Goal: Task Accomplishment & Management: Manage account settings

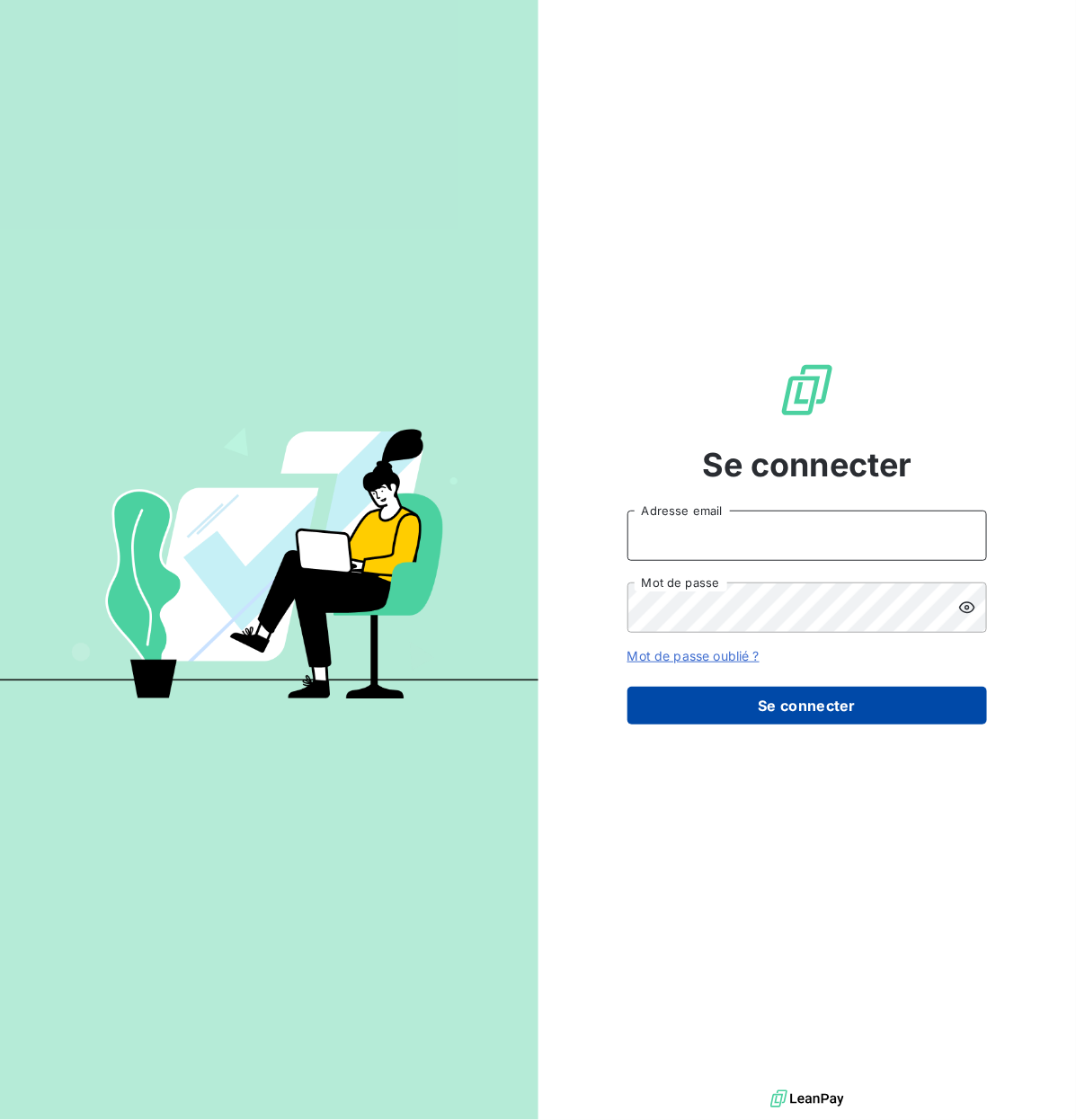
type input "compta.clients@atypique.eco"
click at [782, 701] on button "Se connecter" at bounding box center [807, 705] width 360 height 38
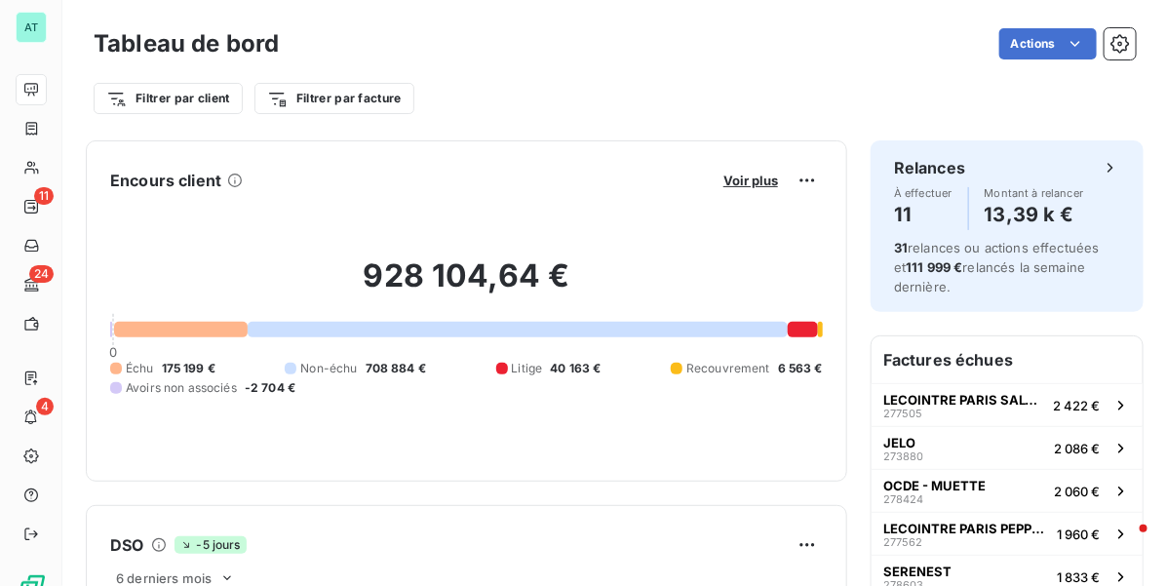
click at [563, 168] on div "Encours client Voir plus" at bounding box center [466, 180] width 713 height 31
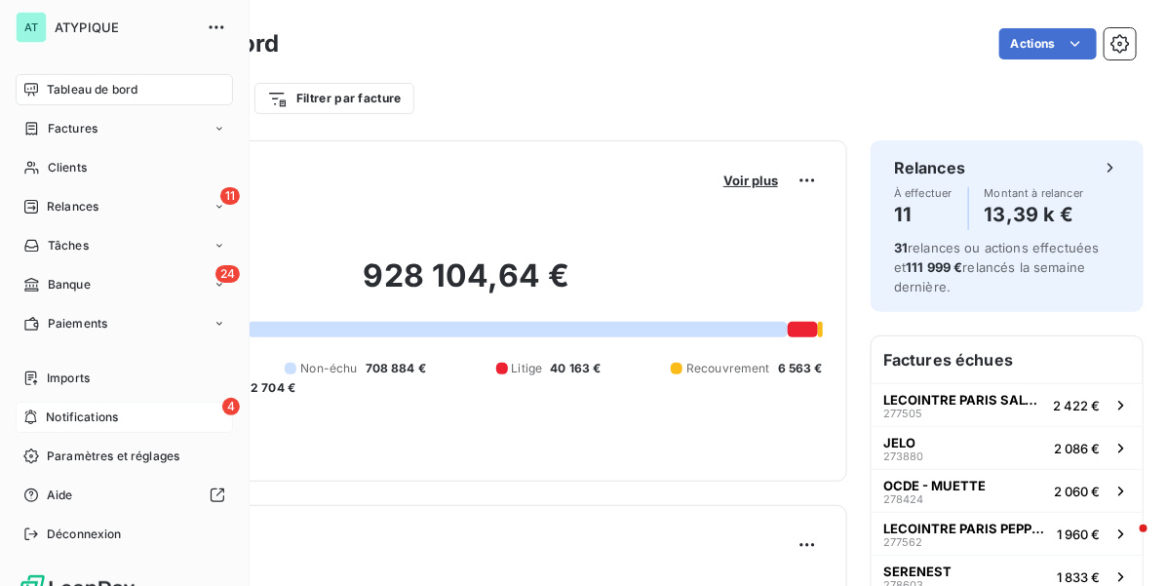
click at [138, 417] on div "4 Notifications" at bounding box center [124, 417] width 217 height 31
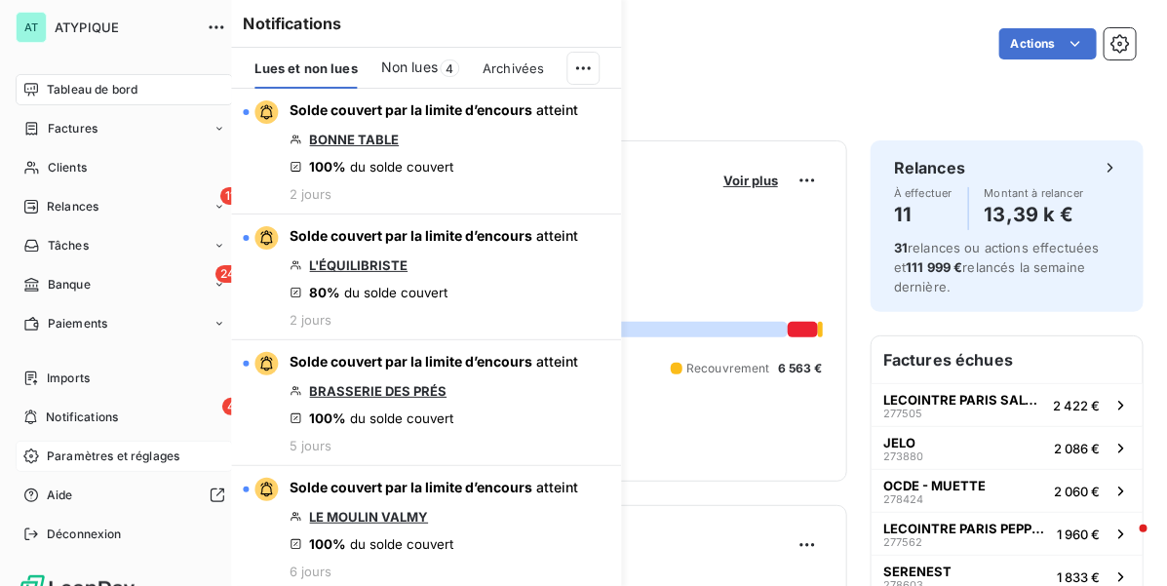
click at [107, 445] on div "Paramètres et réglages" at bounding box center [124, 456] width 217 height 31
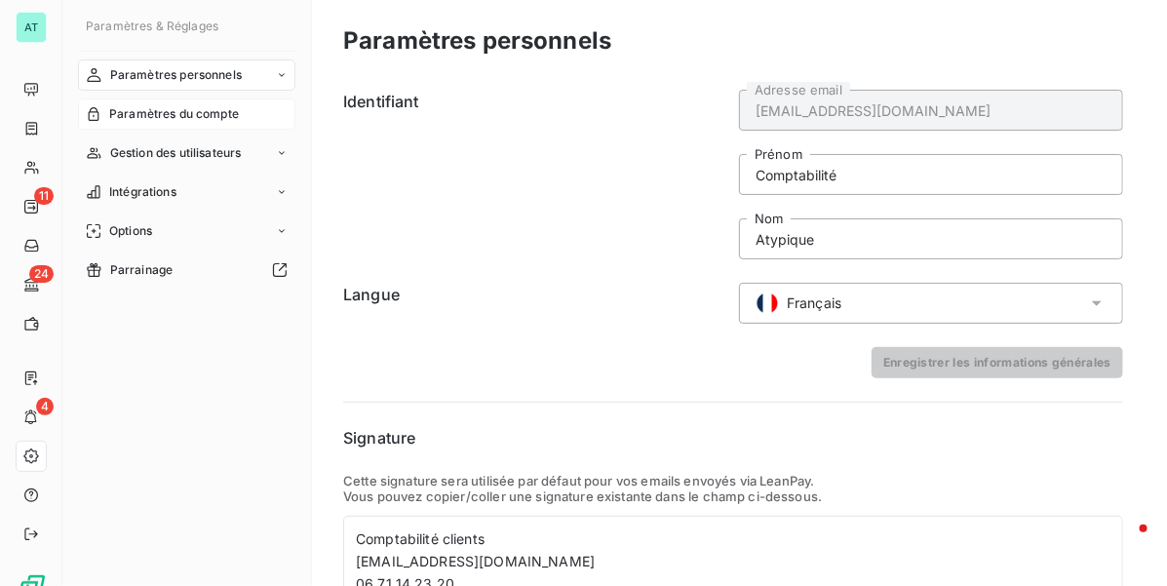
drag, startPoint x: 191, startPoint y: 119, endPoint x: 232, endPoint y: 127, distance: 41.7
click at [191, 119] on span "Paramètres du compte" at bounding box center [174, 114] width 130 height 18
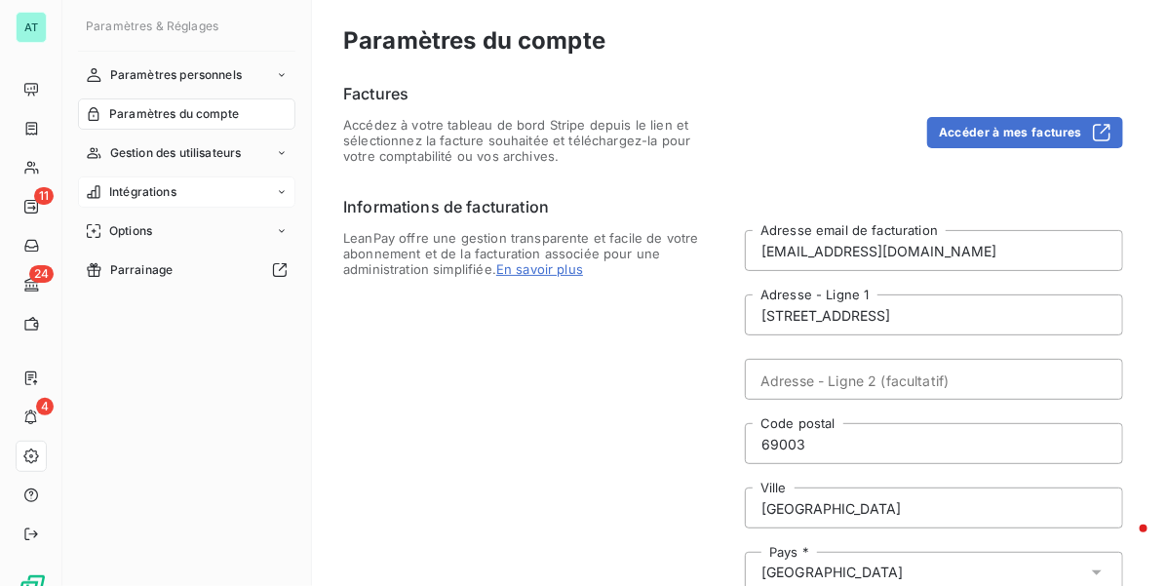
click at [193, 196] on div "Intégrations" at bounding box center [186, 191] width 217 height 31
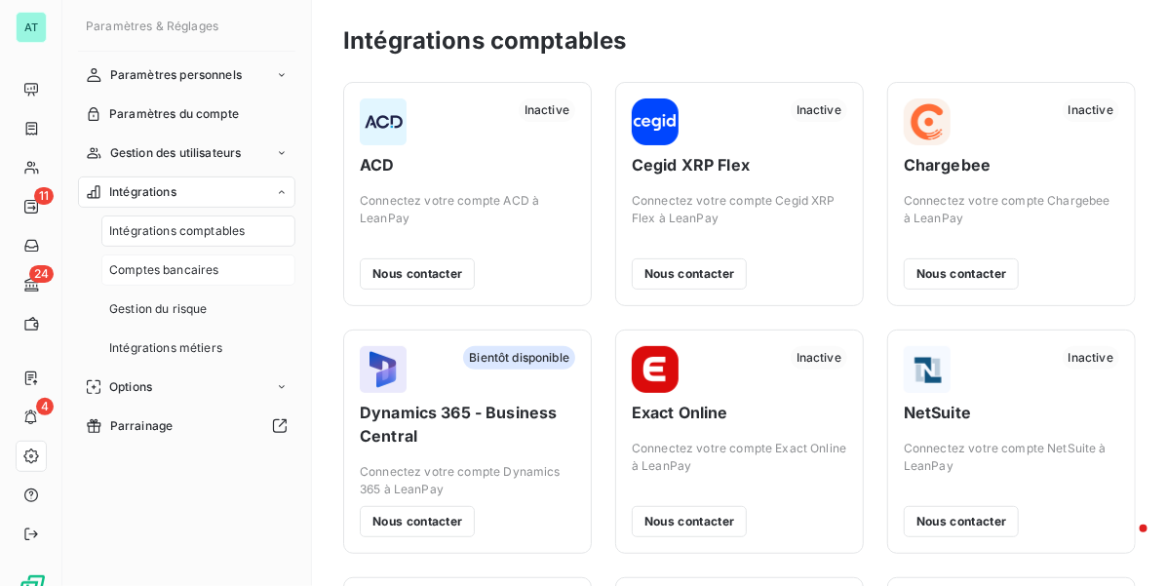
click at [192, 270] on span "Comptes bancaires" at bounding box center [164, 270] width 110 height 18
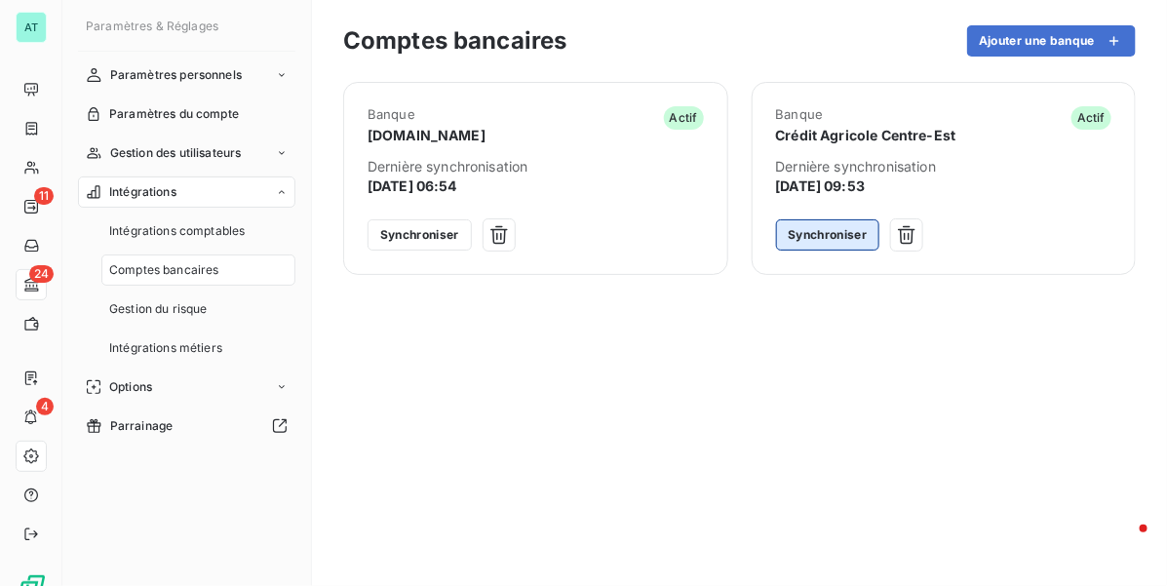
click at [820, 231] on button "Synchroniser" at bounding box center [828, 234] width 104 height 31
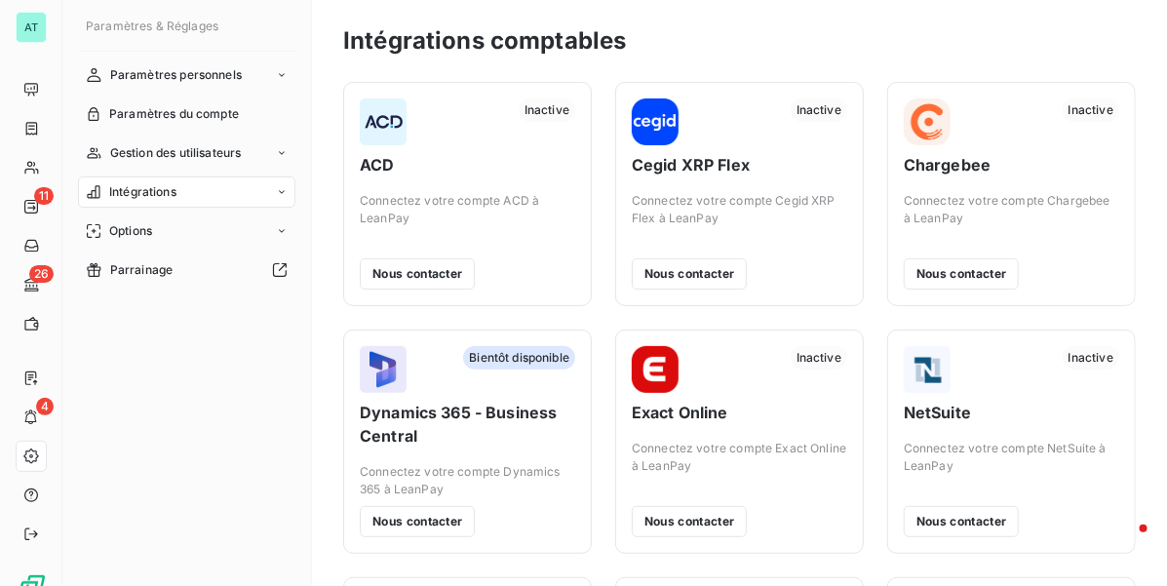
click at [283, 193] on icon at bounding box center [282, 192] width 12 height 12
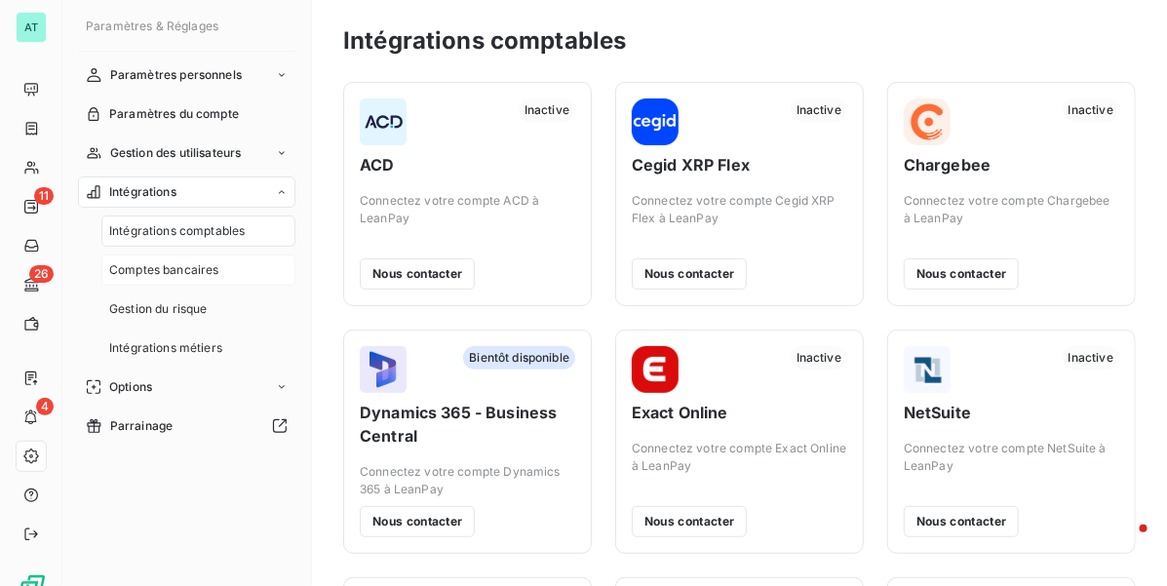
click at [190, 265] on span "Comptes bancaires" at bounding box center [164, 270] width 110 height 18
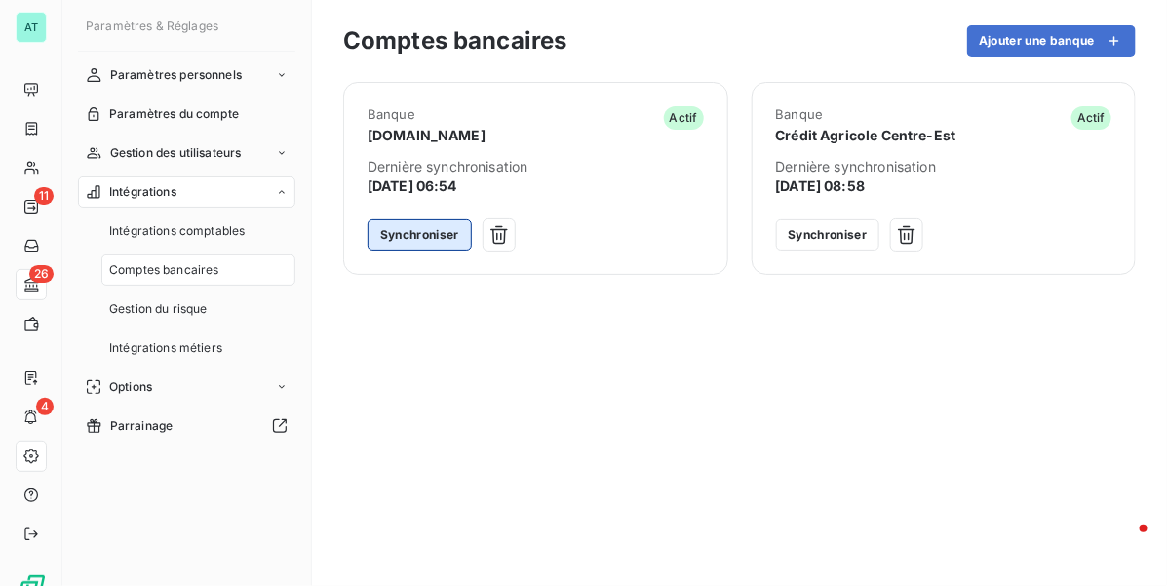
click at [414, 232] on button "Synchroniser" at bounding box center [419, 234] width 104 height 31
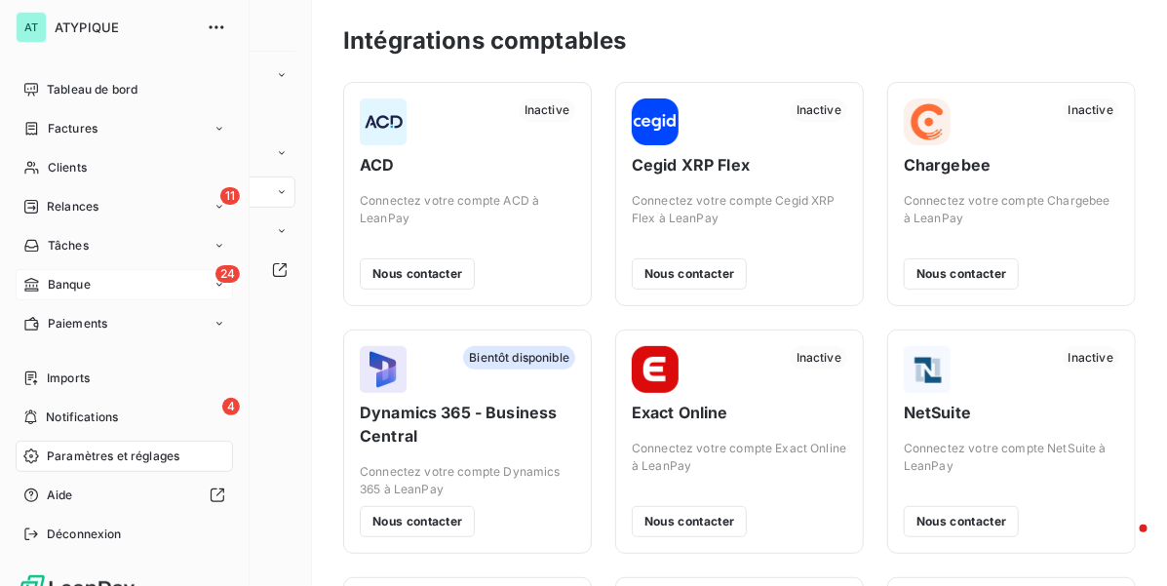
click at [105, 290] on div "24 Banque" at bounding box center [124, 284] width 217 height 31
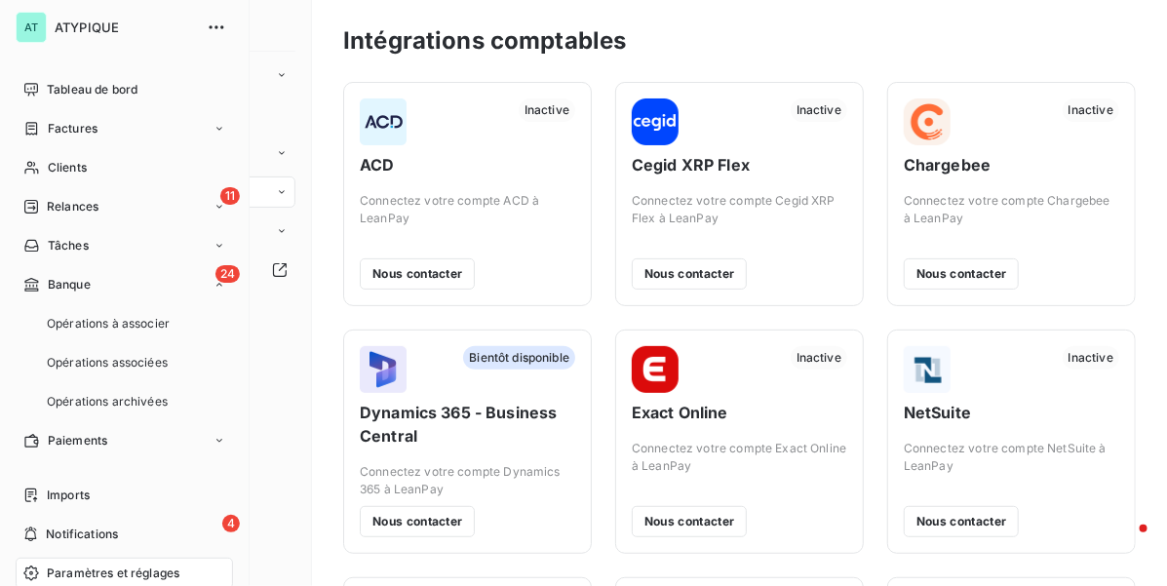
click at [124, 305] on div "24 Banque Opérations à associer Opérations associées Opérations archivées" at bounding box center [124, 343] width 217 height 148
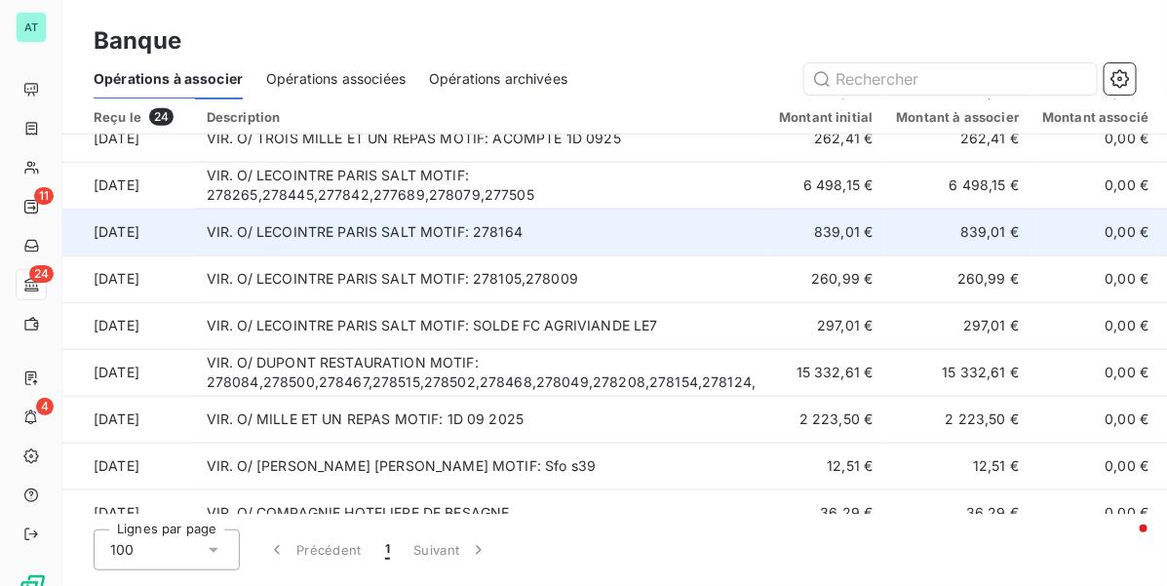
scroll to position [751, 0]
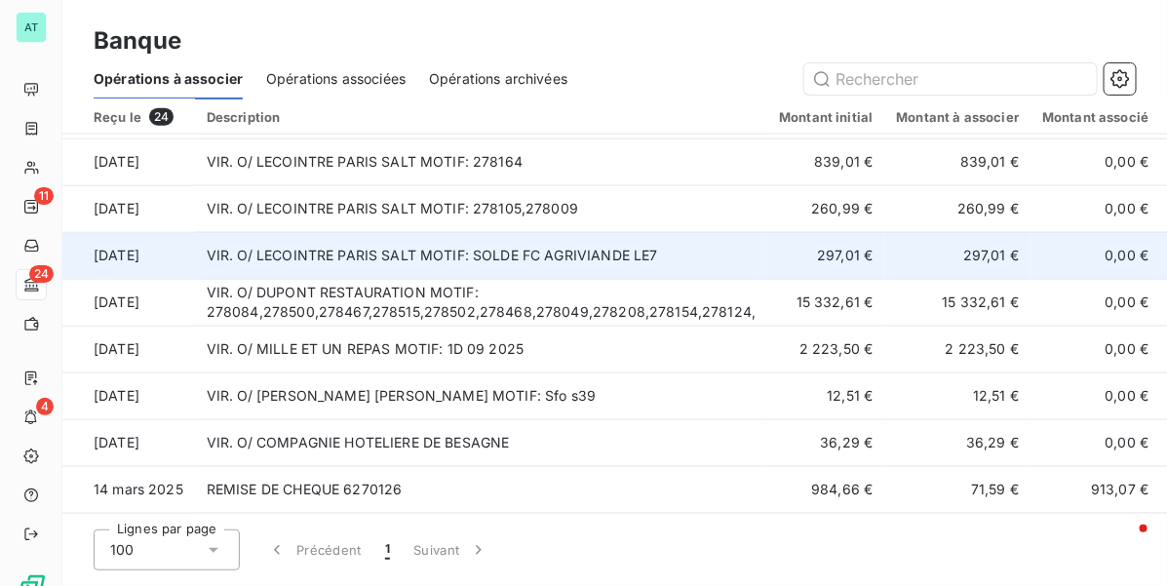
click at [420, 245] on td "VIR. O/ LECOINTRE PARIS SALT MOTIF: SOLDE FC AGRIVIANDE LE7" at bounding box center [481, 255] width 573 height 47
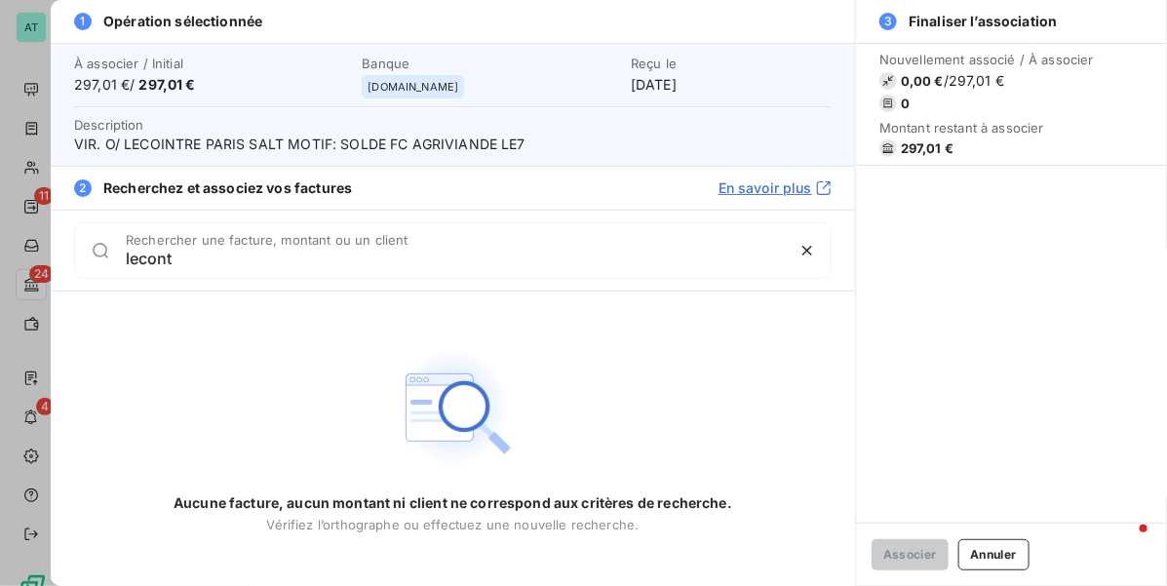
type input "lecon"
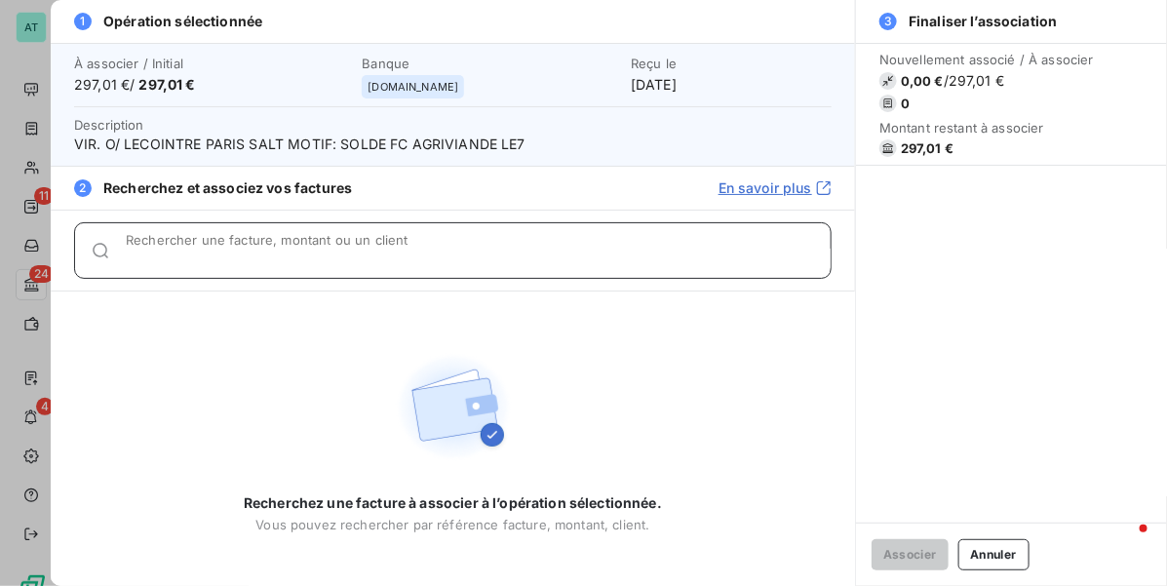
click at [182, 250] on input "Rechercher une facture, montant ou un client" at bounding box center [478, 258] width 705 height 19
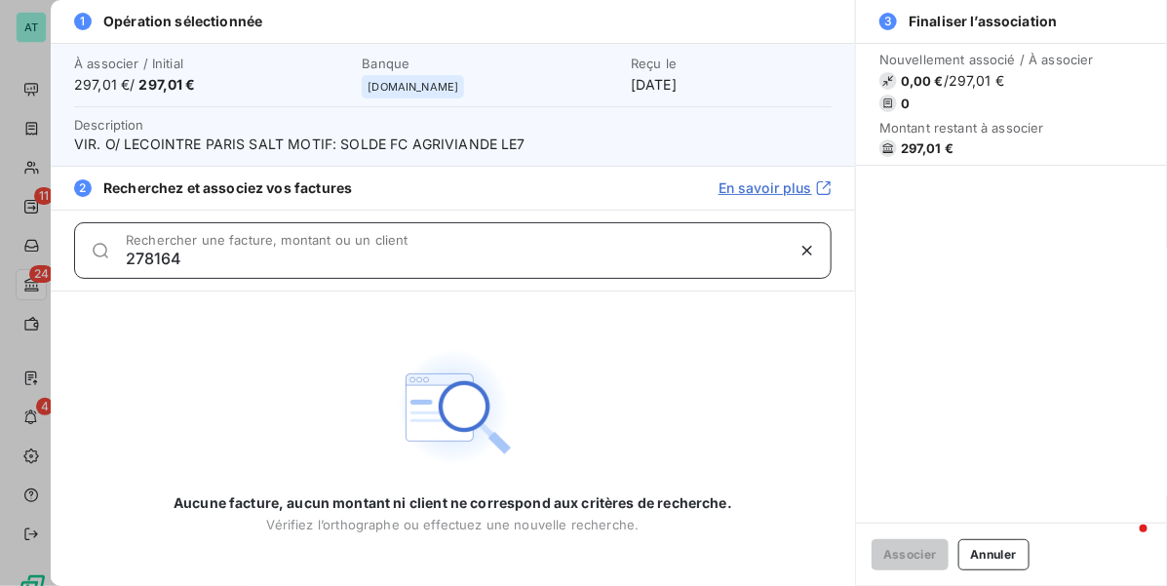
type input "278164"
click at [162, 251] on input "278164" at bounding box center [455, 258] width 658 height 19
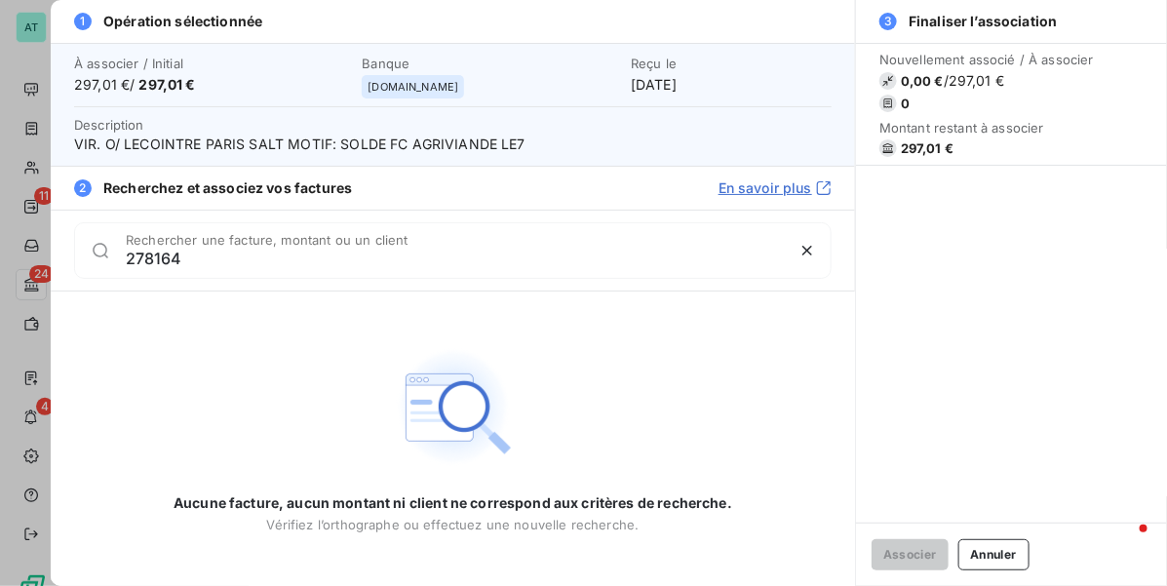
click at [210, 249] on div "278164 Rechercher une facture, montant ou un client" at bounding box center [478, 250] width 705 height 31
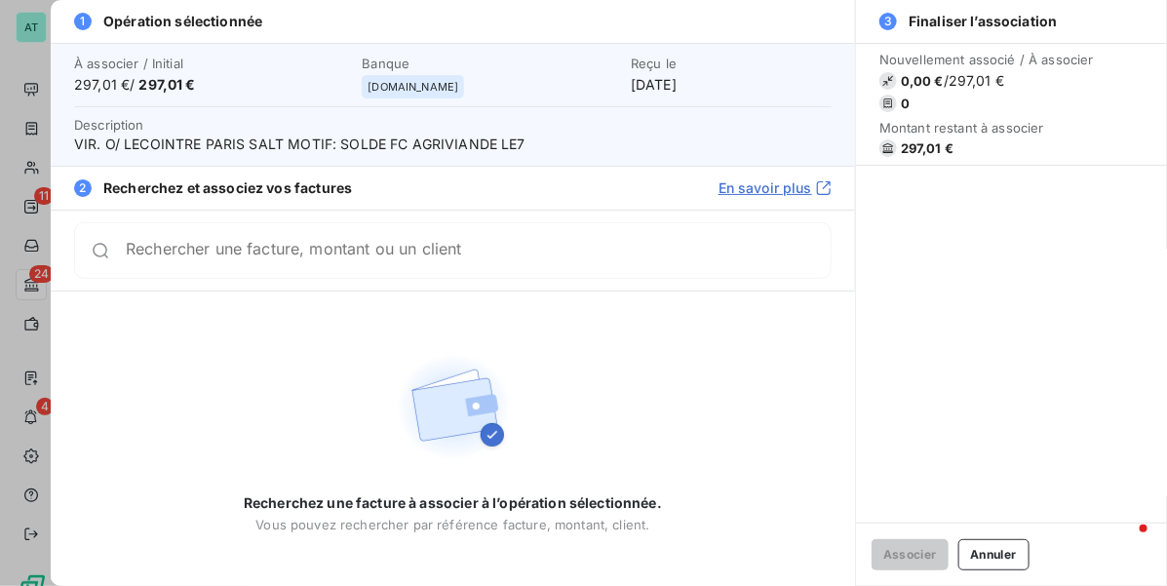
click at [364, 153] on span "VIR. O/ LECOINTRE PARIS SALT MOTIF: SOLDE FC AGRIVIANDE LE7" at bounding box center [452, 144] width 757 height 19
click at [356, 149] on span "VIR. O/ LECOINTRE PARIS SALT MOTIF: SOLDE FC AGRIVIANDE LE7" at bounding box center [452, 144] width 757 height 19
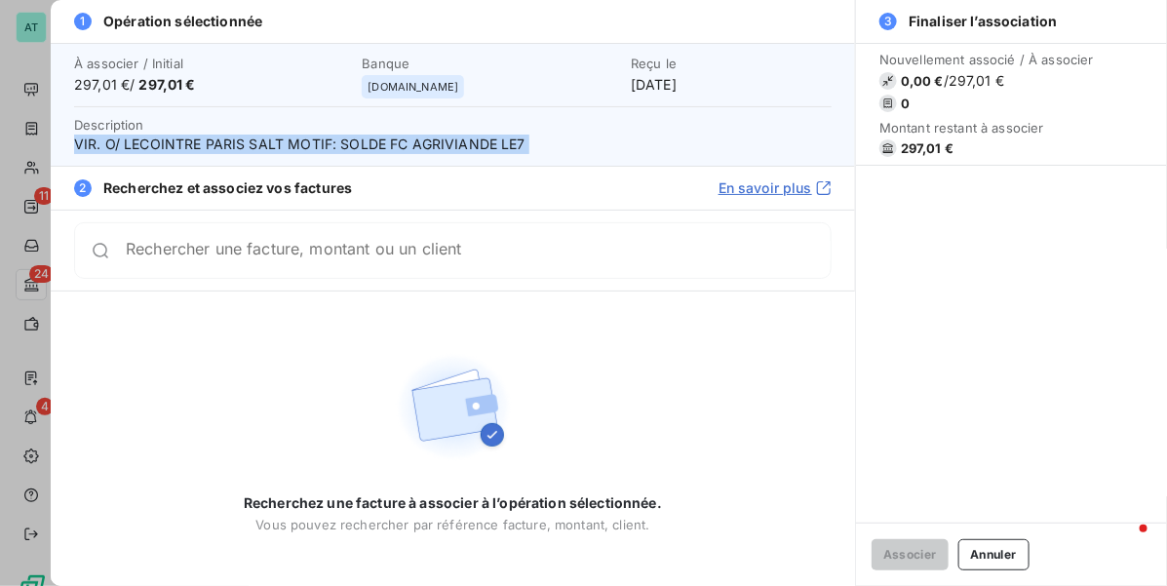
click at [356, 149] on span "VIR. O/ LECOINTRE PARIS SALT MOTIF: SOLDE FC AGRIVIANDE LE7" at bounding box center [452, 144] width 757 height 19
copy span "VIR. O/ LECOINTRE PARIS SALT MOTIF: SOLDE FC AGRIVIANDE LE7"
click at [972, 556] on button "Annuler" at bounding box center [993, 554] width 71 height 31
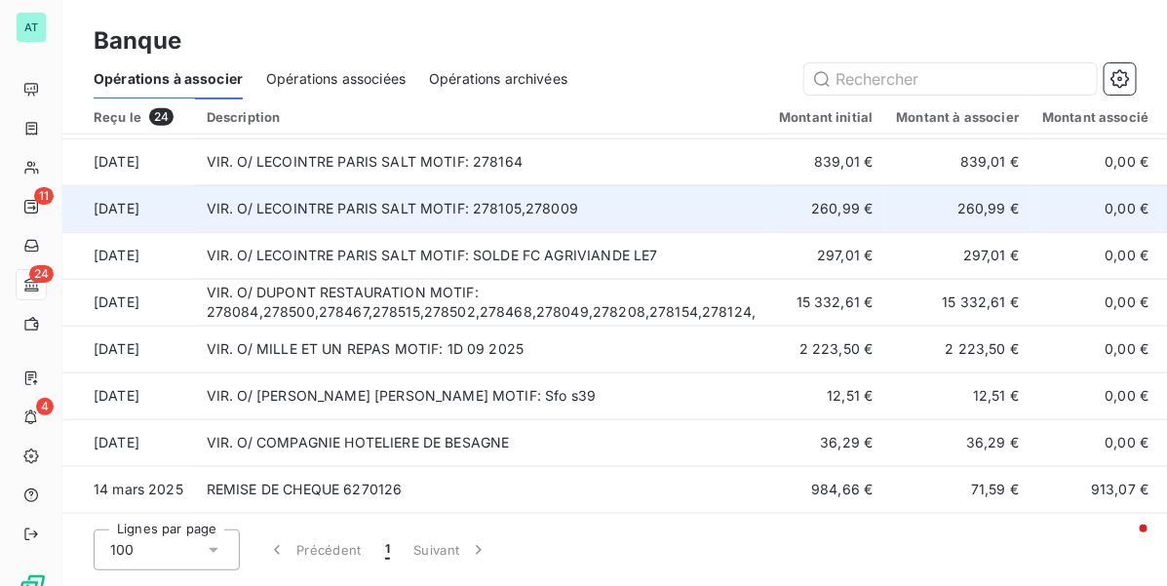
click at [572, 208] on td "VIR. O/ LECOINTRE PARIS SALT MOTIF: 278105,278009" at bounding box center [481, 208] width 573 height 47
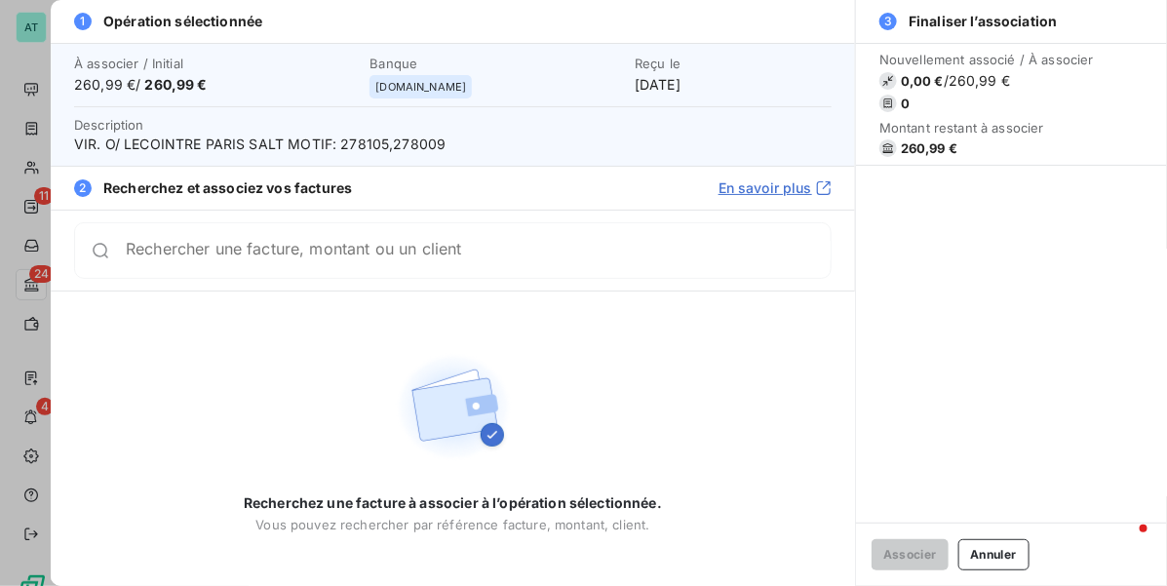
click at [359, 147] on span "VIR. O/ LECOINTRE PARIS SALT MOTIF: 278105,278009" at bounding box center [452, 144] width 757 height 19
drag, startPoint x: 343, startPoint y: 159, endPoint x: 343, endPoint y: 146, distance: 12.7
click at [343, 158] on div "À associer / Initial 260,99 € / 260,99 € Banque manager.one Reçu le 2 oct. 2025…" at bounding box center [453, 104] width 804 height 123
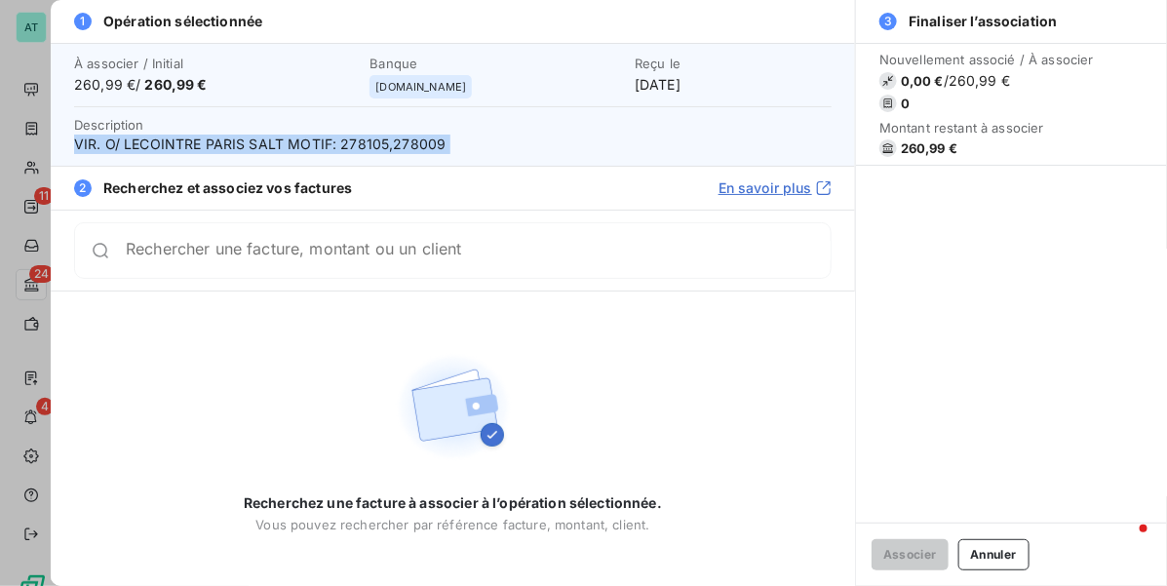
click at [342, 144] on span "VIR. O/ LECOINTRE PARIS SALT MOTIF: 278105,278009" at bounding box center [452, 144] width 757 height 19
drag, startPoint x: 339, startPoint y: 144, endPoint x: 376, endPoint y: 142, distance: 37.1
click at [376, 142] on span "VIR. O/ LECOINTRE PARIS SALT MOTIF: 278105,278009" at bounding box center [452, 144] width 757 height 19
click at [377, 143] on span "VIR. O/ LECOINTRE PARIS SALT MOTIF: 278105,278009" at bounding box center [452, 144] width 757 height 19
drag, startPoint x: 338, startPoint y: 147, endPoint x: 382, endPoint y: 148, distance: 43.9
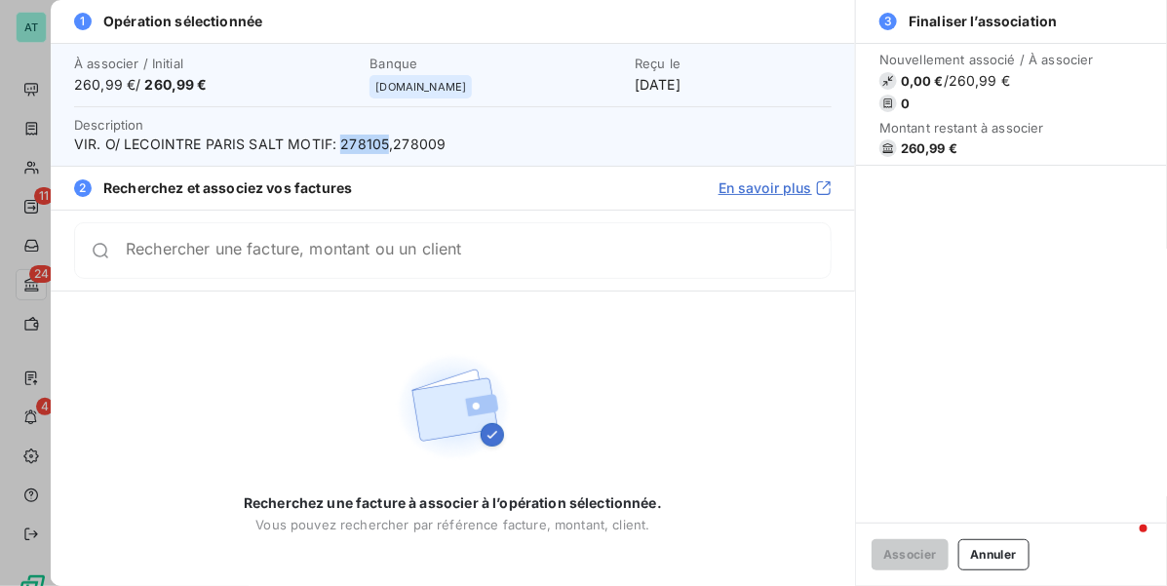
click at [382, 148] on span "VIR. O/ LECOINTRE PARIS SALT MOTIF: 278105,278009" at bounding box center [452, 144] width 757 height 19
copy span "278105"
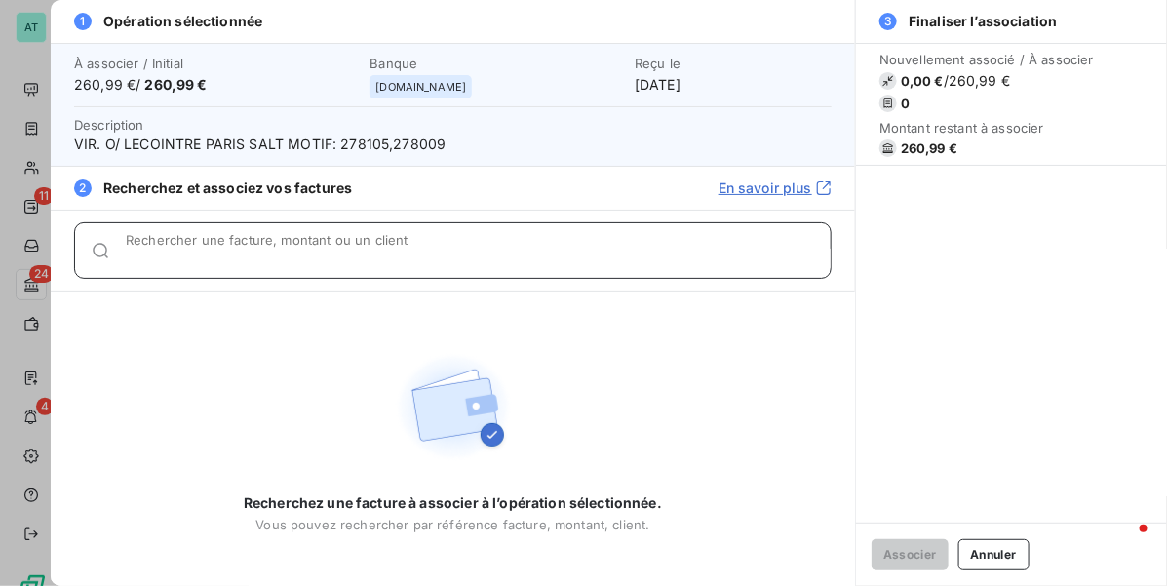
click at [328, 255] on input "Rechercher une facture, montant ou un client" at bounding box center [478, 258] width 705 height 19
paste input "278105"
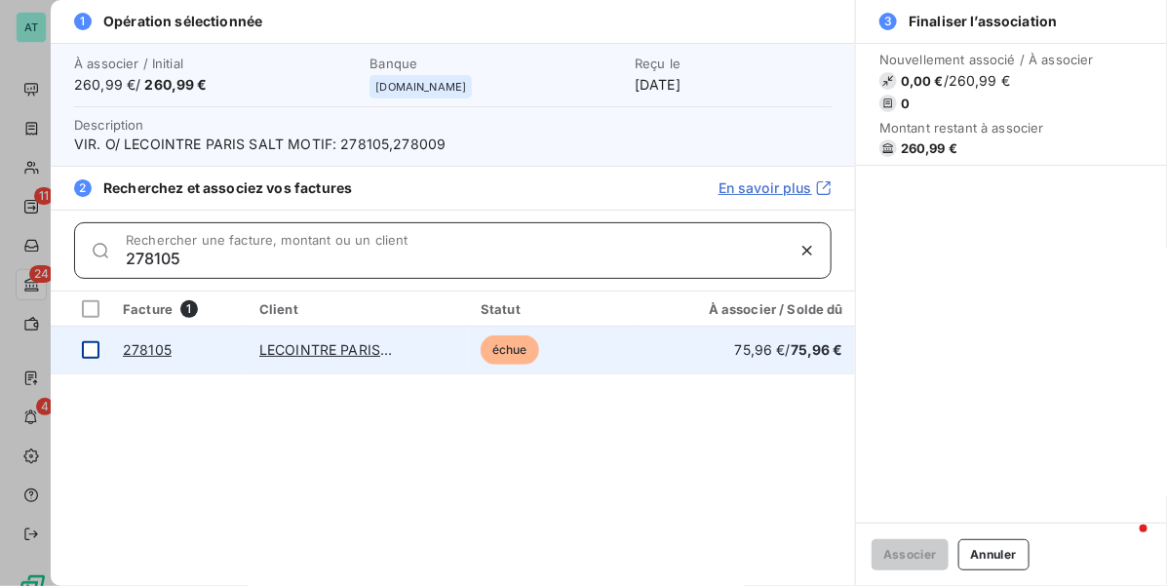
type input "278105"
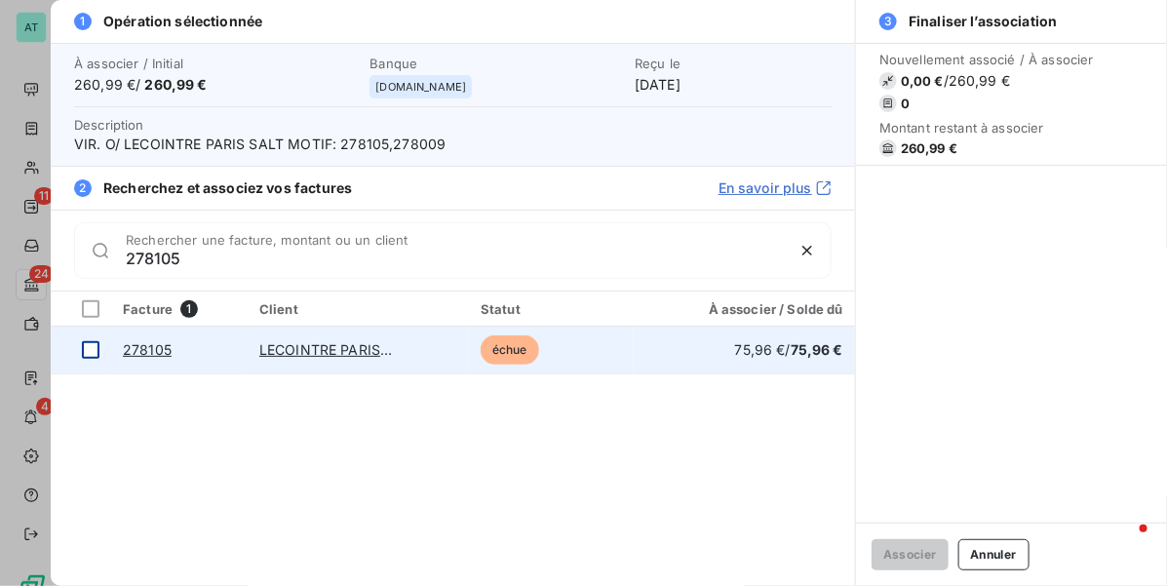
click at [90, 348] on div at bounding box center [91, 350] width 18 height 18
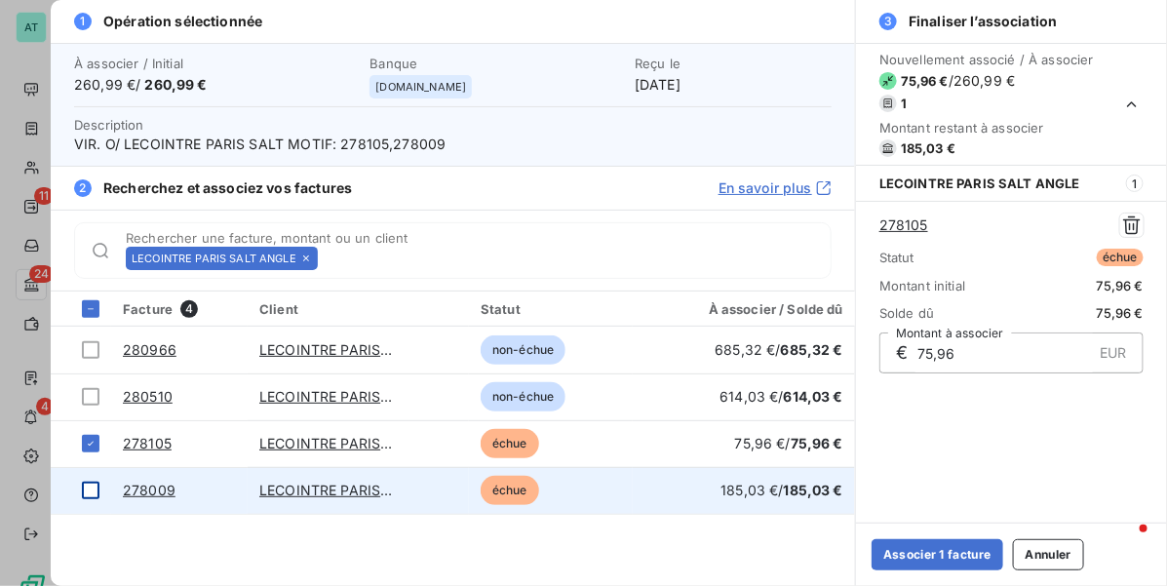
click at [91, 489] on div at bounding box center [91, 491] width 18 height 18
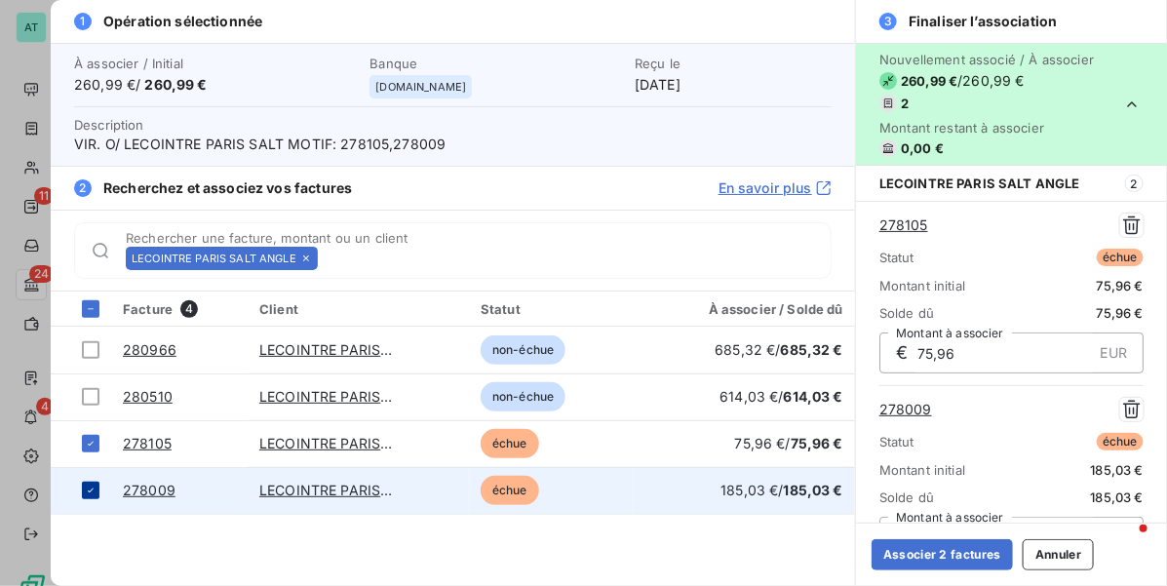
scroll to position [35, 0]
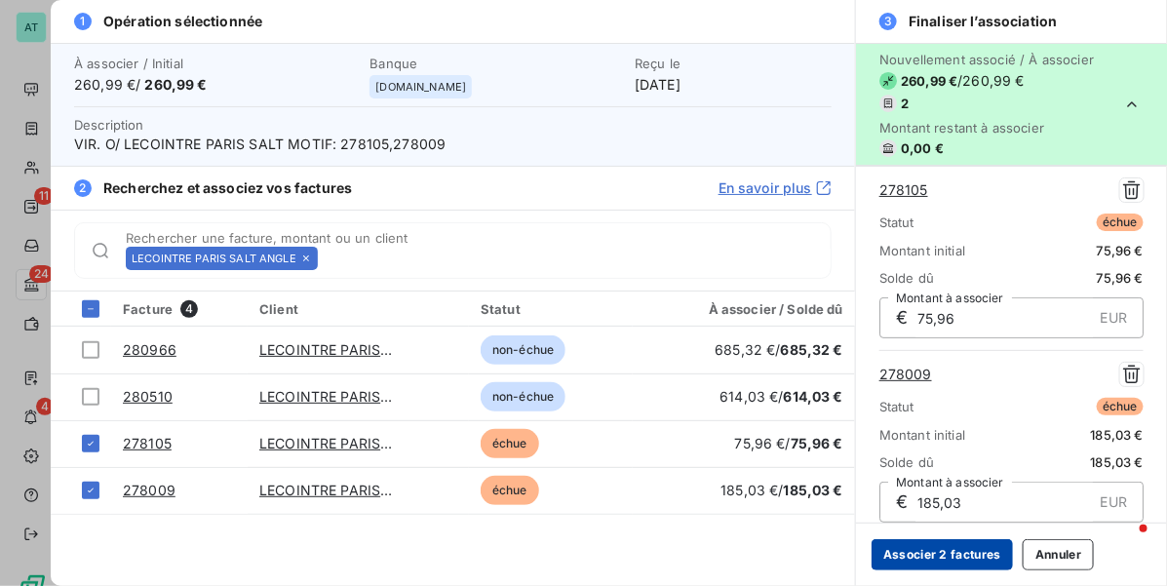
click at [932, 554] on button "Associer 2 factures" at bounding box center [941, 554] width 141 height 31
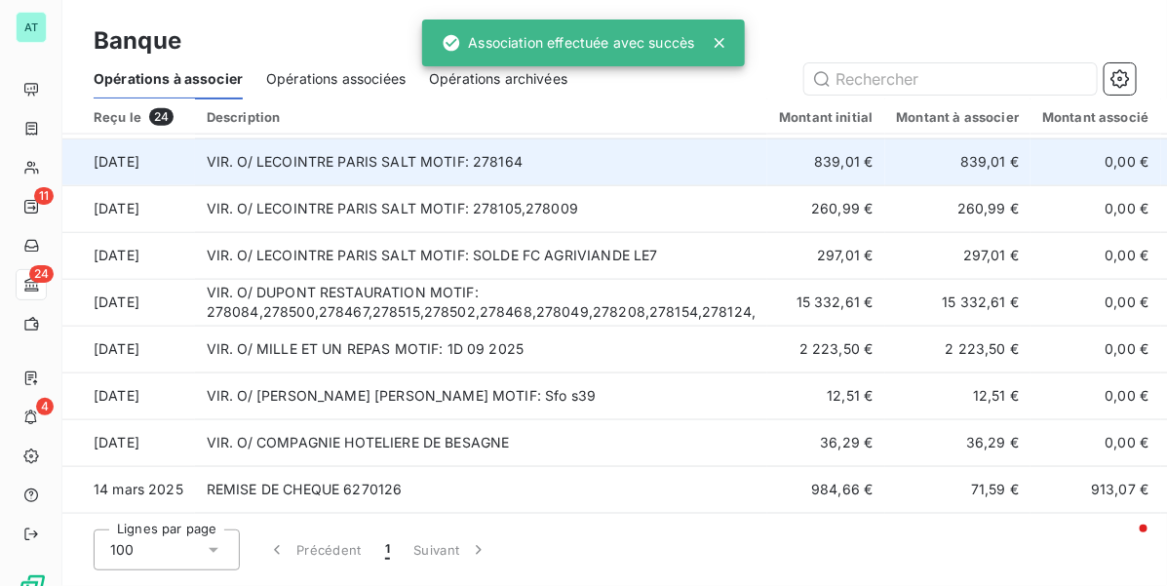
click at [483, 149] on td "VIR. O/ LECOINTRE PARIS SALT MOTIF: 278164" at bounding box center [481, 161] width 573 height 47
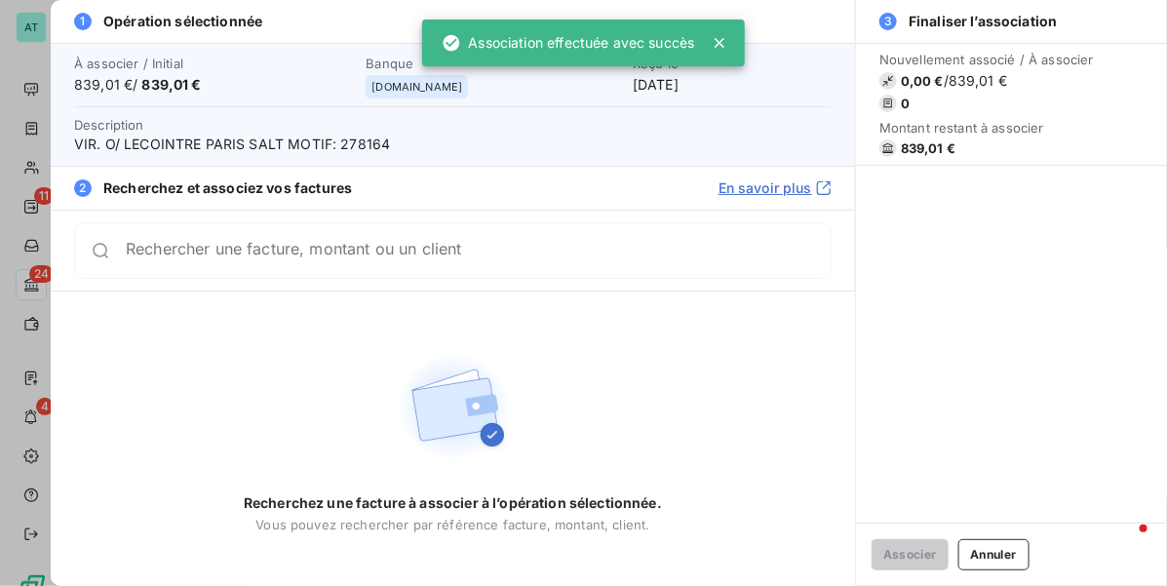
click at [366, 143] on span "VIR. O/ LECOINTRE PARIS SALT MOTIF: 278164" at bounding box center [452, 144] width 757 height 19
click at [366, 142] on span "VIR. O/ LECOINTRE PARIS SALT MOTIF: 278164" at bounding box center [452, 144] width 757 height 19
copy span "278164"
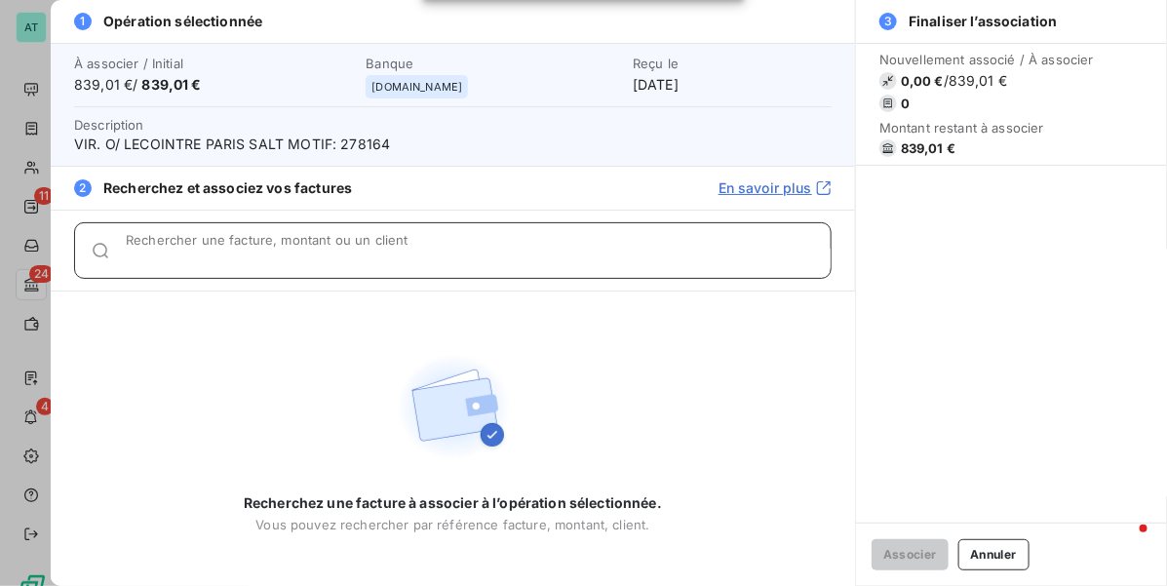
click at [299, 256] on input "Rechercher une facture, montant ou un client" at bounding box center [478, 258] width 705 height 19
paste input "278164"
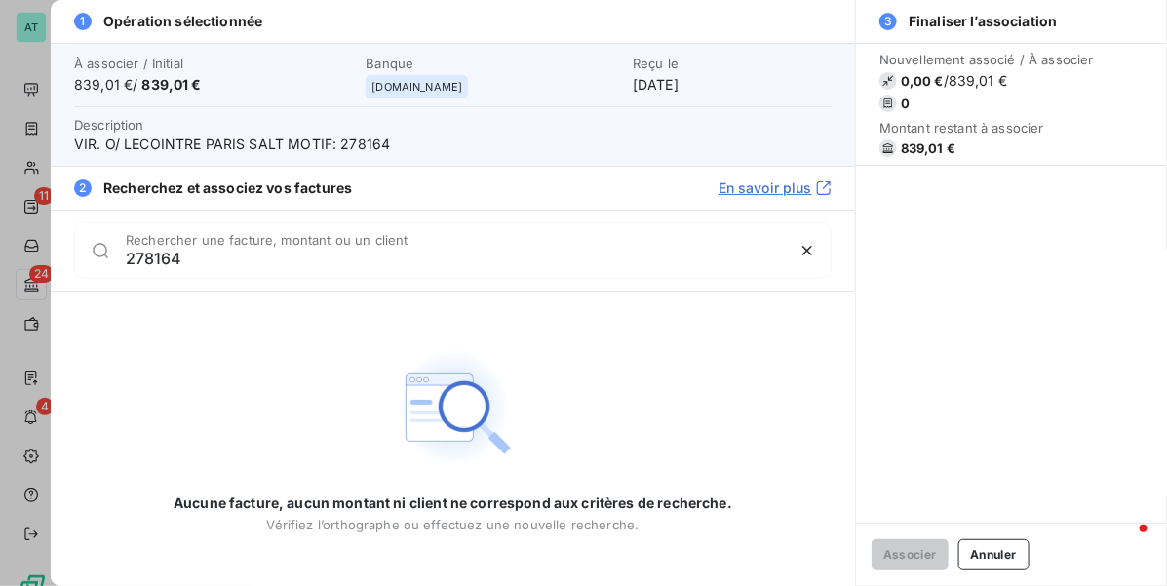
click at [221, 275] on div "278164 Rechercher une facture, montant ou un client" at bounding box center [452, 250] width 757 height 57
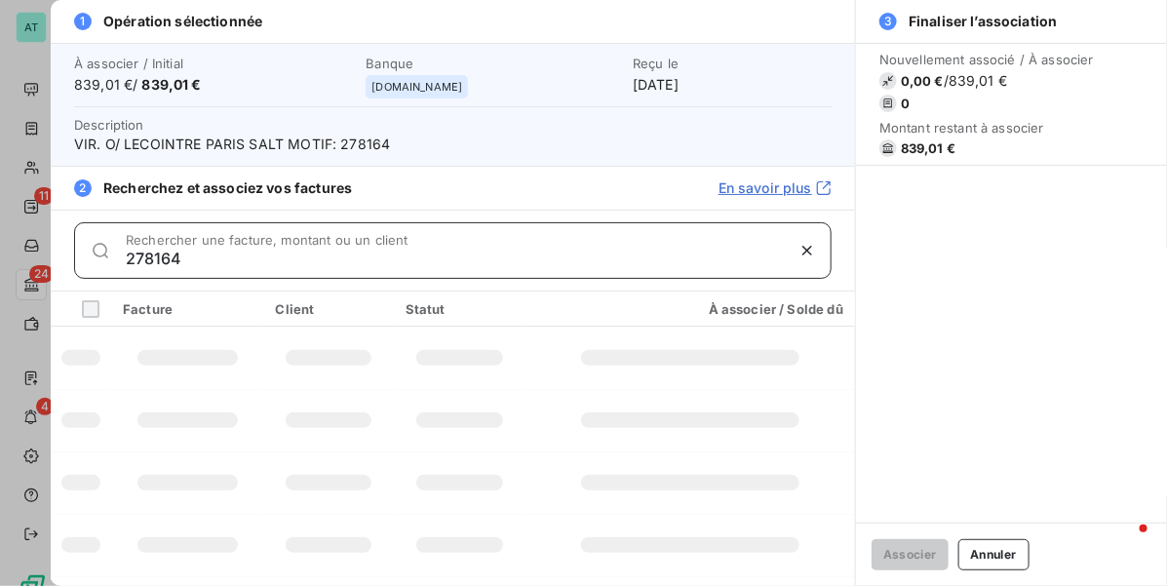
type input "278164"
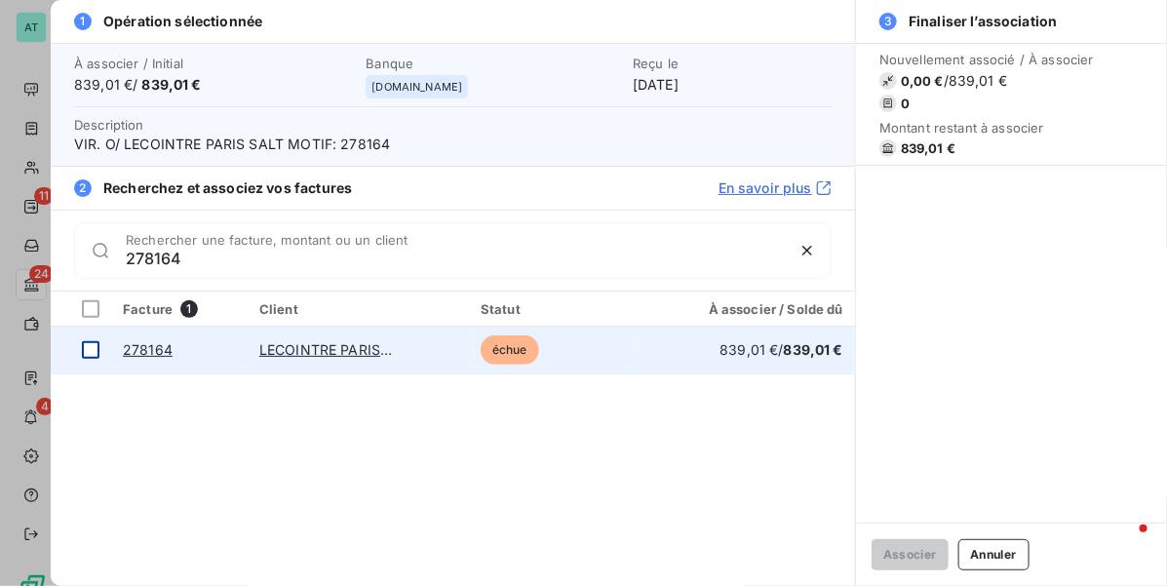
click at [88, 358] on div at bounding box center [91, 350] width 18 height 18
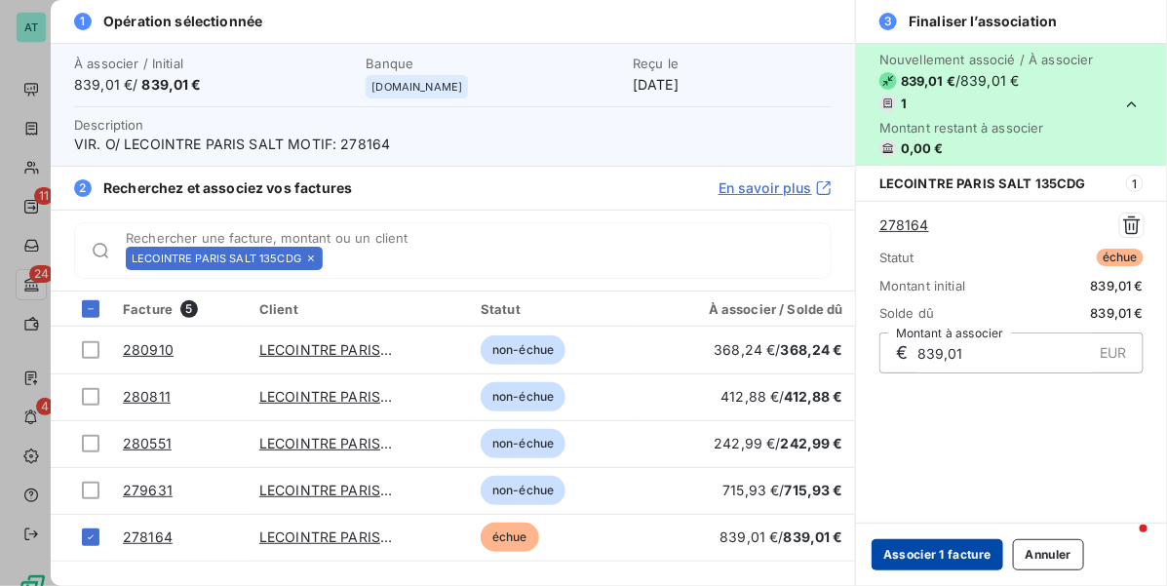
click at [977, 553] on button "Associer 1 facture" at bounding box center [937, 554] width 132 height 31
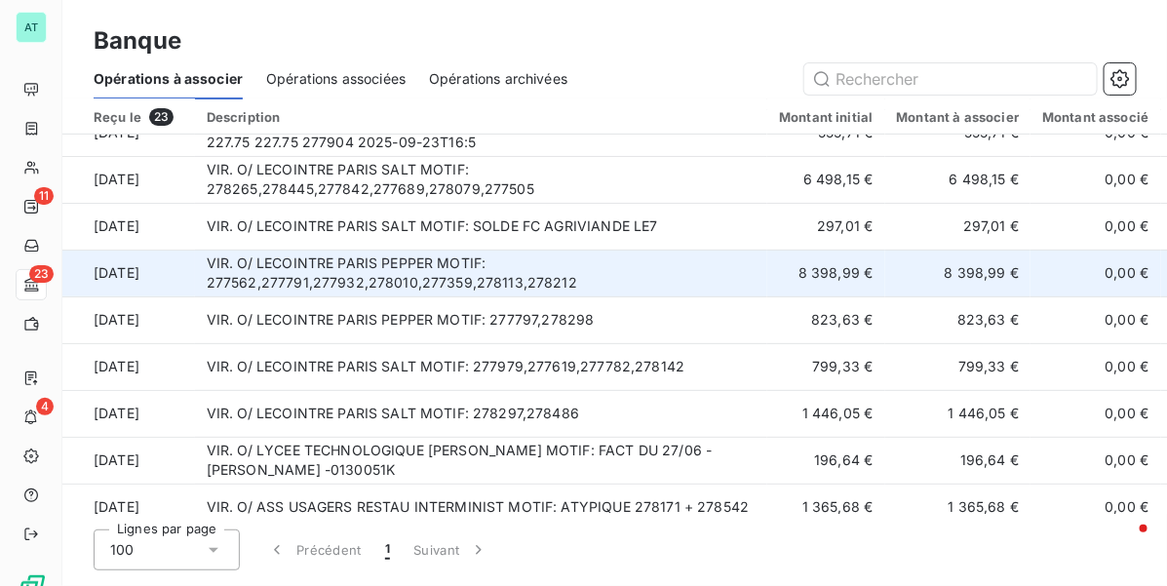
scroll to position [66, 0]
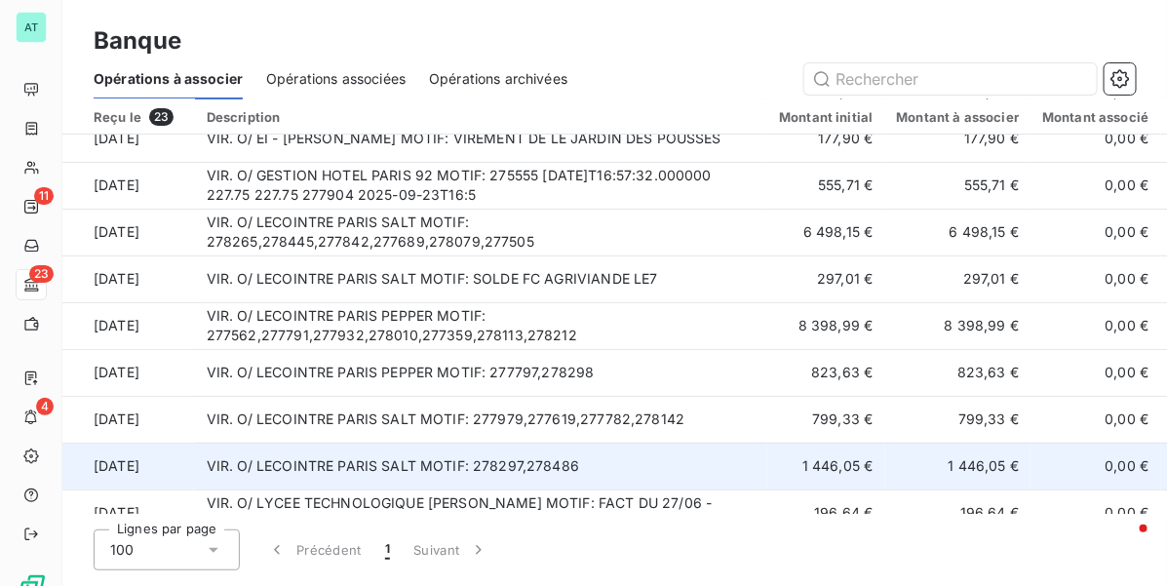
click at [542, 450] on td "VIR. O/ LECOINTRE PARIS SALT MOTIF: 278297,278486" at bounding box center [481, 466] width 573 height 47
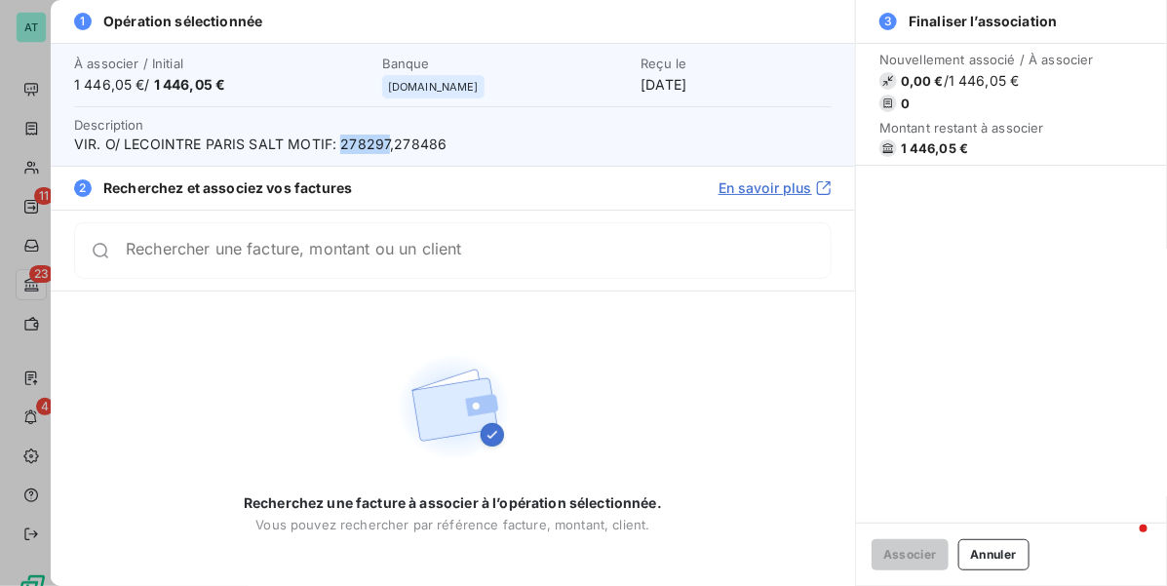
drag, startPoint x: 339, startPoint y: 141, endPoint x: 386, endPoint y: 151, distance: 47.8
click at [386, 151] on span "VIR. O/ LECOINTRE PARIS SALT MOTIF: 278297,278486" at bounding box center [452, 144] width 757 height 19
copy span "278297"
click at [375, 237] on div "Rechercher une facture, montant ou un client" at bounding box center [452, 250] width 757 height 57
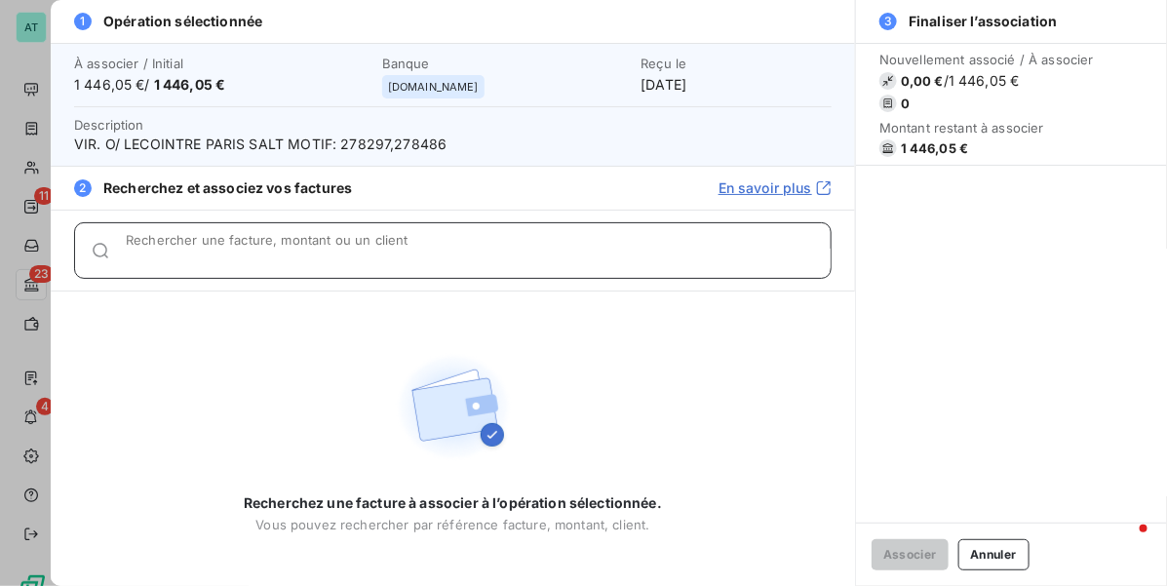
paste input "278297"
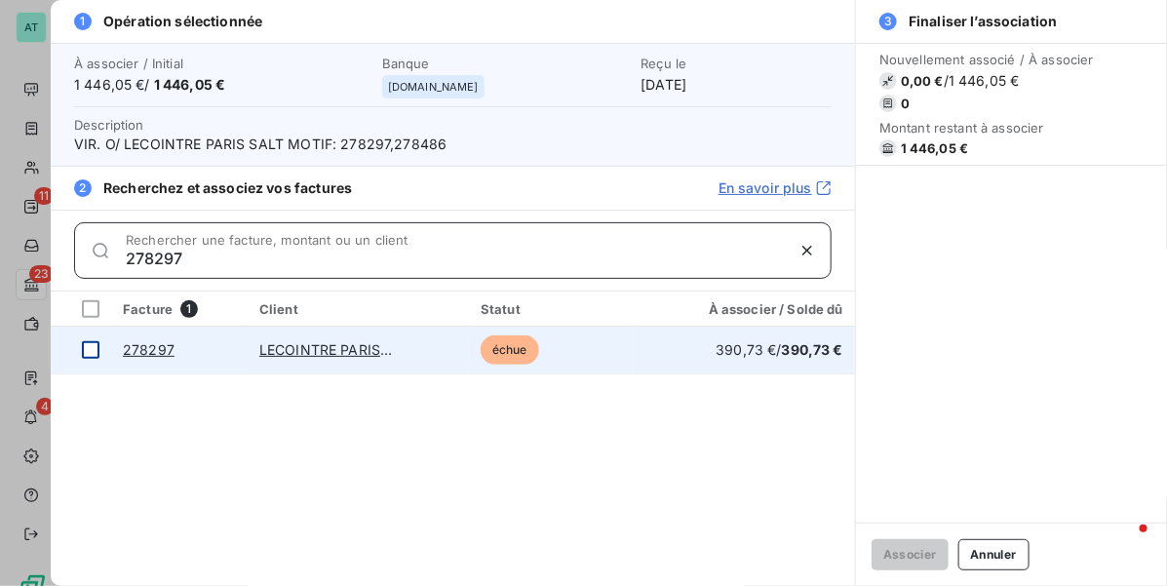
type input "278297"
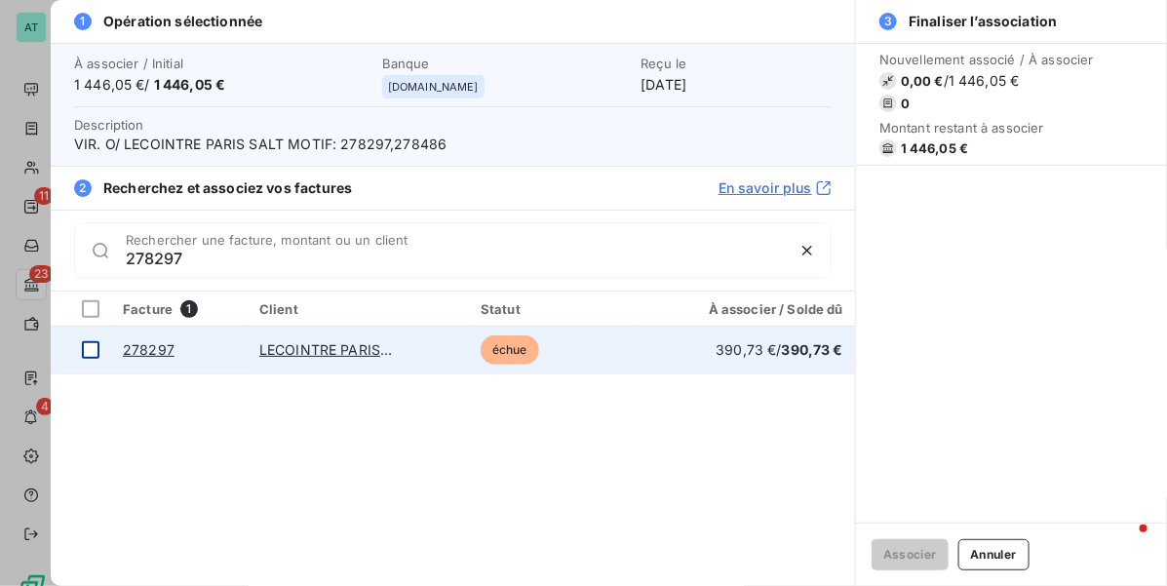
click at [96, 348] on div at bounding box center [91, 350] width 18 height 18
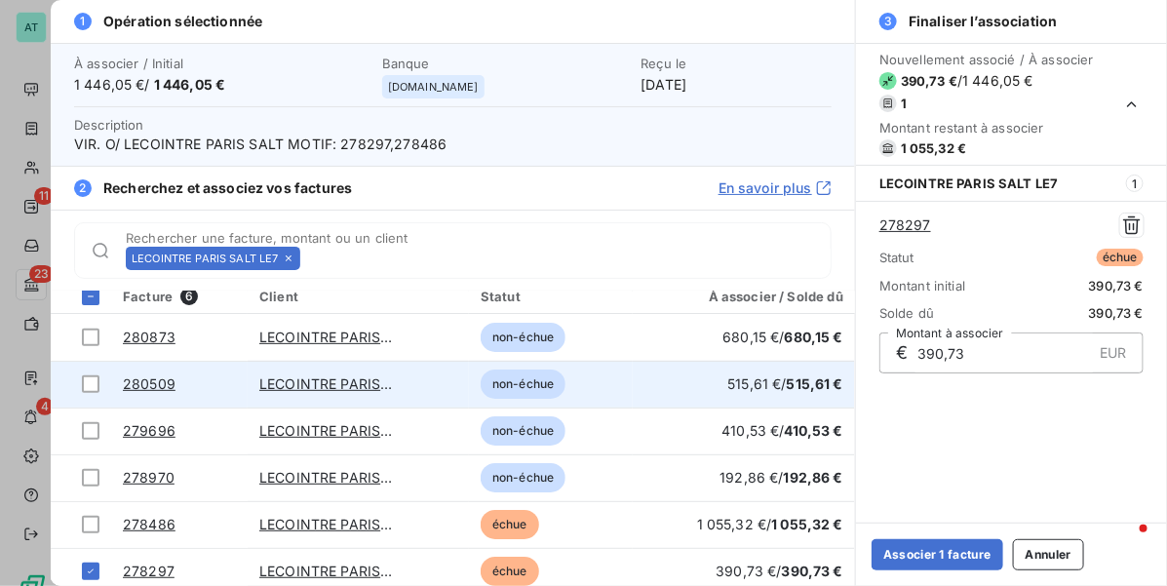
scroll to position [22, 0]
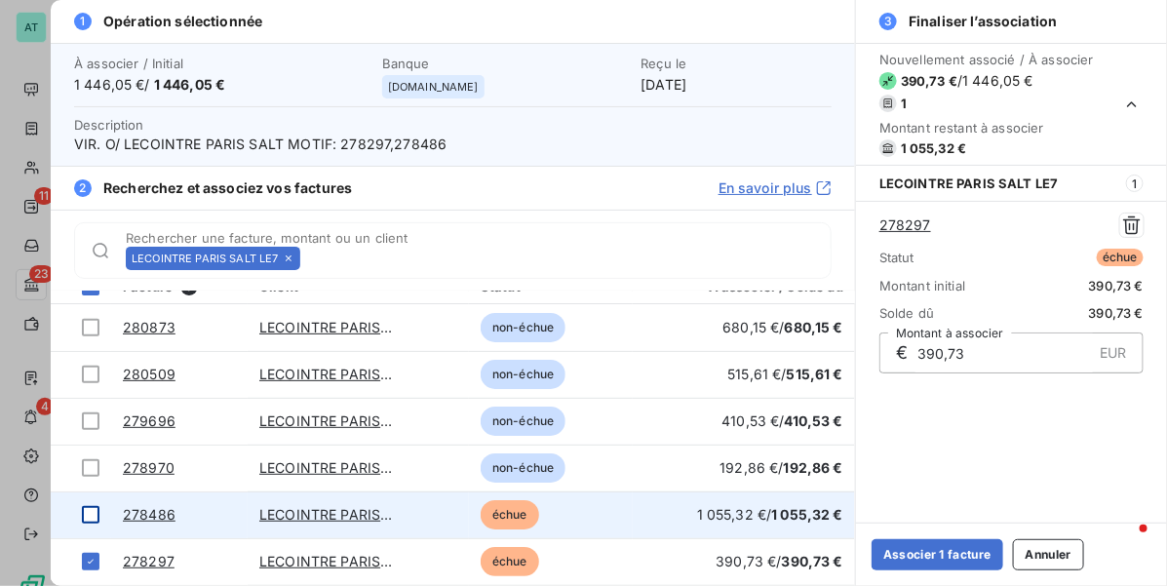
click at [88, 512] on div at bounding box center [91, 515] width 18 height 18
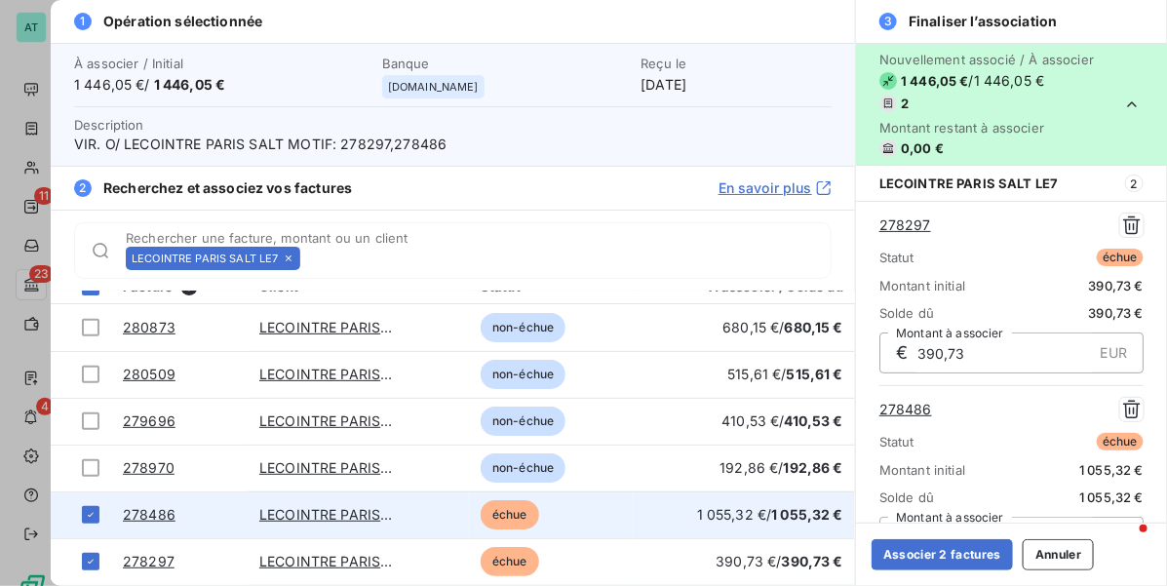
scroll to position [35, 0]
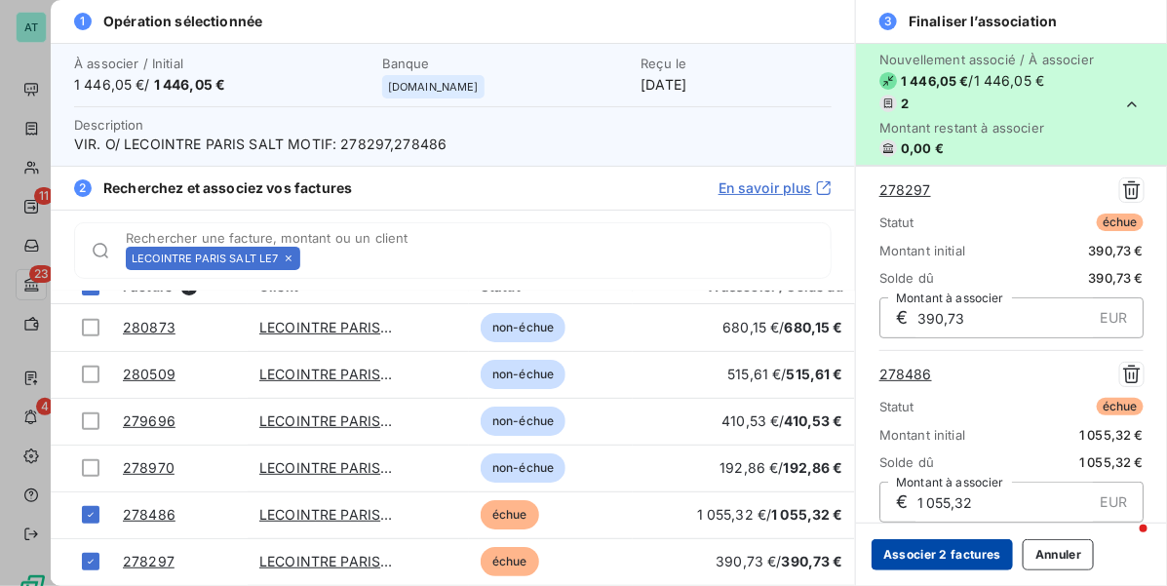
click at [976, 565] on button "Associer 2 factures" at bounding box center [941, 554] width 141 height 31
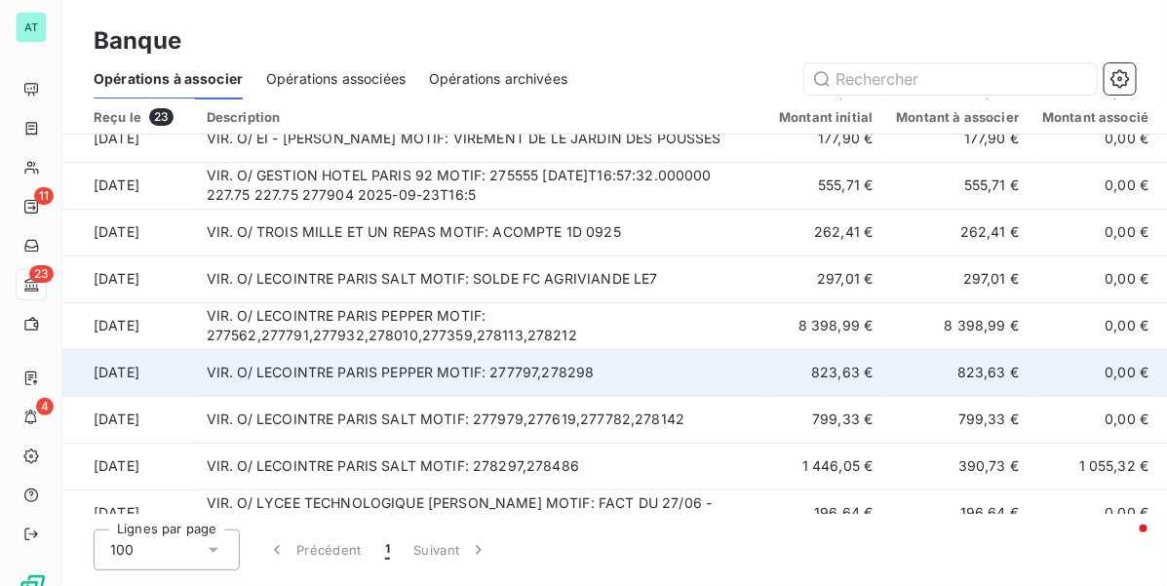
click at [527, 362] on td "VIR. O/ LECOINTRE PARIS PEPPER MOTIF: 277797,278298" at bounding box center [481, 372] width 573 height 47
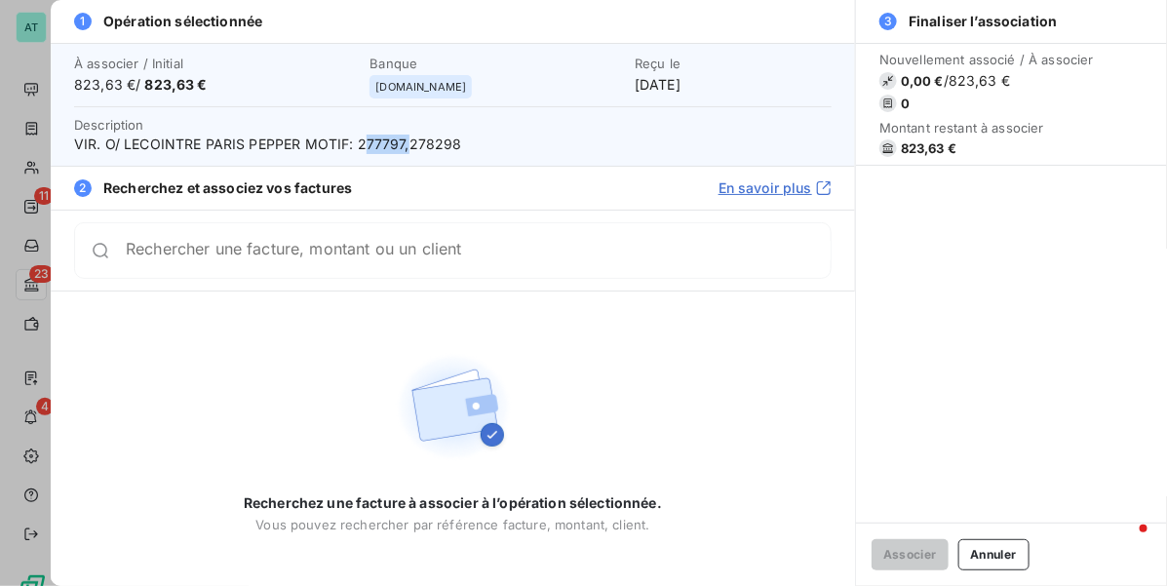
drag, startPoint x: 362, startPoint y: 144, endPoint x: 406, endPoint y: 141, distance: 44.9
click at [406, 141] on span "VIR. O/ LECOINTRE PARIS PEPPER MOTIF: 277797,278298" at bounding box center [452, 144] width 757 height 19
click at [370, 148] on span "VIR. O/ LECOINTRE PARIS PEPPER MOTIF: 277797,278298" at bounding box center [452, 144] width 757 height 19
drag, startPoint x: 351, startPoint y: 148, endPoint x: 402, endPoint y: 147, distance: 50.7
click at [402, 147] on span "VIR. O/ LECOINTRE PARIS PEPPER MOTIF: 277797,278298" at bounding box center [452, 144] width 757 height 19
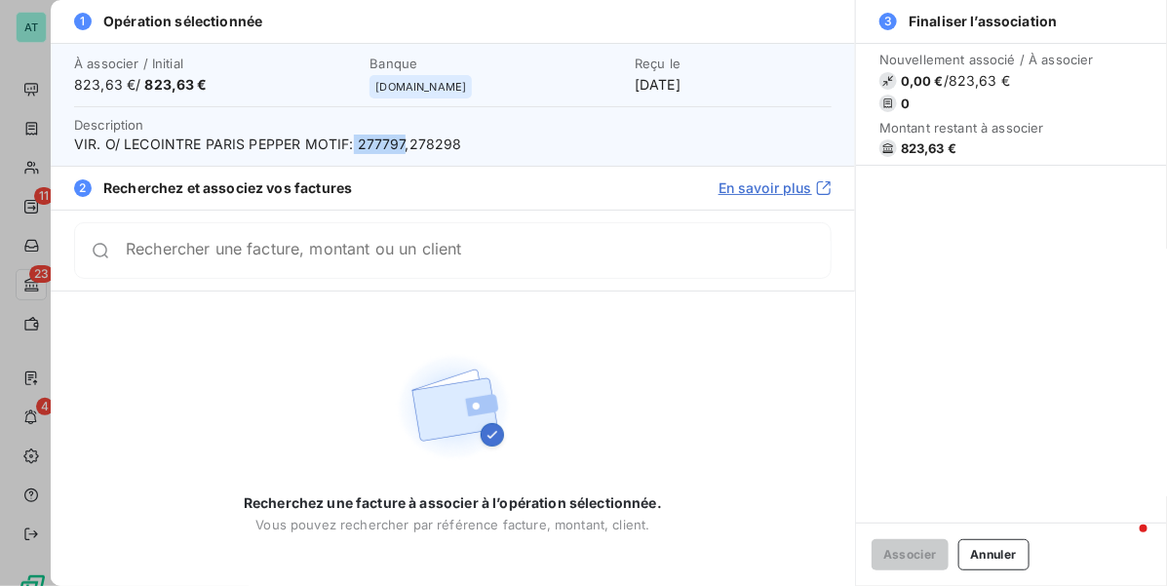
copy span "277797"
click at [392, 229] on div "Rechercher une facture, montant ou un client" at bounding box center [452, 250] width 757 height 57
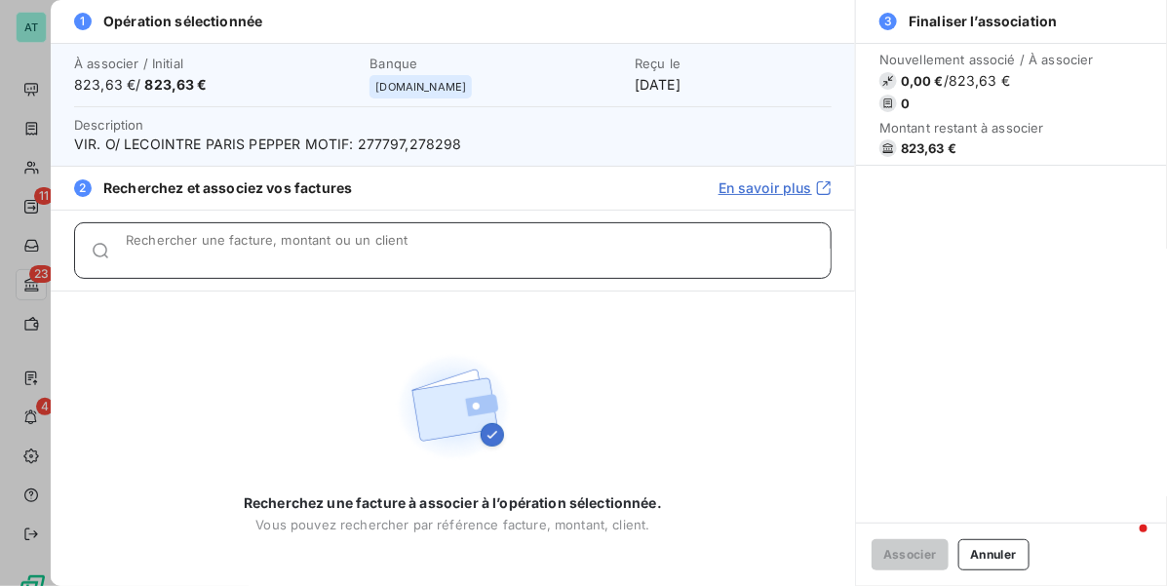
paste input "277797"
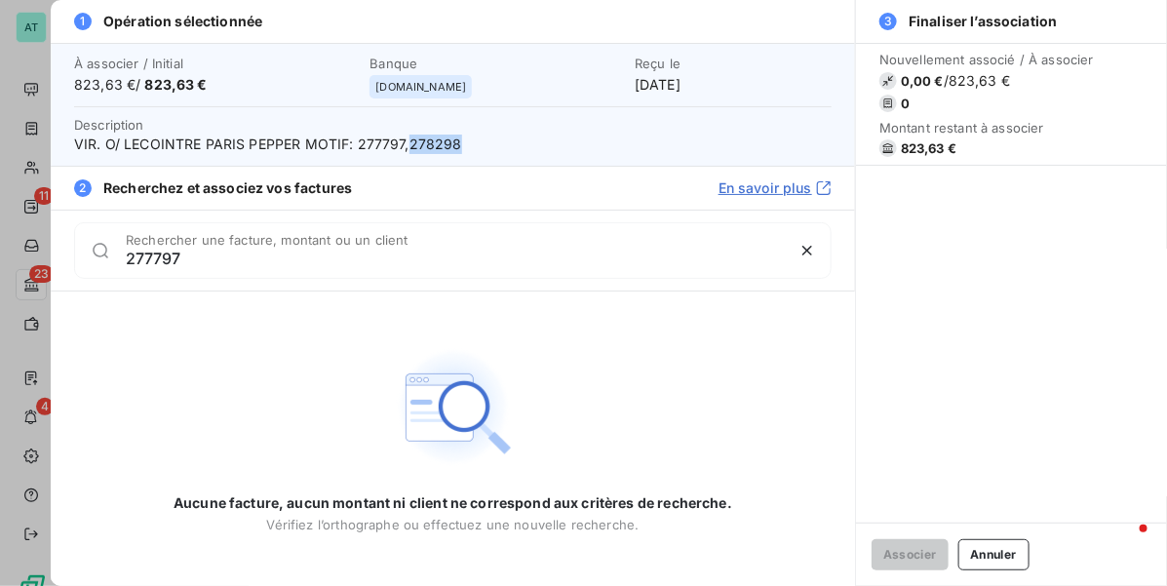
copy span "278298"
drag, startPoint x: 483, startPoint y: 146, endPoint x: 410, endPoint y: 158, distance: 74.0
click at [410, 158] on div "À associer / Initial 823,63 € / 823,63 € Banque manager.one Reçu le 2 oct. 2025…" at bounding box center [453, 104] width 804 height 123
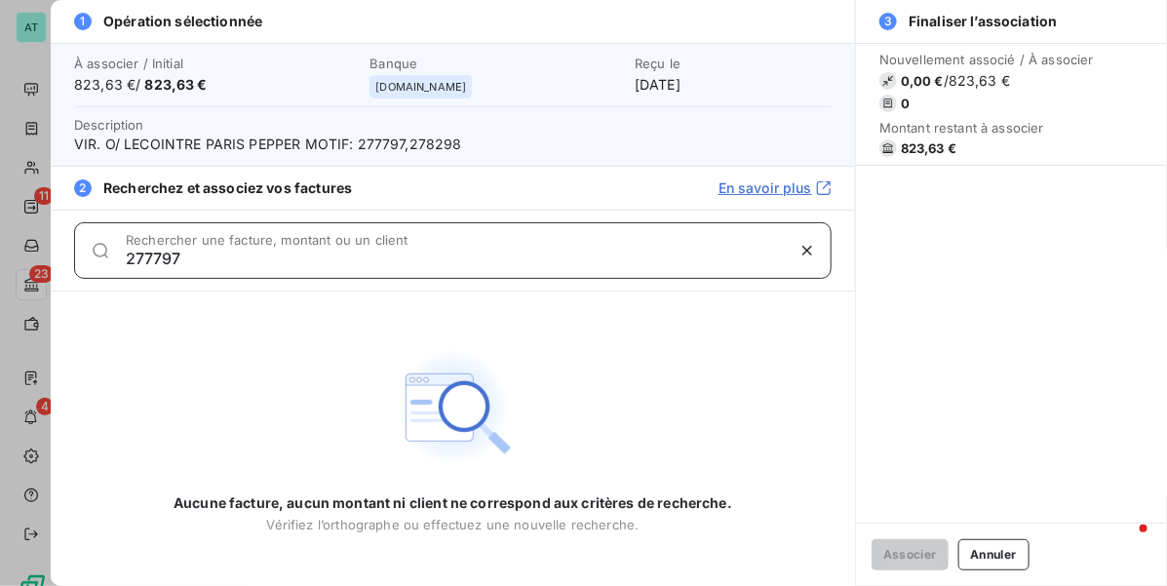
click at [295, 266] on input "277797" at bounding box center [455, 258] width 658 height 19
paste input "278298"
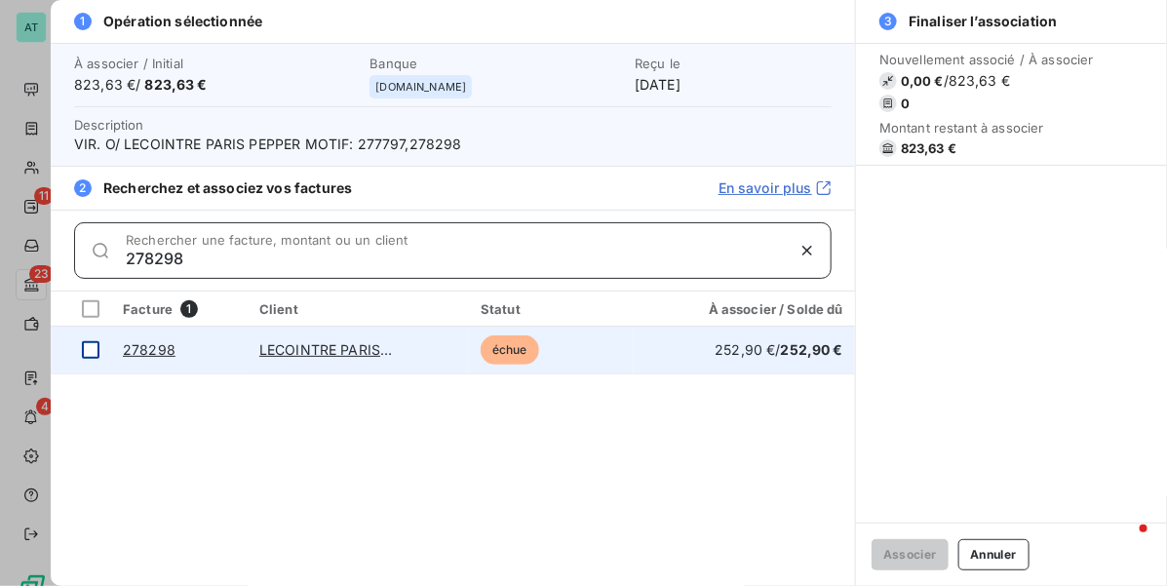
type input "278298"
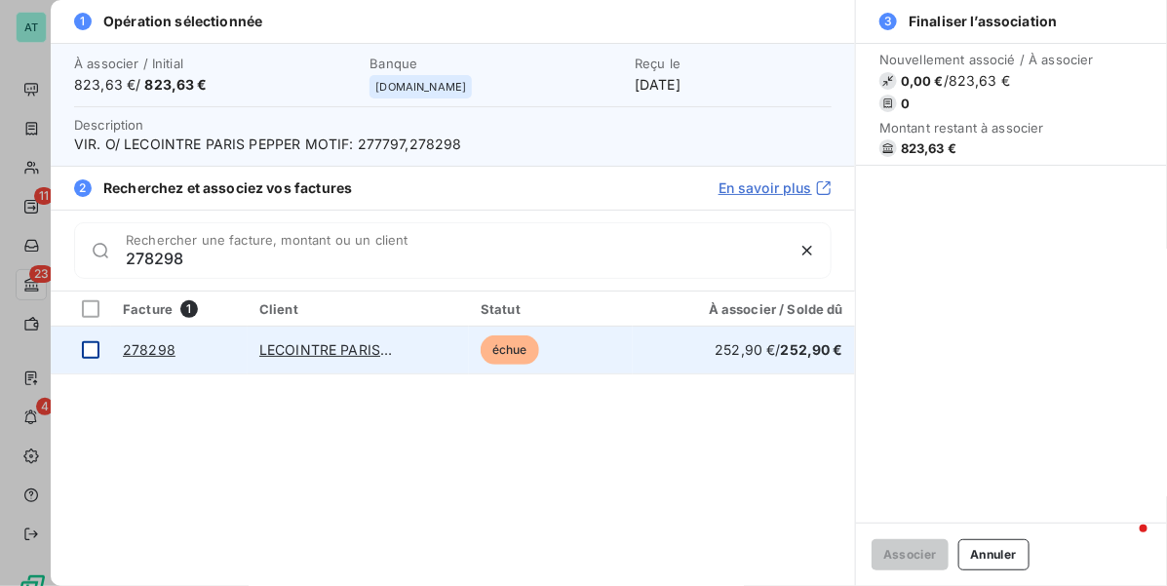
click at [94, 352] on div at bounding box center [91, 350] width 18 height 18
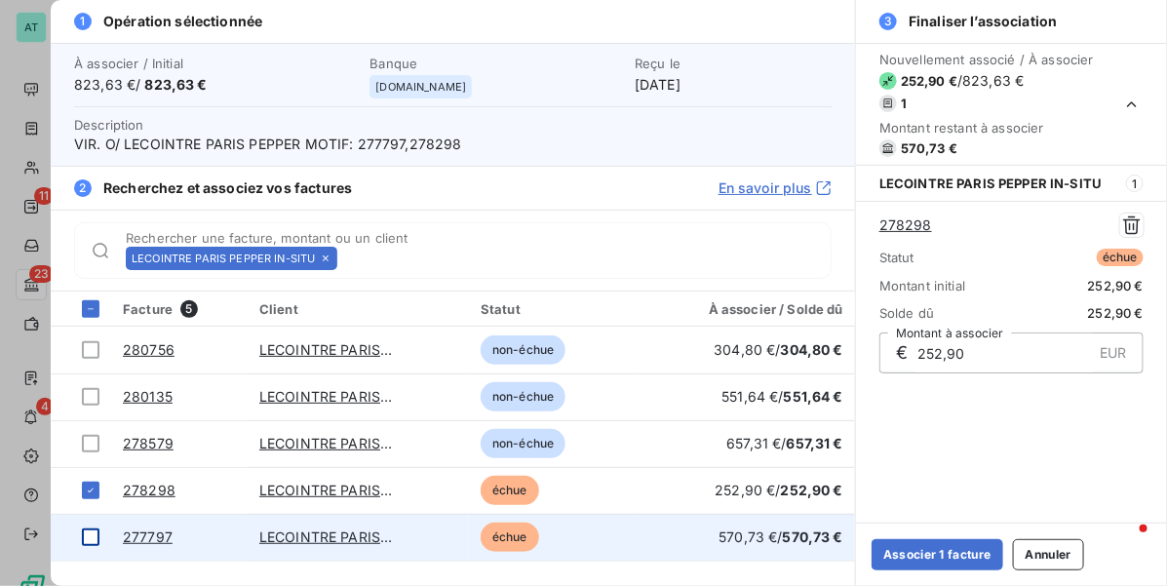
click at [85, 536] on div at bounding box center [91, 537] width 18 height 18
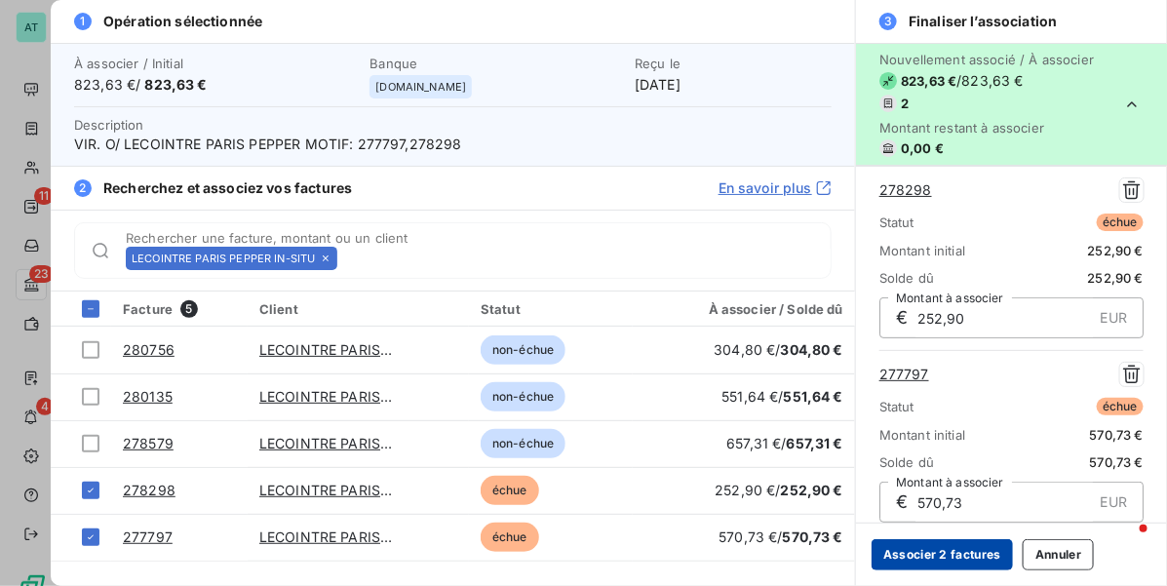
click at [928, 551] on button "Associer 2 factures" at bounding box center [941, 554] width 141 height 31
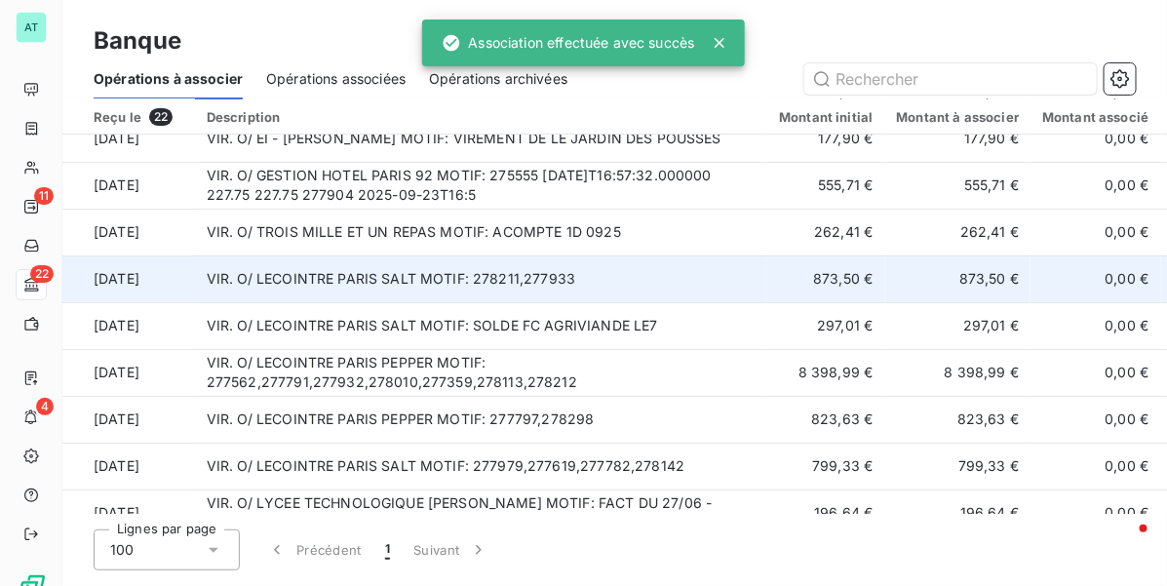
click at [650, 285] on td "VIR. O/ LECOINTRE PARIS SALT MOTIF: 278211,277933" at bounding box center [481, 278] width 573 height 47
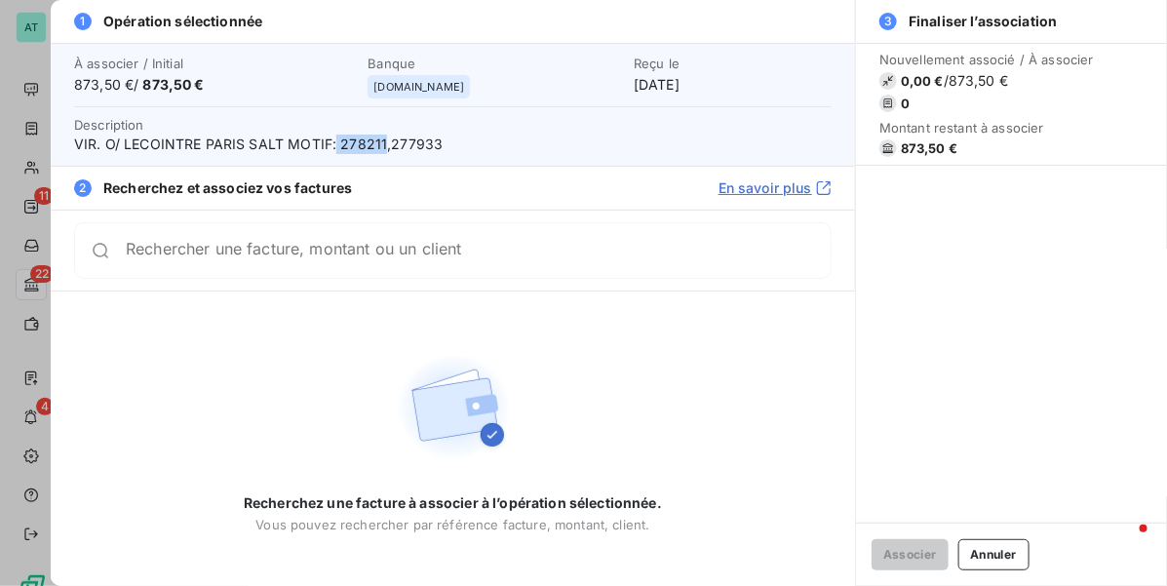
drag, startPoint x: 334, startPoint y: 142, endPoint x: 381, endPoint y: 163, distance: 51.1
click at [381, 163] on div "À associer / Initial 873,50 € / 873,50 € Banque manager.one Reçu le 2 oct. 2025…" at bounding box center [453, 104] width 804 height 123
copy span "278211"
click at [210, 264] on div "Rechercher une facture, montant ou un client" at bounding box center [452, 250] width 757 height 57
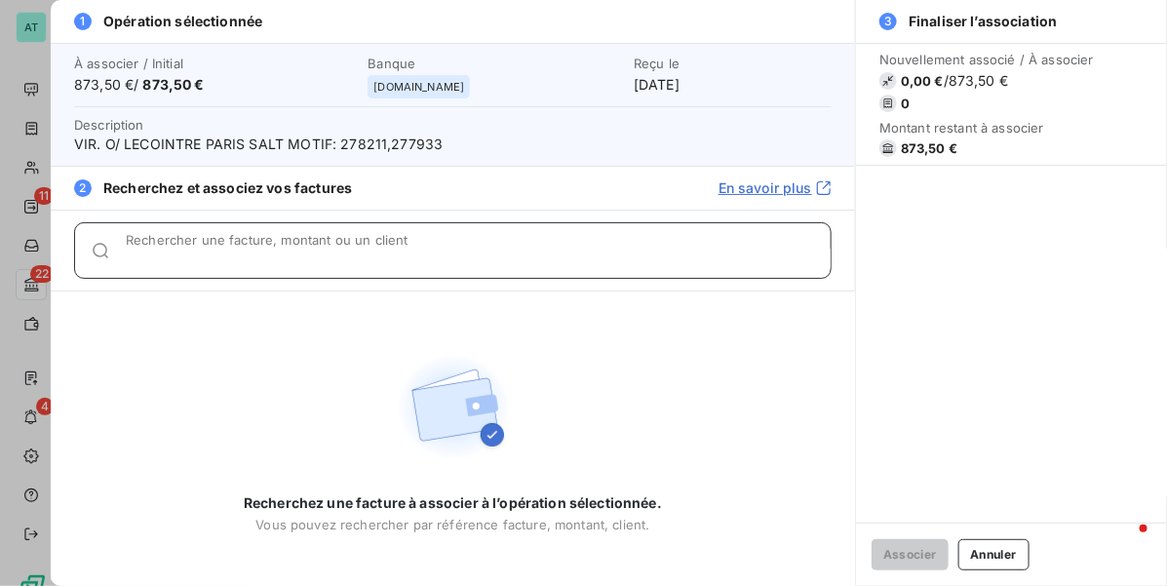
paste input "278211"
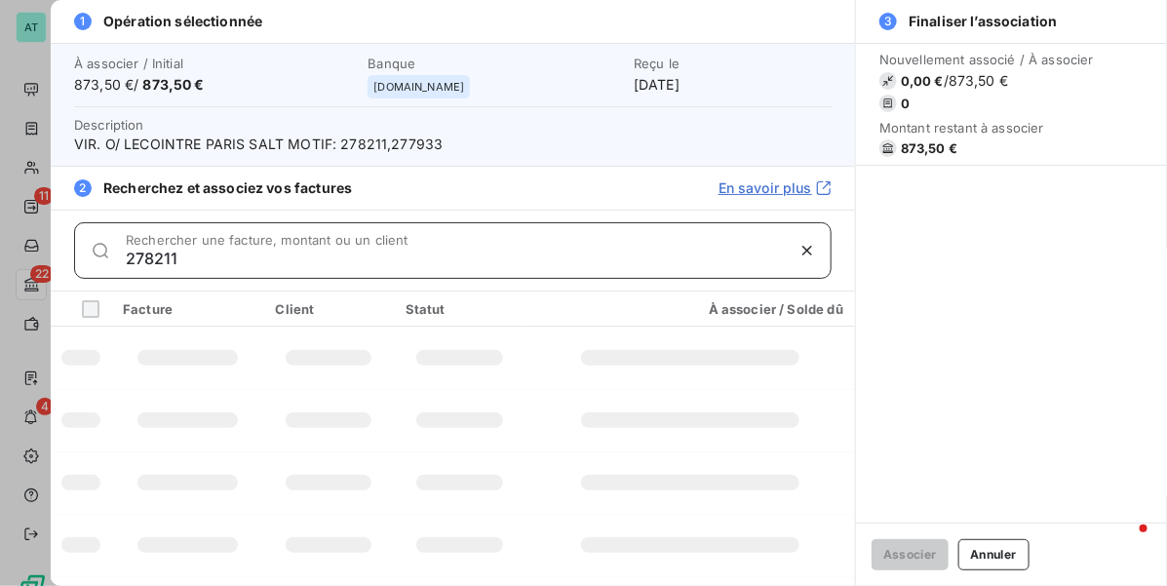
click at [136, 259] on input "278211" at bounding box center [455, 258] width 658 height 19
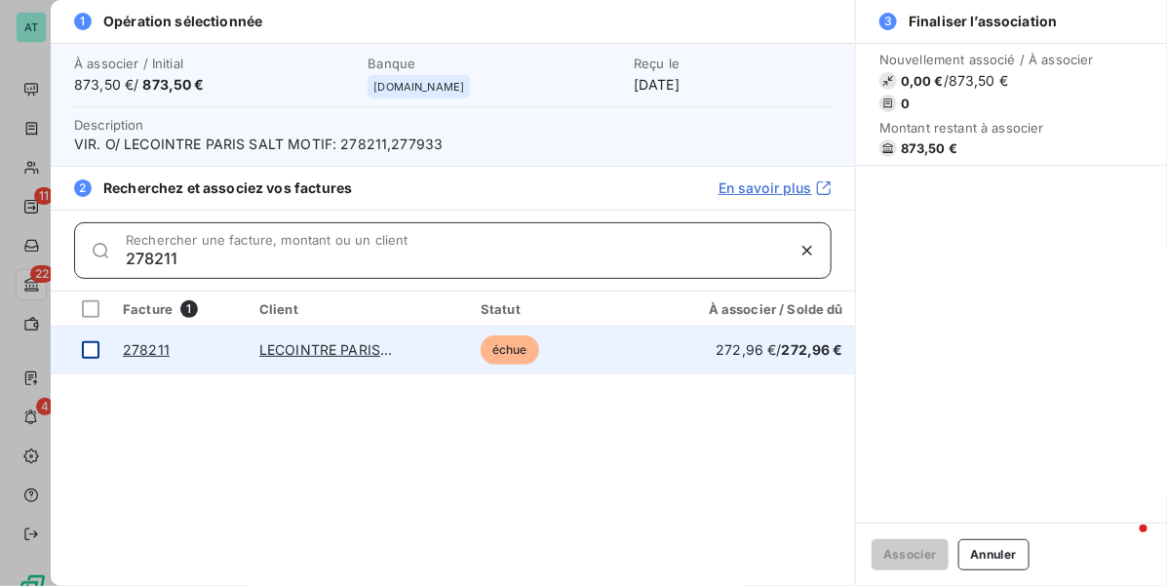
type input "278211"
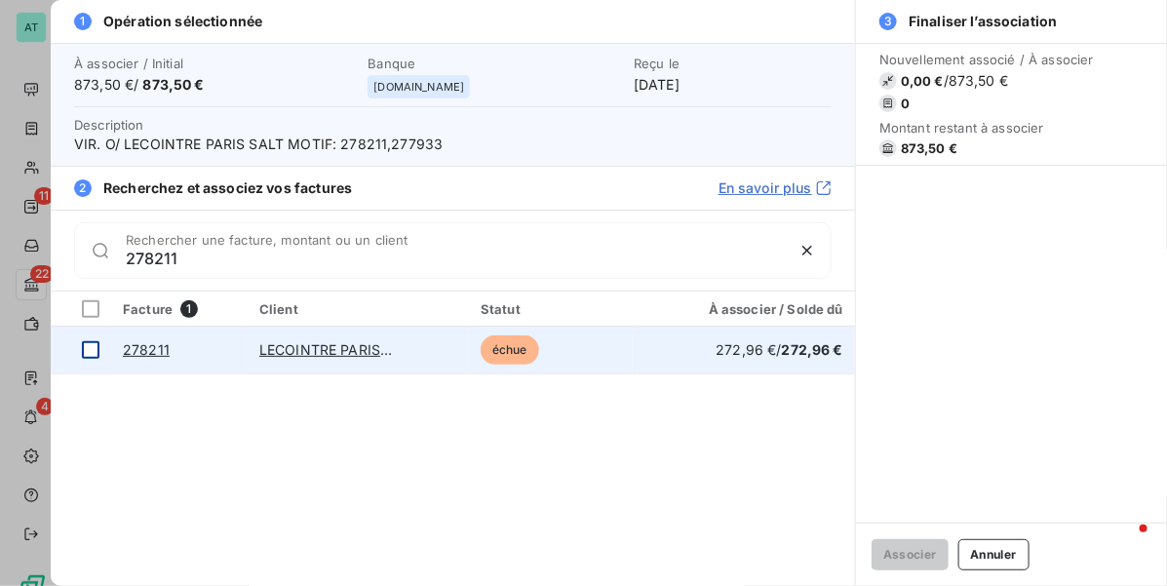
click at [84, 351] on div at bounding box center [91, 350] width 18 height 18
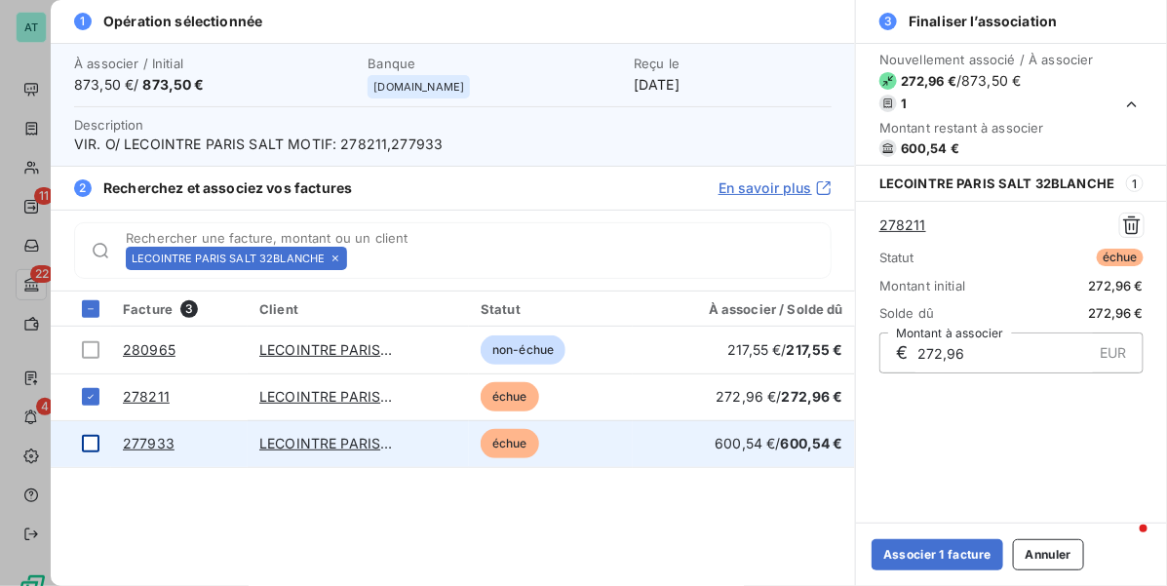
click at [91, 444] on div at bounding box center [91, 444] width 18 height 18
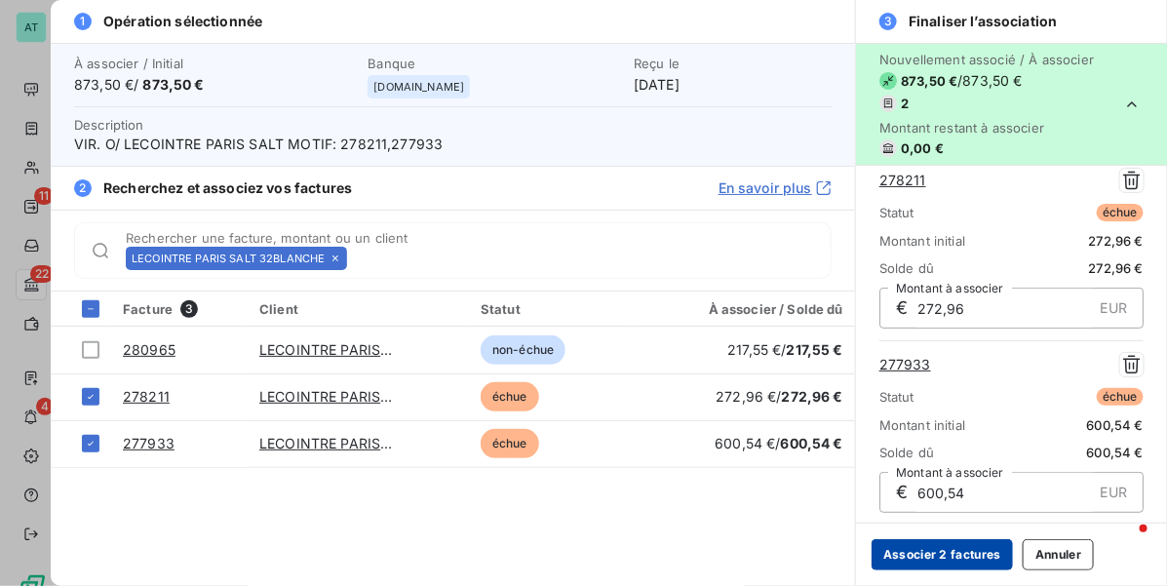
scroll to position [47, 0]
click at [951, 552] on button "Associer 2 factures" at bounding box center [941, 554] width 141 height 31
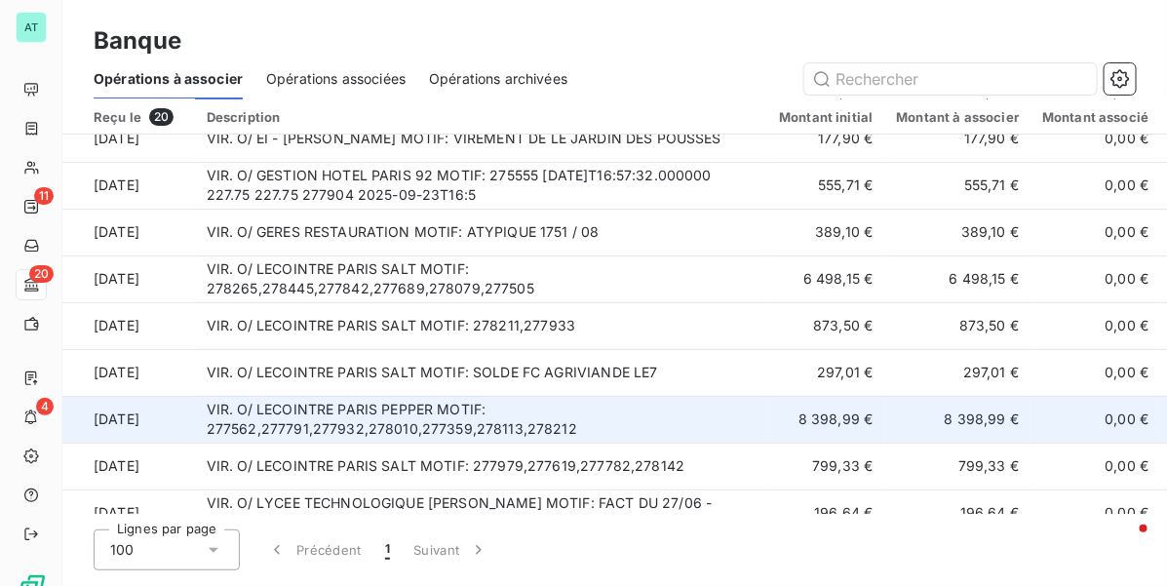
scroll to position [188, 0]
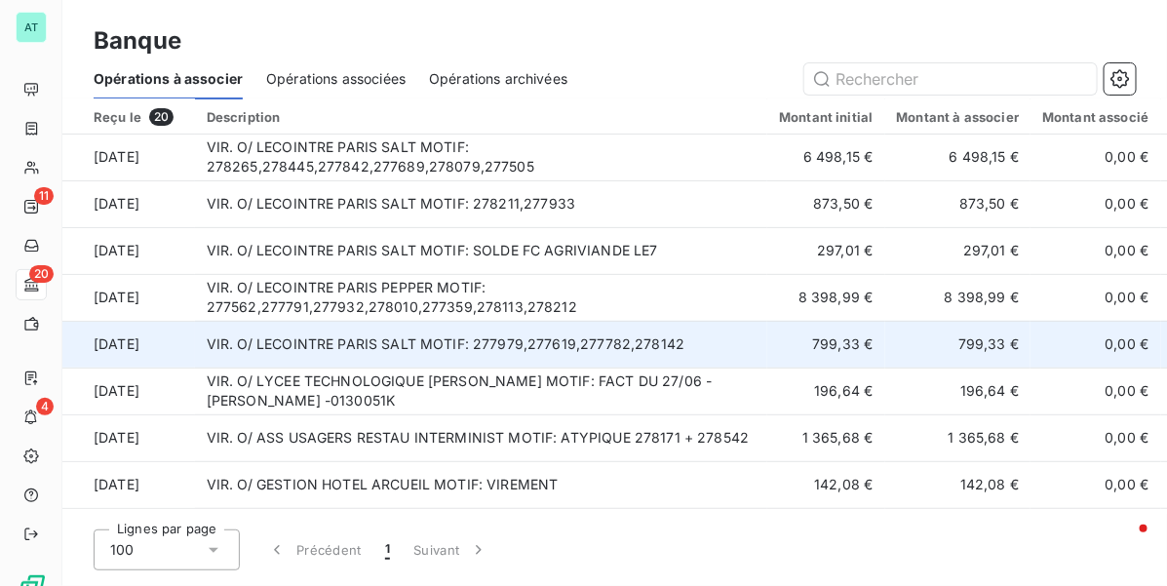
click at [441, 356] on td "VIR. O/ LECOINTRE PARIS SALT MOTIF: 277979,277619,277782,278142" at bounding box center [481, 344] width 573 height 47
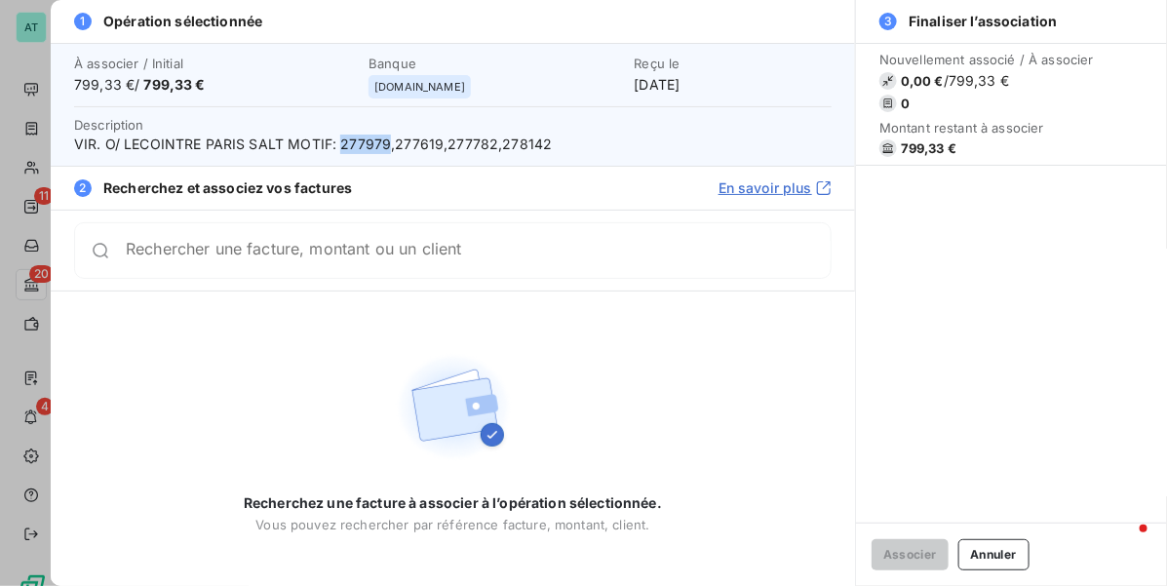
drag, startPoint x: 341, startPoint y: 148, endPoint x: 382, endPoint y: 149, distance: 41.0
click at [382, 149] on span "VIR. O/ LECOINTRE PARIS SALT MOTIF: 277979,277619,277782,278142" at bounding box center [452, 144] width 757 height 19
copy span "277979"
click at [348, 219] on div "Rechercher une facture, montant ou un client" at bounding box center [453, 250] width 804 height 81
click at [346, 239] on div "Rechercher une facture, montant ou un client" at bounding box center [452, 250] width 757 height 57
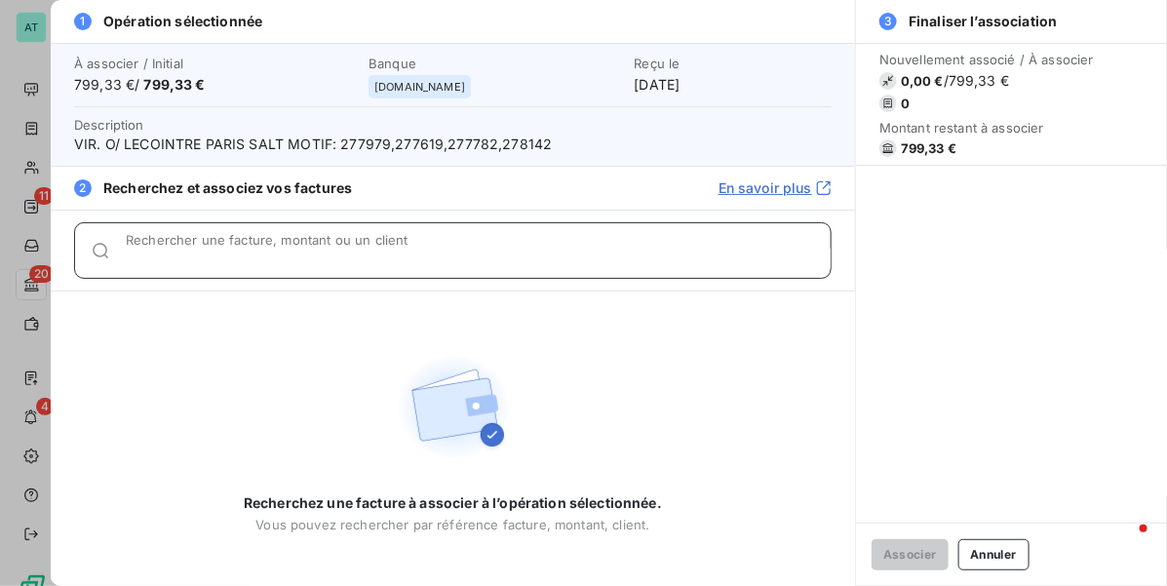
paste input "277979"
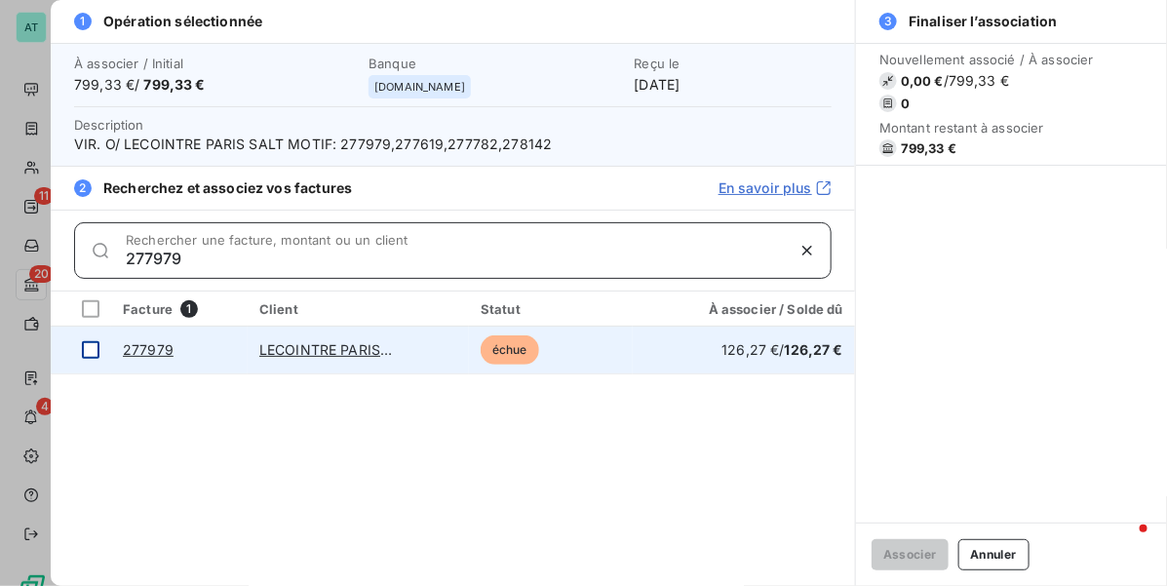
type input "277979"
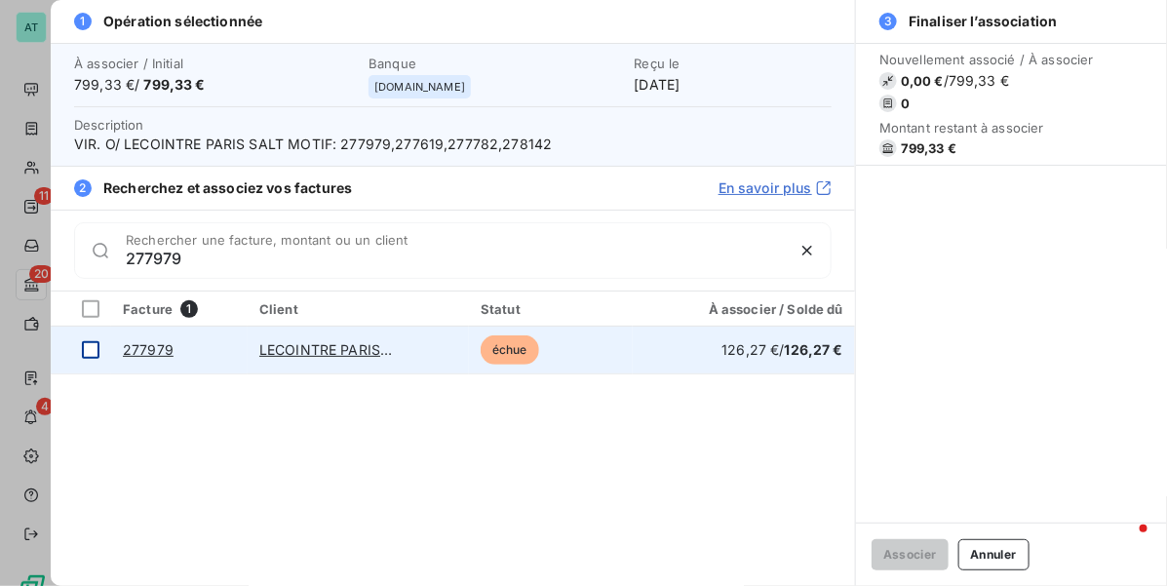
click at [83, 352] on div at bounding box center [91, 350] width 18 height 18
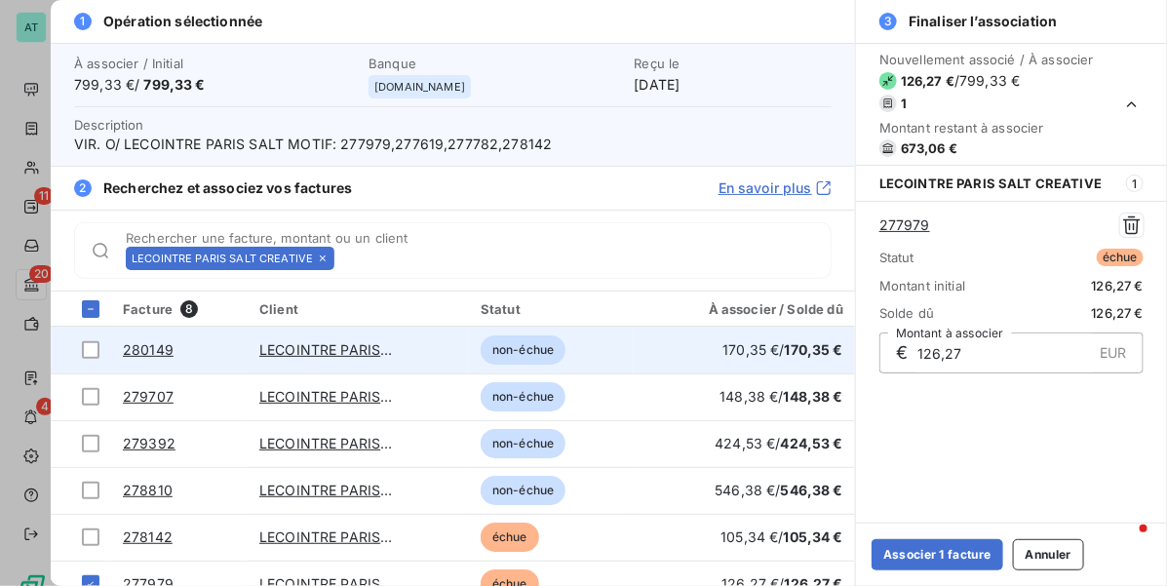
scroll to position [115, 0]
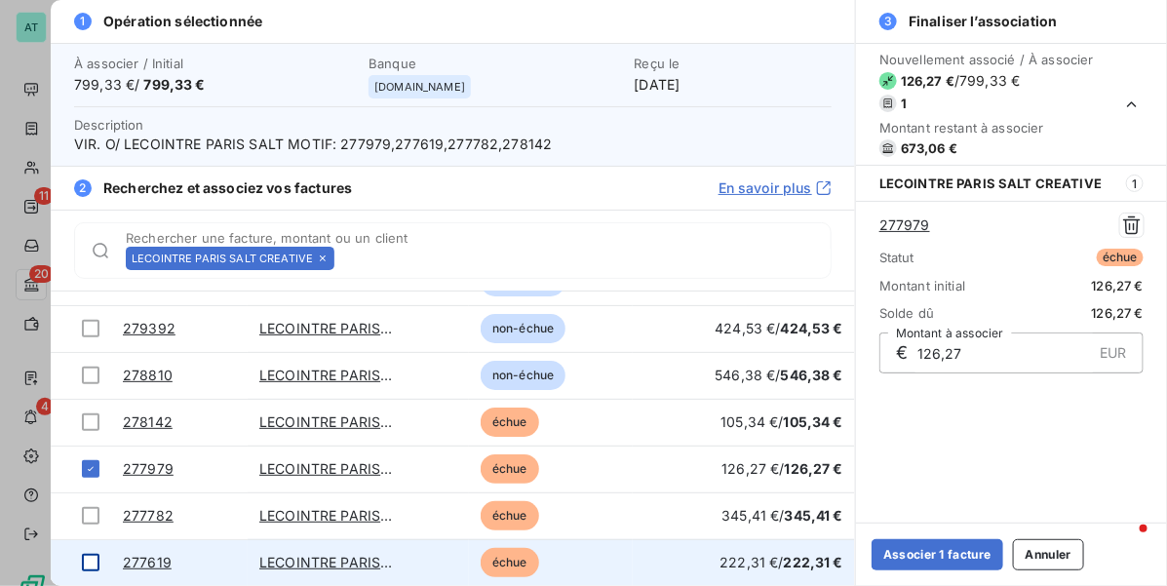
click at [82, 559] on div at bounding box center [91, 563] width 18 height 18
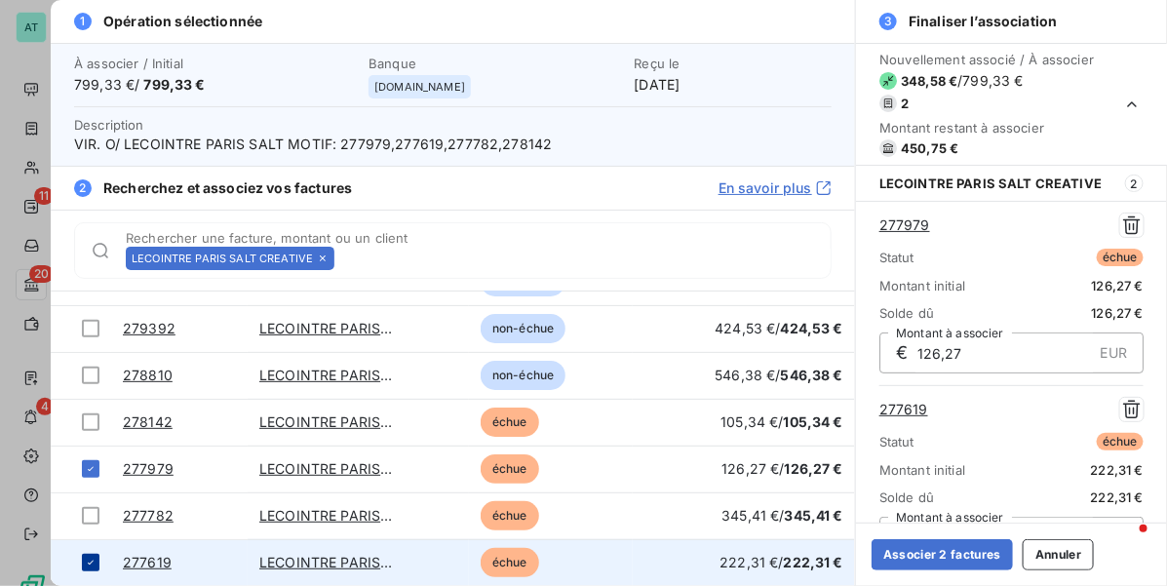
scroll to position [35, 0]
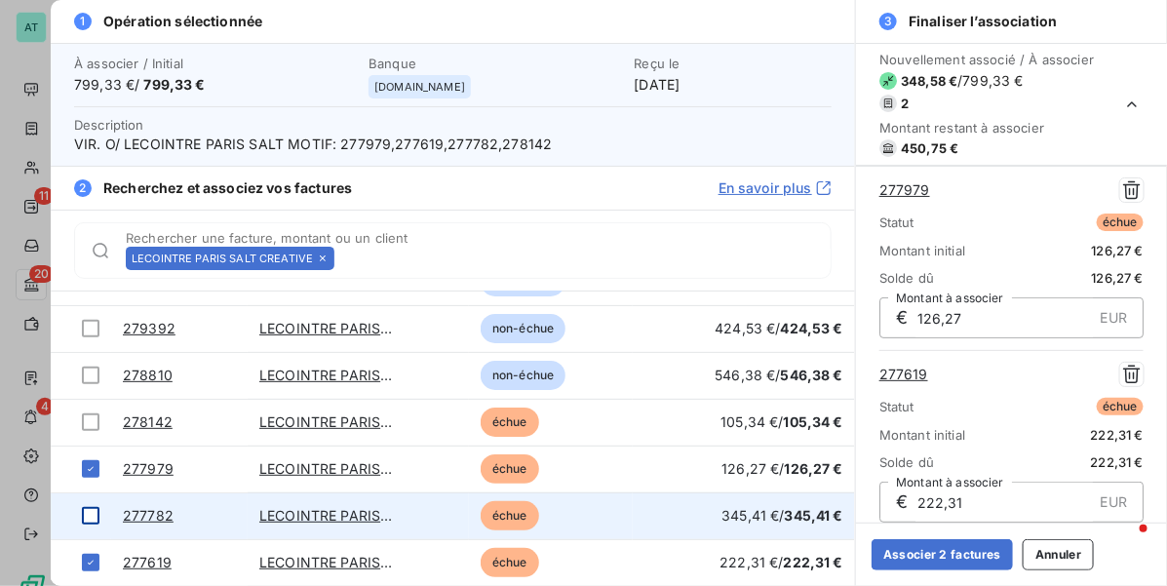
click at [88, 518] on div at bounding box center [91, 516] width 18 height 18
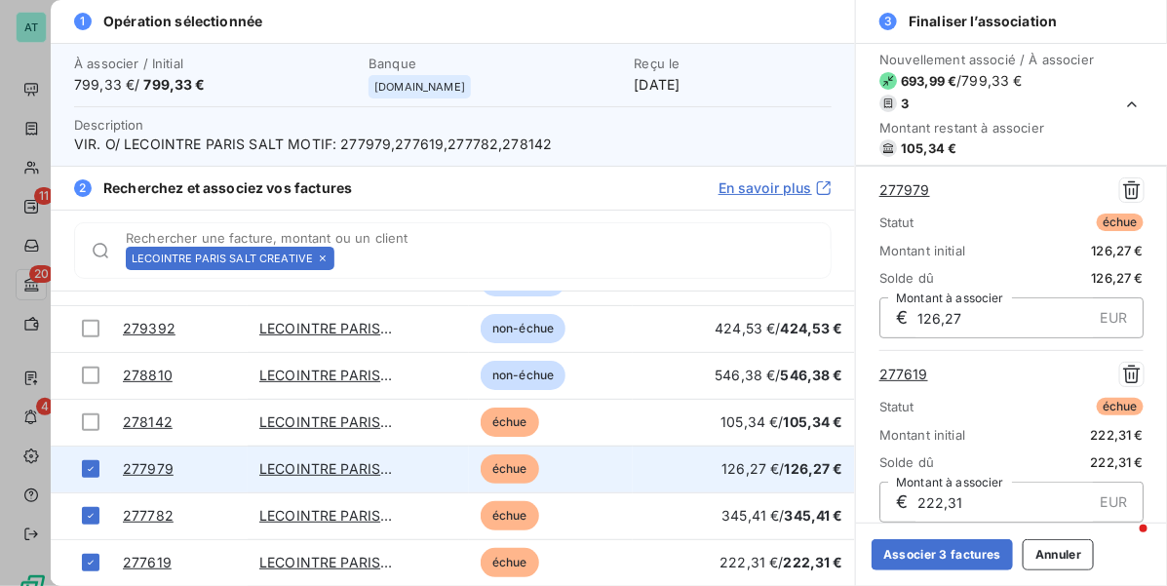
scroll to position [231, 0]
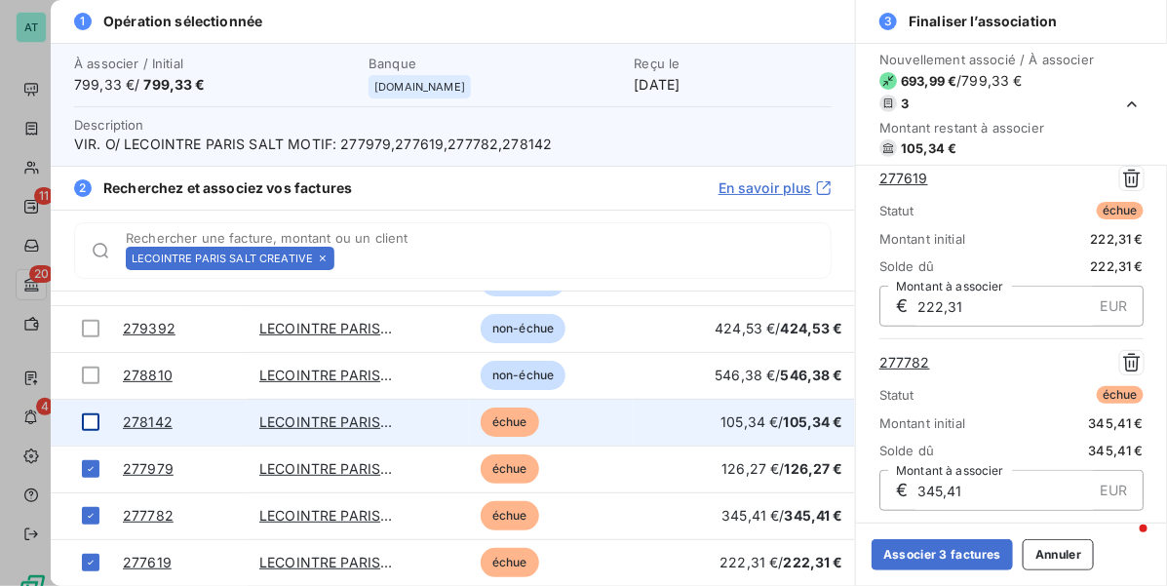
click at [88, 419] on div at bounding box center [91, 422] width 18 height 18
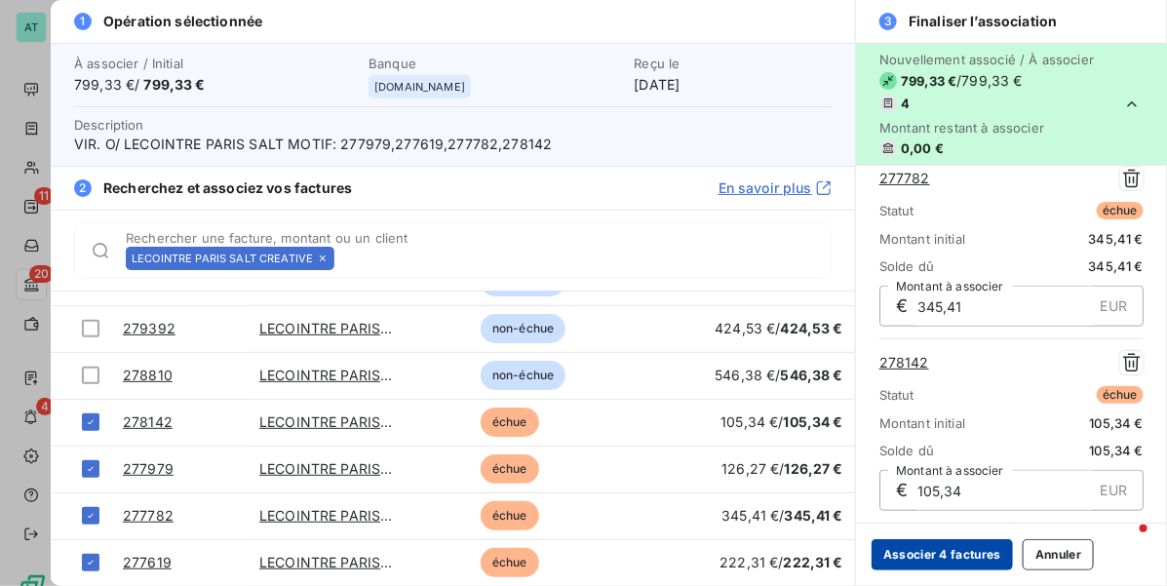
click at [922, 551] on button "Associer 4 factures" at bounding box center [941, 554] width 141 height 31
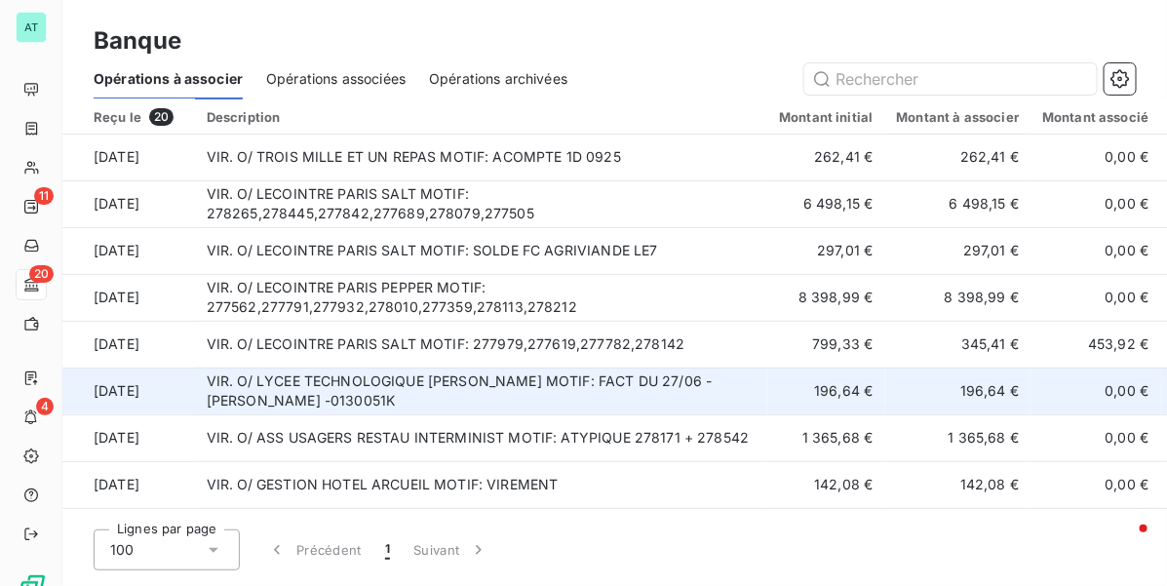
scroll to position [310, 0]
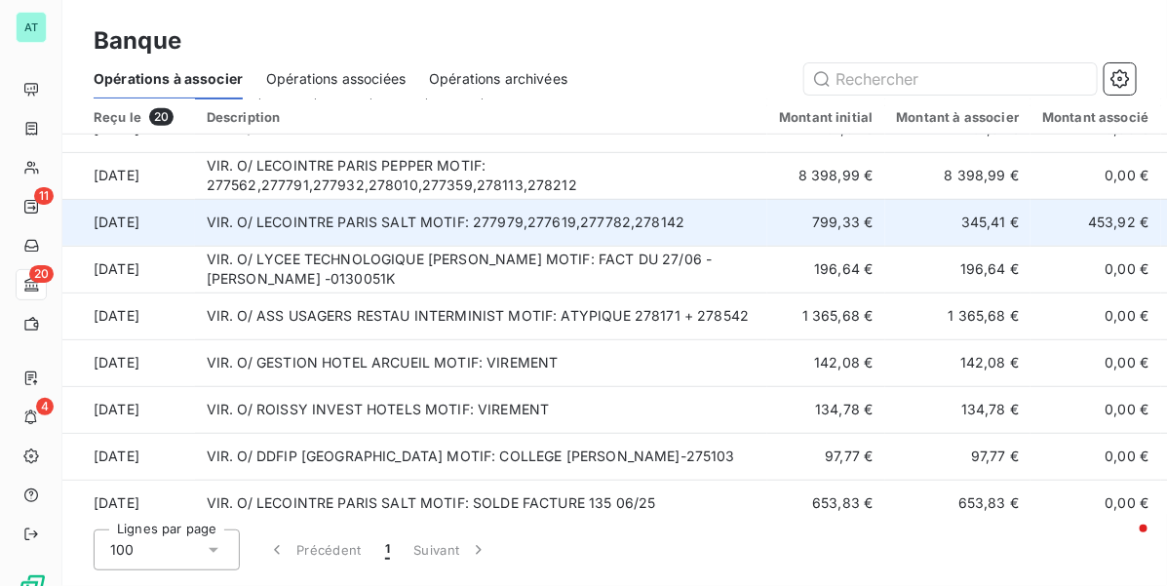
click at [483, 220] on td "VIR. O/ LECOINTRE PARIS SALT MOTIF: 277979,277619,277782,278142" at bounding box center [481, 222] width 573 height 47
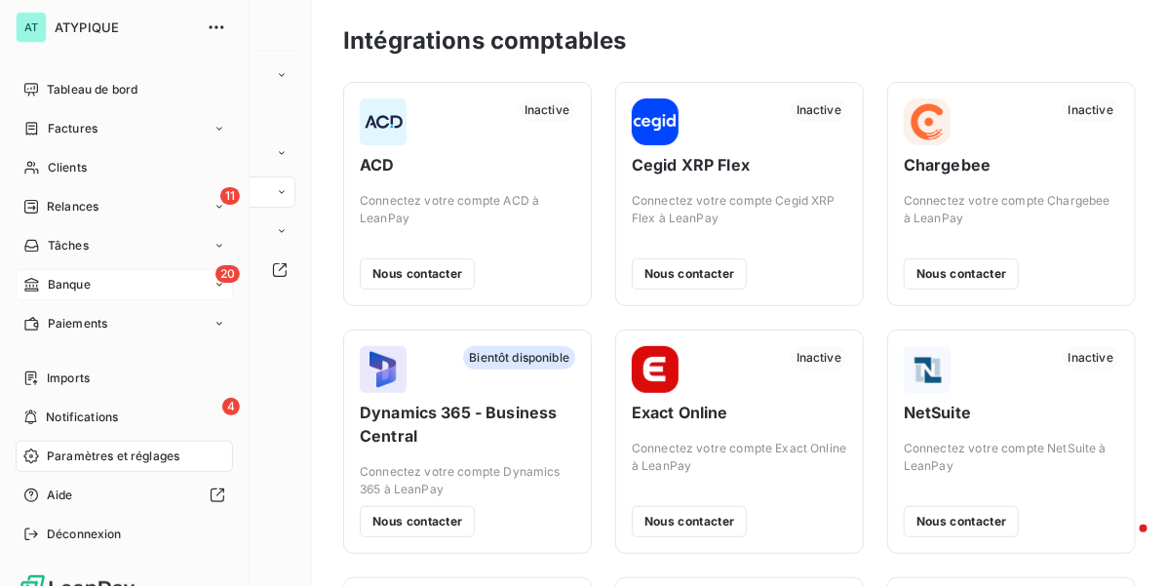
click at [97, 284] on div "20 Banque" at bounding box center [124, 284] width 217 height 31
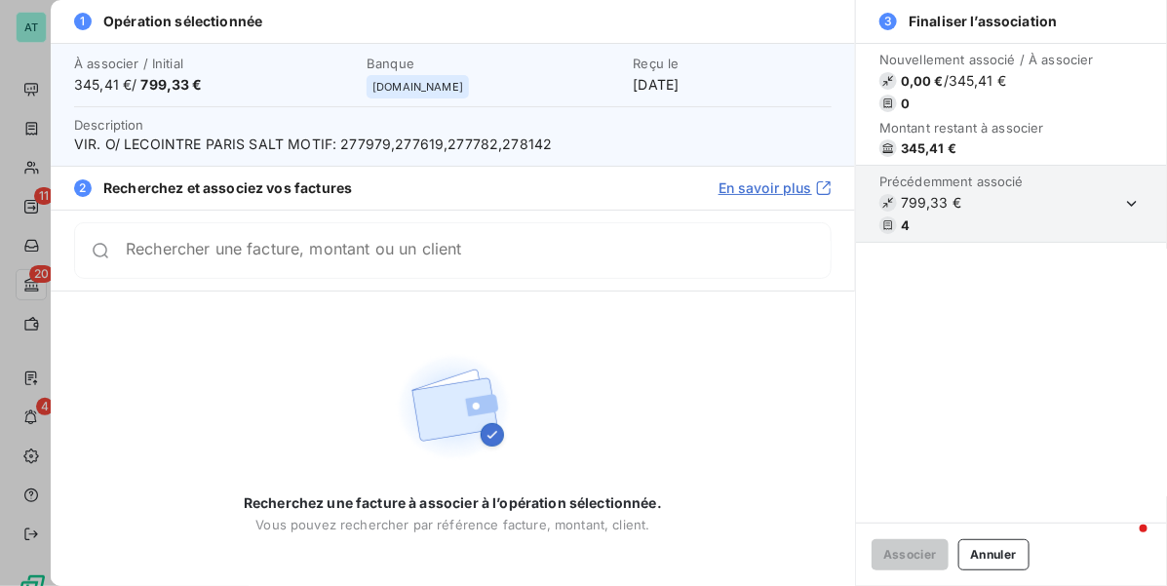
drag, startPoint x: 1005, startPoint y: 548, endPoint x: 994, endPoint y: 546, distance: 10.9
click at [1004, 551] on button "Annuler" at bounding box center [993, 554] width 71 height 31
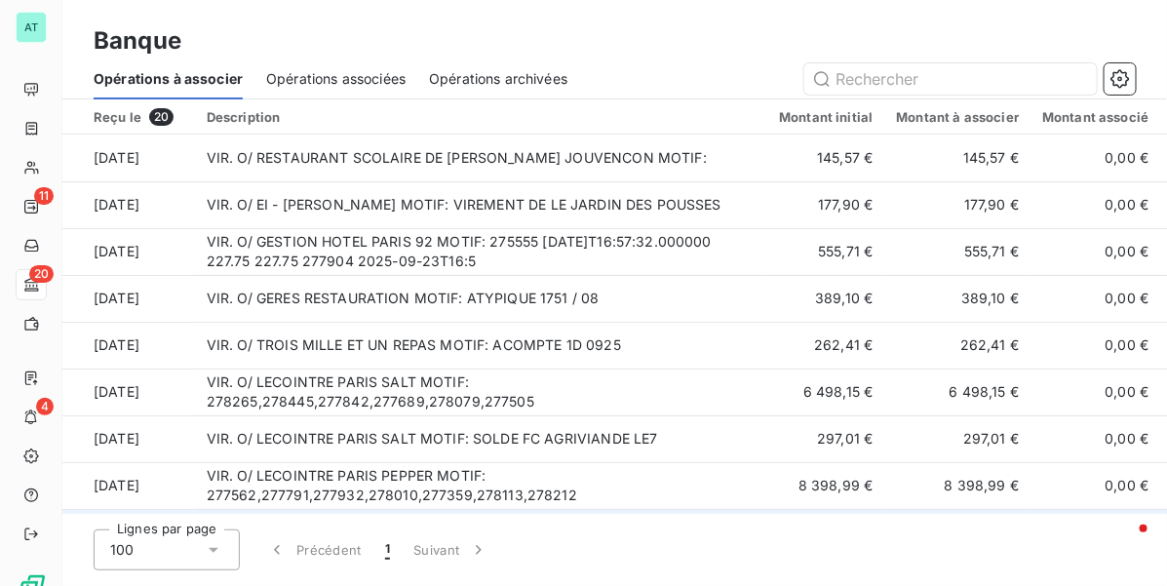
scroll to position [122, 0]
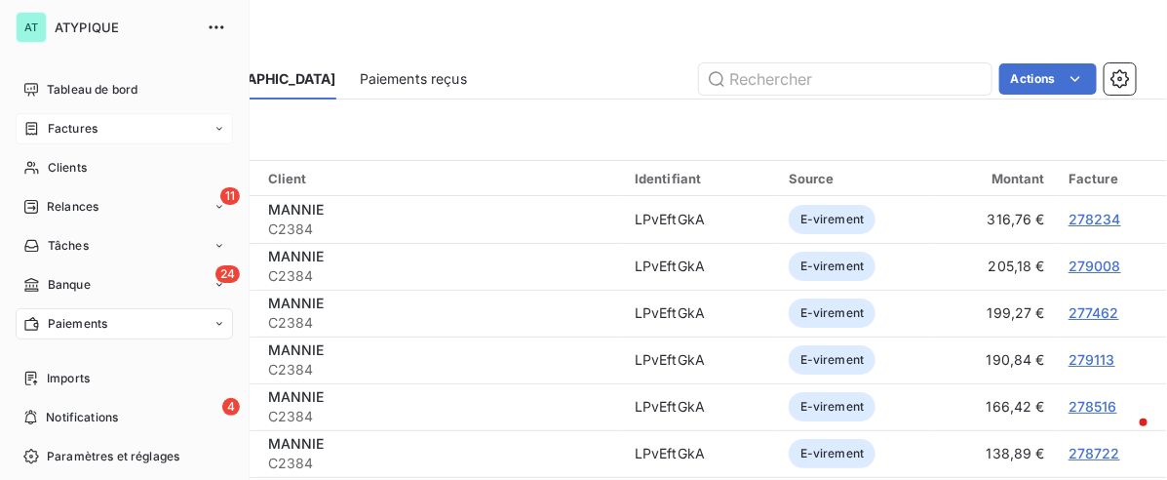
click at [112, 120] on div "Factures" at bounding box center [124, 128] width 217 height 31
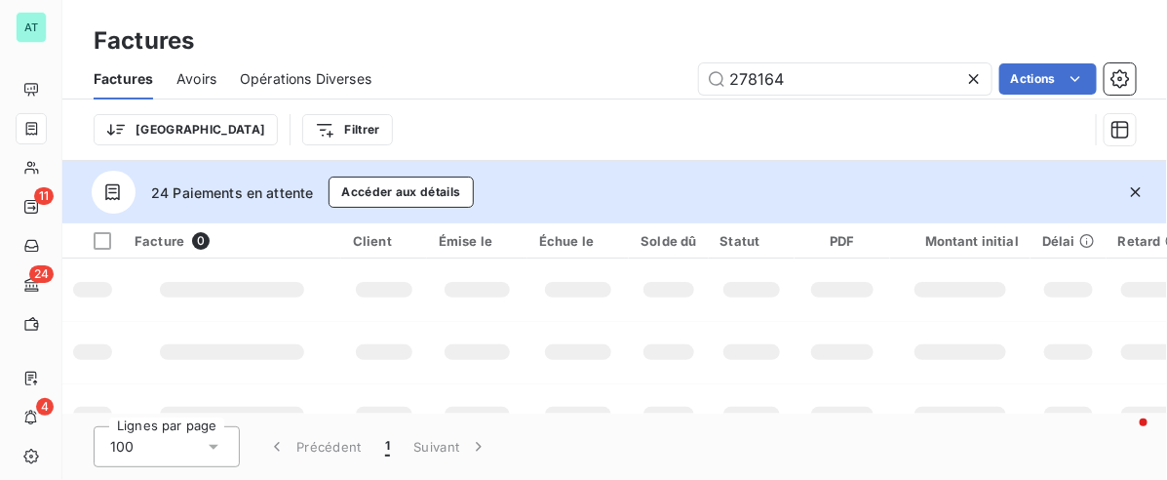
type input "278164"
click at [1137, 196] on icon "button" at bounding box center [1135, 191] width 19 height 19
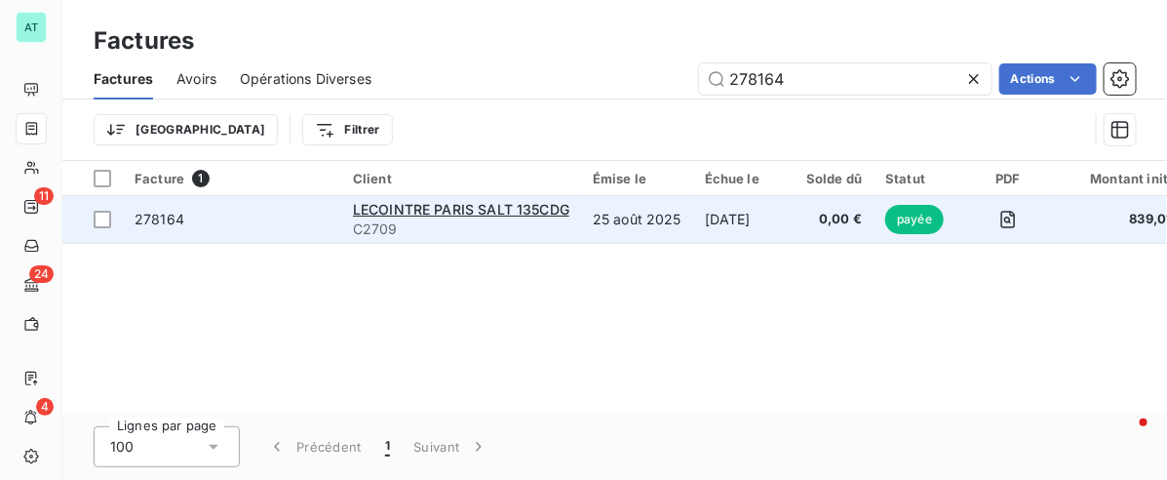
click at [149, 226] on span "278164" at bounding box center [160, 219] width 50 height 17
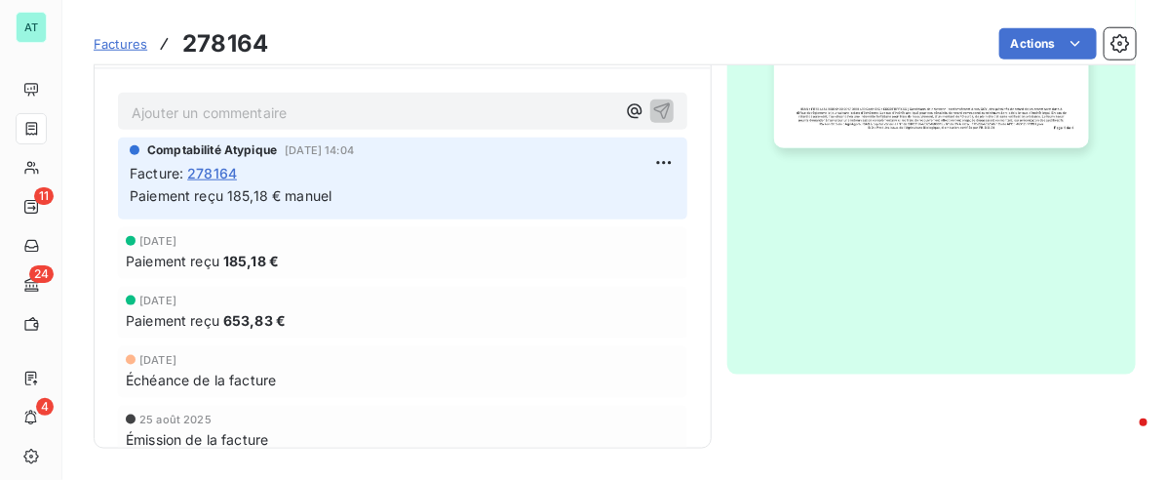
scroll to position [619, 0]
drag, startPoint x: 344, startPoint y: 102, endPoint x: 319, endPoint y: 78, distance: 35.2
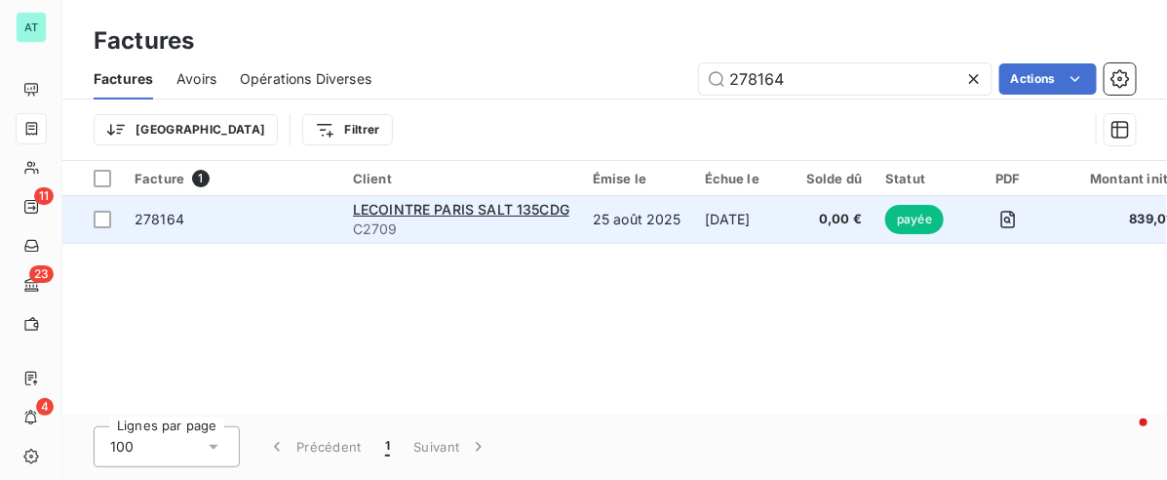
click at [169, 224] on span "278164" at bounding box center [160, 219] width 50 height 17
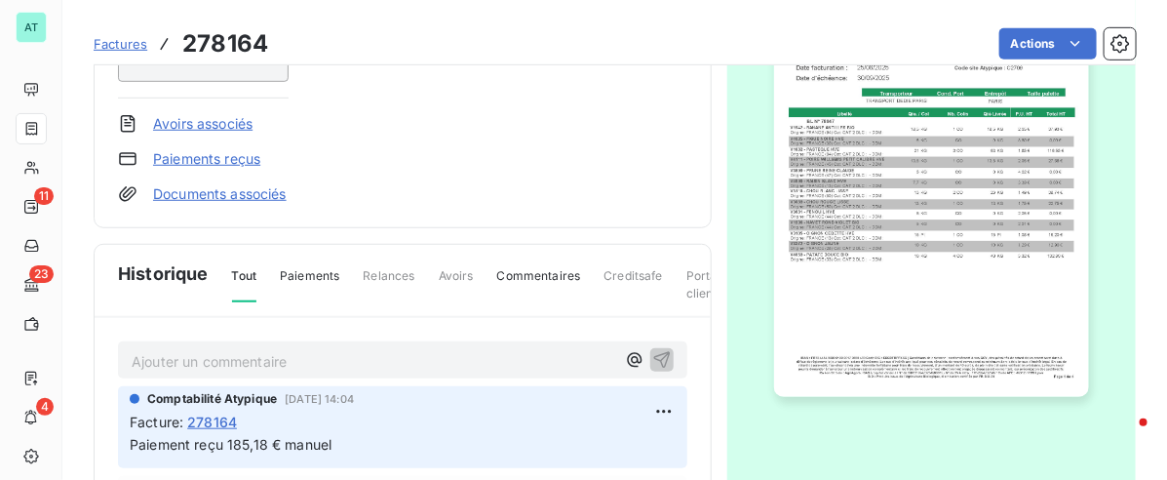
scroll to position [619, 0]
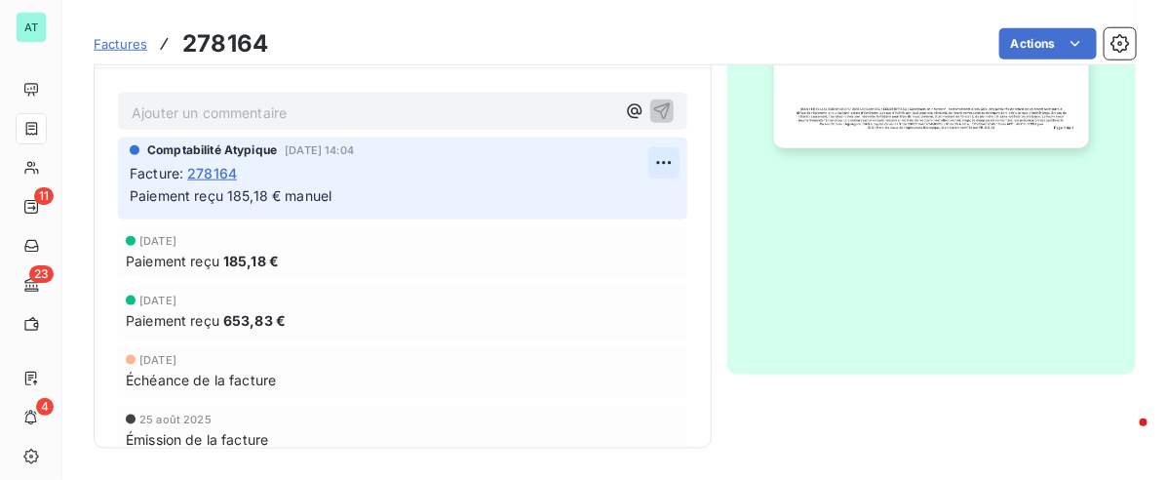
click at [640, 163] on html "AT 11 23 4 Factures 278164 Actions LECOINTRE [GEOGRAPHIC_DATA] SALT 135CDG C270…" at bounding box center [583, 240] width 1167 height 480
click at [415, 281] on html "AT 11 23 4 Factures 278164 Actions LECOINTRE PARIS SALT 135CDG C2709 Montant in…" at bounding box center [583, 240] width 1167 height 480
click at [641, 169] on html "AT 11 23 4 Factures 278164 Actions LECOINTRE PARIS SALT 135CDG C2709 Montant in…" at bounding box center [583, 240] width 1167 height 480
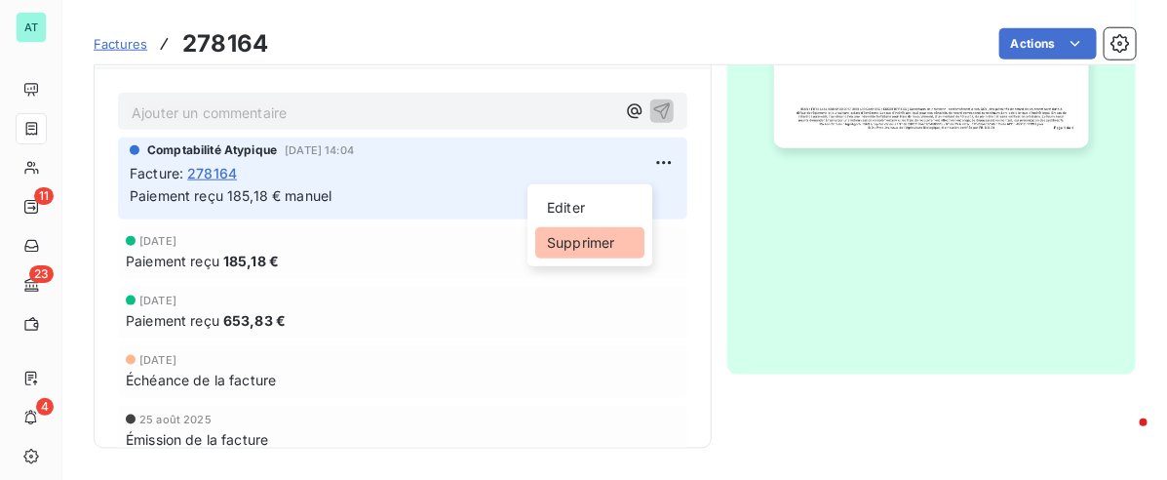
click at [621, 244] on div "Supprimer" at bounding box center [589, 242] width 109 height 31
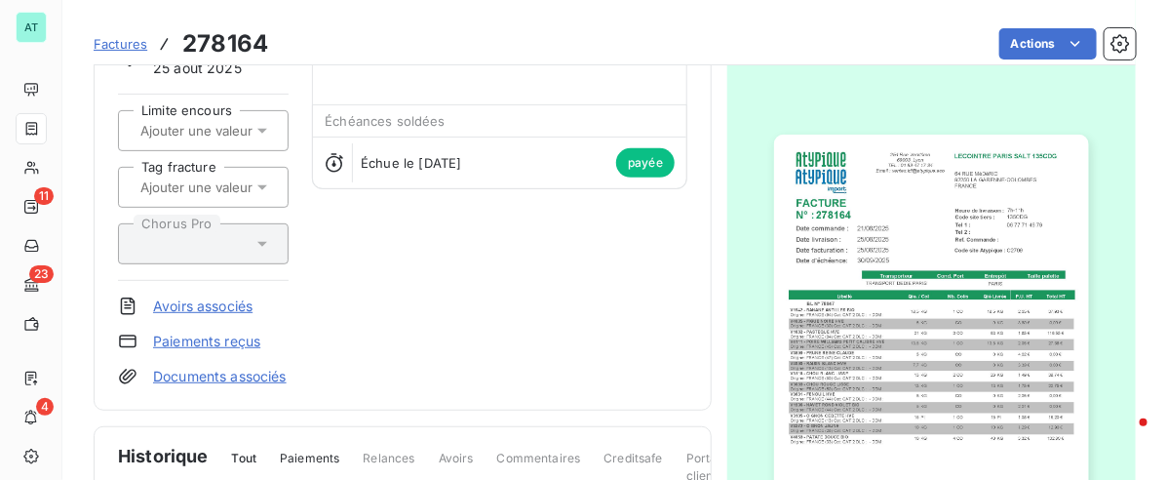
scroll to position [132, 0]
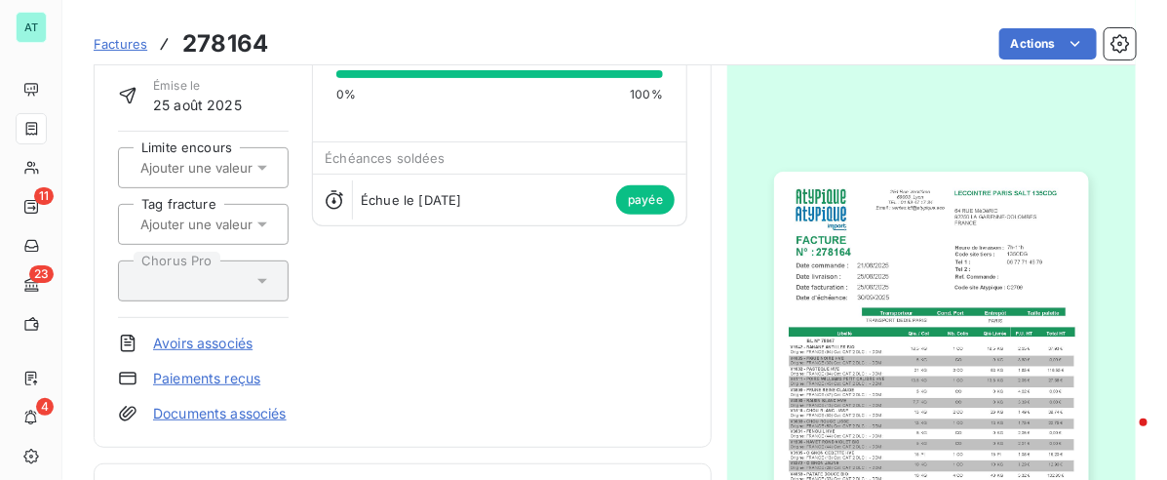
click at [220, 372] on link "Paiements reçus" at bounding box center [206, 377] width 107 height 19
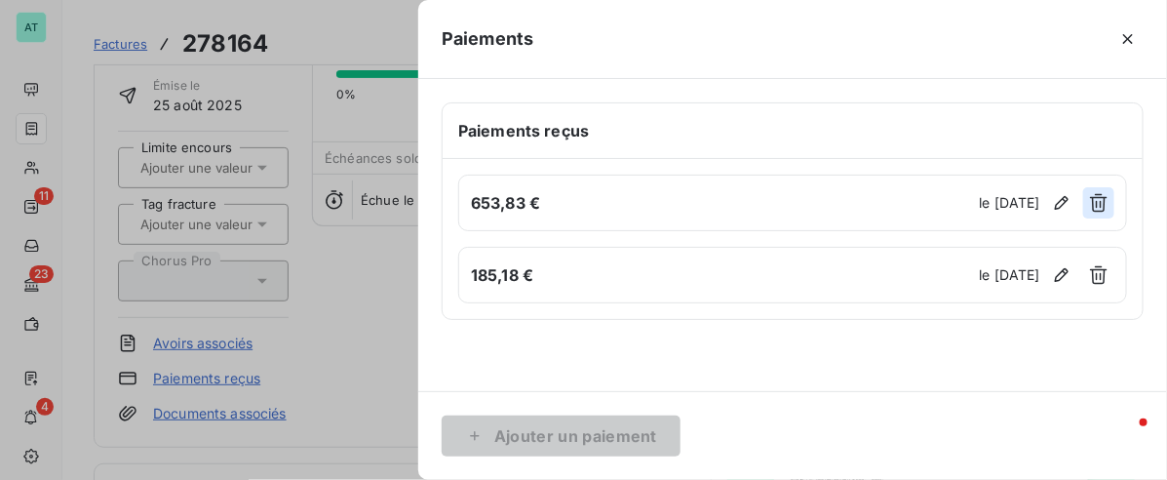
click at [1106, 206] on icon "button" at bounding box center [1098, 202] width 19 height 19
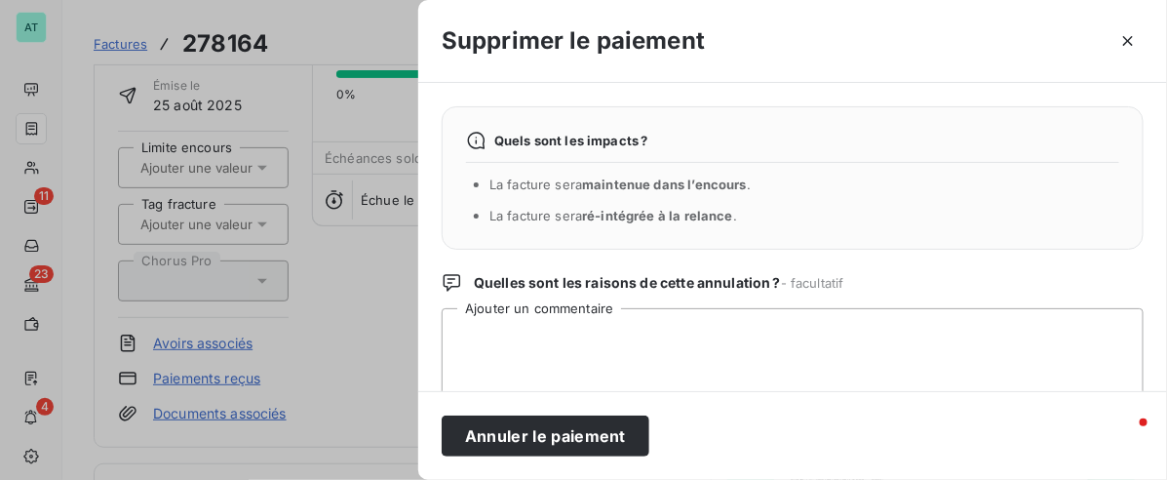
drag, startPoint x: 615, startPoint y: 420, endPoint x: 599, endPoint y: 425, distance: 16.3
click at [609, 420] on button "Annuler le paiement" at bounding box center [546, 435] width 208 height 41
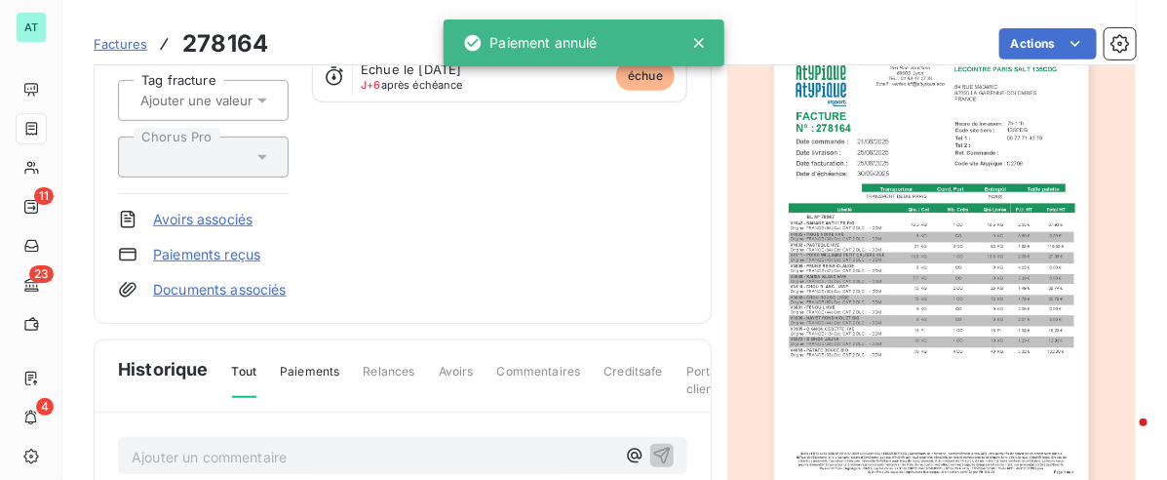
scroll to position [253, 0]
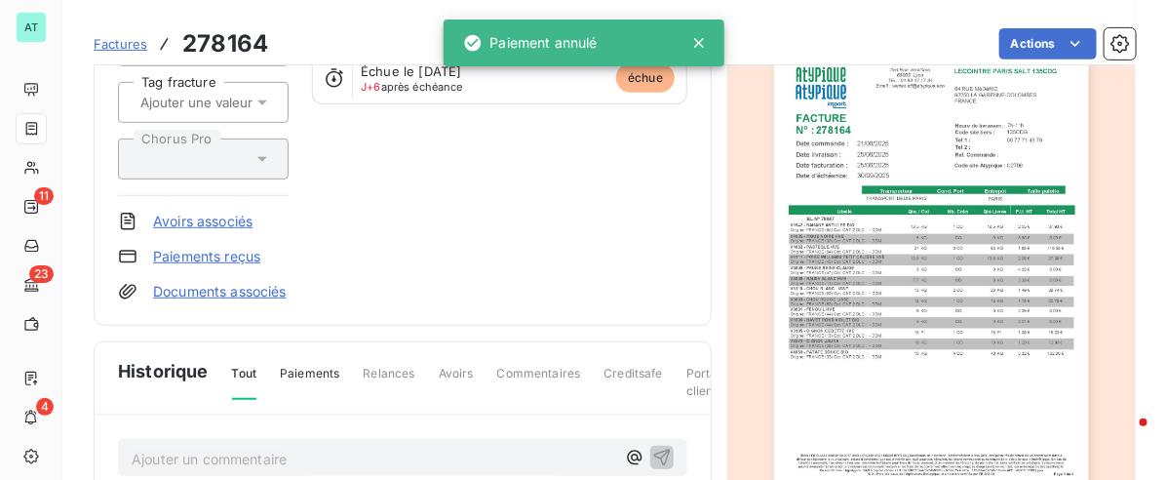
click at [222, 261] on link "Paiements reçus" at bounding box center [206, 256] width 107 height 19
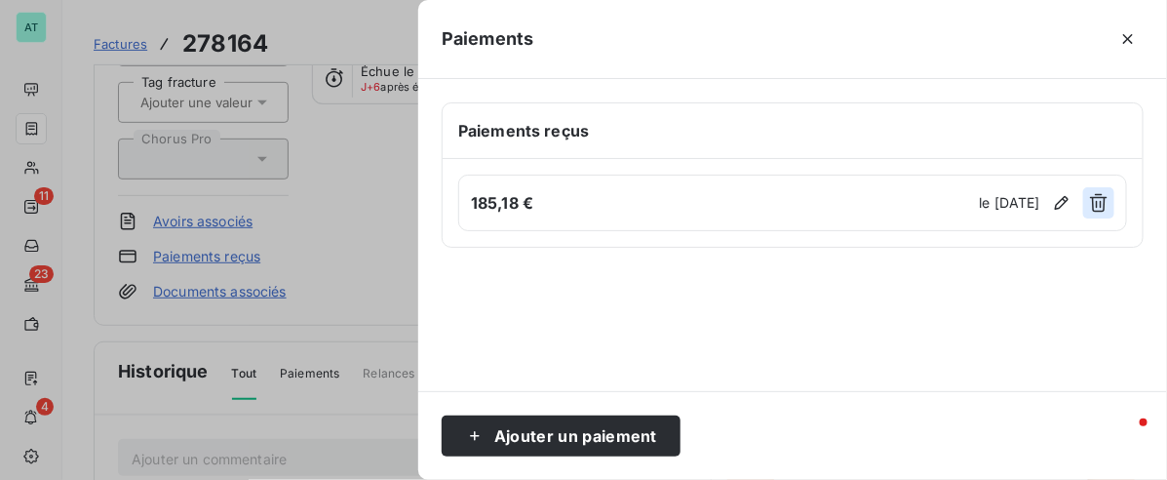
click at [1097, 198] on icon "button" at bounding box center [1099, 203] width 18 height 19
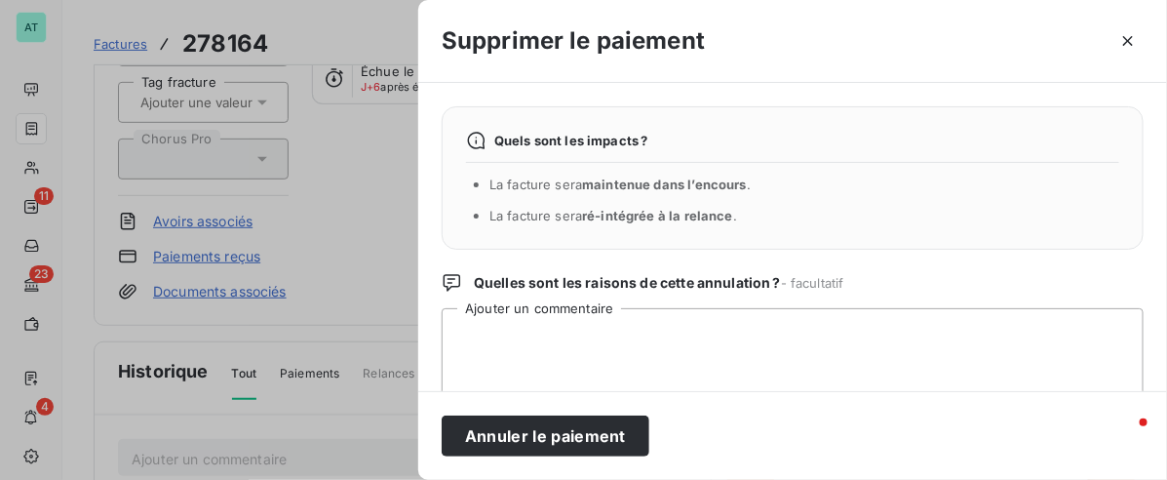
click at [576, 446] on button "Annuler le paiement" at bounding box center [546, 435] width 208 height 41
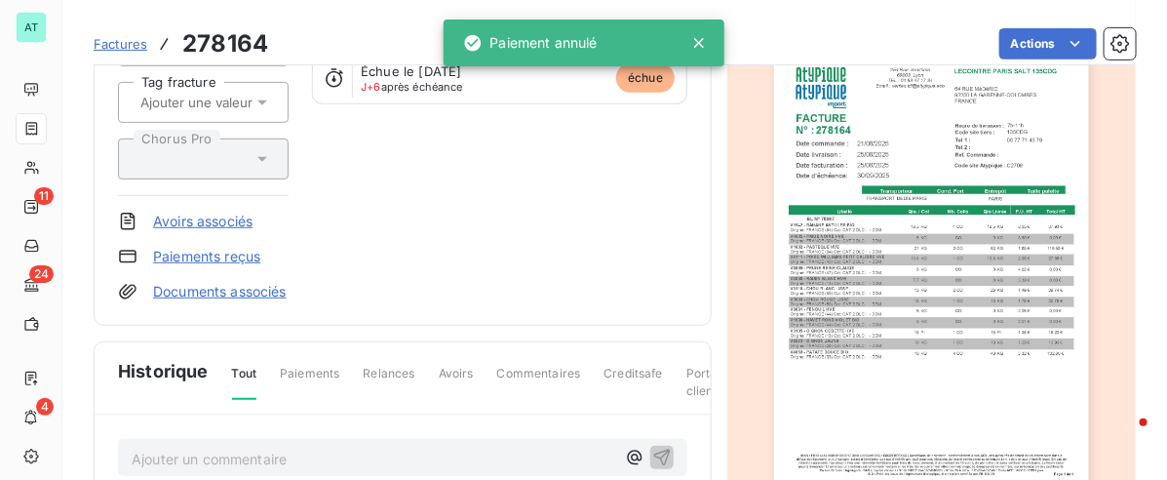
click at [488, 290] on div "LECOINTRE PARIS SALT 135CDG C2709 Montant initial 839,01 € Émise le 25 août 202…" at bounding box center [402, 74] width 569 height 453
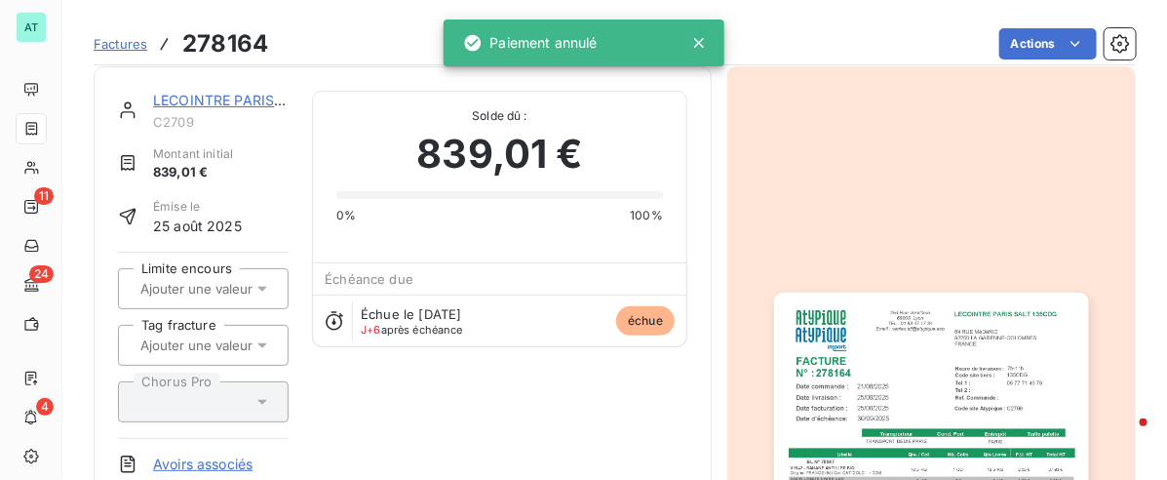
scroll to position [0, 0]
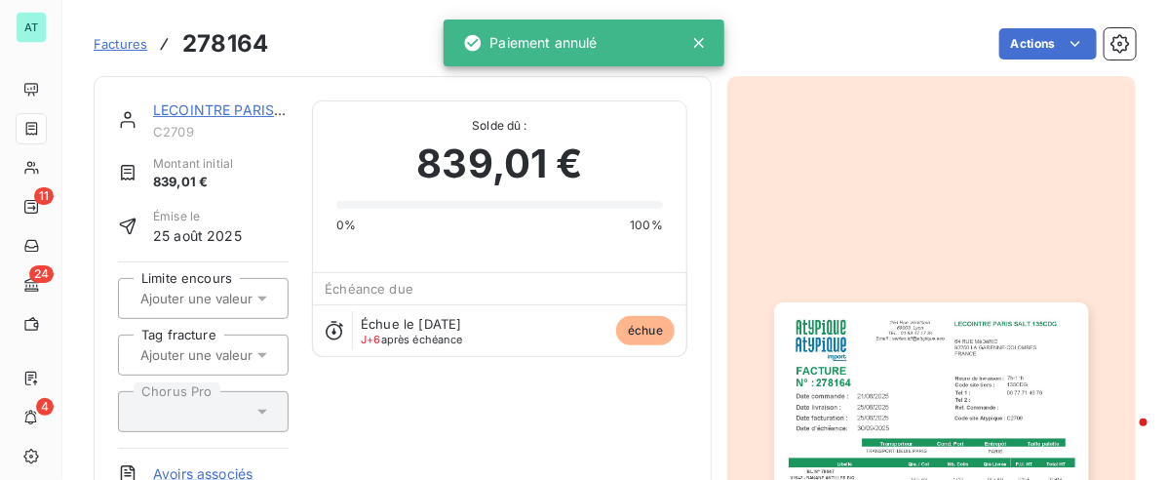
drag, startPoint x: 538, startPoint y: 290, endPoint x: 504, endPoint y: 288, distance: 34.2
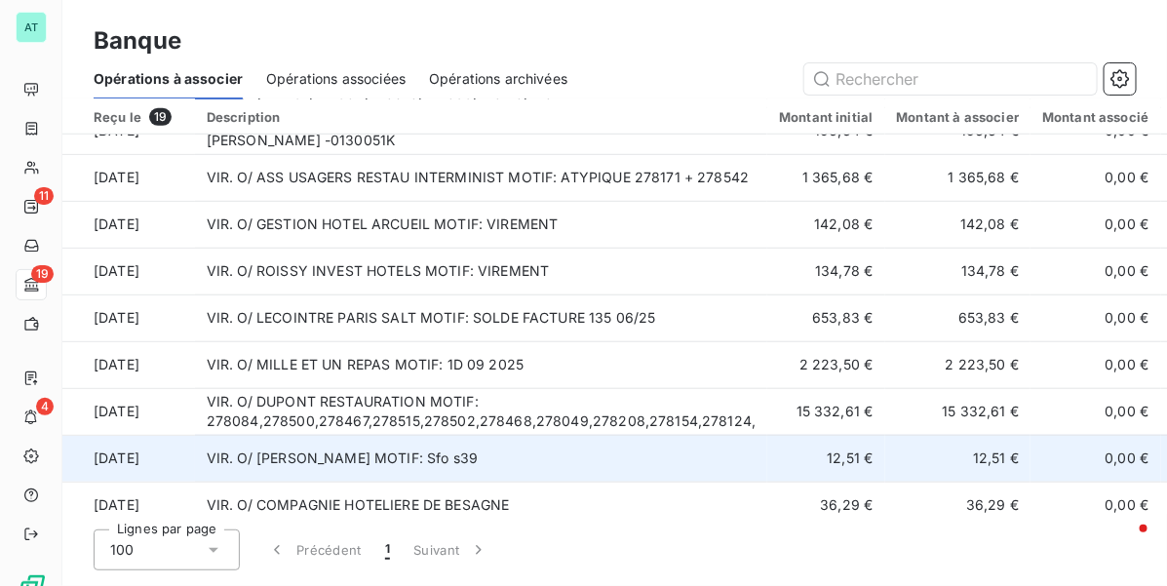
scroll to position [395, 0]
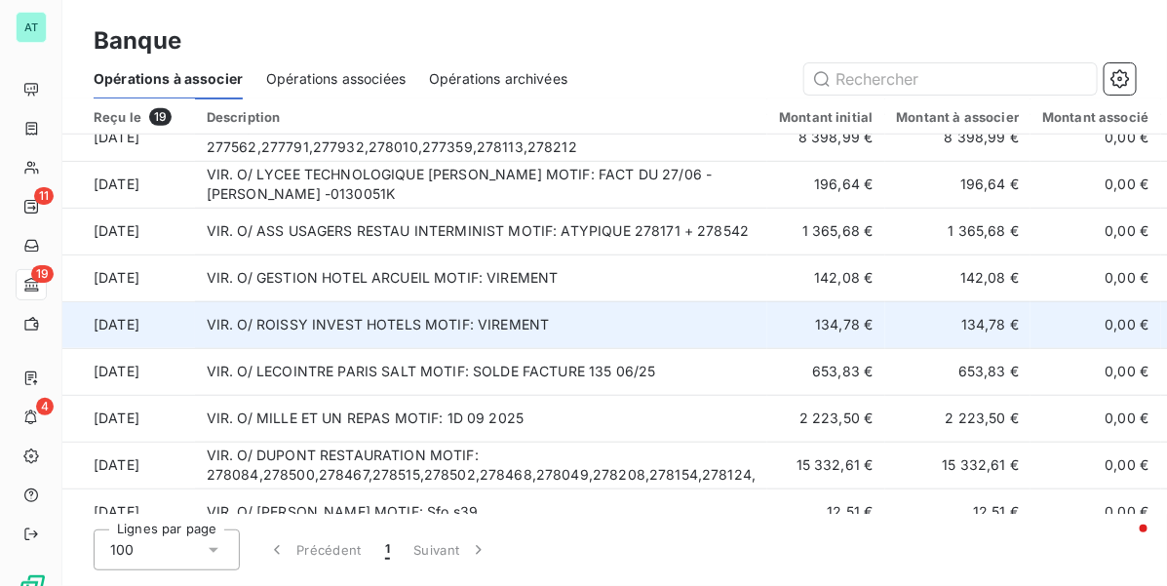
click at [498, 323] on td "VIR. O/ ROISSY INVEST HOTELS MOTIF: VIREMENT" at bounding box center [481, 324] width 573 height 47
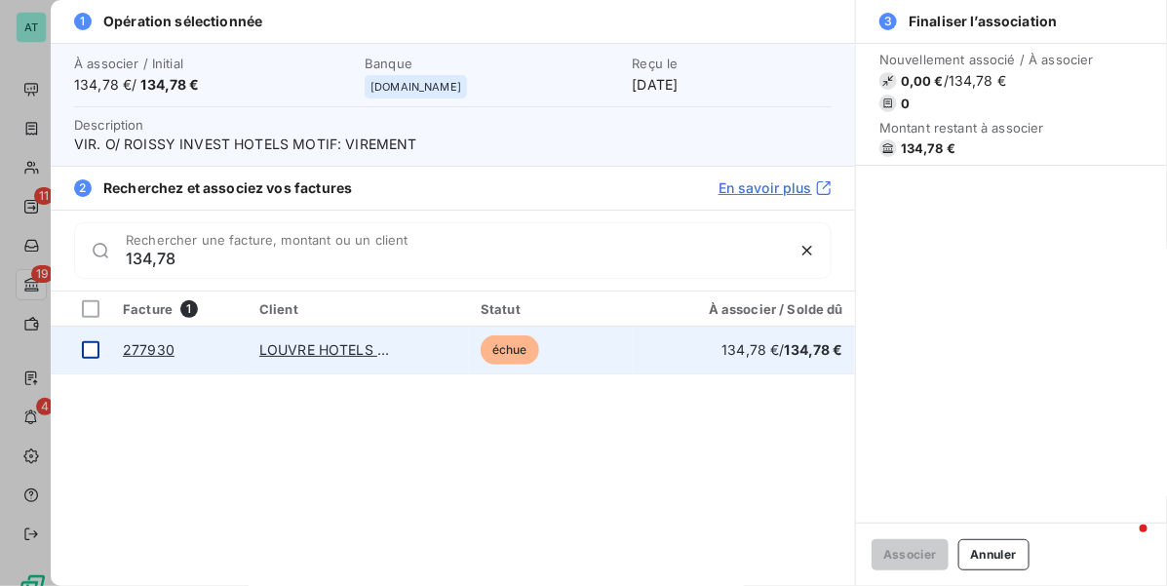
type input "134,78"
click at [88, 351] on div at bounding box center [91, 350] width 18 height 18
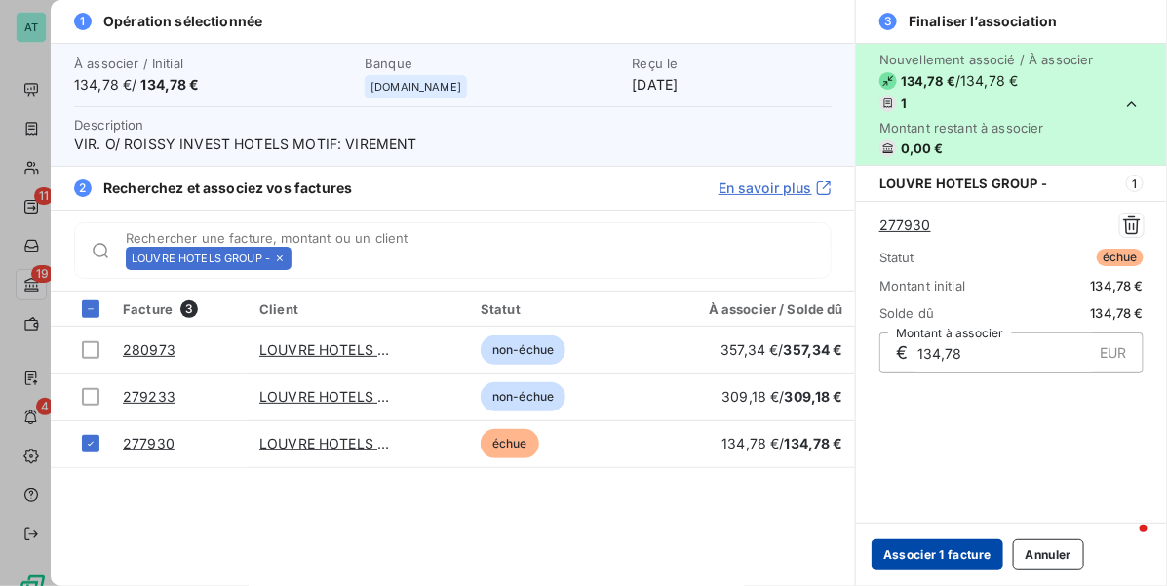
click at [981, 549] on button "Associer 1 facture" at bounding box center [937, 554] width 132 height 31
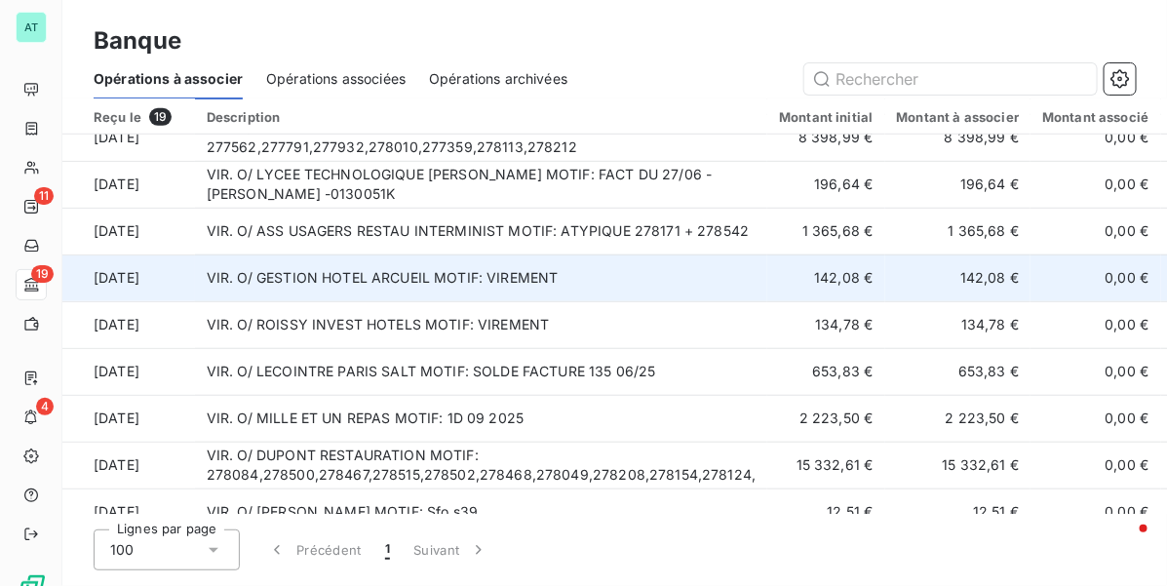
click at [373, 283] on td "VIR. O/ GESTION HOTEL ARCUEIL MOTIF: VIREMENT" at bounding box center [481, 277] width 573 height 47
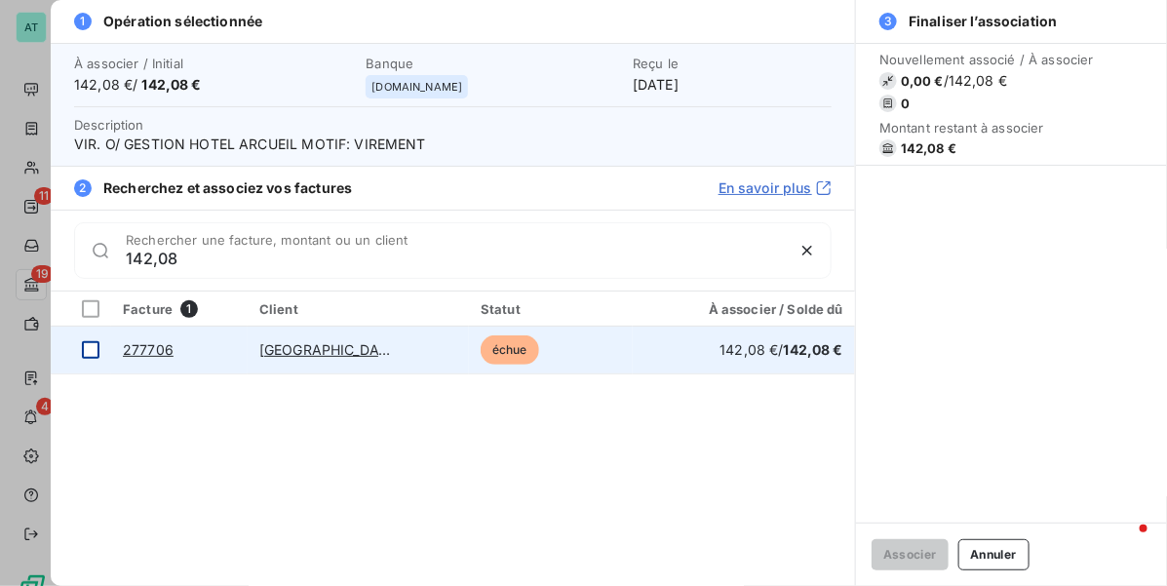
type input "142,08"
click at [94, 351] on div at bounding box center [91, 350] width 18 height 18
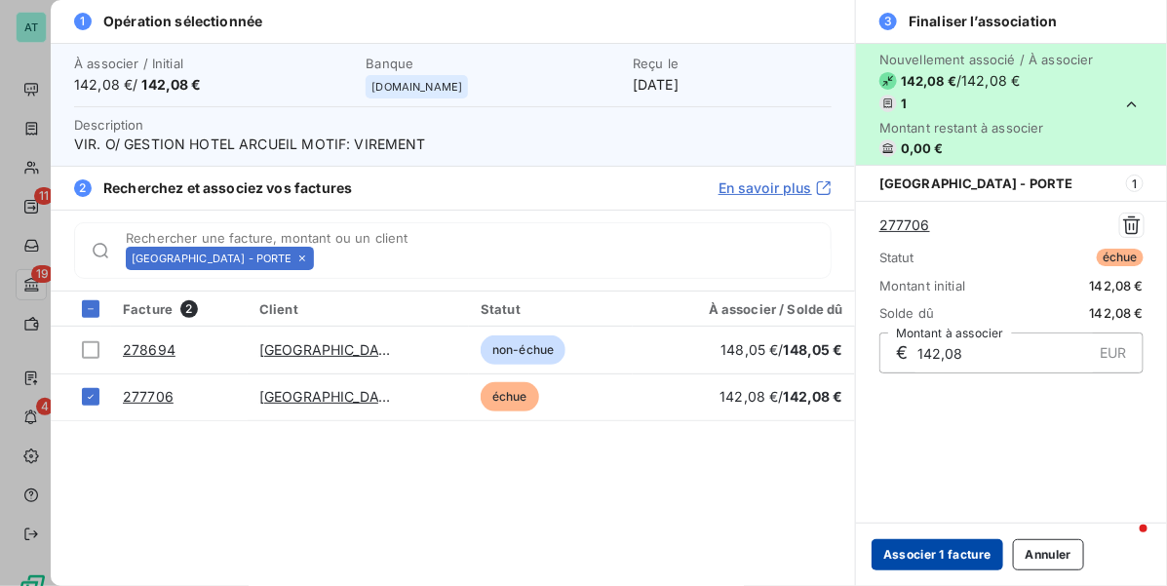
click at [947, 559] on button "Associer 1 facture" at bounding box center [937, 554] width 132 height 31
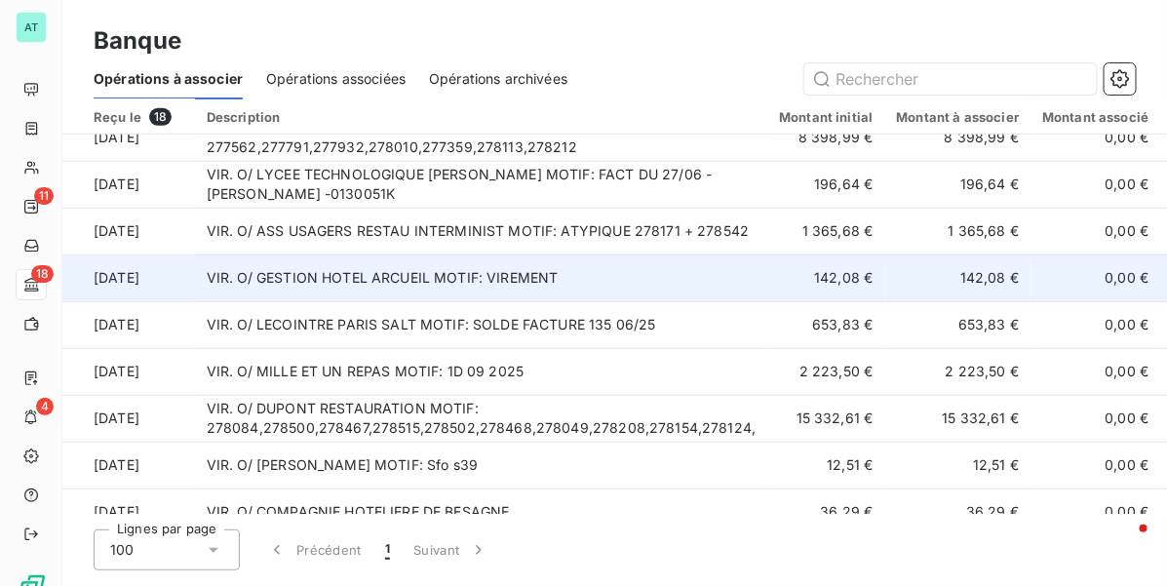
click at [378, 271] on td "VIR. O/ GESTION HOTEL ARCUEIL MOTIF: VIREMENT" at bounding box center [481, 277] width 573 height 47
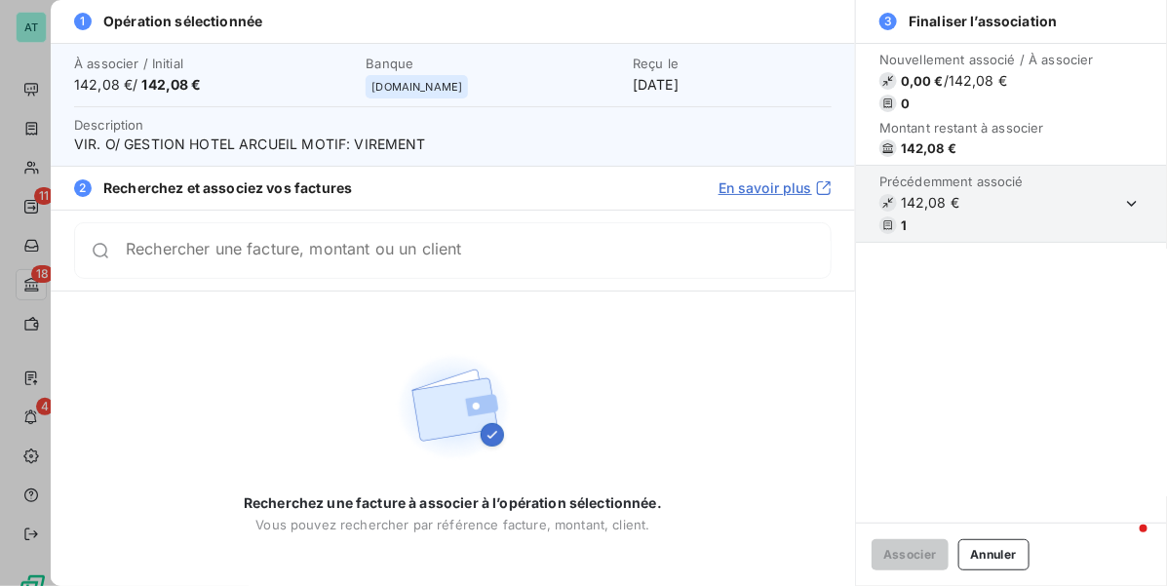
drag, startPoint x: 1002, startPoint y: 567, endPoint x: 986, endPoint y: 546, distance: 26.5
click at [999, 565] on button "Annuler" at bounding box center [993, 554] width 71 height 31
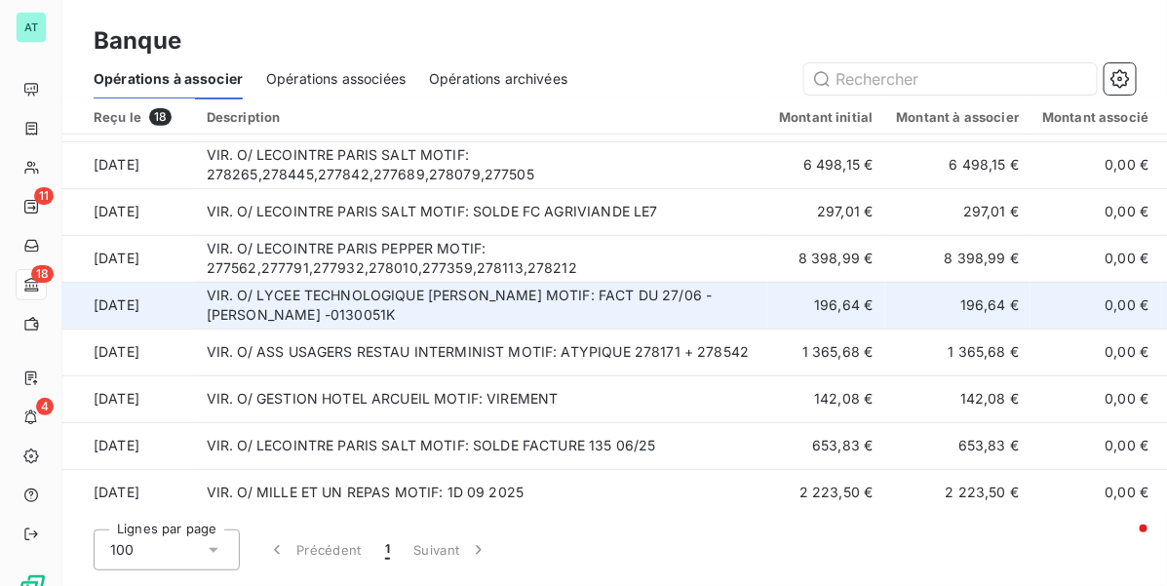
scroll to position [273, 0]
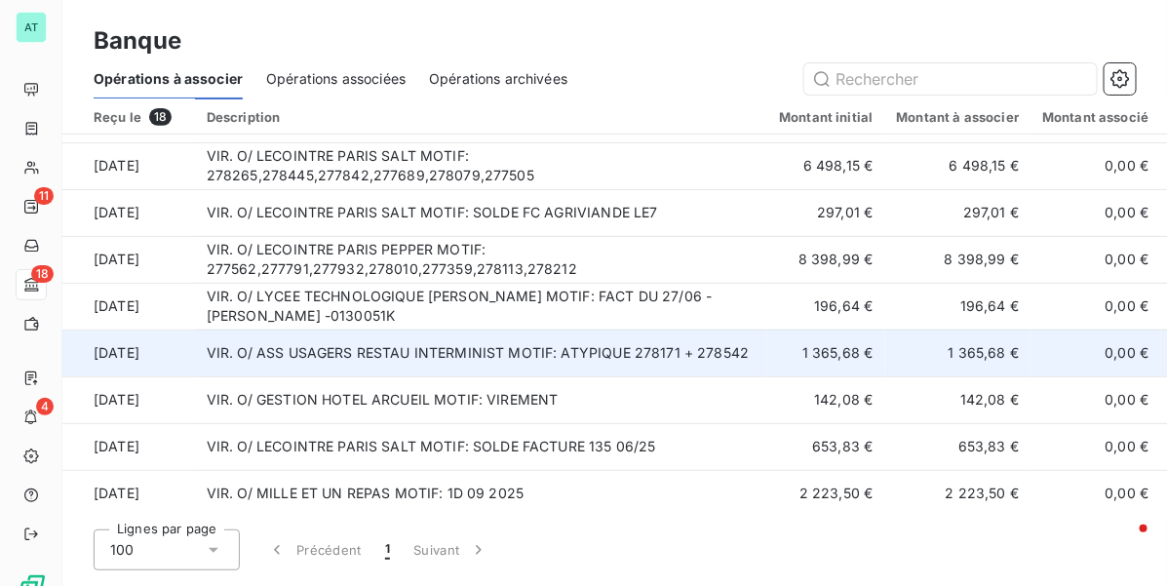
click at [310, 351] on td "VIR. O/ ASS USAGERS RESTAU INTERMINIST MOTIF: ATYPIQUE 278171 + 278542" at bounding box center [481, 352] width 573 height 47
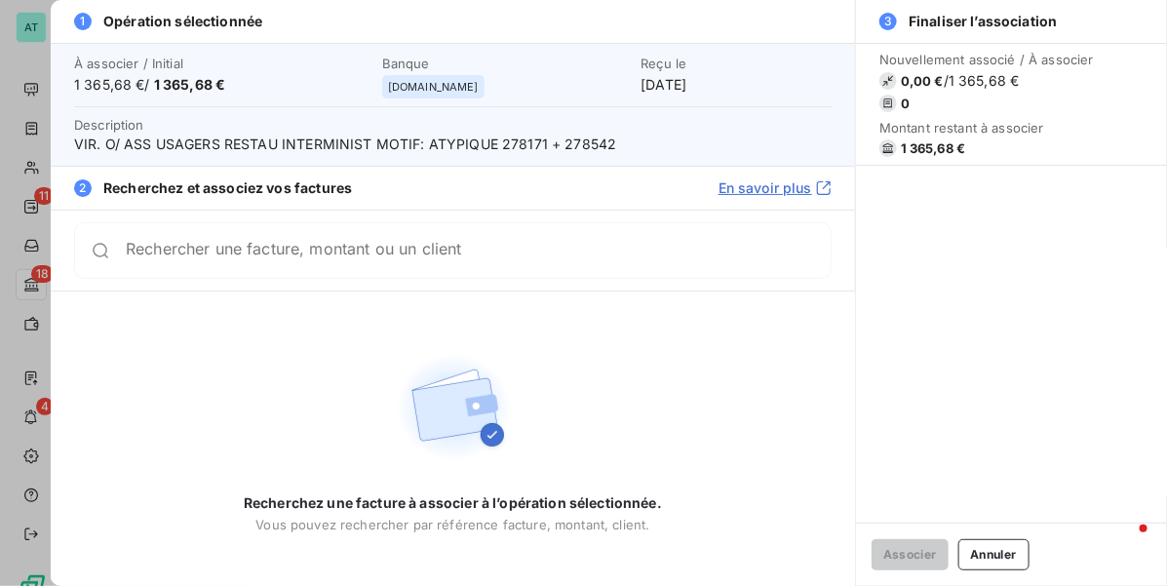
click at [518, 148] on span "VIR. O/ ASS USAGERS RESTAU INTERMINIST MOTIF: ATYPIQUE 278171 + 278542" at bounding box center [452, 144] width 757 height 19
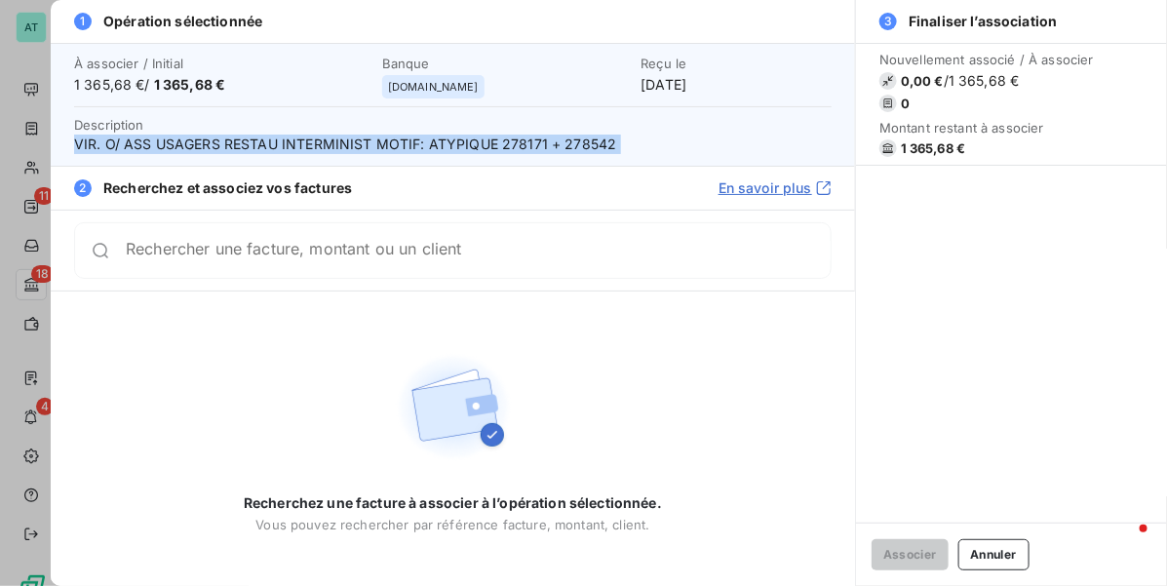
click at [518, 148] on span "VIR. O/ ASS USAGERS RESTAU INTERMINIST MOTIF: ATYPIQUE 278171 + 278542" at bounding box center [452, 144] width 757 height 19
click at [518, 152] on span "VIR. O/ ASS USAGERS RESTAU INTERMINIST MOTIF: ATYPIQUE 278171 + 278542" at bounding box center [452, 144] width 757 height 19
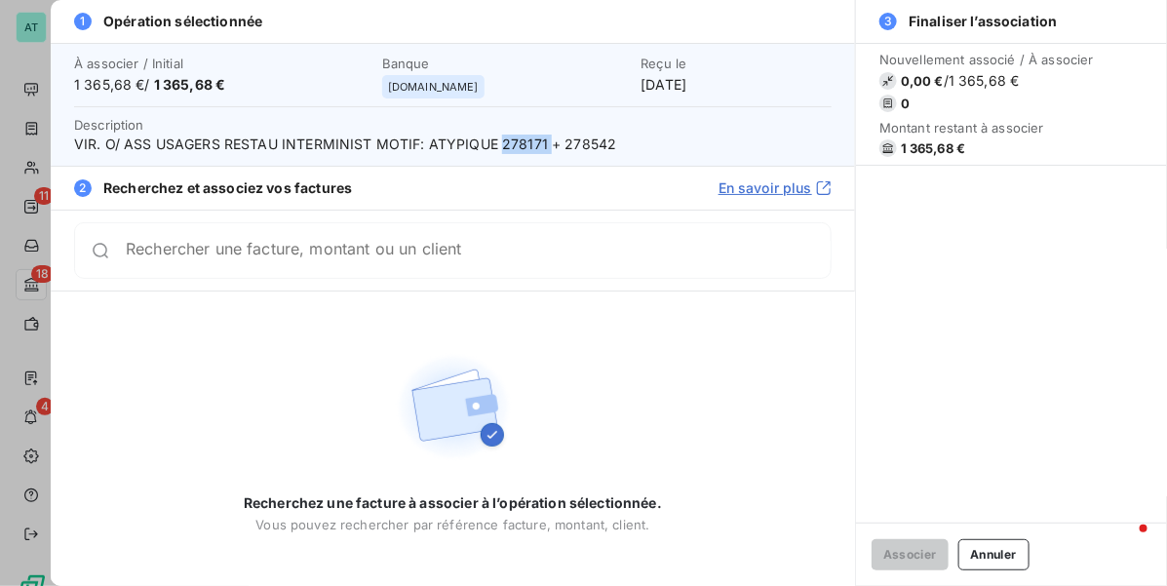
click at [518, 151] on span "VIR. O/ ASS USAGERS RESTAU INTERMINIST MOTIF: ATYPIQUE 278171 + 278542" at bounding box center [452, 144] width 757 height 19
drag, startPoint x: 381, startPoint y: 229, endPoint x: 381, endPoint y: 241, distance: 11.7
click at [381, 232] on div "Rechercher une facture, montant ou un client" at bounding box center [452, 250] width 757 height 57
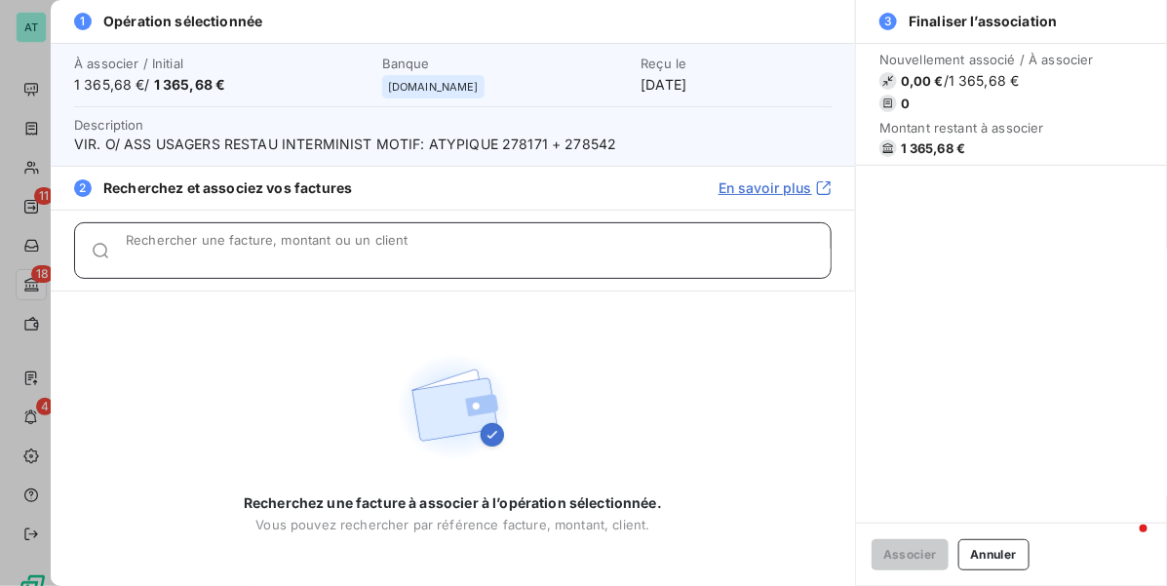
paste input "278171"
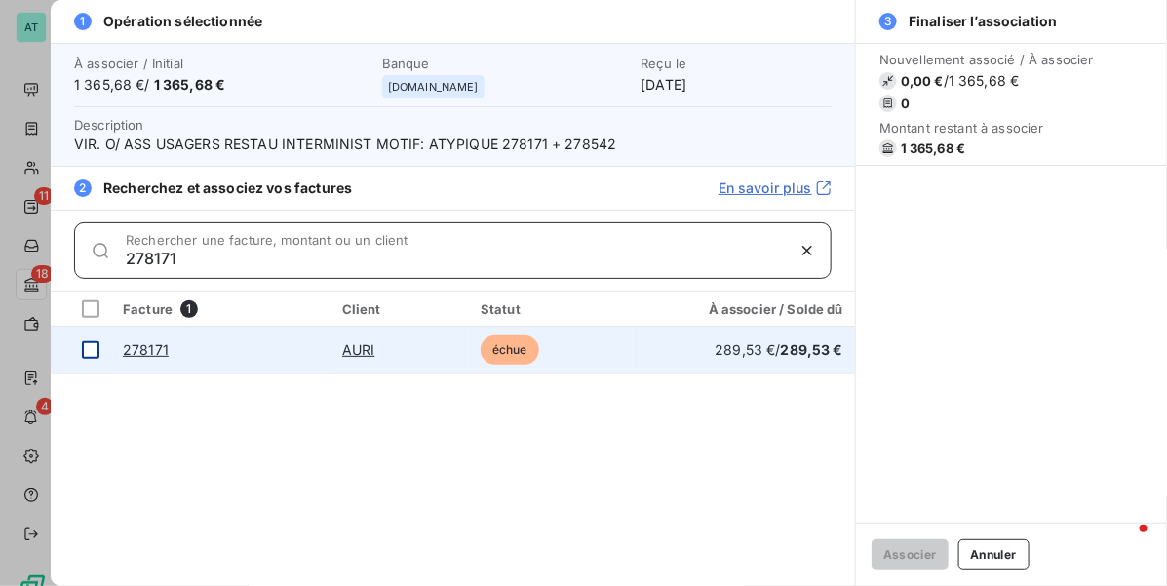
type input "278171"
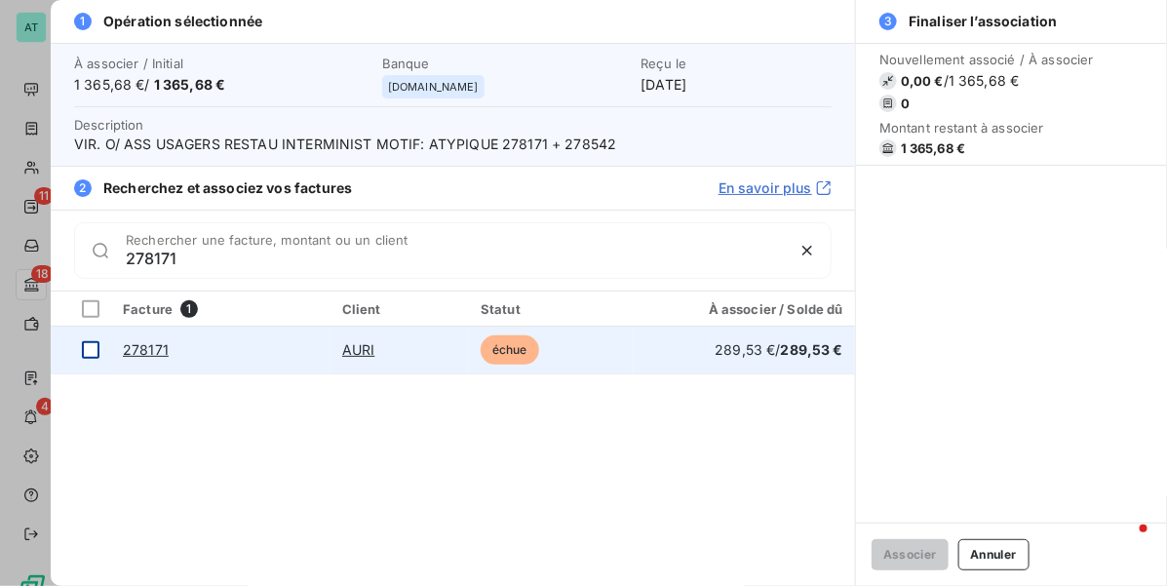
click at [96, 344] on div at bounding box center [91, 350] width 18 height 18
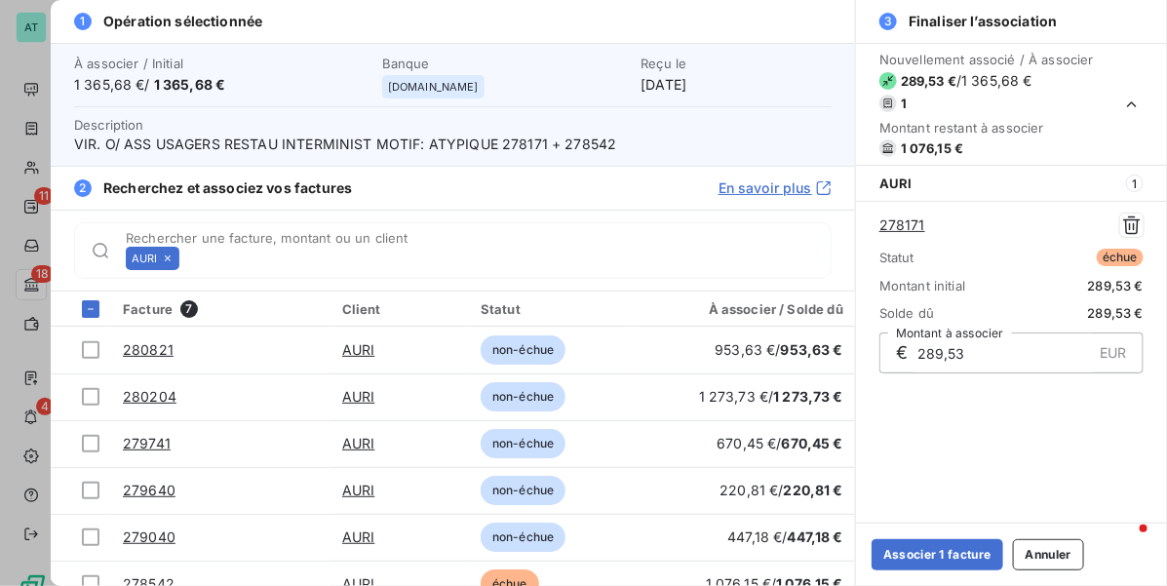
click at [583, 137] on span "VIR. O/ ASS USAGERS RESTAU INTERMINIST MOTIF: ATYPIQUE 278171 + 278542" at bounding box center [452, 144] width 757 height 19
copy span "278542"
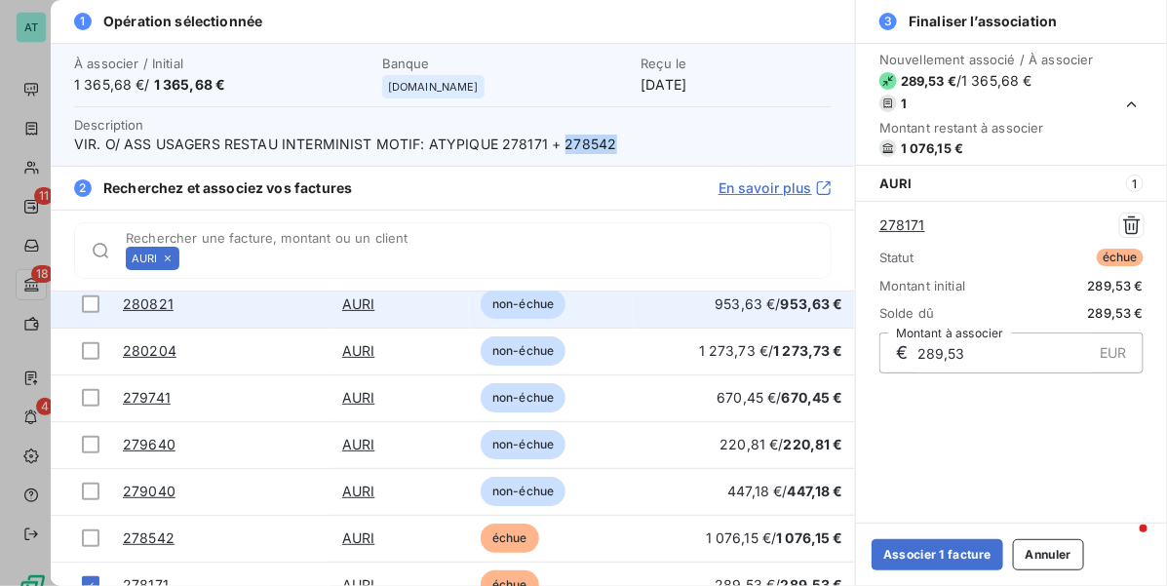
scroll to position [69, 0]
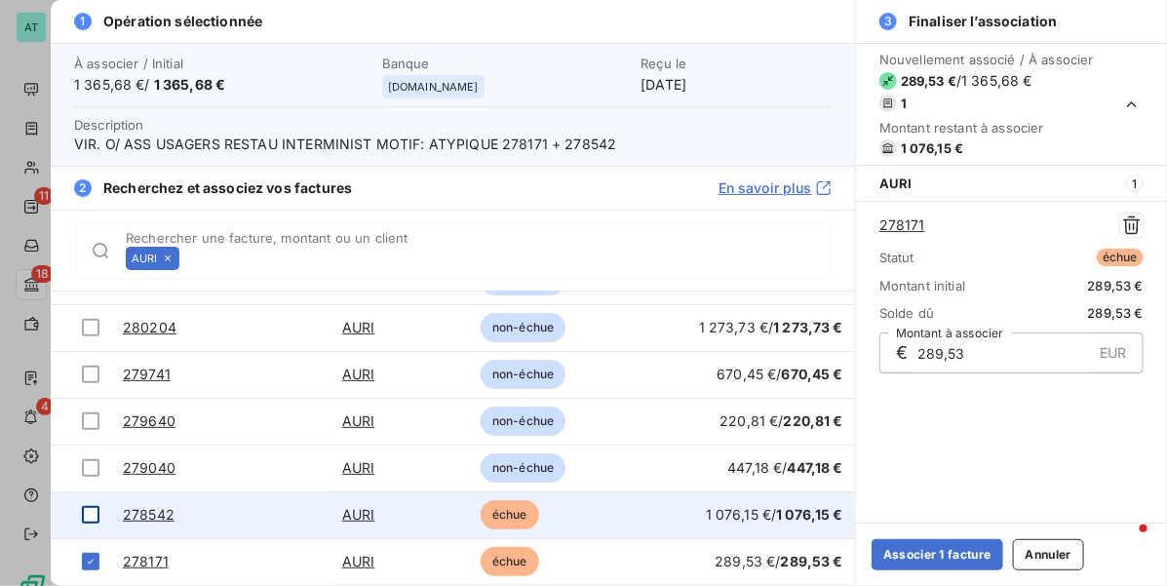
click at [95, 512] on div at bounding box center [91, 515] width 18 height 18
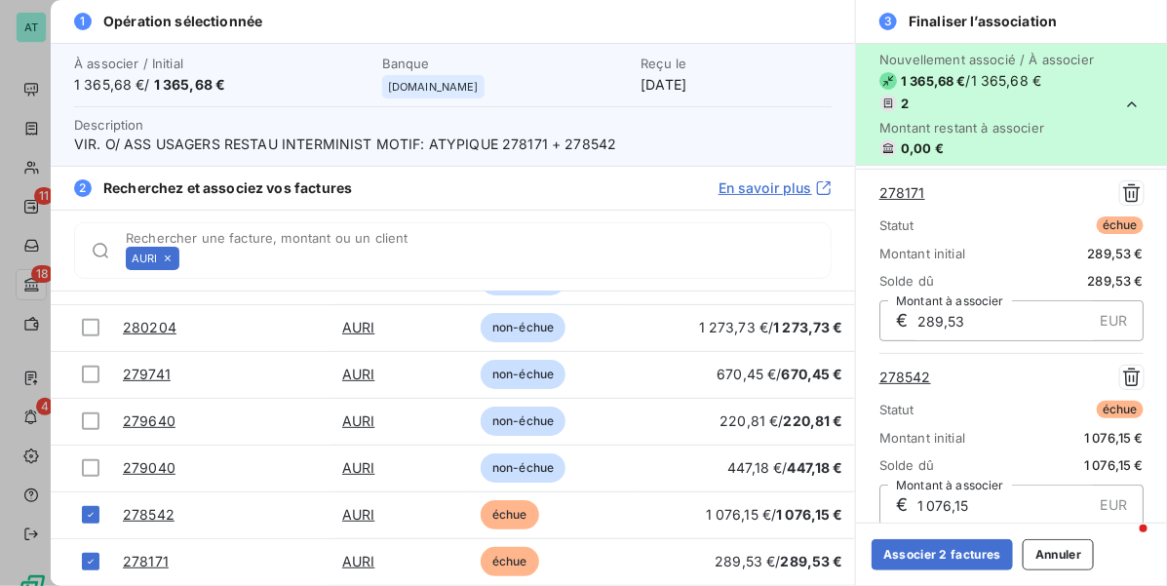
scroll to position [47, 0]
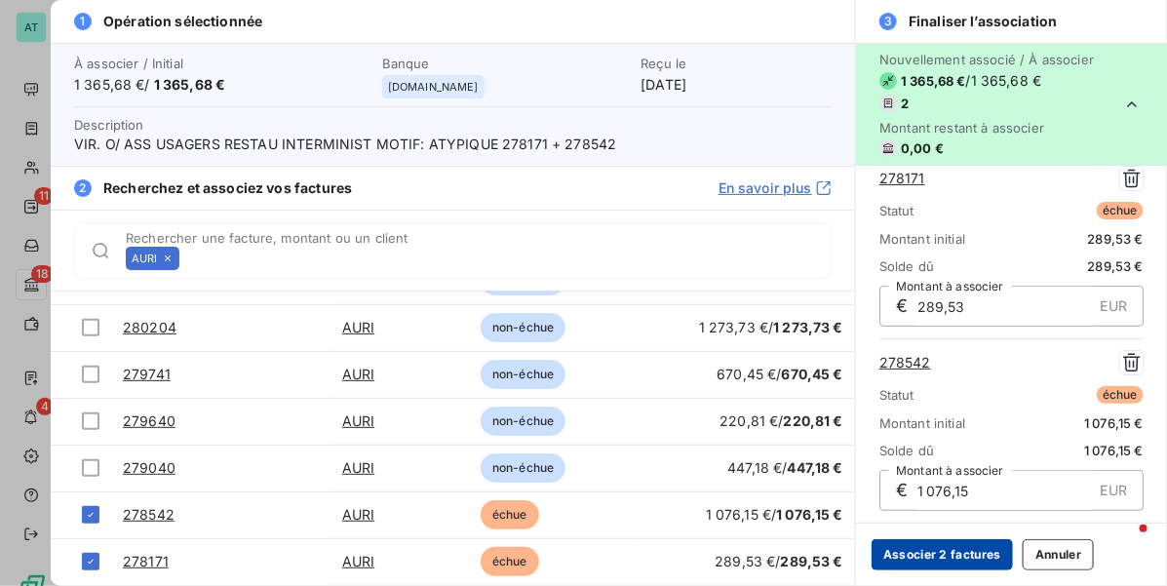
click at [932, 553] on button "Associer 2 factures" at bounding box center [941, 554] width 141 height 31
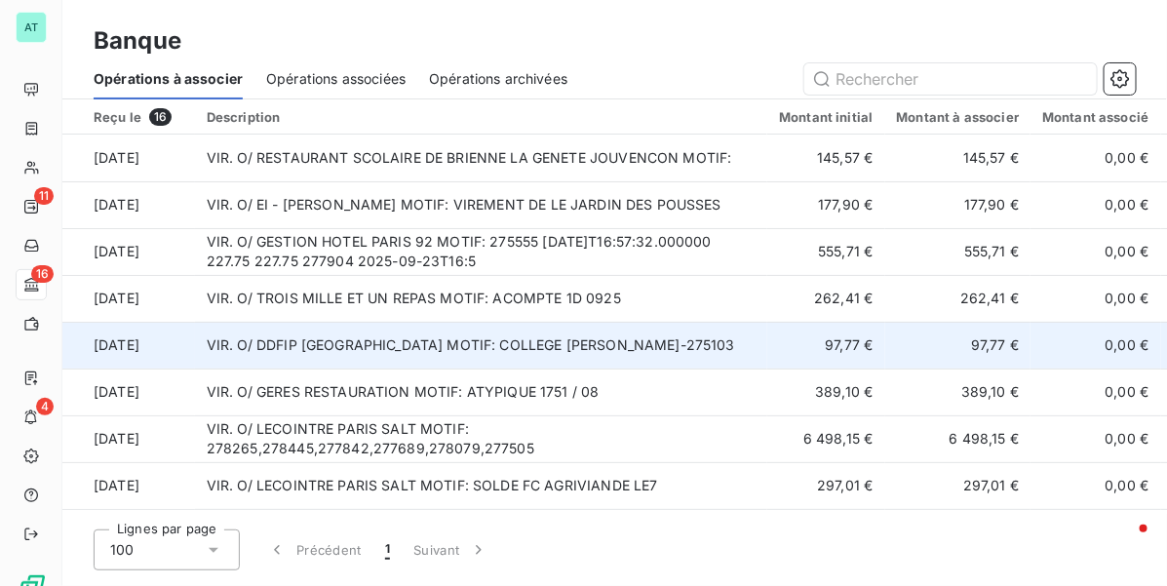
scroll to position [122, 0]
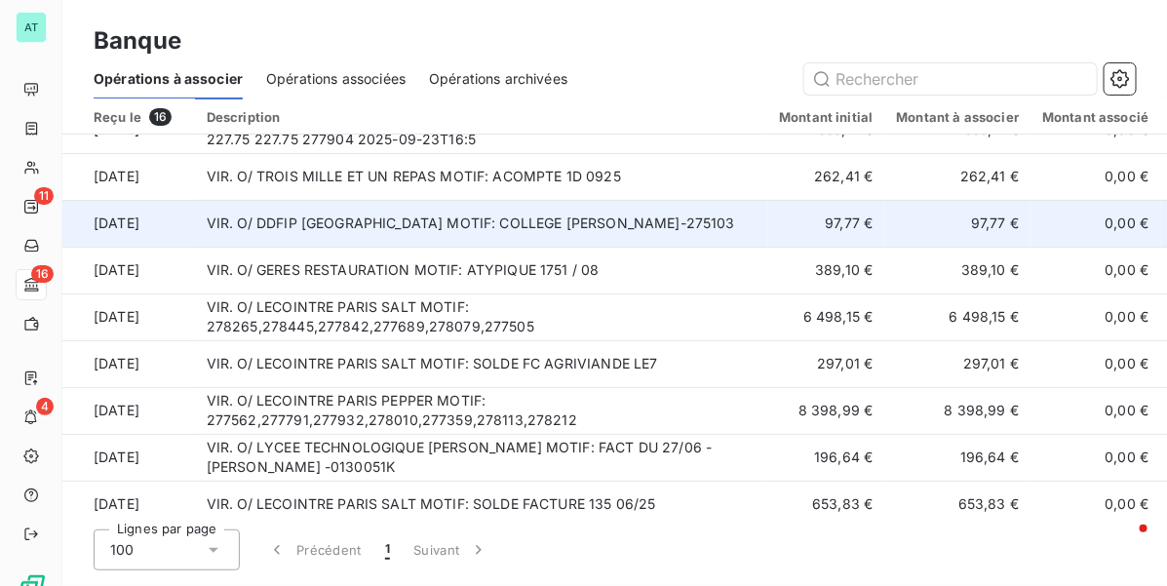
click at [659, 221] on td "VIR. O/ DDFIP VAL-D OISE MOTIF: COLLEGE GEORGES DUHAMEL-275103" at bounding box center [481, 223] width 573 height 47
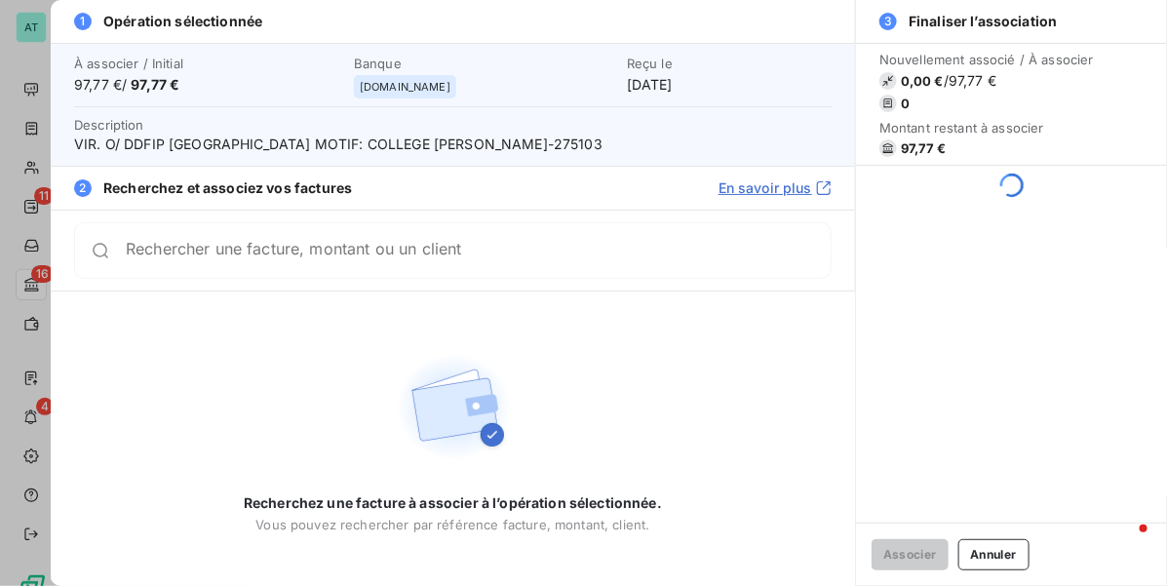
click at [539, 136] on span "VIR. O/ DDFIP VAL-D OISE MOTIF: COLLEGE GEORGES DUHAMEL-275103" at bounding box center [452, 144] width 757 height 19
copy span "275103"
click at [406, 273] on div "Rechercher une facture, montant ou un client" at bounding box center [452, 250] width 757 height 57
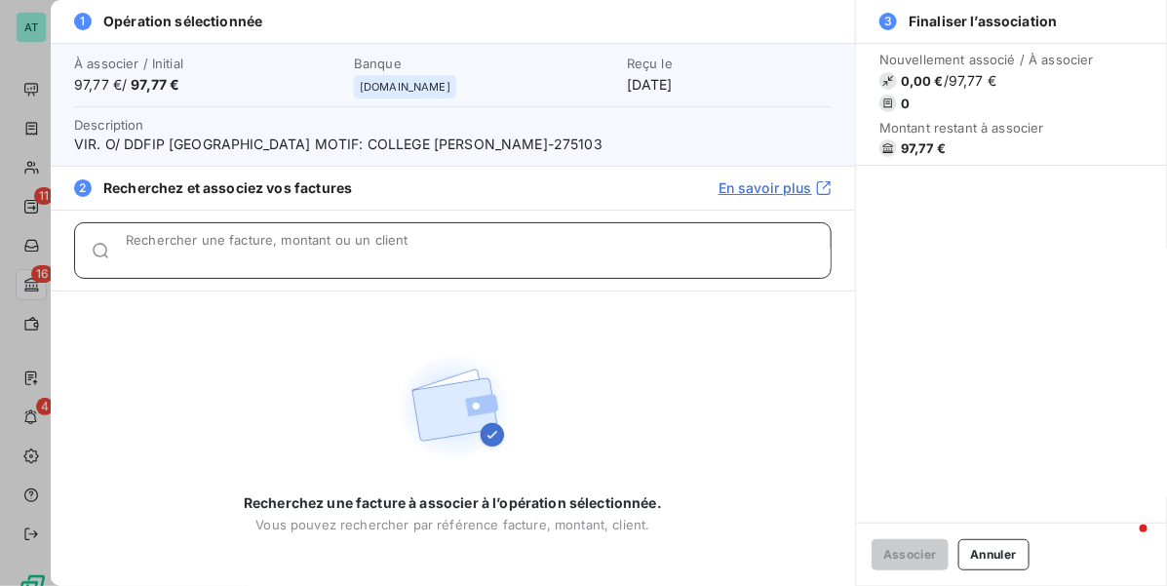
paste input "275103"
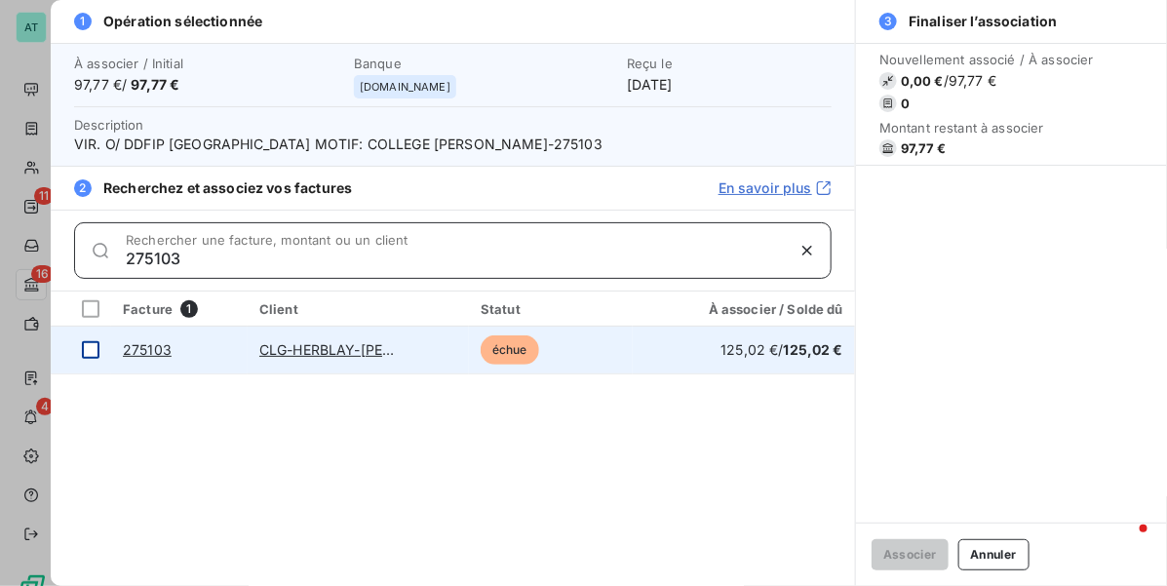
type input "275103"
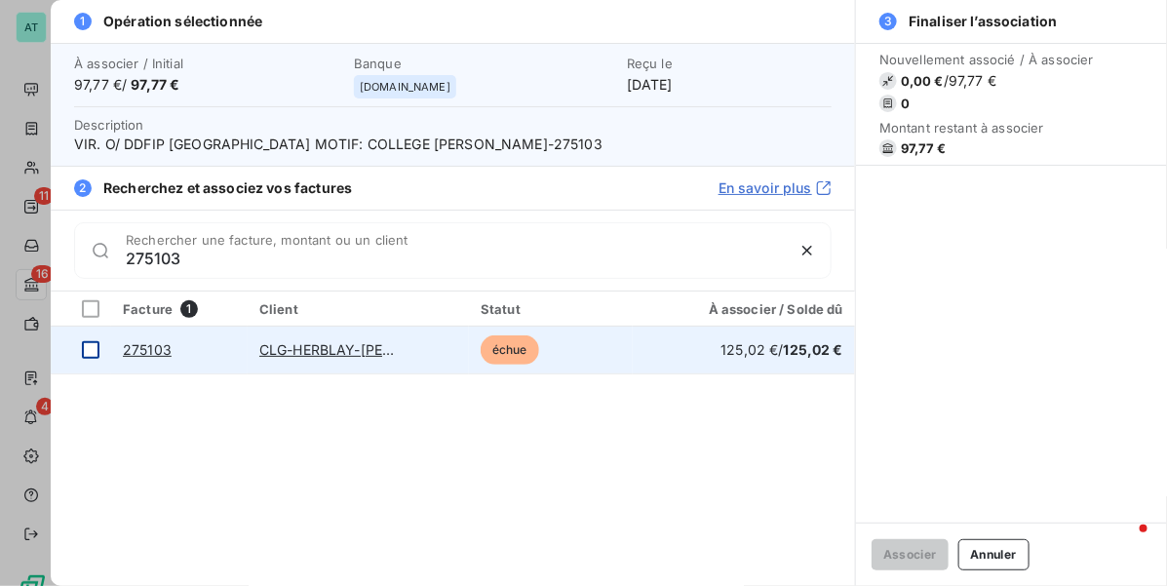
click at [82, 348] on div at bounding box center [91, 350] width 18 height 18
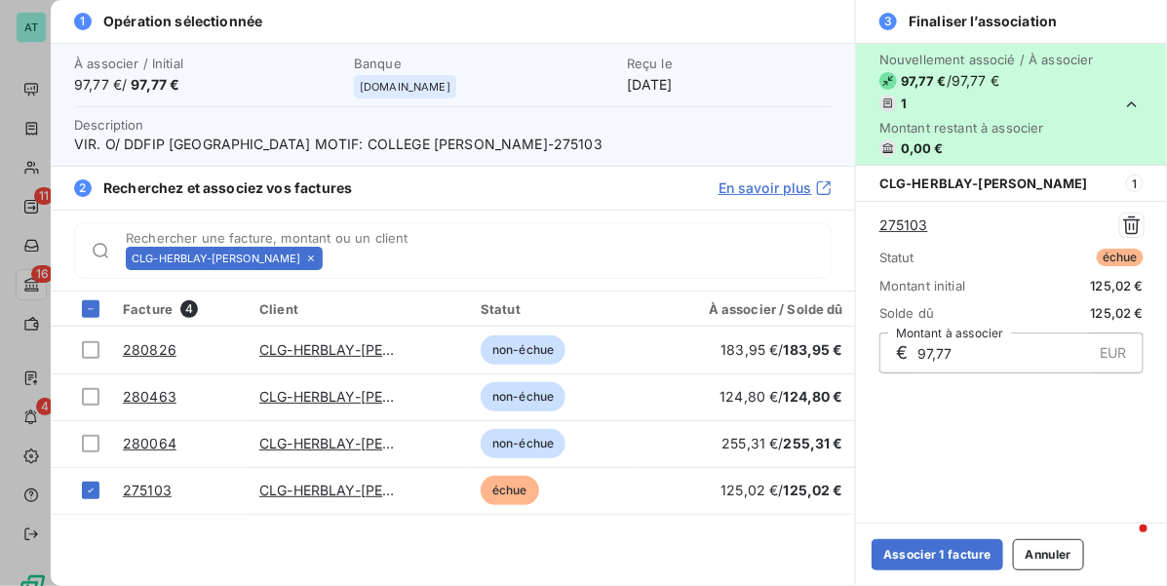
click at [538, 558] on div "Facture 4 Client Statut À associer / Solde dû 280826 CLG-HERBLAY-G.DUHAMEL non-…" at bounding box center [453, 438] width 804 height 294
click at [537, 146] on span "VIR. O/ DDFIP VAL-D OISE MOTIF: COLLEGE GEORGES DUHAMEL-275103" at bounding box center [452, 144] width 757 height 19
copy span "275103"
click at [1061, 560] on button "Annuler" at bounding box center [1048, 554] width 71 height 31
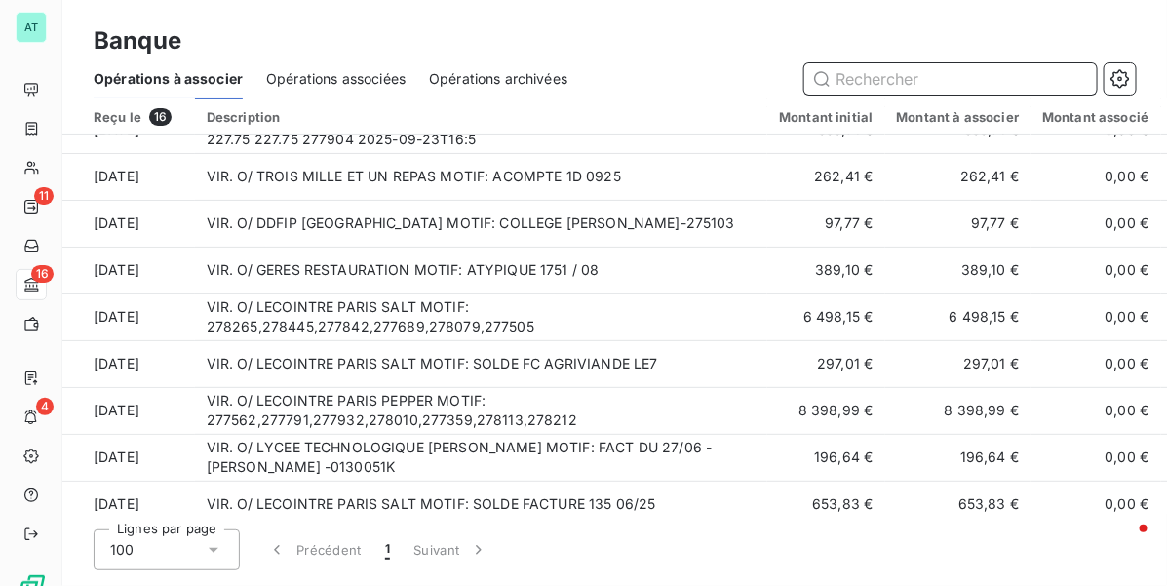
click at [888, 69] on input "text" at bounding box center [950, 78] width 292 height 31
paste input "275103"
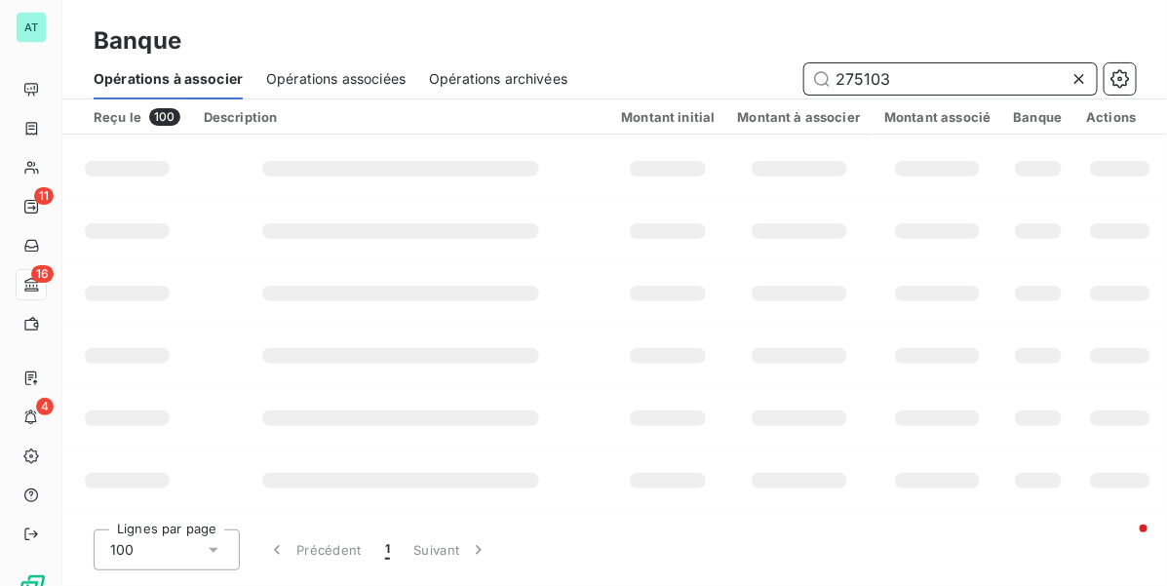
scroll to position [0, 0]
type input "duha"
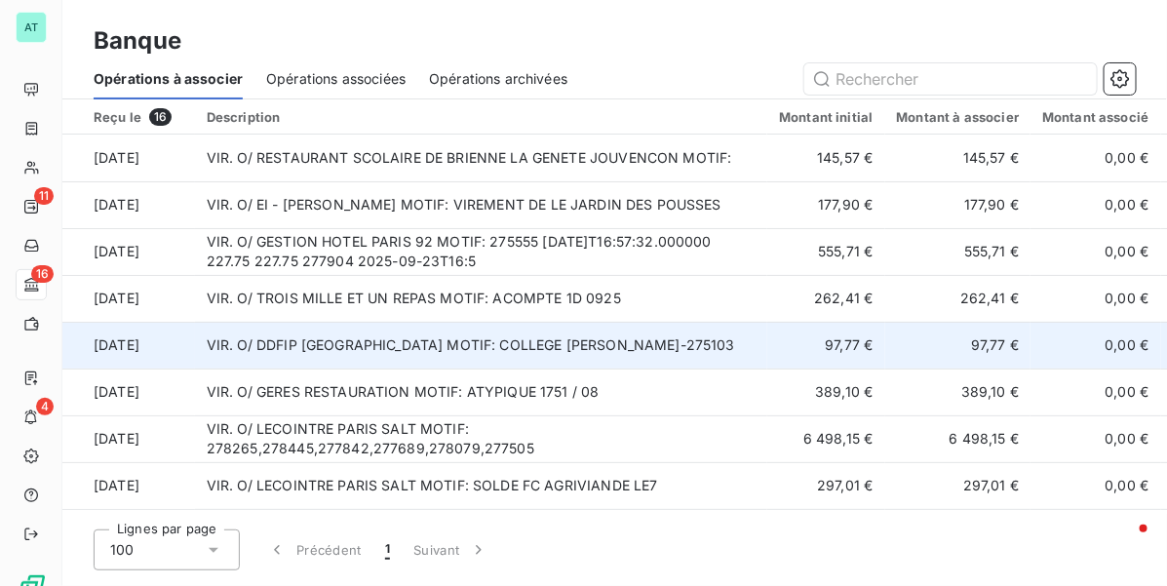
click at [620, 344] on td "VIR. O/ DDFIP VAL-D OISE MOTIF: COLLEGE GEORGES DUHAMEL-275103" at bounding box center [481, 345] width 573 height 47
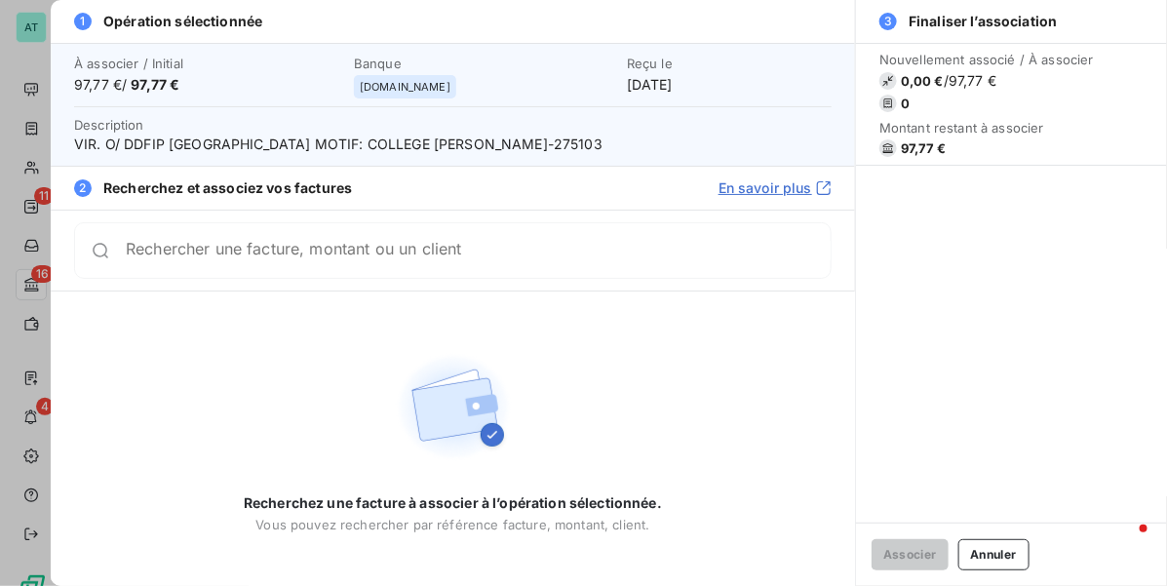
click at [544, 138] on span "VIR. O/ DDFIP VAL-D OISE MOTIF: COLLEGE GEORGES DUHAMEL-275103" at bounding box center [452, 144] width 757 height 19
copy span "275103"
click at [1007, 559] on button "Annuler" at bounding box center [993, 554] width 71 height 31
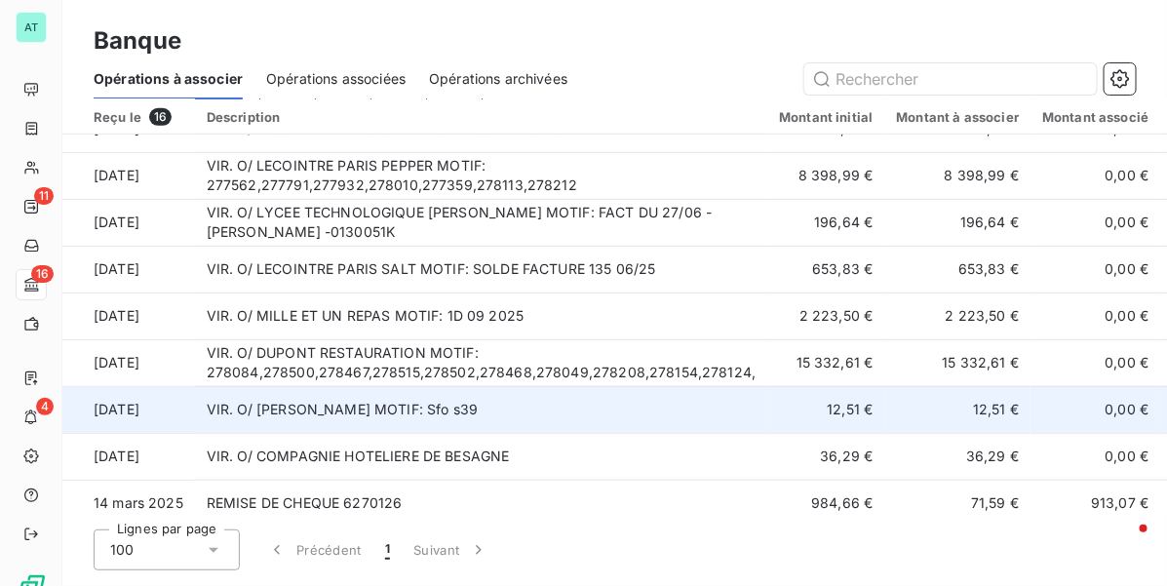
scroll to position [376, 0]
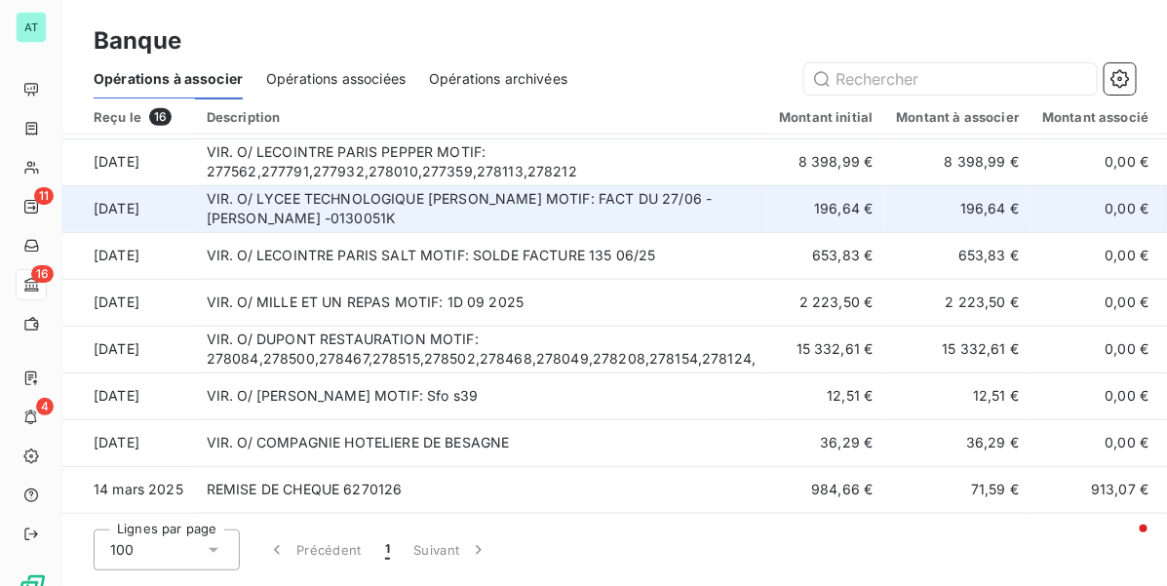
click at [346, 219] on td "VIR. O/ LYCEE TECHNOLOGIQUE MARIE CURIE MOTIF: FACT DU 27/06 -LYCEE MARIE CURIE…" at bounding box center [481, 208] width 573 height 47
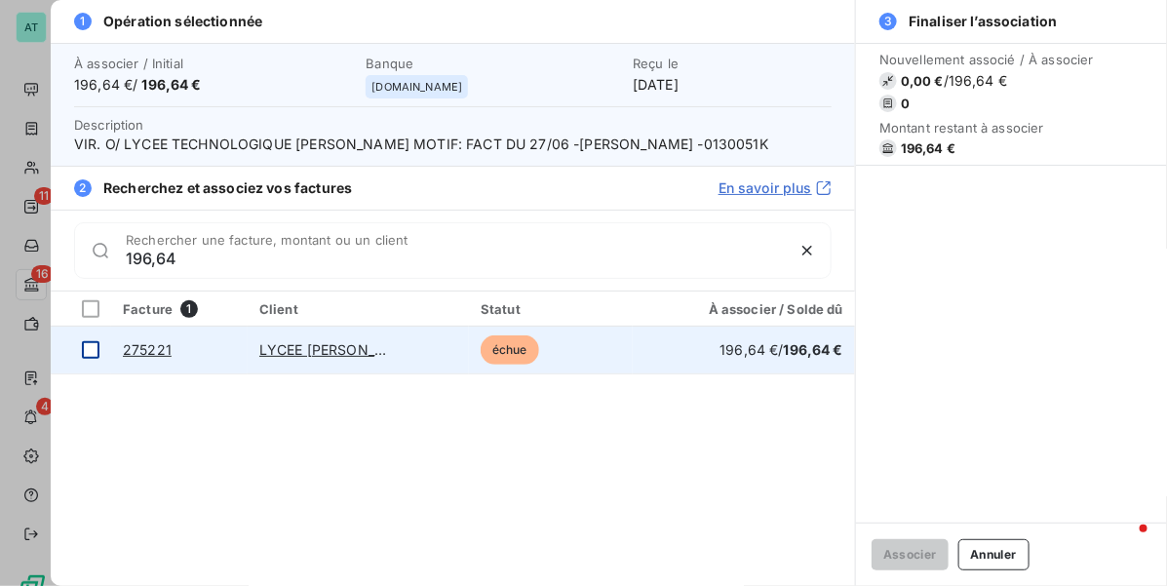
type input "196,64"
click at [91, 351] on div at bounding box center [91, 350] width 18 height 18
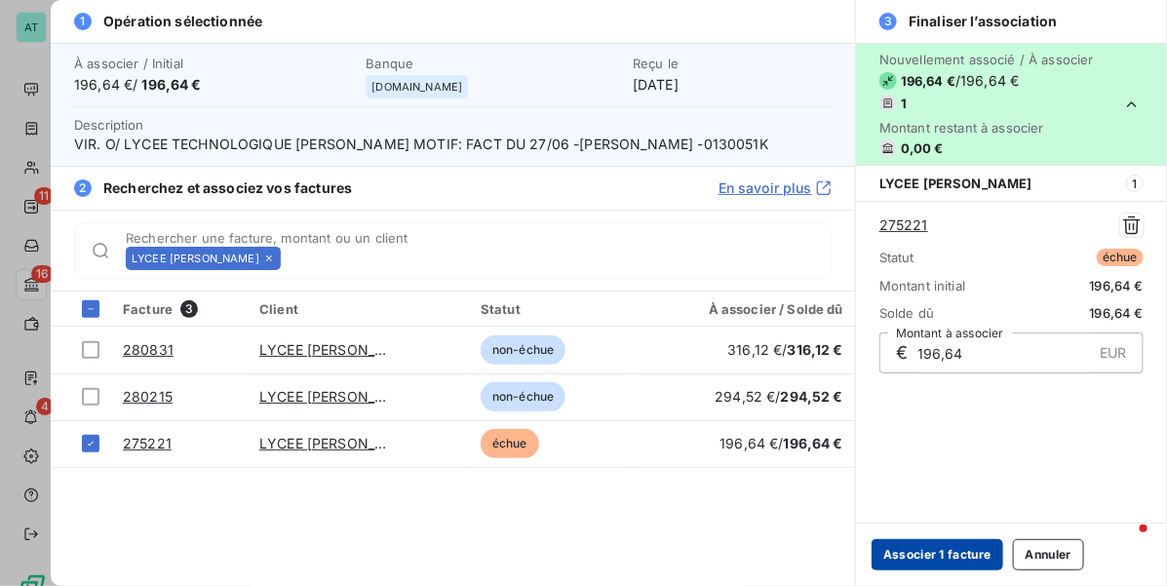
click at [952, 549] on button "Associer 1 facture" at bounding box center [937, 554] width 132 height 31
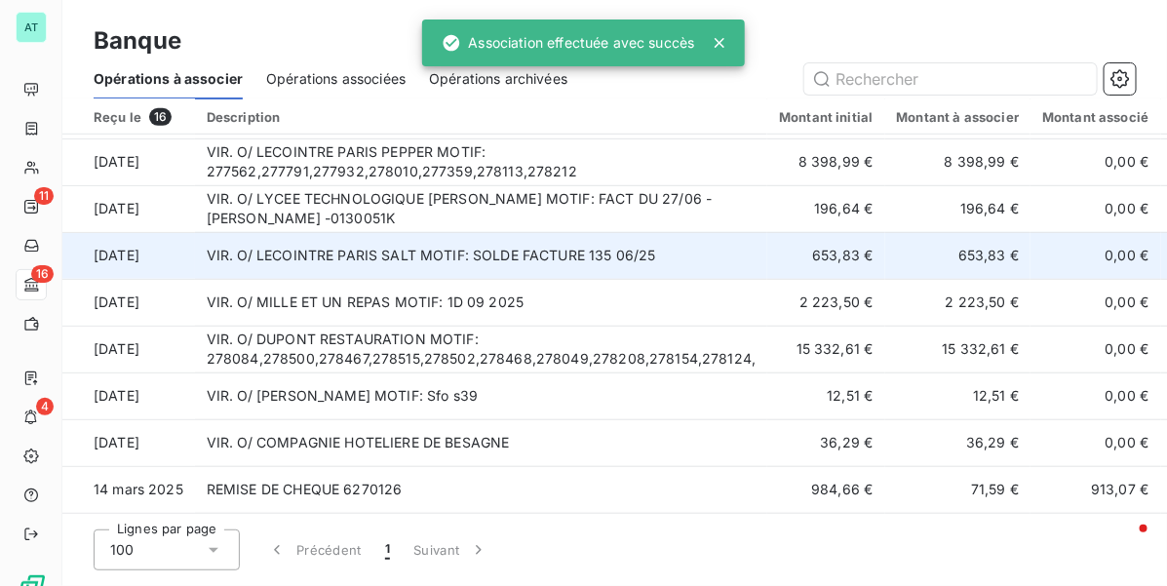
scroll to position [254, 0]
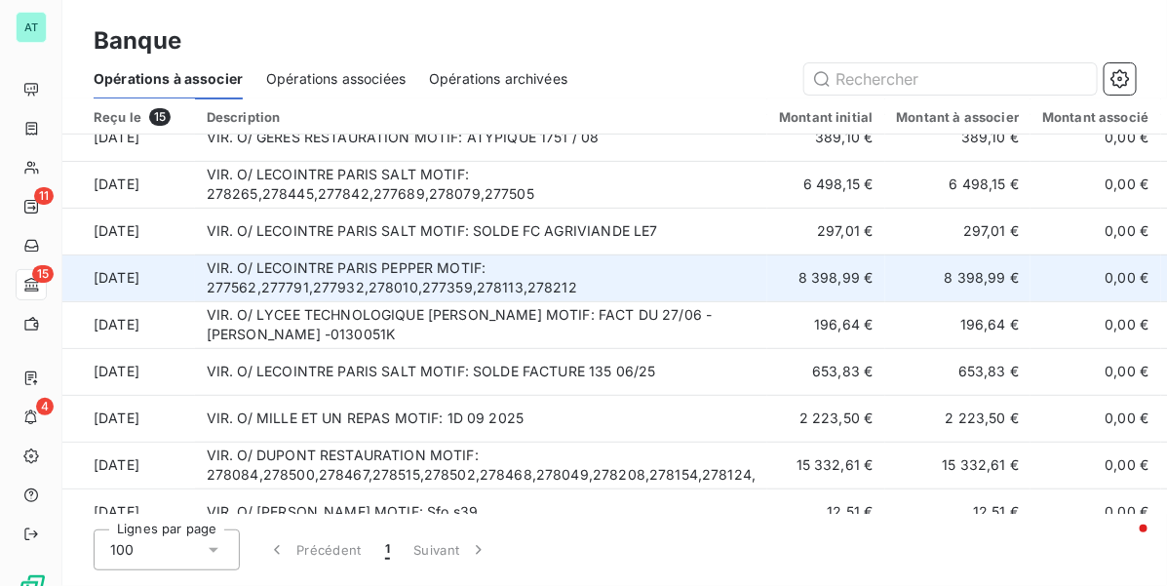
click at [606, 270] on td "VIR. O/ LECOINTRE PARIS PEPPER MOTIF: 277562,277791,277932,278010,277359,278113…" at bounding box center [481, 277] width 573 height 47
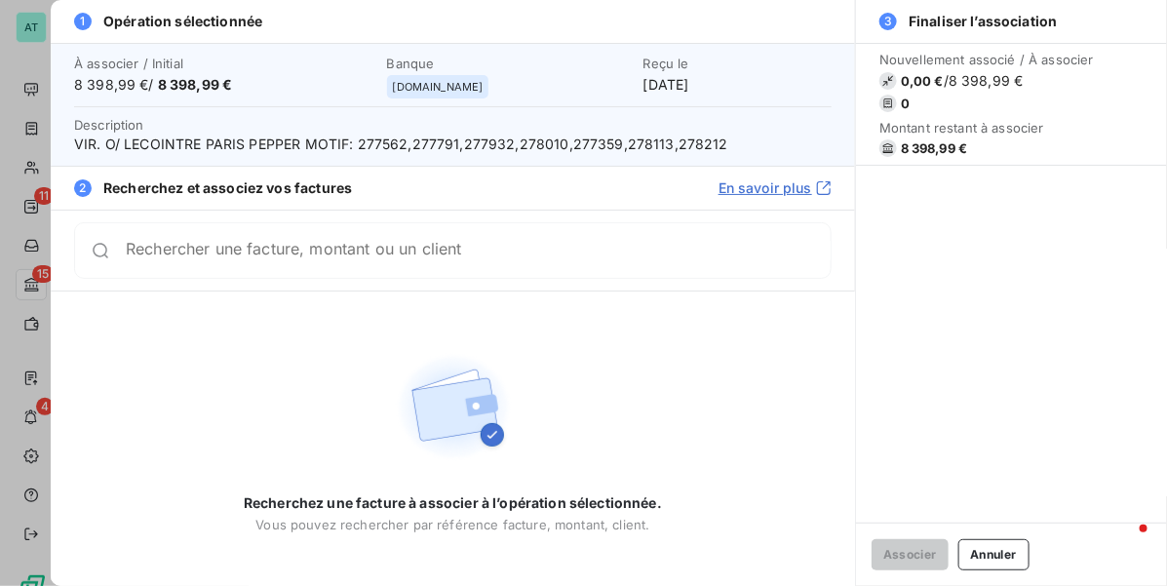
click at [386, 146] on span "VIR. O/ LECOINTRE PARIS PEPPER MOTIF: 277562,277791,277932,278010,277359,278113…" at bounding box center [452, 144] width 757 height 19
drag, startPoint x: 495, startPoint y: 191, endPoint x: 426, endPoint y: 166, distance: 73.7
click at [494, 191] on div "2 Recherchez et associez vos factures En savoir plus" at bounding box center [453, 188] width 804 height 44
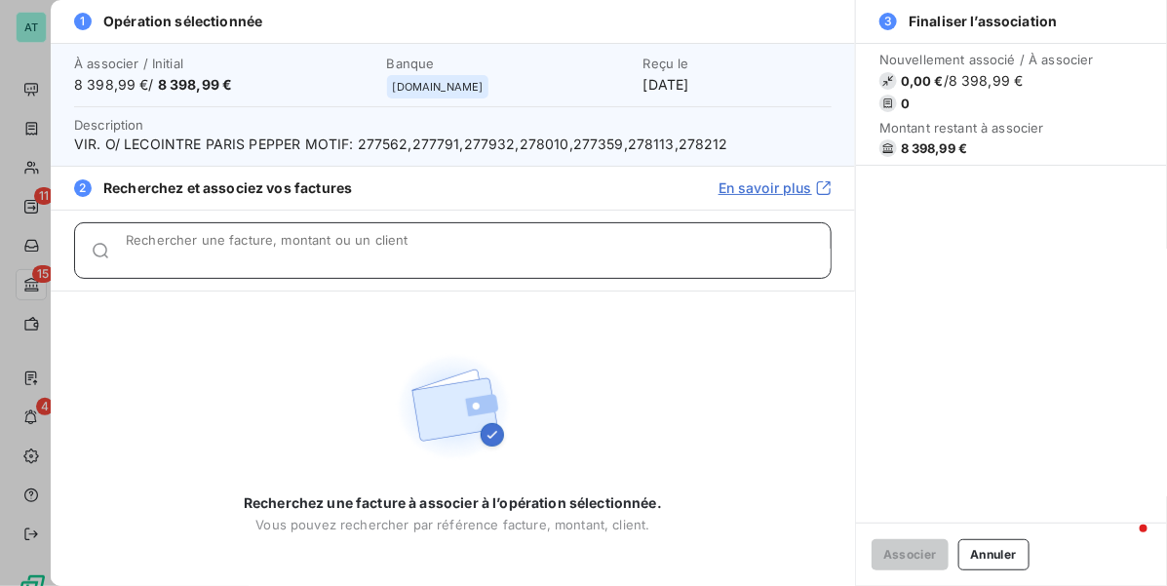
click at [288, 256] on input "Rechercher une facture, montant ou un client" at bounding box center [478, 258] width 705 height 19
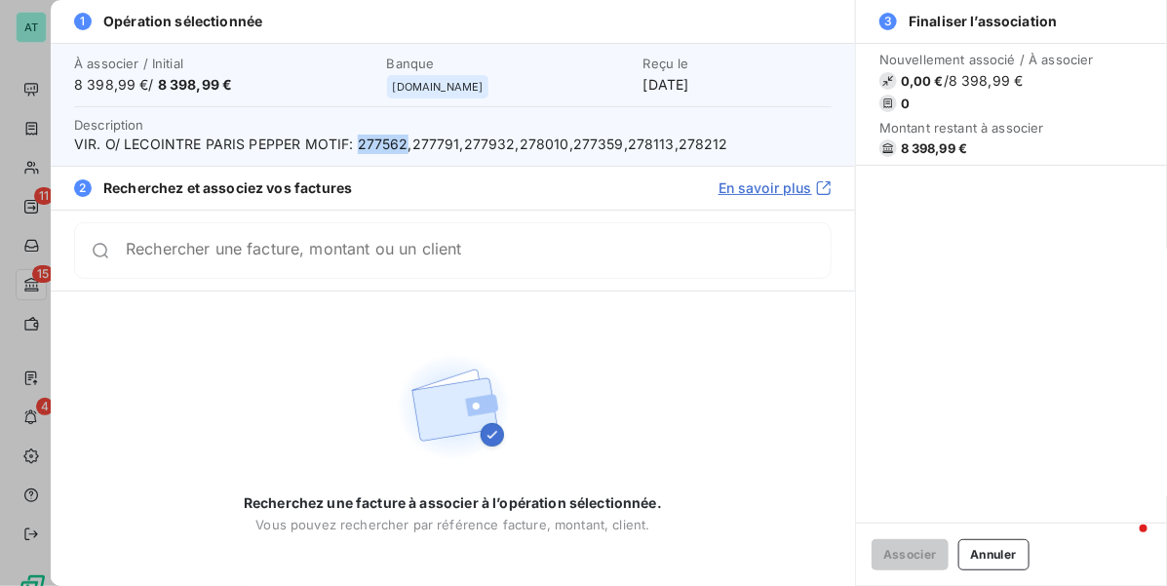
drag, startPoint x: 359, startPoint y: 147, endPoint x: 402, endPoint y: 154, distance: 43.4
click at [402, 154] on div "À associer / Initial 8 398,99 € / 8 398,99 € Banque manager.one Reçu le 2 oct. …" at bounding box center [453, 104] width 804 height 123
copy span "277562"
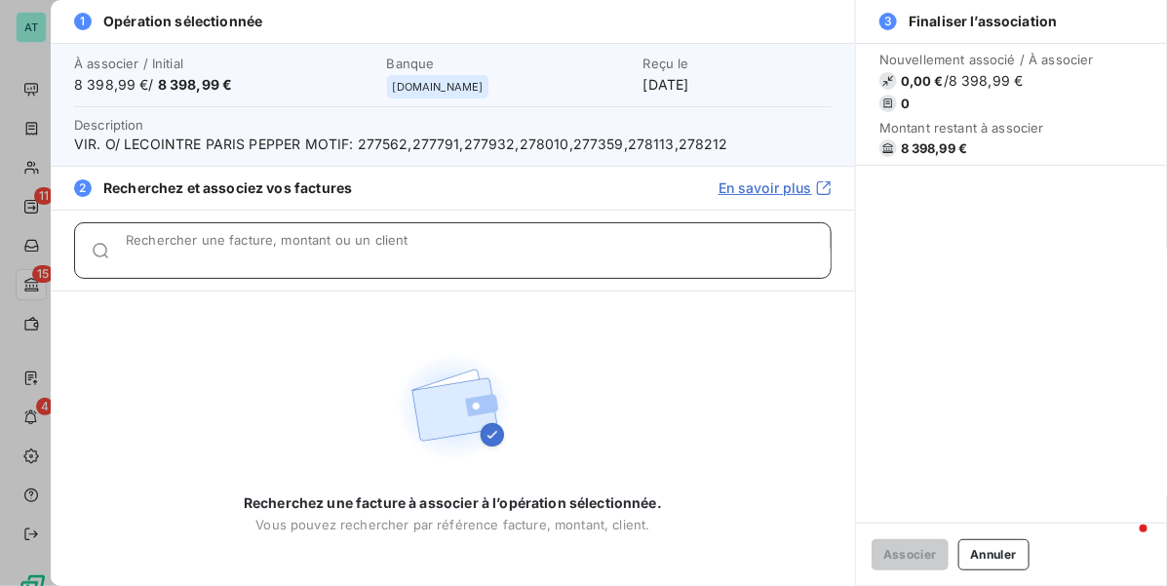
click at [294, 259] on input "Rechercher une facture, montant ou un client" at bounding box center [478, 258] width 705 height 19
paste input "277562"
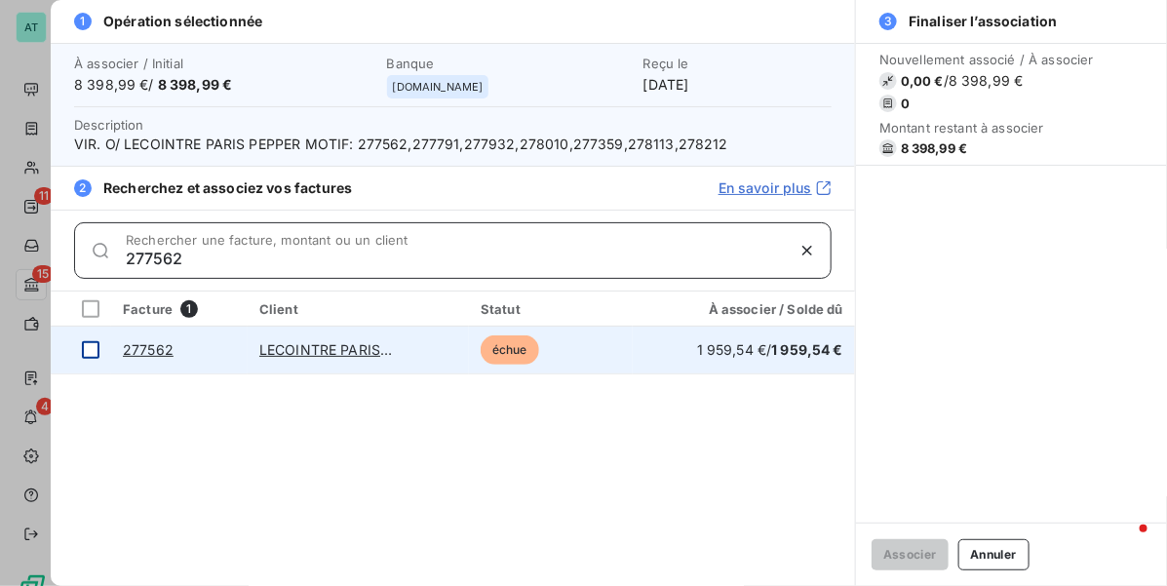
type input "277562"
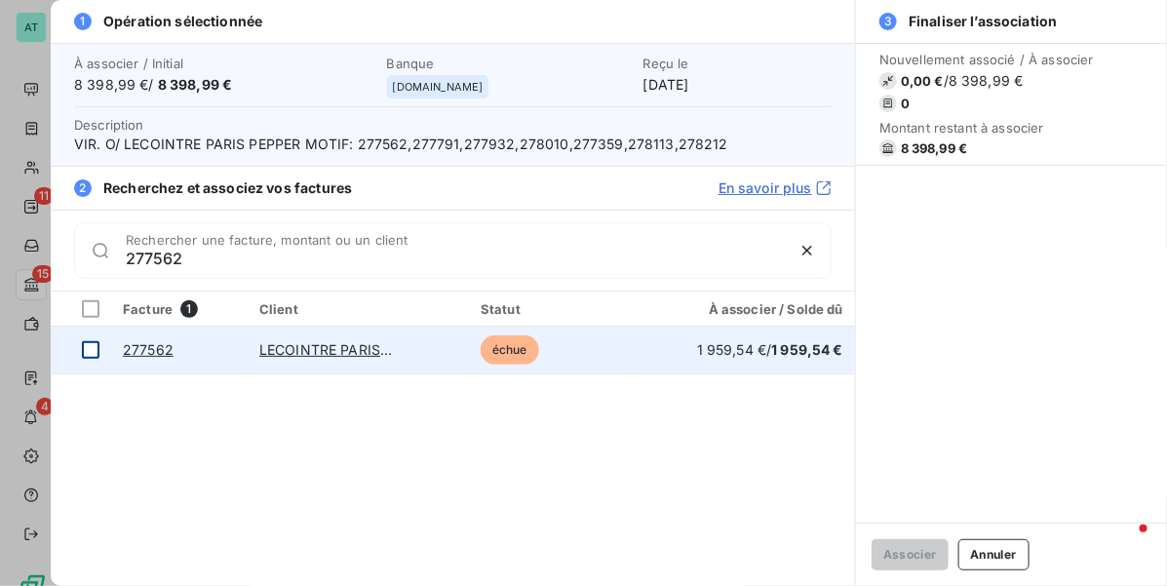
click at [86, 342] on div at bounding box center [91, 350] width 18 height 18
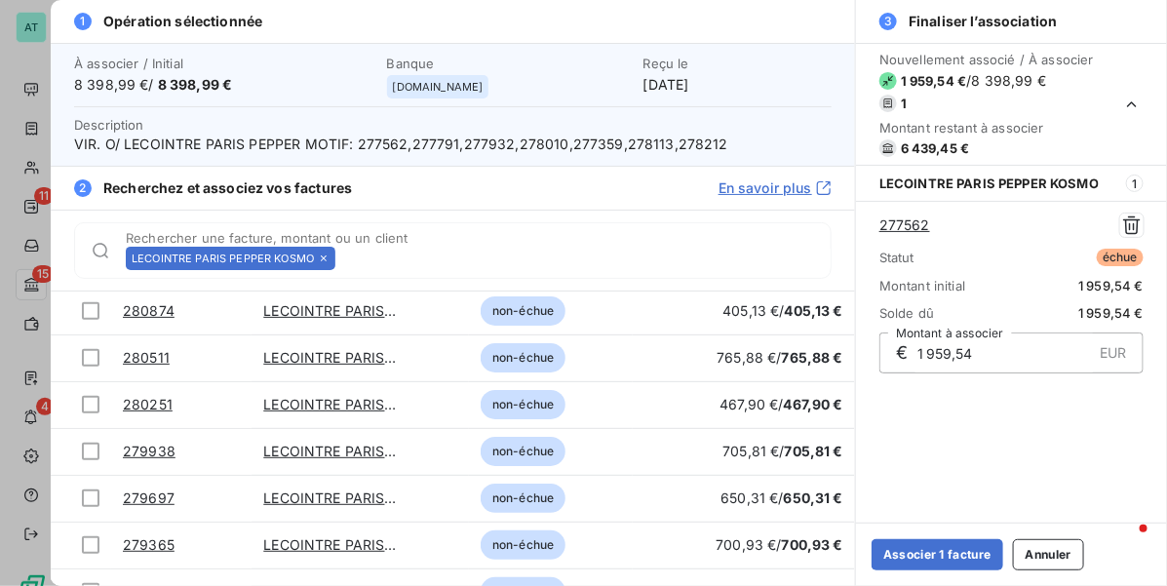
scroll to position [489, 0]
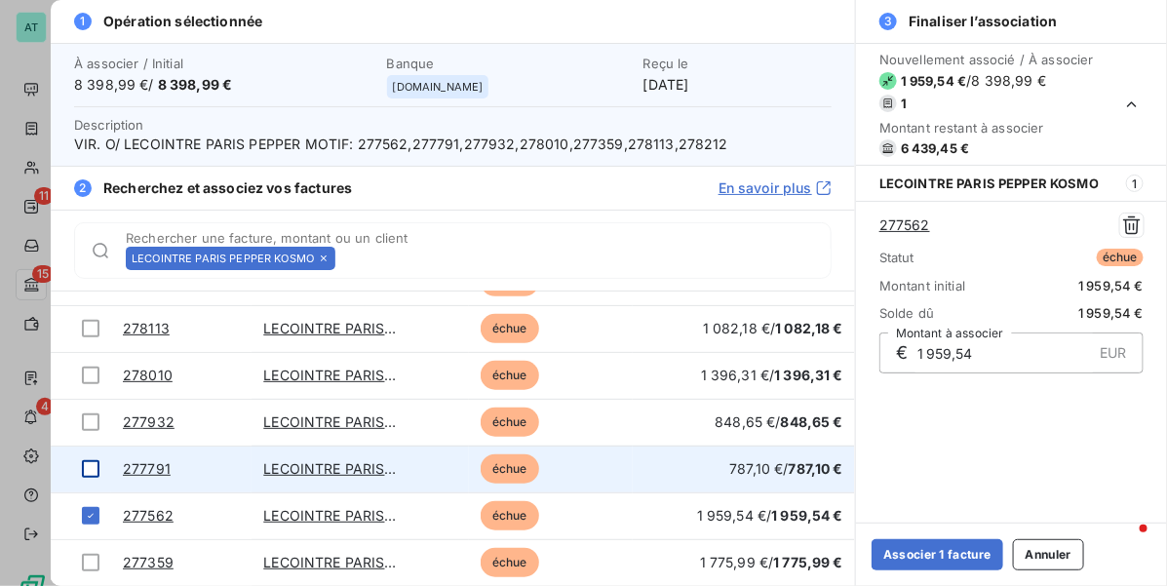
click at [88, 469] on div at bounding box center [91, 469] width 18 height 18
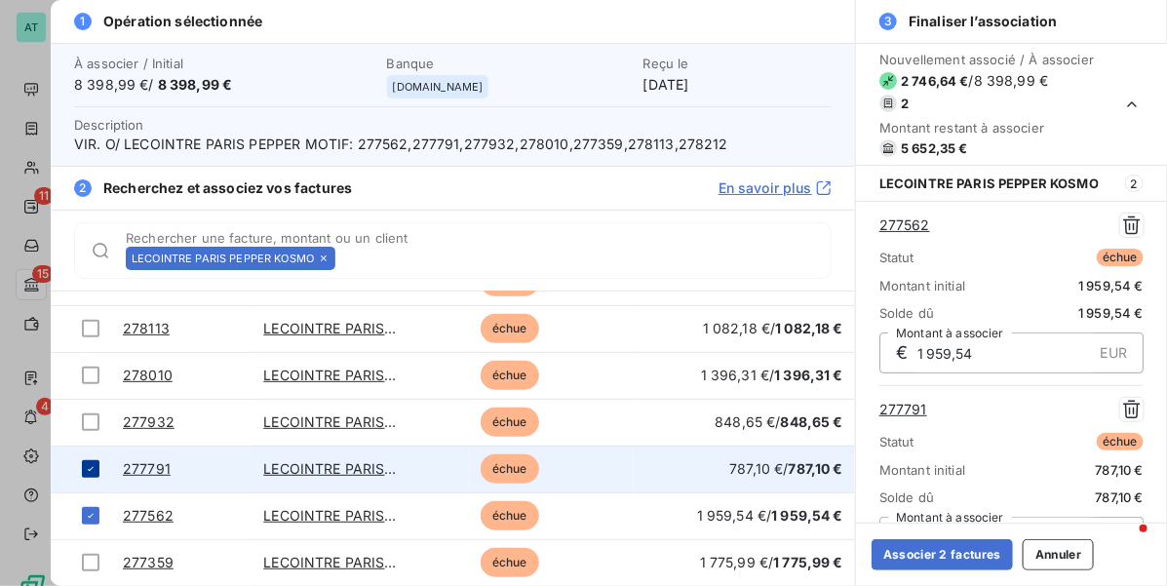
scroll to position [35, 0]
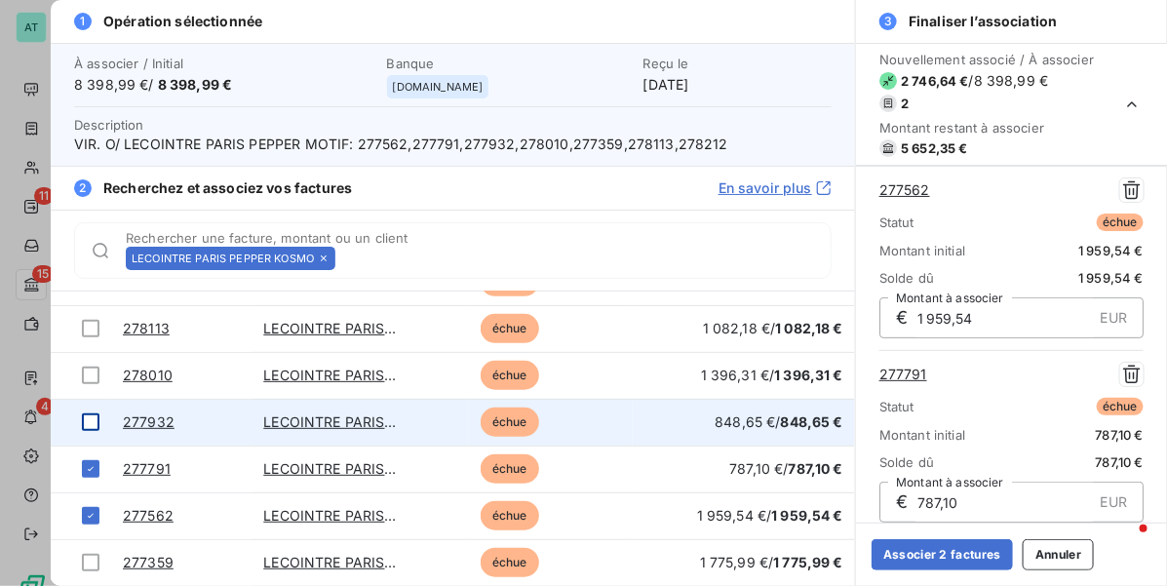
click at [90, 425] on div at bounding box center [91, 422] width 18 height 18
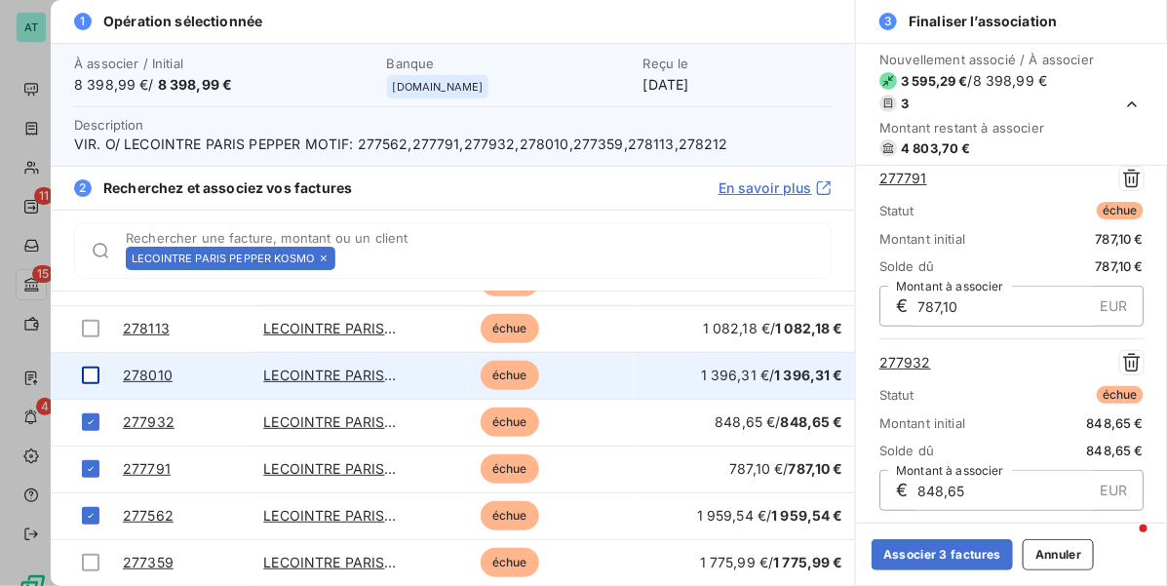
click at [94, 381] on div at bounding box center [91, 376] width 18 height 18
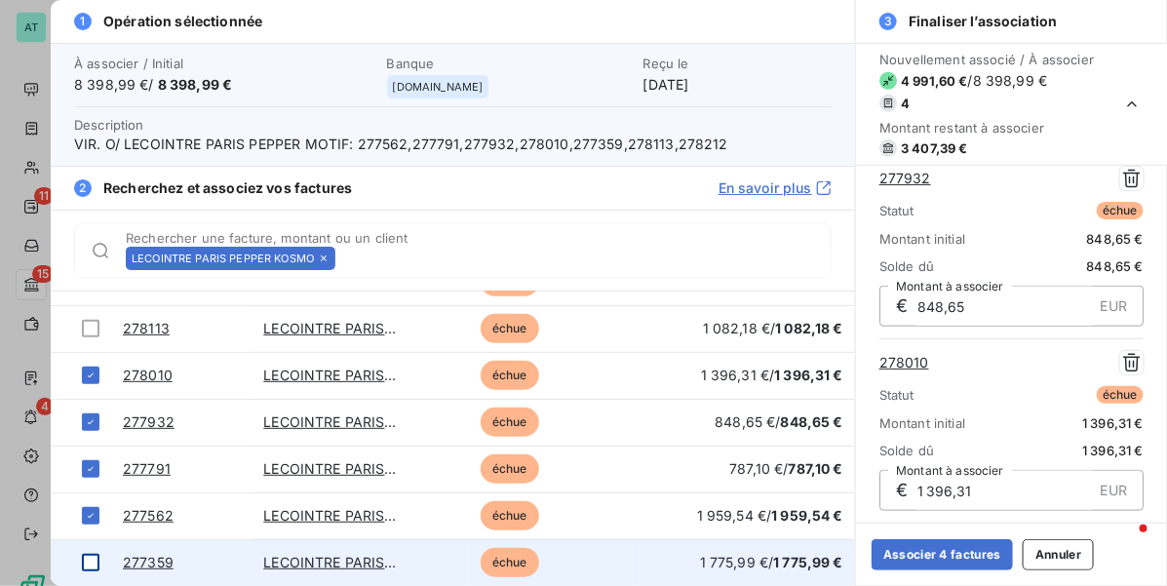
click at [89, 566] on div at bounding box center [91, 563] width 18 height 18
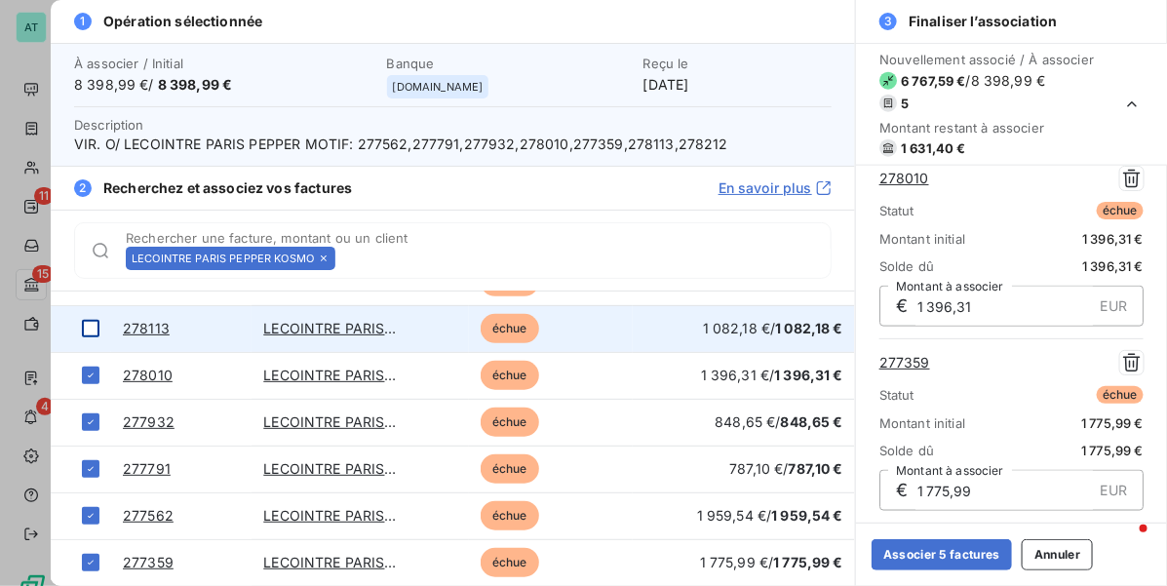
click at [94, 327] on div at bounding box center [91, 329] width 18 height 18
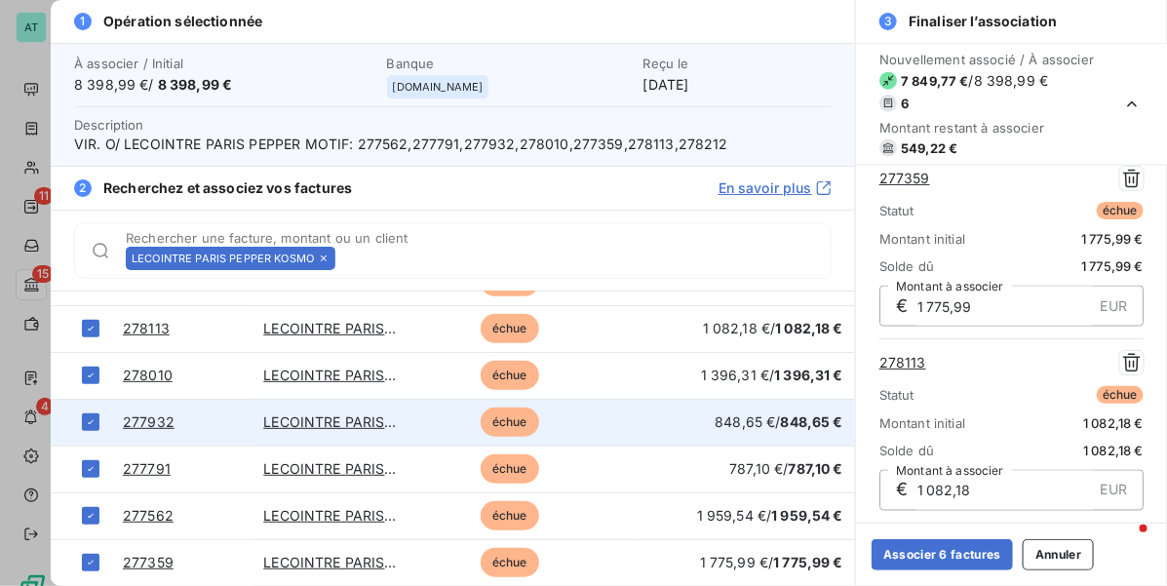
scroll to position [367, 0]
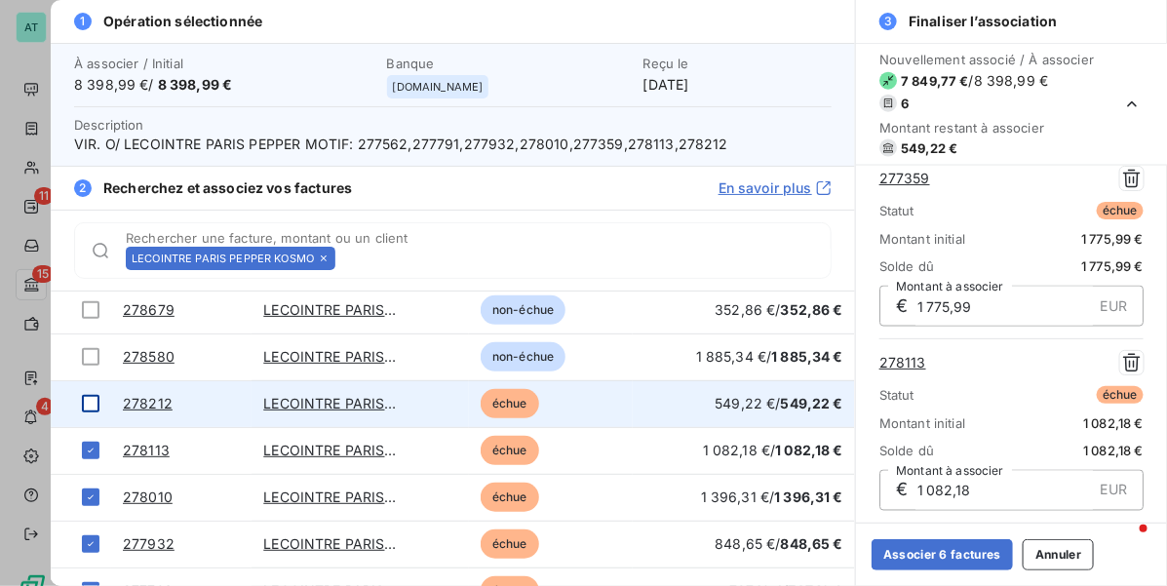
click at [95, 405] on div at bounding box center [91, 404] width 18 height 18
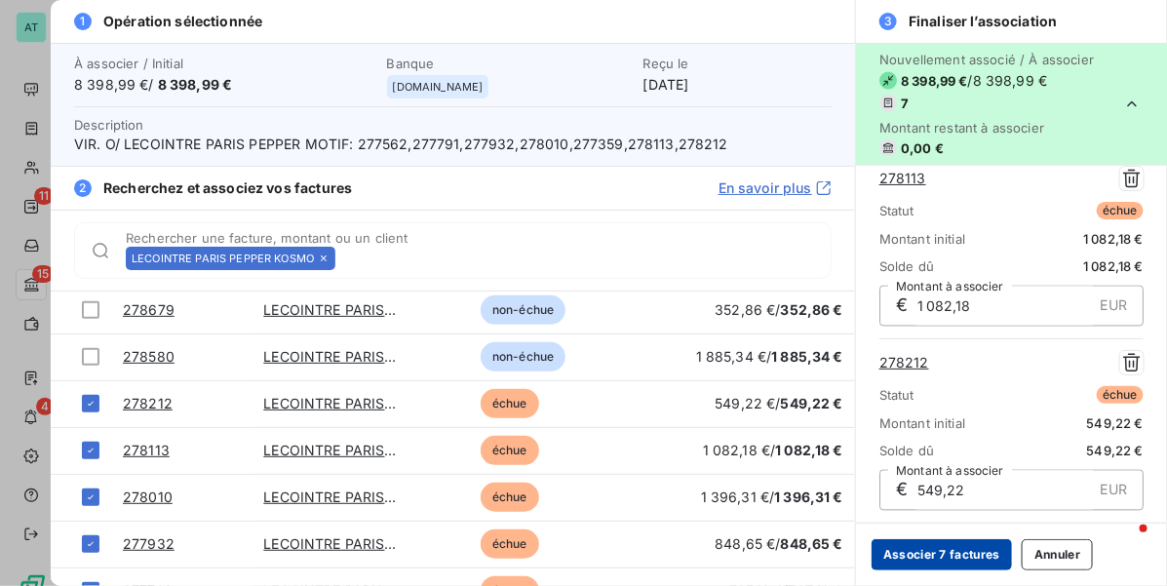
click at [958, 552] on button "Associer 7 factures" at bounding box center [941, 554] width 140 height 31
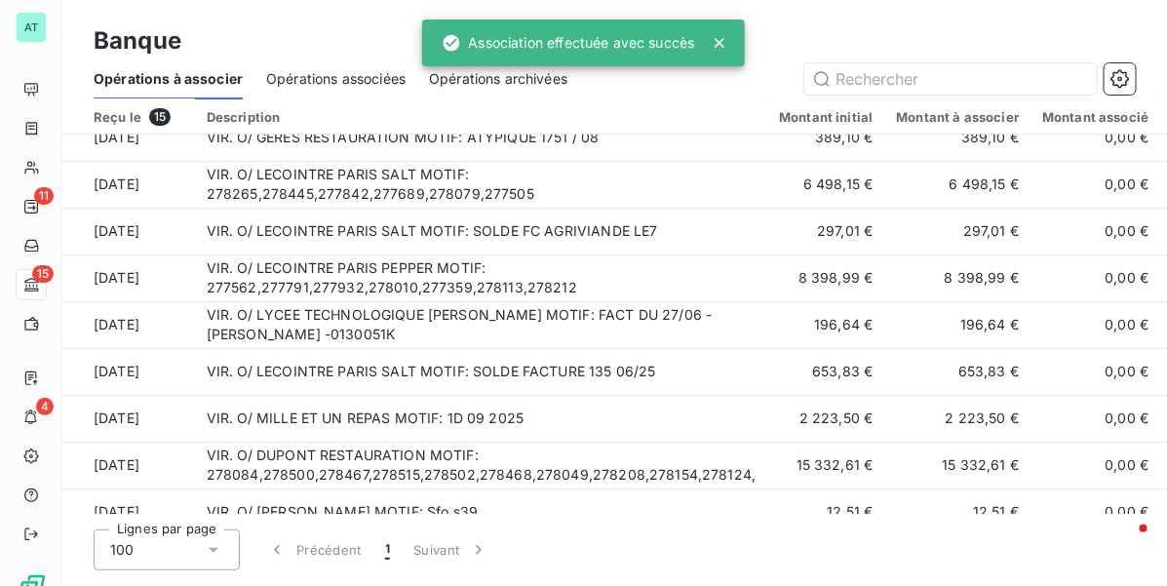
scroll to position [161, 0]
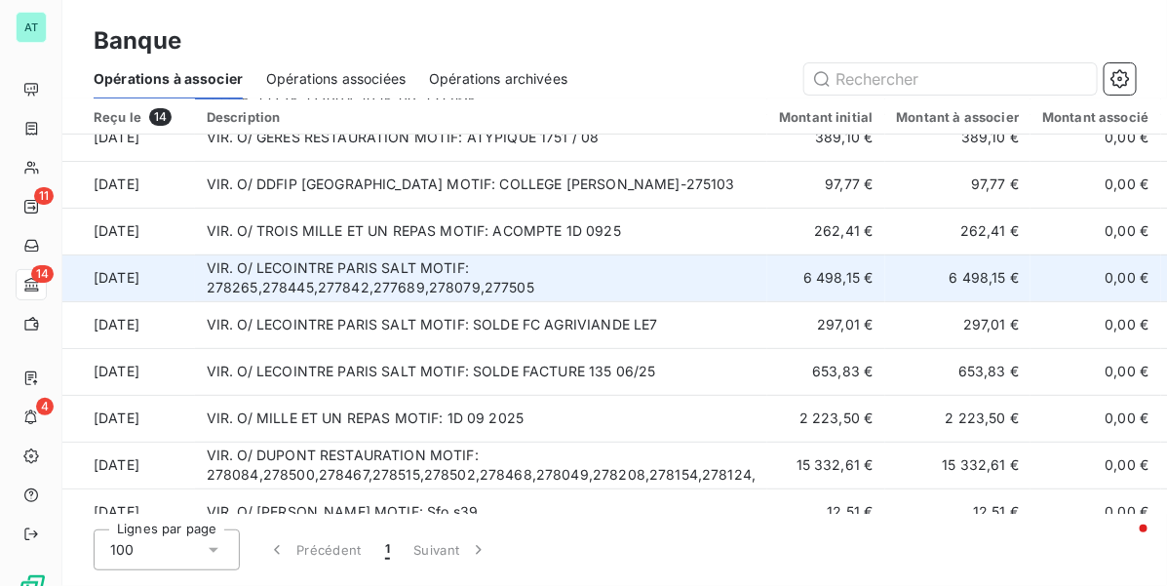
click at [484, 295] on td "VIR. O/ LECOINTRE PARIS SALT MOTIF: 278265,278445,277842,277689,278079,277505" at bounding box center [481, 277] width 573 height 47
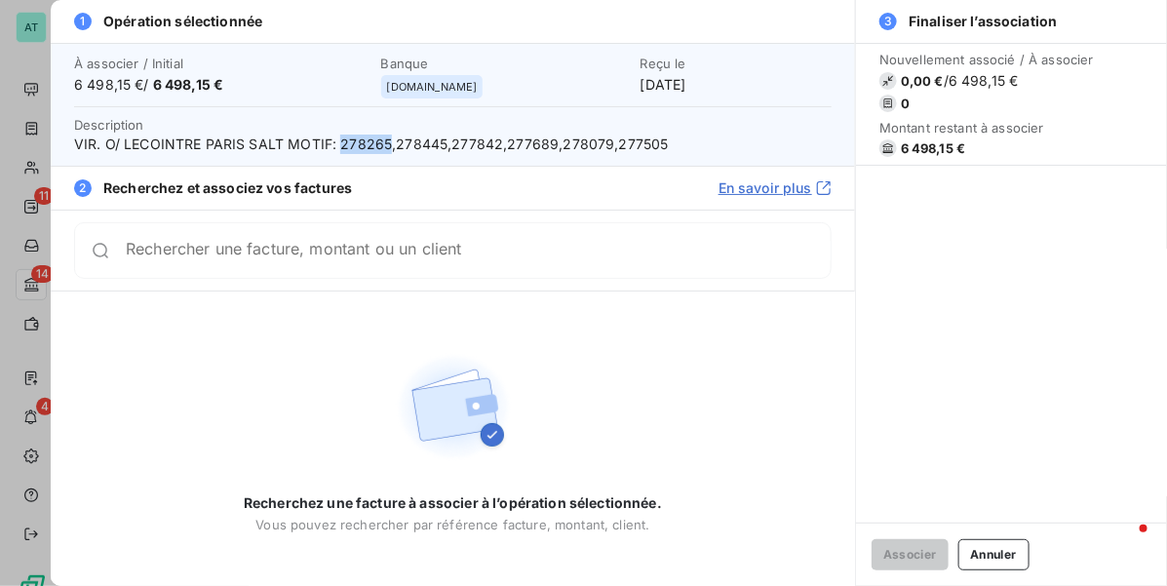
drag, startPoint x: 341, startPoint y: 149, endPoint x: 386, endPoint y: 159, distance: 45.9
click at [386, 159] on div "À associer / Initial 6 498,15 € / 6 498,15 € Banque manager.one Reçu le 2 oct. …" at bounding box center [453, 104] width 804 height 123
copy span "278265"
click at [383, 239] on div "Rechercher une facture, montant ou un client" at bounding box center [452, 250] width 757 height 57
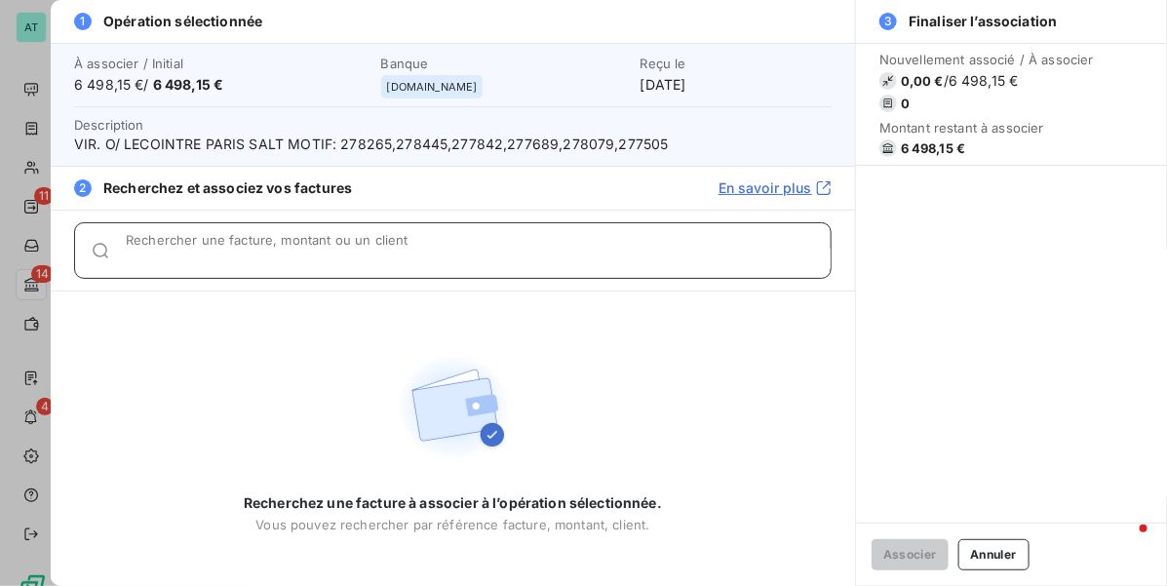
paste input "278265"
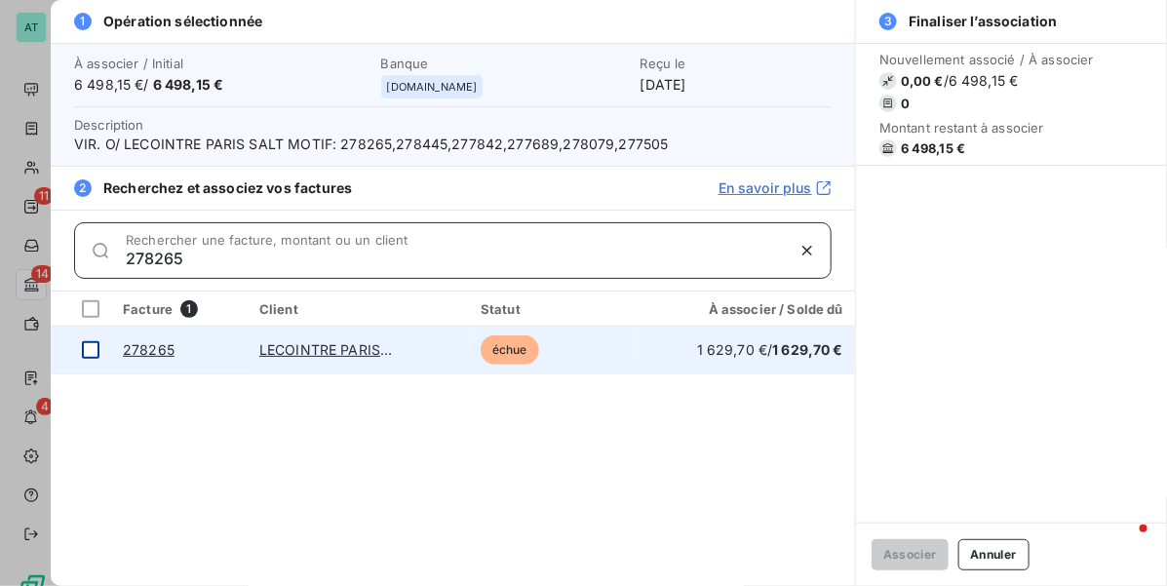
type input "278265"
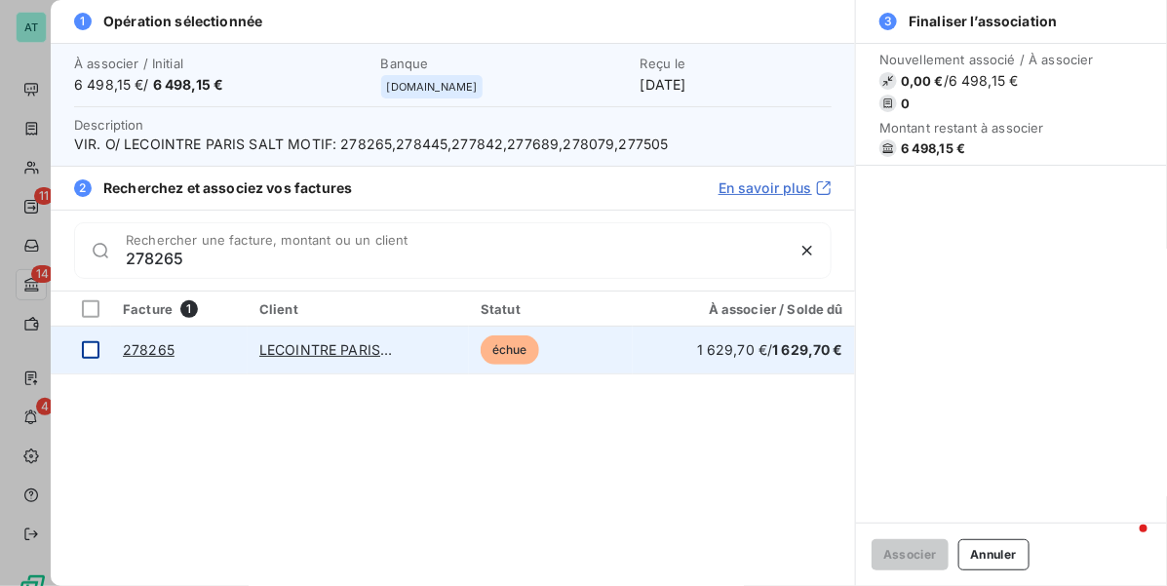
click at [93, 348] on div at bounding box center [91, 350] width 18 height 18
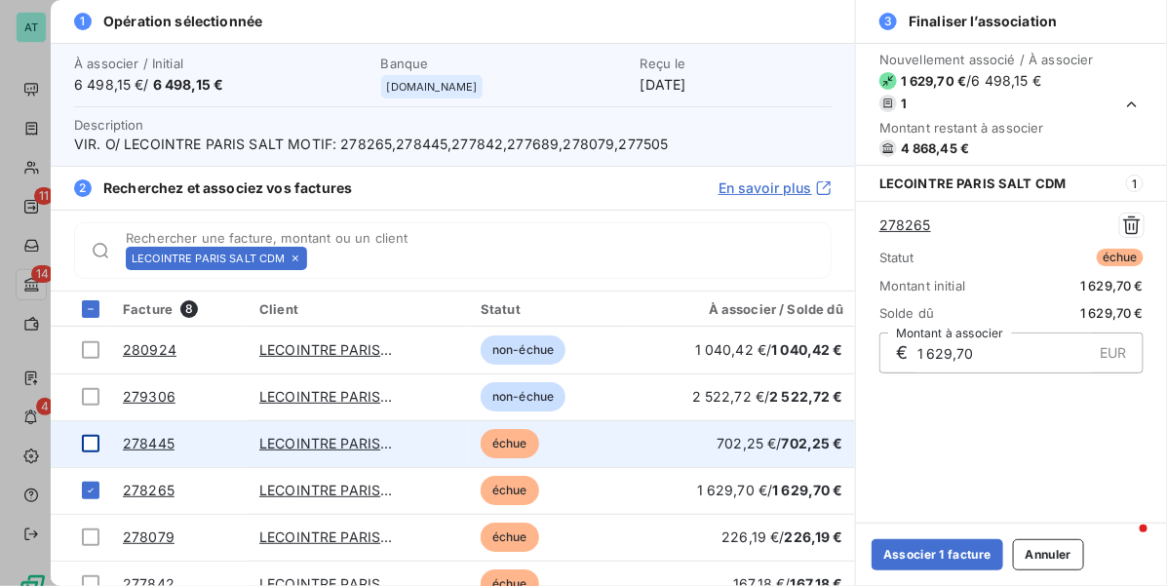
click at [91, 441] on div at bounding box center [91, 444] width 18 height 18
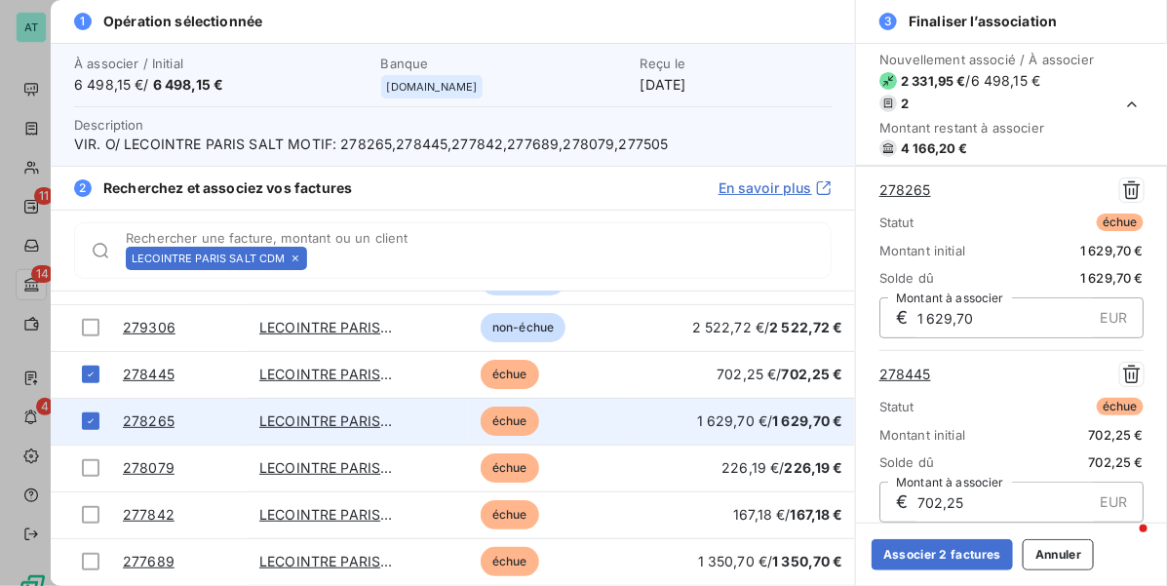
scroll to position [115, 0]
click at [74, 430] on td at bounding box center [81, 422] width 60 height 47
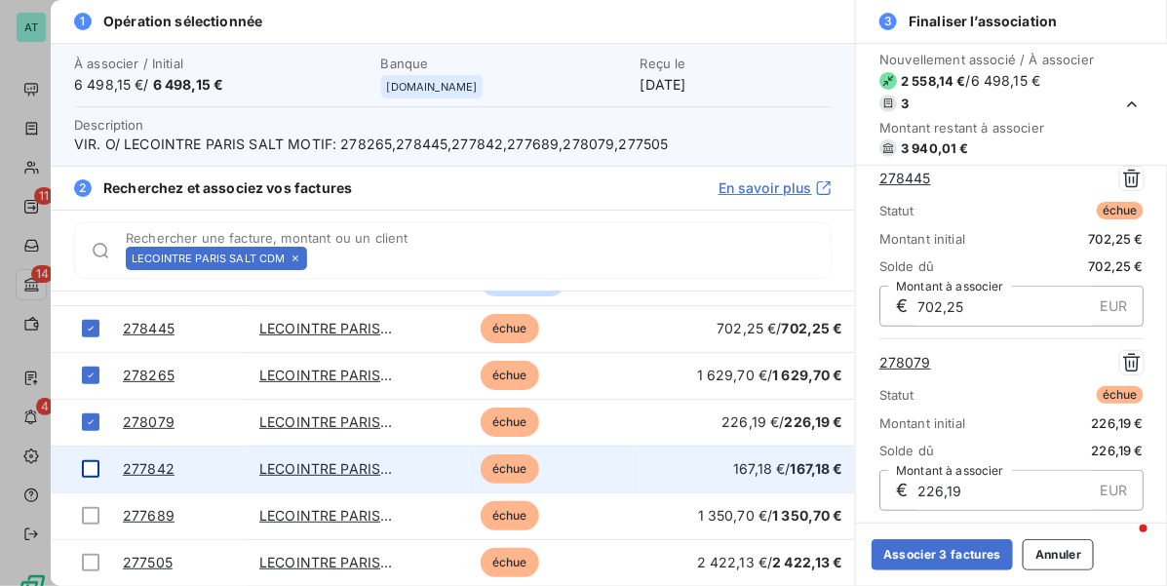
click at [86, 469] on div at bounding box center [91, 469] width 18 height 18
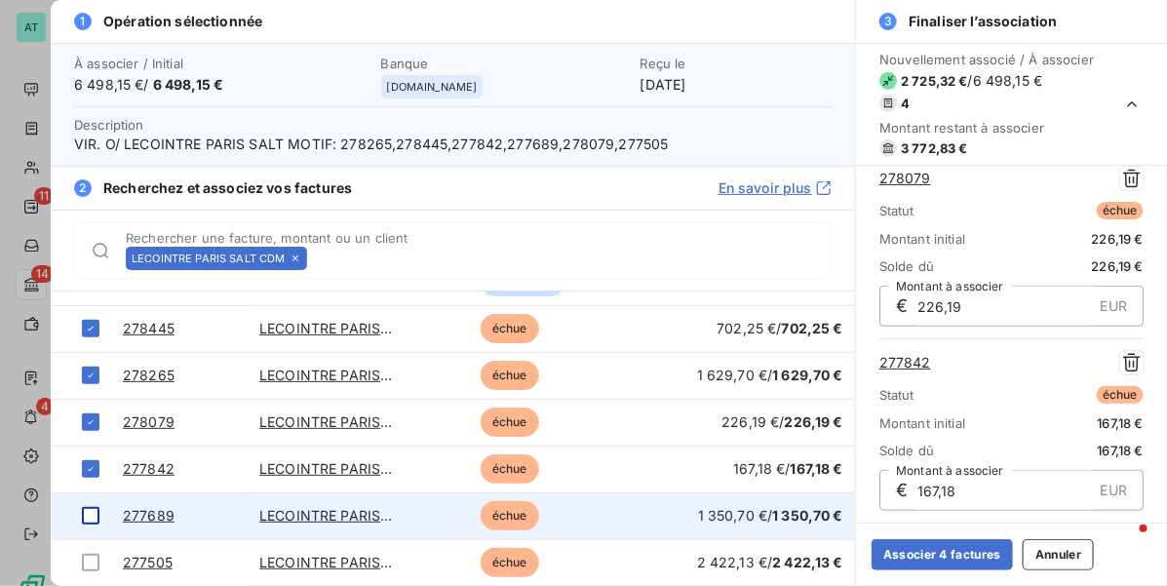
click at [91, 519] on div at bounding box center [91, 516] width 18 height 18
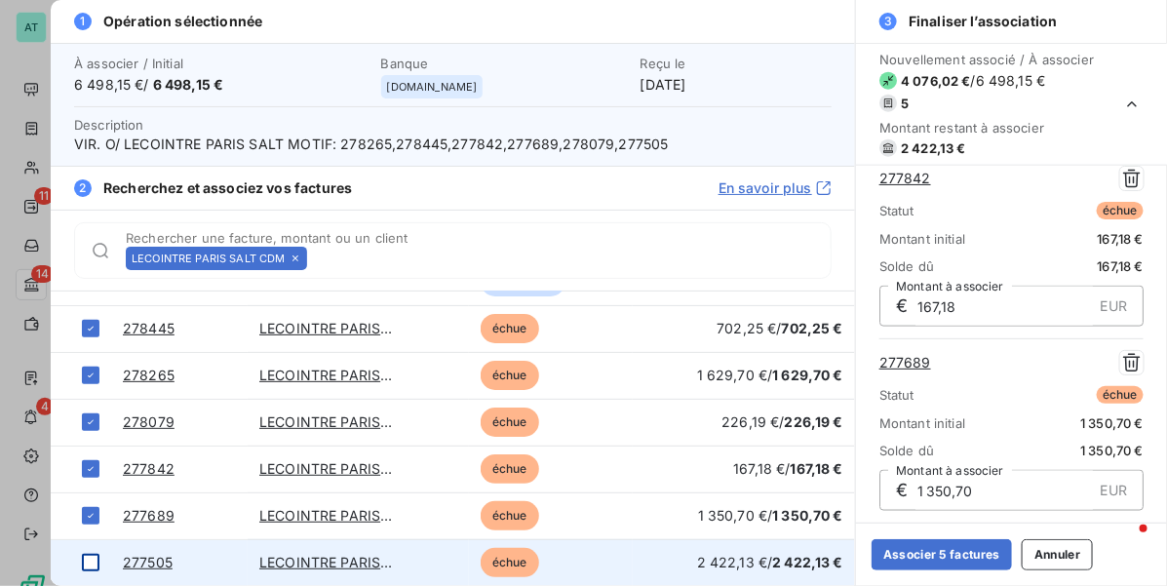
click at [96, 563] on div at bounding box center [91, 563] width 18 height 18
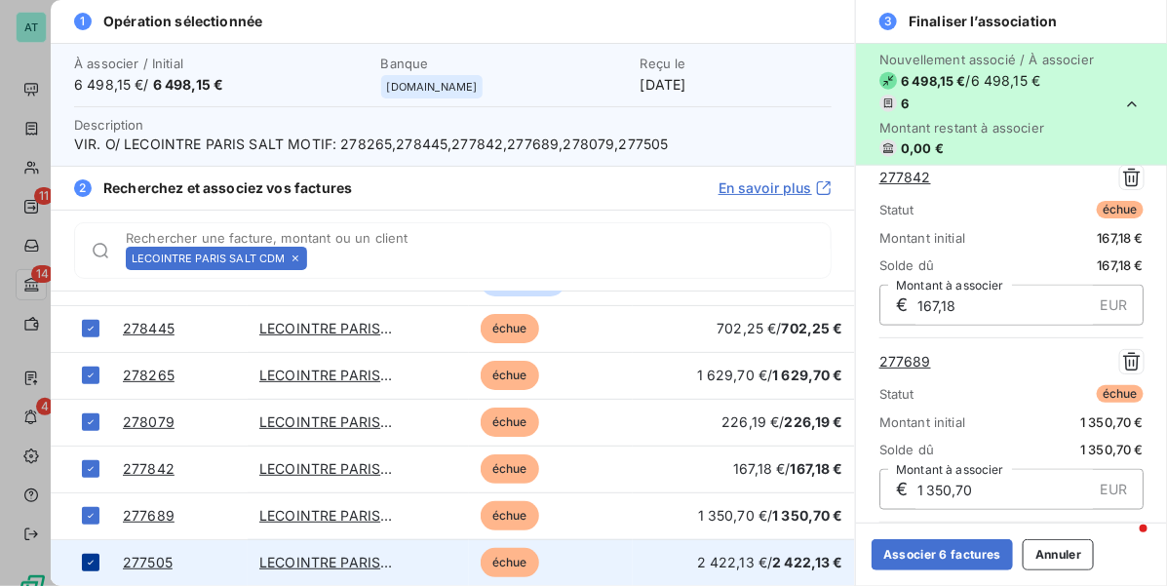
scroll to position [785, 0]
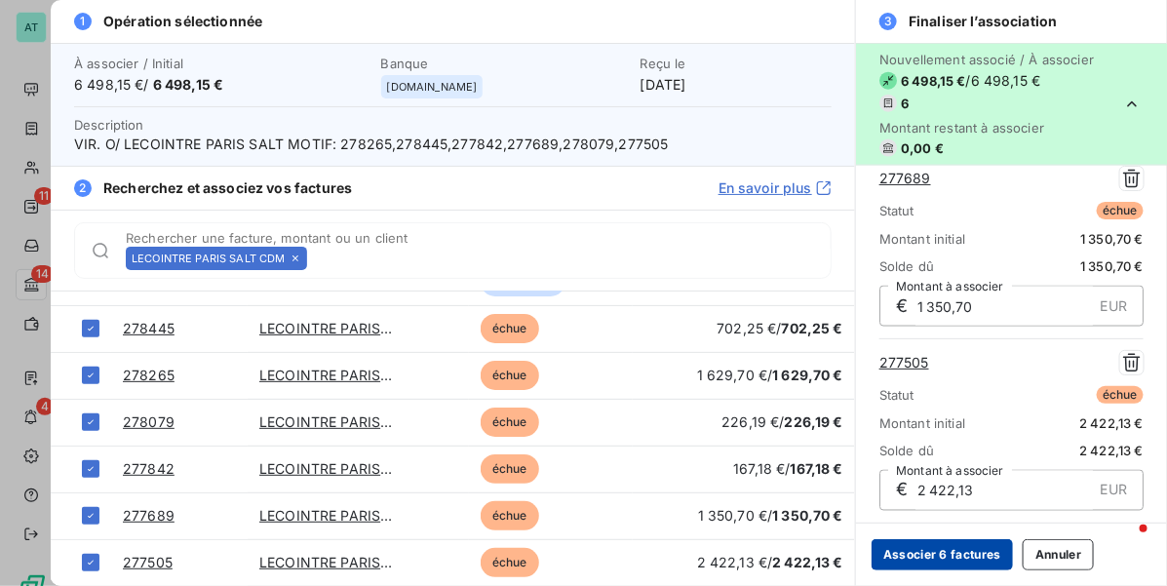
click at [916, 557] on button "Associer 6 factures" at bounding box center [941, 554] width 141 height 31
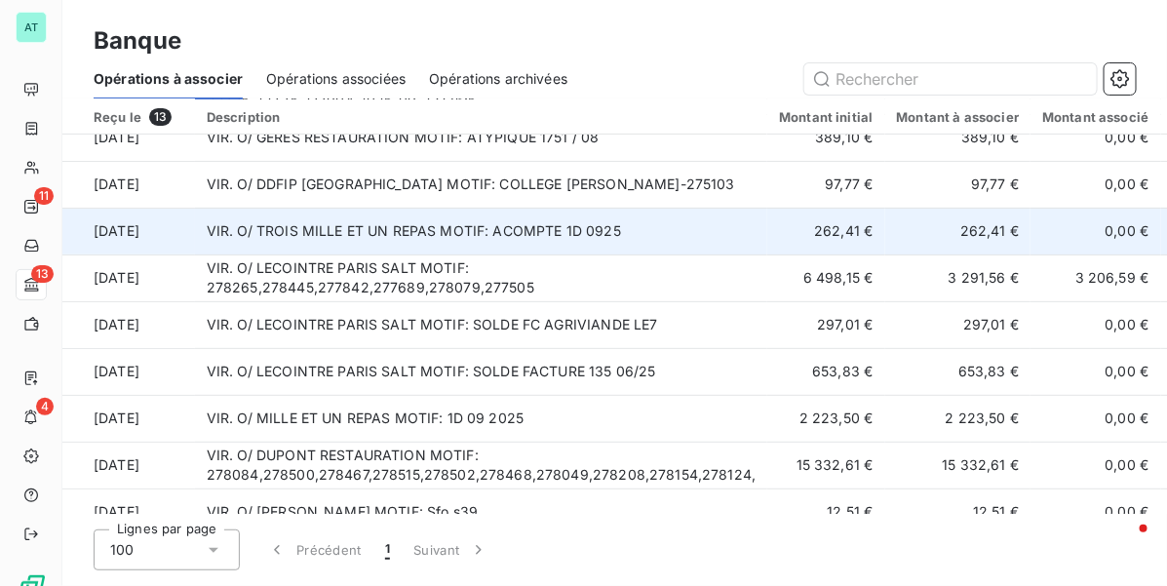
scroll to position [39, 0]
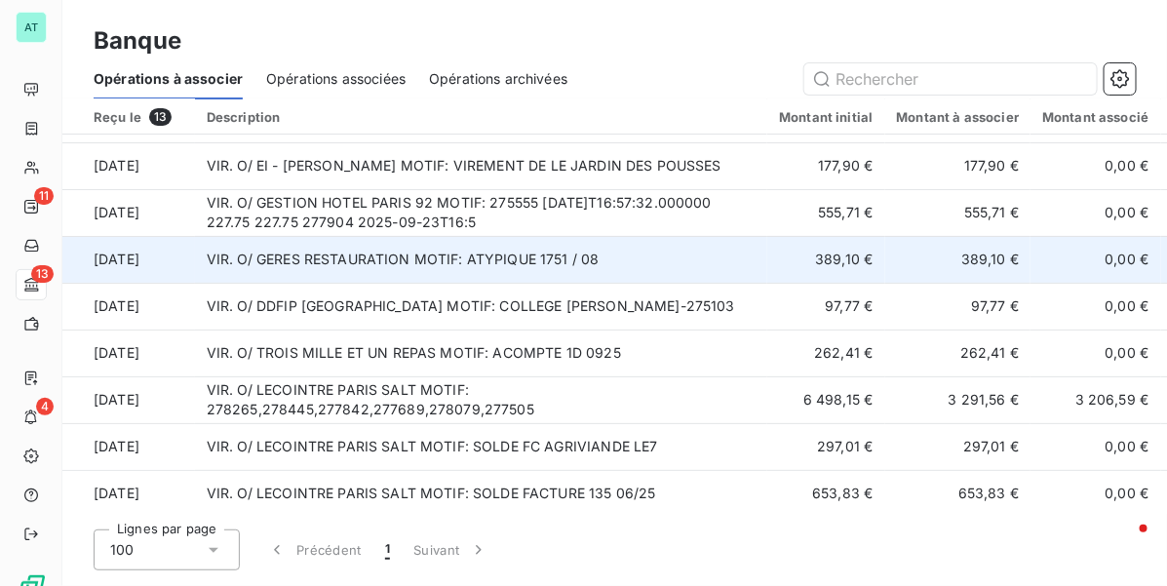
click at [582, 263] on td "VIR. O/ GERES RESTAURATION MOTIF: ATYPIQUE 1751 / 08" at bounding box center [481, 259] width 573 height 47
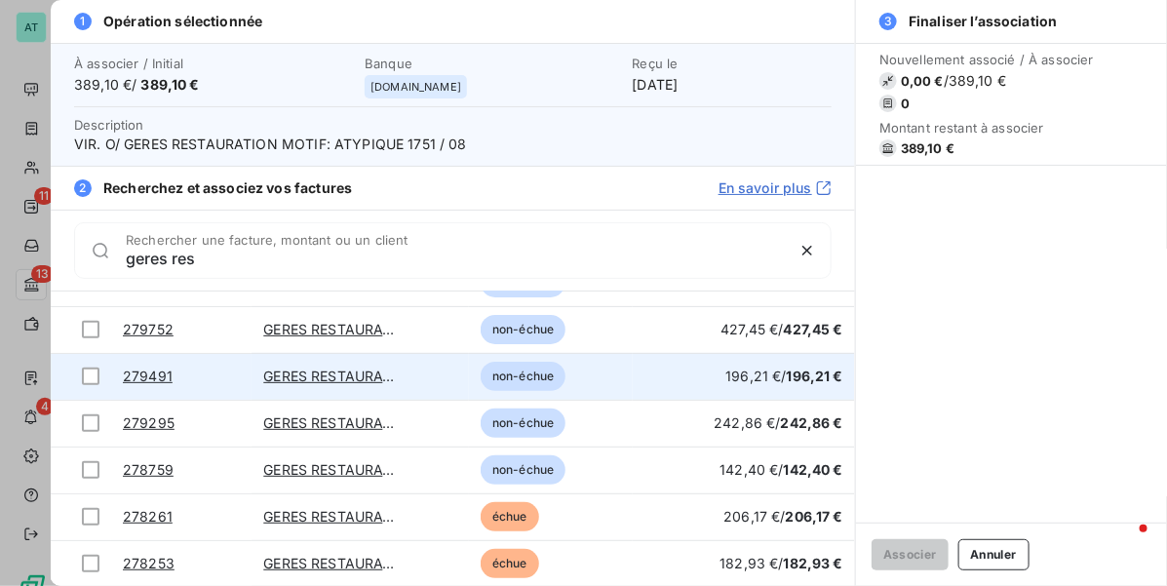
scroll to position [210, 0]
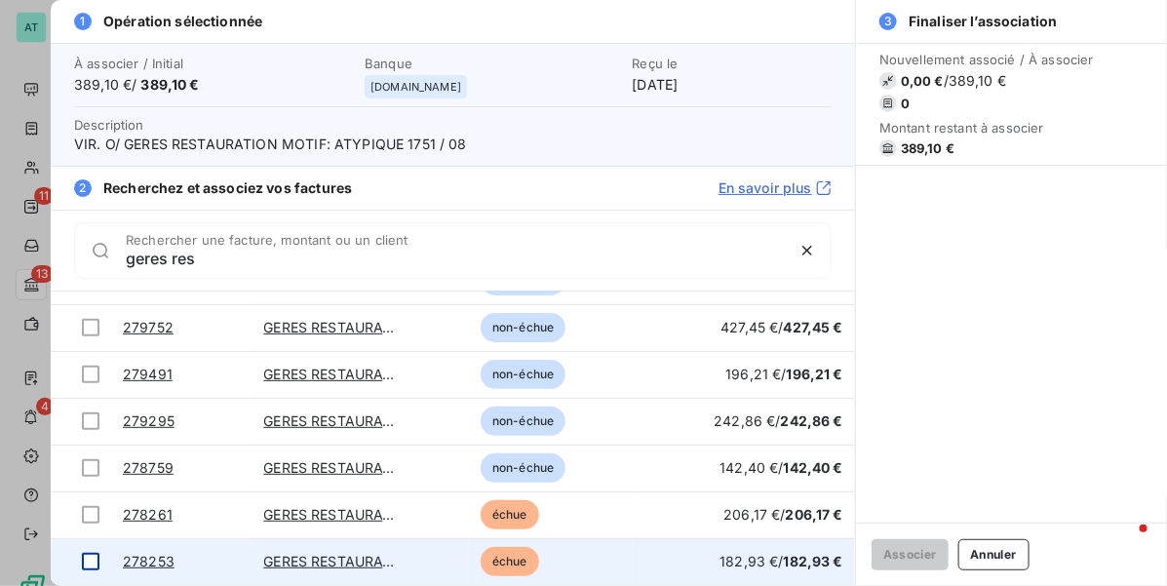
type input "geres res"
click at [89, 558] on div at bounding box center [91, 562] width 18 height 18
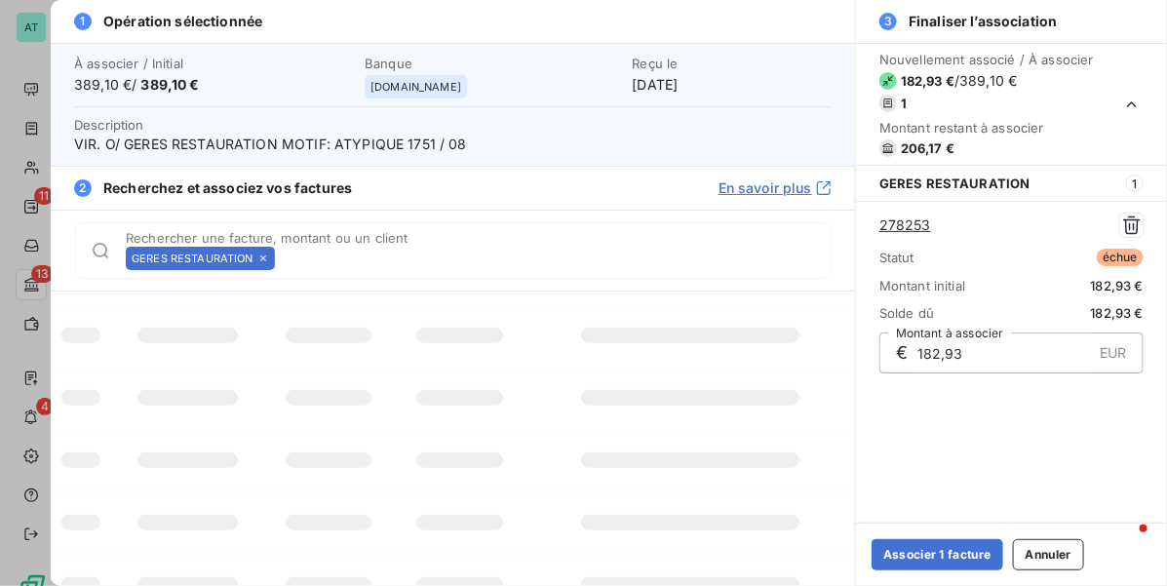
scroll to position [0, 0]
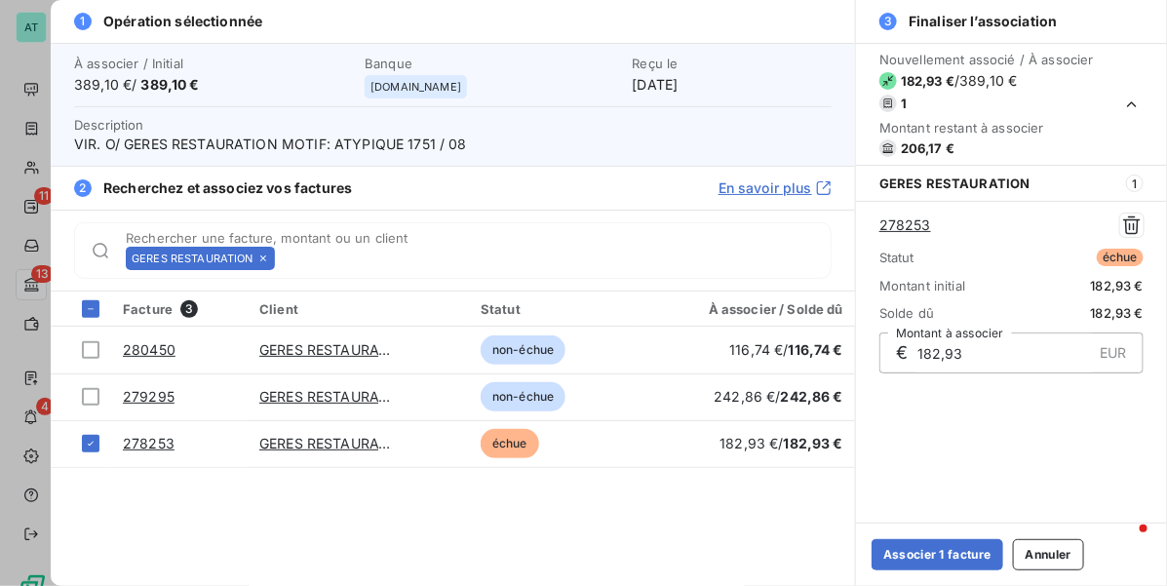
click at [266, 255] on icon at bounding box center [263, 258] width 12 height 12
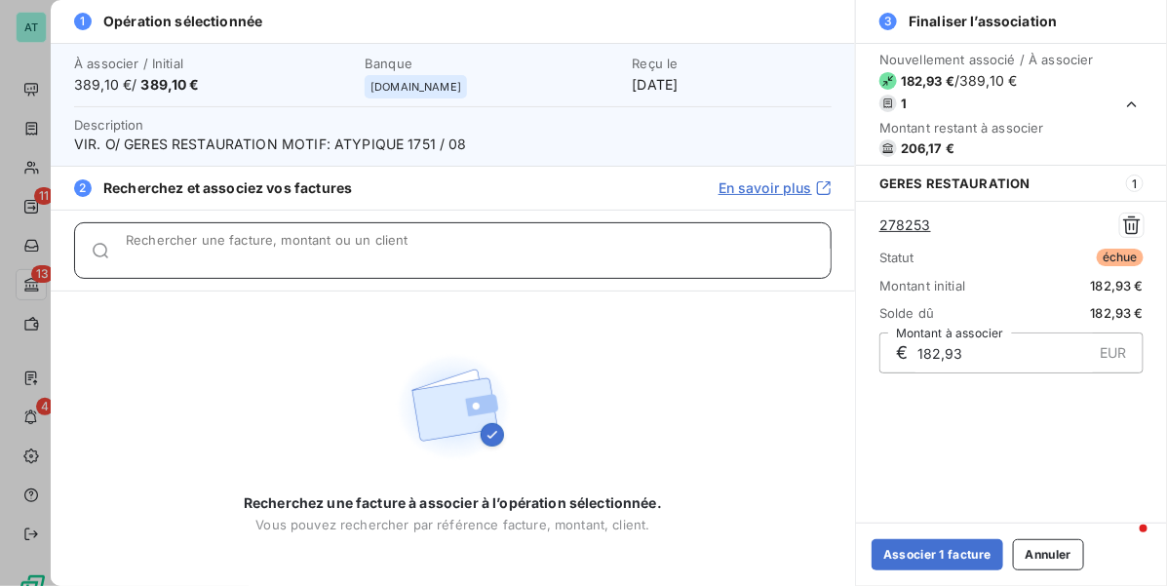
click at [266, 255] on input "Rechercher une facture, montant ou un client" at bounding box center [478, 258] width 705 height 19
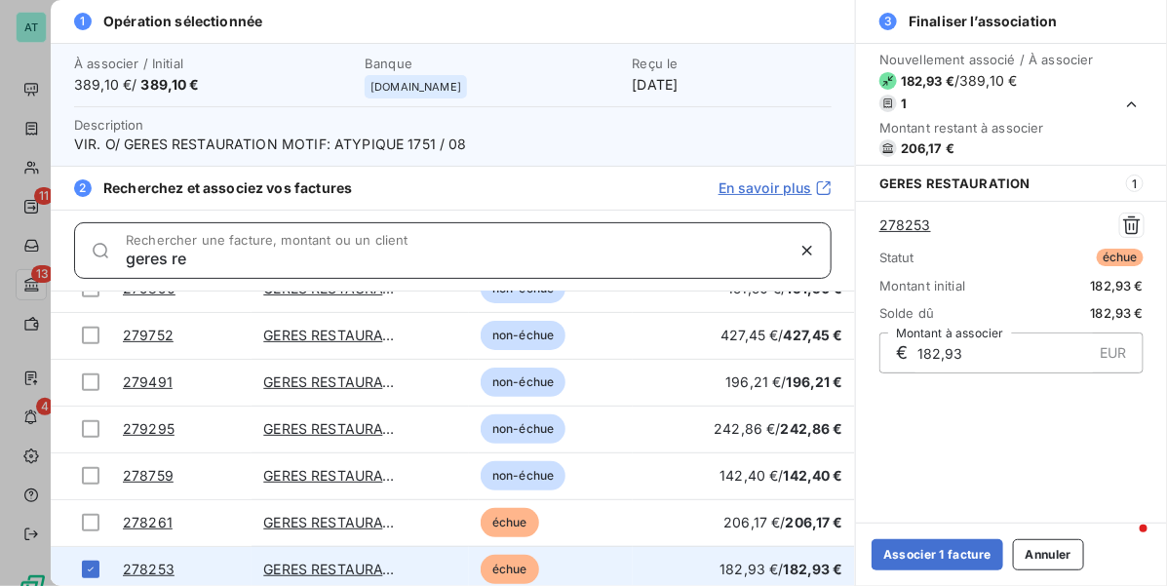
scroll to position [210, 0]
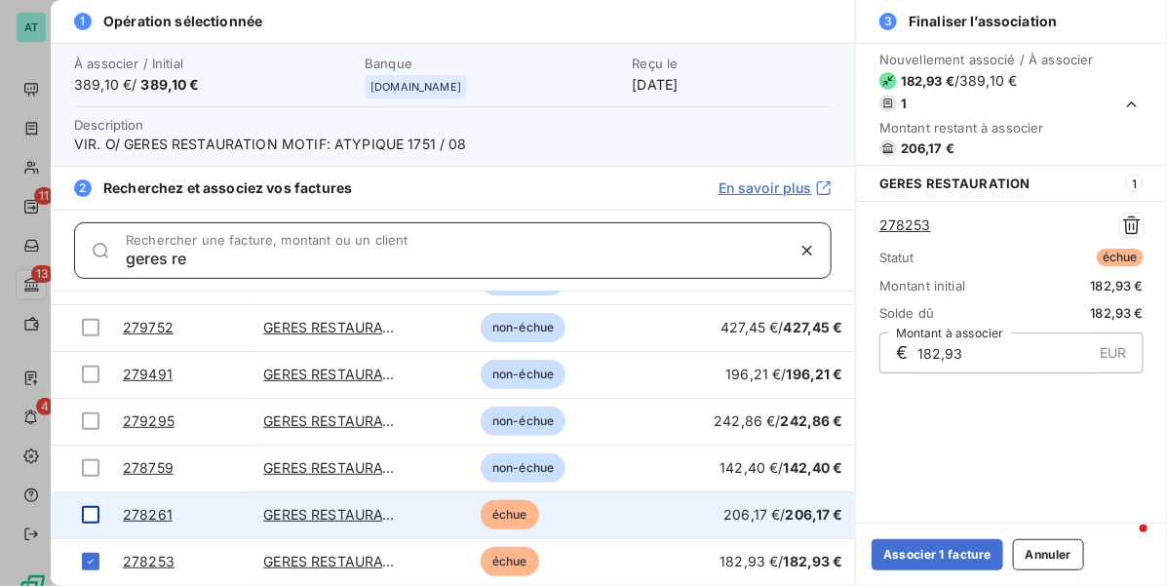
type input "geres re"
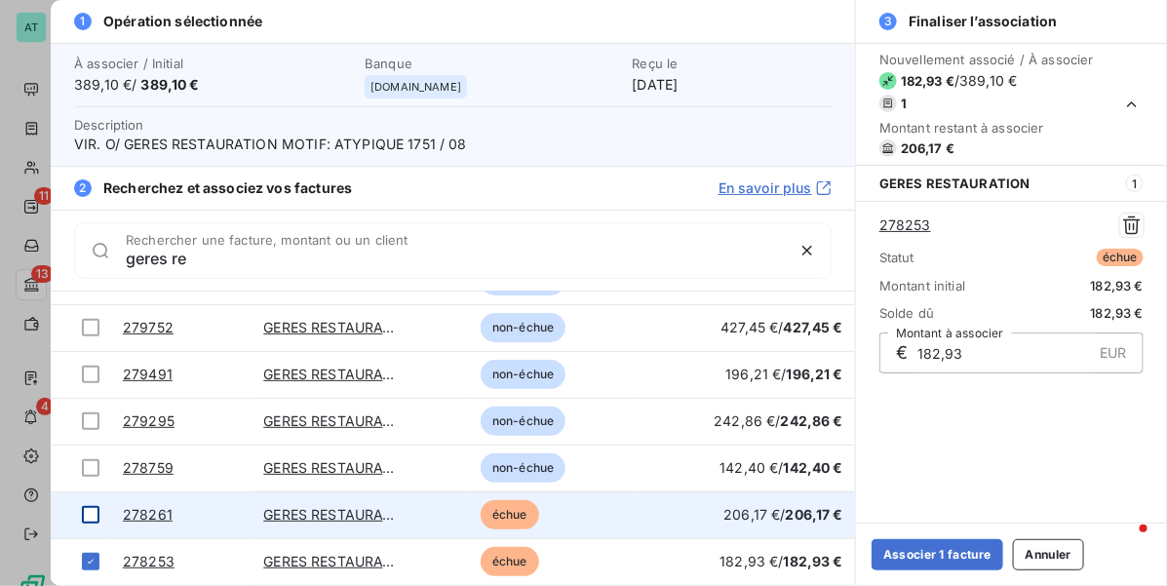
click at [89, 519] on div at bounding box center [91, 515] width 18 height 18
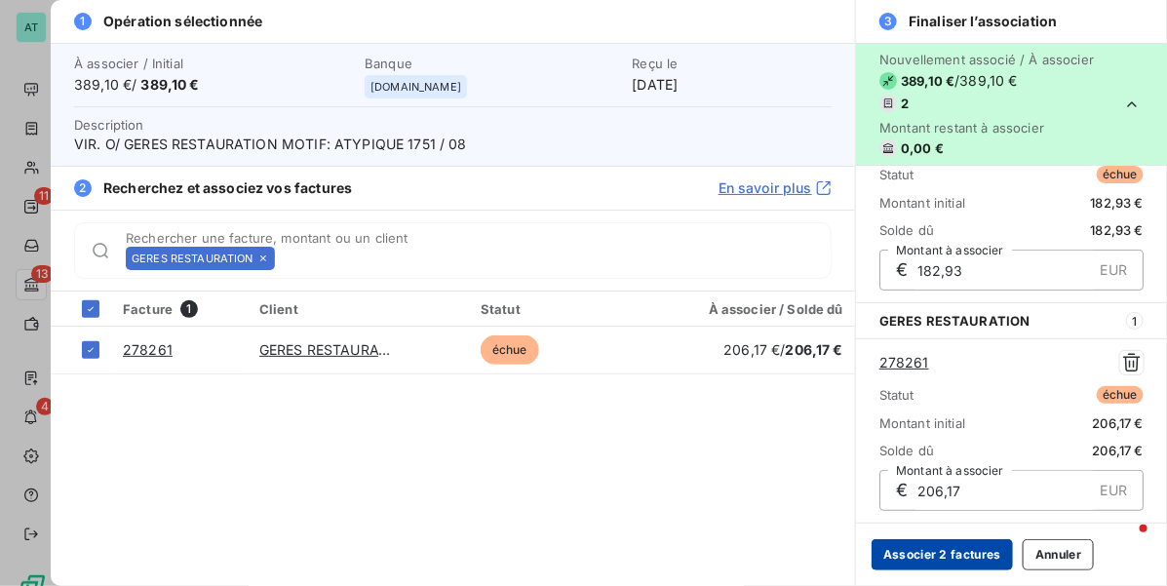
scroll to position [0, 0]
click at [958, 566] on button "Associer 2 factures" at bounding box center [941, 554] width 141 height 31
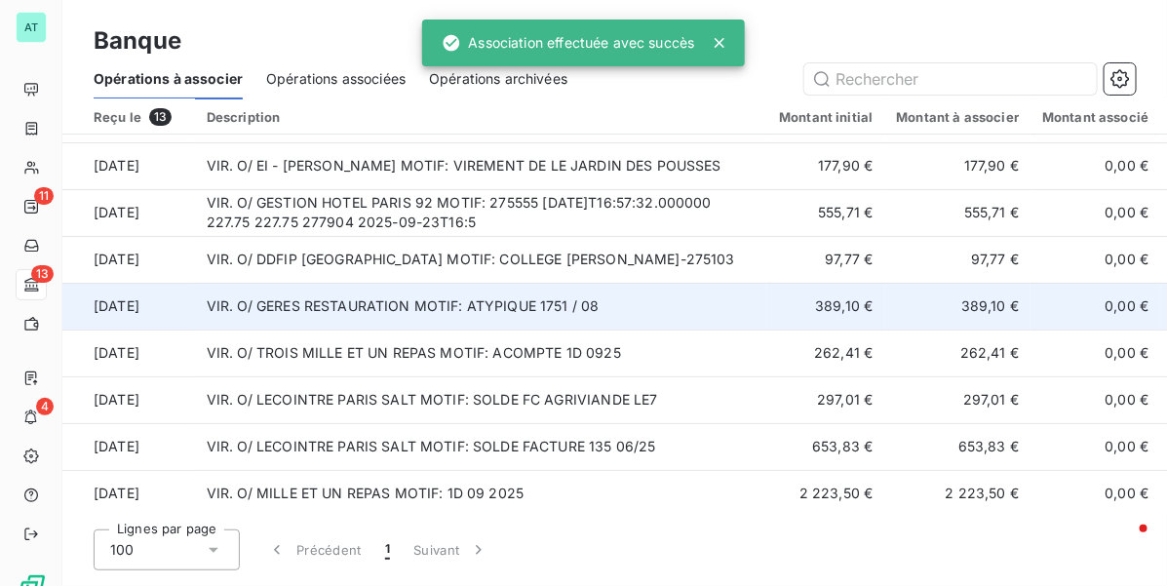
click at [571, 307] on td "VIR. O/ GERES RESTAURATION MOTIF: ATYPIQUE 1751 / 08" at bounding box center [481, 306] width 573 height 47
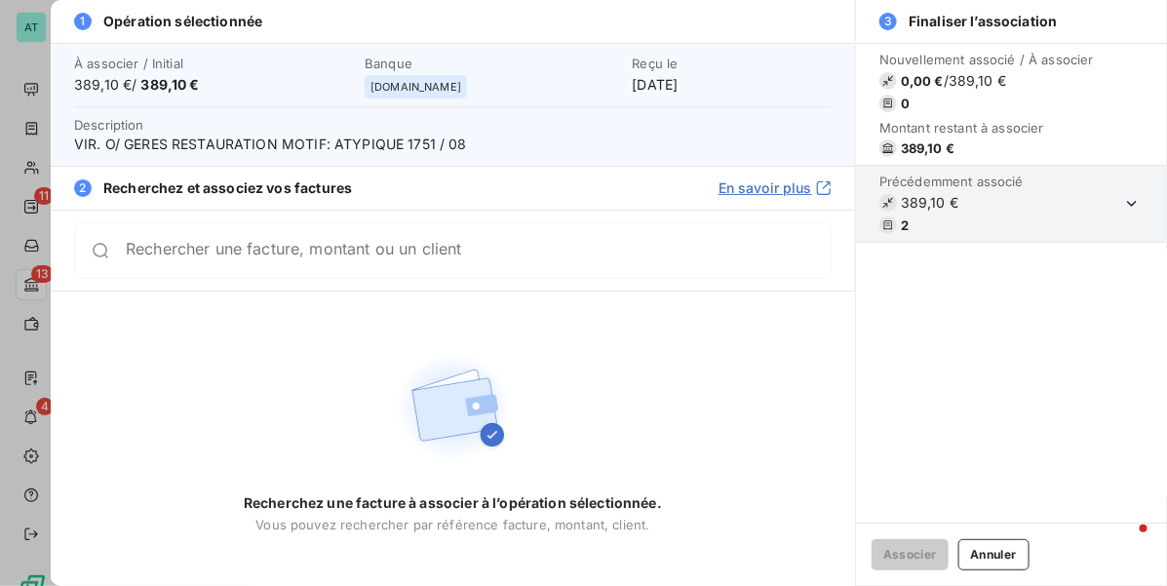
click at [480, 244] on div "Rechercher une facture, montant ou un client" at bounding box center [478, 250] width 705 height 19
click at [999, 558] on button "Annuler" at bounding box center [993, 554] width 71 height 31
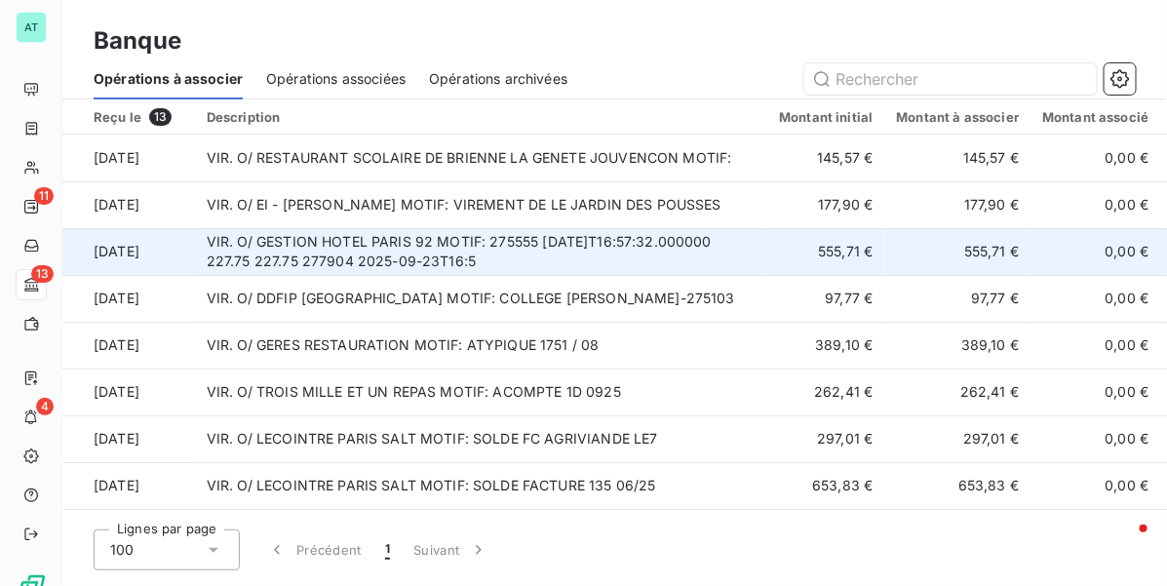
click at [539, 256] on td "VIR. O/ GESTION HOTEL PARIS 92 MOTIF: 275555 2025-09-23T16:57:32.000000 227.75 …" at bounding box center [481, 251] width 573 height 47
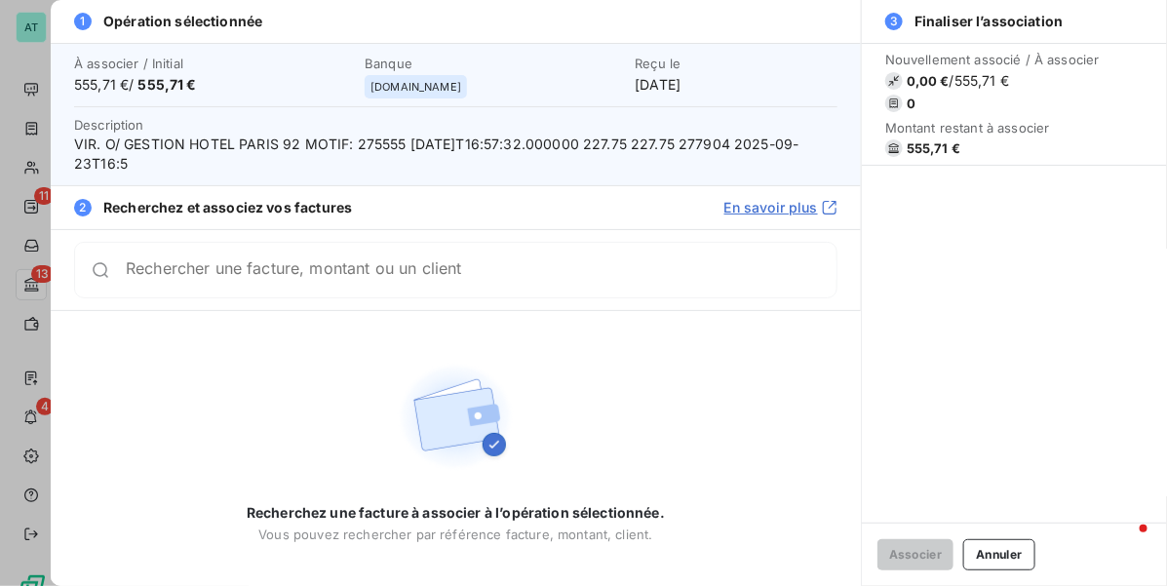
click at [380, 147] on span "VIR. O/ GESTION HOTEL PARIS 92 MOTIF: 275555 2025-09-23T16:57:32.000000 227.75 …" at bounding box center [455, 154] width 763 height 39
drag, startPoint x: 378, startPoint y: 147, endPoint x: 437, endPoint y: 222, distance: 95.2
click at [378, 148] on span "VIR. O/ GESTION HOTEL PARIS 92 MOTIF: 275555 2025-09-23T16:57:32.000000 227.75 …" at bounding box center [455, 154] width 763 height 39
copy span "275555"
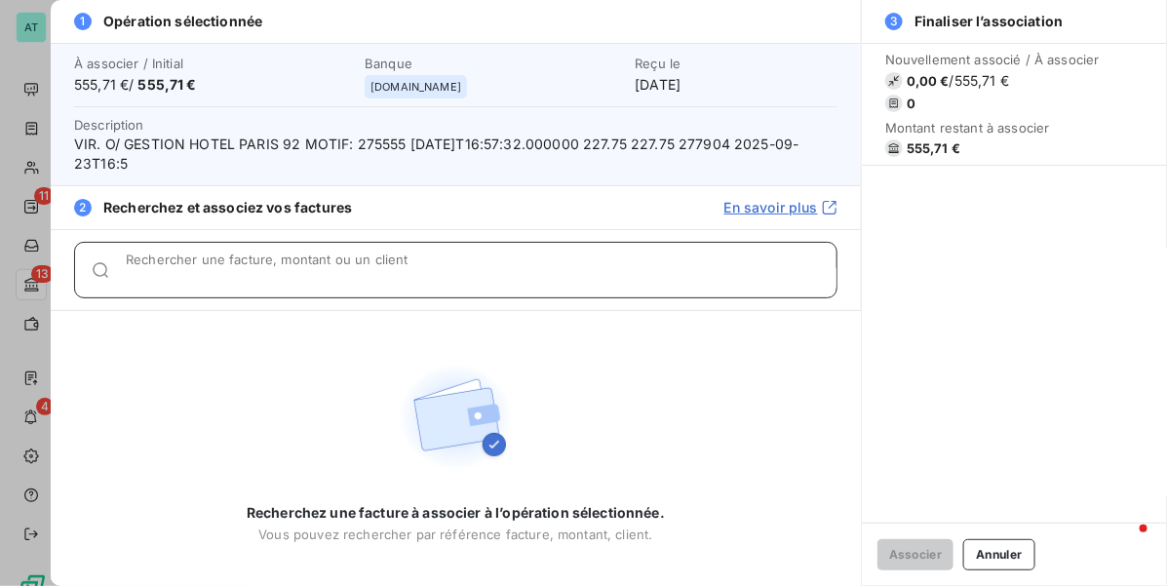
click at [372, 268] on div "Rechercher une facture, montant ou un client" at bounding box center [481, 269] width 711 height 19
paste input "275555"
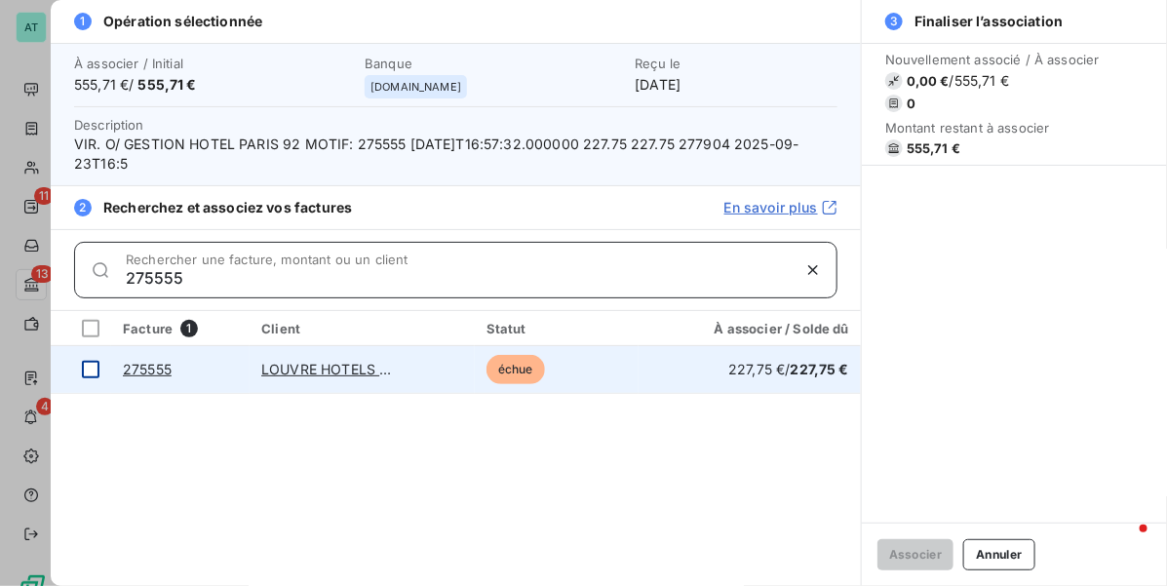
type input "275555"
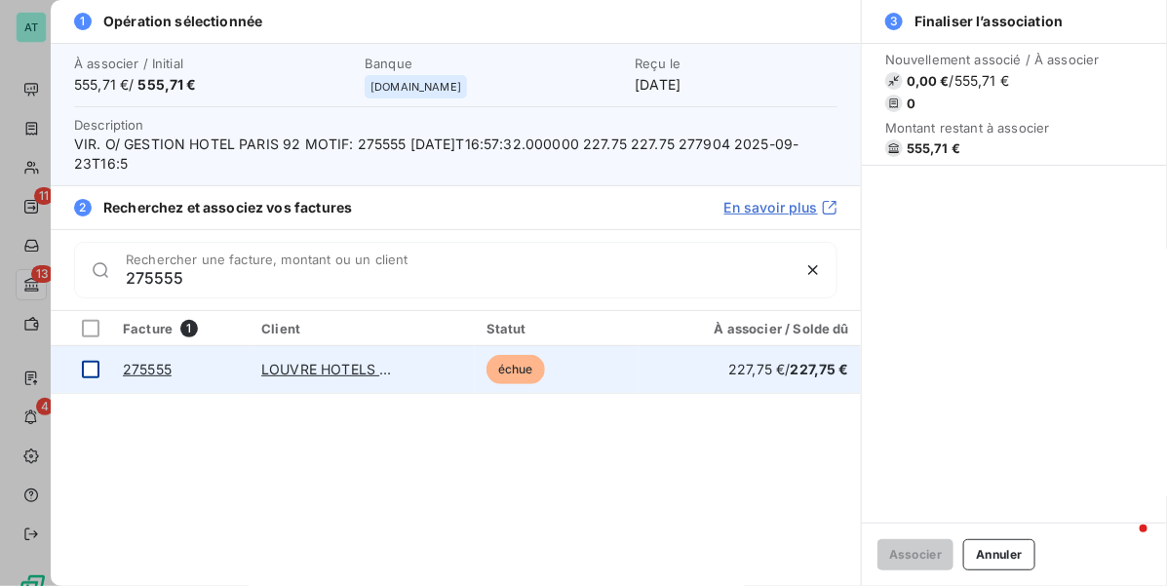
click at [89, 375] on div at bounding box center [91, 370] width 18 height 18
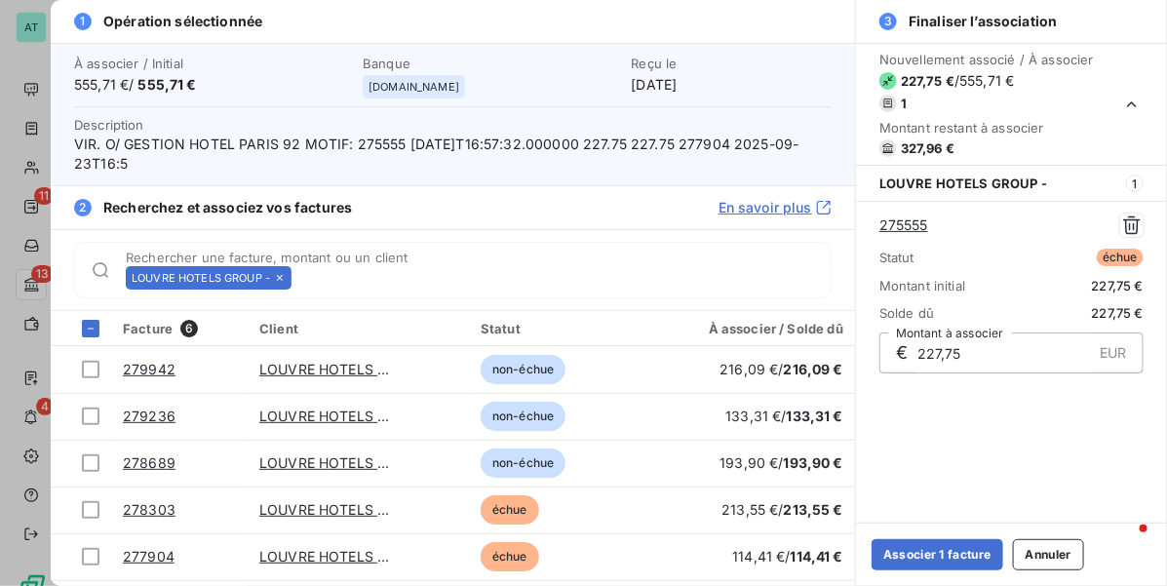
click at [723, 148] on span "VIR. O/ GESTION HOTEL PARIS 92 MOTIF: 275555 2025-09-23T16:57:32.000000 227.75 …" at bounding box center [452, 154] width 757 height 39
copy span "277904"
click at [284, 278] on icon at bounding box center [280, 278] width 12 height 12
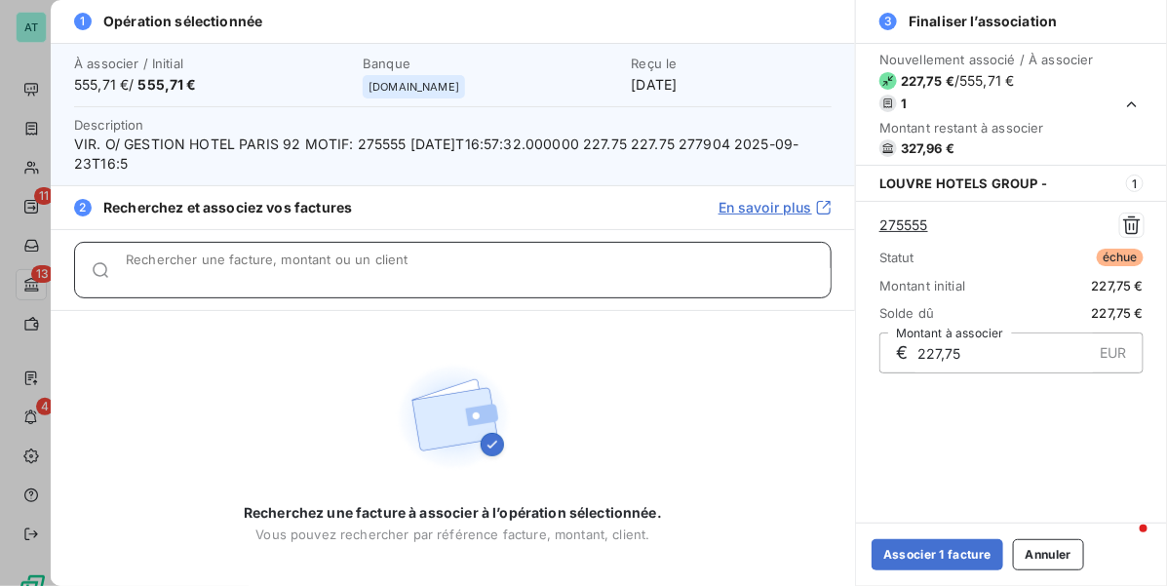
click at [284, 274] on input "Rechercher une facture, montant ou un client" at bounding box center [478, 277] width 705 height 19
paste input "277904"
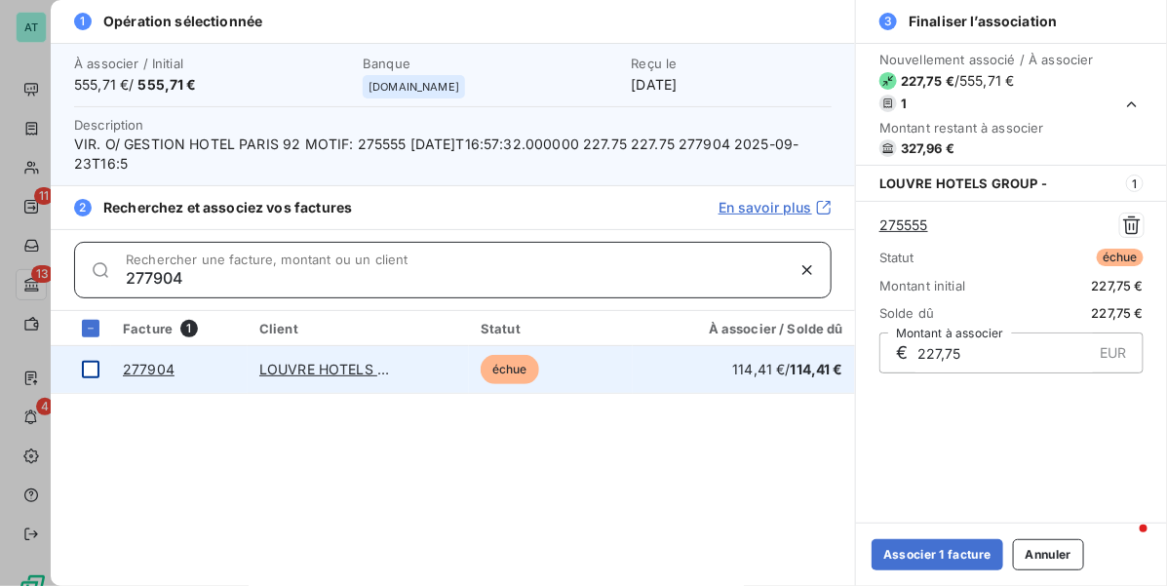
type input "277904"
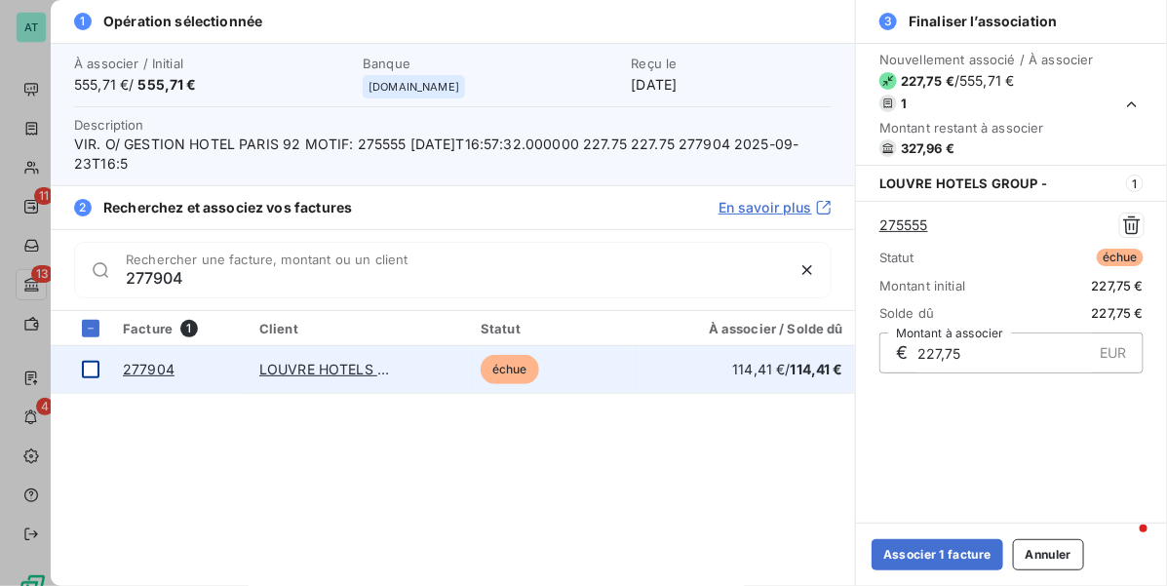
click at [84, 372] on div at bounding box center [91, 370] width 18 height 18
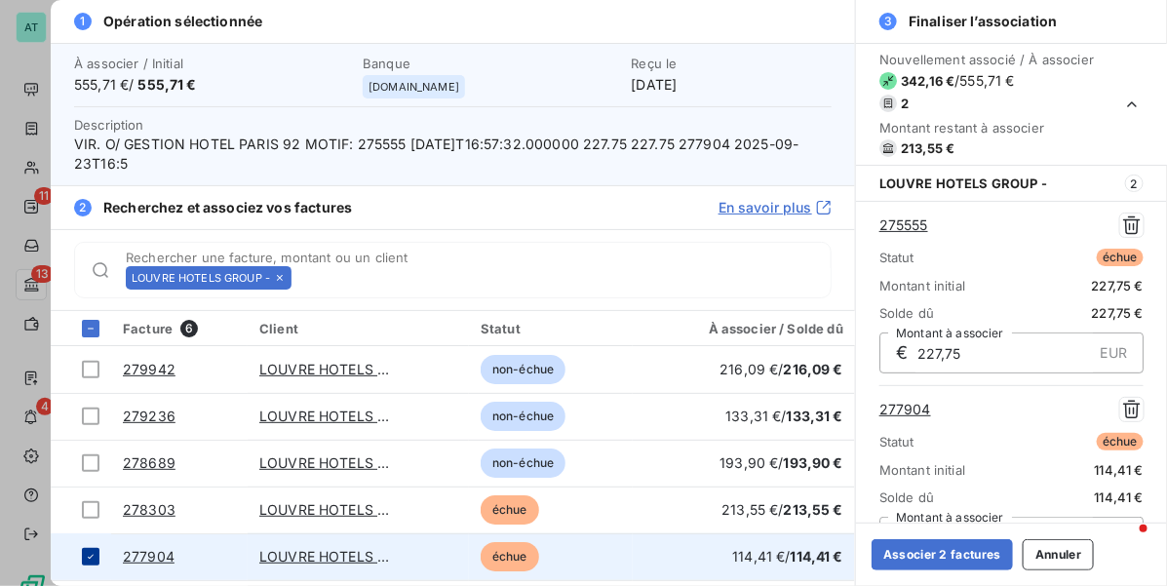
scroll to position [35, 0]
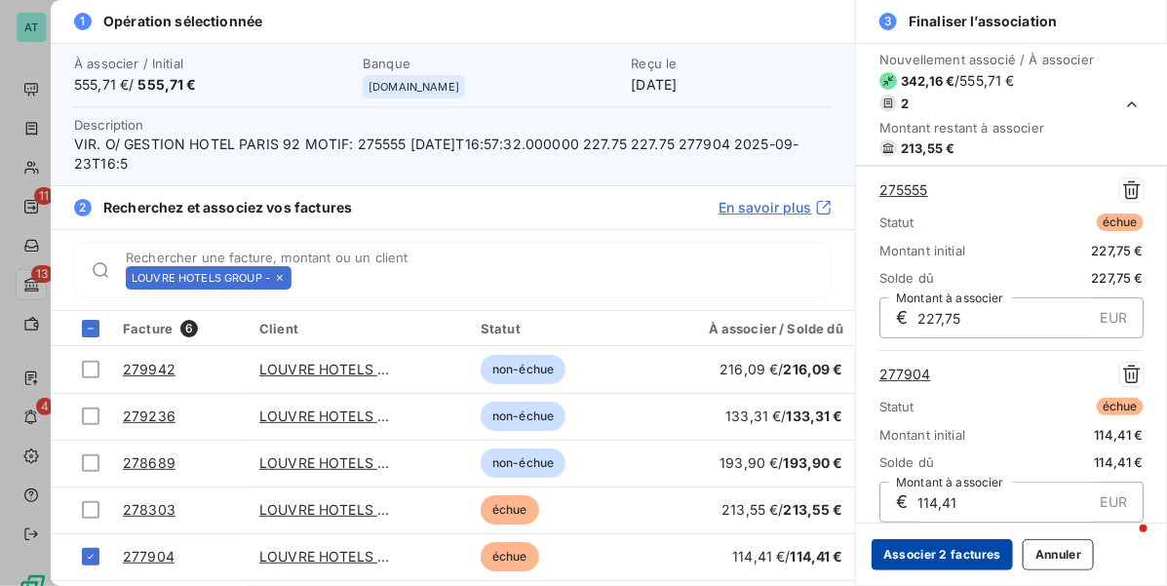
click at [942, 557] on button "Associer 2 factures" at bounding box center [941, 554] width 141 height 31
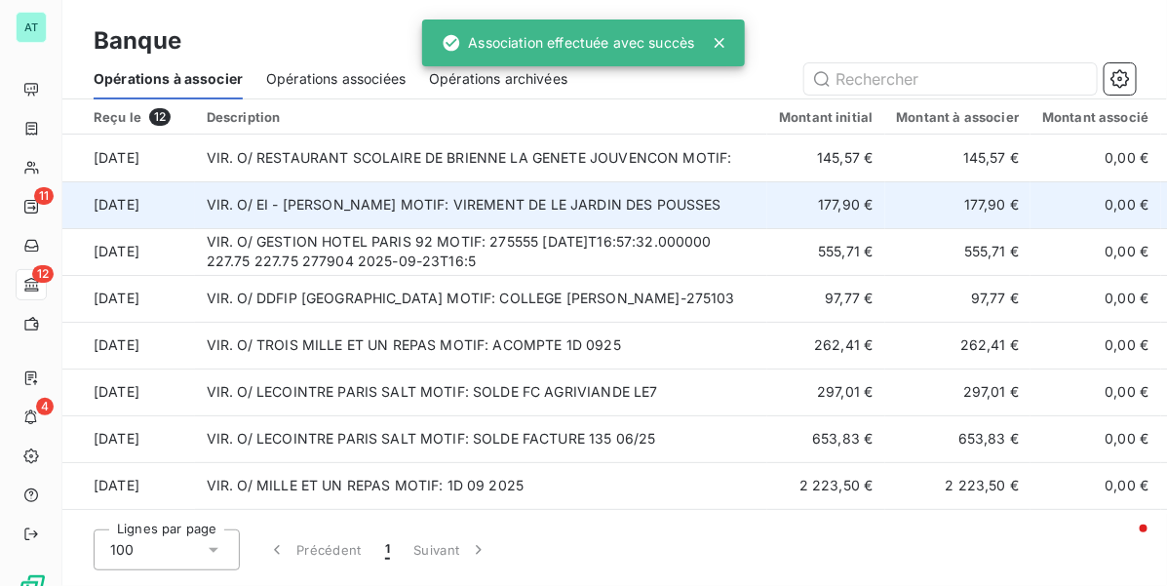
click at [482, 216] on td "VIR. O/ EI - AUDREY GATIGNOL MOTIF: VIREMENT DE LE JARDIN DES POUSSES" at bounding box center [481, 204] width 573 height 47
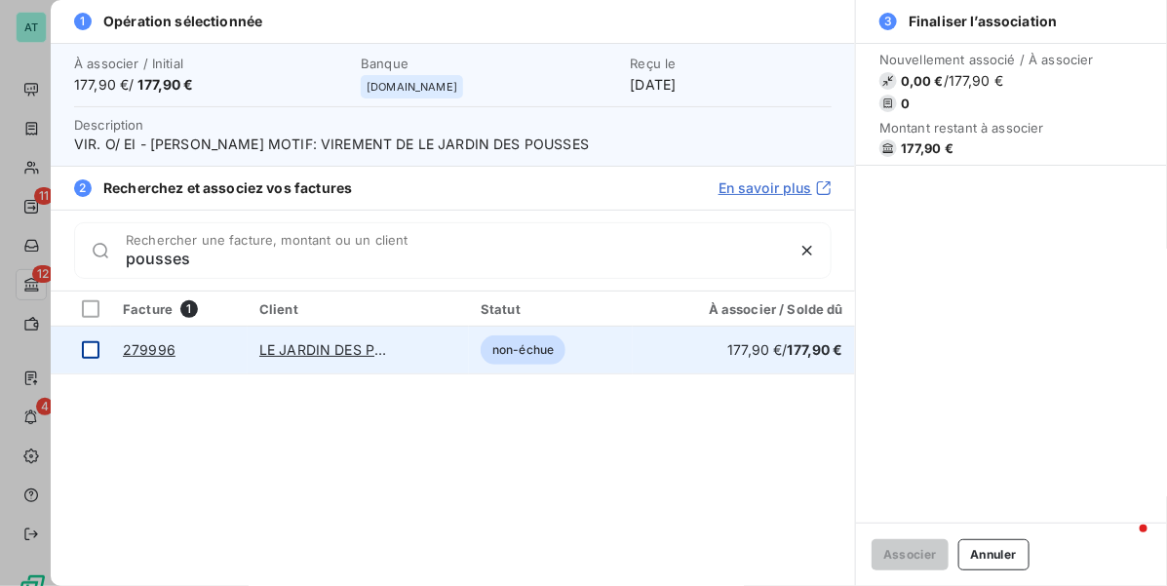
type input "pousses"
click at [90, 353] on div at bounding box center [91, 350] width 18 height 18
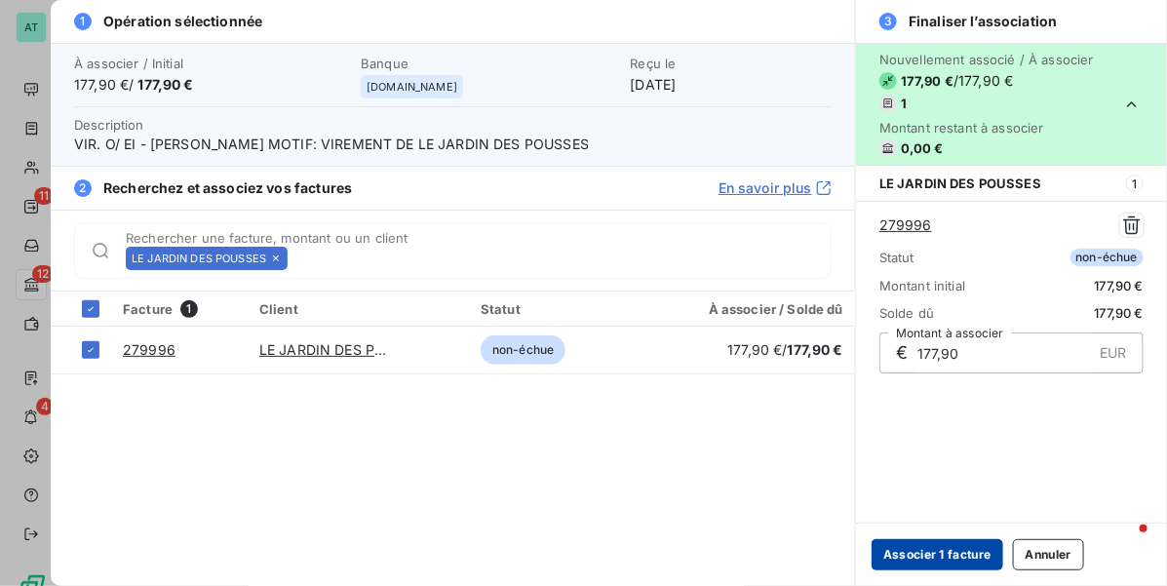
click at [941, 552] on button "Associer 1 facture" at bounding box center [937, 554] width 132 height 31
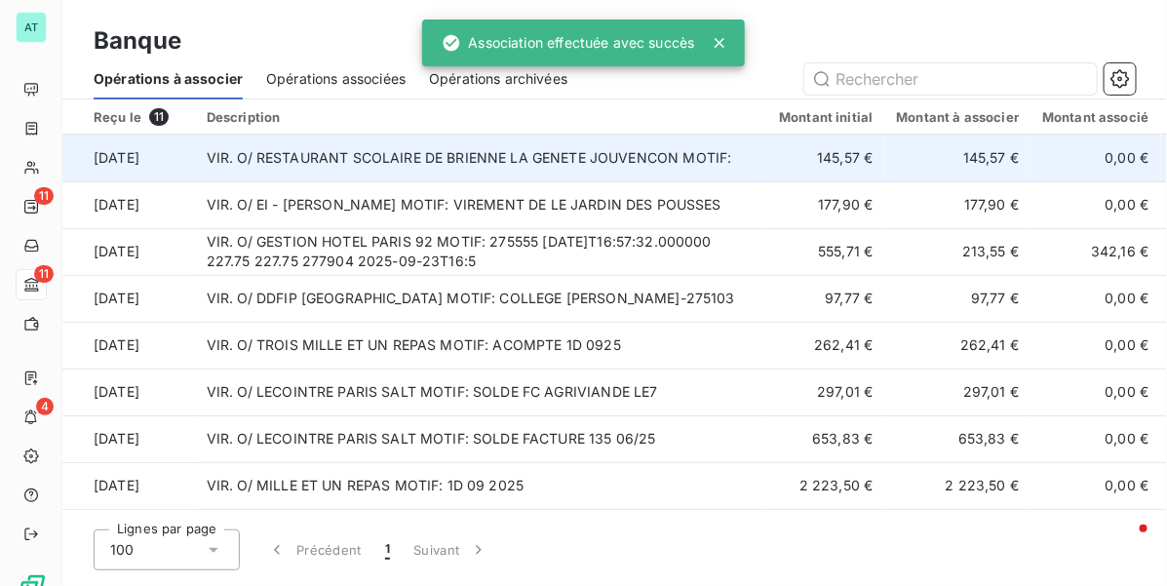
click at [521, 171] on td "VIR. O/ RESTAURANT SCOLAIRE DE BRIENNE LA GENETE JOUVENCON MOTIF:" at bounding box center [481, 158] width 573 height 47
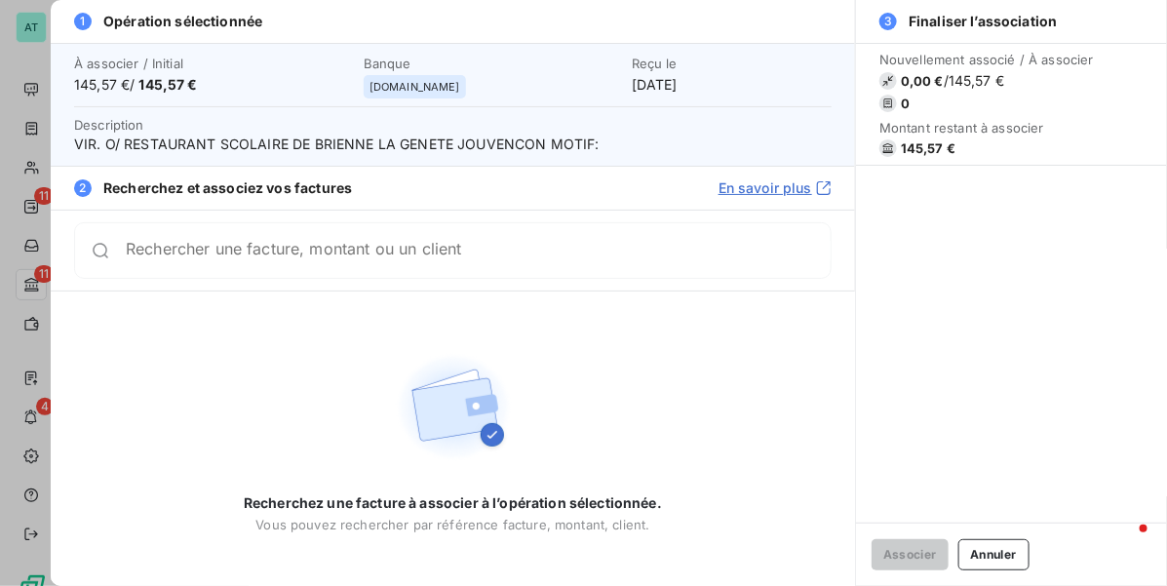
click at [510, 137] on span "VIR. O/ RESTAURANT SCOLAIRE DE BRIENNE LA GENETE JOUVENCON MOTIF:" at bounding box center [452, 144] width 757 height 19
copy span "JOUVENCON"
click at [383, 273] on div "Rechercher une facture, montant ou un client" at bounding box center [452, 250] width 757 height 57
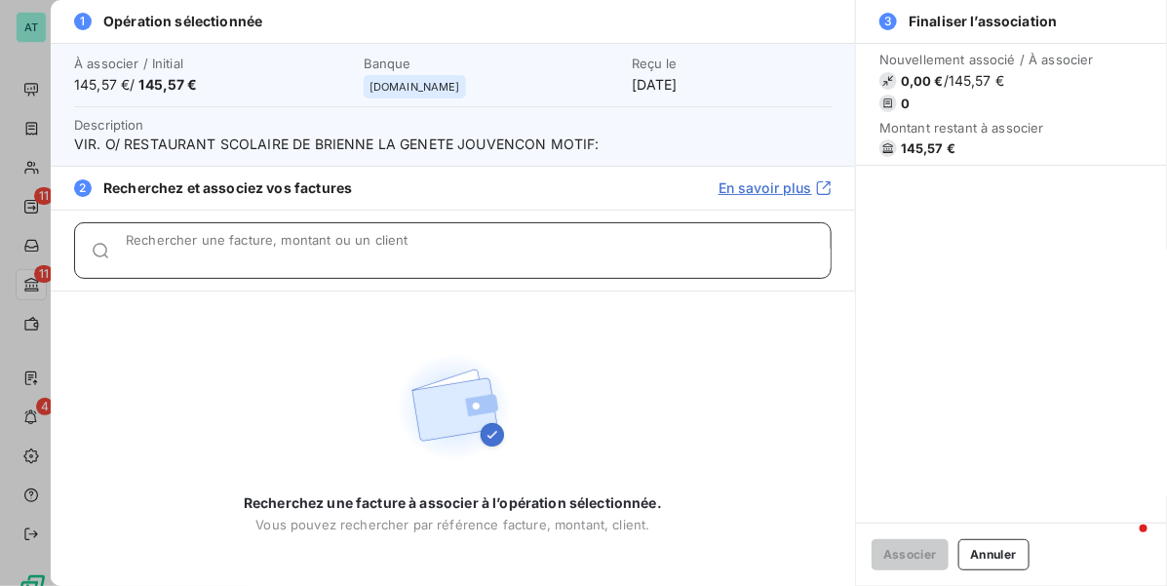
paste input "JOUVENCON"
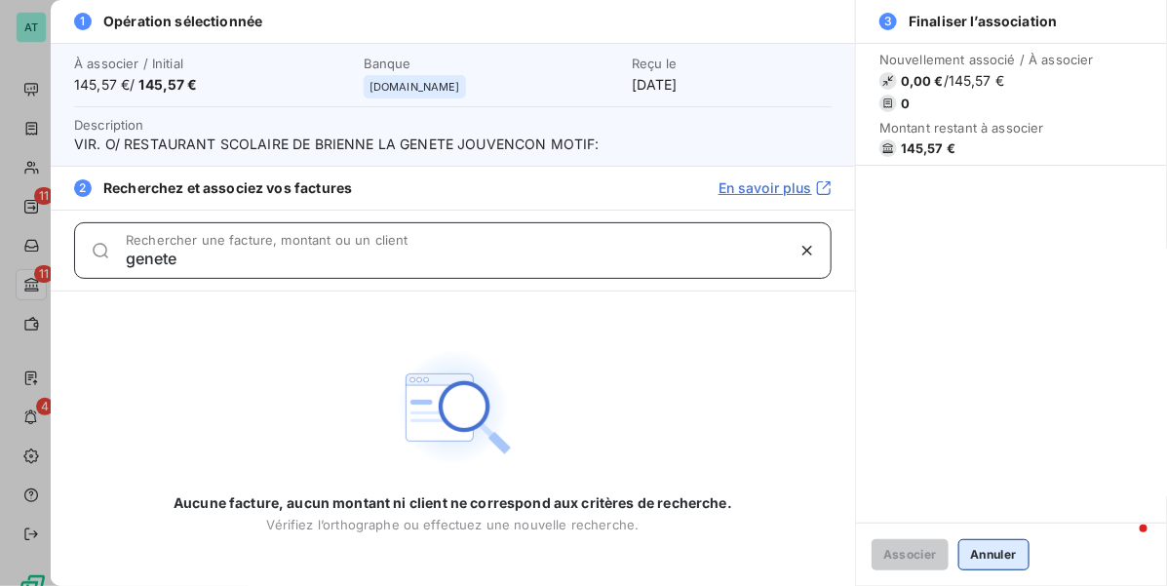
type input "genete"
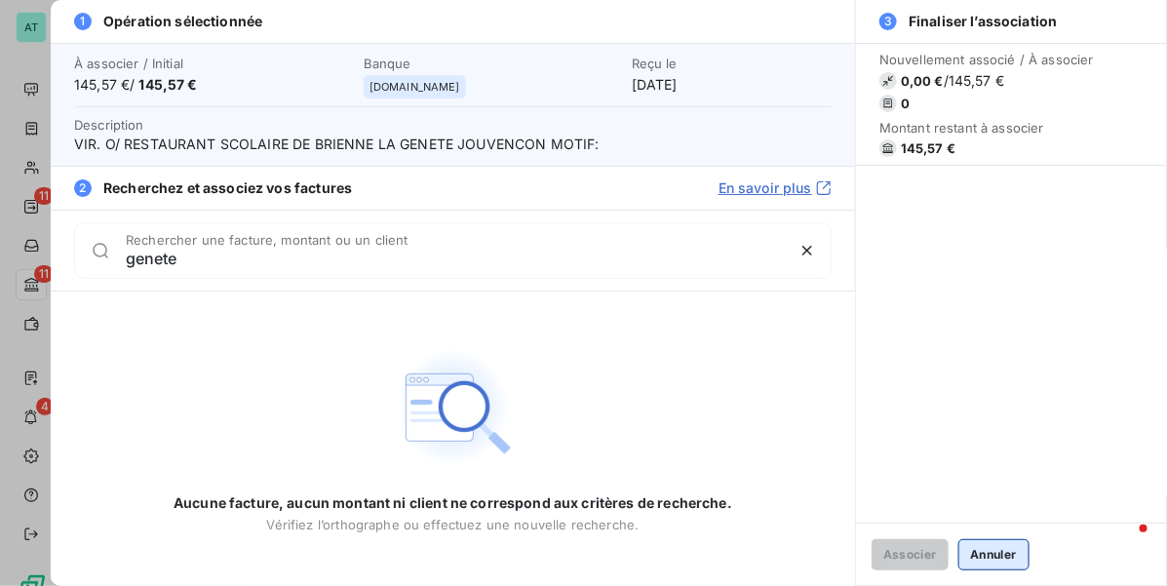
click at [995, 546] on button "Annuler" at bounding box center [993, 554] width 71 height 31
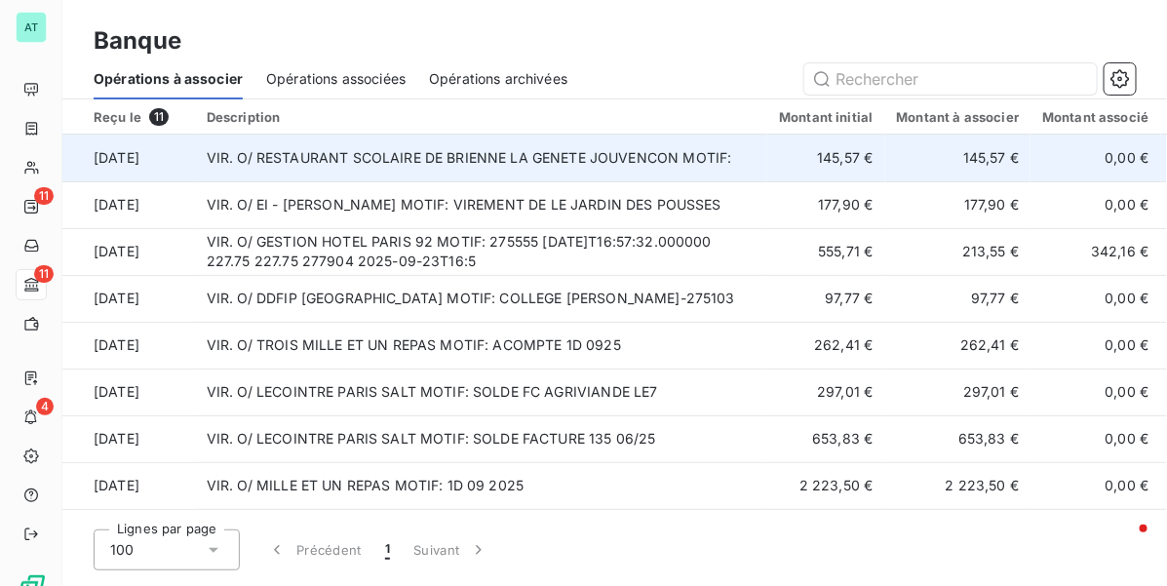
click at [442, 162] on td "VIR. O/ RESTAURANT SCOLAIRE DE BRIENNE LA GENETE JOUVENCON MOTIF:" at bounding box center [481, 158] width 573 height 47
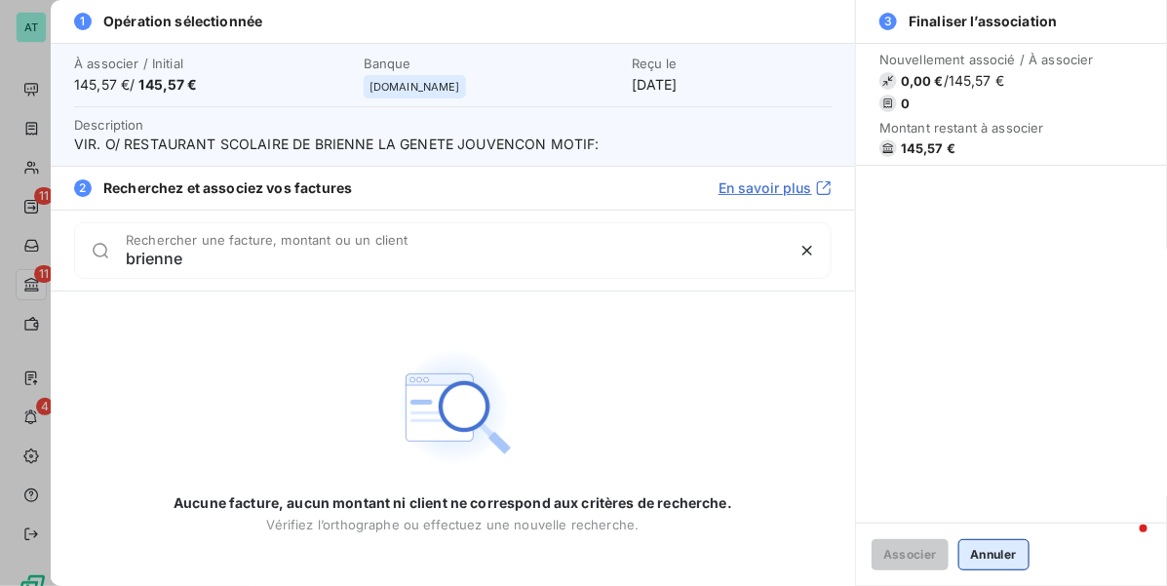
type input "brienne"
click at [1005, 546] on button "Annuler" at bounding box center [993, 554] width 71 height 31
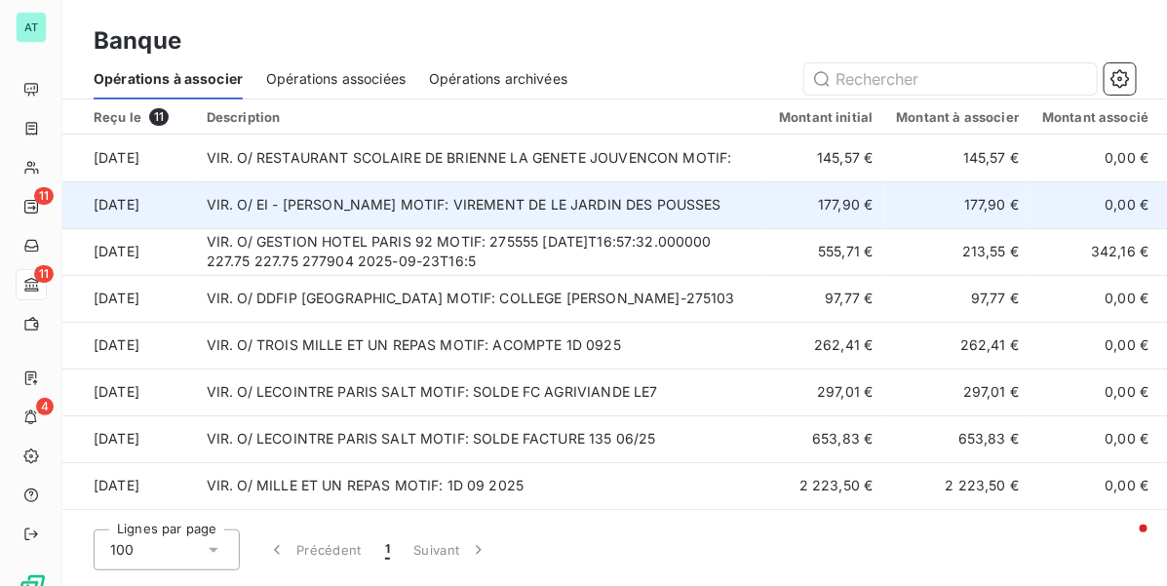
click at [372, 210] on td "VIR. O/ EI - AUDREY GATIGNOL MOTIF: VIREMENT DE LE JARDIN DES POUSSES" at bounding box center [481, 204] width 573 height 47
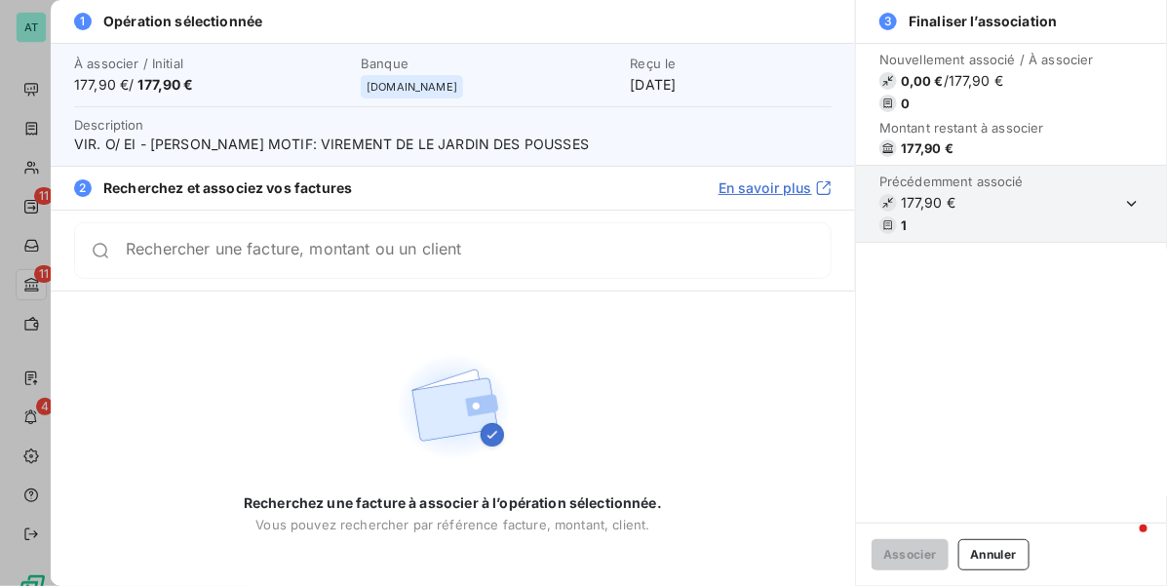
click at [989, 560] on button "Annuler" at bounding box center [993, 554] width 71 height 31
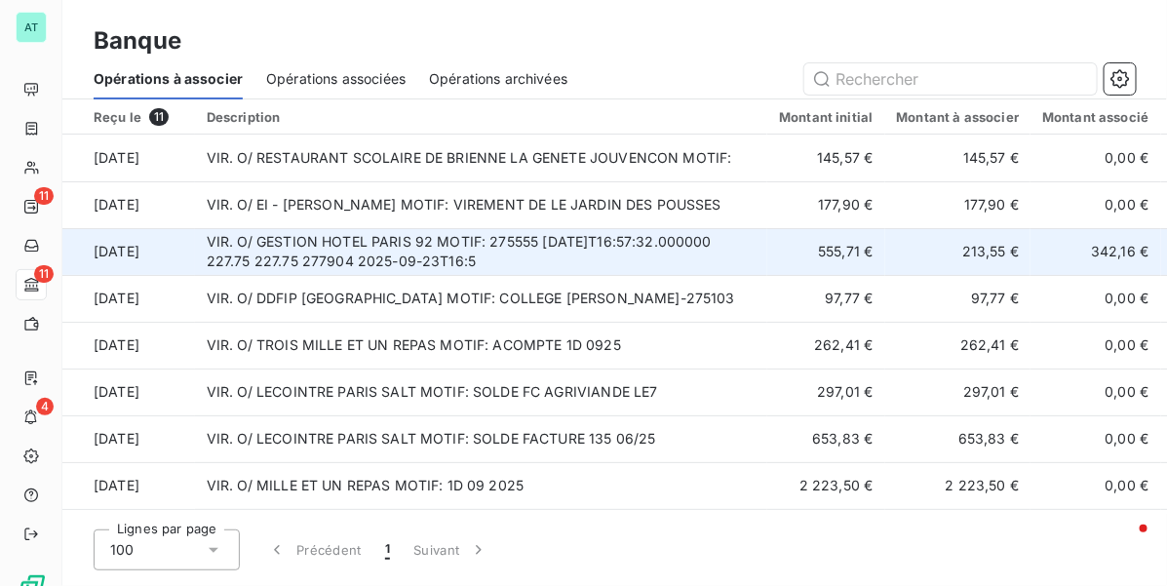
click at [334, 268] on td "VIR. O/ GESTION HOTEL PARIS 92 MOTIF: 275555 2025-09-23T16:57:32.000000 227.75 …" at bounding box center [481, 251] width 573 height 47
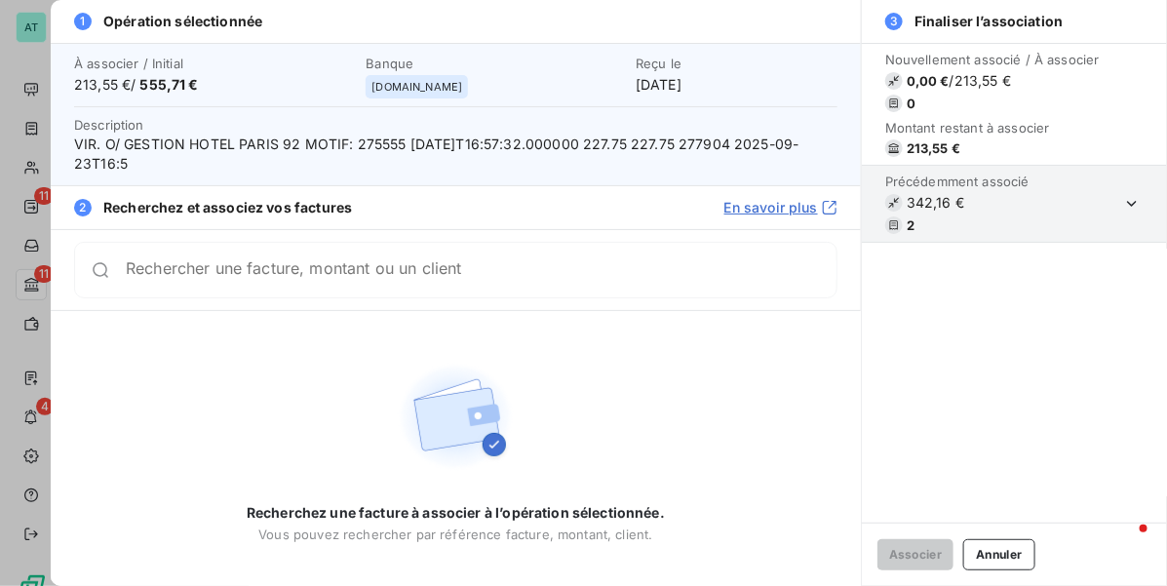
click at [527, 395] on div "Recherchez une facture à associer à l’opération sélectionnée. Vous pouvez reche…" at bounding box center [456, 448] width 418 height 187
drag, startPoint x: 1021, startPoint y: 548, endPoint x: 1012, endPoint y: 539, distance: 12.4
click at [1016, 546] on button "Annuler" at bounding box center [998, 554] width 71 height 31
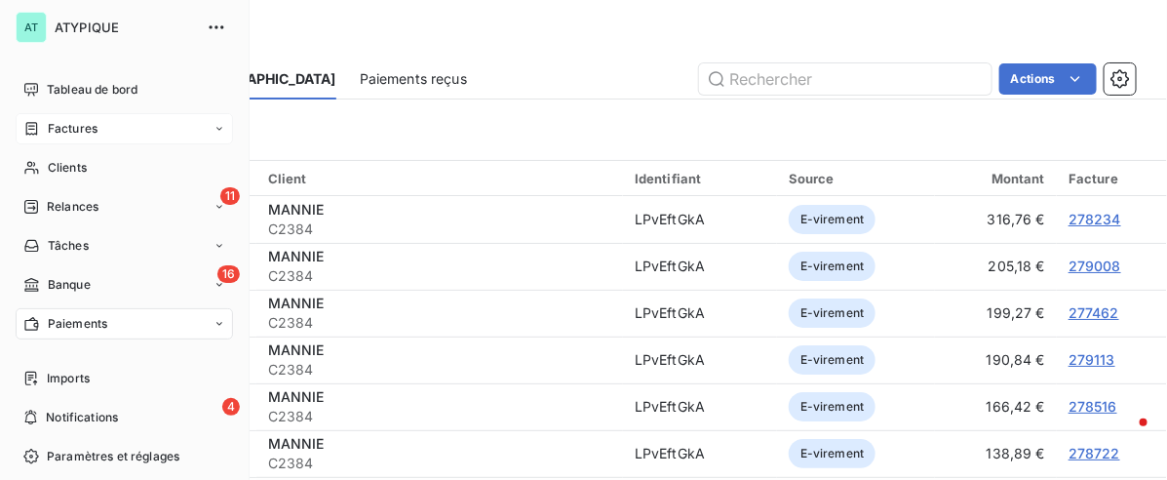
click at [63, 123] on span "Factures" at bounding box center [73, 129] width 50 height 18
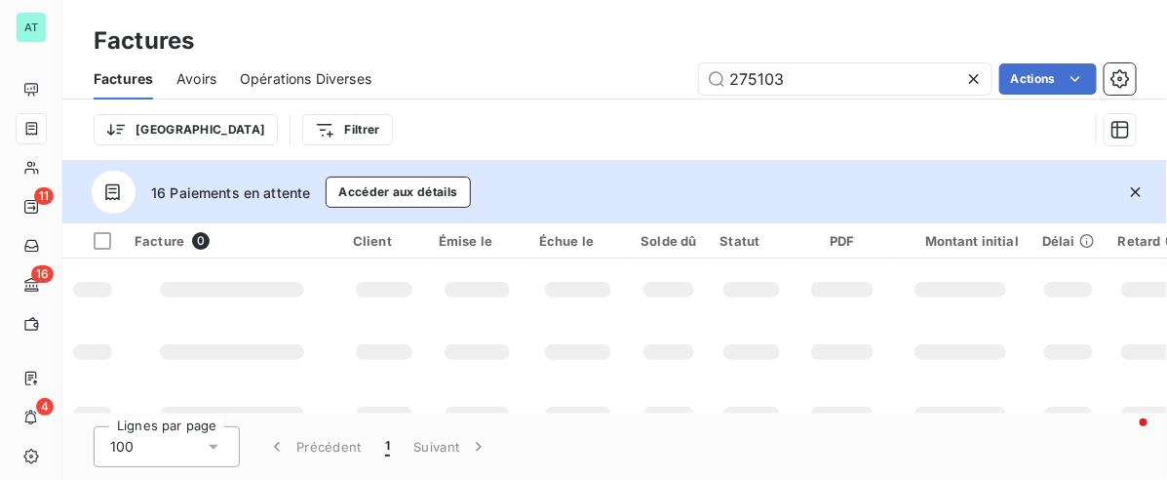
type input "275103"
drag, startPoint x: 1137, startPoint y: 188, endPoint x: 1034, endPoint y: 224, distance: 108.5
click at [1134, 190] on icon "button" at bounding box center [1135, 191] width 19 height 19
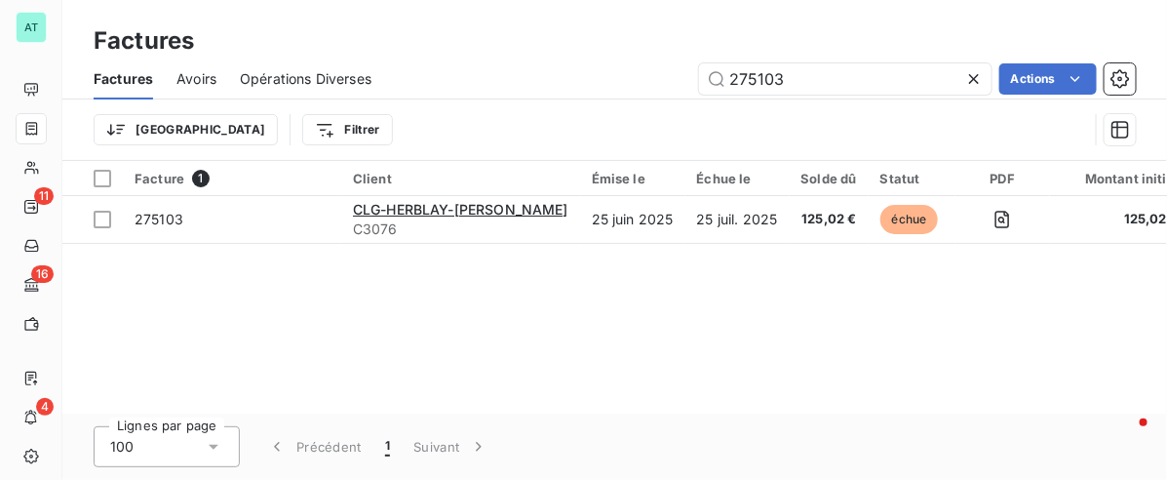
click at [566, 269] on div "Facture 1 Client Émise le Échue le Solde dû Statut PDF Montant initial Délai Re…" at bounding box center [614, 287] width 1104 height 252
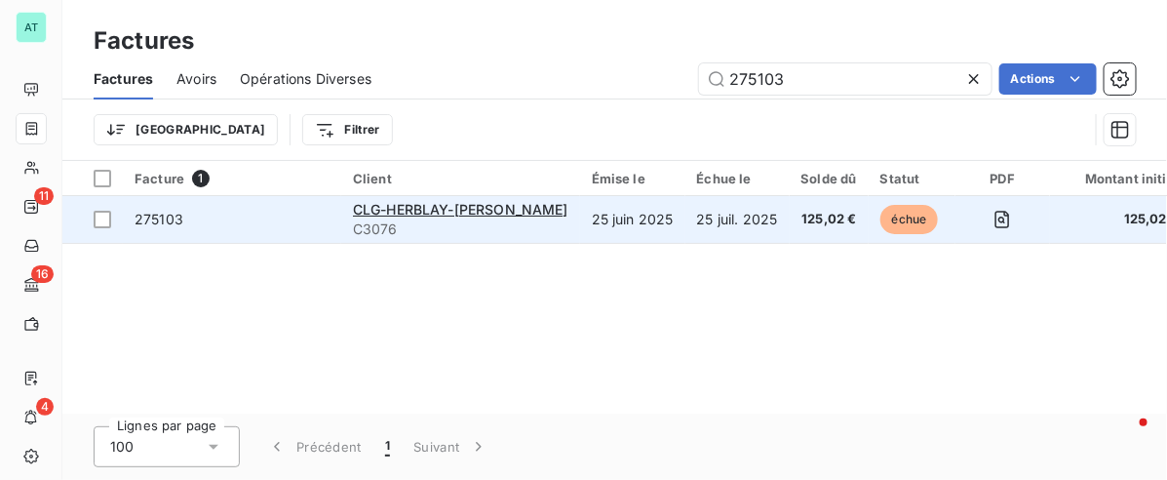
click at [156, 219] on span "275103" at bounding box center [159, 219] width 49 height 17
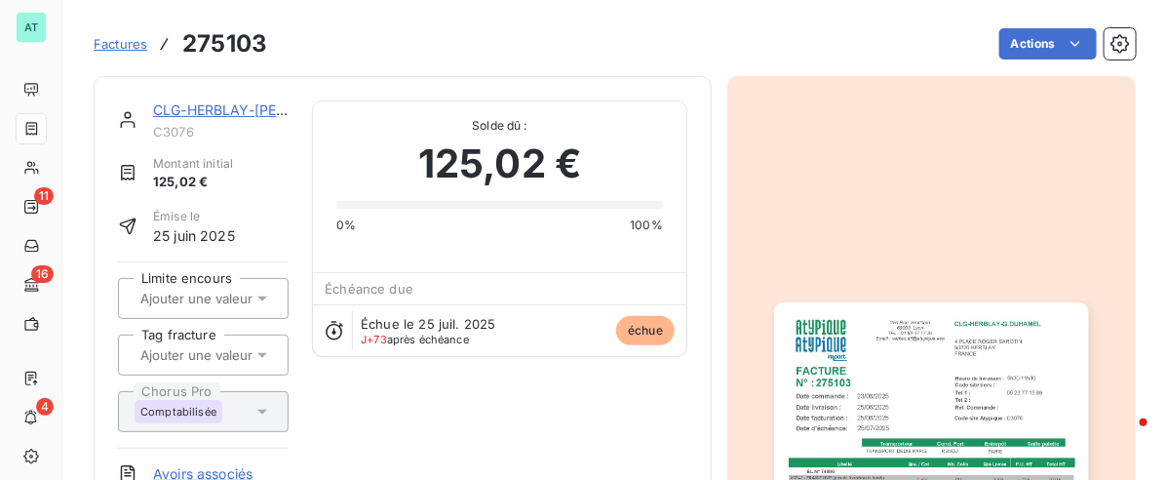
click at [235, 113] on link "CLG-HERBLAY-G.DUHAMEL" at bounding box center [260, 109] width 215 height 17
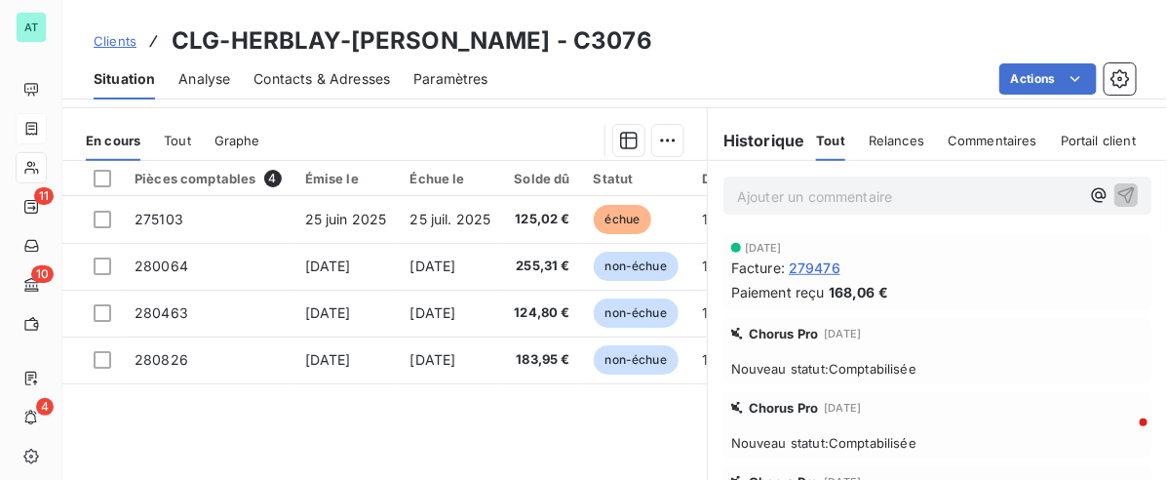
scroll to position [78, 0]
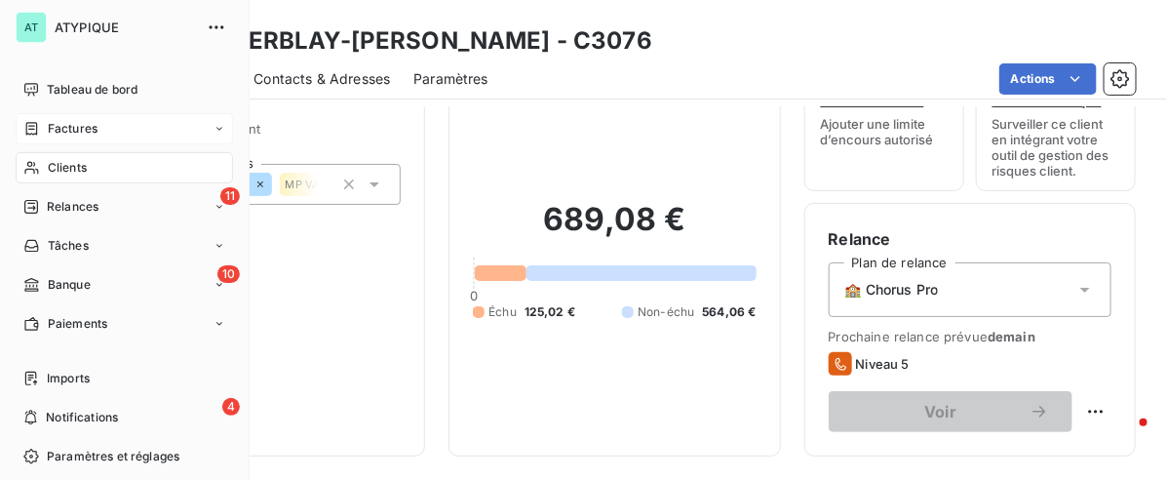
click at [81, 133] on span "Factures" at bounding box center [73, 129] width 50 height 18
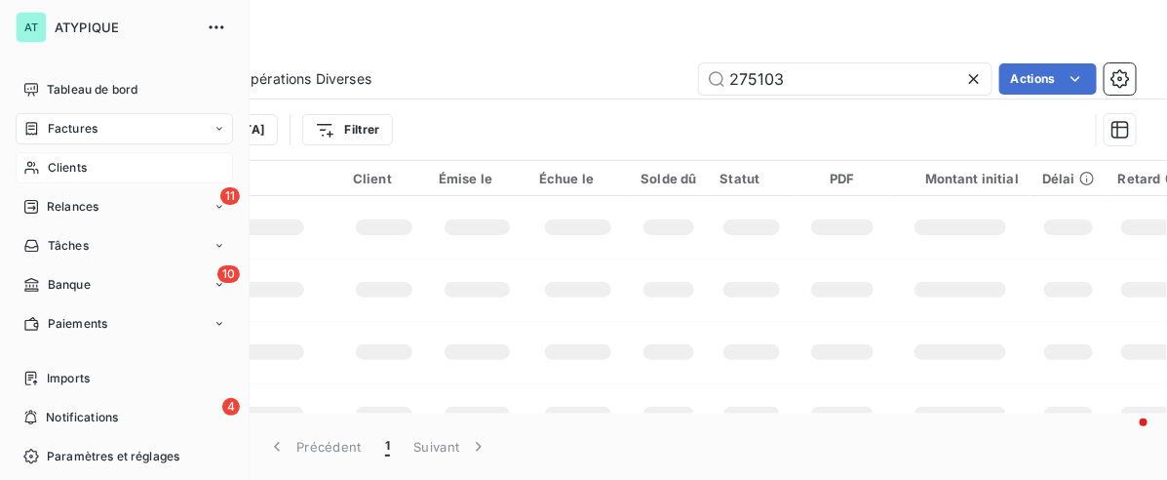
drag, startPoint x: 52, startPoint y: 171, endPoint x: 70, endPoint y: 166, distance: 19.2
click at [54, 171] on span "Clients" at bounding box center [67, 168] width 39 height 18
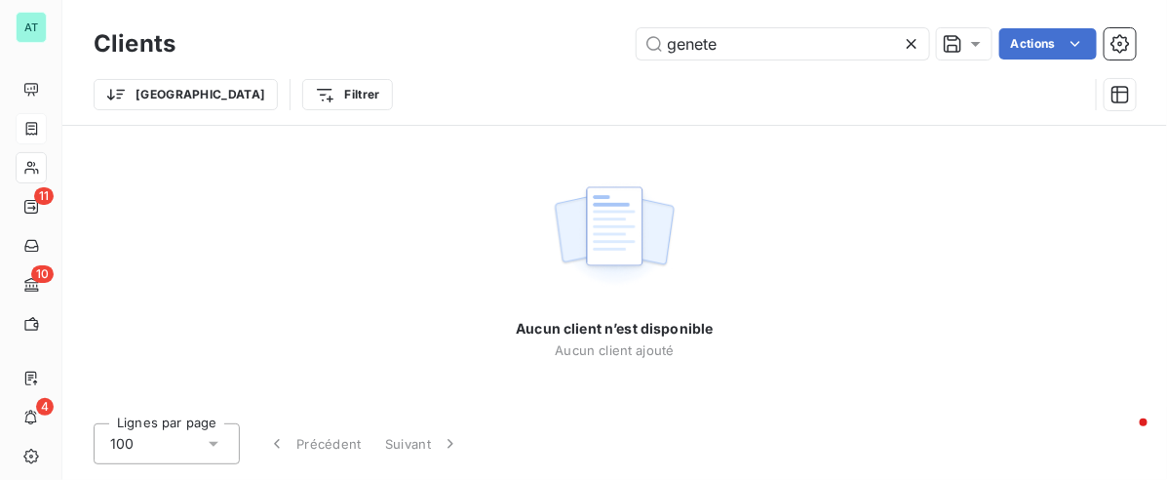
click at [773, 152] on div "Aucun client n’est disponible Aucun client ajouté" at bounding box center [614, 267] width 1104 height 282
click at [770, 32] on input "genete" at bounding box center [783, 43] width 292 height 31
paste input "C1686"
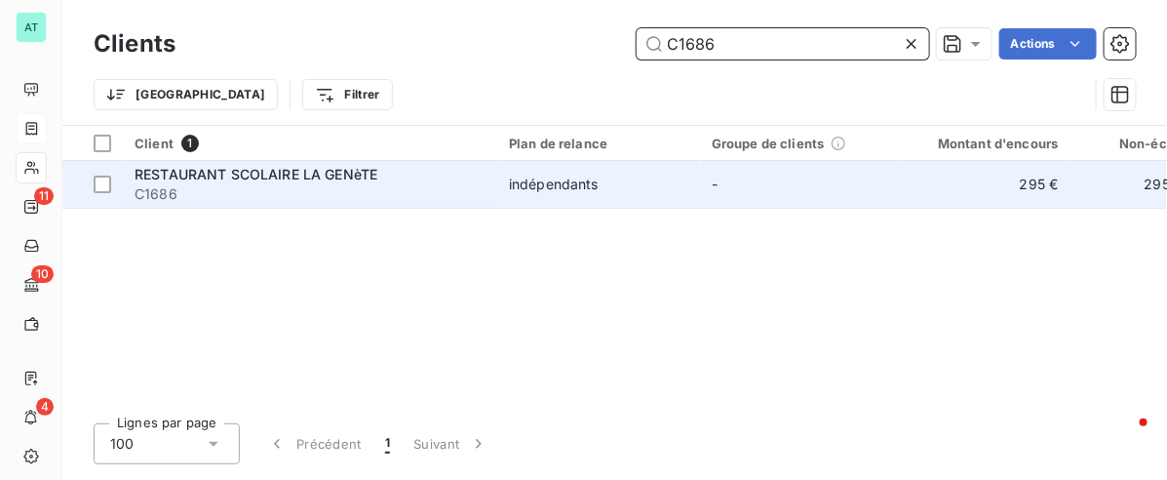
type input "C1686"
click at [251, 193] on span "C1686" at bounding box center [310, 193] width 351 height 19
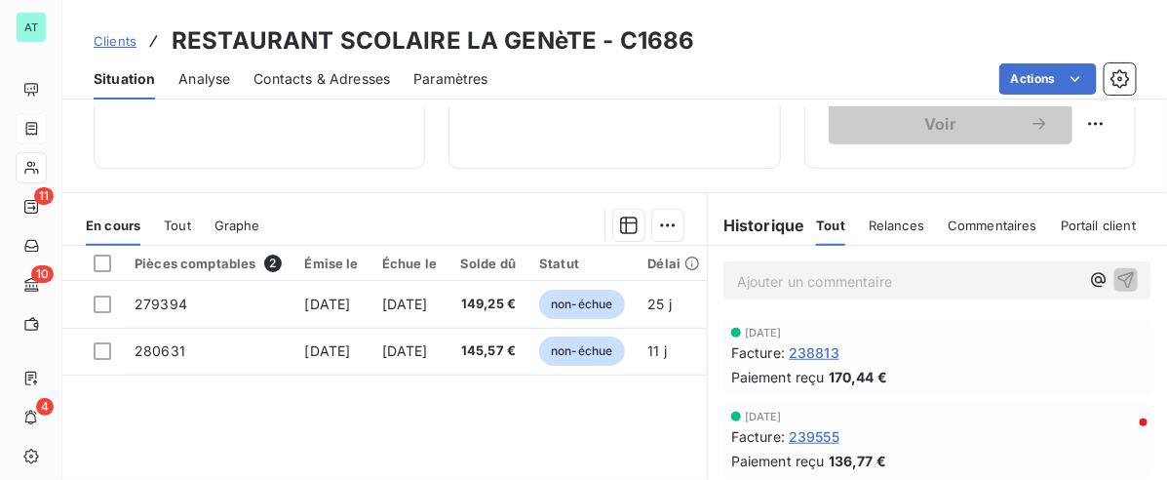
scroll to position [487, 0]
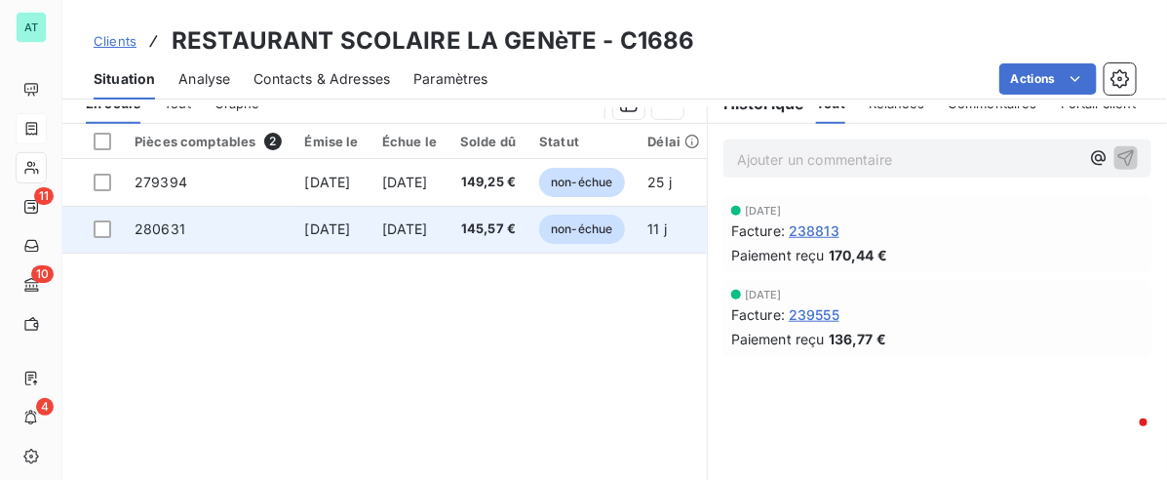
click at [124, 244] on td "280631" at bounding box center [208, 229] width 171 height 47
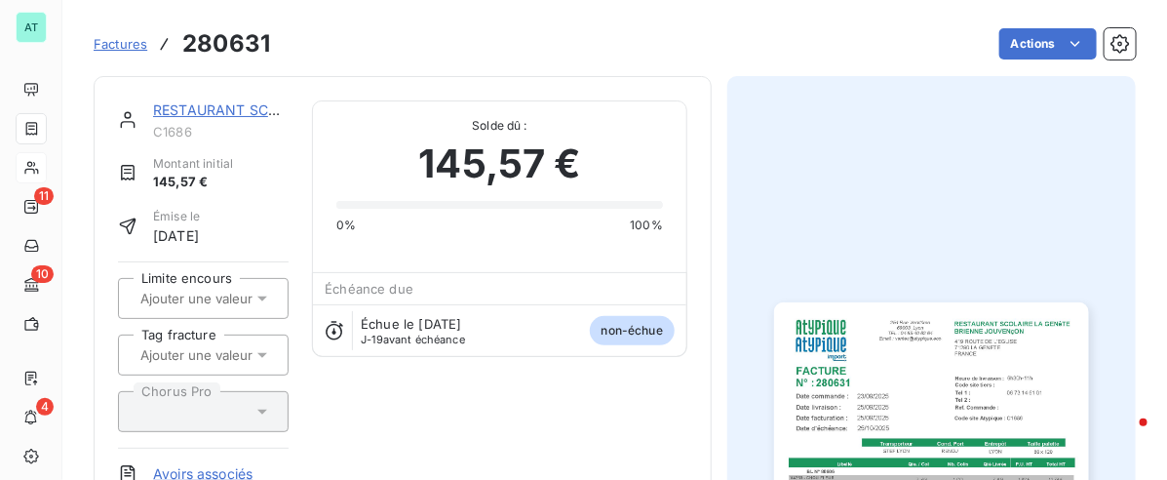
click at [256, 47] on h3 "280631" at bounding box center [226, 43] width 88 height 35
click at [261, 45] on h3 "280631" at bounding box center [226, 43] width 88 height 35
copy h3 "280631"
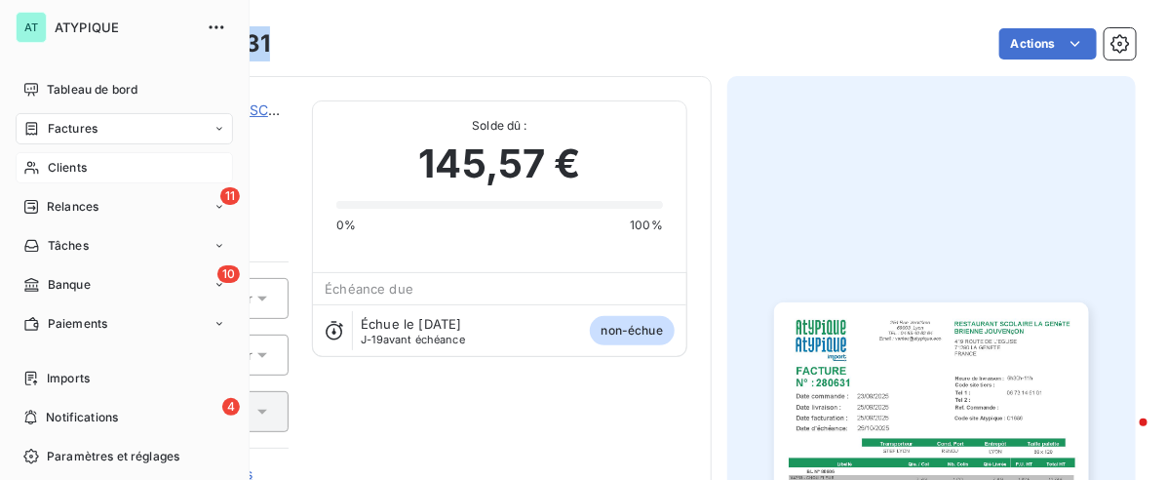
click at [73, 123] on span "Factures" at bounding box center [73, 129] width 50 height 18
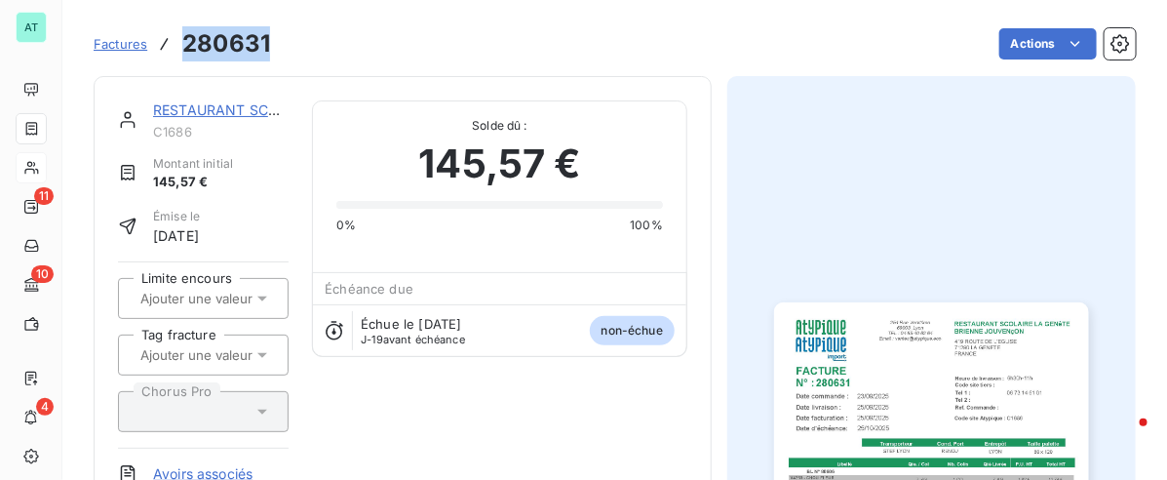
click at [107, 36] on span "Factures" at bounding box center [121, 44] width 54 height 16
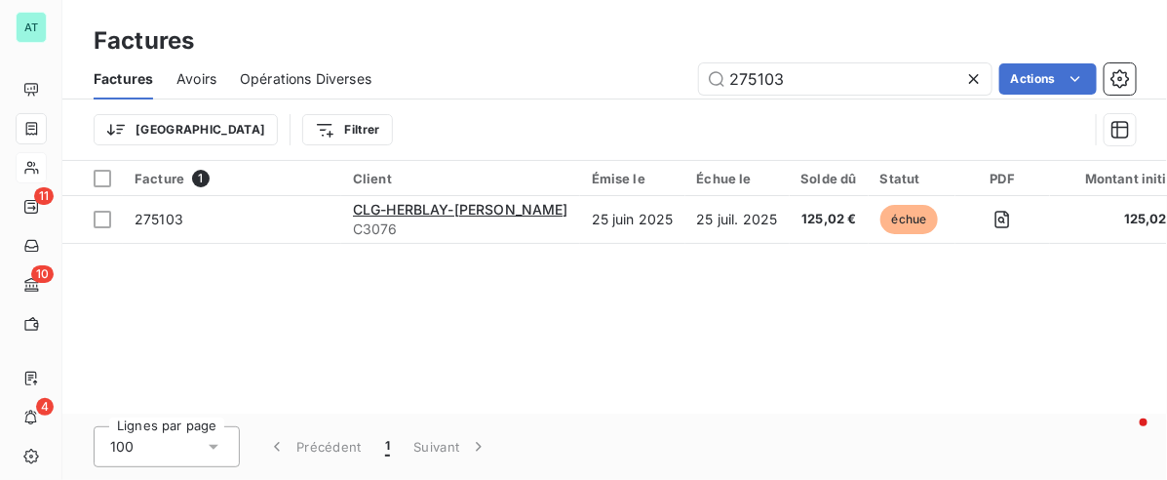
click at [978, 75] on icon at bounding box center [973, 78] width 19 height 19
click at [888, 69] on input "text" at bounding box center [845, 78] width 292 height 31
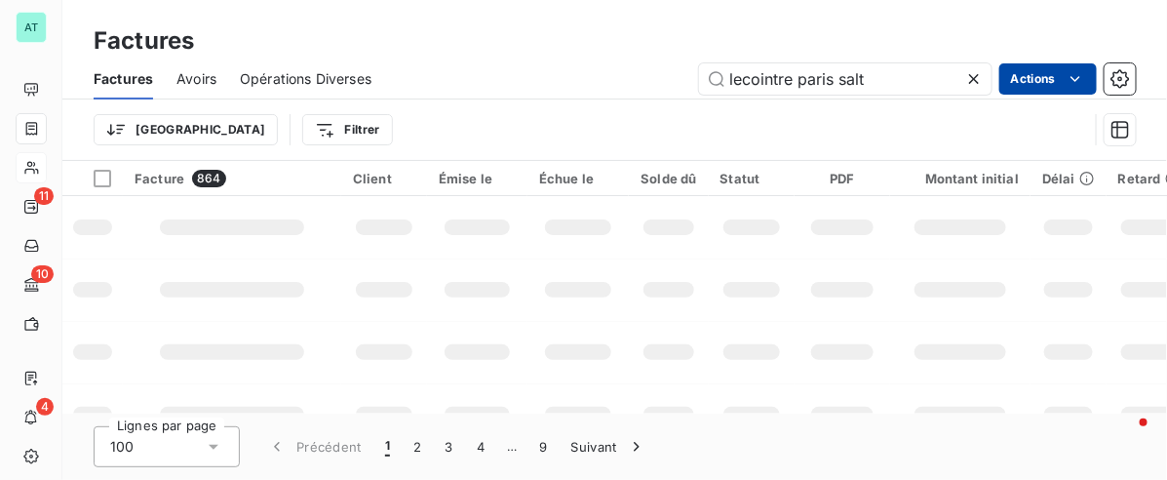
click at [1039, 75] on html "AT 11 10 4 Factures Factures Avoirs Opérations Diverses lecointre paris salt Ac…" at bounding box center [583, 240] width 1167 height 480
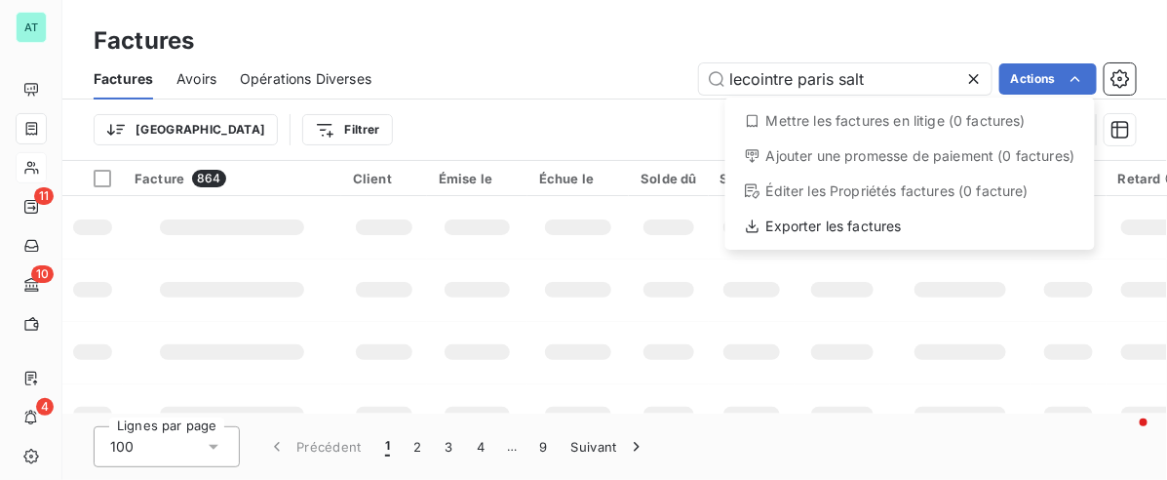
click at [938, 10] on html "AT 11 10 4 Factures Factures Avoirs Opérations Diverses lecointre paris salt Ac…" at bounding box center [583, 240] width 1167 height 480
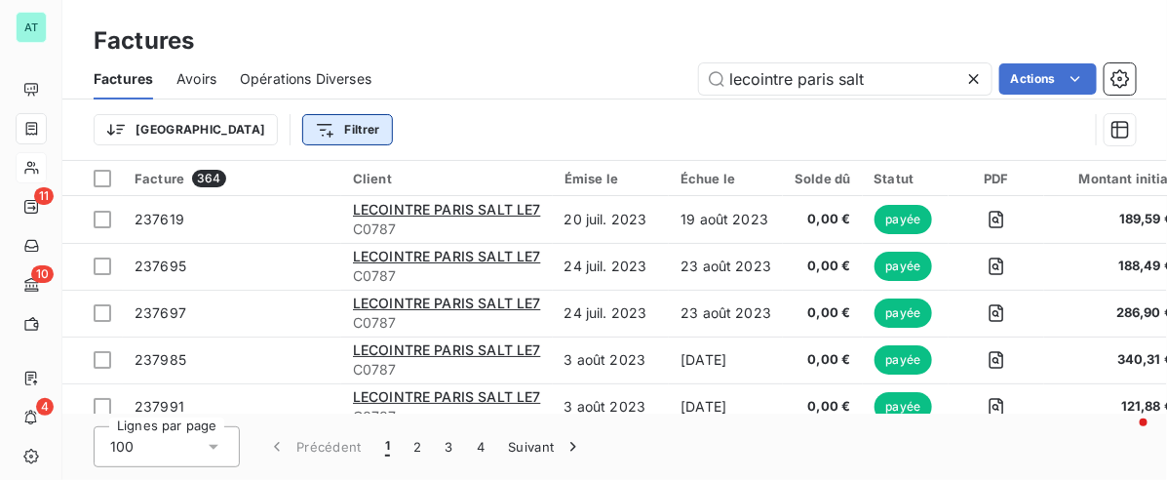
click at [224, 117] on html "AT 11 10 4 Factures Factures Avoirs Opérations Diverses lecointre paris salt Ac…" at bounding box center [583, 240] width 1167 height 480
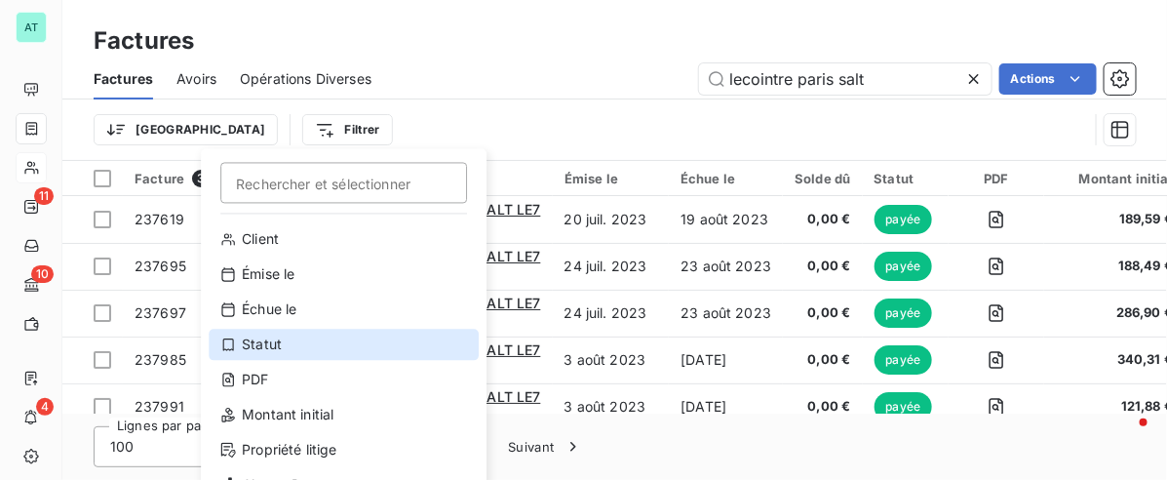
click at [299, 351] on div "Statut" at bounding box center [344, 344] width 270 height 31
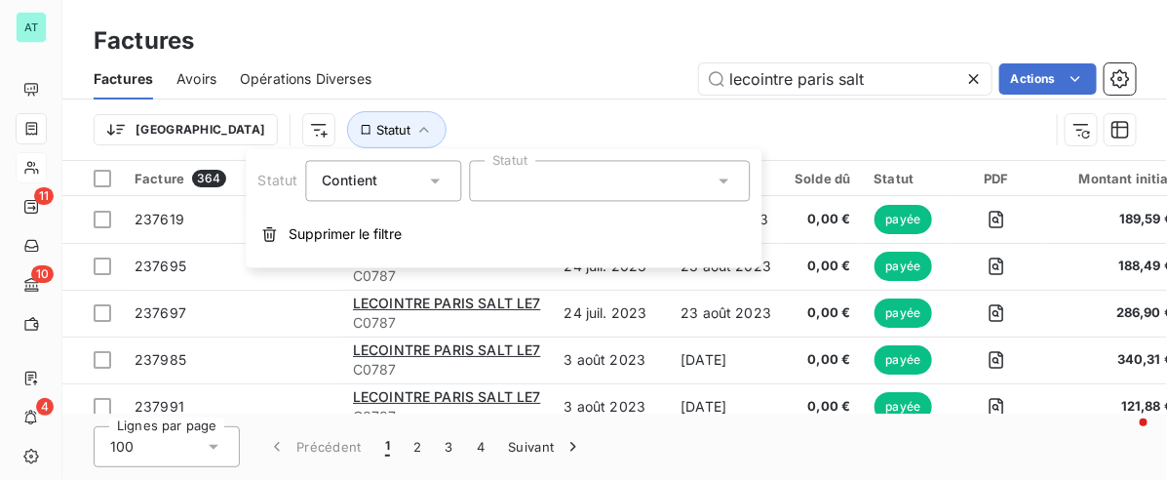
click at [575, 193] on div at bounding box center [609, 181] width 281 height 41
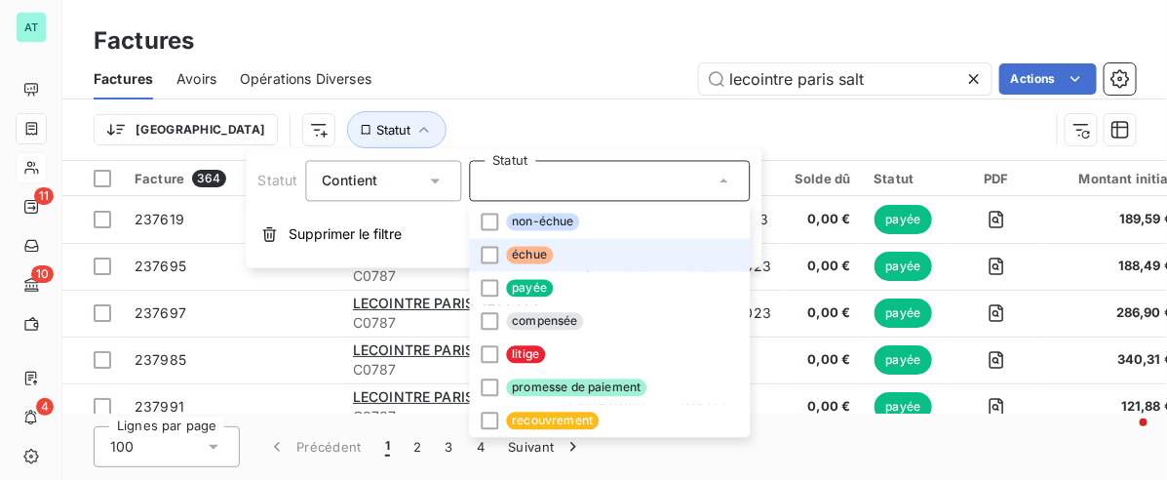
click at [575, 258] on li "échue" at bounding box center [609, 255] width 281 height 33
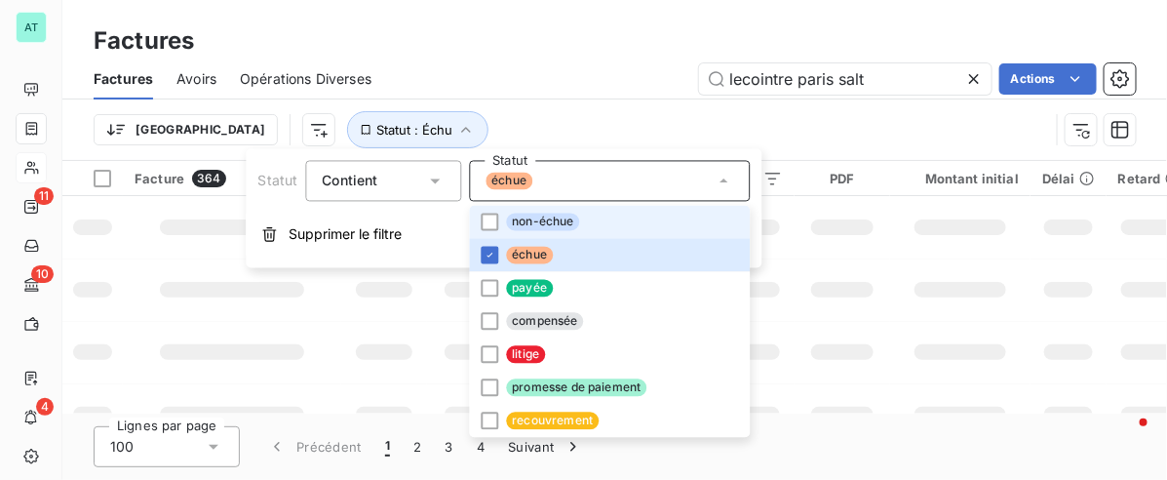
click at [588, 226] on li "non-échue" at bounding box center [609, 222] width 281 height 33
click at [599, 19] on div "Factures Factures Avoirs Opérations Diverses lecointre paris salt Actions Trier…" at bounding box center [614, 80] width 1104 height 161
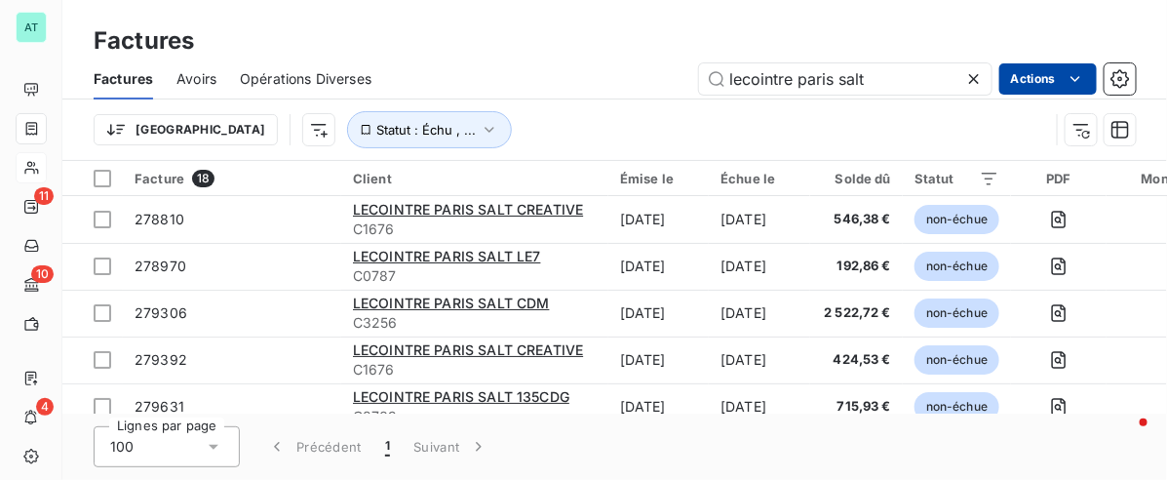
click at [1043, 71] on html "AT 11 10 4 Factures Factures Avoirs Opérations Diverses lecointre paris salt Ac…" at bounding box center [583, 240] width 1167 height 480
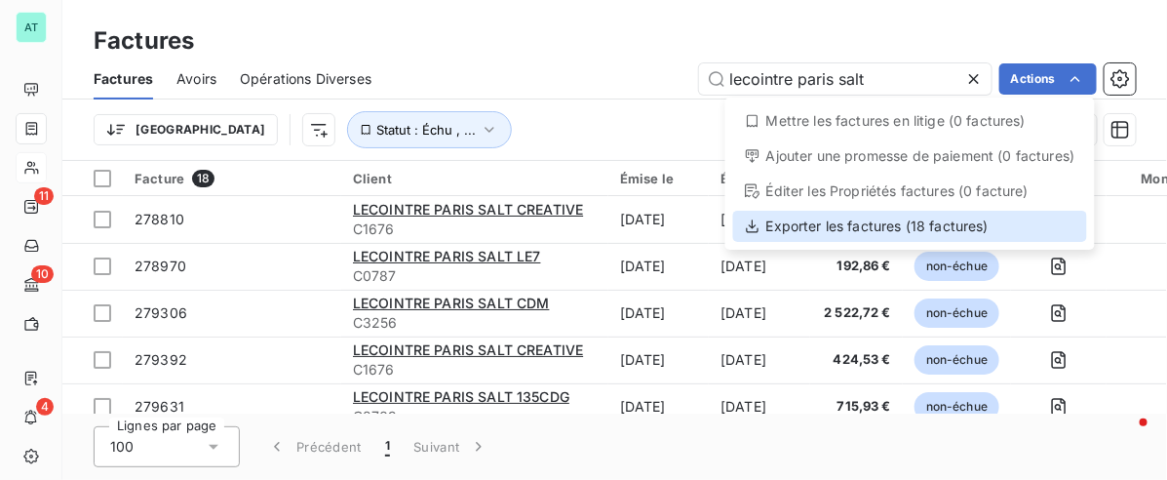
click at [908, 219] on div "Exporter les factures (18 factures)" at bounding box center [910, 226] width 354 height 31
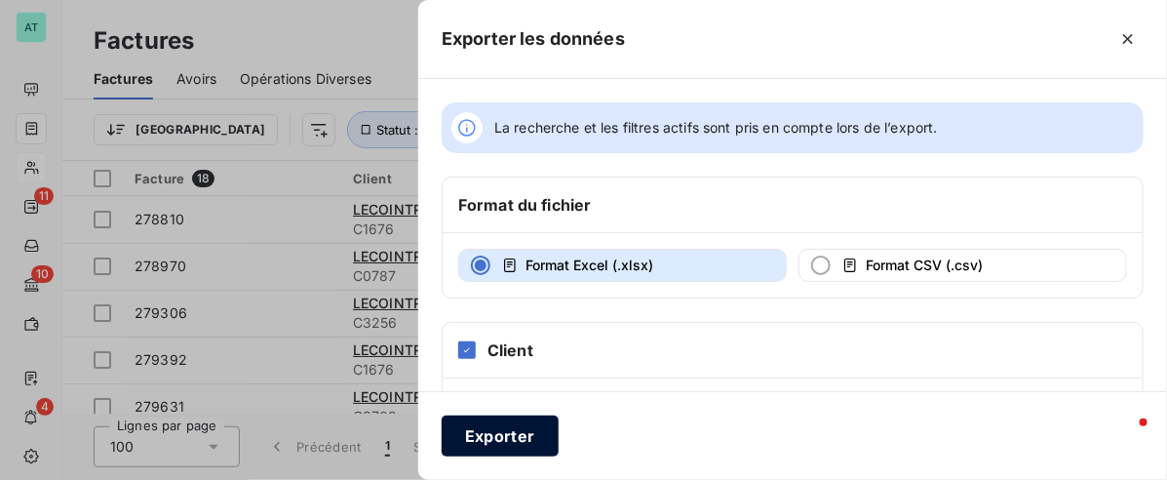
click at [536, 432] on button "Exporter" at bounding box center [500, 435] width 117 height 41
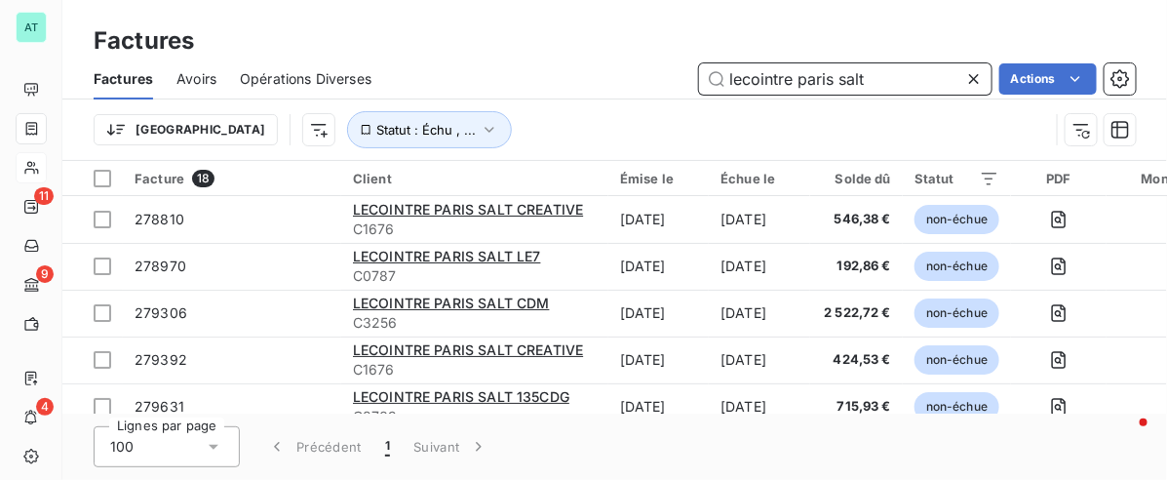
click at [893, 78] on input "lecointre paris salt" at bounding box center [845, 78] width 292 height 31
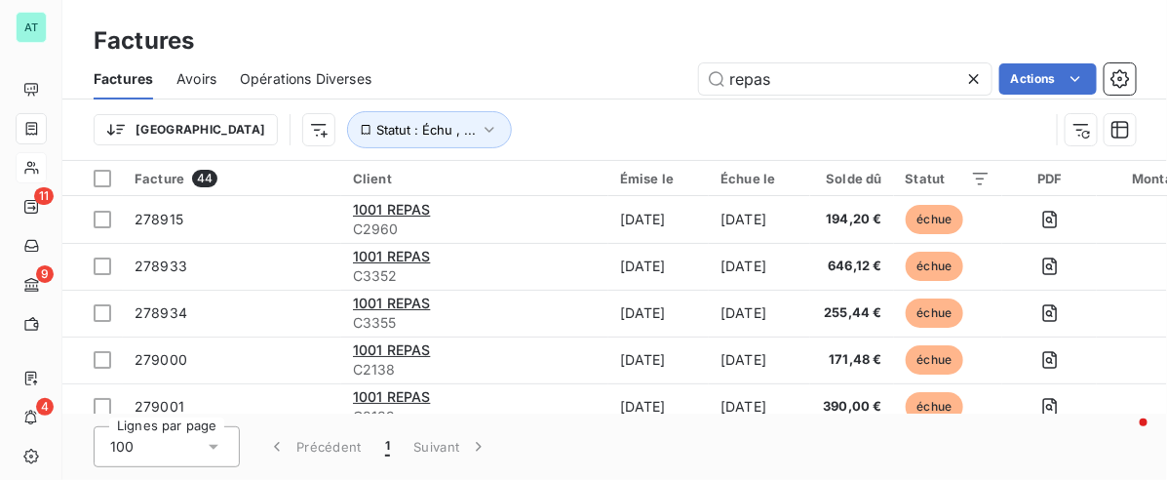
click at [1029, 71] on html "AT 11 9 4 Factures Factures Avoirs Opérations Diverses repas Actions Trier Stat…" at bounding box center [583, 240] width 1167 height 480
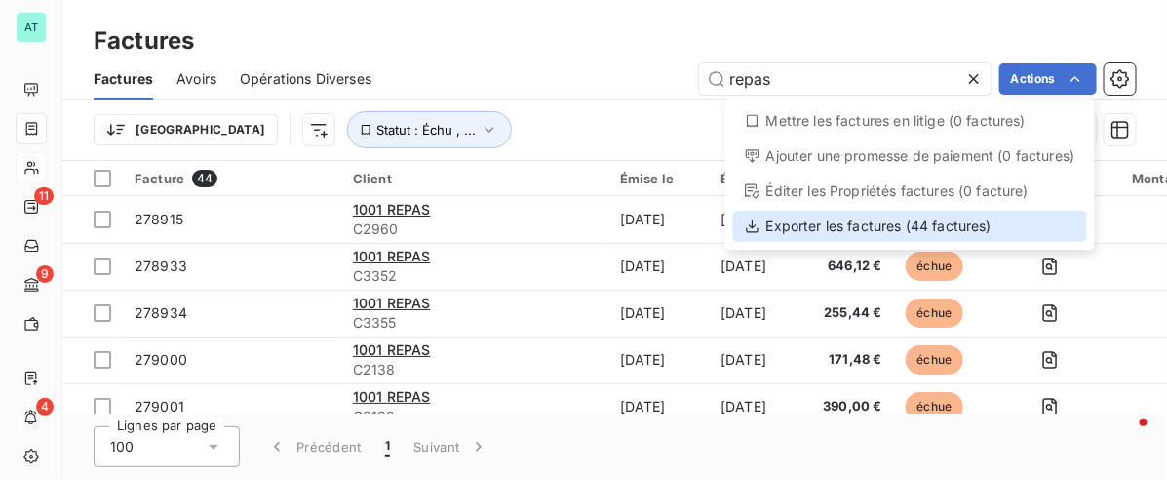
click at [985, 215] on div "Exporter les factures (44 factures)" at bounding box center [910, 226] width 354 height 31
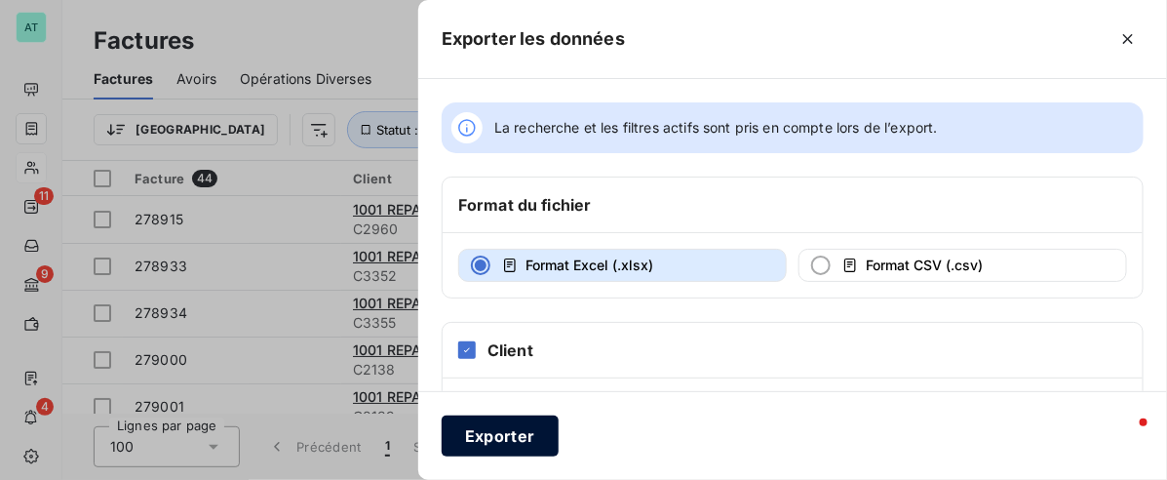
click at [518, 441] on button "Exporter" at bounding box center [500, 435] width 117 height 41
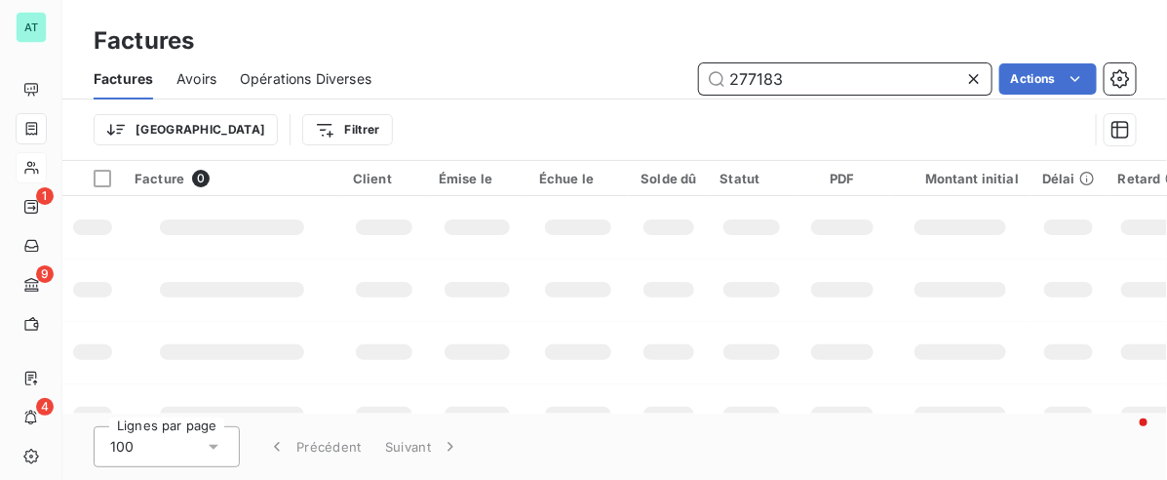
click at [816, 81] on input "277183" at bounding box center [845, 78] width 292 height 31
paste input "4017"
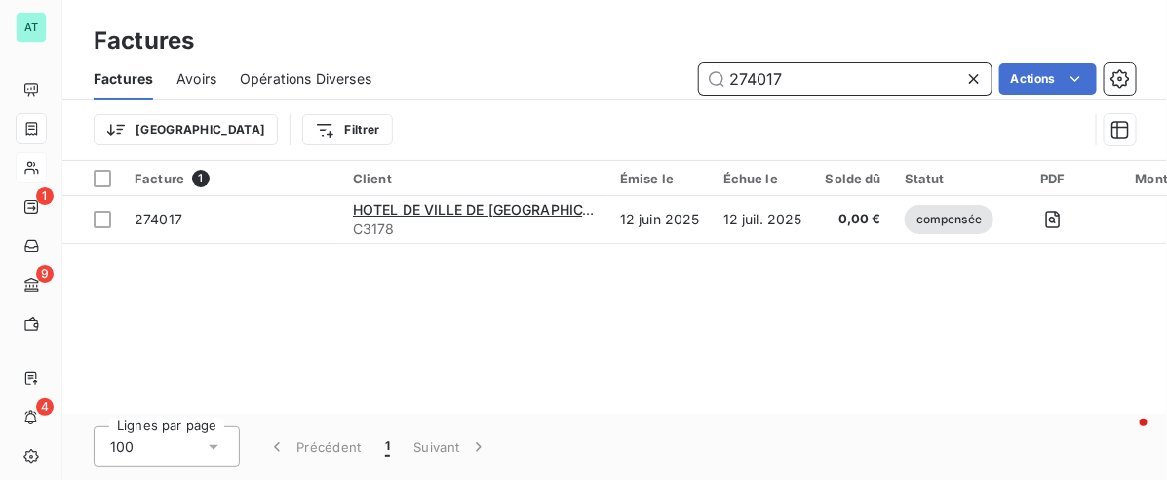
type input "274017"
click at [630, 372] on div "Facture 1 Client Émise le Échue le Solde dû Statut PDF Montant initial Délai Re…" at bounding box center [614, 287] width 1104 height 252
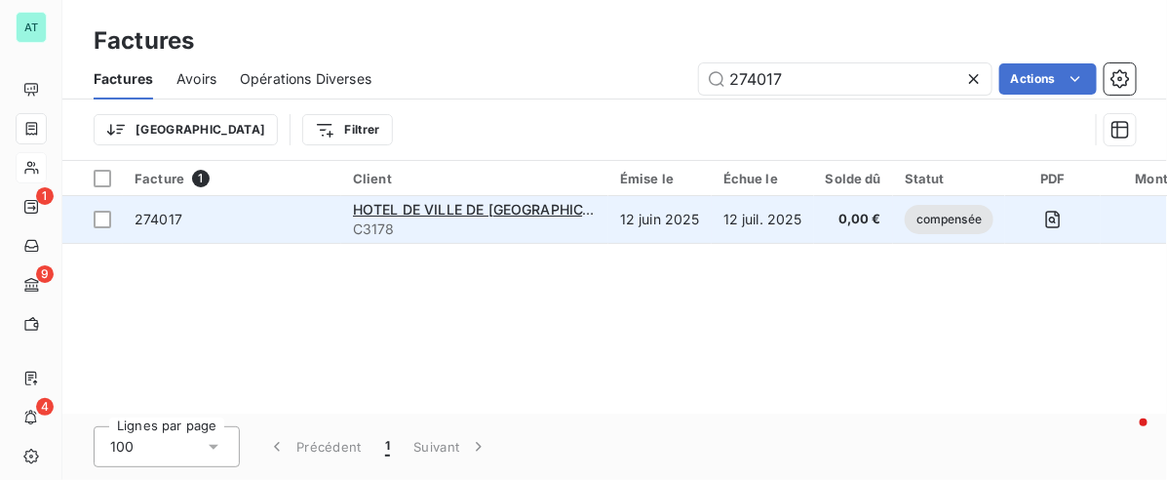
click at [151, 217] on span "274017" at bounding box center [159, 219] width 48 height 17
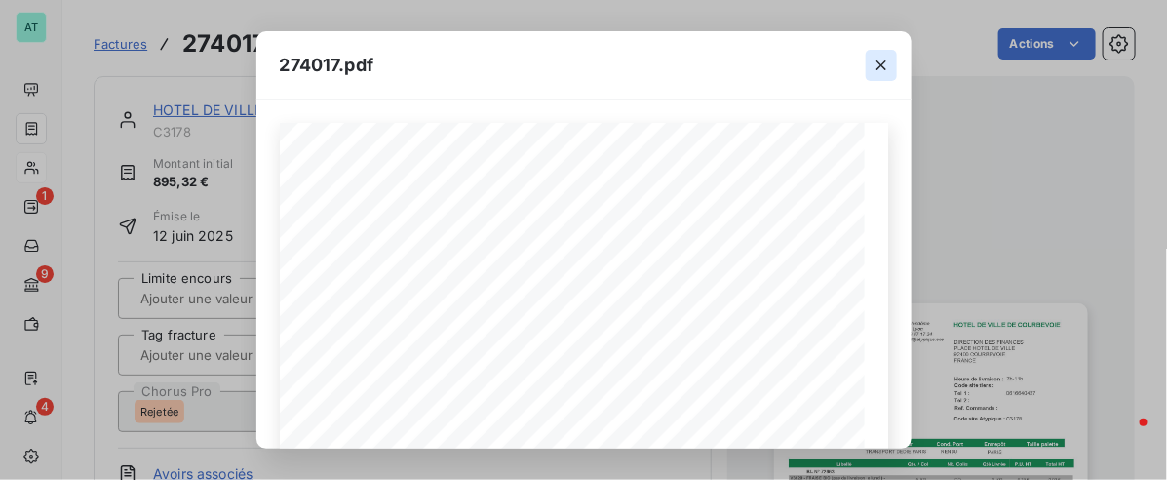
click at [893, 55] on button "button" at bounding box center [881, 65] width 31 height 31
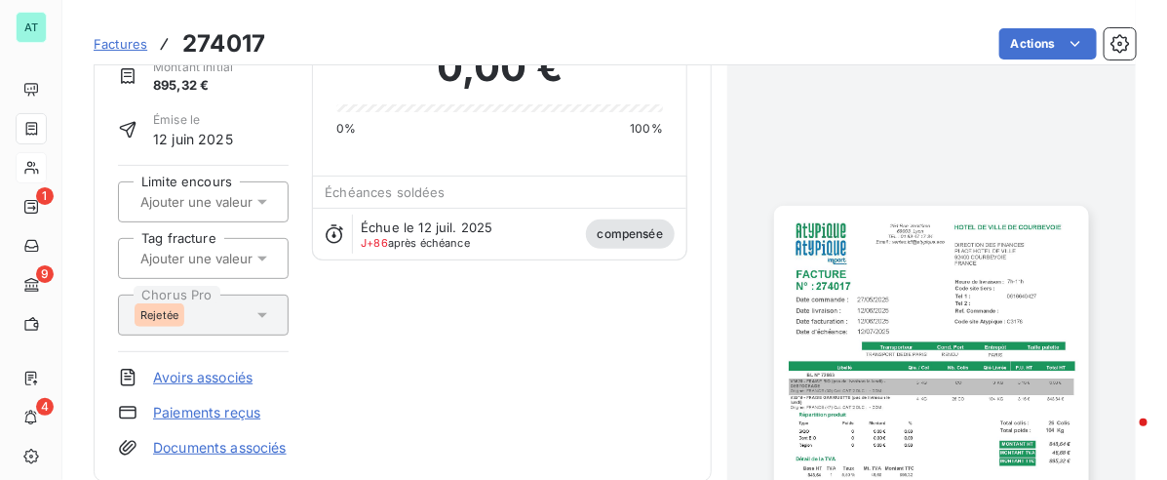
scroll to position [246, 0]
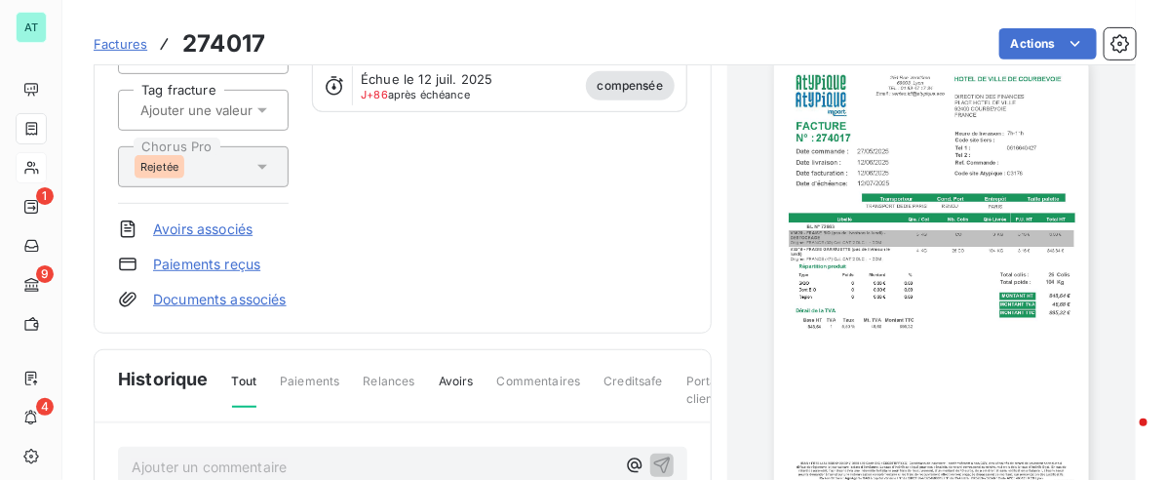
click at [245, 220] on link "Avoirs associés" at bounding box center [202, 228] width 99 height 19
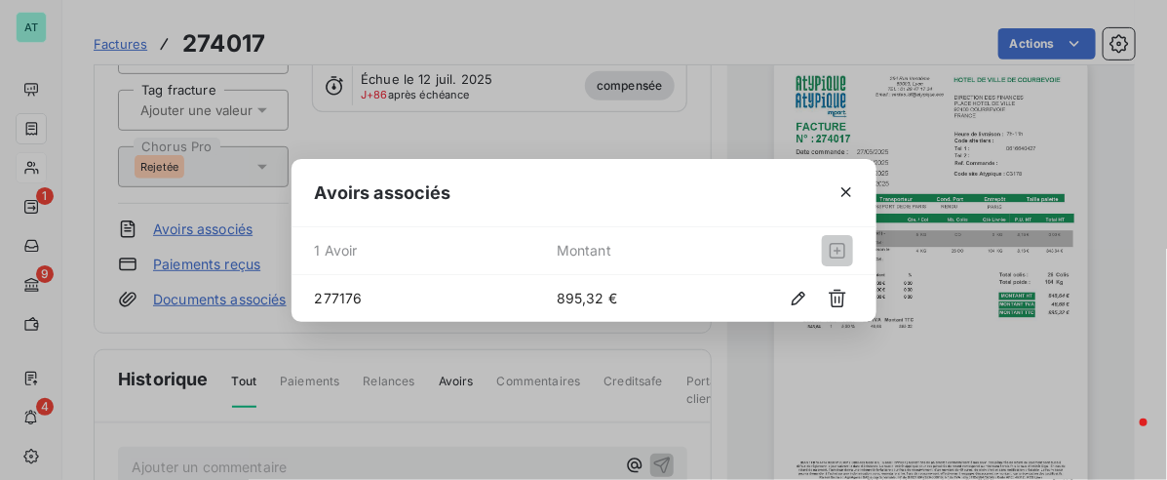
drag, startPoint x: 337, startPoint y: 290, endPoint x: 654, endPoint y: 260, distance: 318.2
click at [343, 289] on span "277176" at bounding box center [436, 298] width 242 height 20
drag, startPoint x: 632, startPoint y: 279, endPoint x: 602, endPoint y: 289, distance: 31.1
click at [631, 280] on div "277176 895,32 €" at bounding box center [583, 298] width 585 height 47
click at [600, 289] on span "895,32 €" at bounding box center [651, 298] width 188 height 20
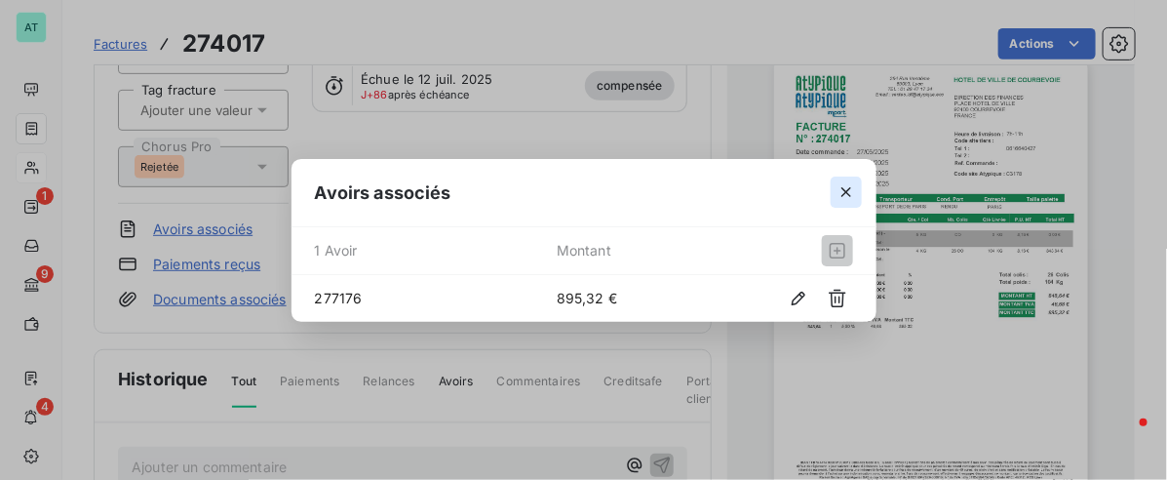
click at [833, 186] on button "button" at bounding box center [845, 191] width 31 height 31
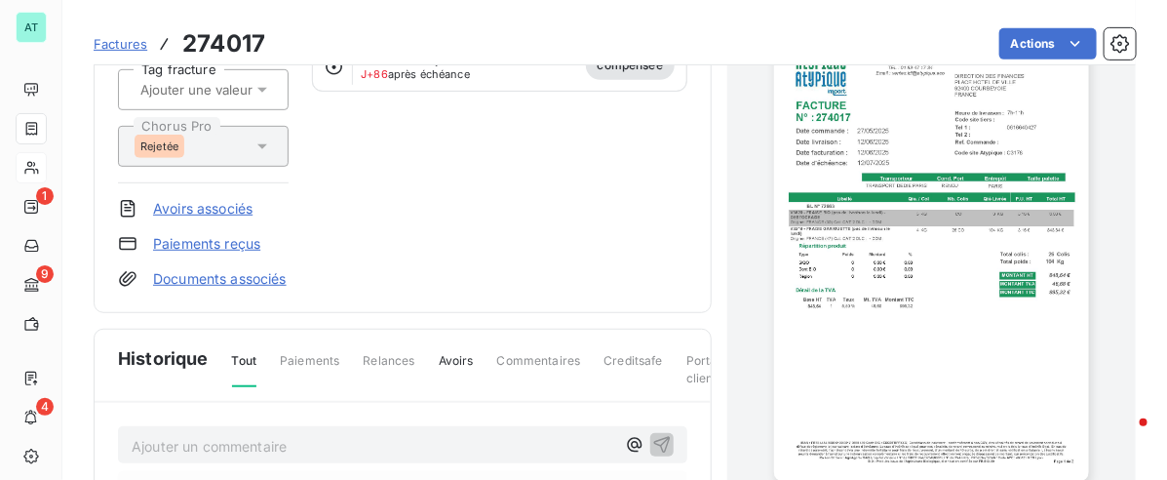
scroll to position [253, 0]
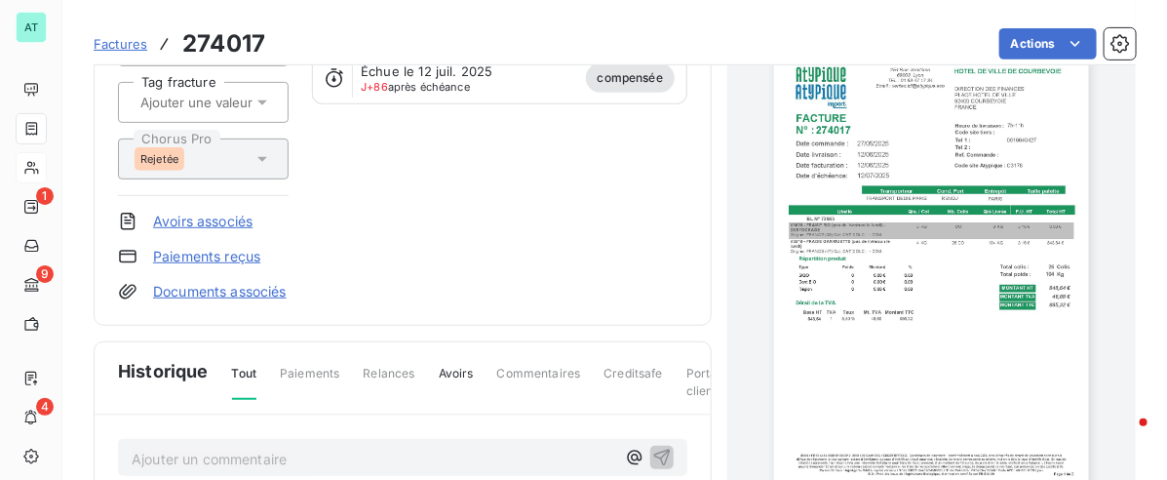
click at [221, 289] on link "Documents associés" at bounding box center [220, 291] width 134 height 19
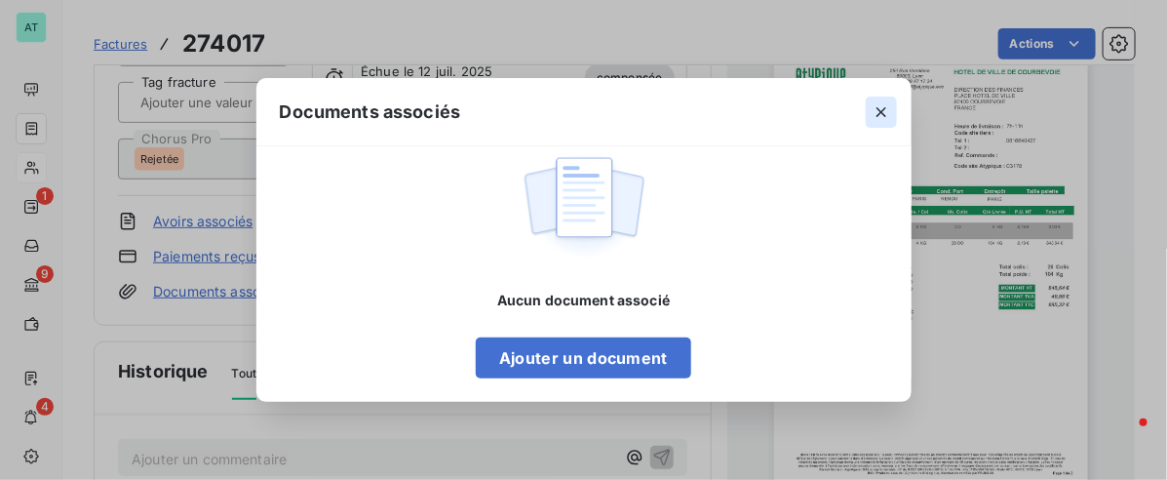
click at [879, 117] on icon "button" at bounding box center [880, 111] width 19 height 19
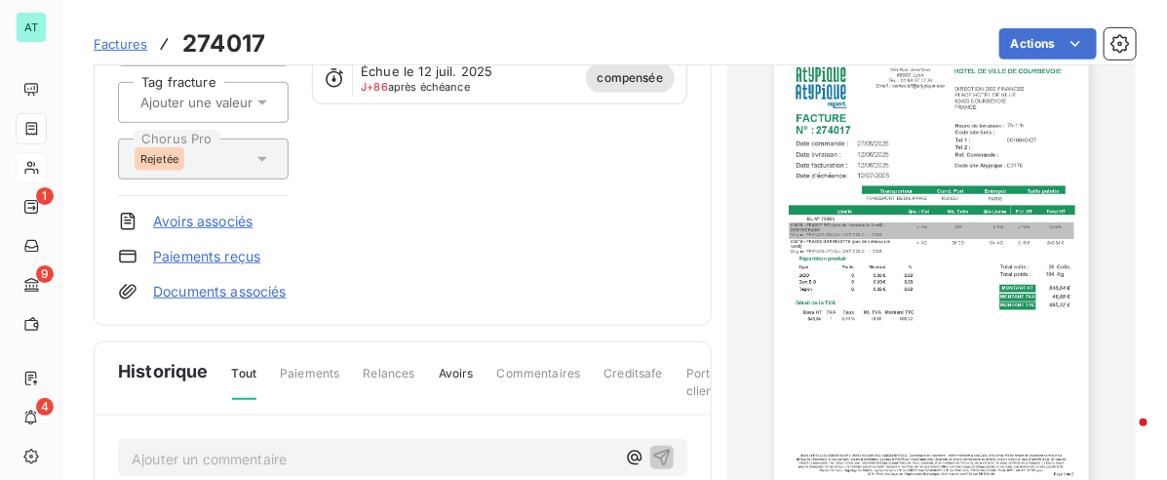
click at [255, 212] on div "Avoirs associés" at bounding box center [203, 221] width 171 height 19
click at [219, 224] on link "Avoirs associés" at bounding box center [202, 221] width 99 height 19
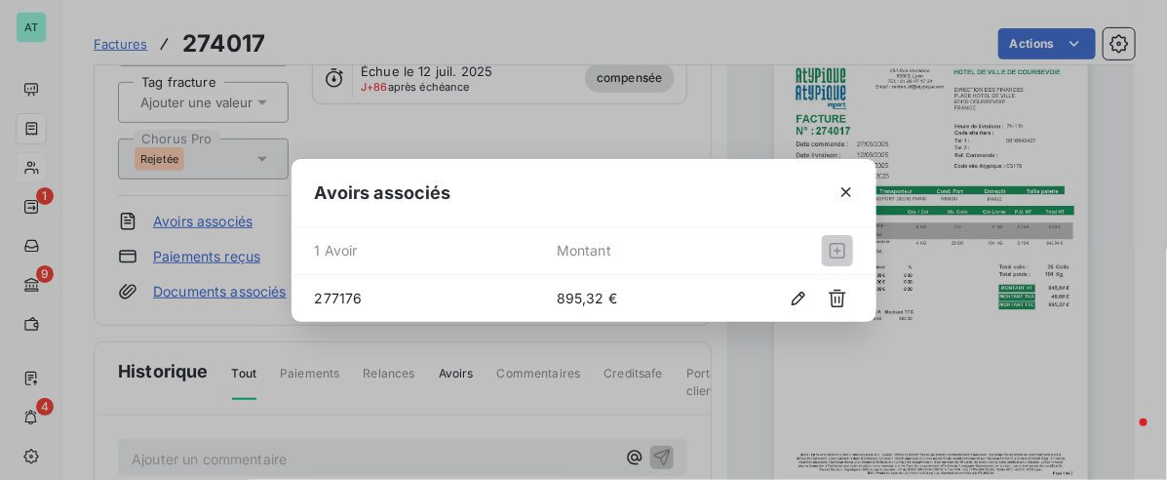
click at [336, 300] on span "277176" at bounding box center [436, 298] width 242 height 20
click at [334, 298] on span "277176" at bounding box center [436, 298] width 242 height 20
copy span "277176"
click at [758, 159] on div "Avoirs associés" at bounding box center [583, 193] width 585 height 68
click at [938, 235] on div "Avoirs associés 1 Avoir Montant 277176 895,32 €" at bounding box center [583, 240] width 1167 height 480
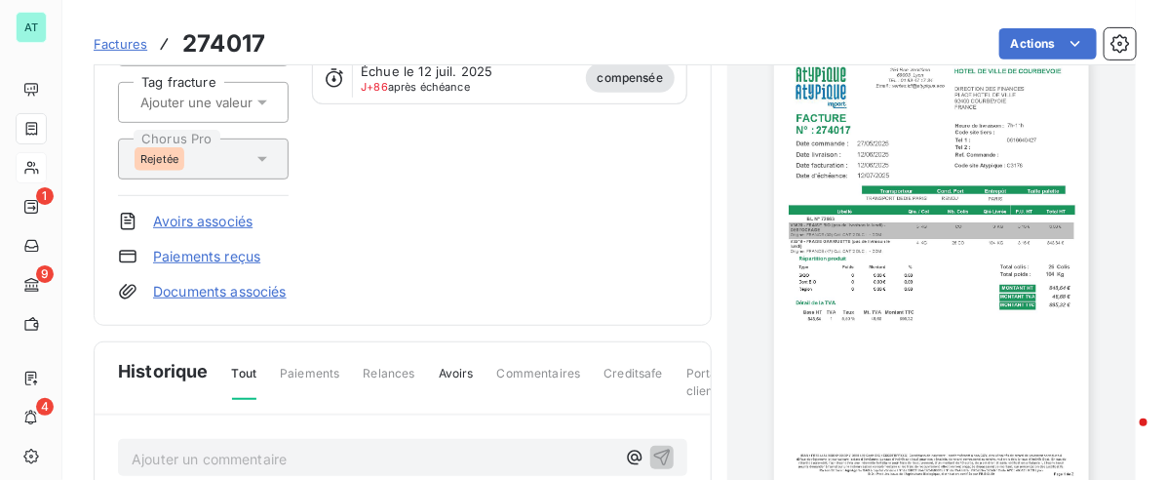
click at [942, 242] on img "button" at bounding box center [931, 272] width 314 height 444
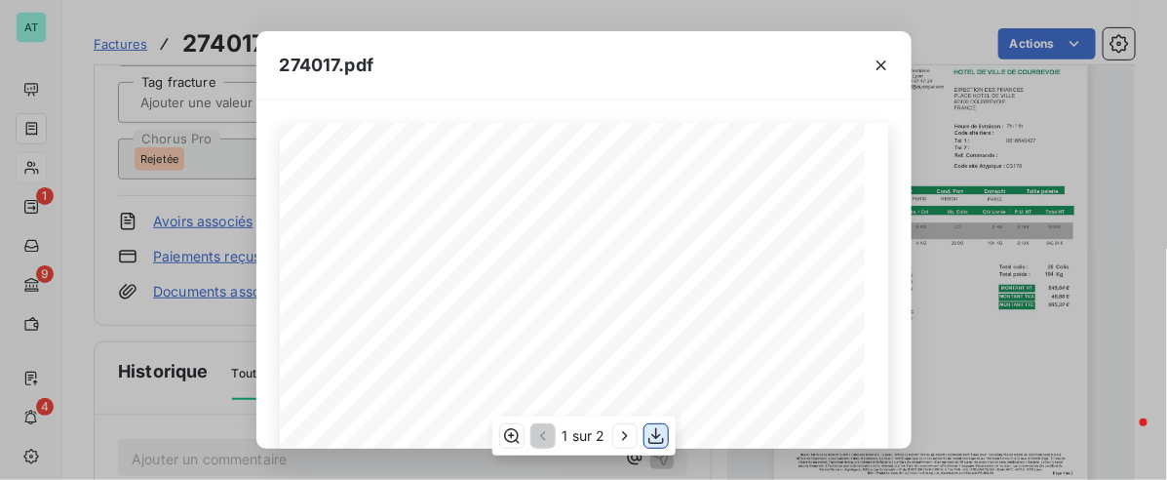
click at [663, 437] on icon "button" at bounding box center [655, 435] width 19 height 19
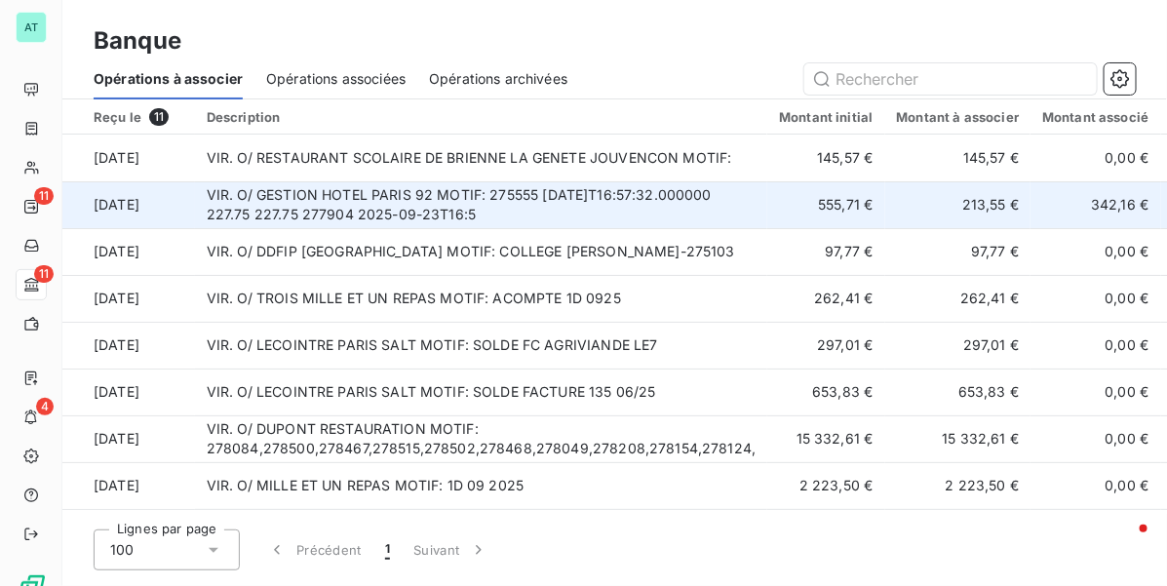
click at [487, 197] on td "VIR. O/ GESTION HOTEL PARIS 92 MOTIF: 275555 [DATE]T16:57:32.000000 227.75 227.…" at bounding box center [481, 204] width 573 height 47
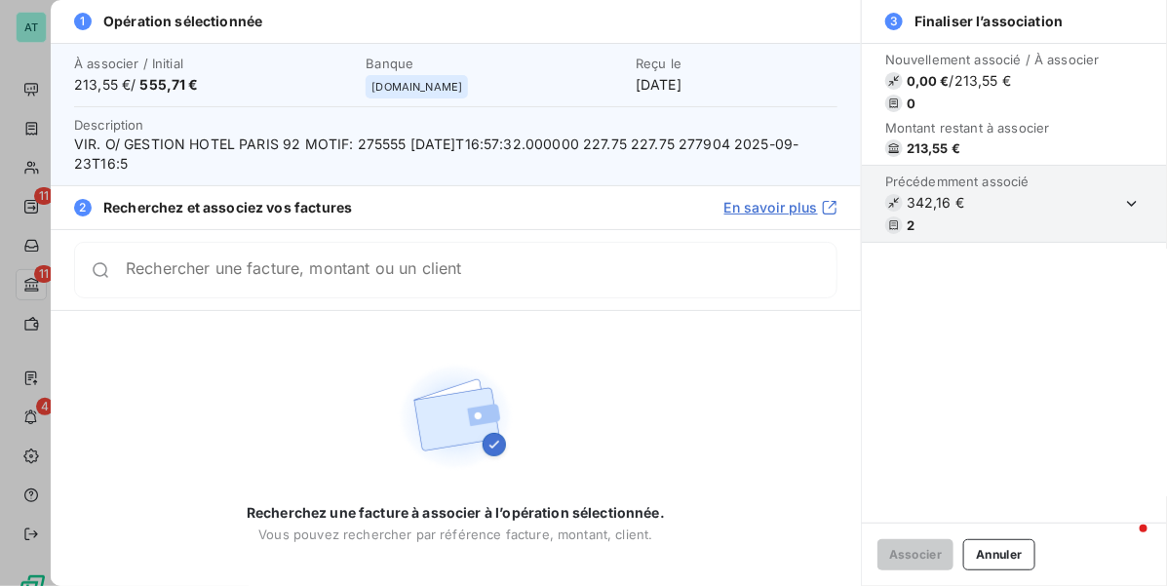
click at [1113, 205] on section "Précédemment associé 342,16 € 2" at bounding box center [1014, 204] width 305 height 77
click at [1126, 198] on icon "button" at bounding box center [1131, 203] width 19 height 19
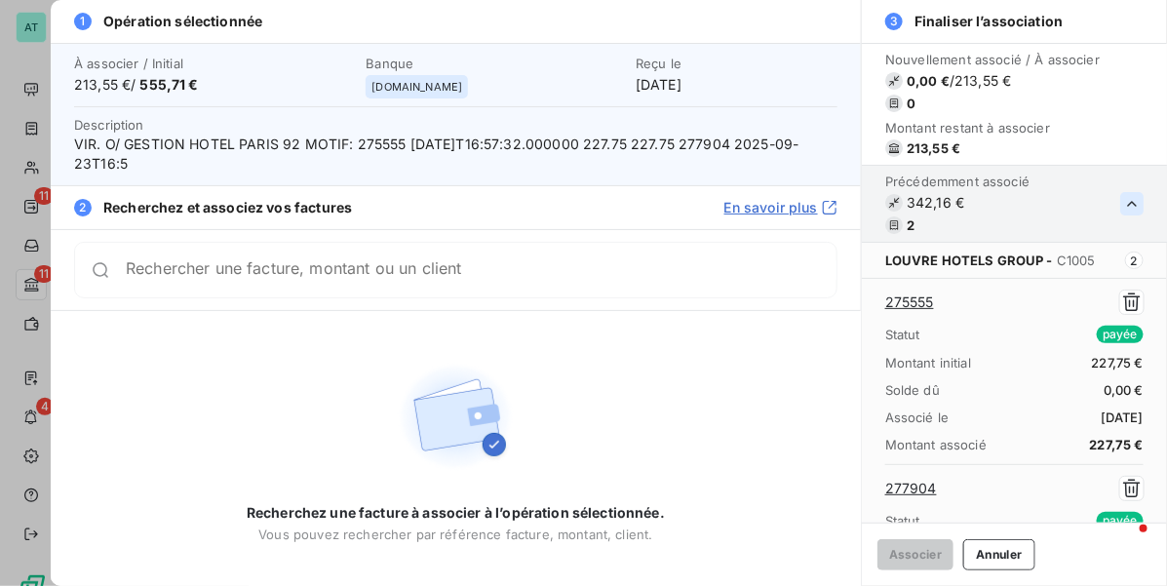
click at [919, 295] on link "275555" at bounding box center [909, 301] width 49 height 19
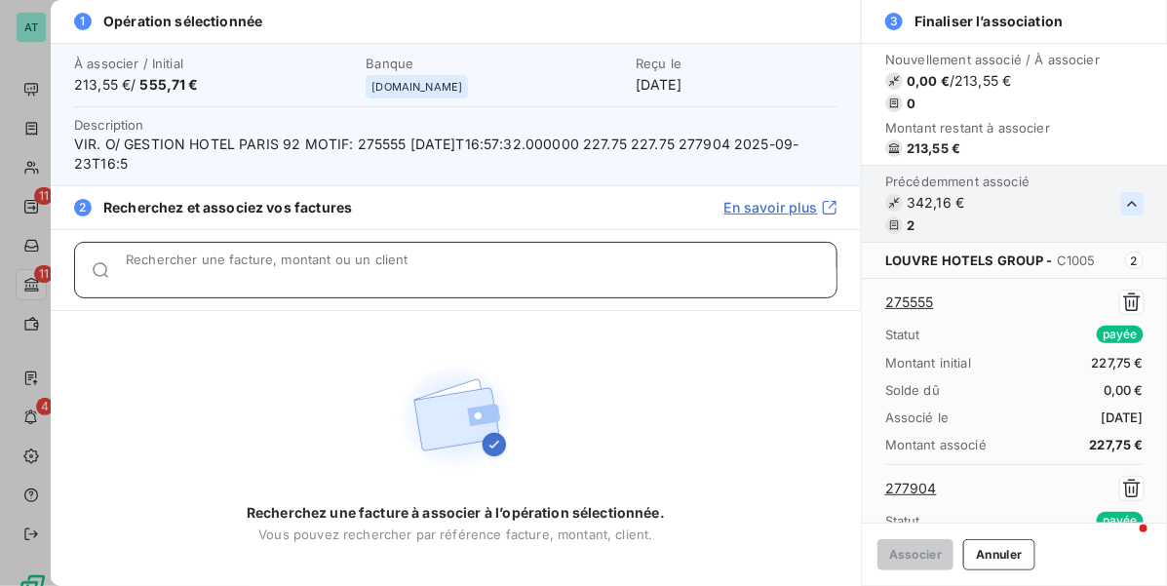
drag, startPoint x: 400, startPoint y: 271, endPoint x: 388, endPoint y: 276, distance: 12.7
click at [400, 271] on input "Rechercher une facture, montant ou un client" at bounding box center [481, 277] width 711 height 19
paste input "278303"
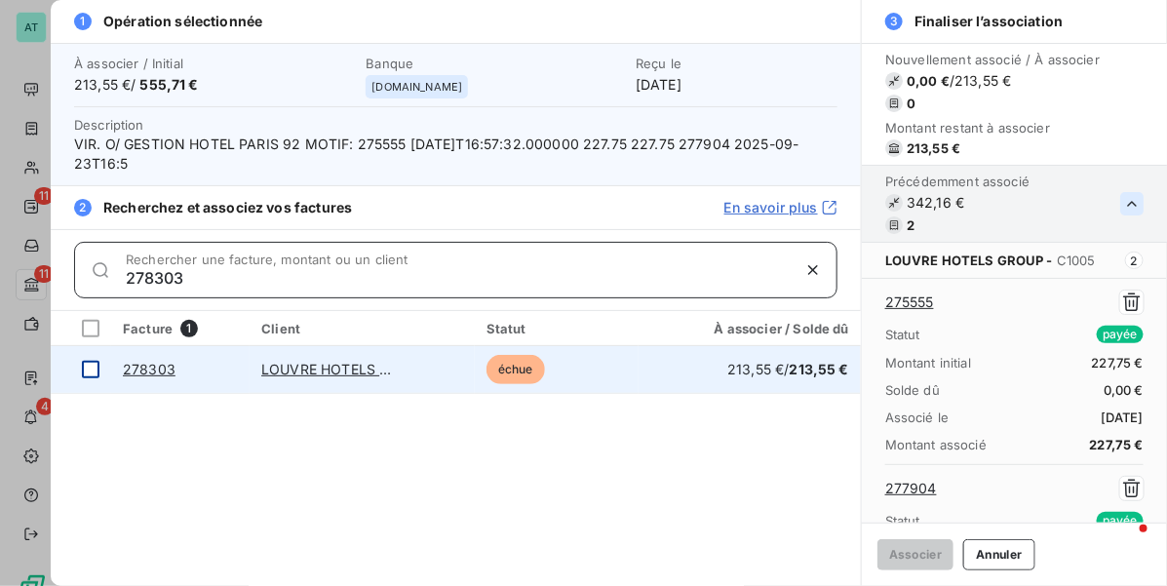
type input "278303"
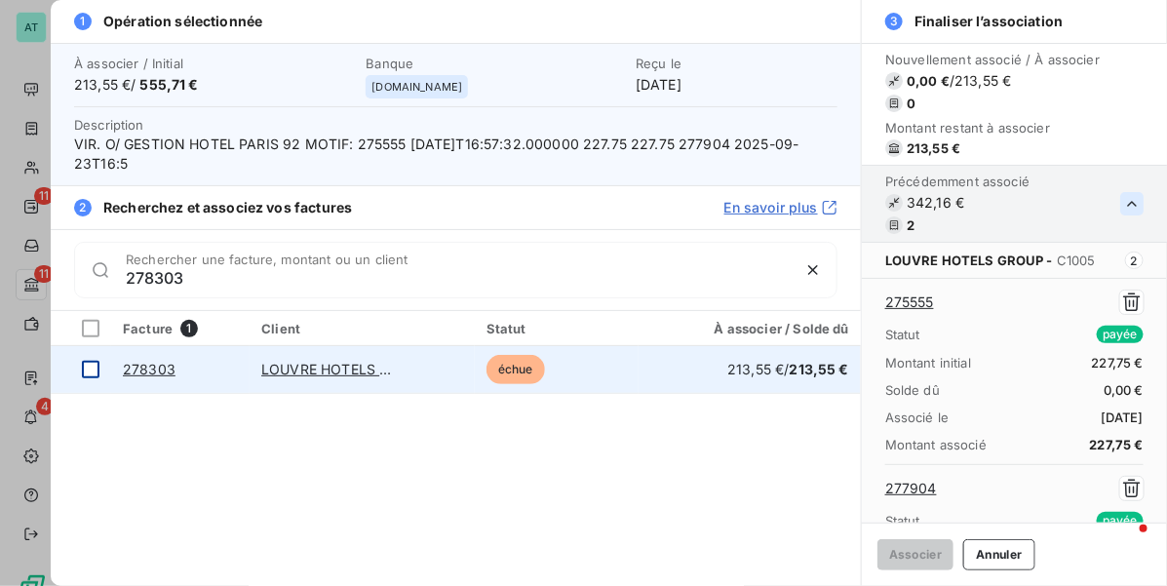
drag, startPoint x: 83, startPoint y: 370, endPoint x: 102, endPoint y: 366, distance: 20.1
click at [86, 367] on div at bounding box center [91, 370] width 18 height 18
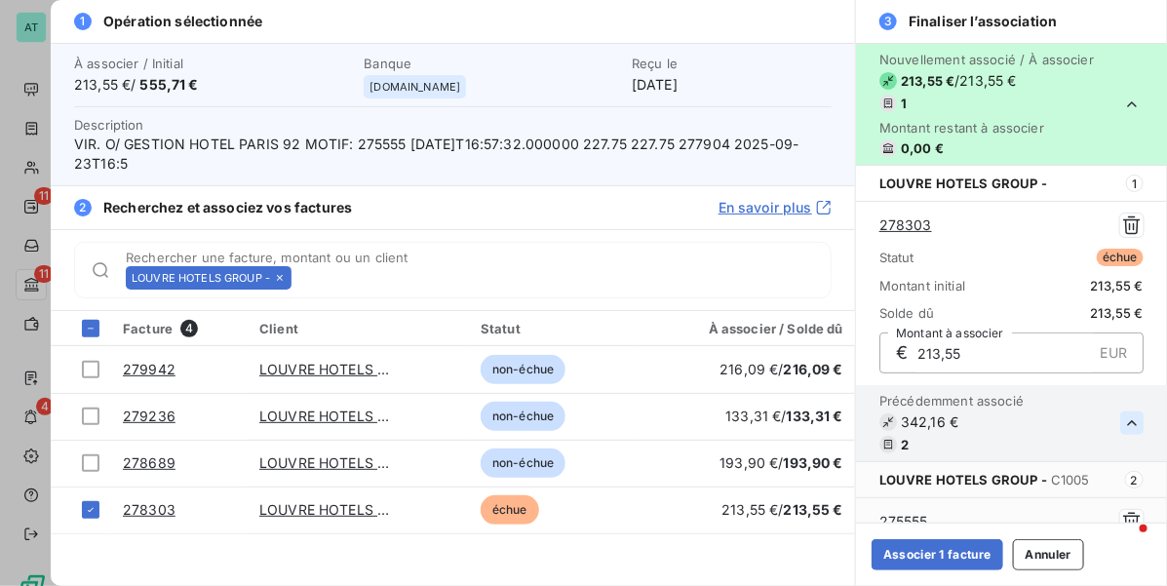
drag, startPoint x: 946, startPoint y: 549, endPoint x: 300, endPoint y: 29, distance: 828.4
click at [942, 543] on button "Associer 1 facture" at bounding box center [937, 554] width 132 height 31
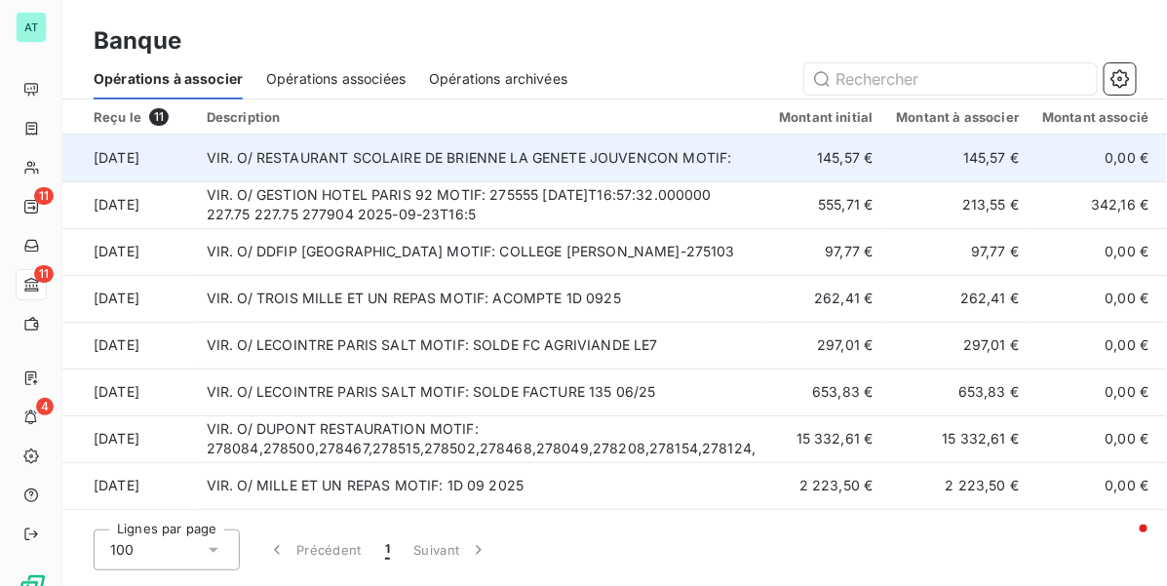
click at [442, 161] on td "VIR. O/ RESTAURANT SCOLAIRE DE BRIENNE LA GENETE JOUVENCON MOTIF:" at bounding box center [481, 158] width 573 height 47
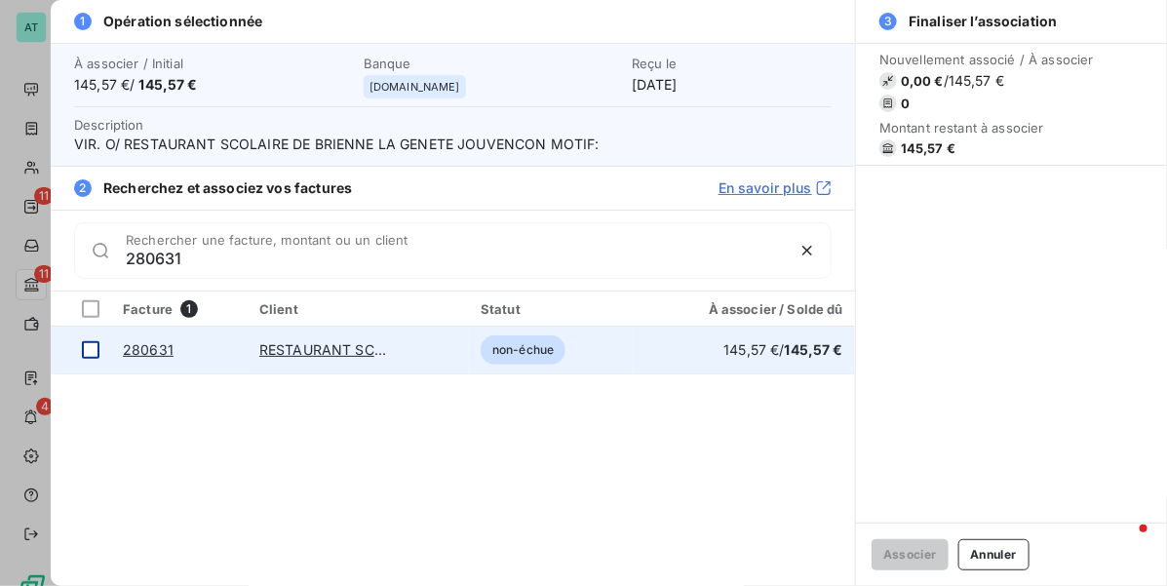
type input "280631"
click at [90, 357] on div at bounding box center [91, 350] width 18 height 18
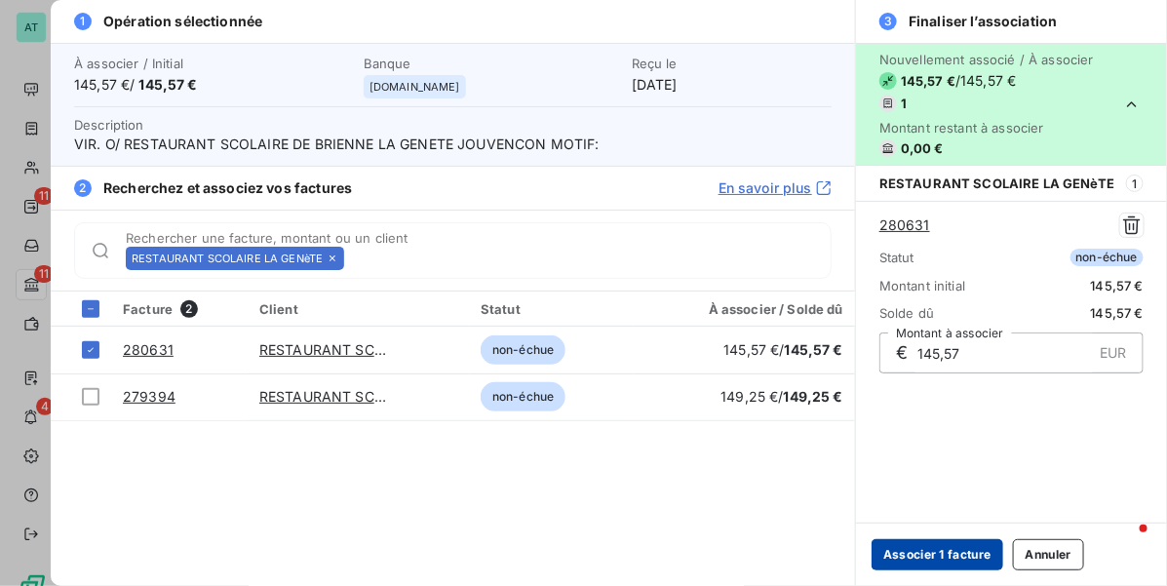
click at [900, 563] on button "Associer 1 facture" at bounding box center [937, 554] width 132 height 31
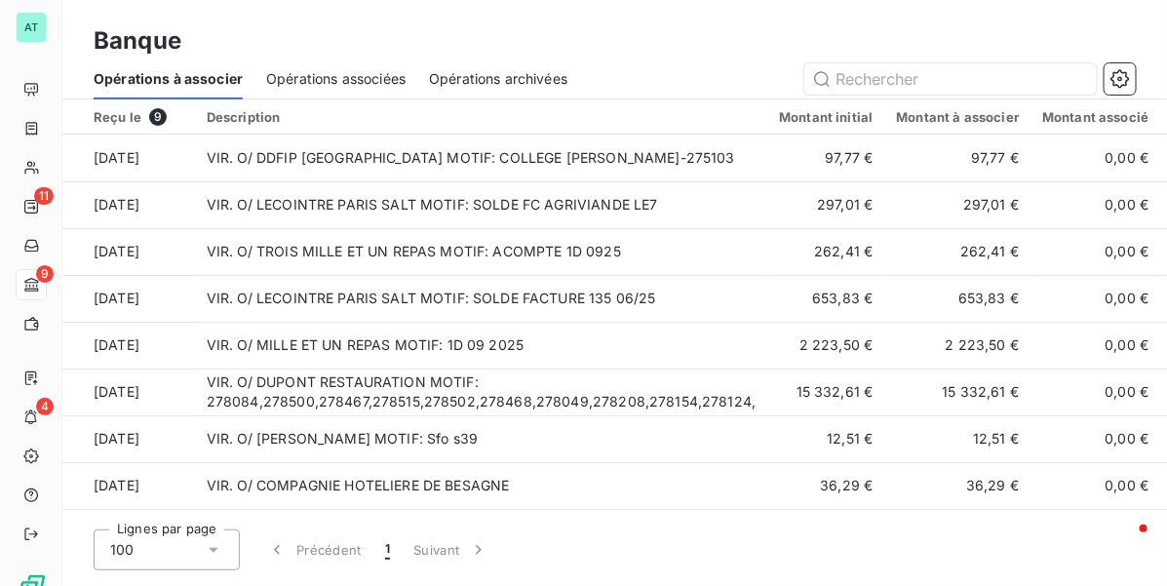
click at [520, 10] on div "Banque Opérations à associer Opérations associées Opérations archivées" at bounding box center [614, 49] width 1104 height 99
click at [921, 63] on input "text" at bounding box center [950, 78] width 292 height 31
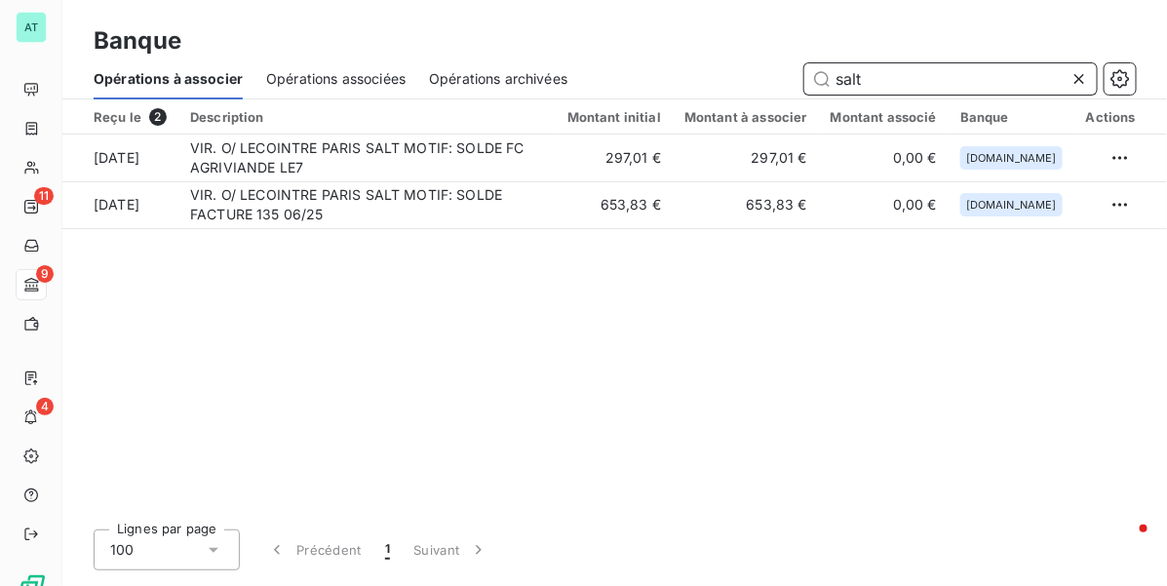
type input "salt"
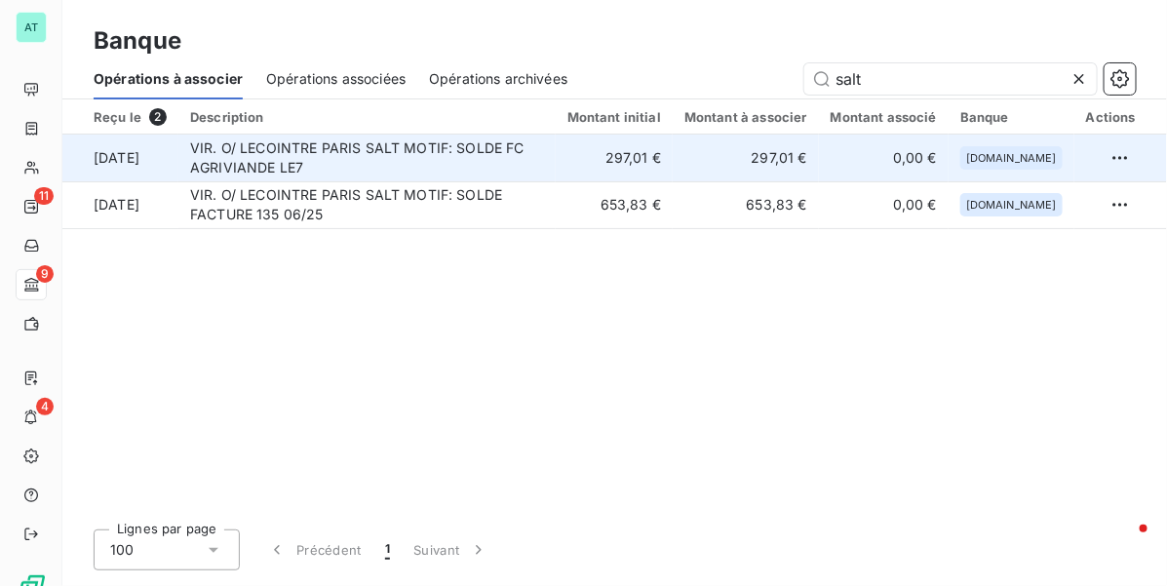
click at [441, 144] on td "VIR. O/ LECOINTRE PARIS SALT MOTIF: SOLDE FC AGRIVIANDE LE7" at bounding box center [366, 158] width 377 height 47
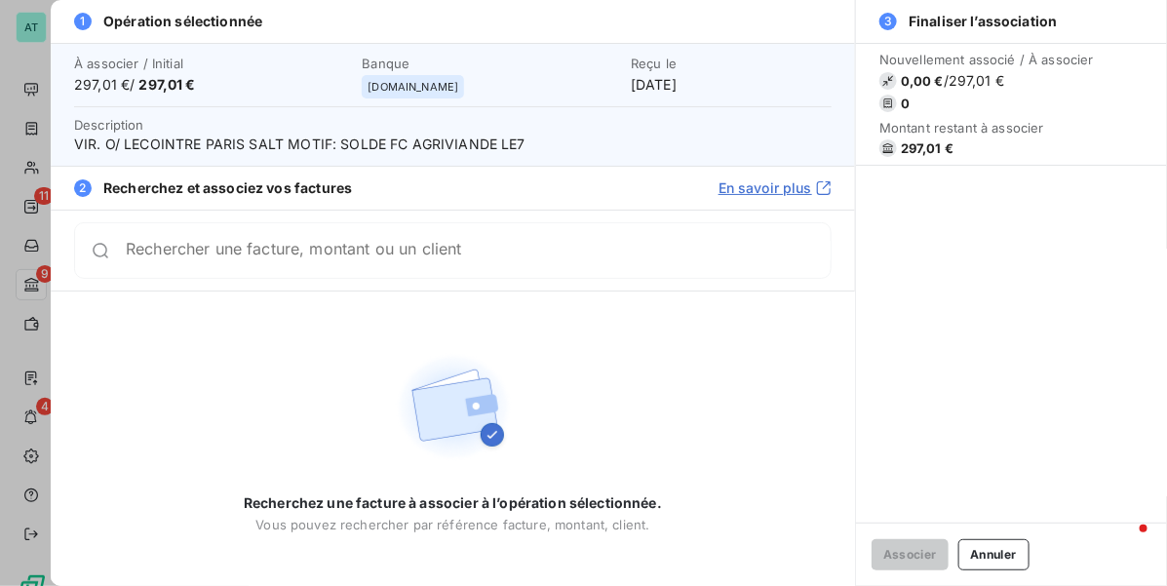
drag, startPoint x: 987, startPoint y: 557, endPoint x: 830, endPoint y: 440, distance: 196.5
click at [989, 557] on button "Annuler" at bounding box center [993, 554] width 71 height 31
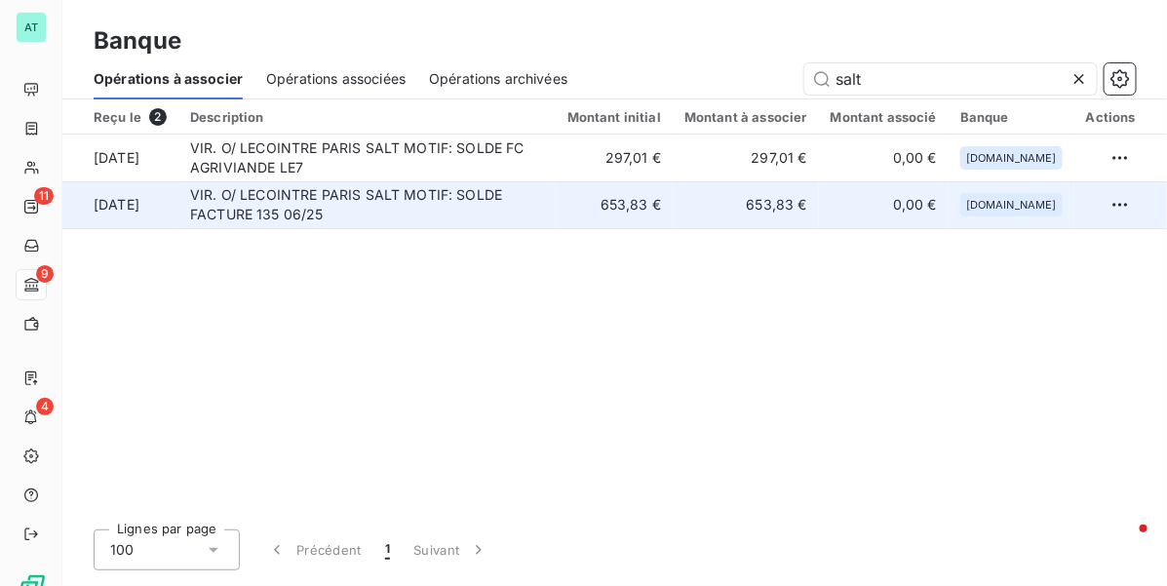
click at [434, 216] on td "VIR. O/ LECOINTRE PARIS SALT MOTIF: SOLDE FACTURE 135 06/25" at bounding box center [366, 204] width 377 height 47
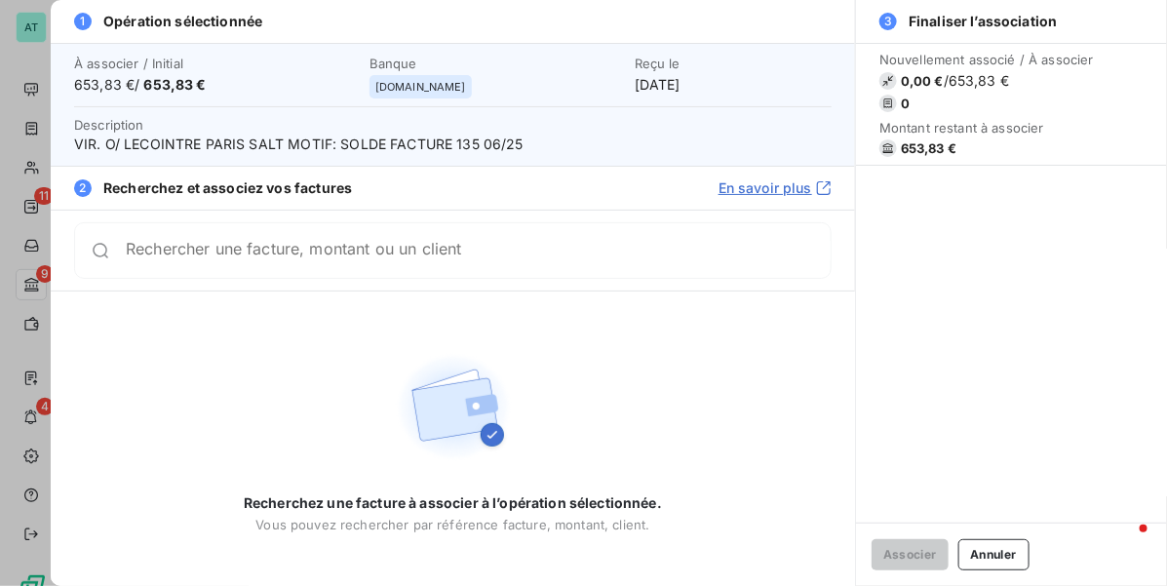
click at [289, 149] on span "VIR. O/ LECOINTRE PARIS SALT MOTIF: SOLDE FACTURE 135 06/25" at bounding box center [452, 144] width 757 height 19
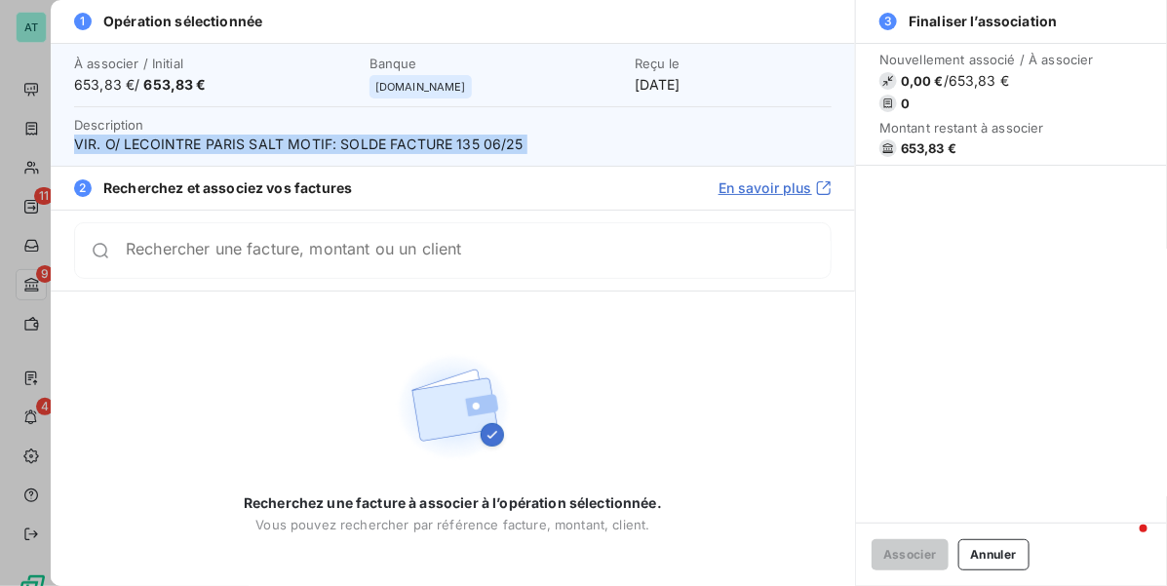
click at [289, 149] on span "VIR. O/ LECOINTRE PARIS SALT MOTIF: SOLDE FACTURE 135 06/25" at bounding box center [452, 144] width 757 height 19
copy span "VIR. O/ LECOINTRE PARIS SALT MOTIF: SOLDE FACTURE 135 06/25"
click at [396, 139] on span "VIR. O/ LECOINTRE PARIS SALT MOTIF: SOLDE FACTURE 135 06/25" at bounding box center [452, 144] width 757 height 19
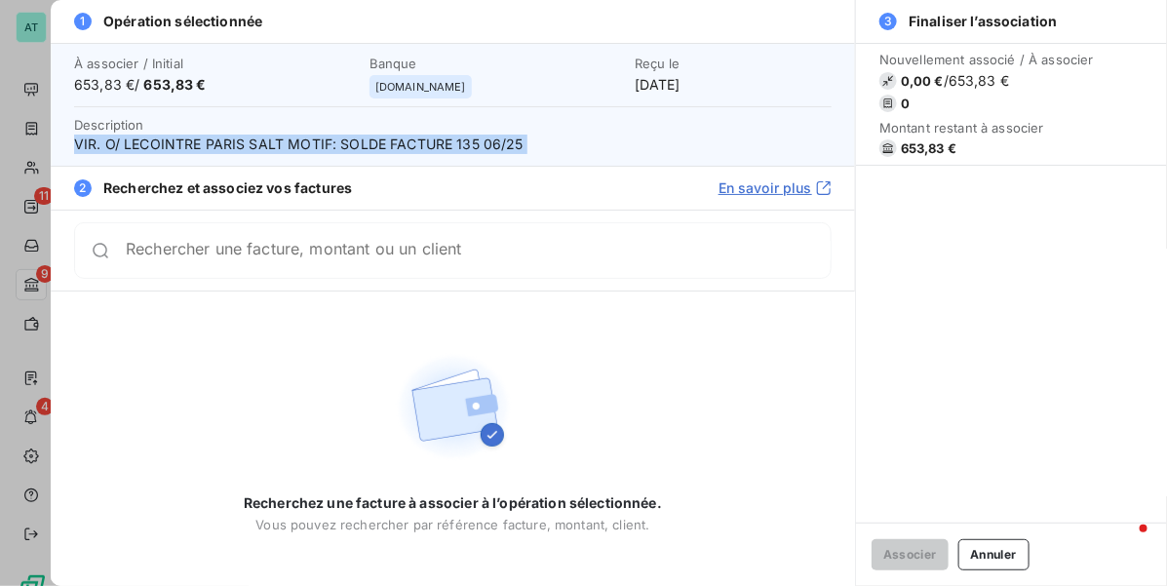
click at [395, 141] on span "VIR. O/ LECOINTRE PARIS SALT MOTIF: SOLDE FACTURE 135 06/25" at bounding box center [452, 144] width 757 height 19
click at [1015, 551] on button "Annuler" at bounding box center [993, 554] width 71 height 31
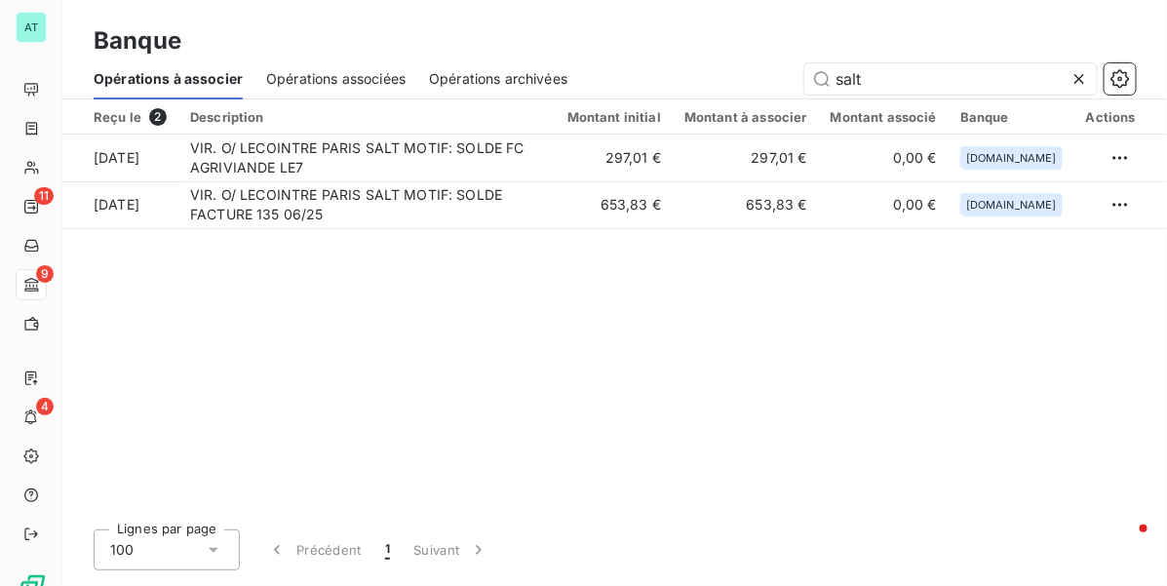
click at [1088, 78] on icon at bounding box center [1078, 78] width 19 height 19
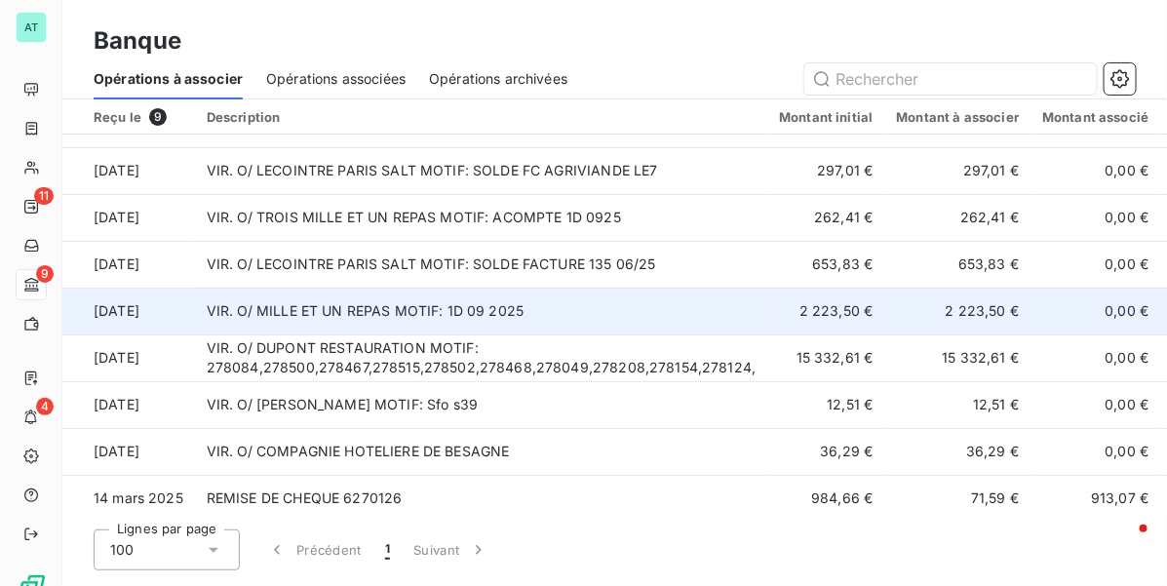
scroll to position [49, 0]
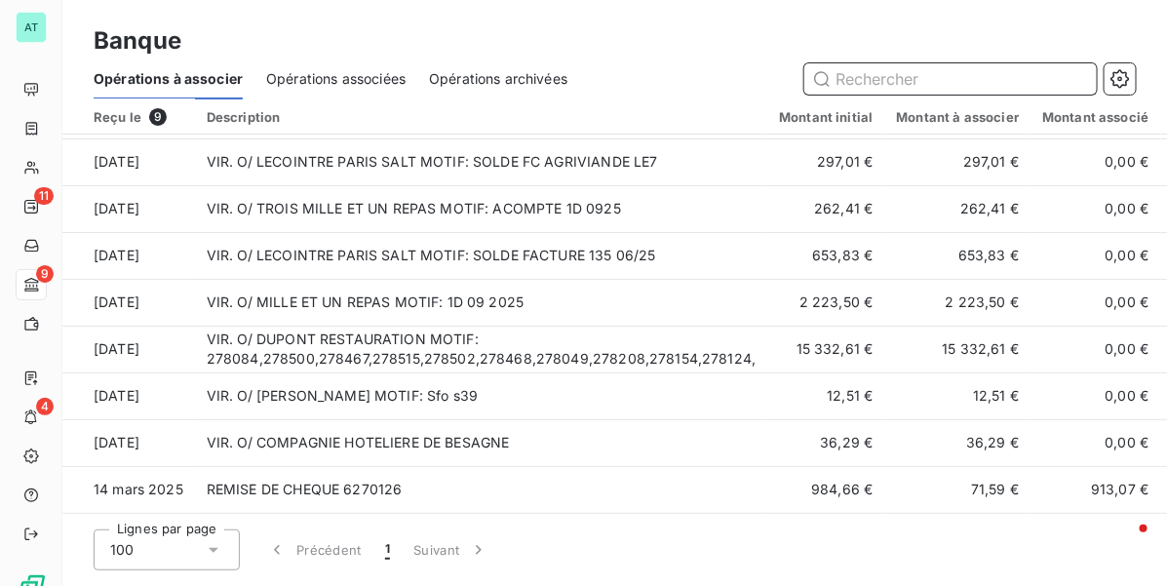
click at [907, 85] on input "text" at bounding box center [950, 78] width 292 height 31
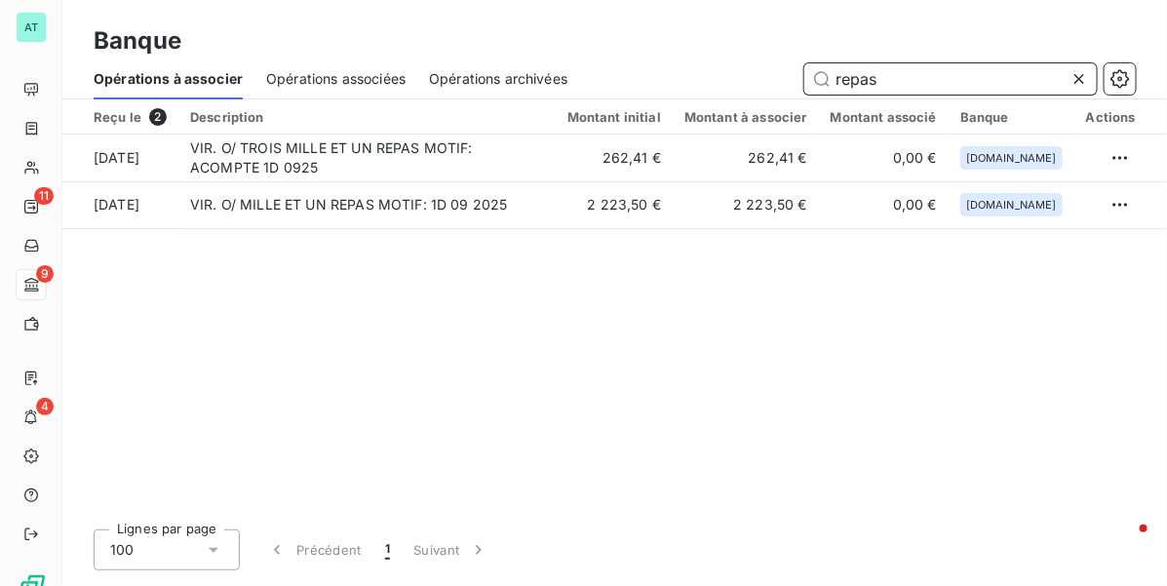
scroll to position [0, 0]
type input "repas"
click at [1095, 75] on div at bounding box center [1082, 78] width 27 height 31
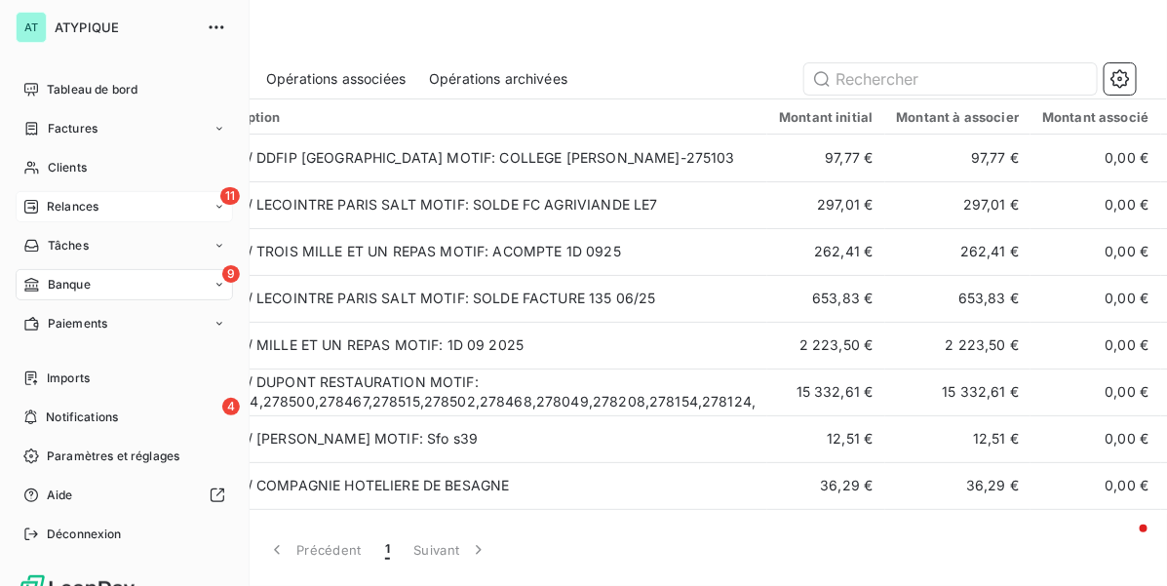
click at [54, 202] on span "Relances" at bounding box center [73, 207] width 52 height 18
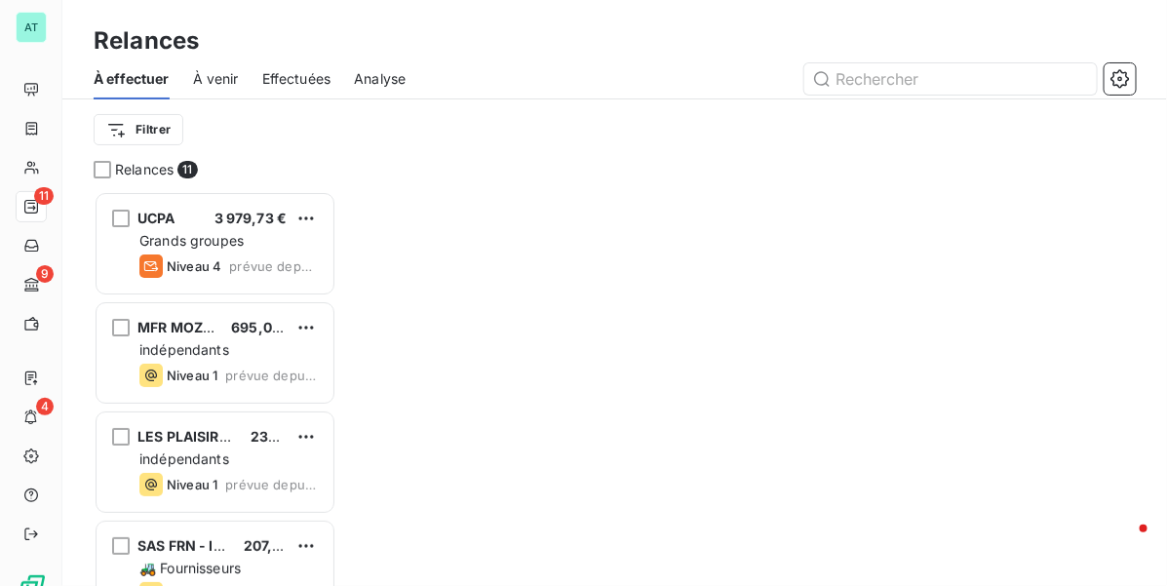
scroll to position [377, 224]
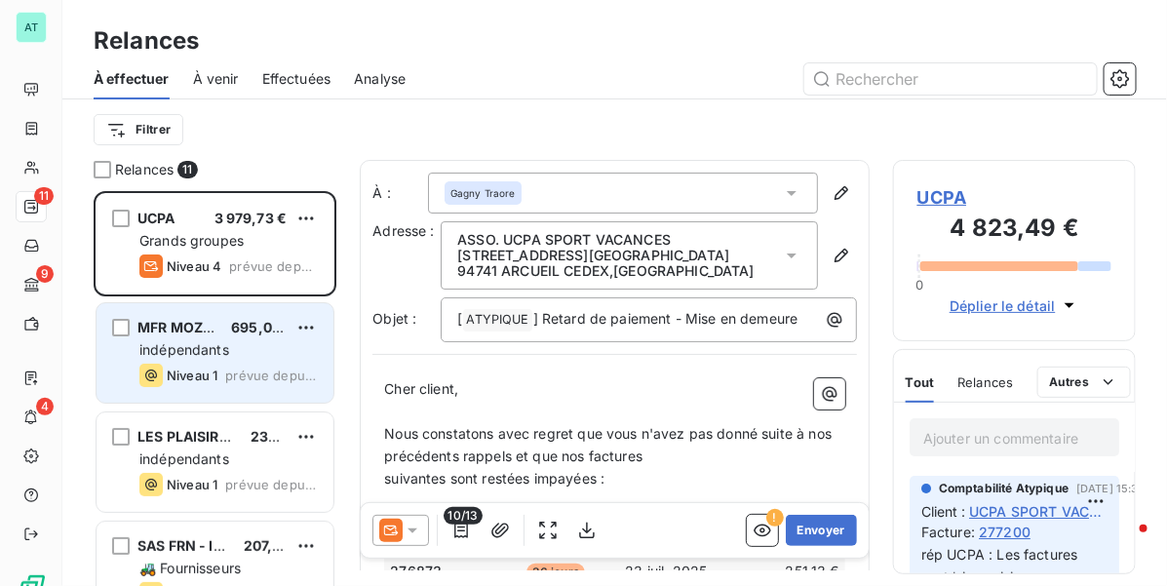
click at [221, 354] on span "indépendants" at bounding box center [184, 349] width 90 height 17
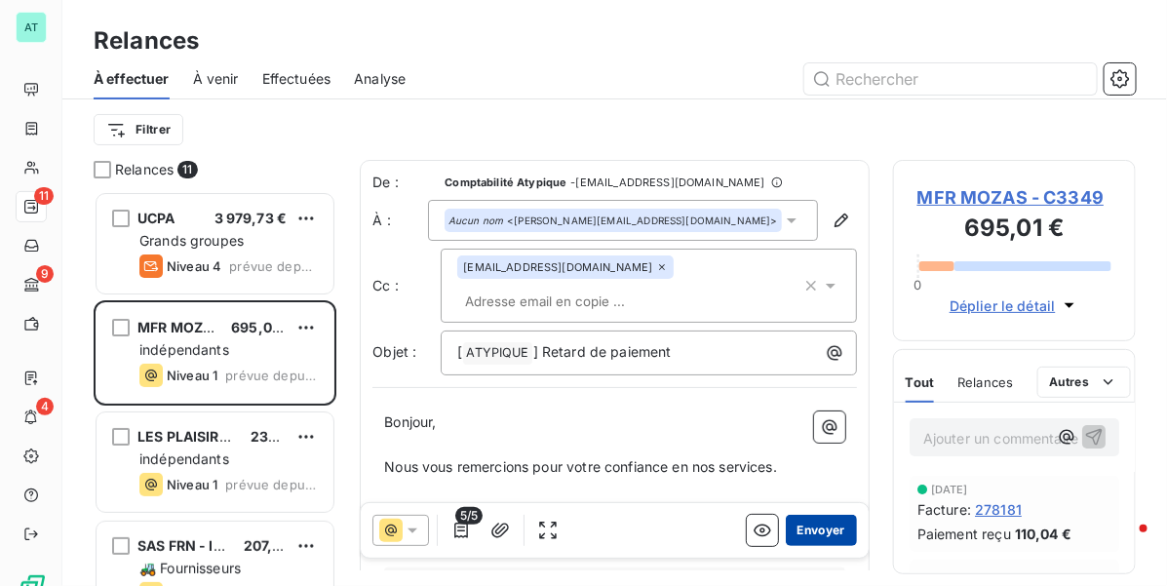
click at [811, 533] on button "Envoyer" at bounding box center [821, 530] width 71 height 31
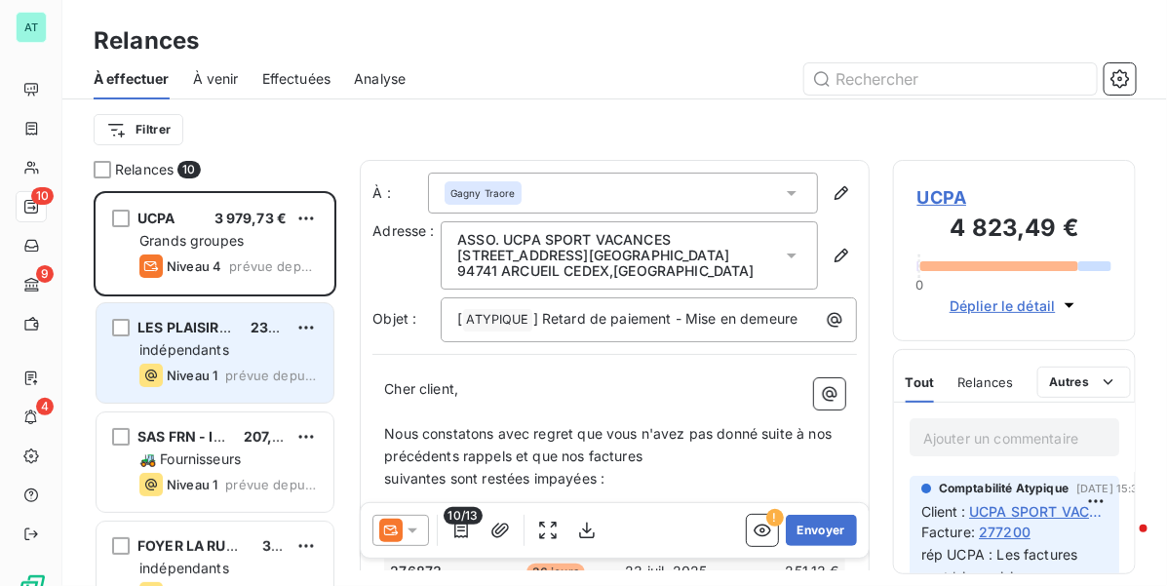
drag, startPoint x: 210, startPoint y: 348, endPoint x: 236, endPoint y: 368, distance: 33.3
click at [210, 347] on span "indépendants" at bounding box center [184, 349] width 90 height 17
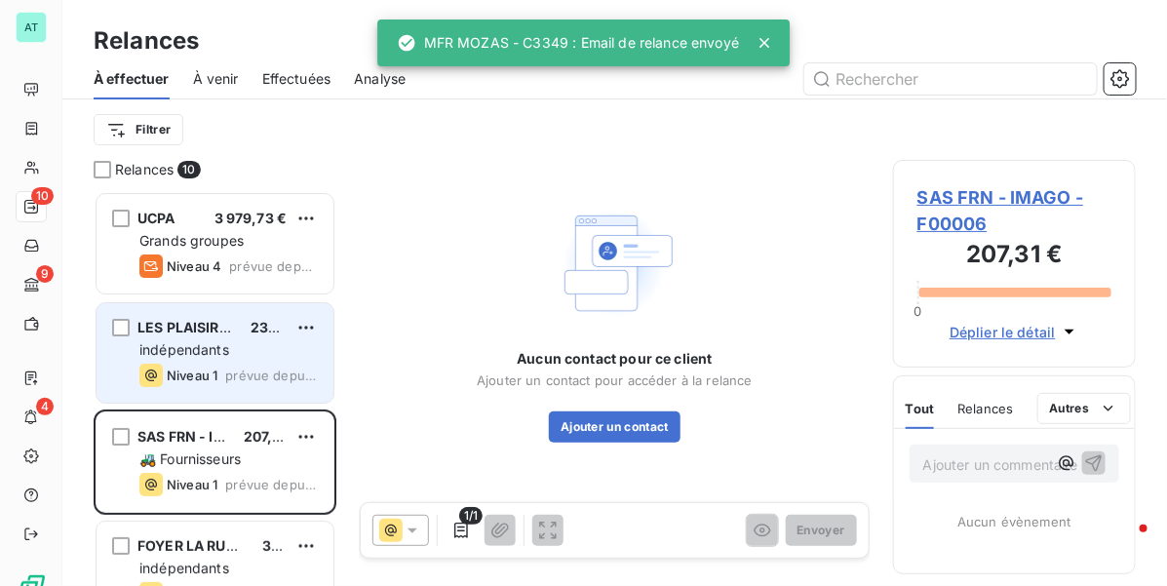
click at [278, 343] on div "indépendants" at bounding box center [228, 349] width 178 height 19
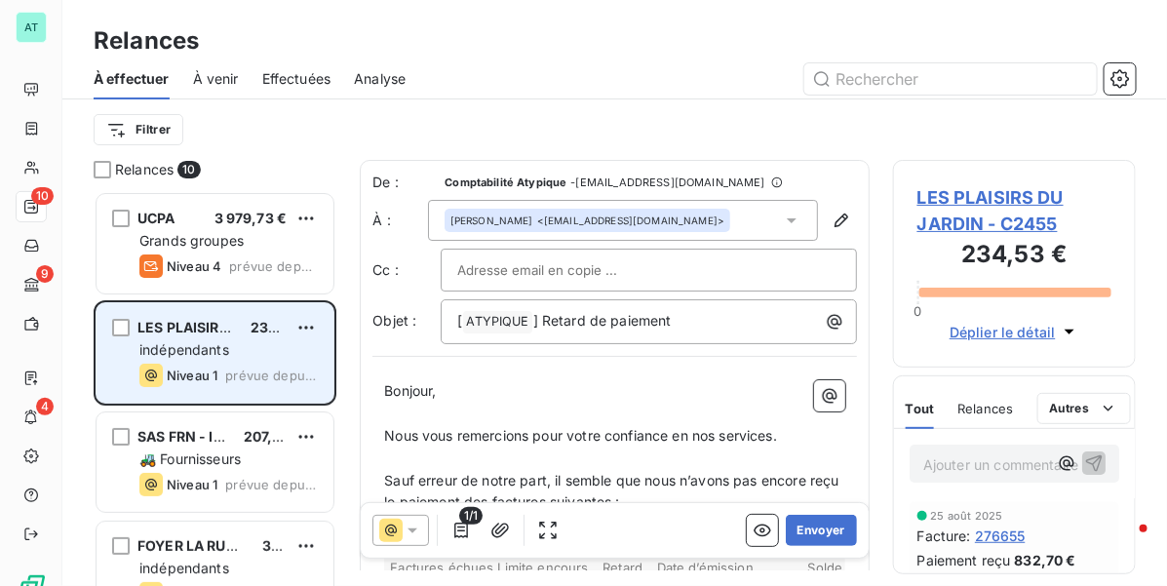
click at [212, 364] on div "Niveau 1" at bounding box center [178, 375] width 78 height 23
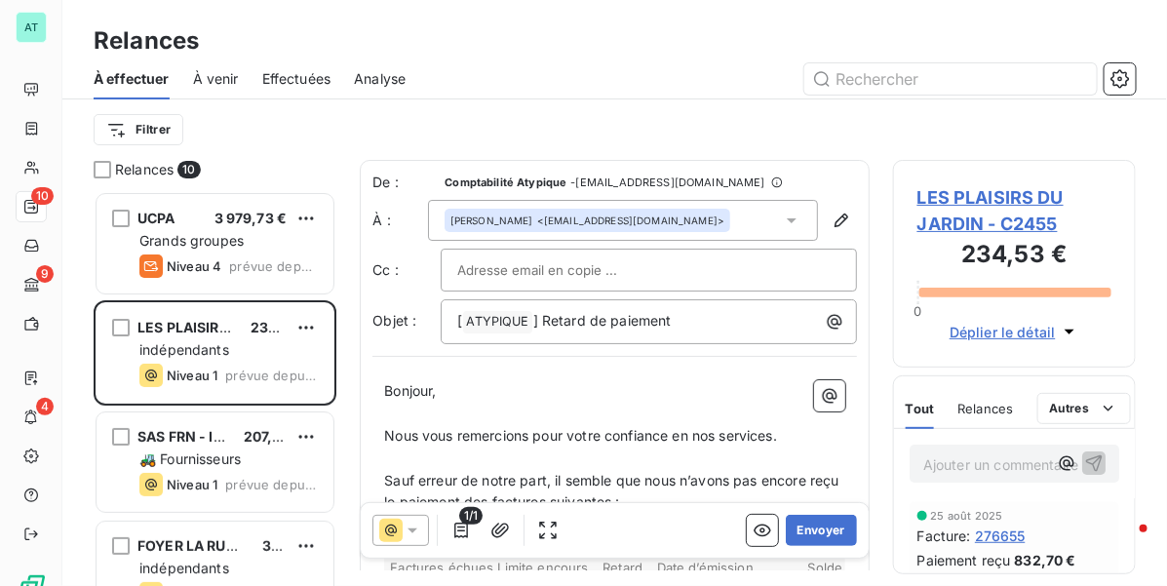
click at [821, 512] on div "1/1 Envoyer" at bounding box center [615, 530] width 508 height 55
click at [821, 513] on div "1/1 Envoyer" at bounding box center [615, 530] width 508 height 55
click at [815, 528] on button "Envoyer" at bounding box center [821, 530] width 71 height 31
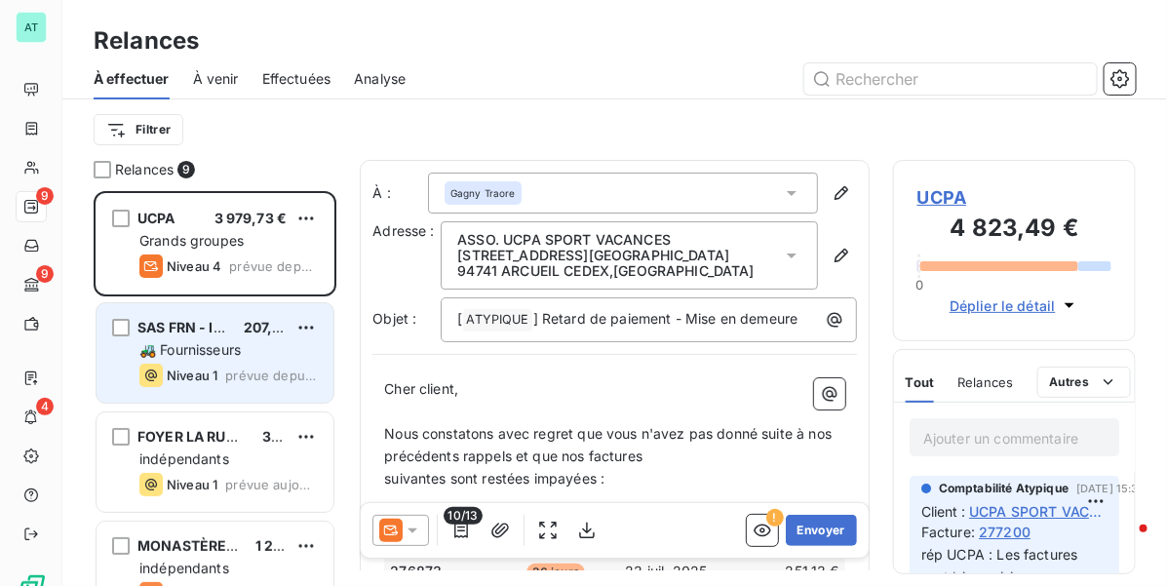
click at [224, 342] on span "🚜 Fournisseurs" at bounding box center [189, 349] width 101 height 17
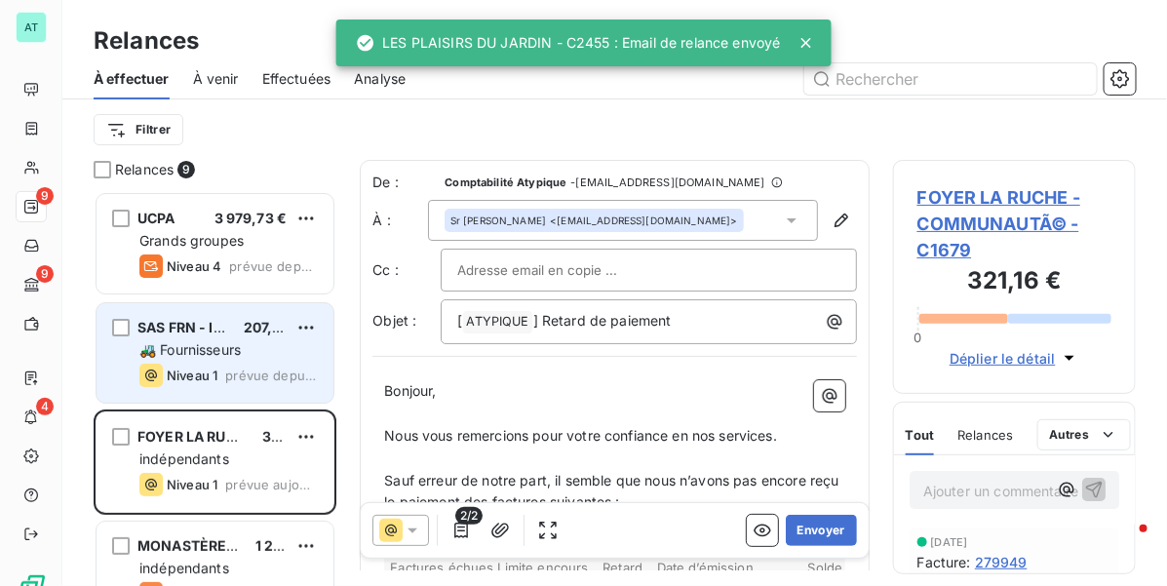
click at [260, 335] on span "207,31 €" at bounding box center [272, 327] width 57 height 17
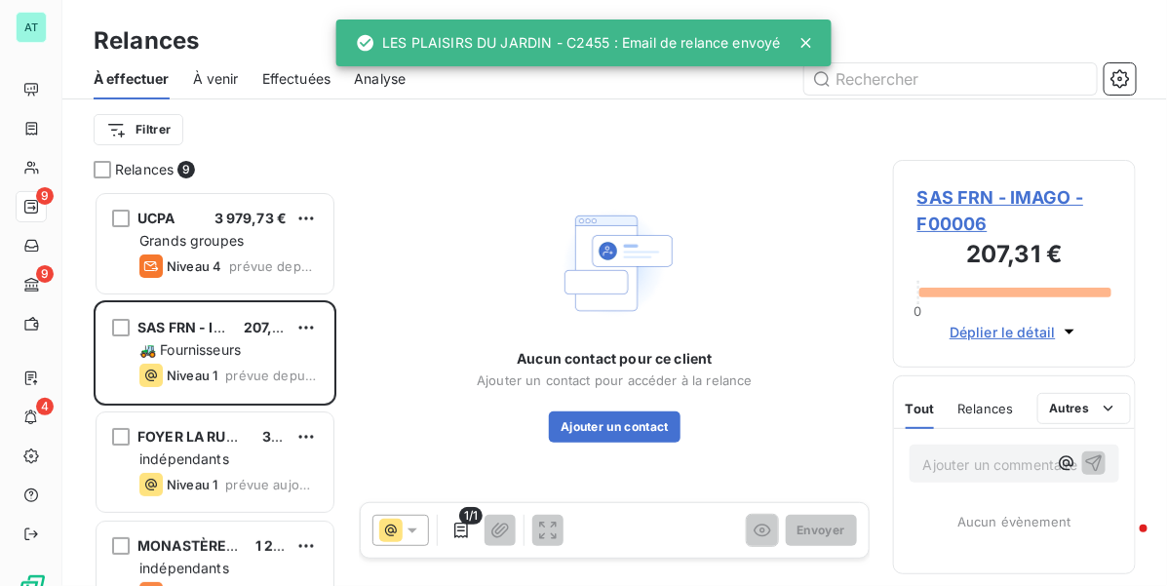
click at [962, 195] on span "SAS FRN - IMAGO - F00006" at bounding box center [1014, 210] width 194 height 53
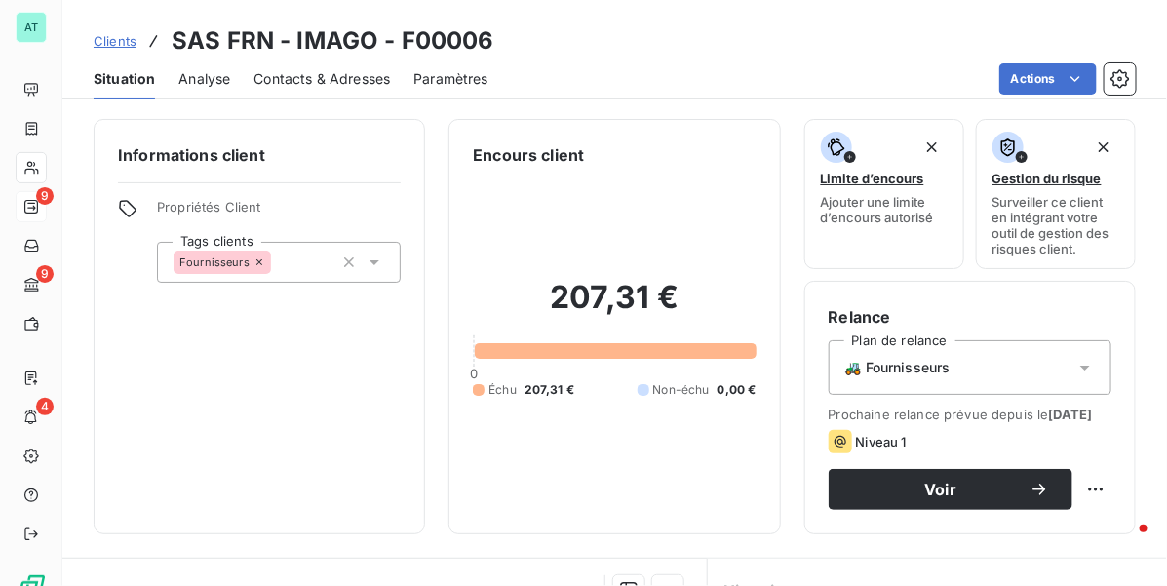
click at [454, 41] on h3 "SAS FRN - IMAGO - F00006" at bounding box center [333, 40] width 323 height 35
click at [460, 46] on h3 "SAS FRN - IMAGO - F00006" at bounding box center [333, 40] width 323 height 35
copy h3 "F00006"
click at [312, 88] on span "Contacts & Adresses" at bounding box center [321, 78] width 136 height 19
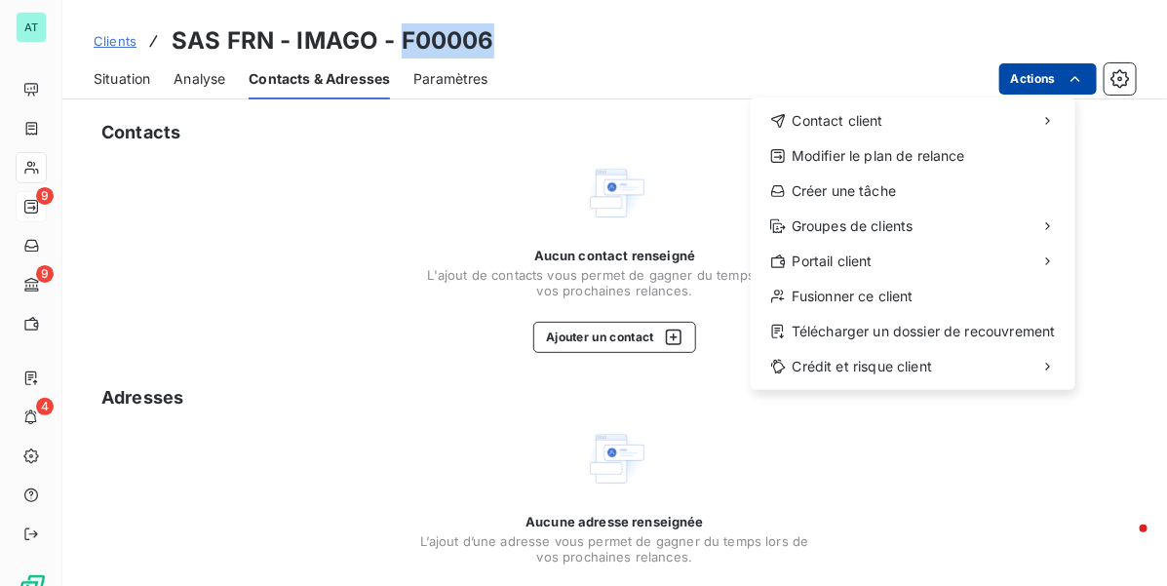
click at [1033, 76] on html "AT 9 9 4 Clients SAS FRN - IMAGO - F00006 Situation Analyse Contacts & Adresses…" at bounding box center [583, 293] width 1167 height 586
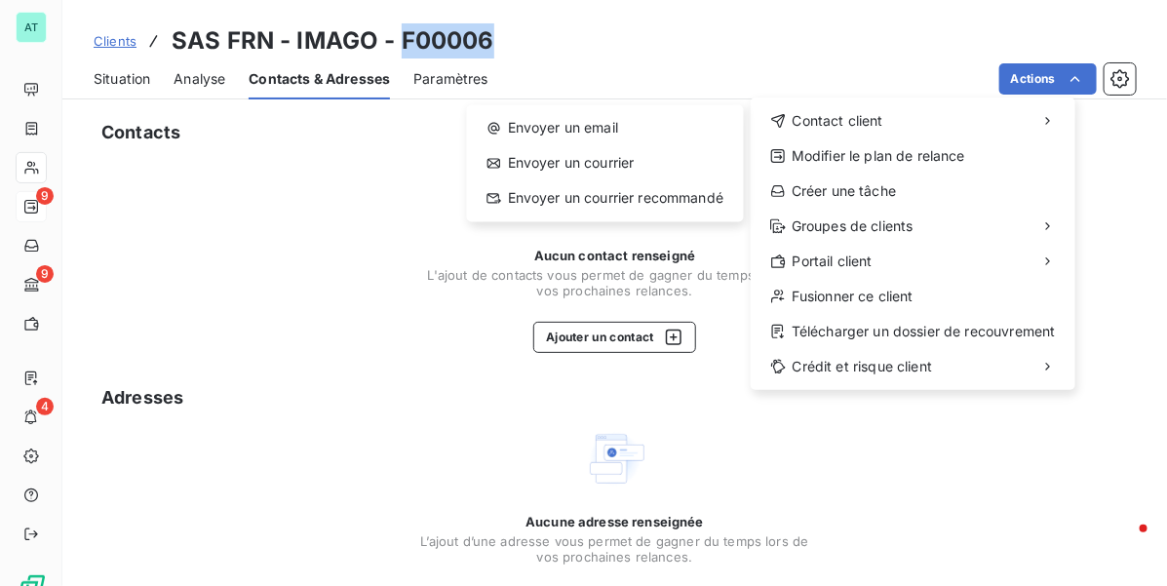
drag, startPoint x: 643, startPoint y: 123, endPoint x: 710, endPoint y: 50, distance: 98.7
click at [710, 50] on html "AT 9 9 4 Clients SAS FRN - IMAGO - F00006 Situation Analyse Contacts & Adresses…" at bounding box center [583, 293] width 1167 height 586
drag, startPoint x: 717, startPoint y: 50, endPoint x: 791, endPoint y: 80, distance: 79.1
click at [718, 50] on html "AT 9 9 4 Clients SAS FRN - IMAGO - F00006 Situation Analyse Contacts & Adresses…" at bounding box center [583, 293] width 1167 height 586
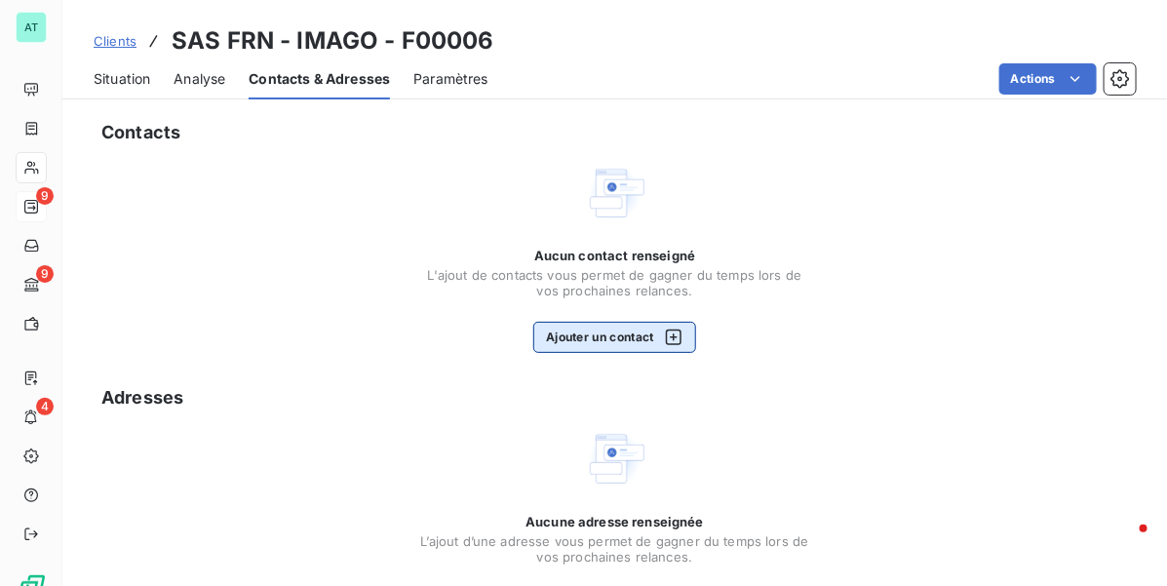
click at [622, 328] on div "Aucun contact renseigné L'ajout de contacts vous permet de gagner du temps lors…" at bounding box center [615, 300] width 390 height 105
click at [621, 328] on button "Ajouter un contact" at bounding box center [614, 337] width 163 height 31
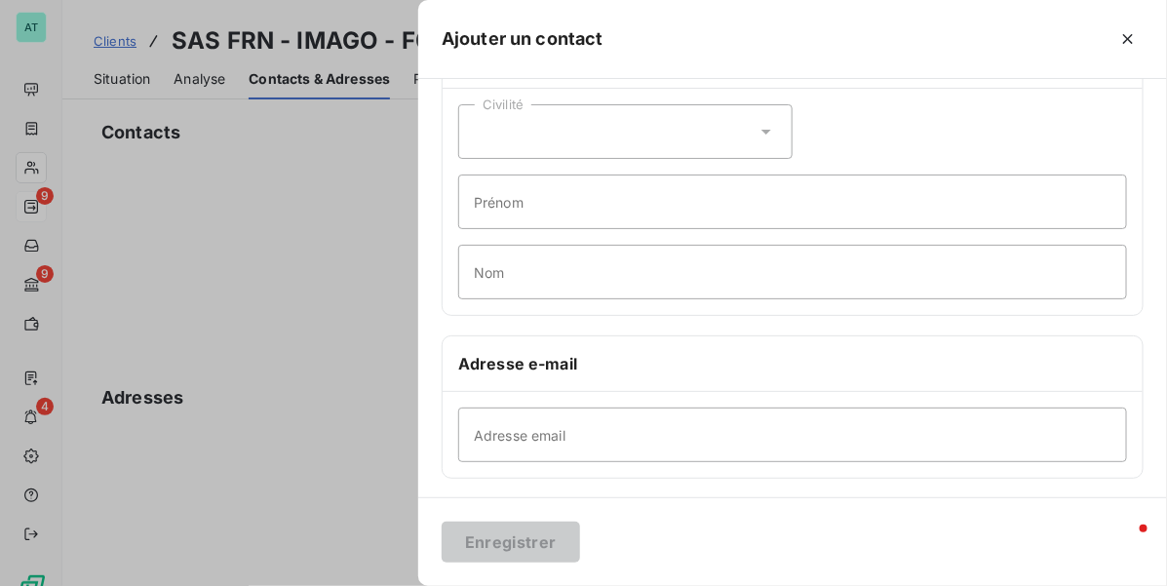
scroll to position [122, 0]
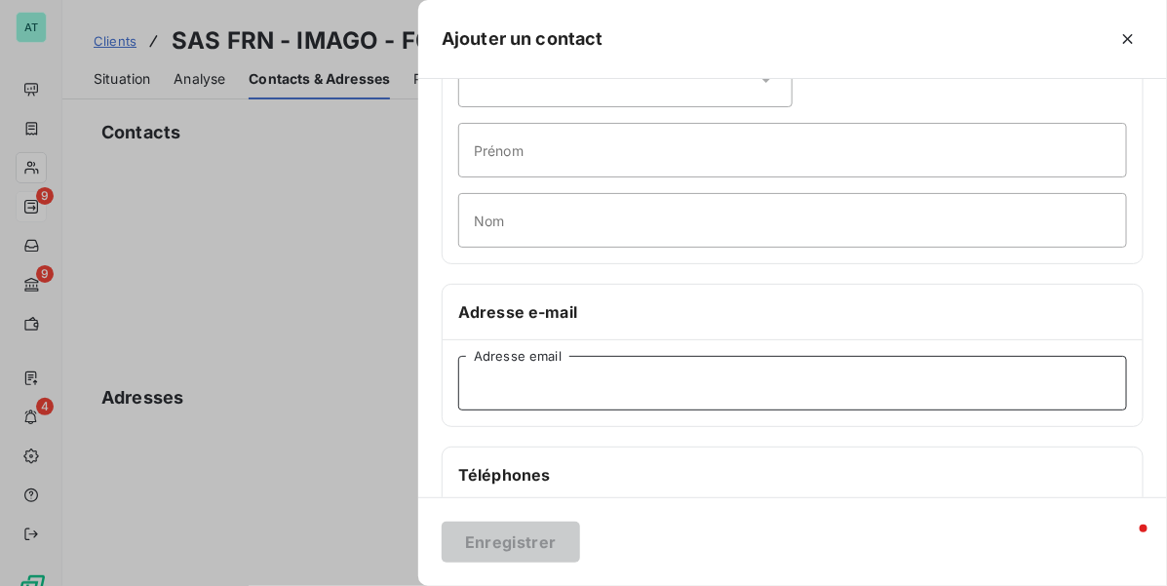
click at [533, 367] on input "Adresse email" at bounding box center [792, 383] width 669 height 55
paste input "comptaclient@imagobio.fr"
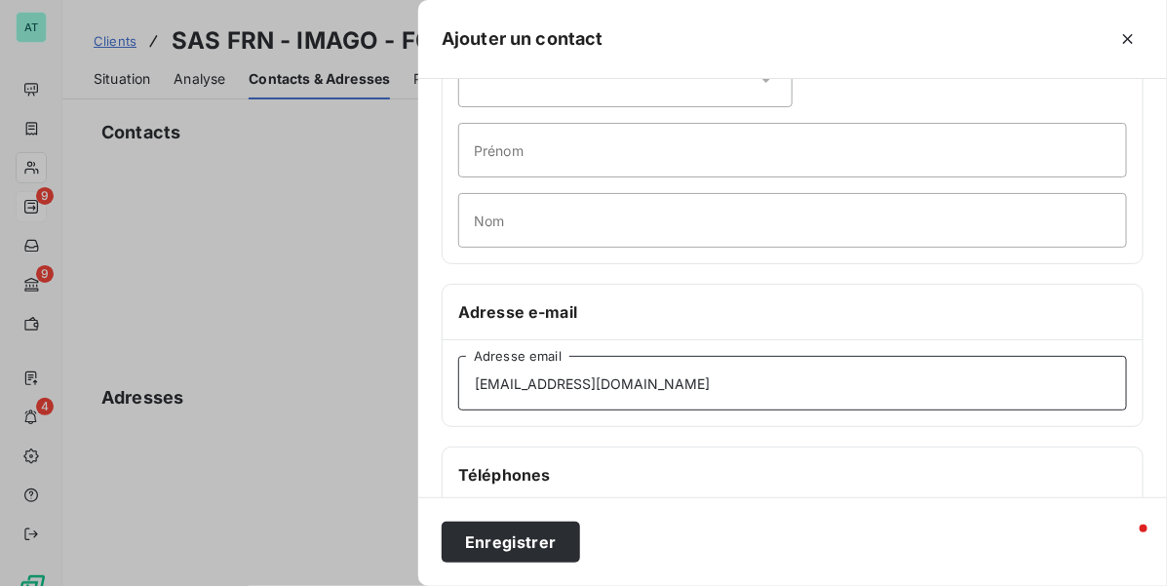
type input "comptaclient@imagobio.fr"
click at [498, 563] on div "Enregistrer" at bounding box center [792, 541] width 749 height 89
click at [492, 556] on button "Enregistrer" at bounding box center [511, 541] width 138 height 41
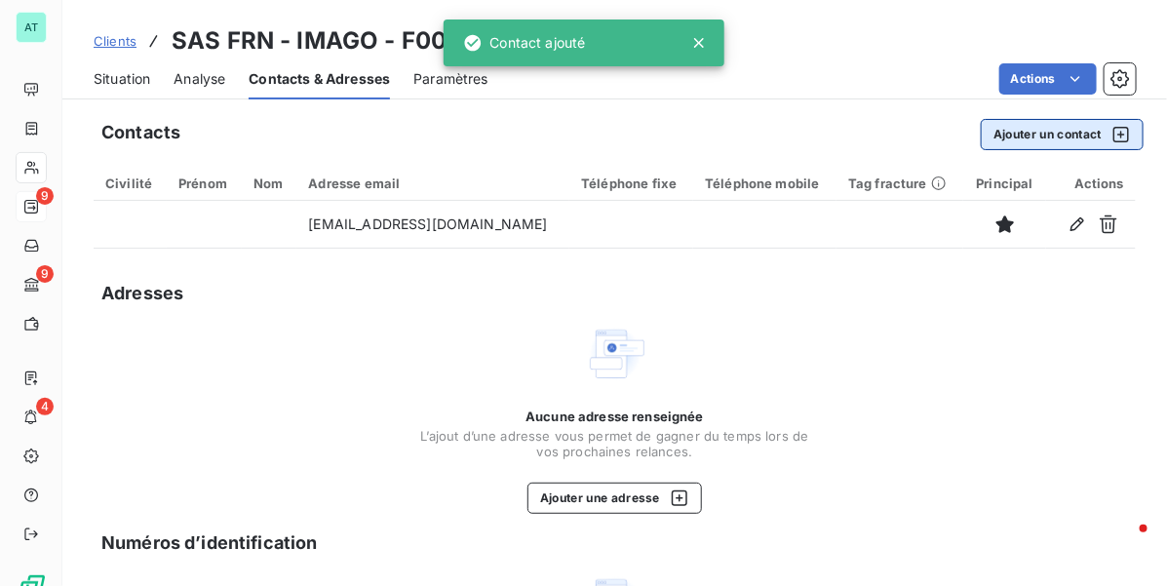
click at [1050, 133] on button "Ajouter un contact" at bounding box center [1062, 134] width 163 height 31
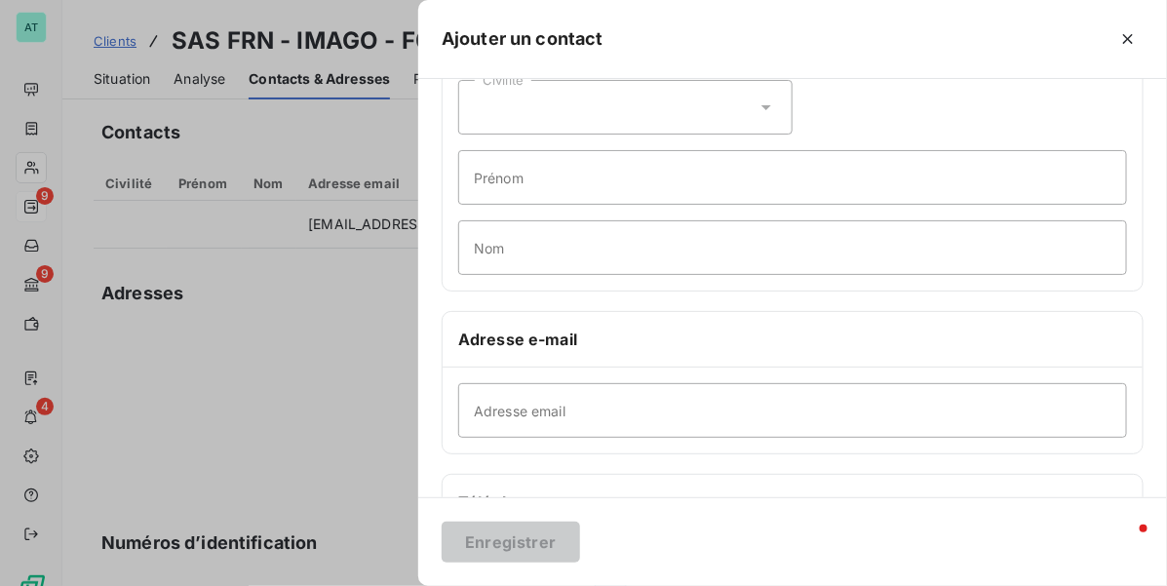
scroll to position [244, 0]
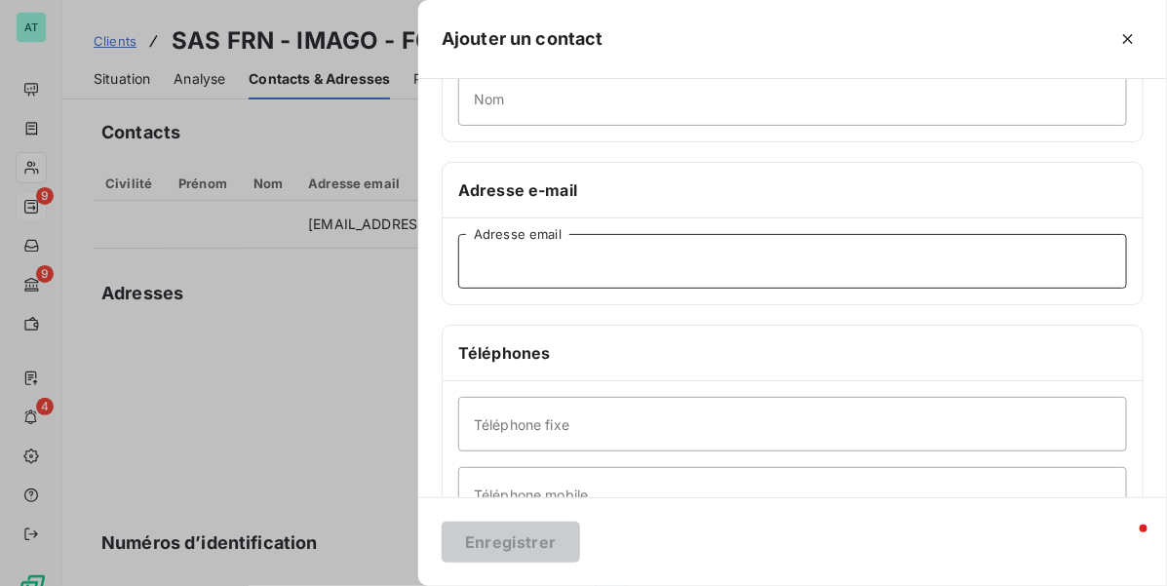
click at [543, 281] on input "Adresse email" at bounding box center [792, 261] width 669 height 55
paste input "guillaume@imagobio.fr"
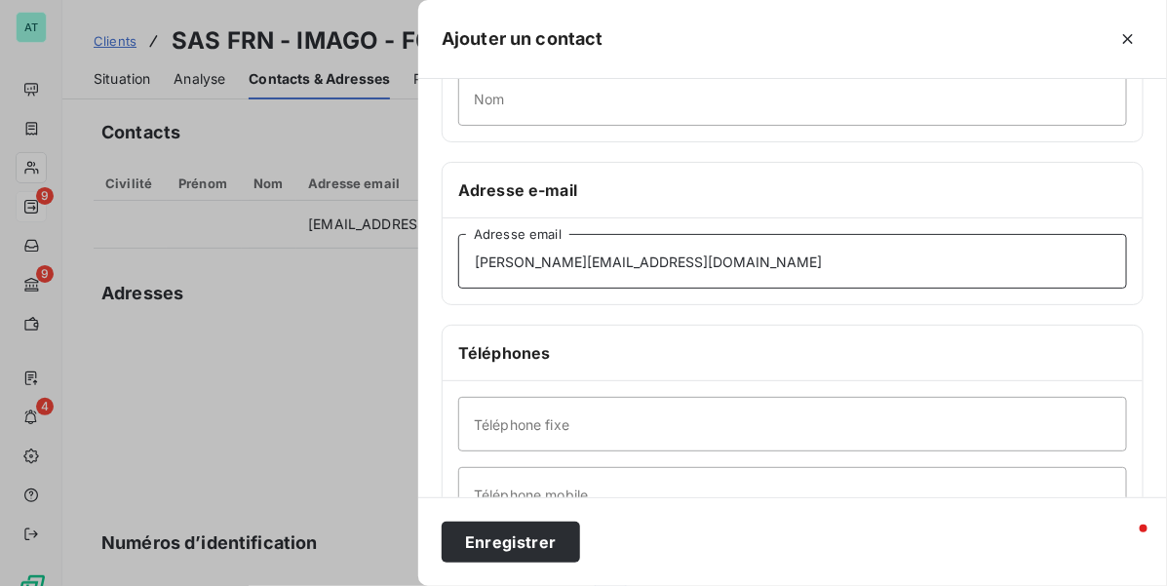
type input "guillaume@imagobio.fr"
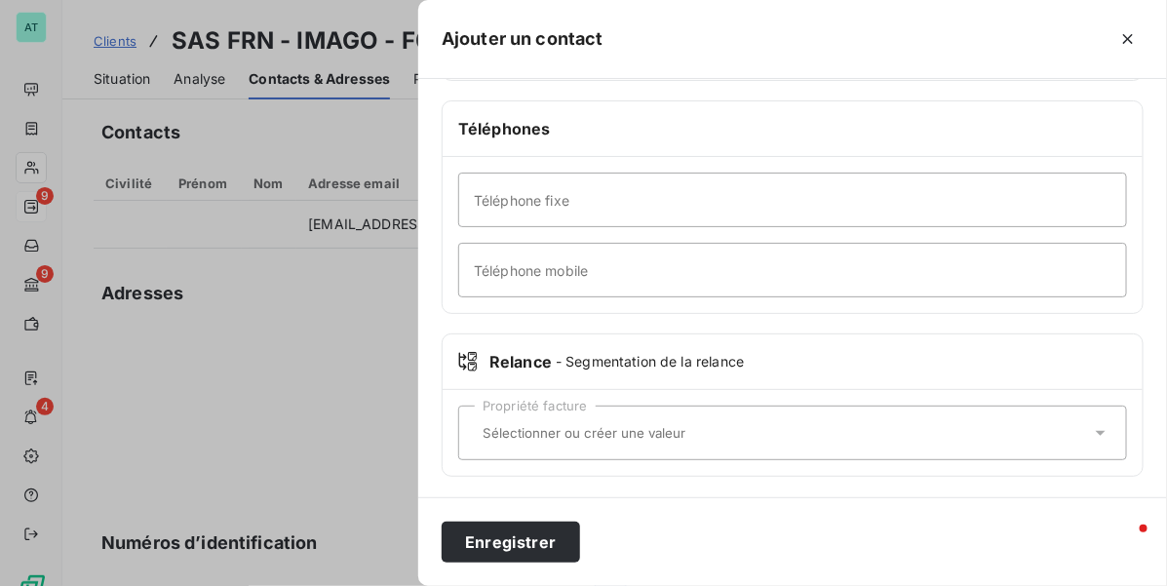
scroll to position [474, 0]
drag, startPoint x: 578, startPoint y: 275, endPoint x: 590, endPoint y: 276, distance: 11.7
click at [582, 274] on input "Téléphone mobile" at bounding box center [792, 267] width 669 height 55
paste input "647 152 461"
click at [469, 263] on input "647 152 461" at bounding box center [792, 267] width 669 height 55
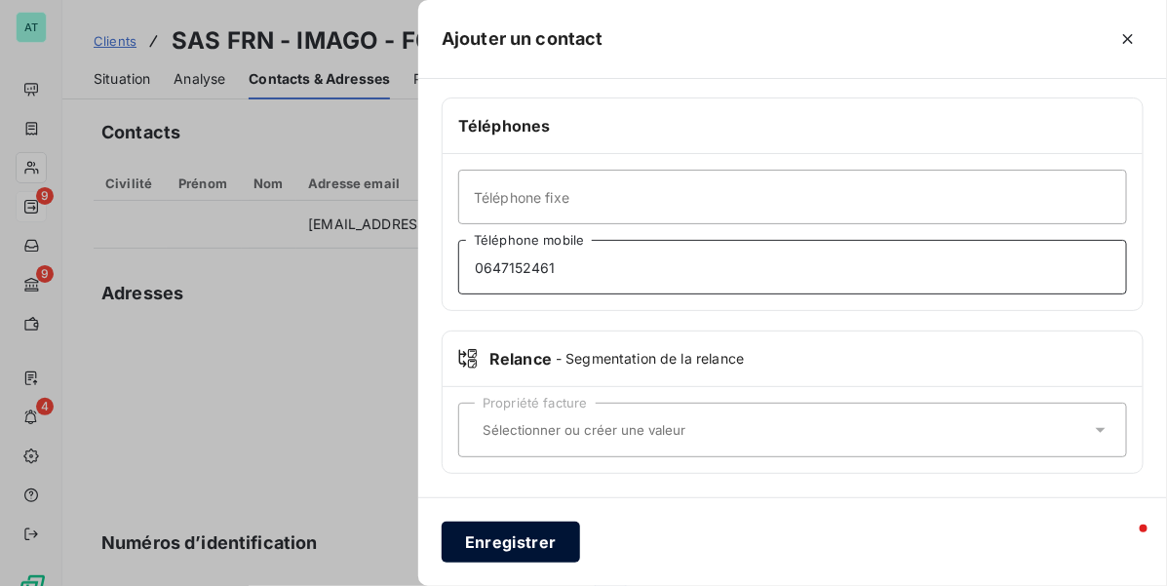
type input "0647152461"
click at [473, 537] on button "Enregistrer" at bounding box center [511, 541] width 138 height 41
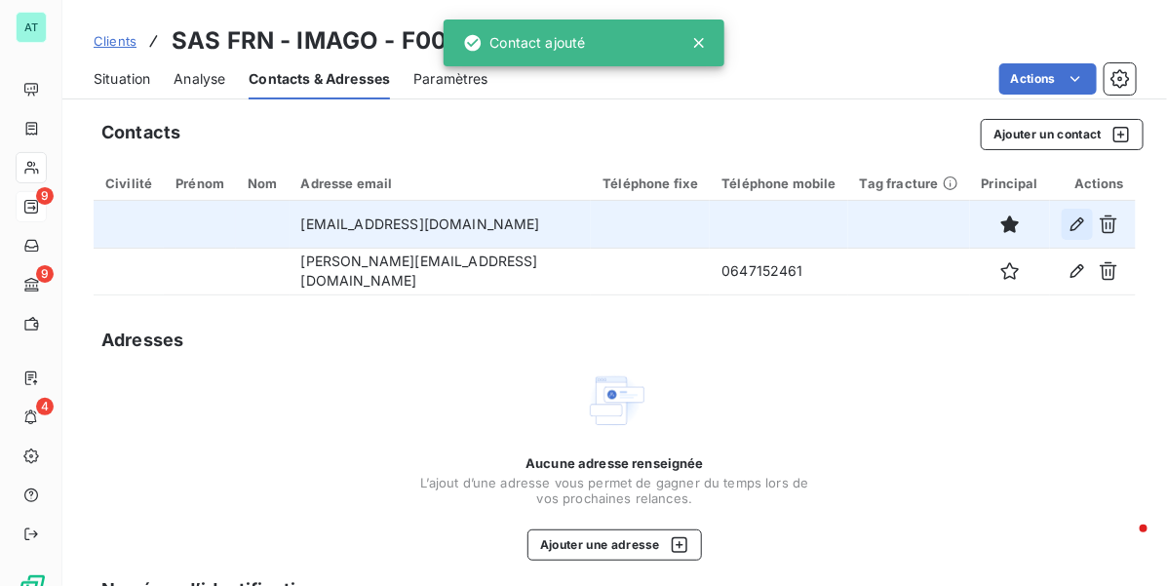
click at [1070, 222] on icon "button" at bounding box center [1077, 224] width 14 height 14
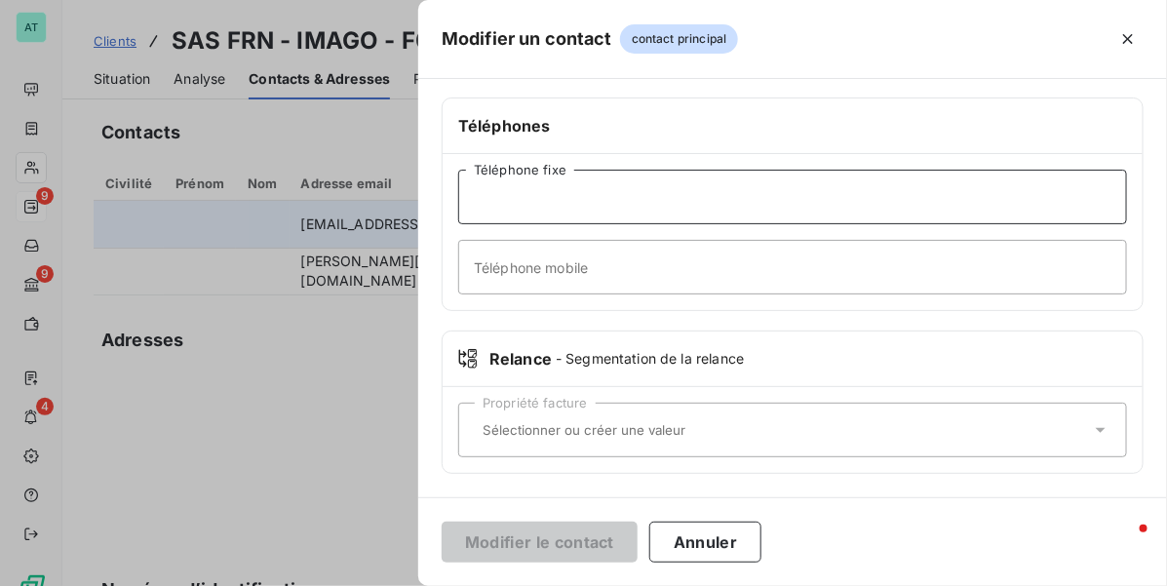
drag, startPoint x: 585, startPoint y: 214, endPoint x: 600, endPoint y: 216, distance: 15.7
click at [591, 212] on input "Téléphone fixe" at bounding box center [792, 197] width 669 height 55
paste input "3 468 684 046"
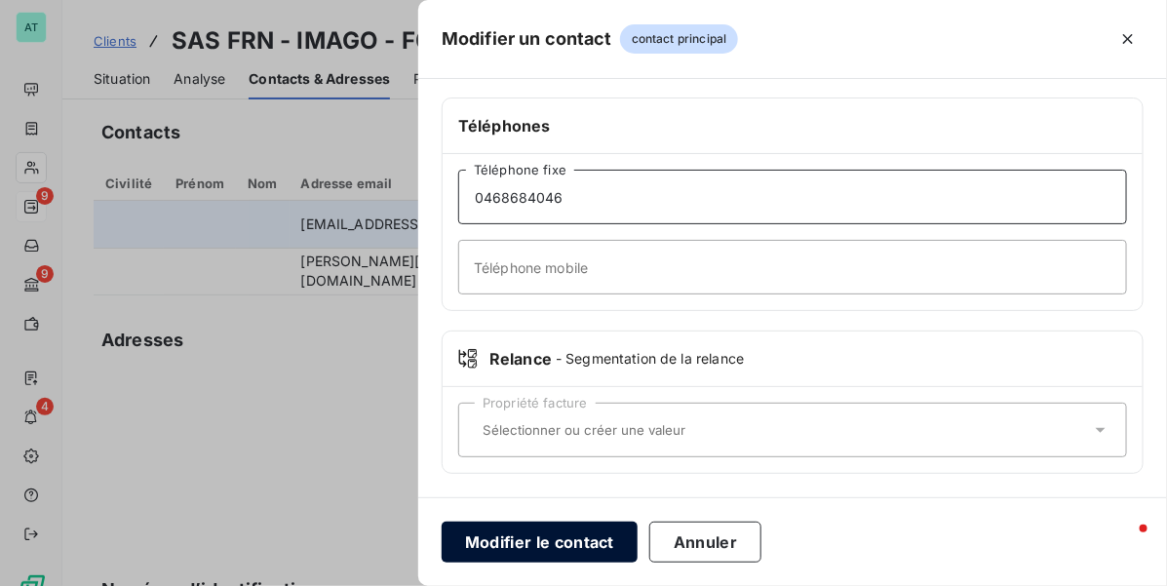
type input "0468684046"
drag, startPoint x: 595, startPoint y: 522, endPoint x: 580, endPoint y: 522, distance: 14.6
click at [593, 522] on button "Modifier le contact" at bounding box center [540, 541] width 196 height 41
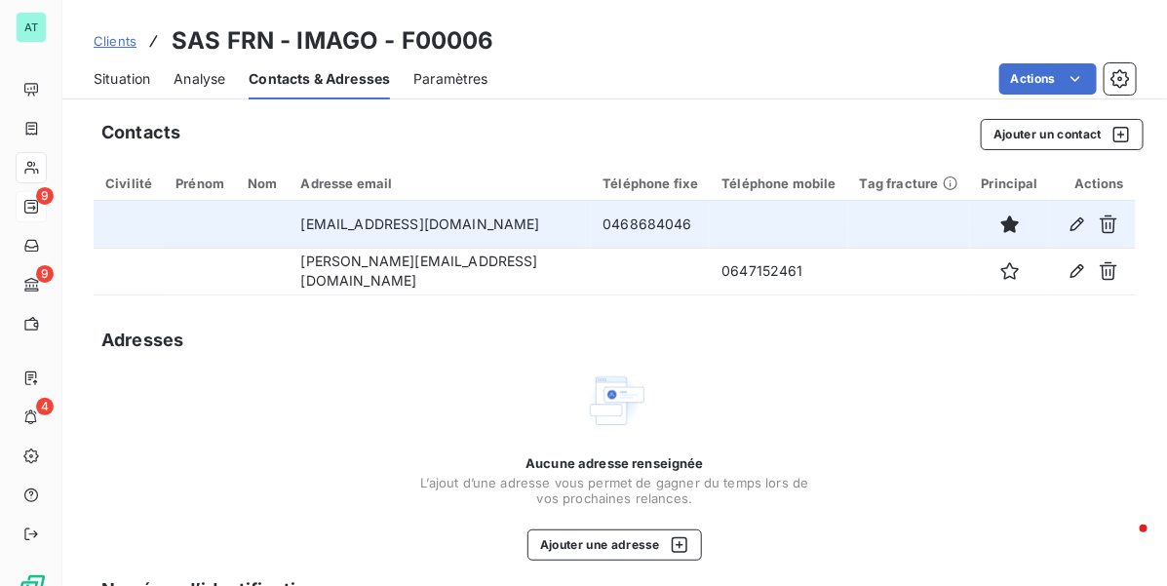
click at [136, 86] on span "Situation" at bounding box center [122, 78] width 57 height 19
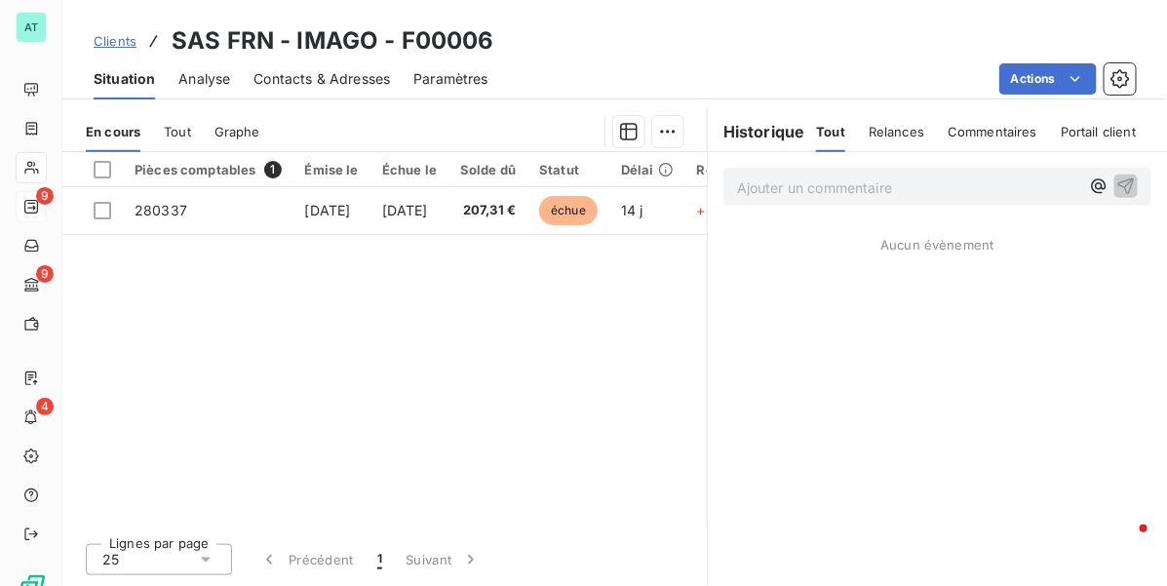
scroll to position [0, 0]
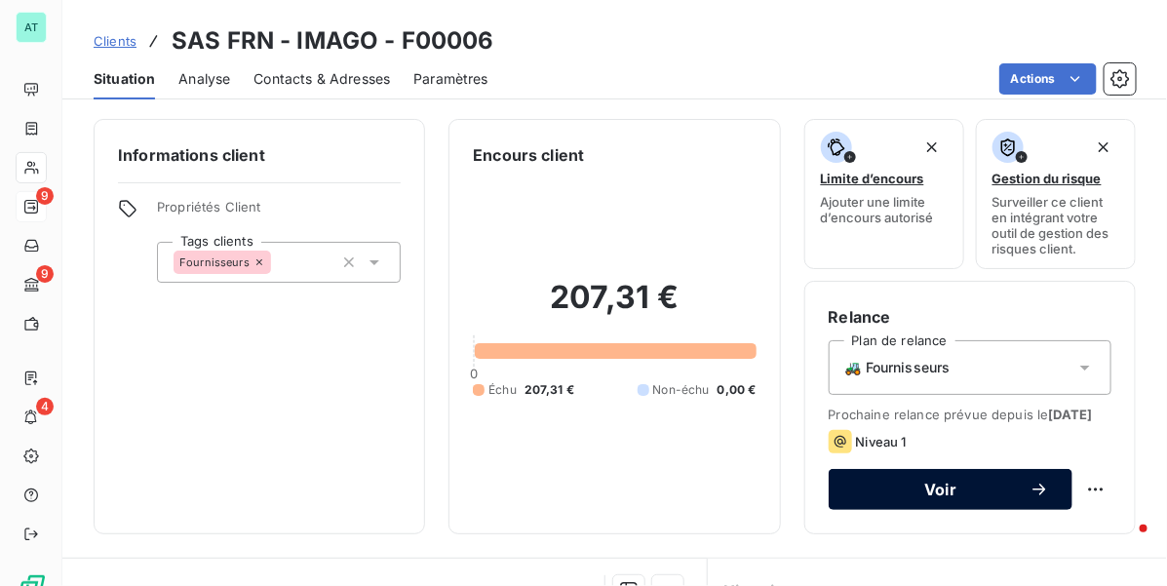
click at [938, 510] on button "Voir" at bounding box center [951, 489] width 244 height 41
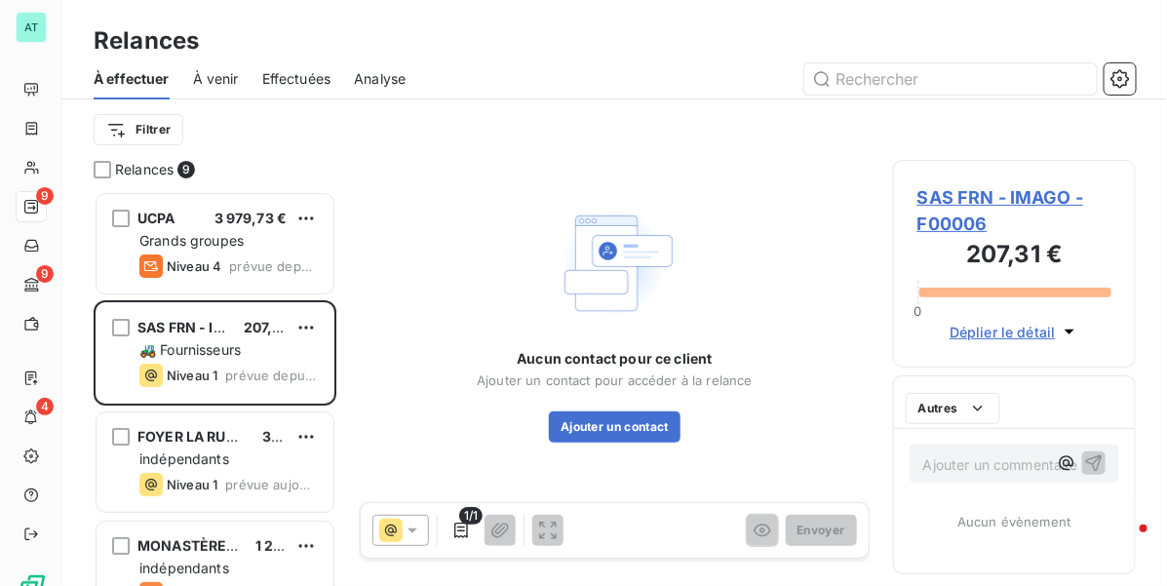
scroll to position [377, 224]
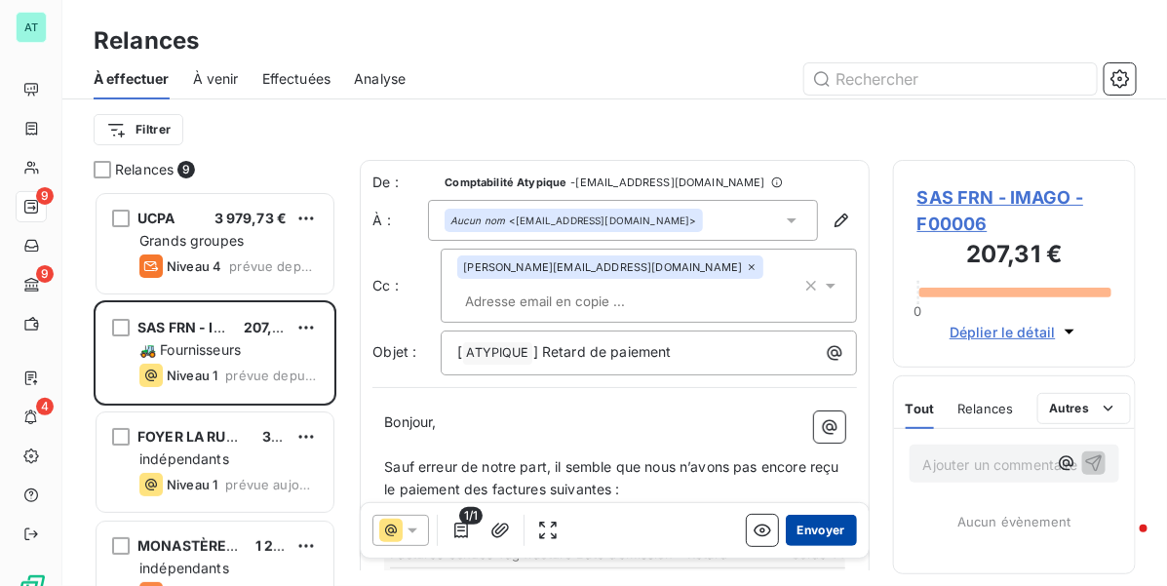
click at [815, 527] on button "Envoyer" at bounding box center [821, 530] width 71 height 31
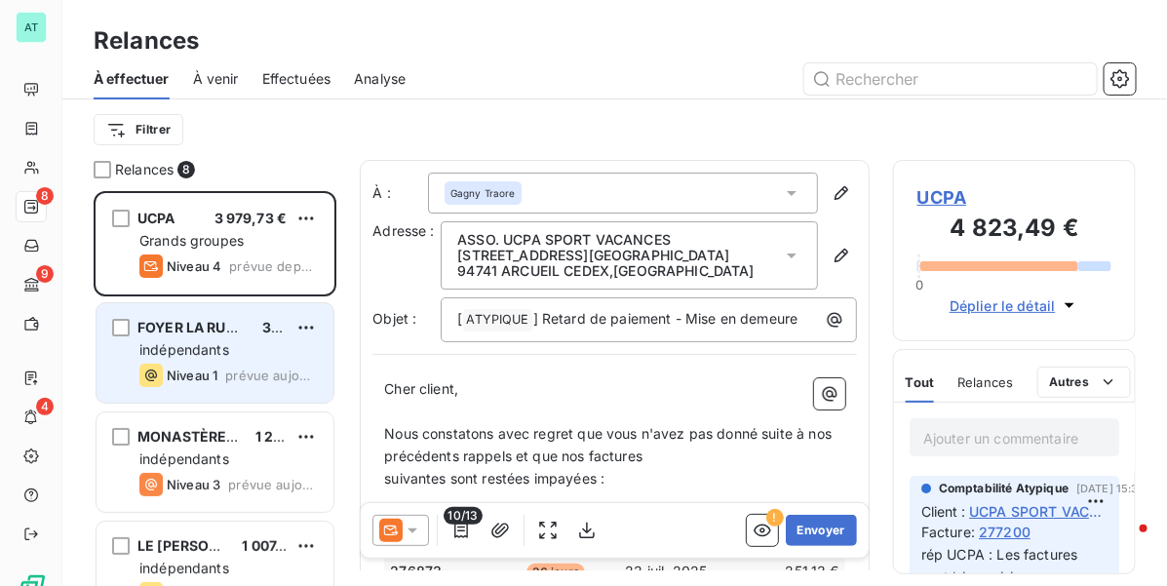
click at [226, 367] on span "prévue aujourd’hui" at bounding box center [271, 375] width 93 height 16
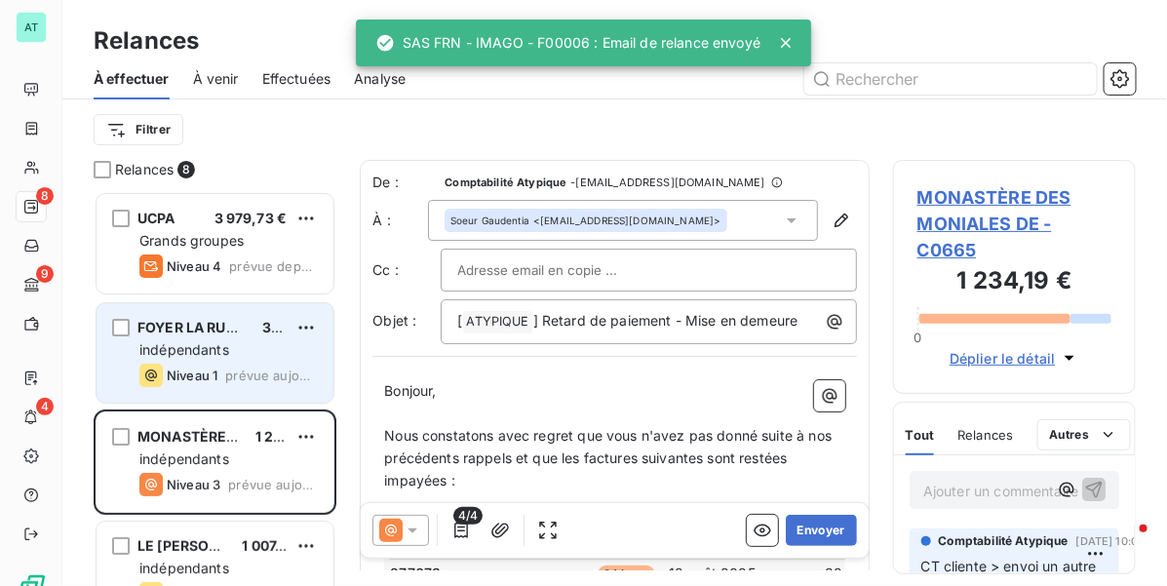
click at [250, 351] on div "indépendants" at bounding box center [228, 349] width 178 height 19
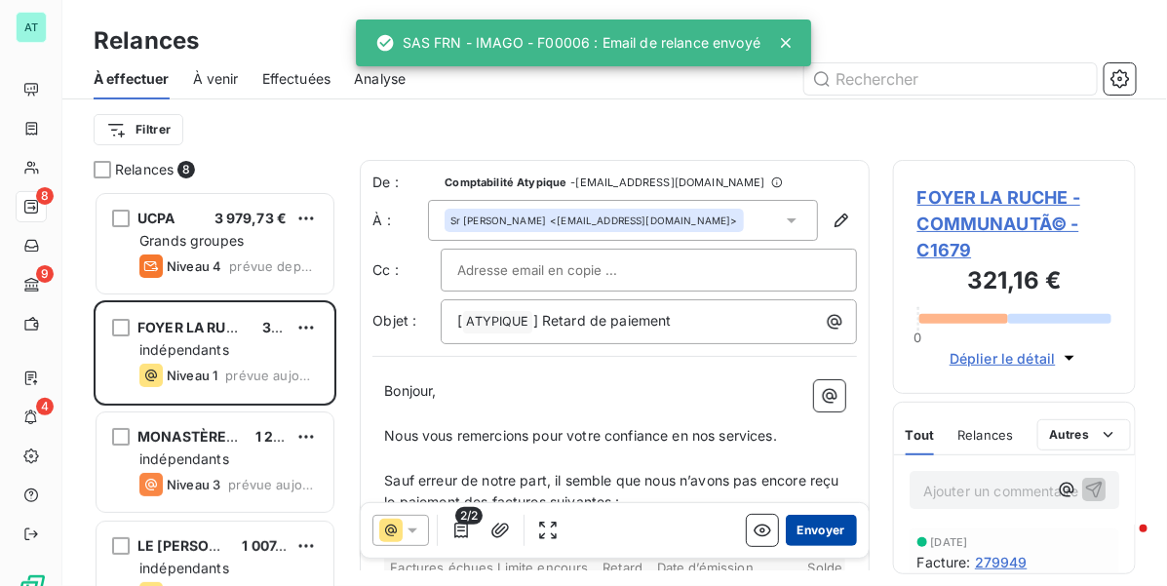
click at [821, 532] on button "Envoyer" at bounding box center [821, 530] width 71 height 31
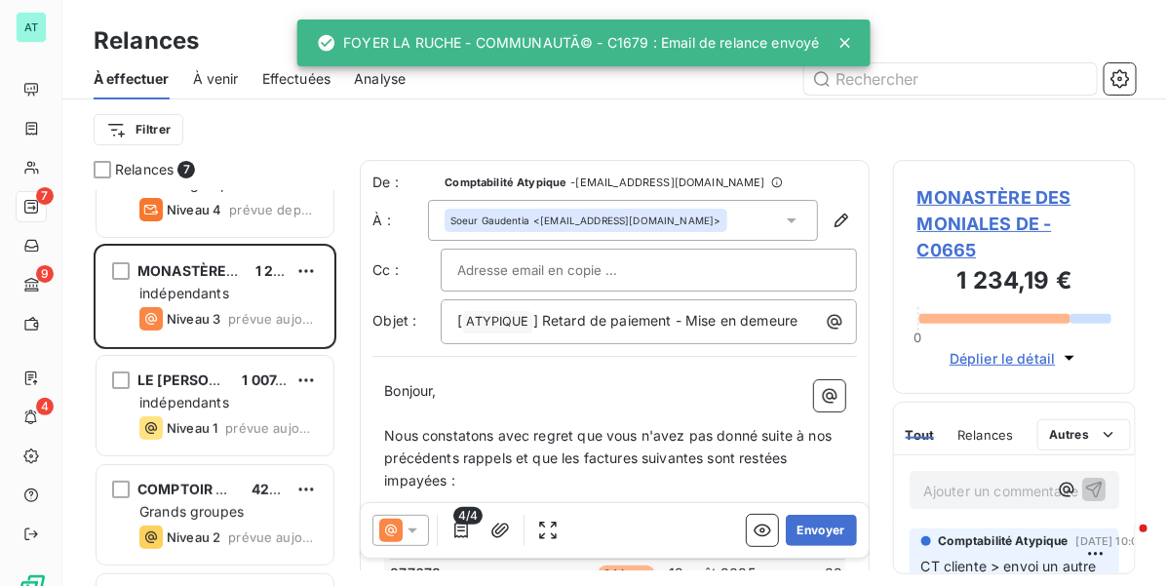
scroll to position [123, 0]
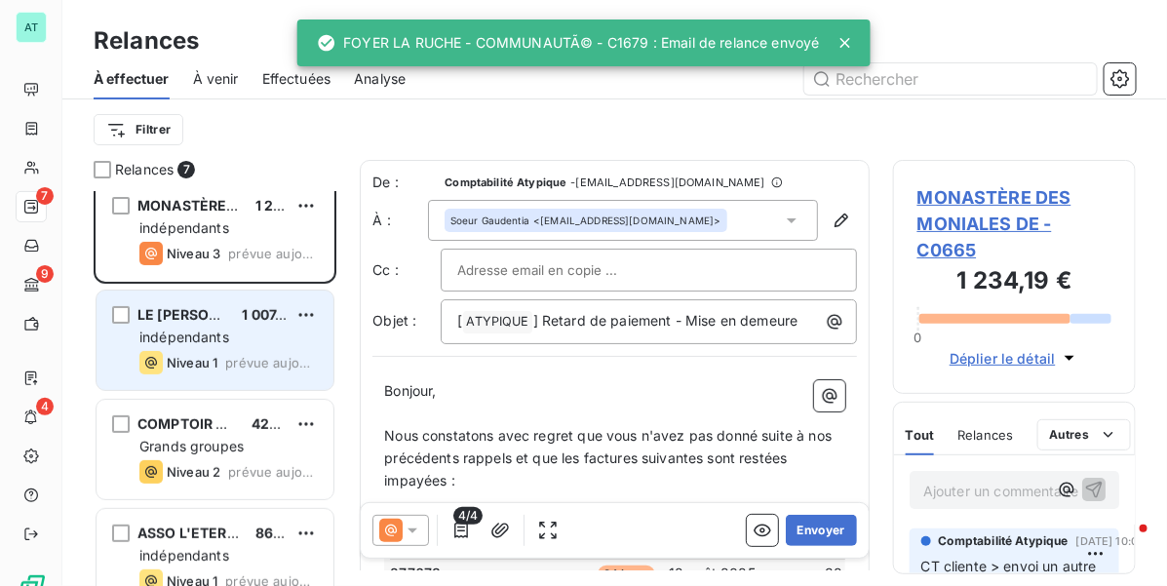
click at [224, 336] on span "indépendants" at bounding box center [184, 336] width 90 height 17
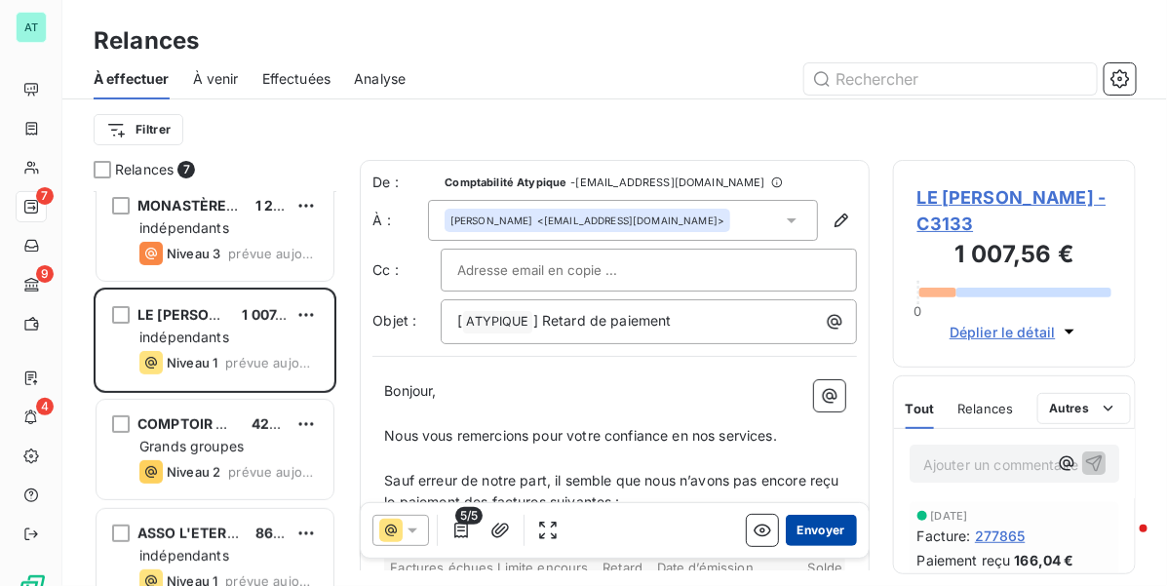
click at [810, 524] on button "Envoyer" at bounding box center [821, 530] width 71 height 31
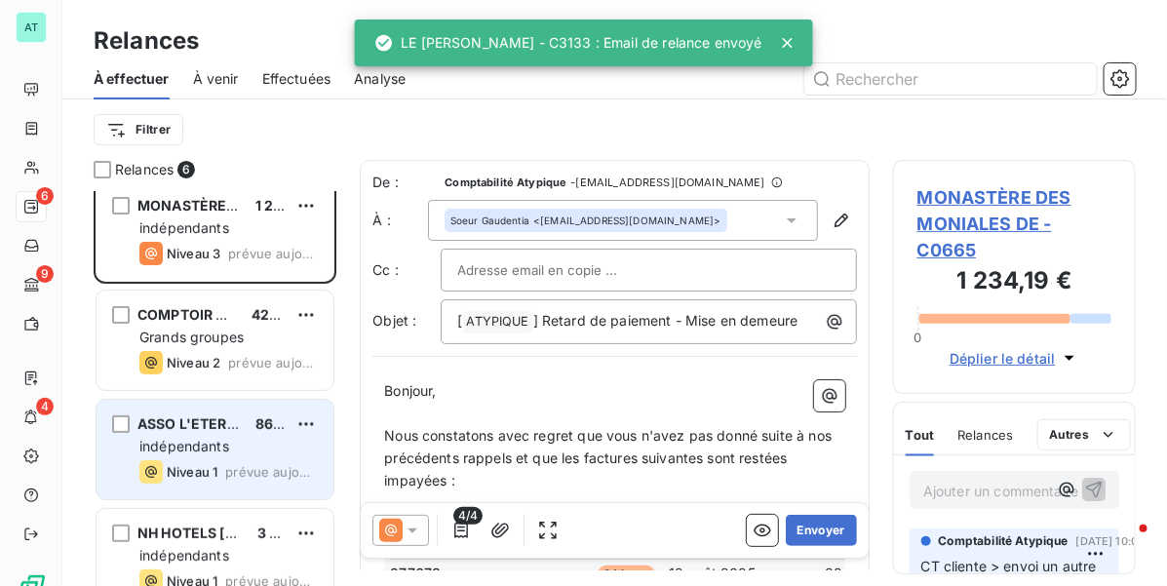
click at [241, 449] on div "indépendants" at bounding box center [228, 446] width 178 height 19
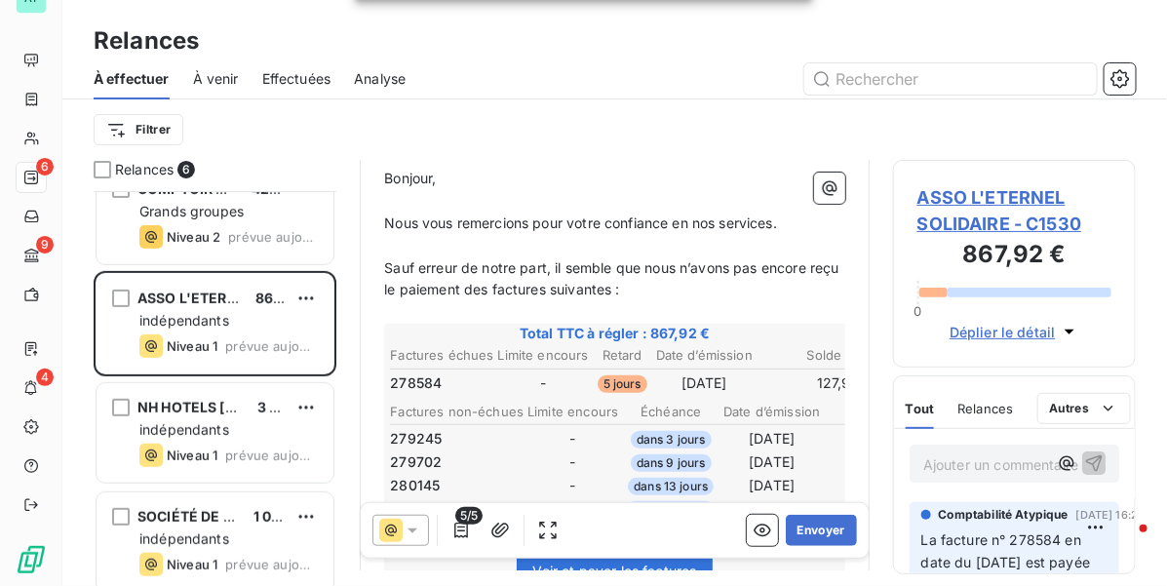
scroll to position [261, 0]
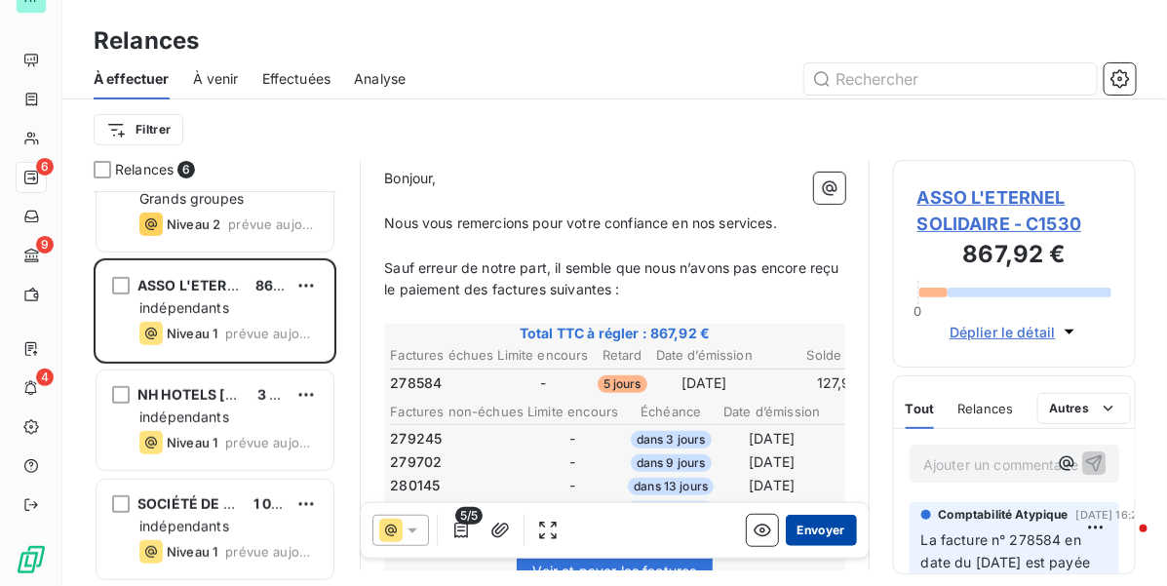
click at [792, 533] on button "Envoyer" at bounding box center [821, 530] width 71 height 31
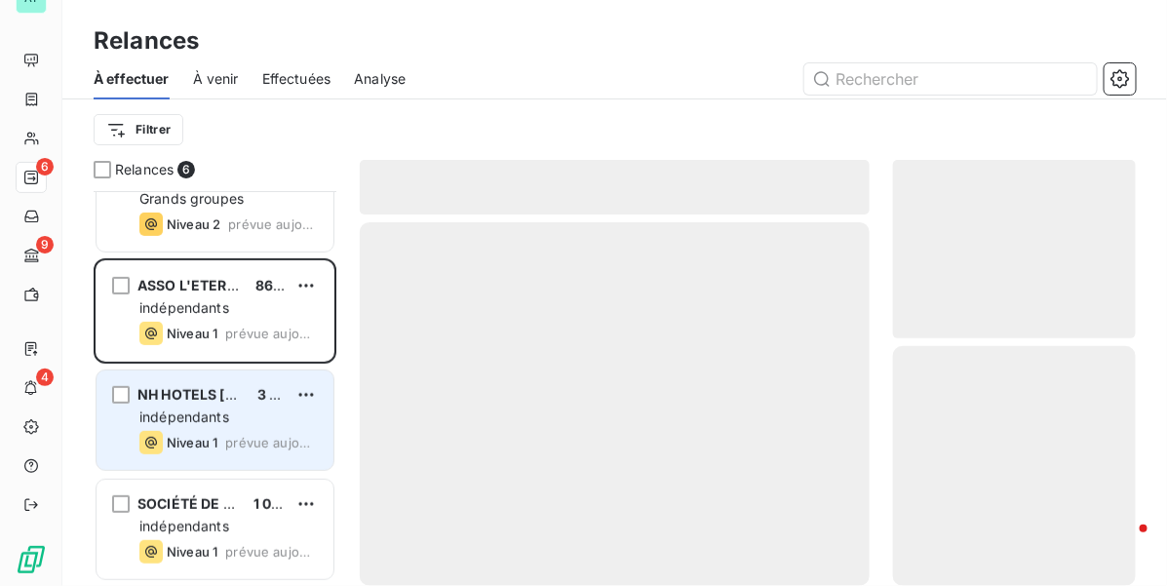
scroll to position [151, 0]
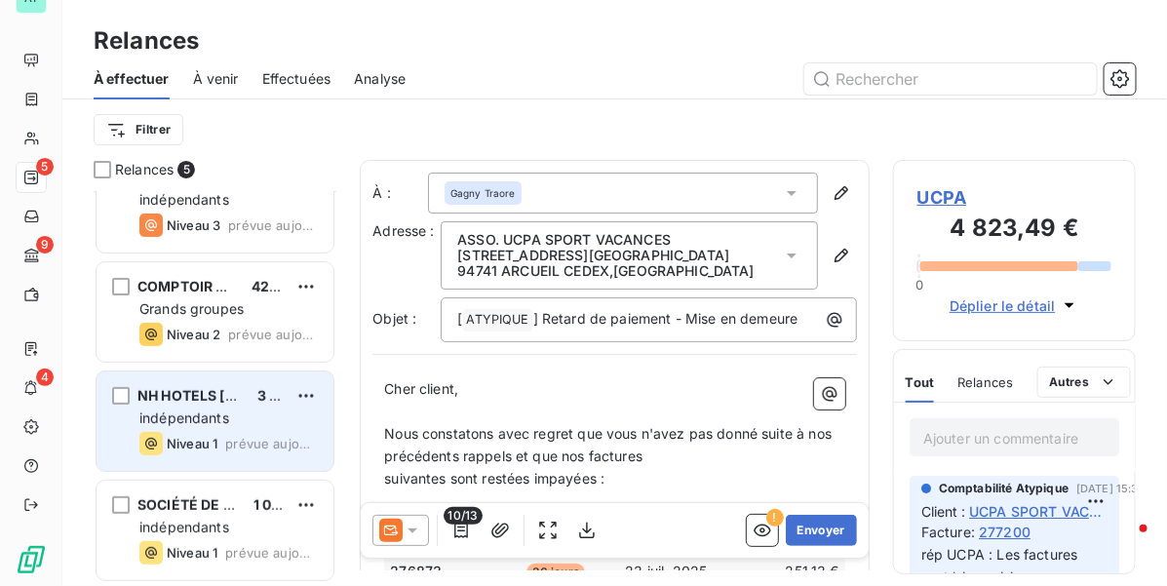
click at [235, 402] on div "NH HOTELS FRANCE SASU 3 386,86 €" at bounding box center [228, 396] width 178 height 18
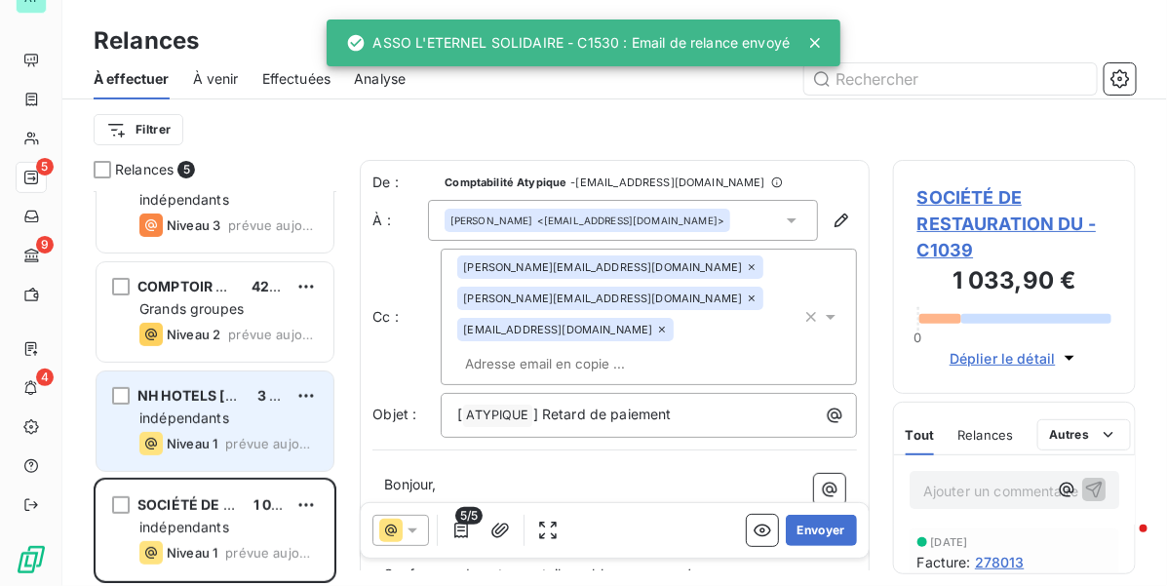
click at [221, 396] on span "NH HOTELS [GEOGRAPHIC_DATA] SASU" at bounding box center [271, 395] width 268 height 17
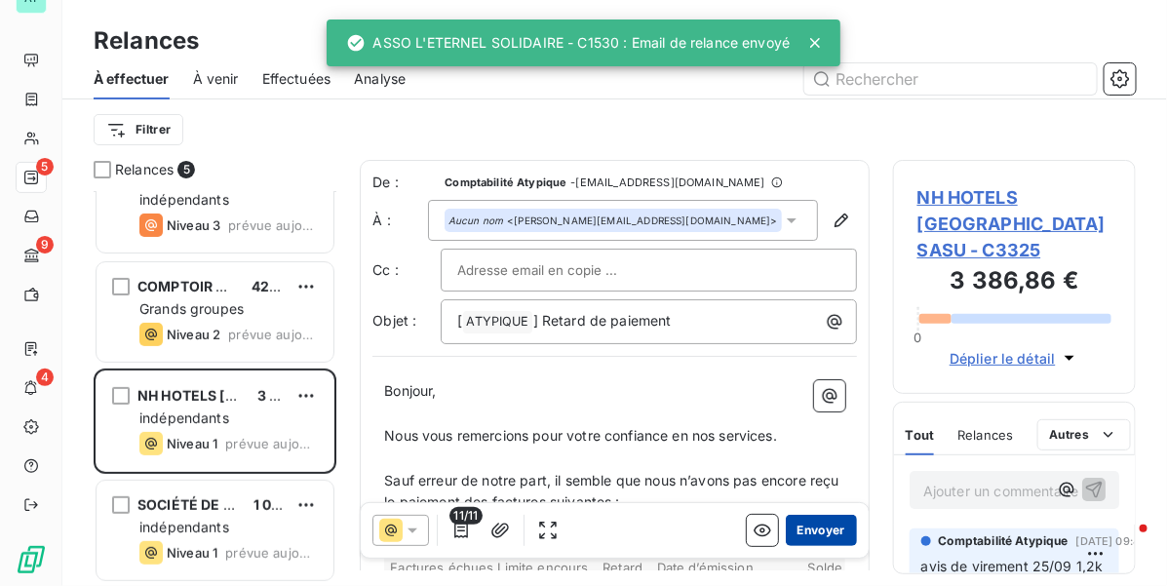
click at [810, 522] on button "Envoyer" at bounding box center [821, 530] width 71 height 31
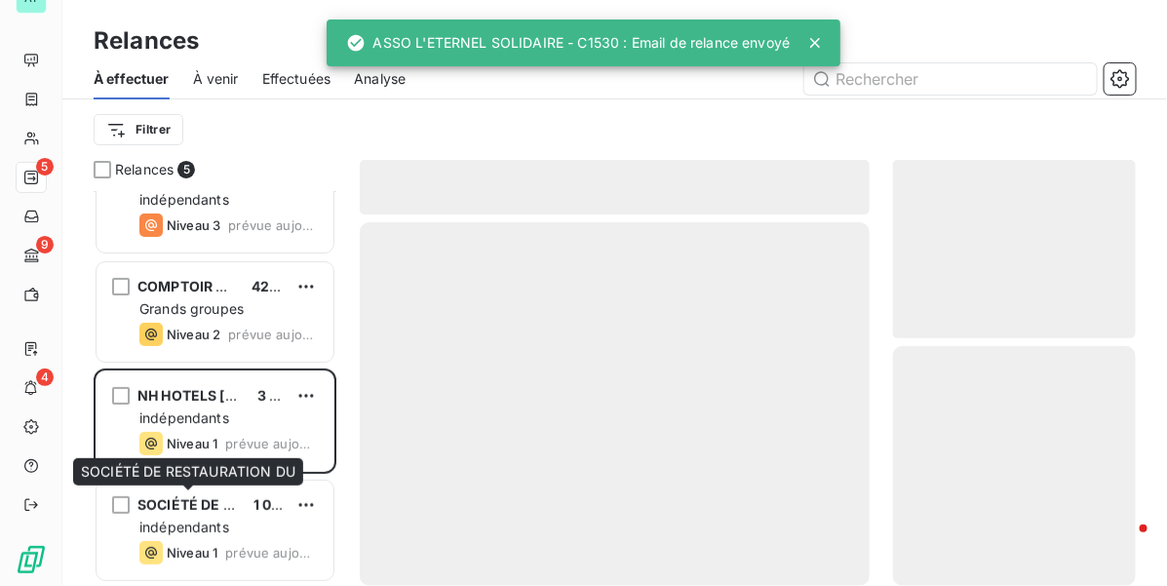
scroll to position [41, 0]
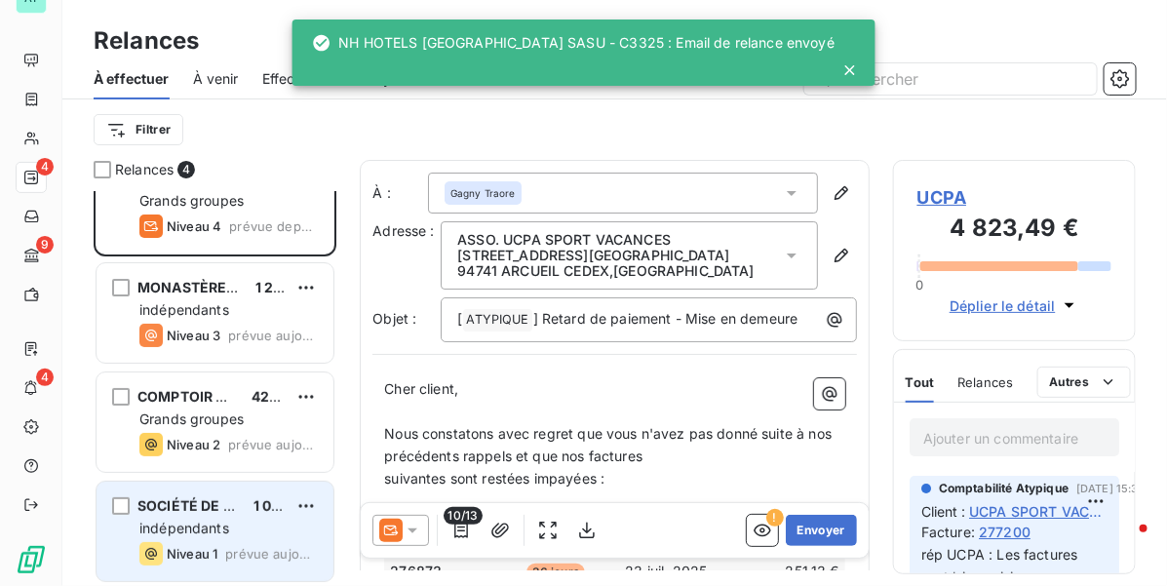
click at [220, 513] on span "SOCIÉTÉ DE RESTAURATION DU" at bounding box center [244, 505] width 215 height 17
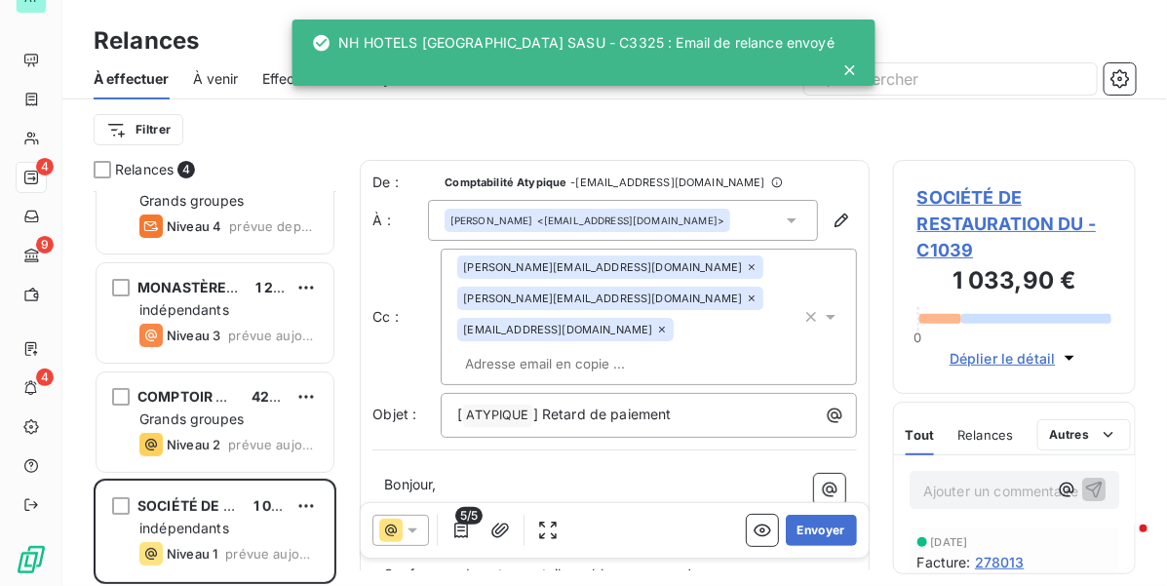
scroll to position [42, 0]
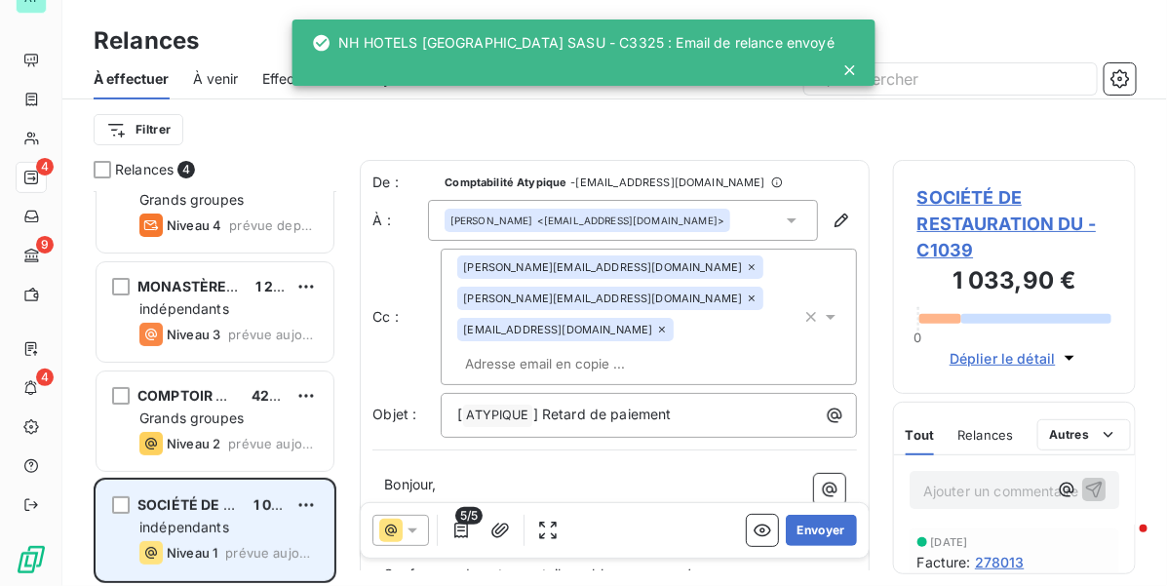
click at [212, 526] on span "indépendants" at bounding box center [184, 527] width 90 height 17
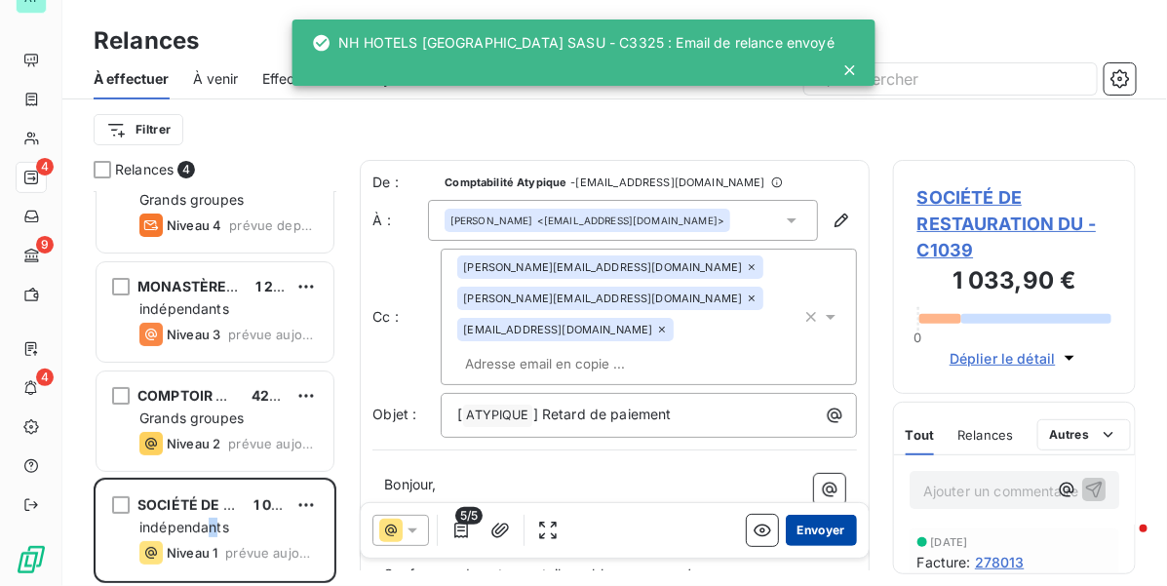
click at [802, 533] on button "Envoyer" at bounding box center [821, 530] width 71 height 31
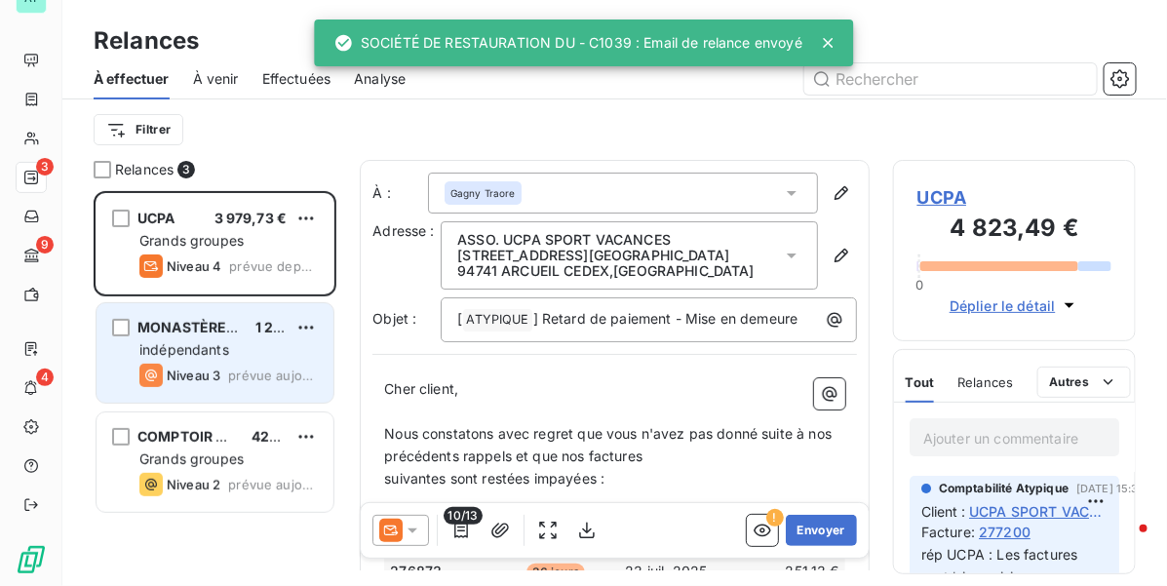
click at [224, 362] on div "MONASTÈRE DES MONIALES DE 1 234,19 € indépendants Niveau 3 prévue aujourd’hui" at bounding box center [214, 352] width 237 height 99
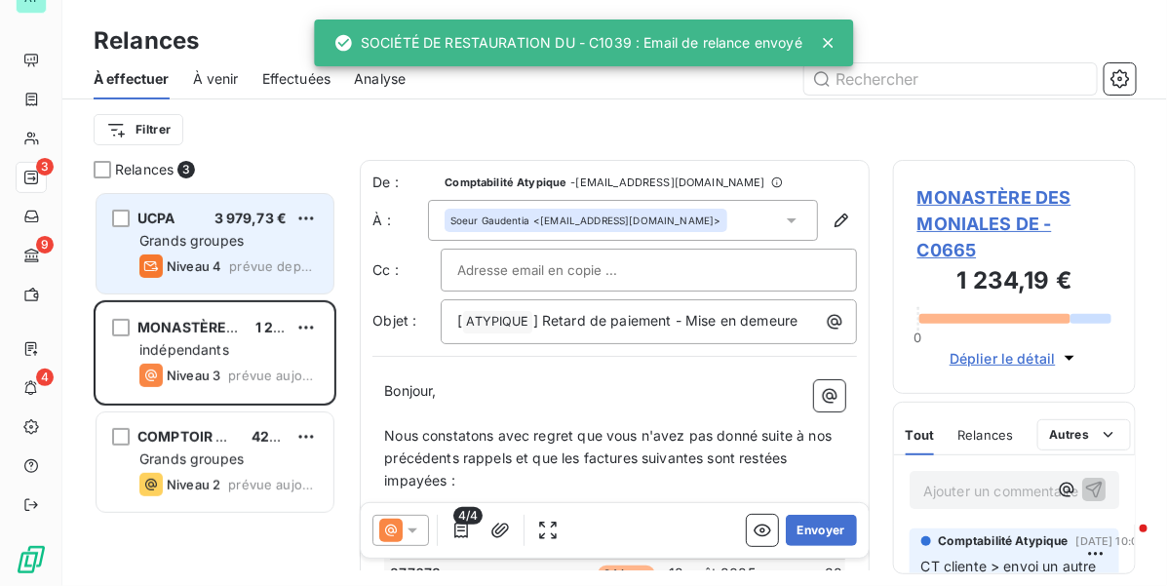
click at [180, 258] on span "Niveau 4" at bounding box center [194, 266] width 55 height 16
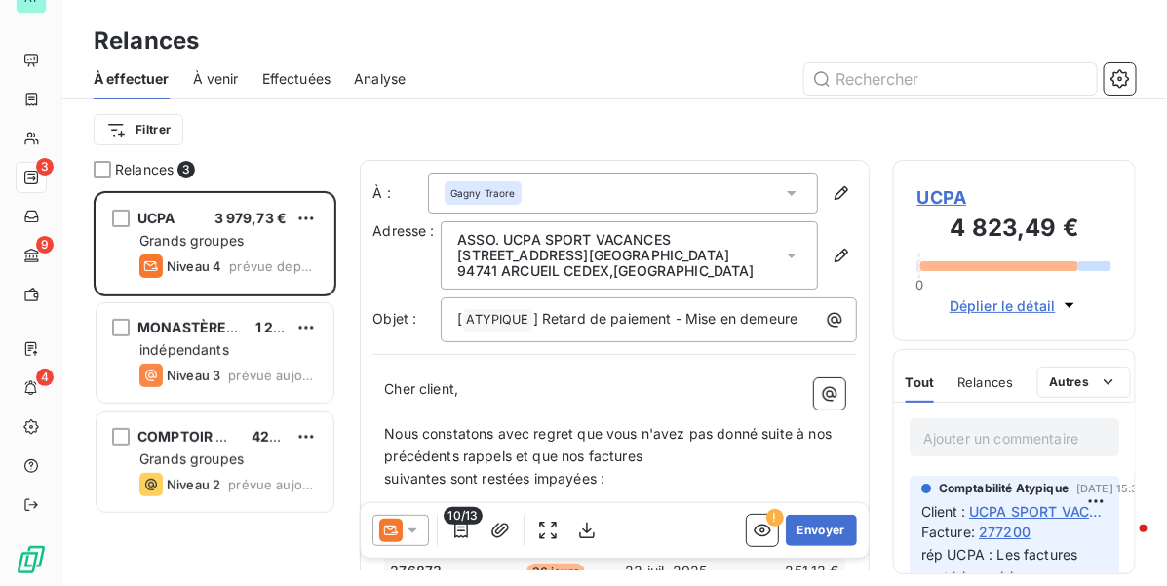
click at [955, 196] on span "UCPA" at bounding box center [1014, 197] width 194 height 26
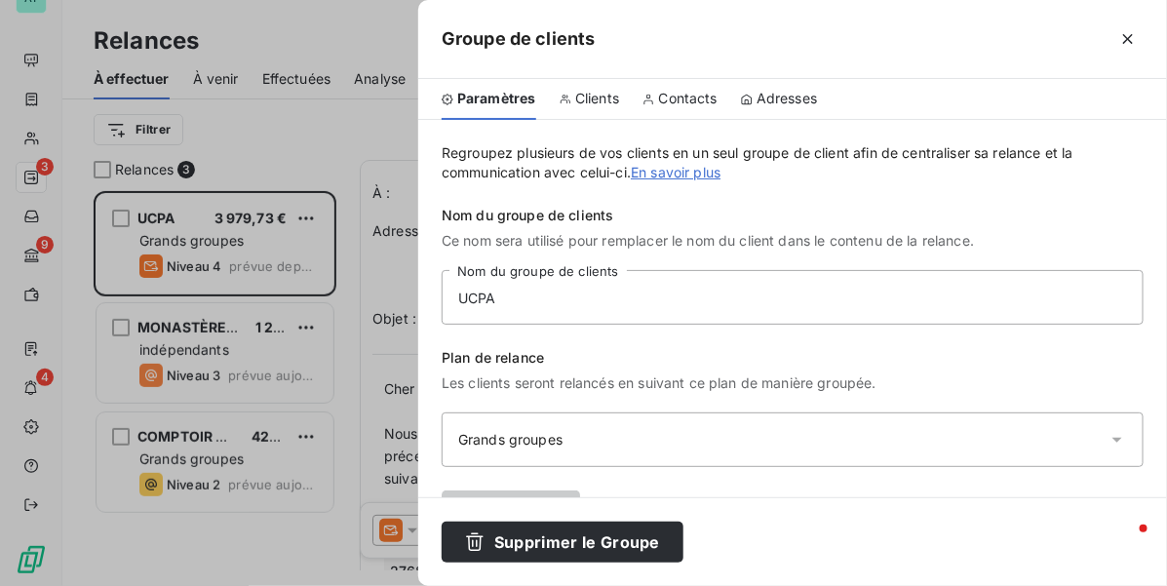
click at [698, 88] on div "Contacts" at bounding box center [679, 99] width 75 height 41
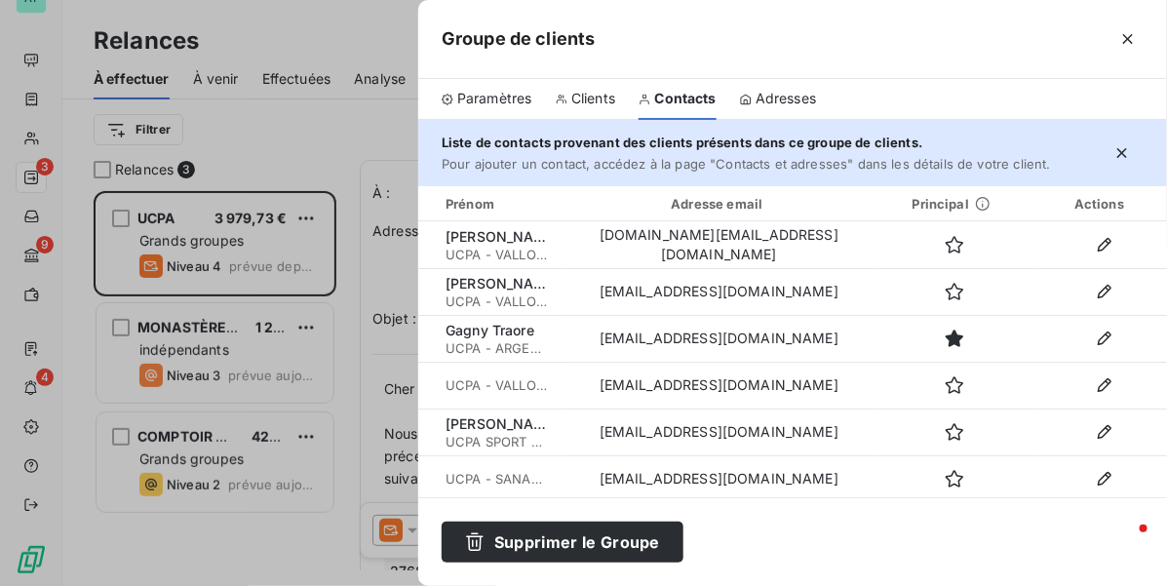
click at [289, 201] on div at bounding box center [583, 293] width 1167 height 586
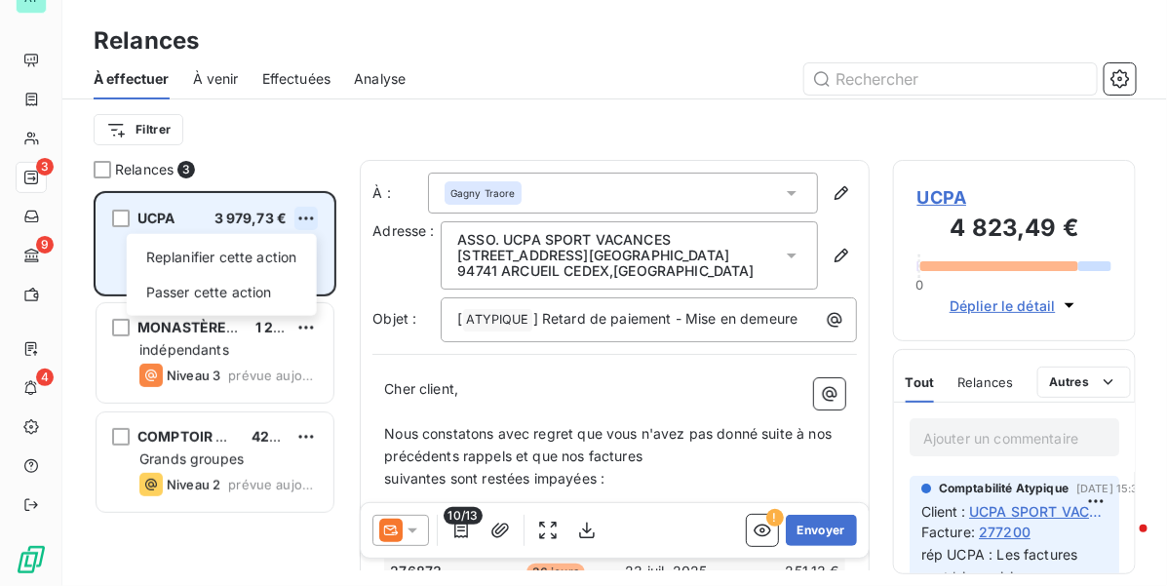
click at [310, 217] on html "AT 3 9 4 Relances À effectuer À venir Effectuées Analyse Filtrer Relances 3 UCP…" at bounding box center [583, 293] width 1167 height 586
click at [283, 250] on div "Replanifier cette action" at bounding box center [222, 257] width 174 height 31
select select "9"
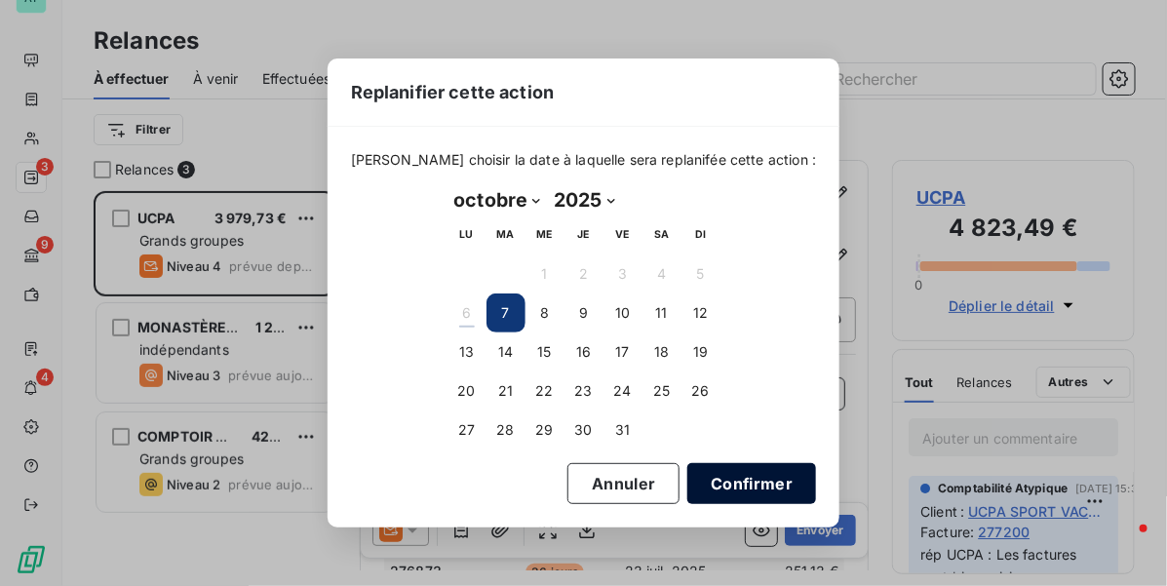
click at [728, 483] on button "Confirmer" at bounding box center [751, 483] width 129 height 41
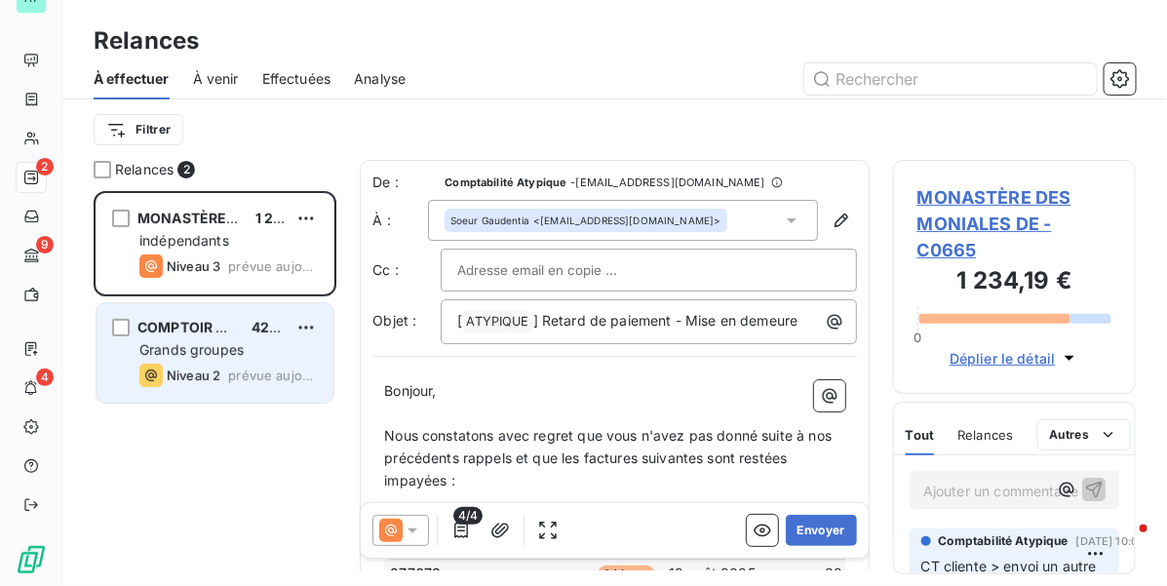
click at [157, 364] on icon "grid" at bounding box center [150, 375] width 23 height 23
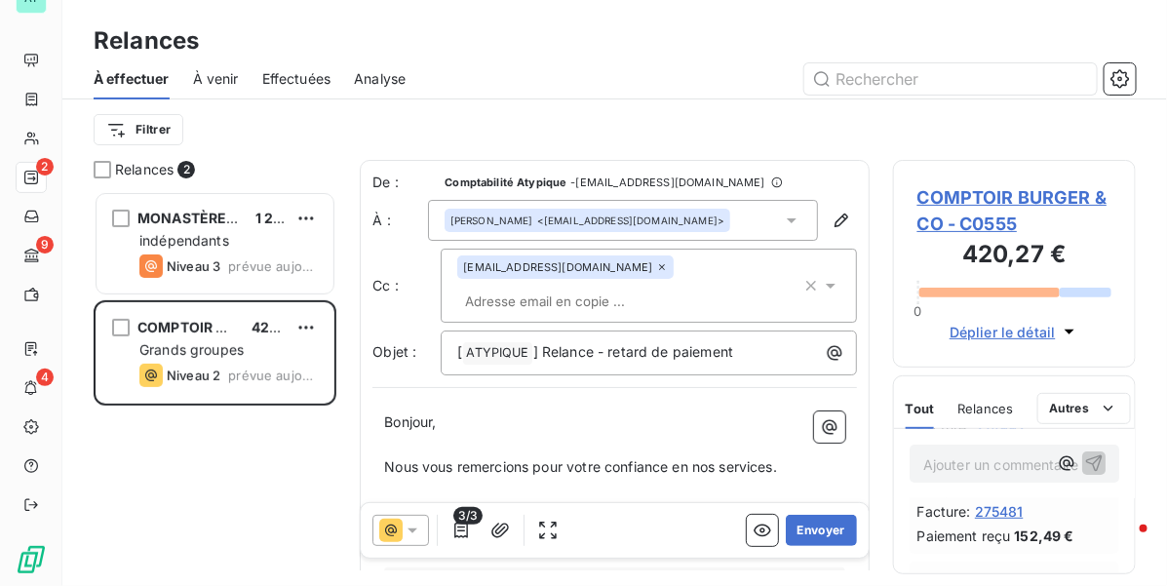
scroll to position [244, 0]
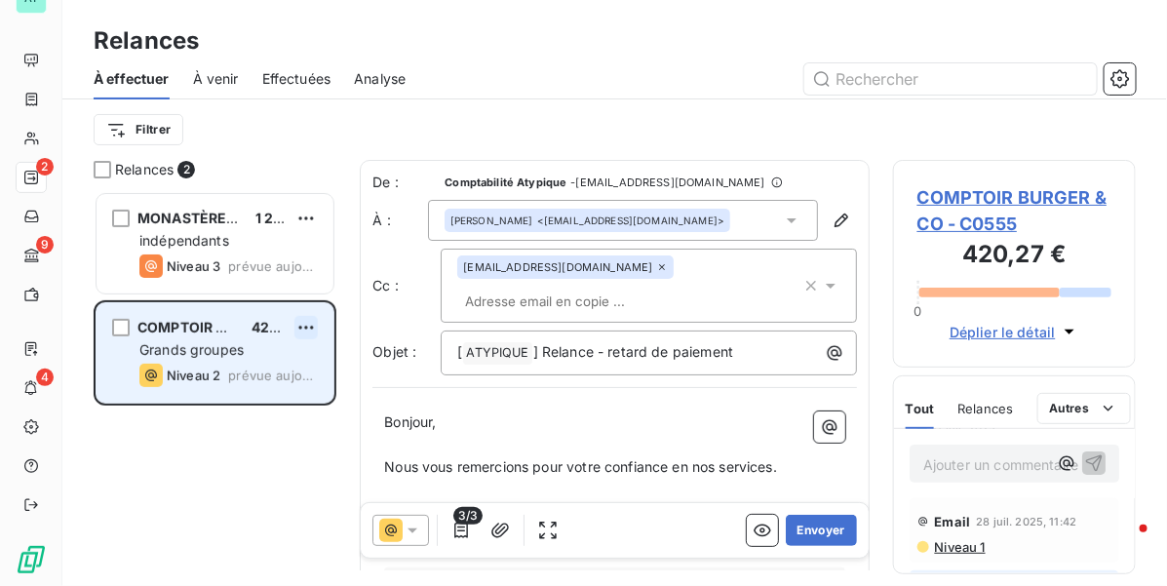
click at [305, 329] on html "AT 2 9 4 Relances À effectuer À venir Effectuées Analyse Filtrer Relances 2 MON…" at bounding box center [583, 293] width 1167 height 586
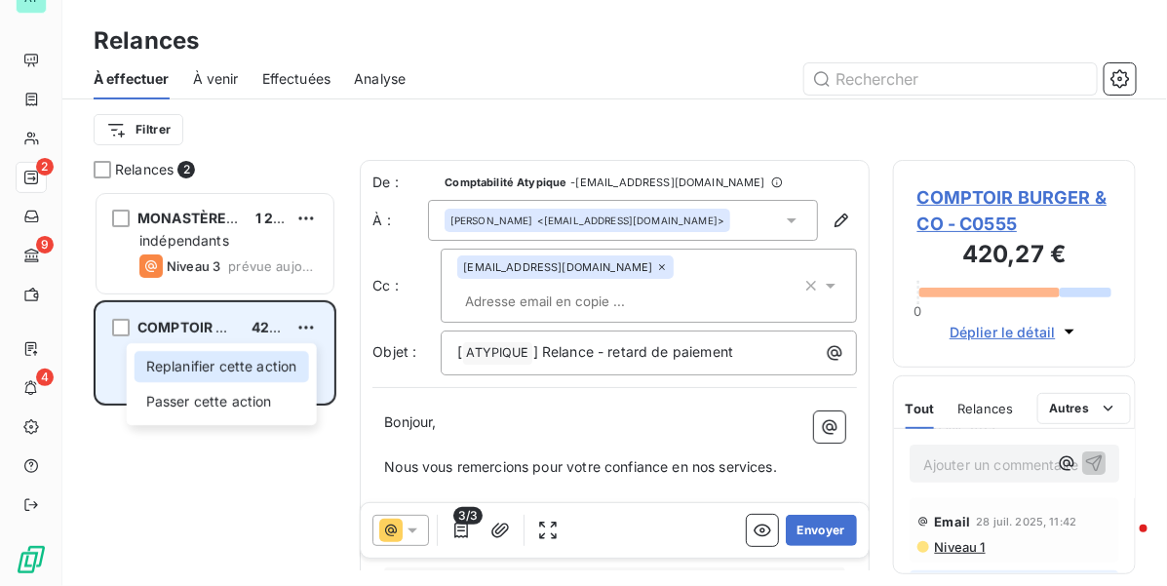
click at [299, 357] on div "Replanifier cette action" at bounding box center [222, 366] width 174 height 31
select select "9"
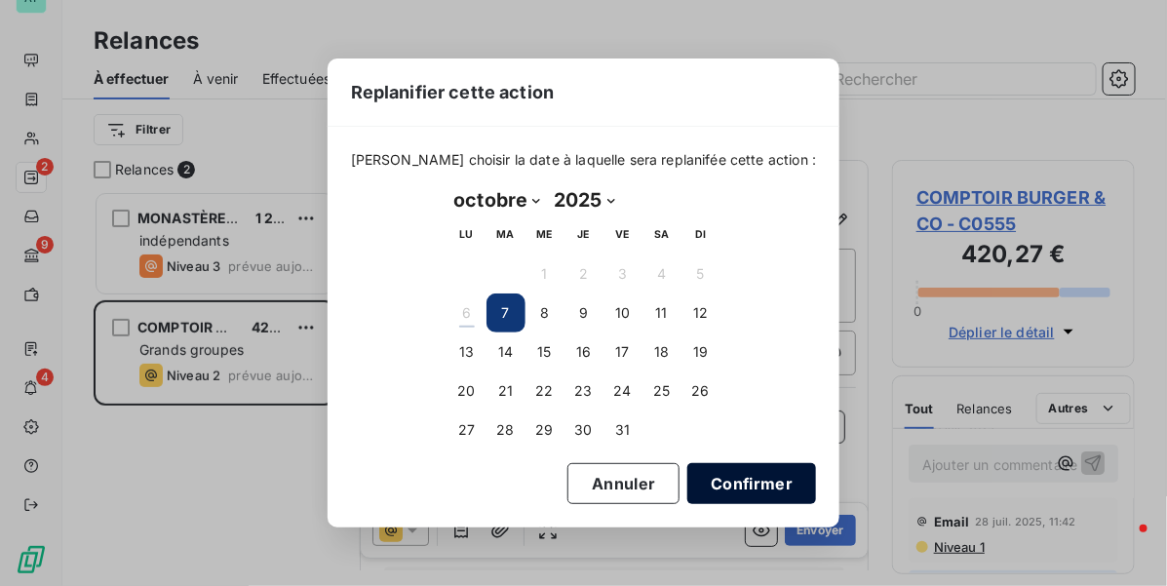
click at [713, 482] on button "Confirmer" at bounding box center [751, 483] width 129 height 41
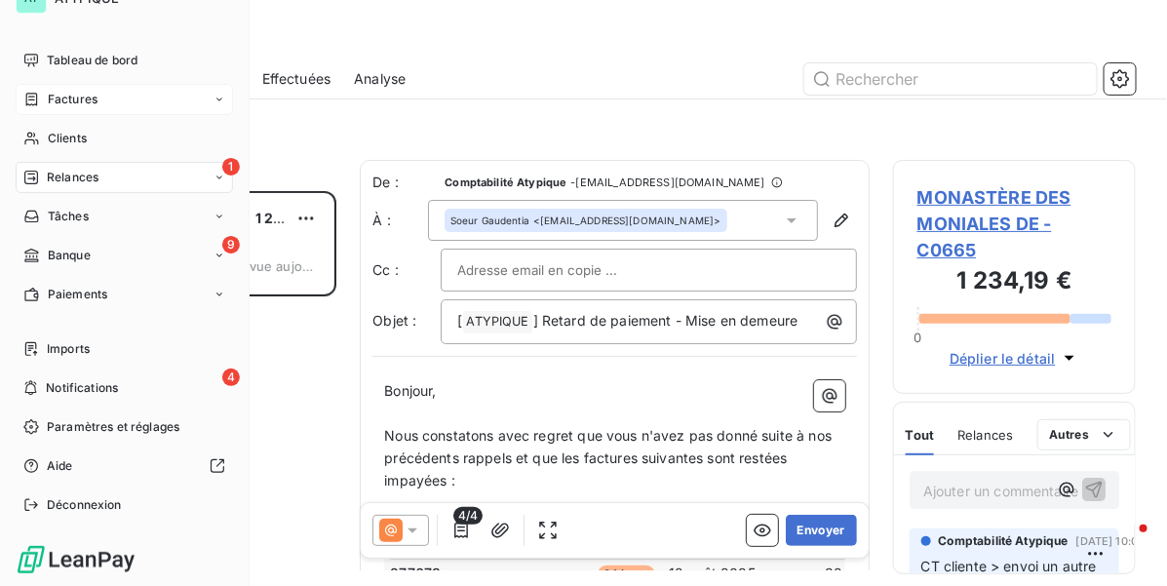
click at [48, 99] on span "Factures" at bounding box center [73, 100] width 50 height 18
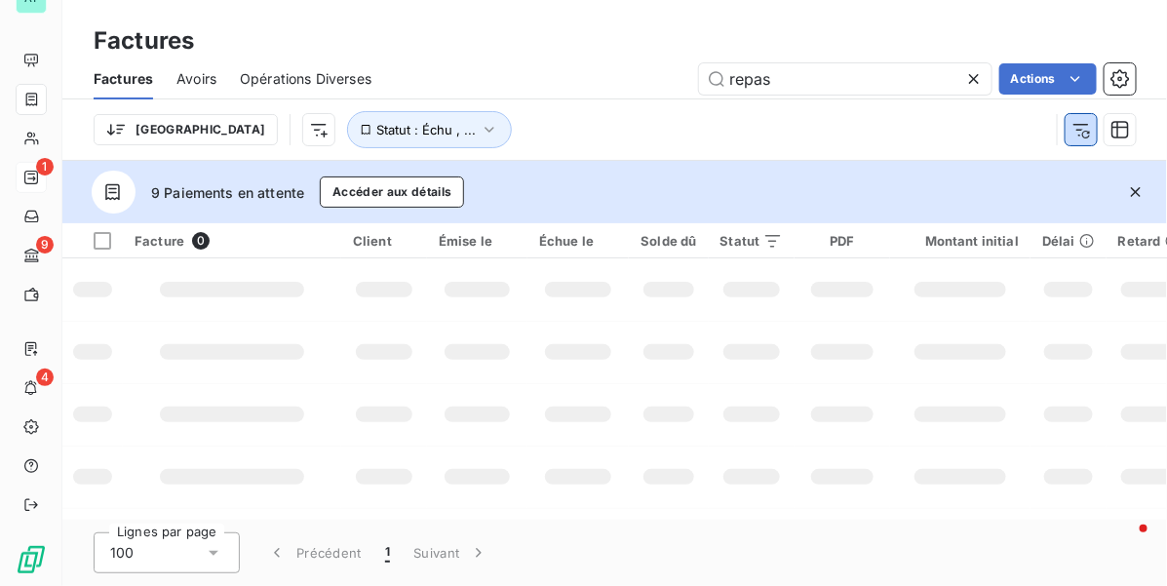
click at [1078, 135] on icon "button" at bounding box center [1080, 129] width 19 height 19
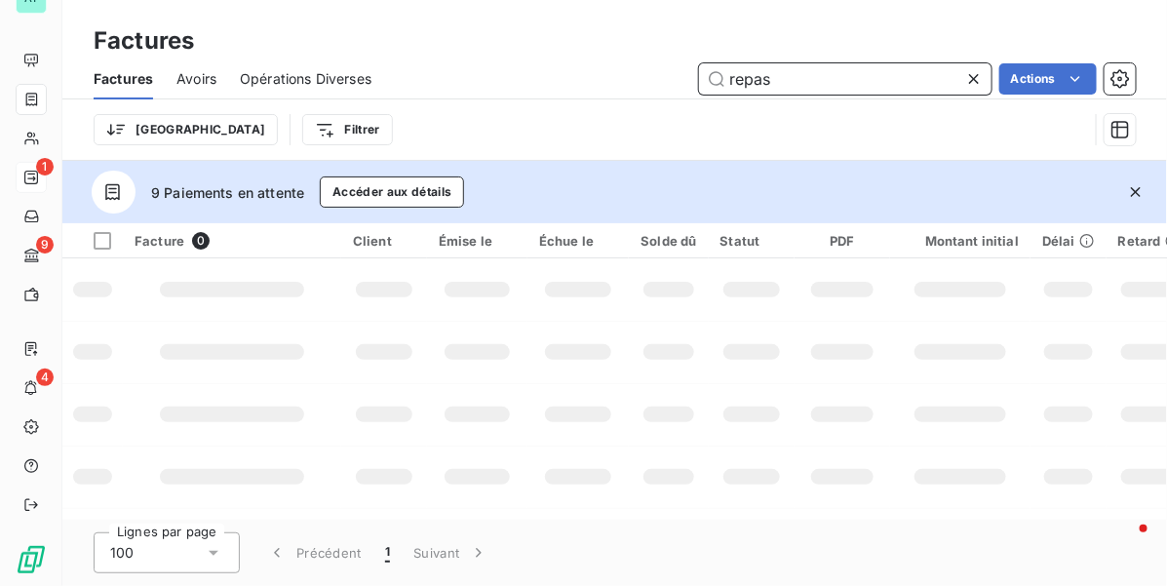
click at [830, 80] on input "repas" at bounding box center [845, 78] width 292 height 31
paste input "277183"
type input "277183"
drag, startPoint x: 1128, startPoint y: 195, endPoint x: 922, endPoint y: 178, distance: 206.3
click at [1129, 193] on icon "button" at bounding box center [1135, 191] width 19 height 19
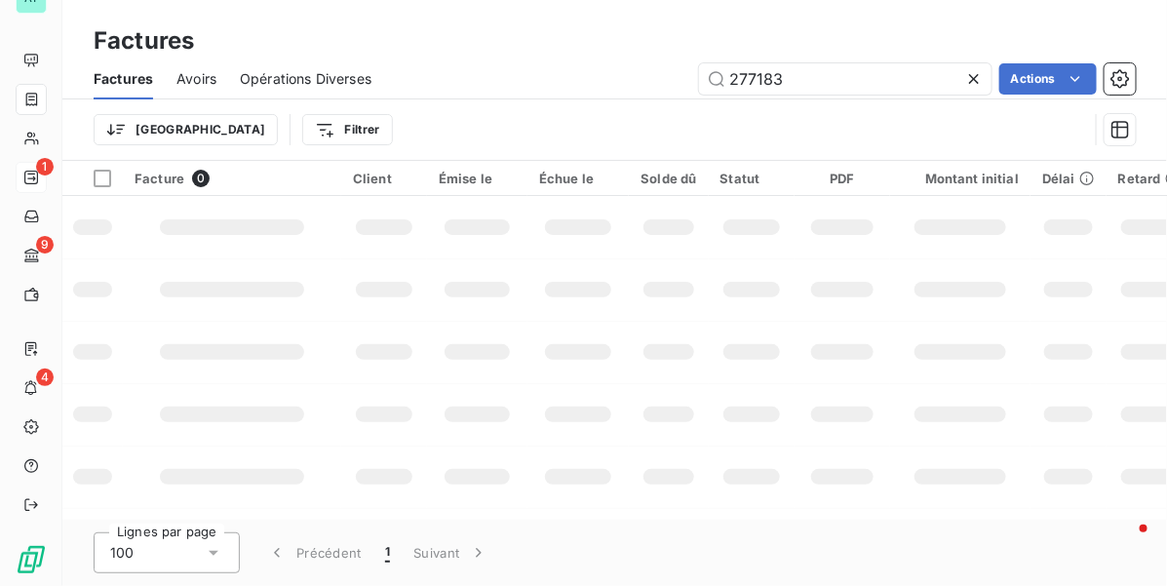
click at [557, 123] on div "Trier Filtrer" at bounding box center [591, 129] width 994 height 37
click at [502, 338] on td at bounding box center [477, 352] width 100 height 62
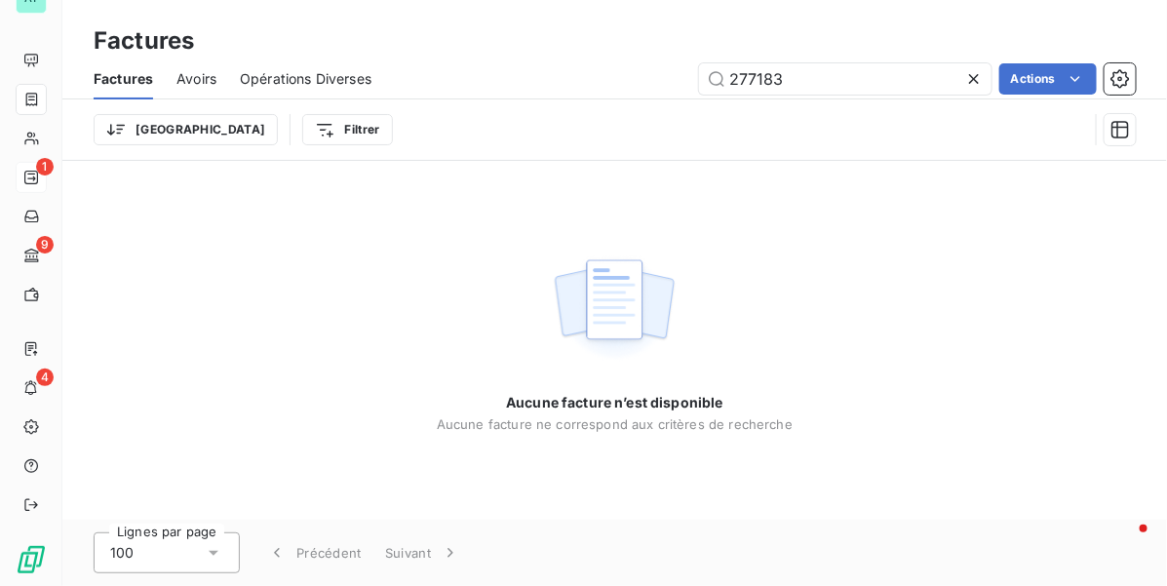
click at [212, 78] on span "Avoirs" at bounding box center [196, 78] width 40 height 19
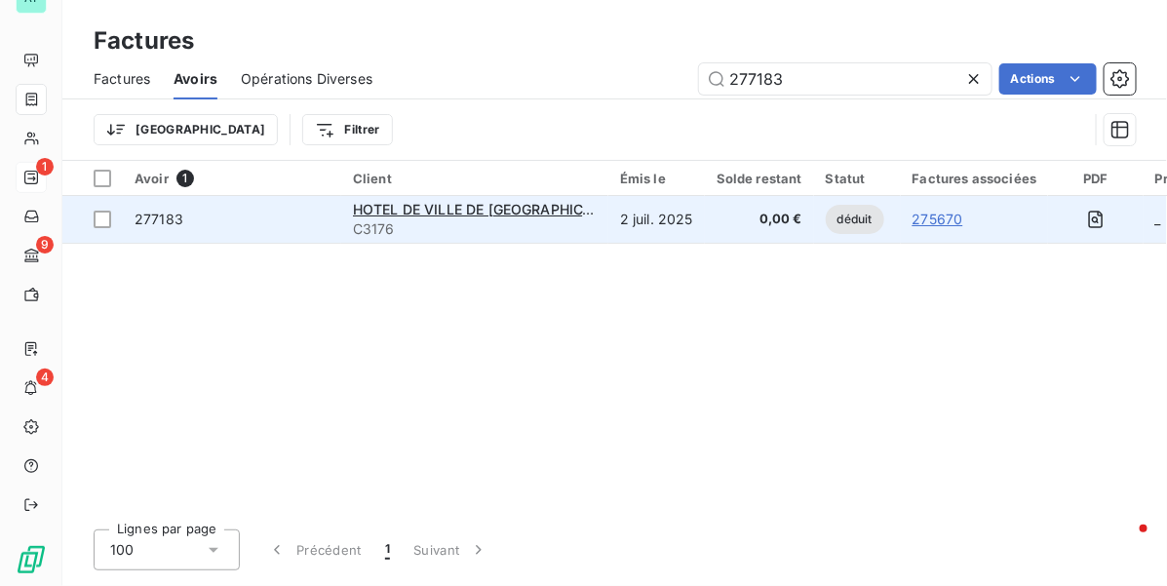
type input "277183"
click at [178, 222] on span "277183" at bounding box center [159, 219] width 49 height 17
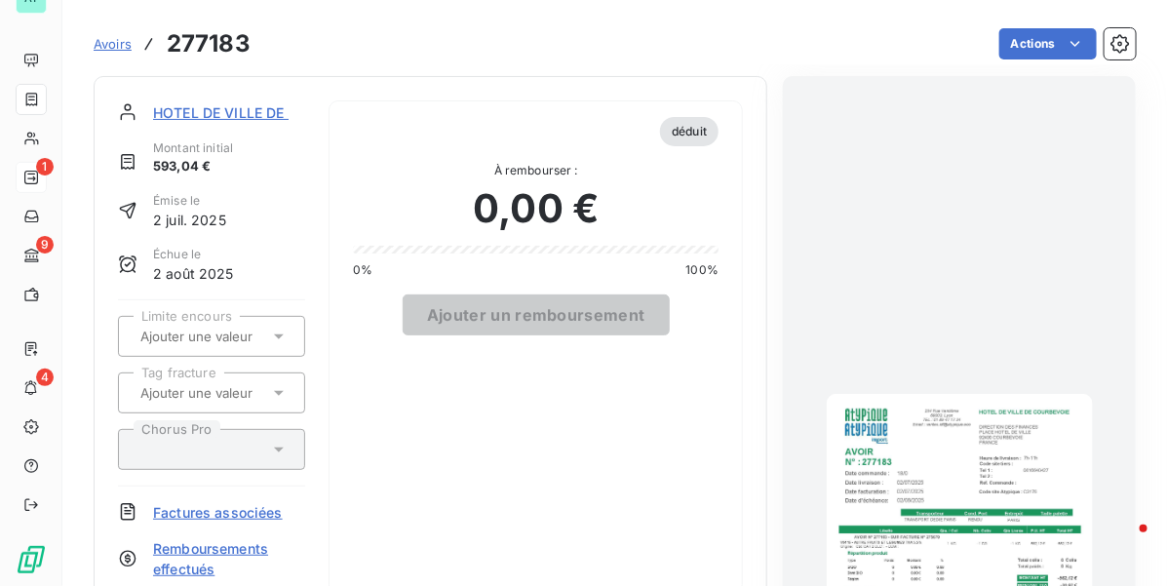
click at [114, 37] on span "Avoirs" at bounding box center [113, 44] width 38 height 16
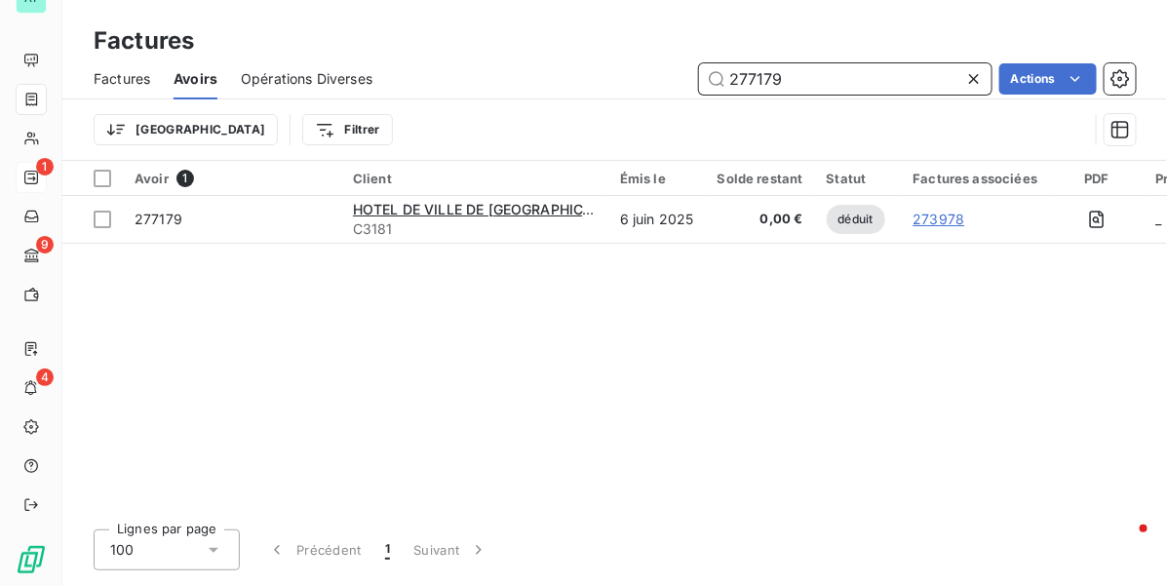
click at [868, 81] on input "277179" at bounding box center [845, 78] width 292 height 31
paste input "82"
click at [844, 63] on input "277182" at bounding box center [845, 78] width 292 height 31
paste input "1"
click at [875, 90] on input "277181" at bounding box center [845, 78] width 292 height 31
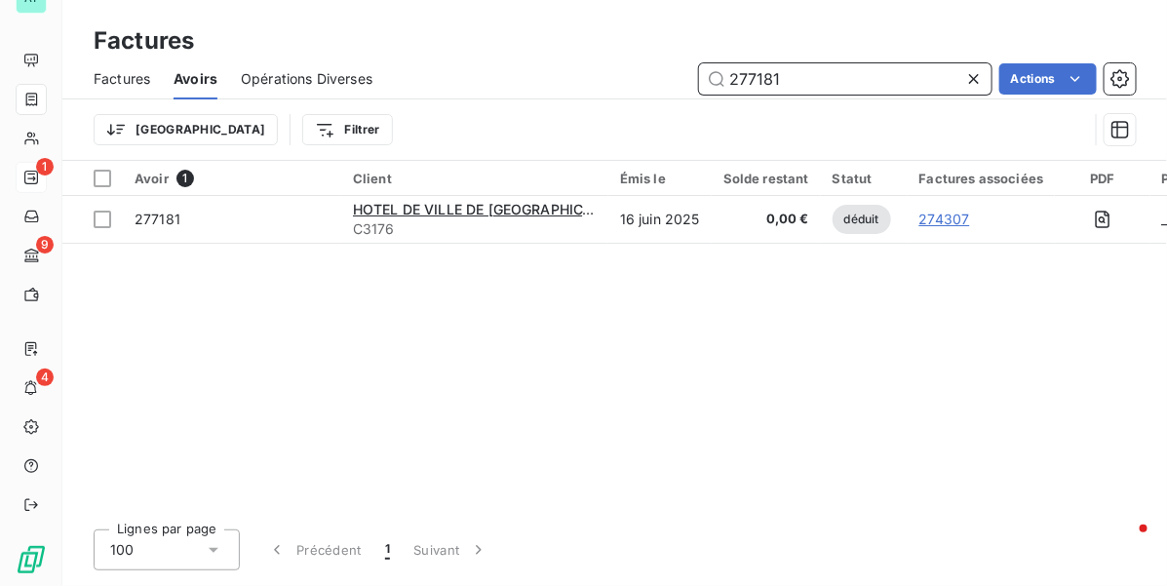
paste input "77"
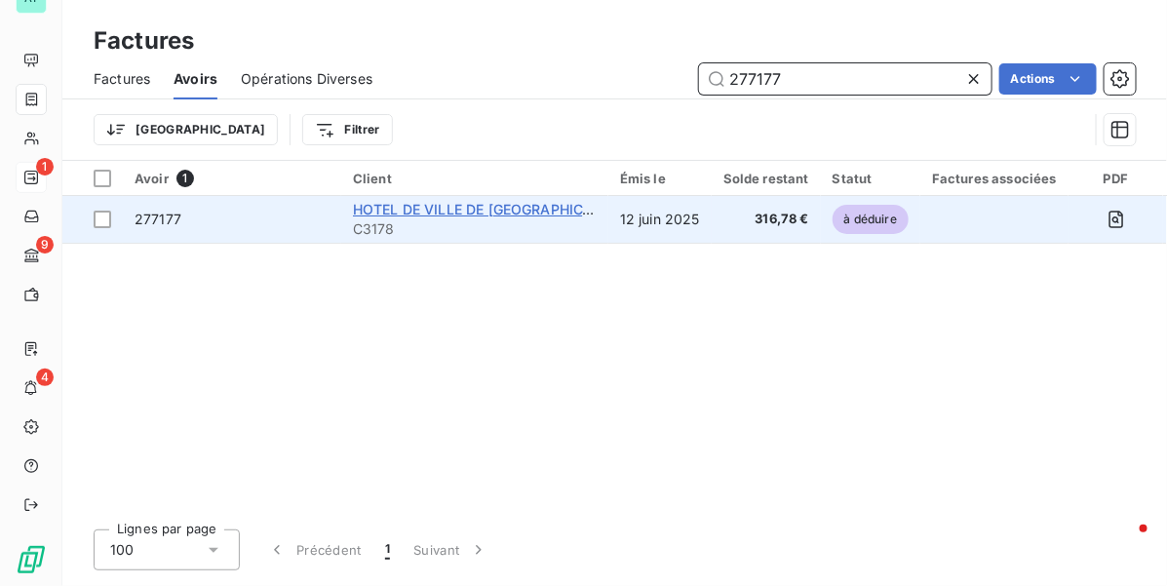
type input "277177"
click at [459, 207] on span "HOTEL DE VILLE DE [GEOGRAPHIC_DATA]" at bounding box center [491, 209] width 276 height 17
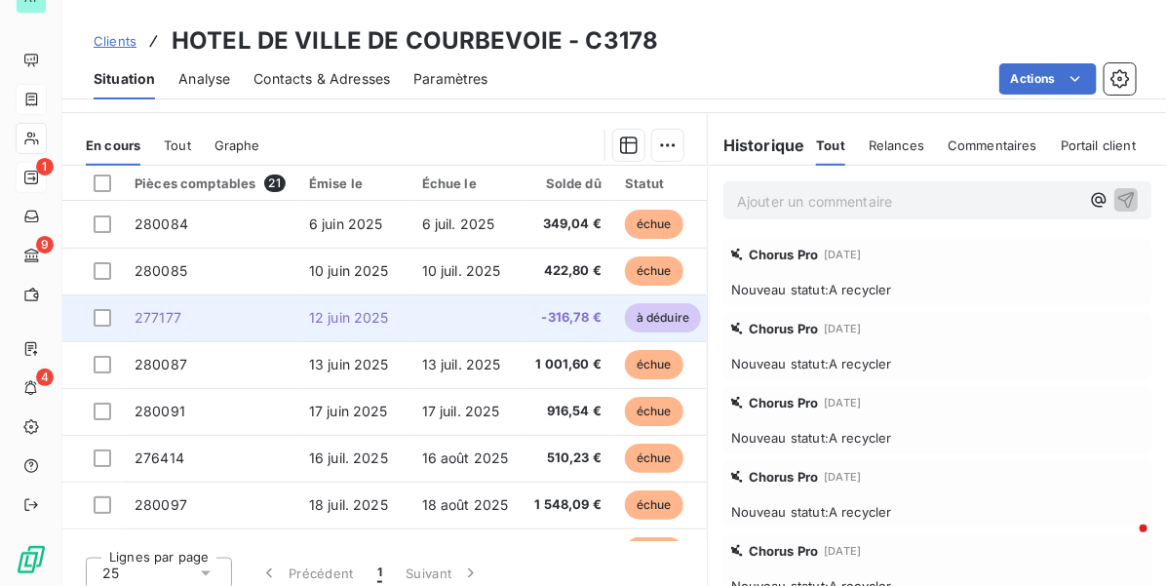
click at [256, 294] on td "277177" at bounding box center [210, 317] width 174 height 47
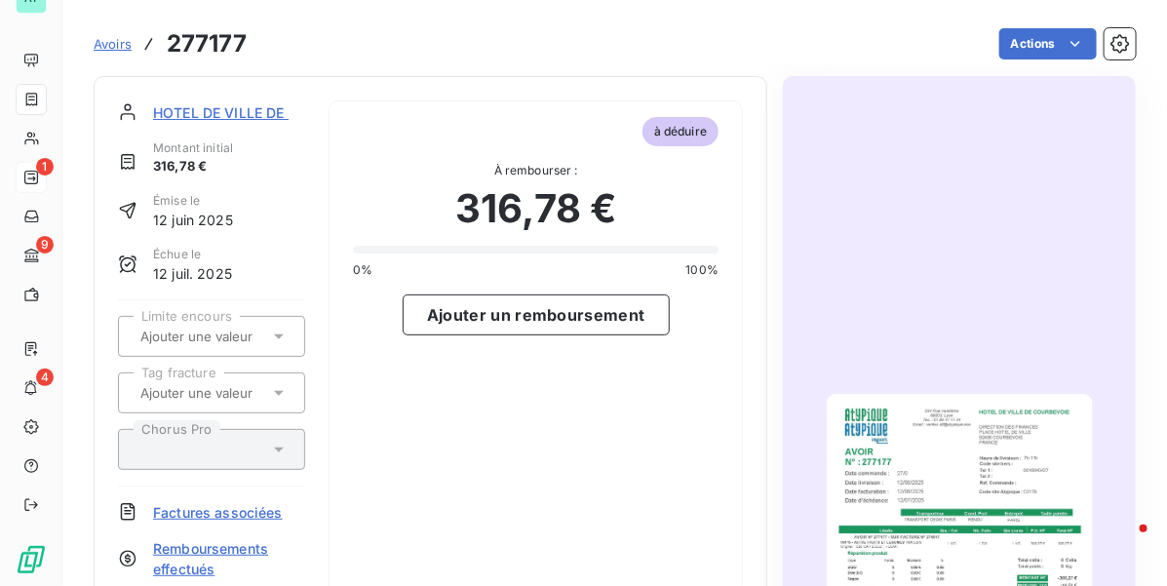
click at [923, 473] on img "button" at bounding box center [960, 582] width 266 height 376
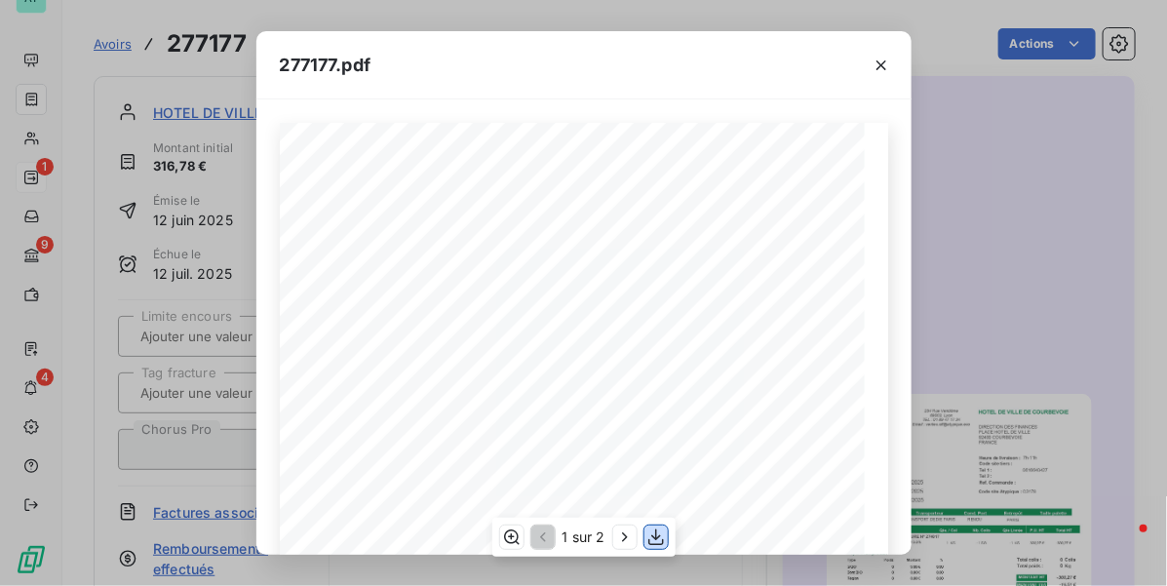
click at [632, 445] on div "HOTEL DE VILLE DE COURBEVOIE DIRECTION DES FINANCES PLACE HOTEL DE VILLE 92400 …" at bounding box center [584, 536] width 608 height 827
click at [517, 436] on span "AVOIR N° 277177 - SUR FACTURE N° 274017" at bounding box center [447, 436] width 191 height 9
copy span "274017"
click at [890, 59] on button "button" at bounding box center [881, 65] width 31 height 31
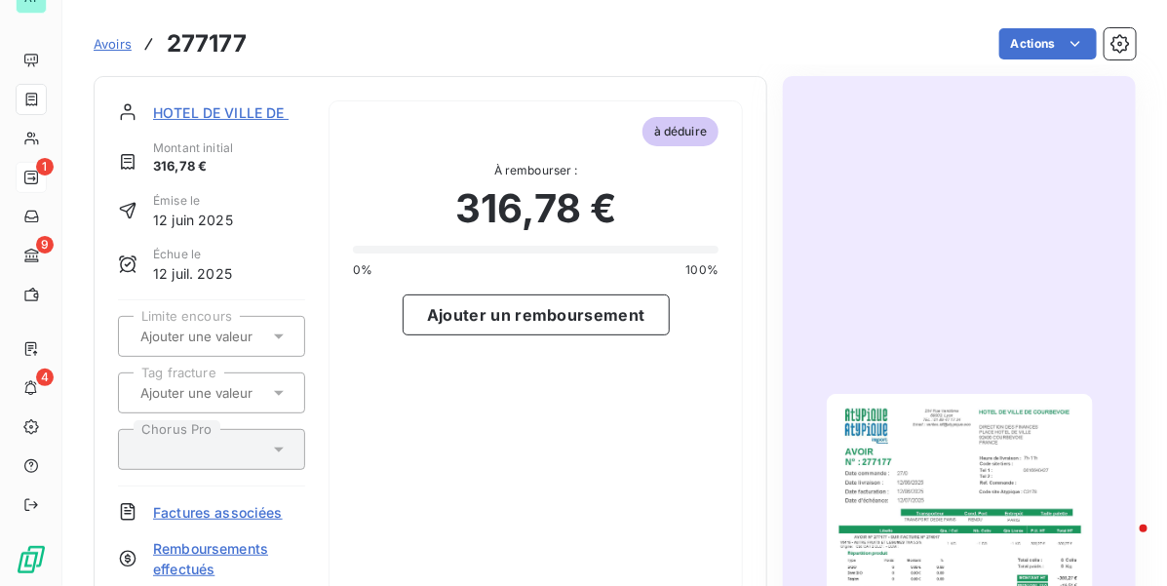
click at [234, 518] on span "Factures associées" at bounding box center [218, 512] width 130 height 20
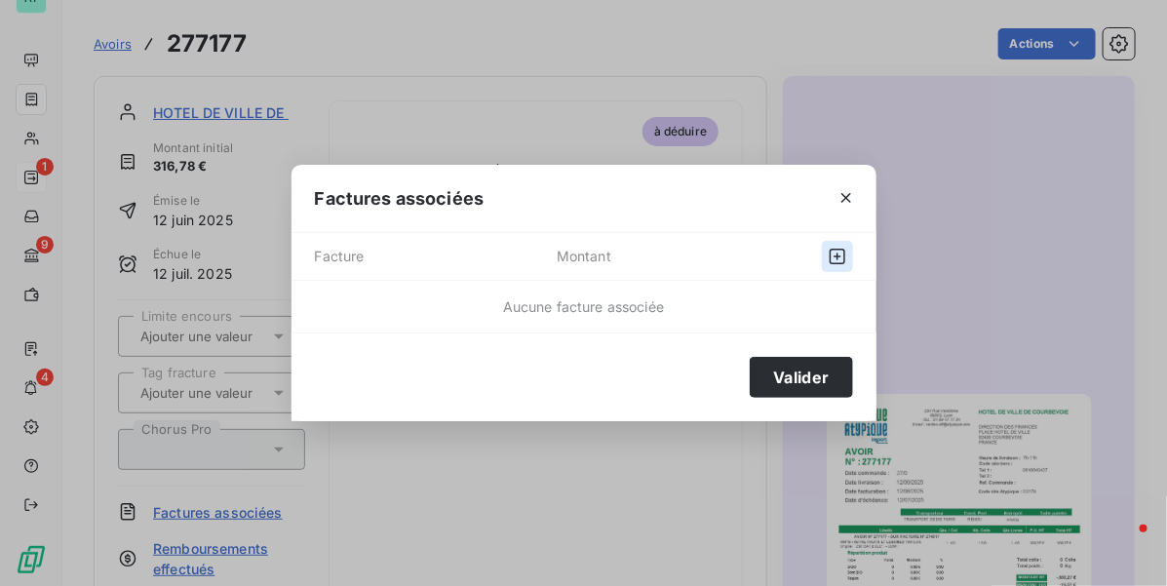
click at [846, 258] on button "button" at bounding box center [837, 256] width 31 height 31
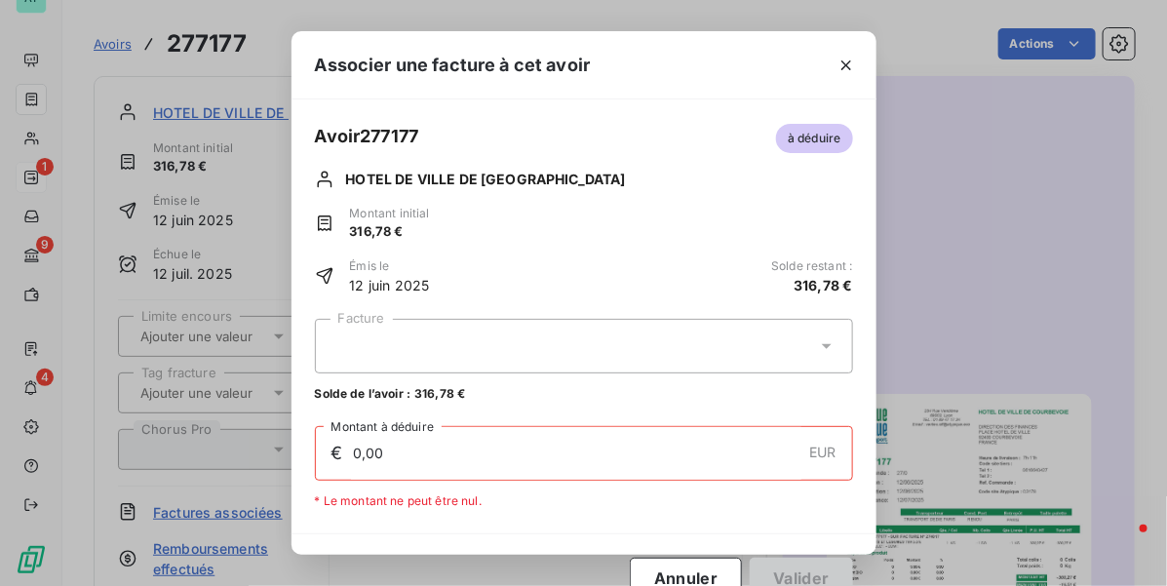
click at [573, 349] on div at bounding box center [584, 346] width 538 height 55
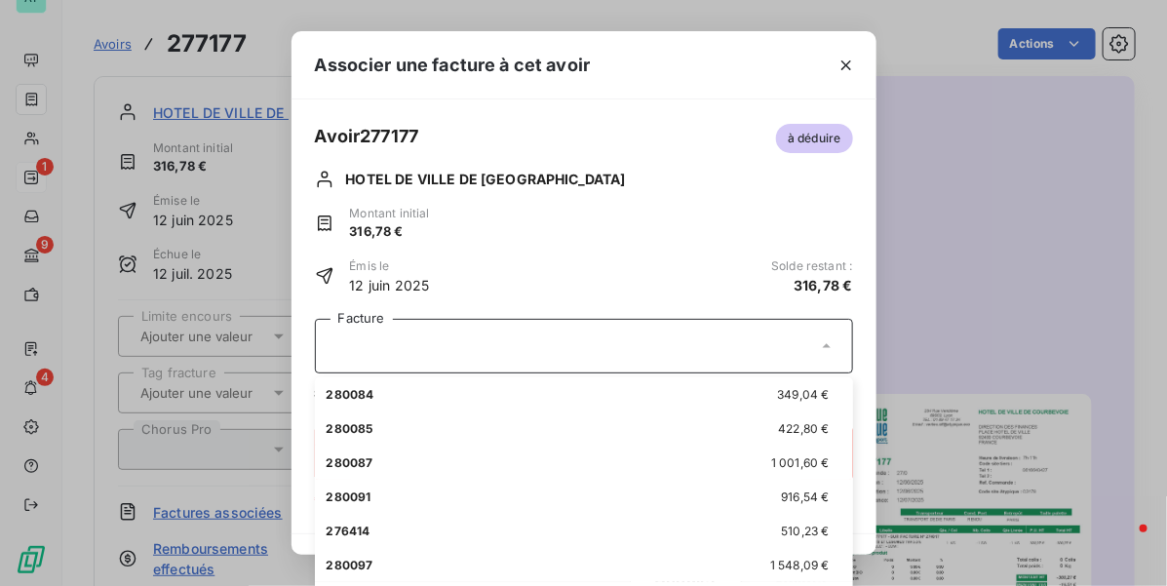
click at [1068, 192] on div "Associer une facture à cet avoir Avoir 277177 à déduire HOTEL DE VILLE DE COURB…" at bounding box center [583, 293] width 1167 height 586
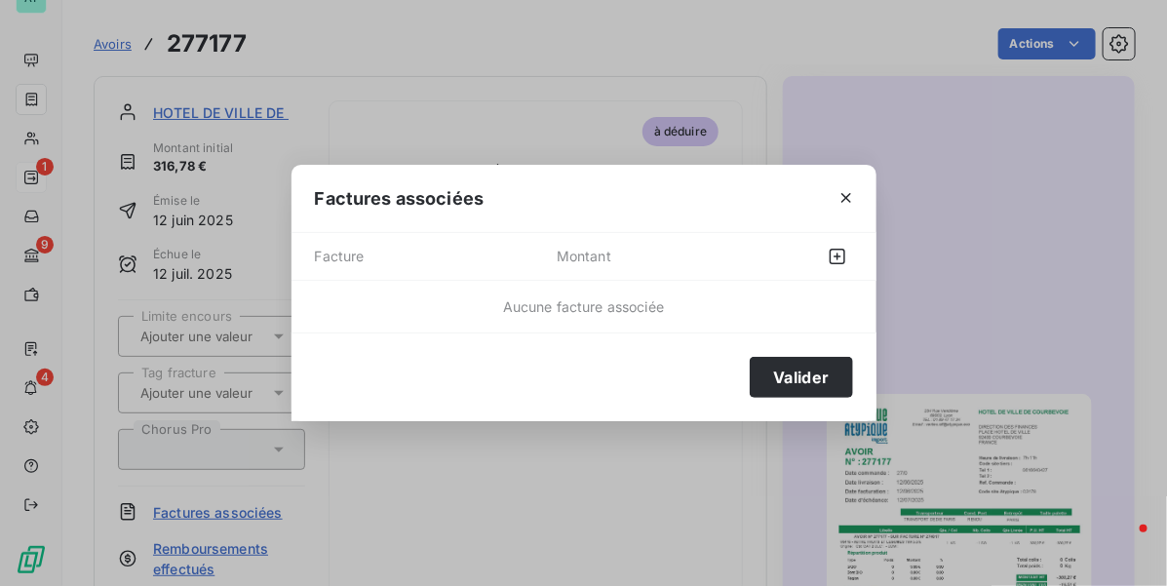
click at [848, 201] on icon "button" at bounding box center [846, 199] width 10 height 10
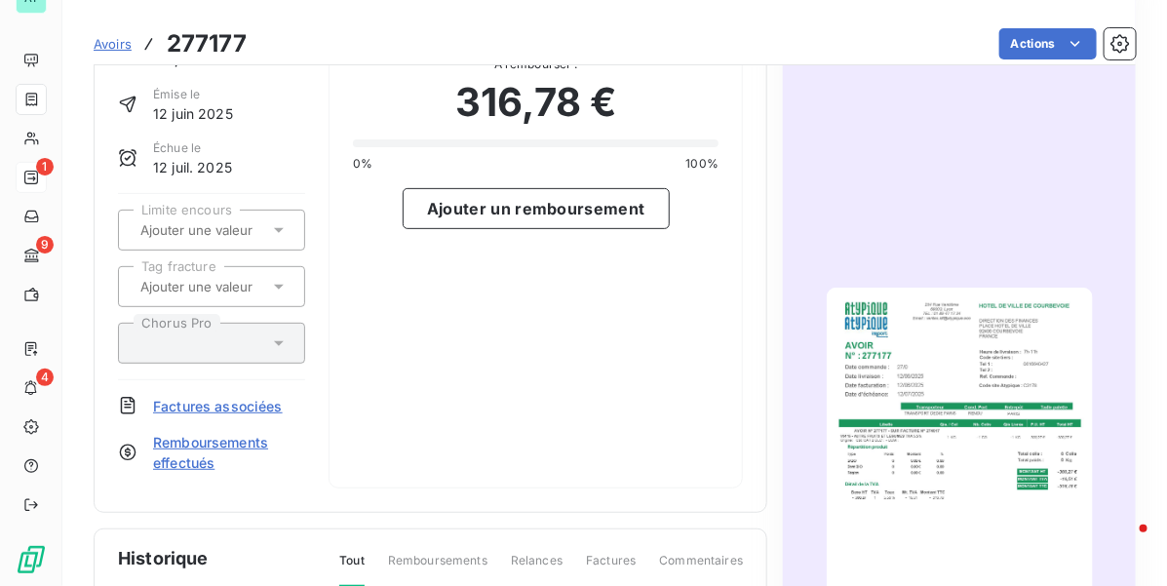
scroll to position [124, 0]
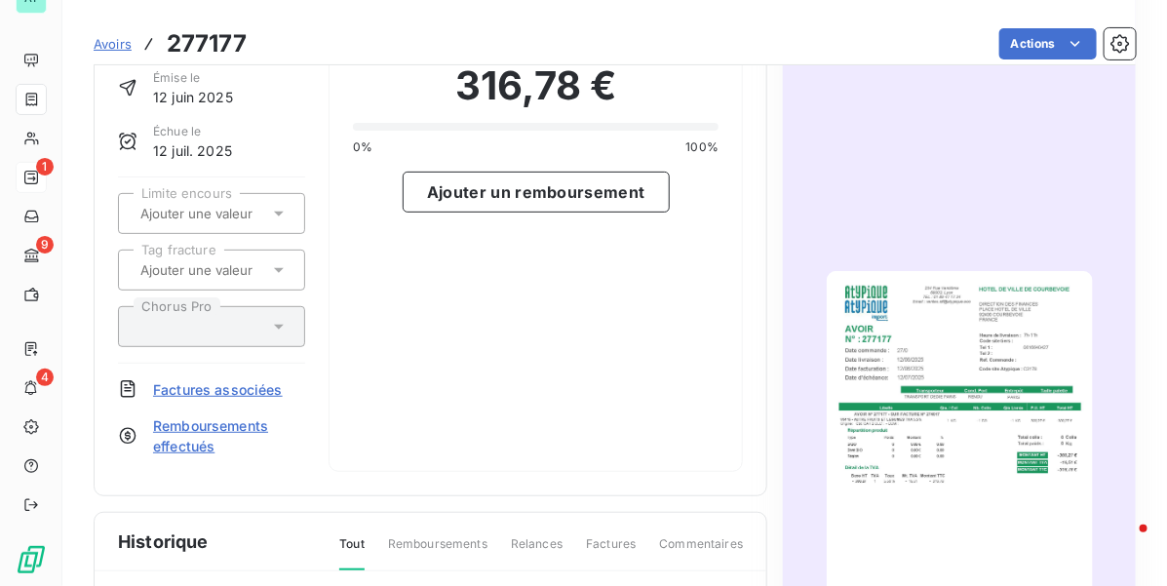
click at [890, 329] on img "button" at bounding box center [960, 459] width 266 height 376
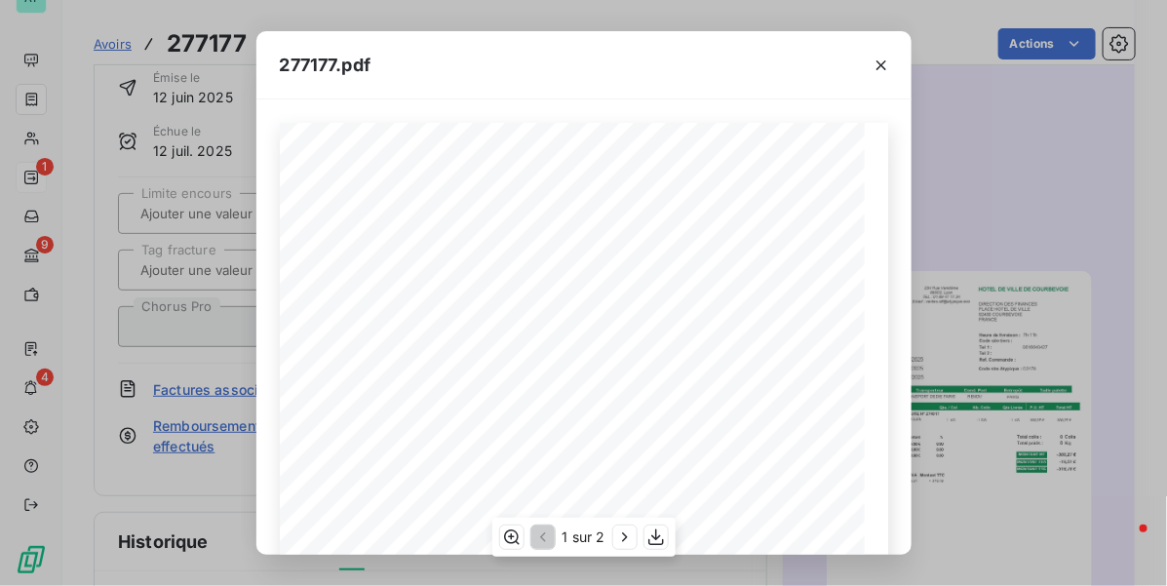
scroll to position [122, 0]
click at [646, 539] on icon "button" at bounding box center [655, 536] width 19 height 19
click at [875, 66] on icon "button" at bounding box center [880, 65] width 19 height 19
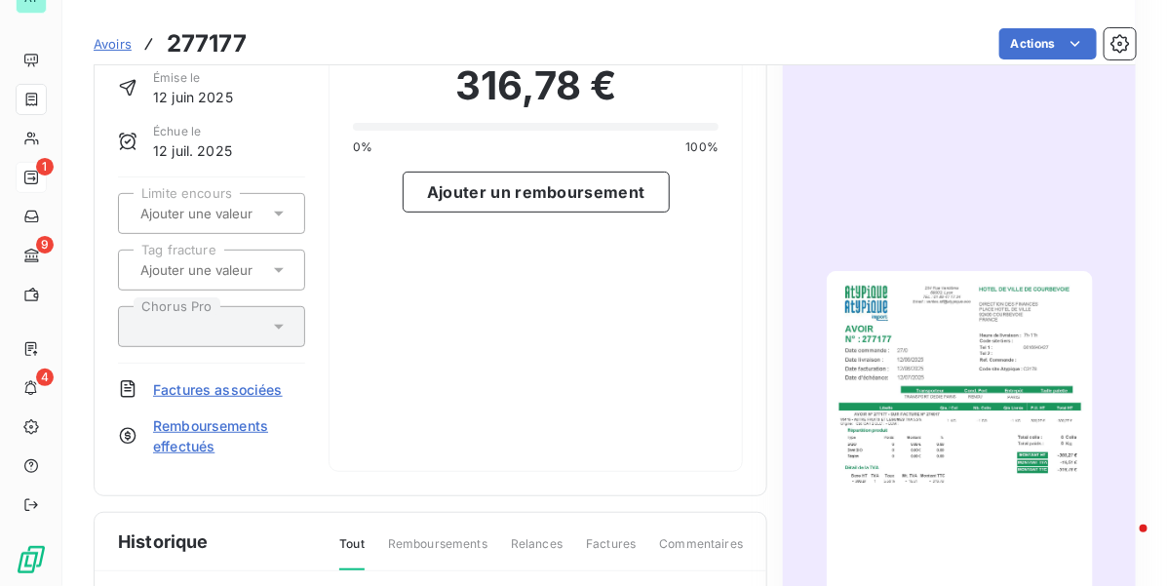
click at [114, 47] on span "Avoirs" at bounding box center [113, 44] width 38 height 16
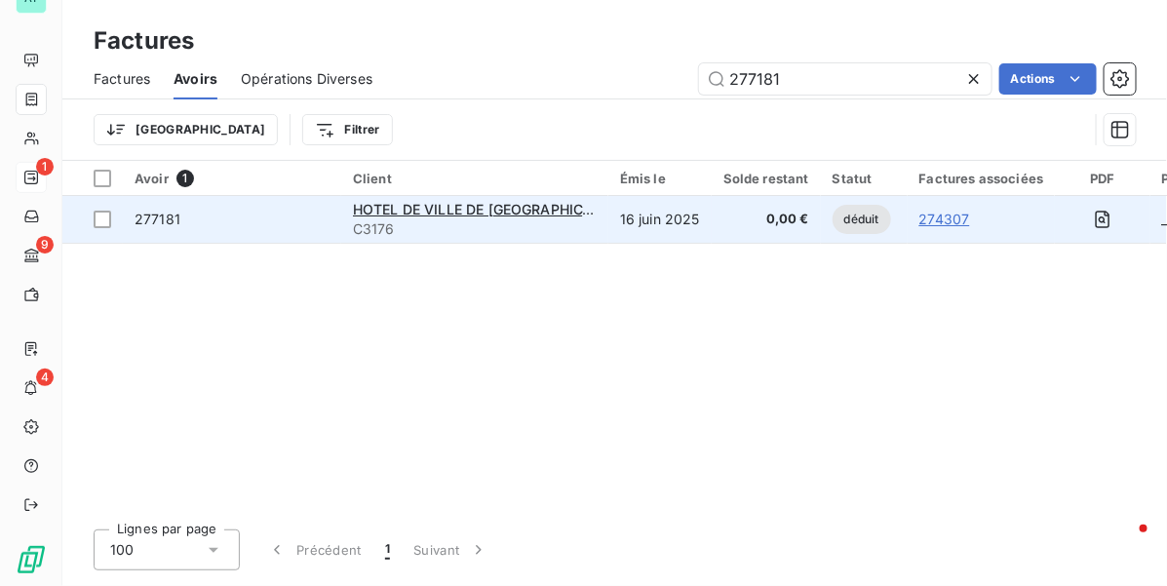
type input "277181"
click at [169, 220] on span "277181" at bounding box center [158, 219] width 46 height 17
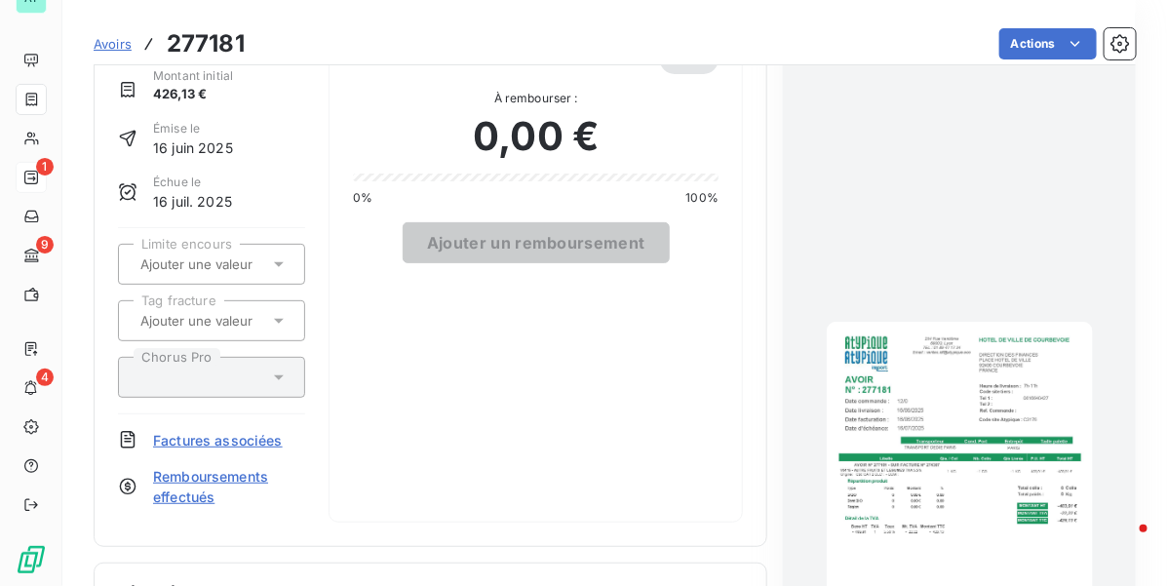
scroll to position [124, 0]
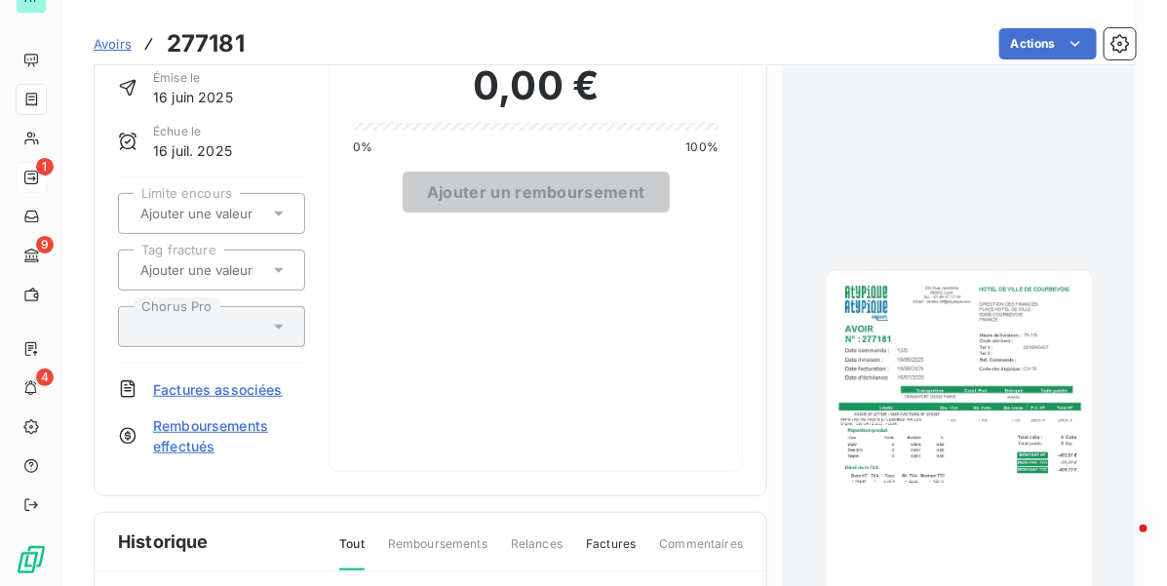
click at [897, 371] on img "button" at bounding box center [960, 459] width 266 height 376
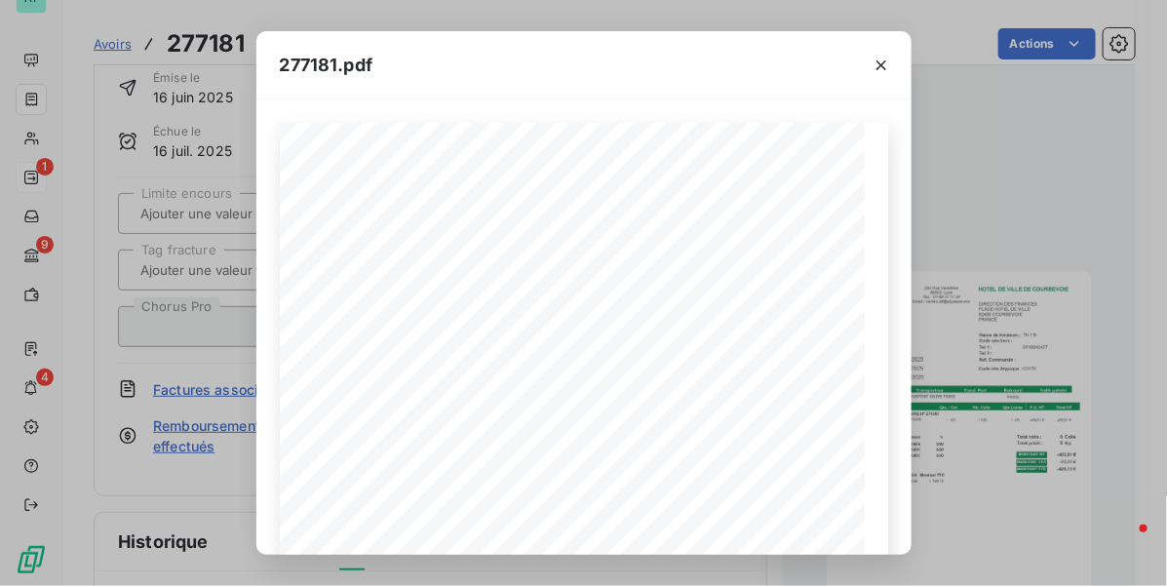
click at [965, 227] on div "277181.pdf HOTEL DE VILLE DE COURBEVOIE DIRECTION DES FINANCES PLACE HOTEL DE V…" at bounding box center [583, 293] width 1167 height 586
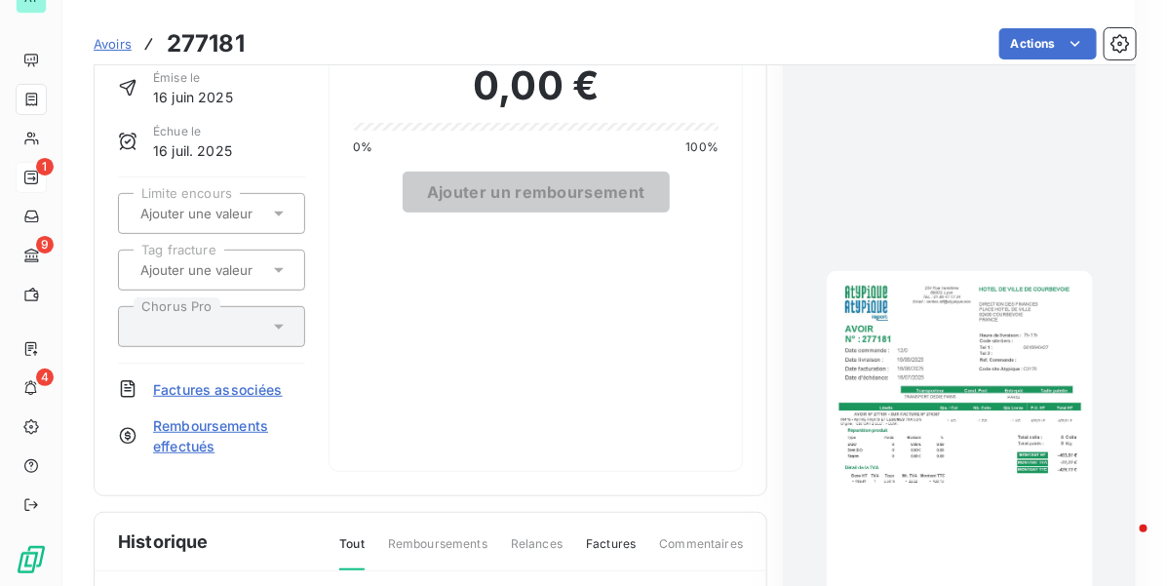
click at [117, 45] on span "Avoirs" at bounding box center [113, 44] width 38 height 16
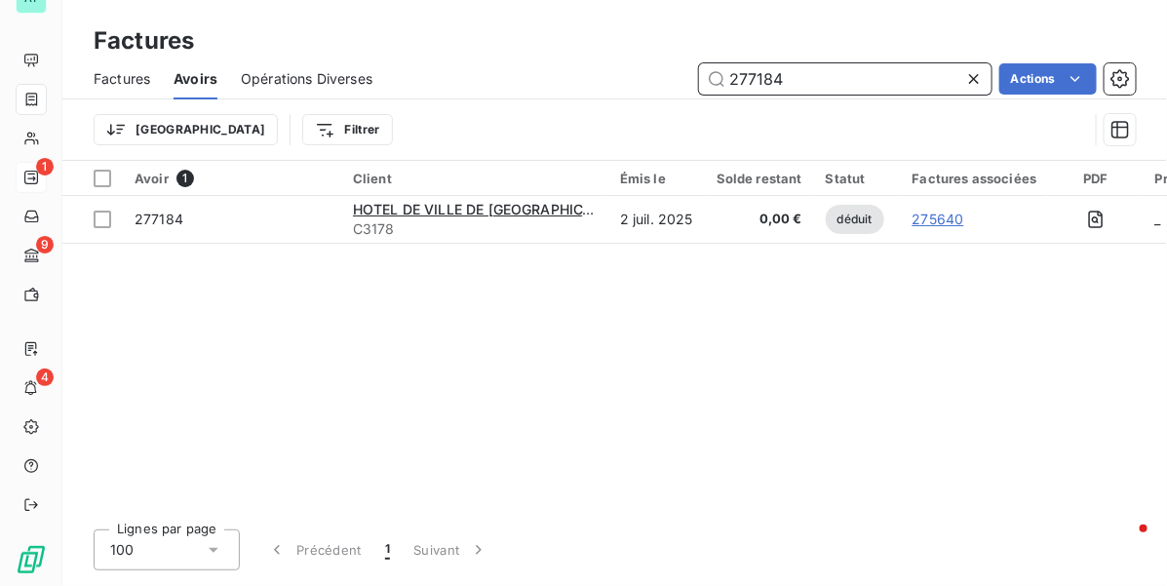
click at [791, 83] on input "277184" at bounding box center [845, 78] width 292 height 31
paste input "77"
type input "277177"
click at [870, 78] on input "277177" at bounding box center [845, 78] width 292 height 31
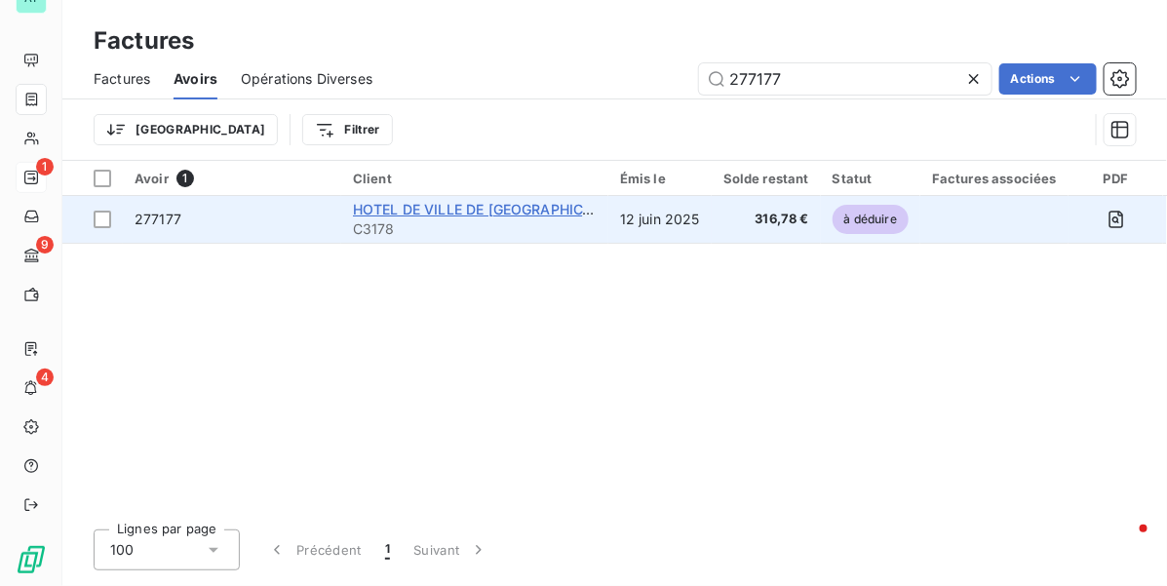
click at [507, 205] on span "HOTEL DE VILLE DE [GEOGRAPHIC_DATA]" at bounding box center [491, 209] width 276 height 17
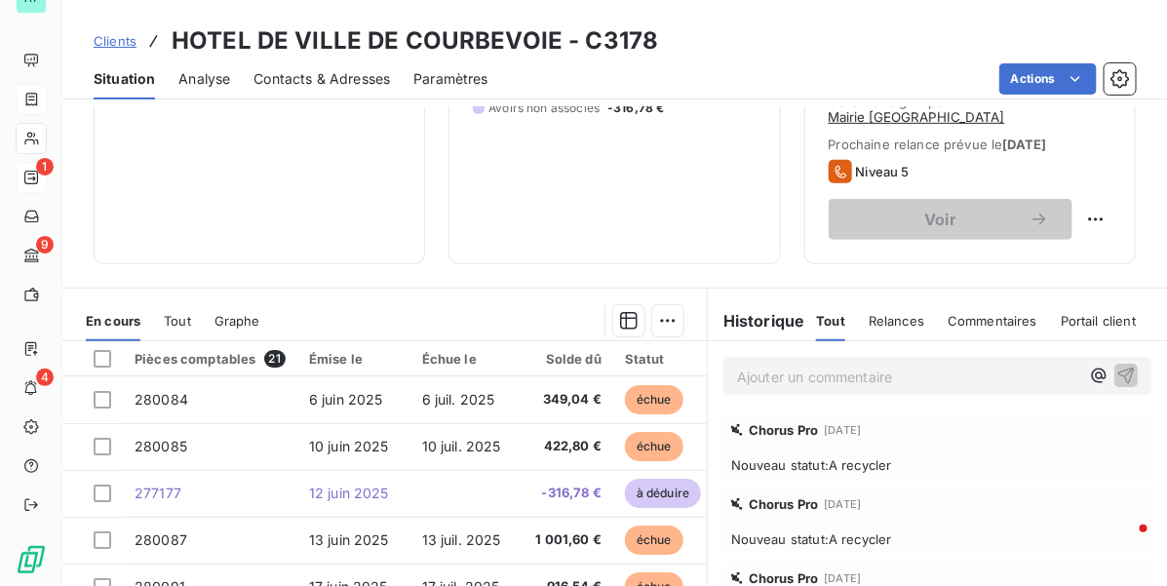
scroll to position [366, 0]
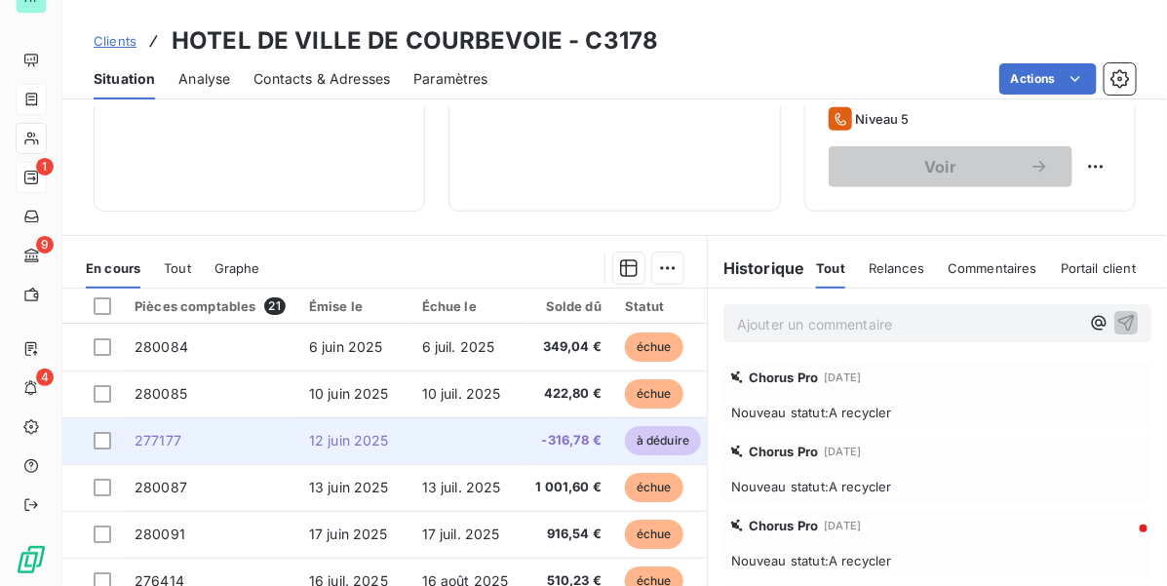
click at [280, 417] on td "277177" at bounding box center [210, 440] width 174 height 47
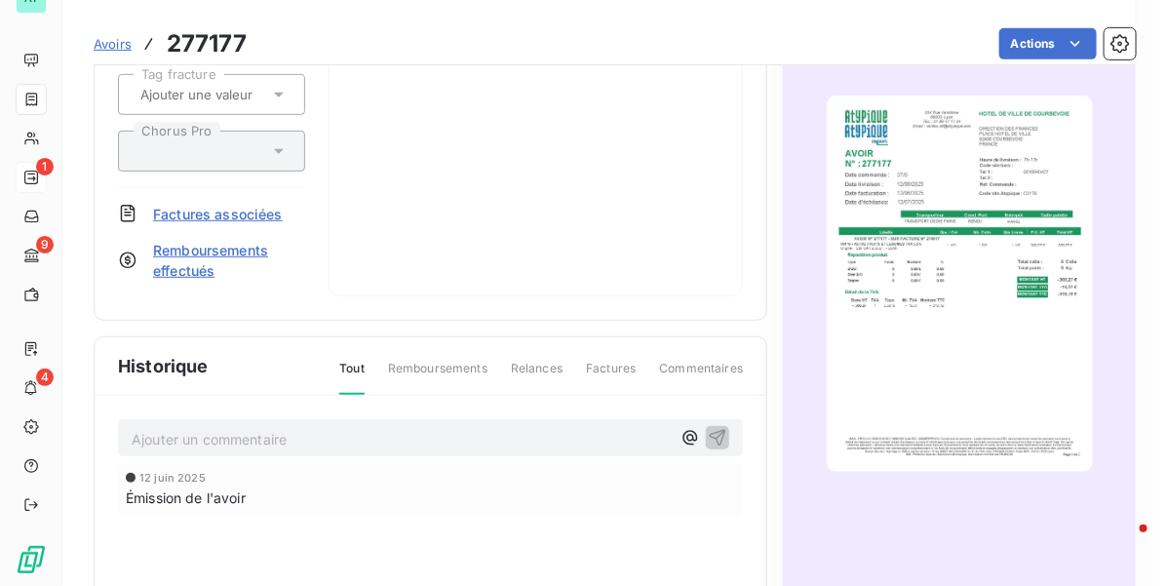
scroll to position [367, 0]
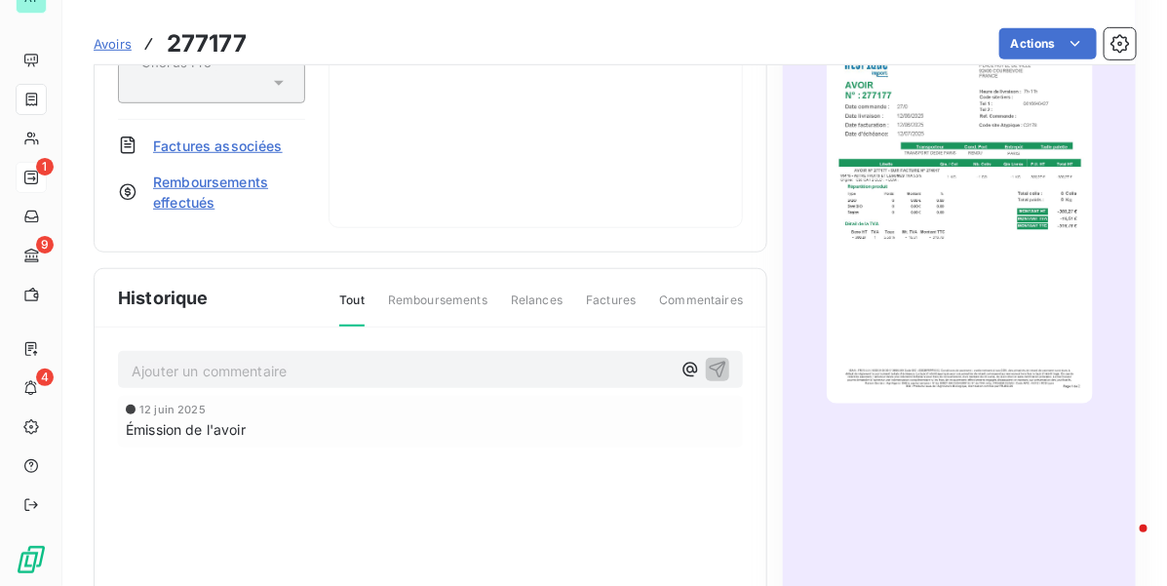
click at [216, 368] on p "Ajouter un commentaire ﻿" at bounding box center [401, 371] width 539 height 24
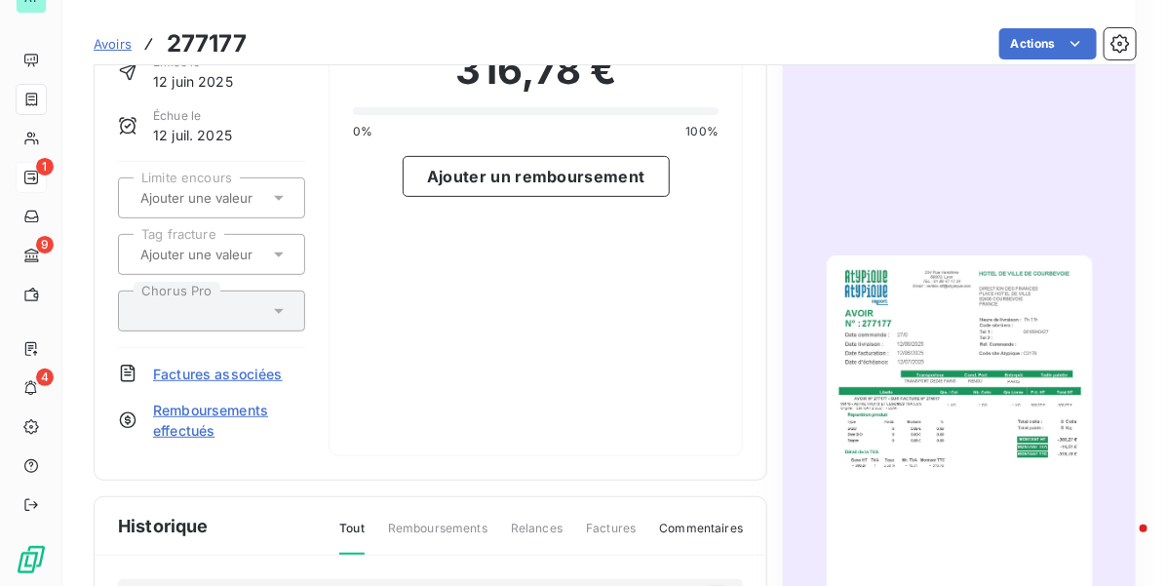
scroll to position [0, 0]
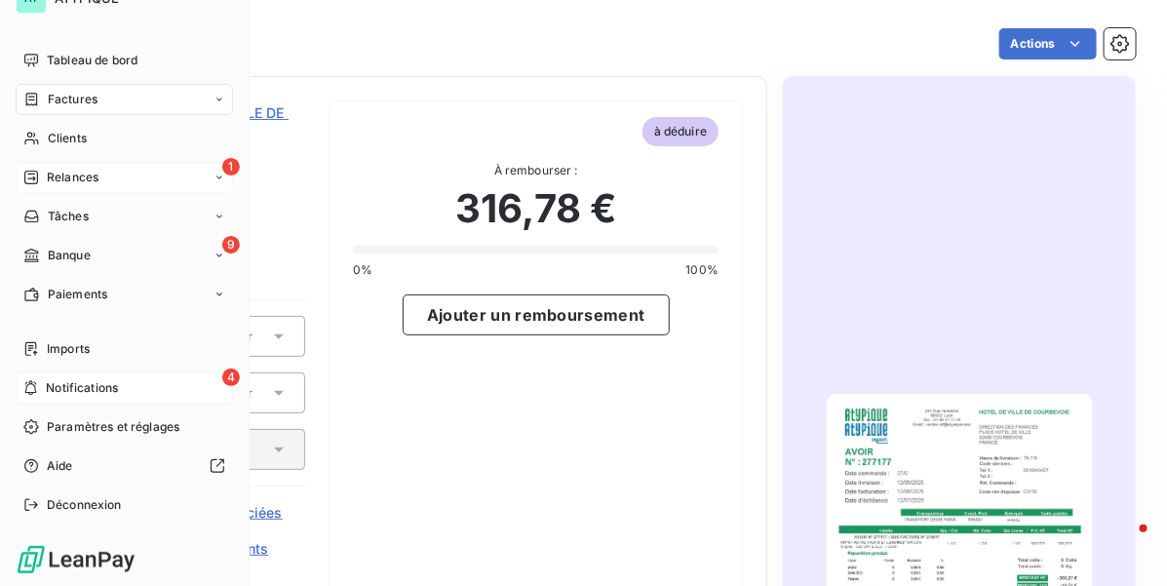
click at [100, 385] on span "Notifications" at bounding box center [82, 388] width 72 height 18
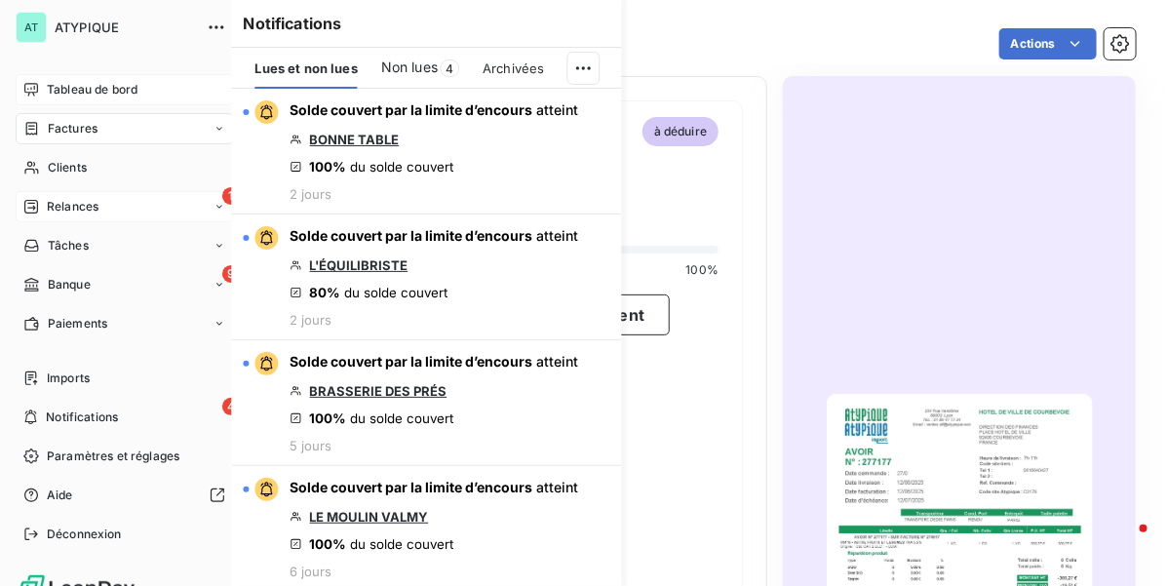
click at [134, 86] on span "Tableau de bord" at bounding box center [92, 90] width 91 height 18
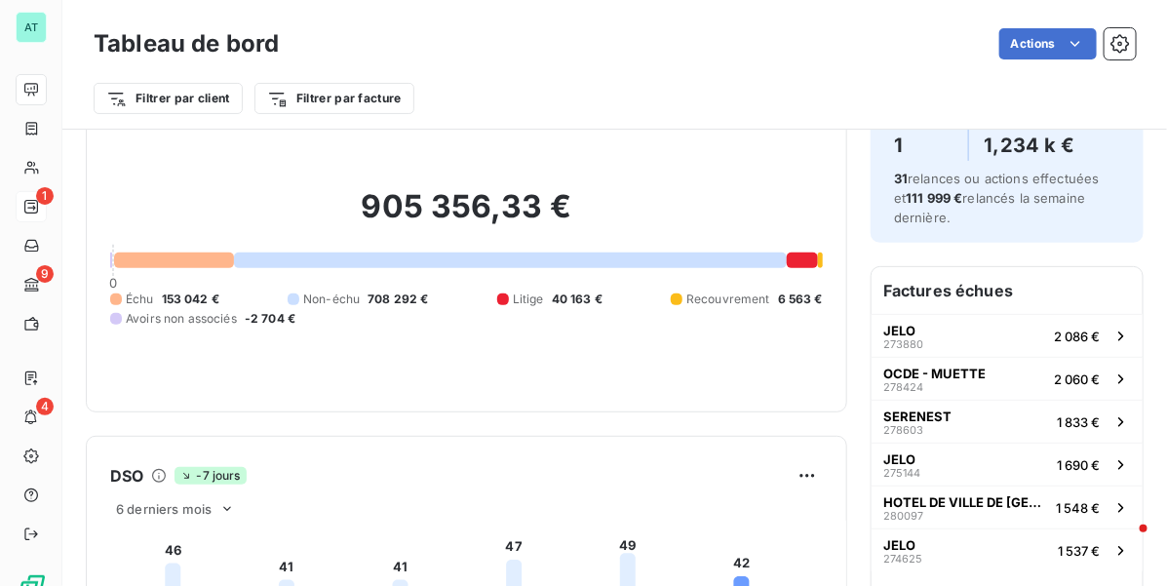
scroll to position [124, 0]
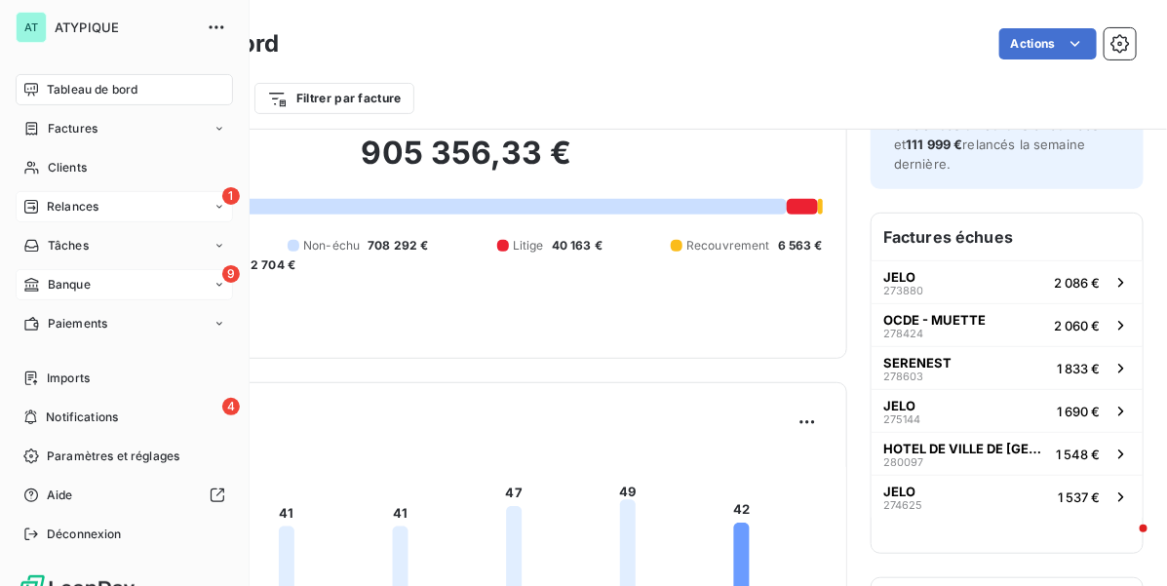
click at [83, 270] on div "9 Banque" at bounding box center [124, 284] width 217 height 31
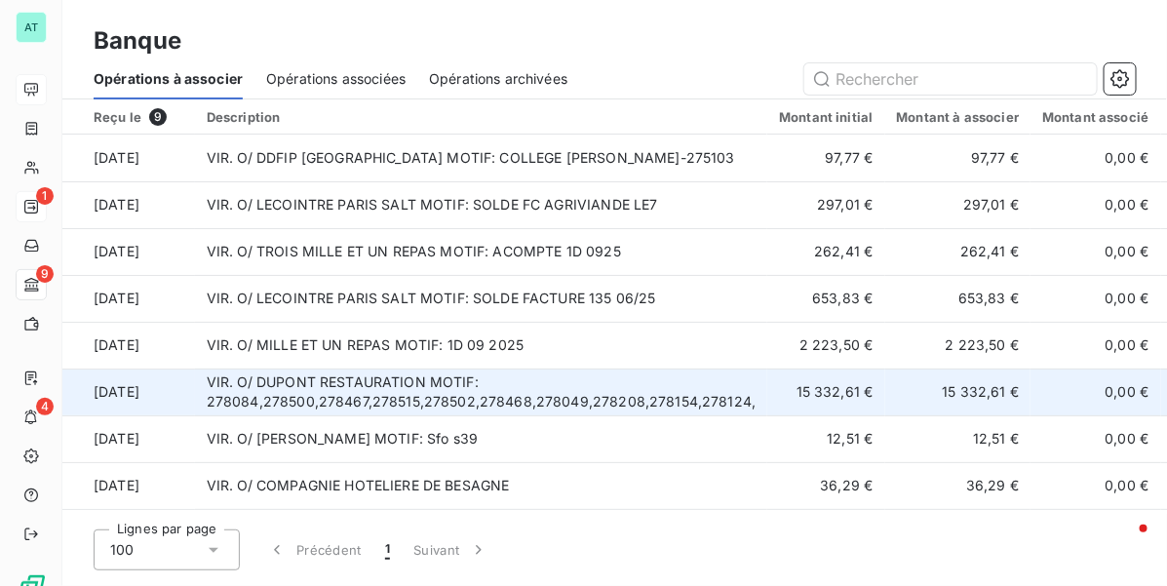
click at [650, 397] on td "VIR. O/ DUPONT RESTAURATION MOTIF: 278084,278500,278467,278515,278502,278468,27…" at bounding box center [481, 391] width 573 height 47
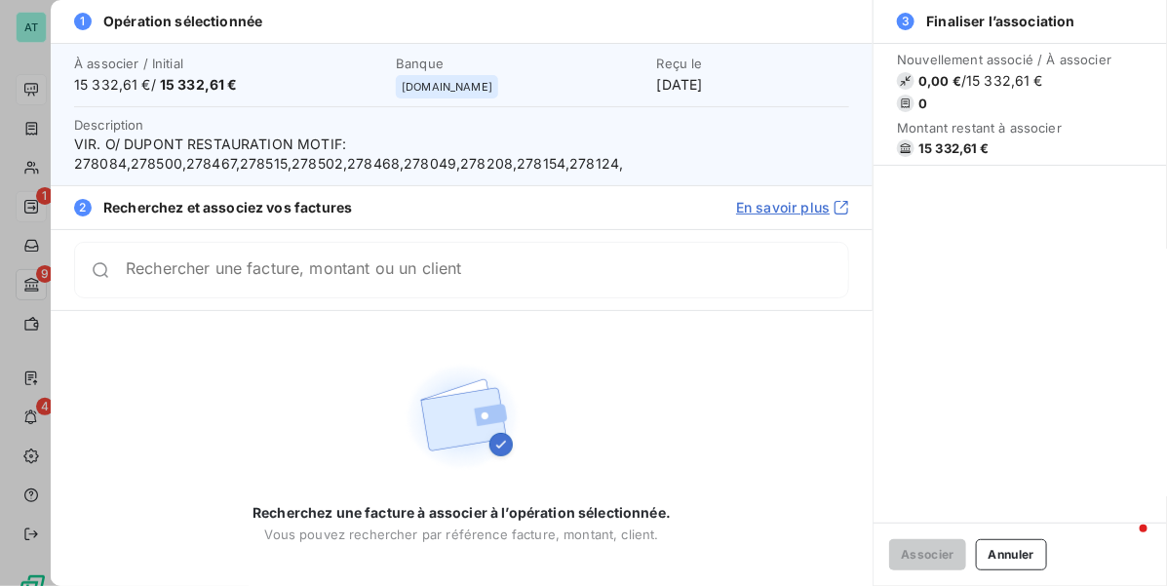
drag, startPoint x: 1019, startPoint y: 567, endPoint x: 841, endPoint y: 582, distance: 178.0
click at [1019, 565] on button "Annuler" at bounding box center [1011, 554] width 71 height 31
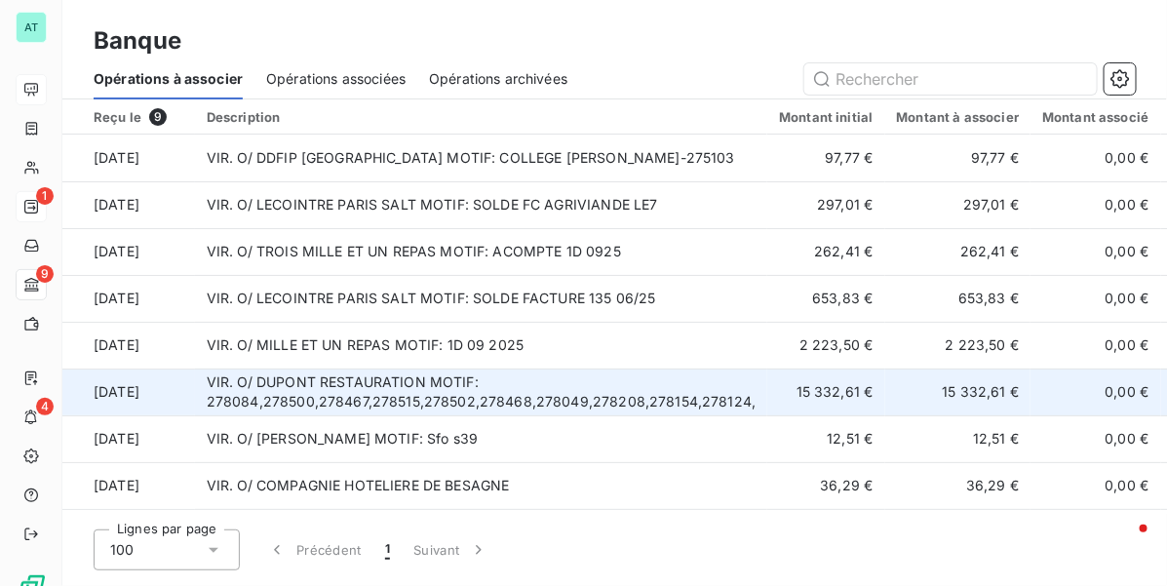
click at [536, 382] on td "VIR. O/ DUPONT RESTAURATION MOTIF: 278084,278500,278467,278515,278502,278468,27…" at bounding box center [481, 391] width 573 height 47
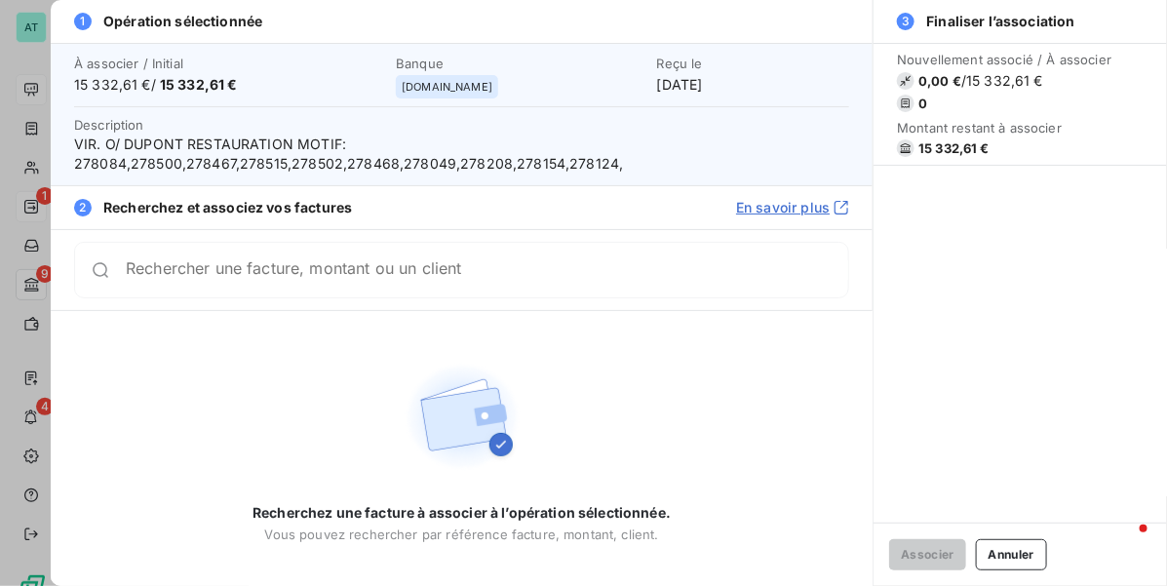
click at [965, 148] on span "15 332,61 €" at bounding box center [953, 148] width 71 height 16
copy div "15 332,61 €"
click at [995, 560] on button "Annuler" at bounding box center [1011, 554] width 71 height 31
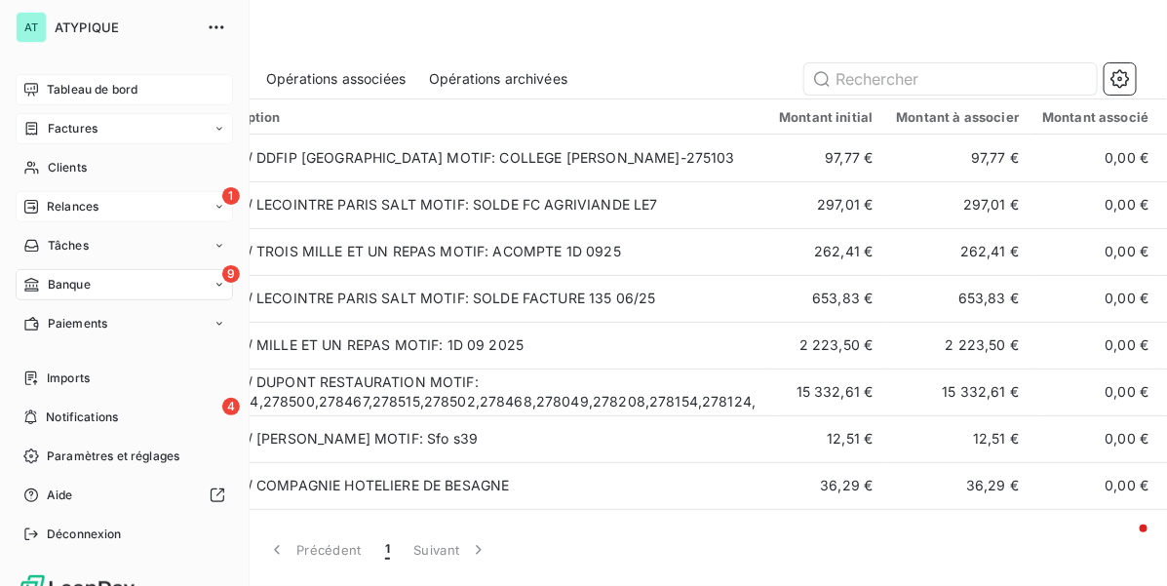
click at [76, 118] on div "Factures" at bounding box center [124, 128] width 217 height 31
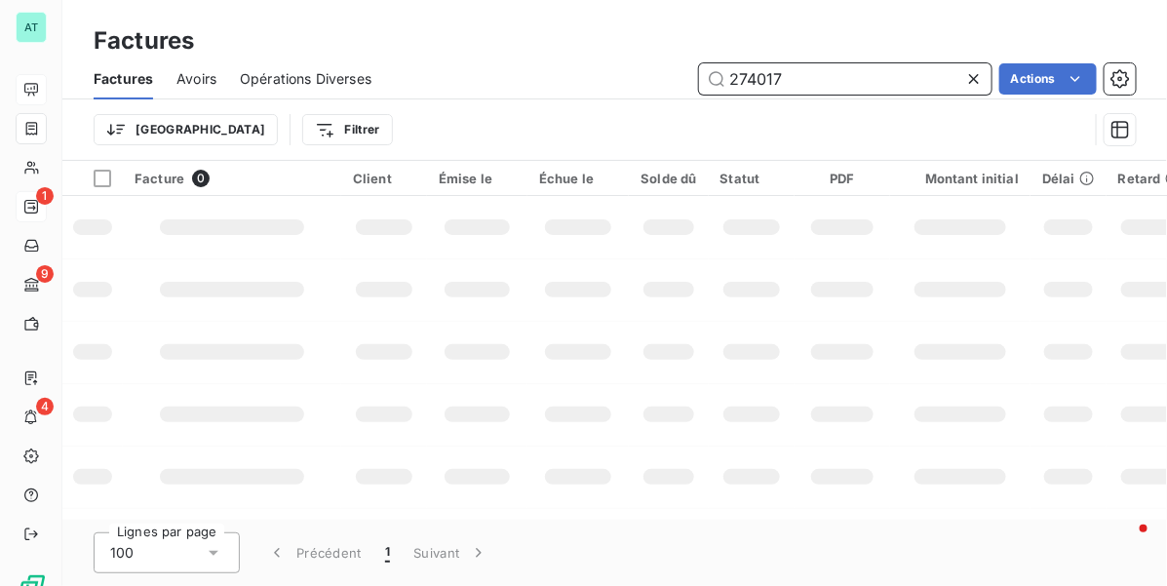
click at [787, 81] on input "274017" at bounding box center [845, 78] width 292 height 31
paste input "7383"
type input "277383"
click at [746, 364] on td at bounding box center [752, 352] width 87 height 62
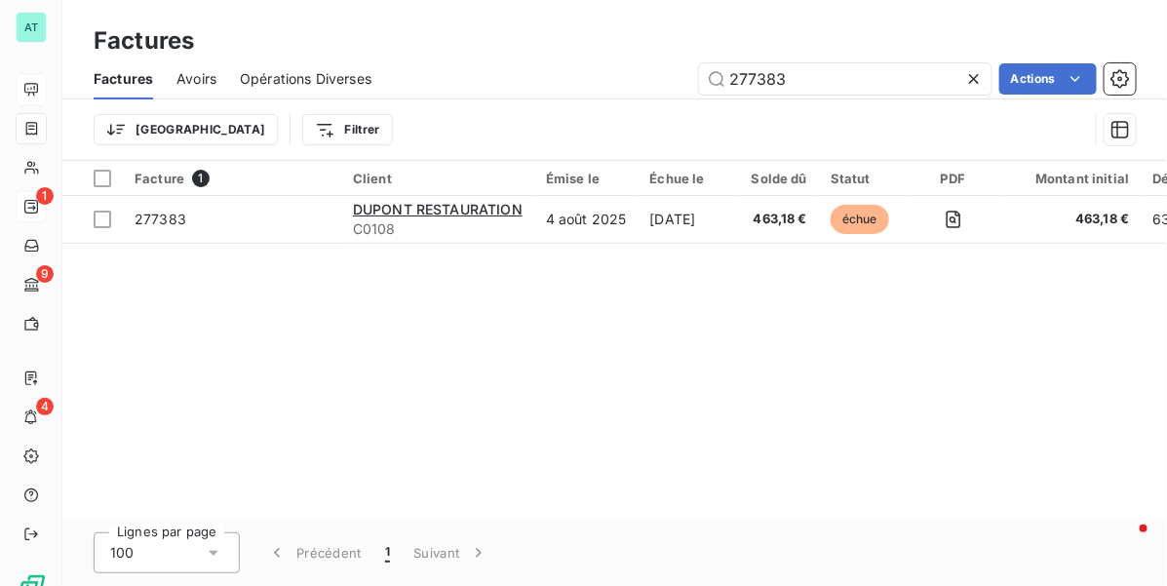
click at [430, 319] on div "Facture 1 Client Émise le Échue le Solde dû Statut PDF Montant initial Délai Re…" at bounding box center [614, 340] width 1104 height 359
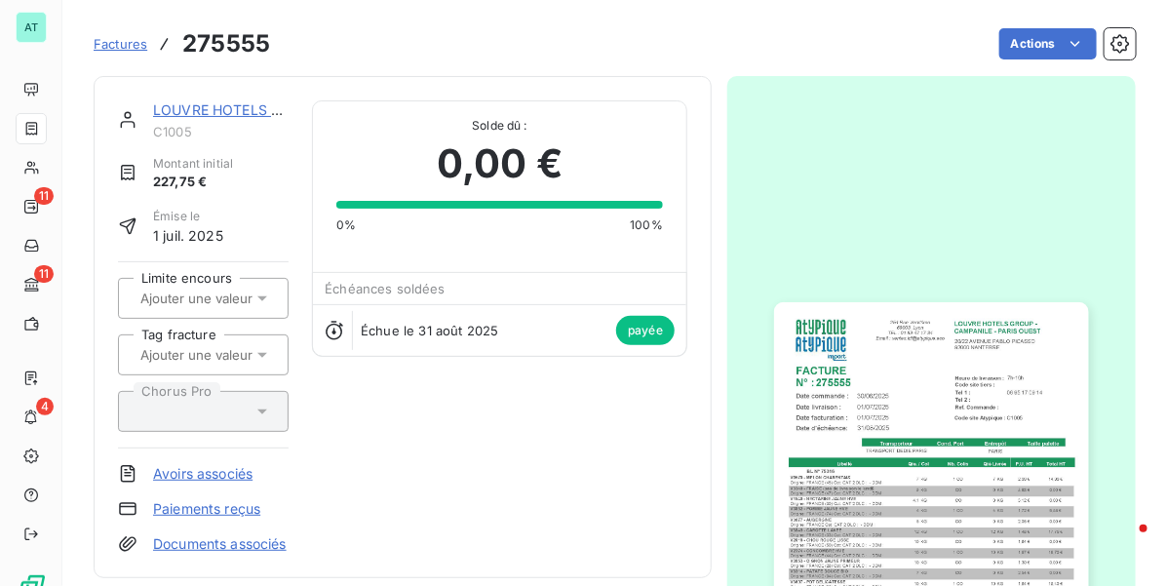
click at [195, 95] on div "LOUVRE HOTELS GROUP - C1005 Montant initial 227,75 € Émise le [DATE] Limite enc…" at bounding box center [403, 327] width 618 height 502
click at [196, 104] on link "LOUVRE HOTELS GROUP -" at bounding box center [241, 109] width 176 height 17
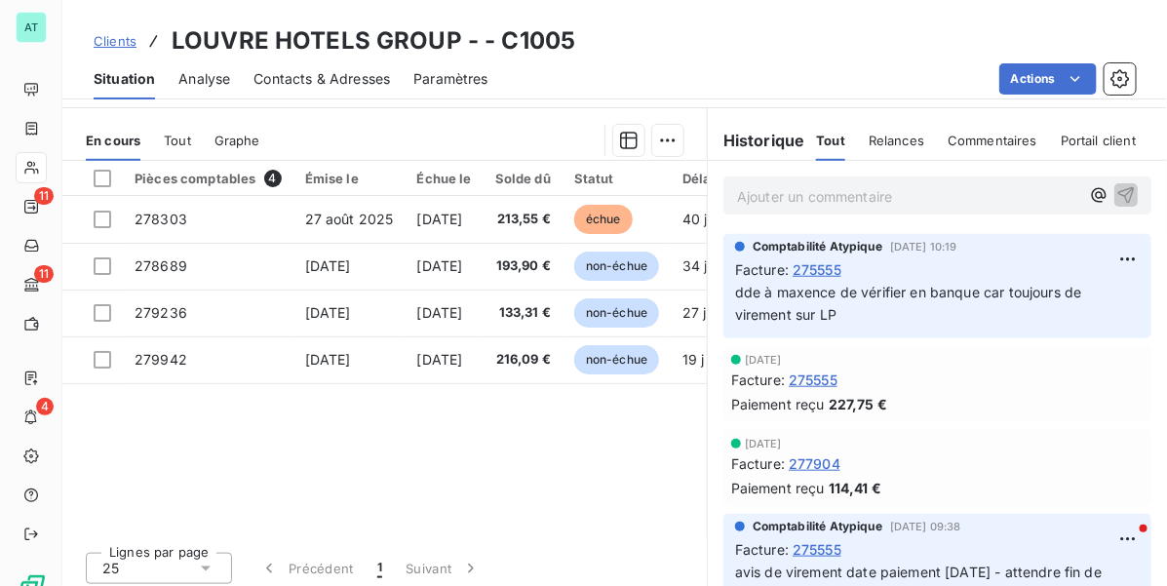
scroll to position [459, 0]
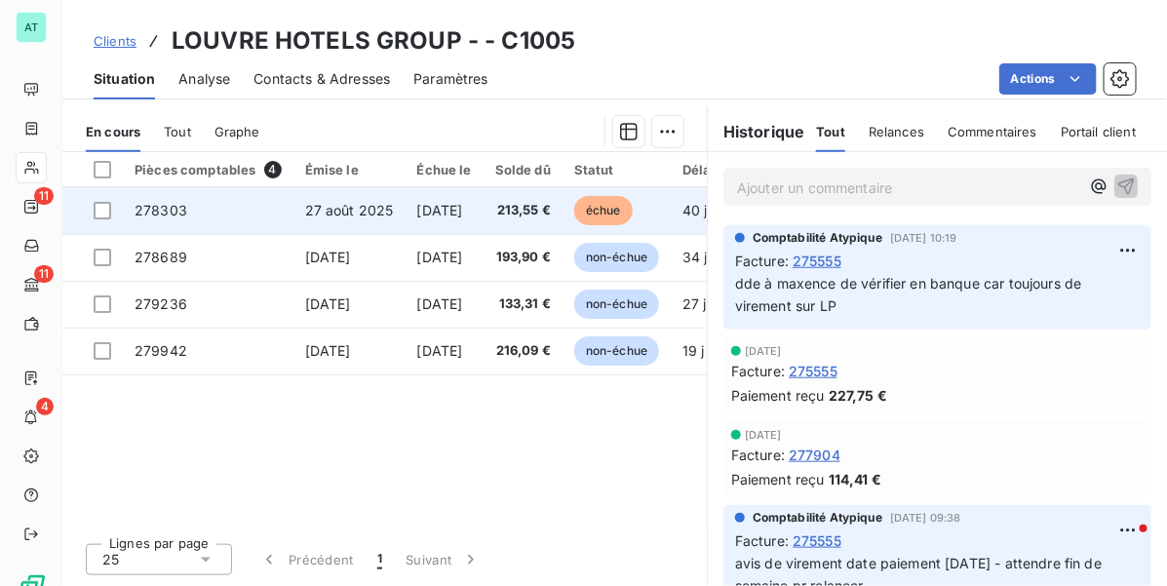
click at [264, 221] on td "278303" at bounding box center [208, 210] width 171 height 47
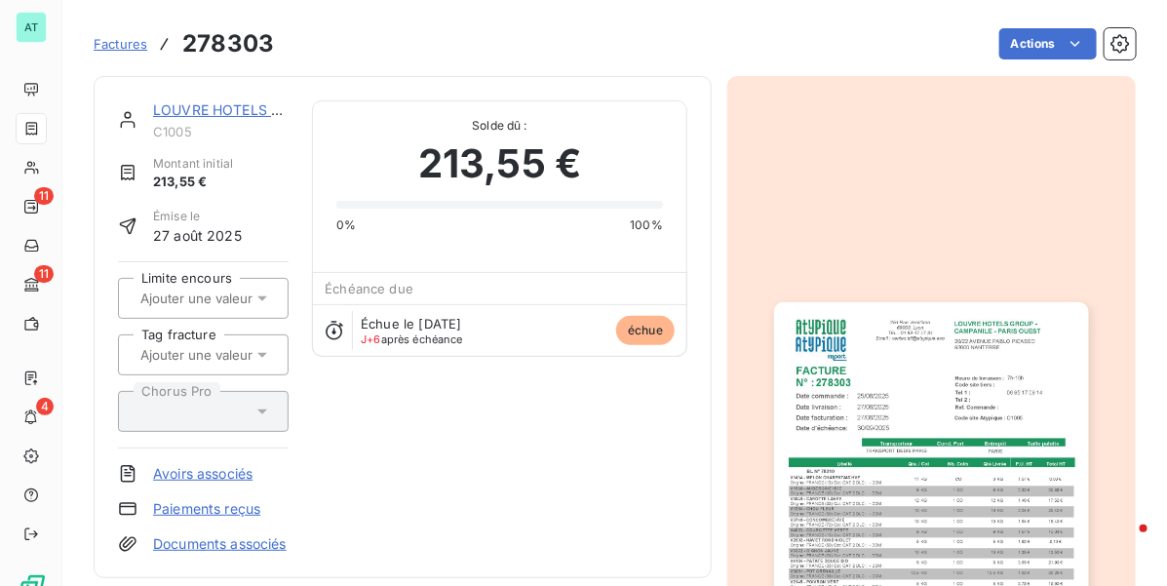
click at [221, 47] on h3 "278303" at bounding box center [228, 43] width 92 height 35
copy h3 "278303"
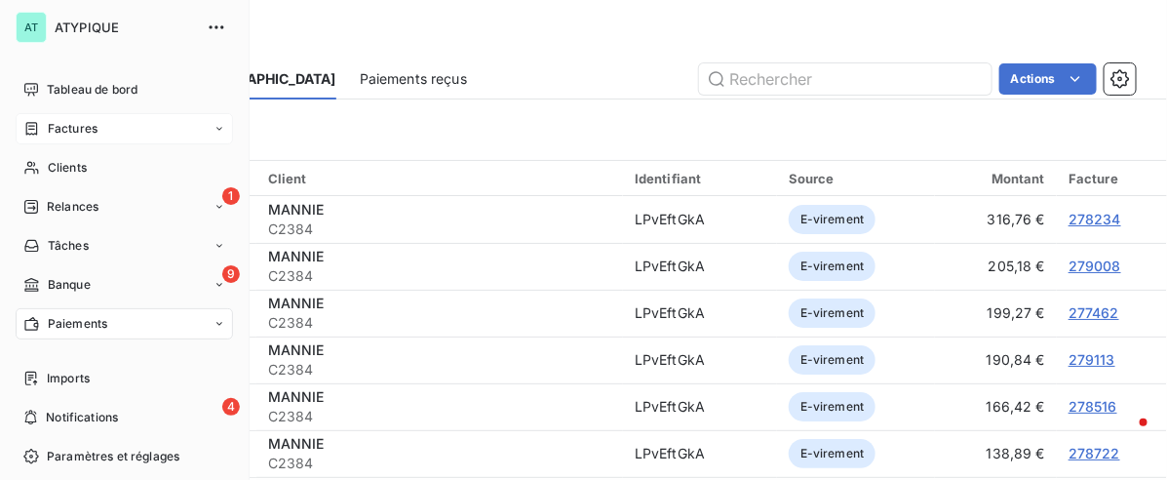
click at [119, 129] on div "Factures" at bounding box center [124, 128] width 217 height 31
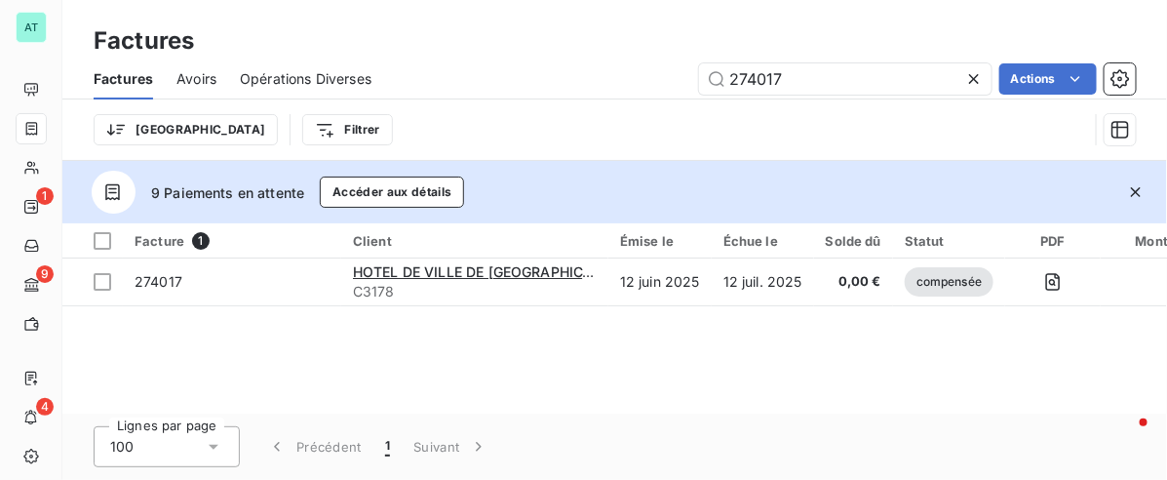
click at [220, 89] on div "Factures Avoirs Opérations Diverses 274017 Actions" at bounding box center [614, 78] width 1104 height 41
click at [206, 86] on span "Avoirs" at bounding box center [196, 78] width 40 height 19
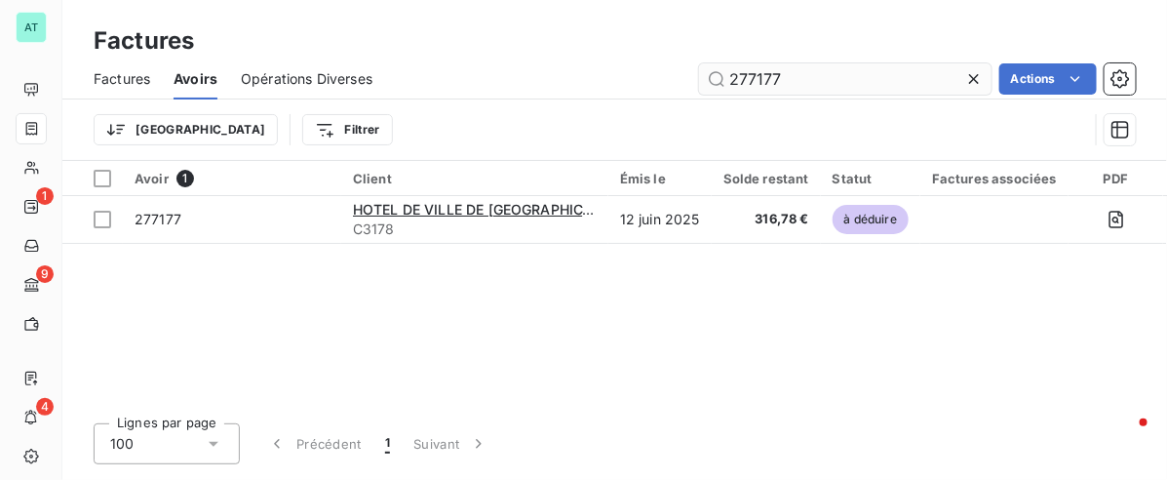
click at [814, 63] on input "277177" at bounding box center [845, 78] width 292 height 31
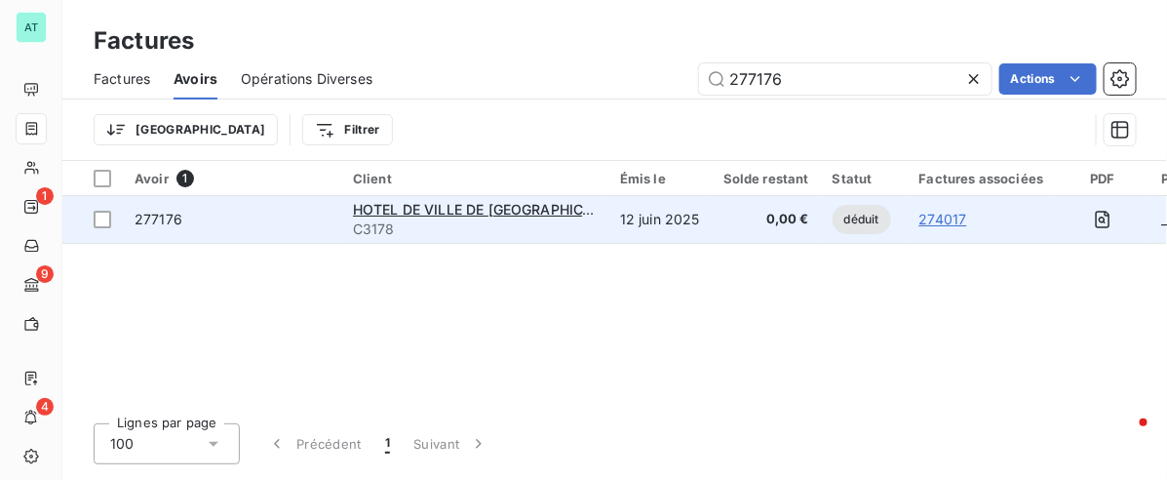
type input "277176"
click at [163, 222] on span "277176" at bounding box center [159, 219] width 48 height 17
click at [161, 222] on span "277176" at bounding box center [159, 219] width 48 height 17
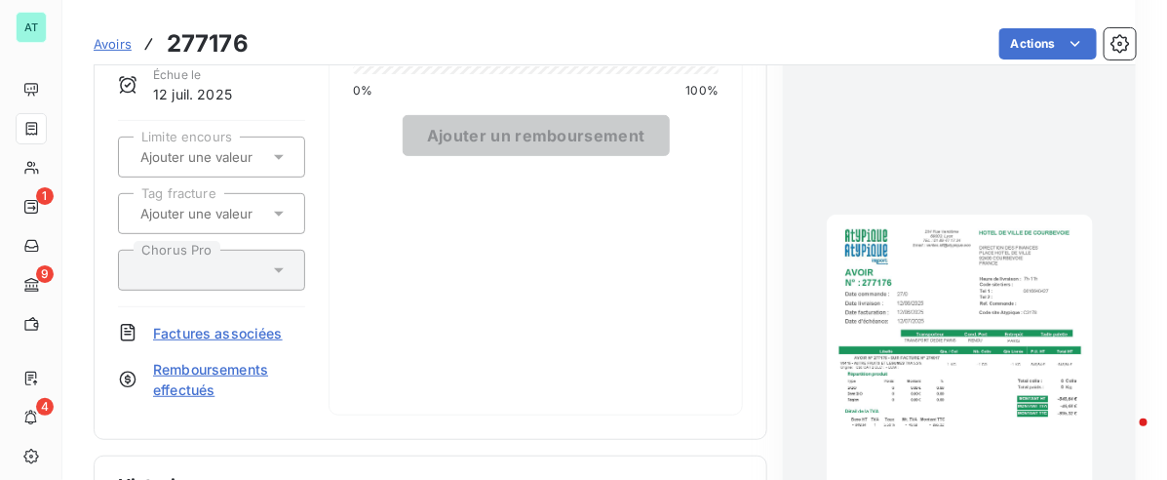
scroll to position [245, 0]
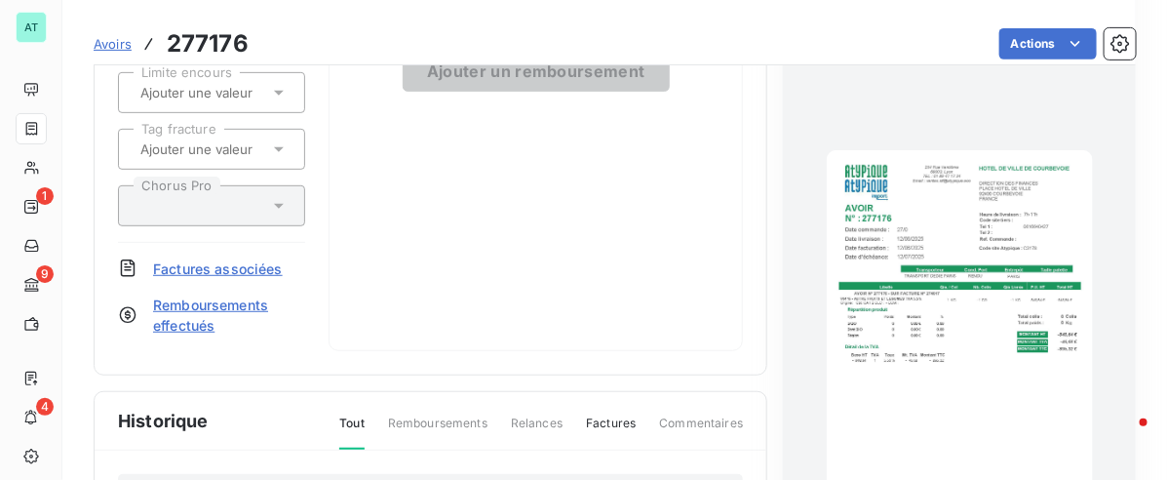
click at [936, 290] on img "button" at bounding box center [960, 338] width 266 height 376
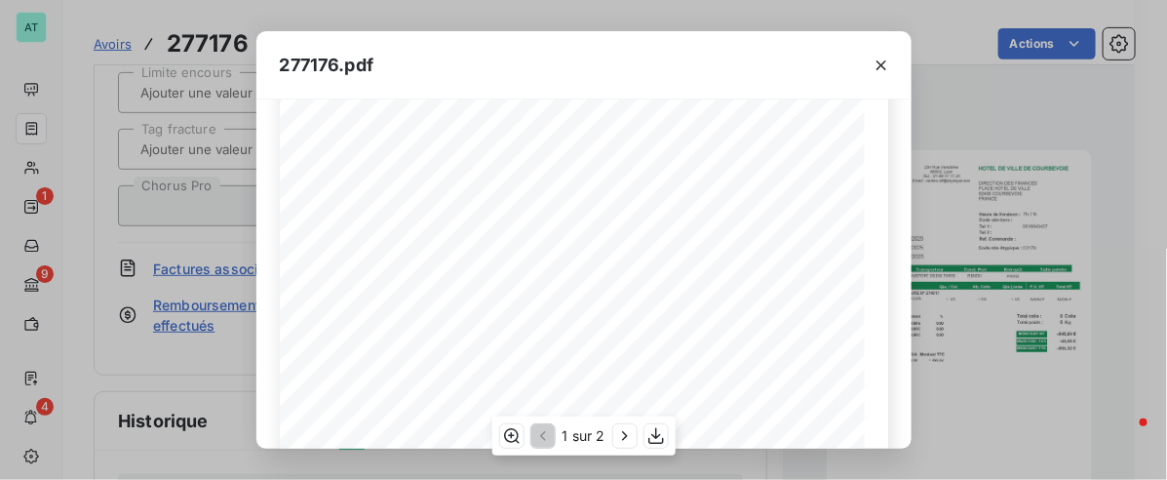
scroll to position [244, 0]
click at [654, 434] on icon "button" at bounding box center [655, 435] width 19 height 19
click at [885, 57] on icon "button" at bounding box center [880, 65] width 19 height 19
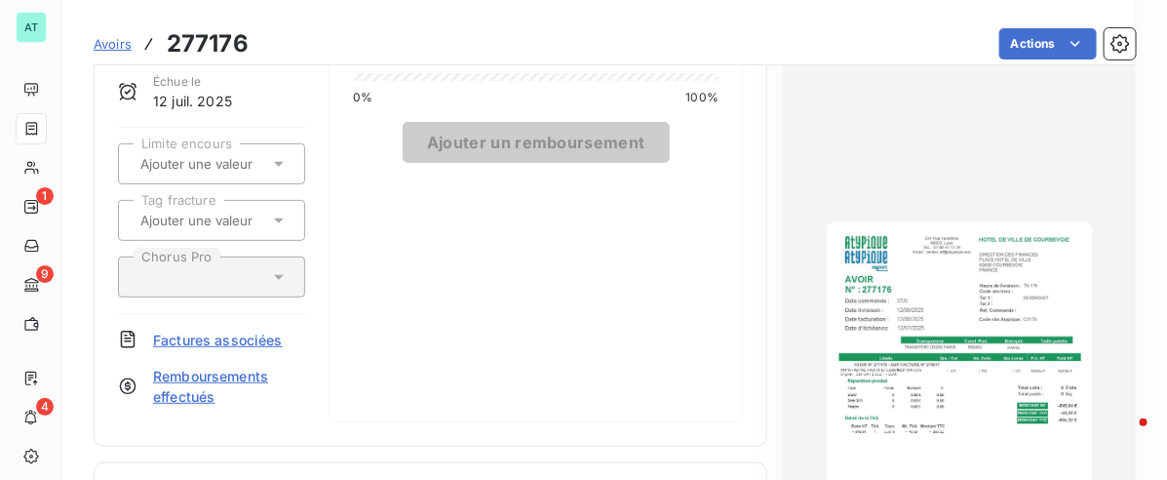
scroll to position [640, 0]
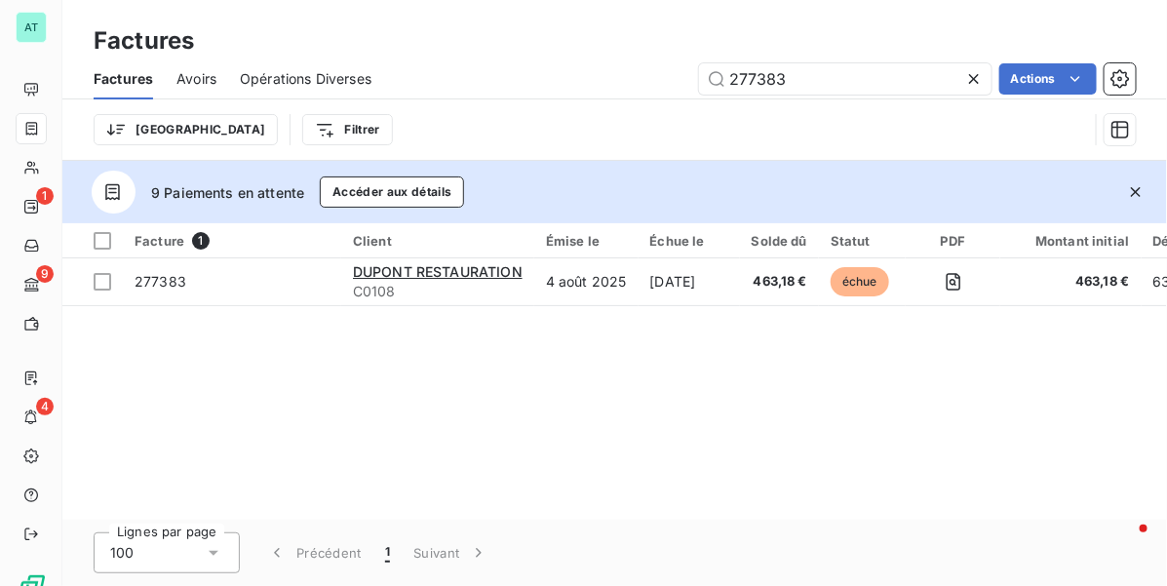
click at [849, 407] on div "Facture 1 Client Émise le Échue le Solde dû Statut PDF Montant initial Délai Re…" at bounding box center [614, 371] width 1104 height 296
click at [912, 105] on div "Trier Filtrer" at bounding box center [615, 129] width 1042 height 60
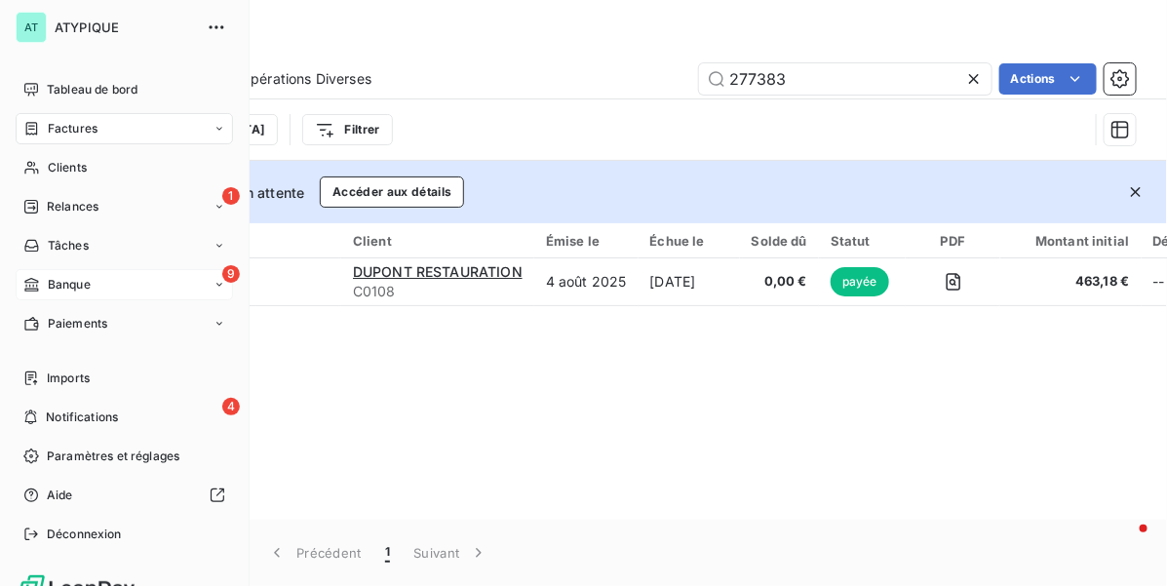
click at [129, 285] on div "9 Banque" at bounding box center [124, 284] width 217 height 31
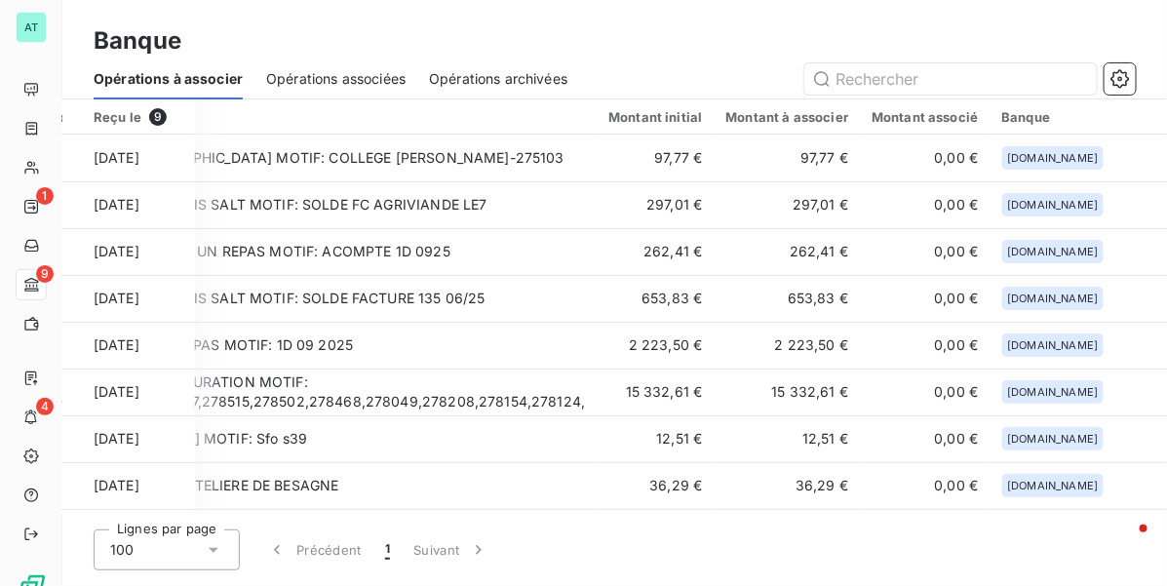
scroll to position [0, 244]
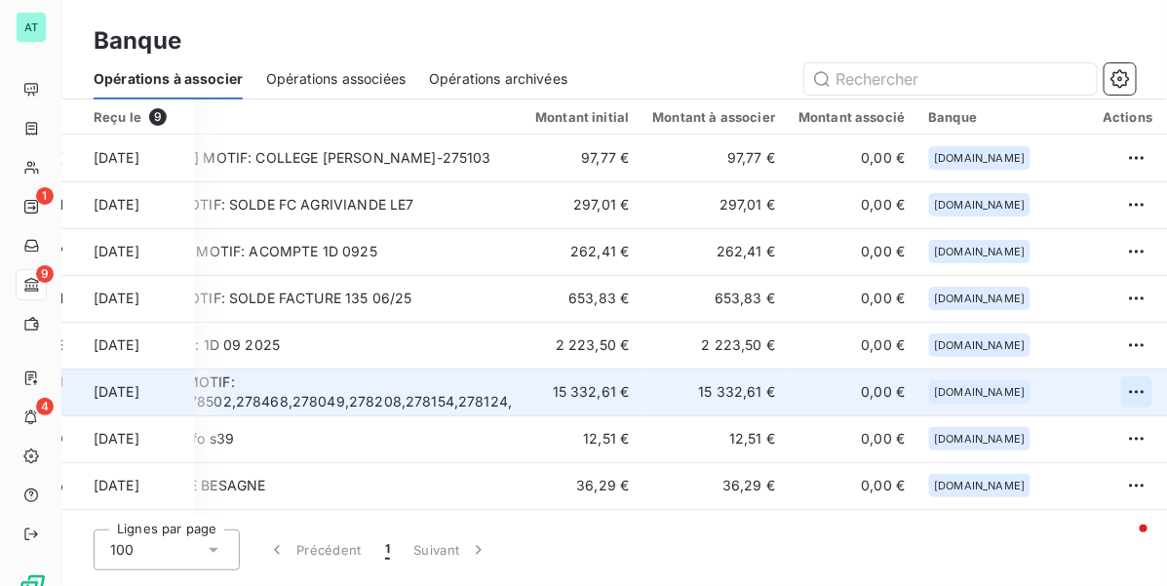
click at [1113, 392] on html "AT 1 9 4 Banque Opérations à associer Opérations associées Opérations archivées…" at bounding box center [583, 293] width 1167 height 586
click at [1084, 430] on div "Archiver l’opération" at bounding box center [1044, 435] width 150 height 31
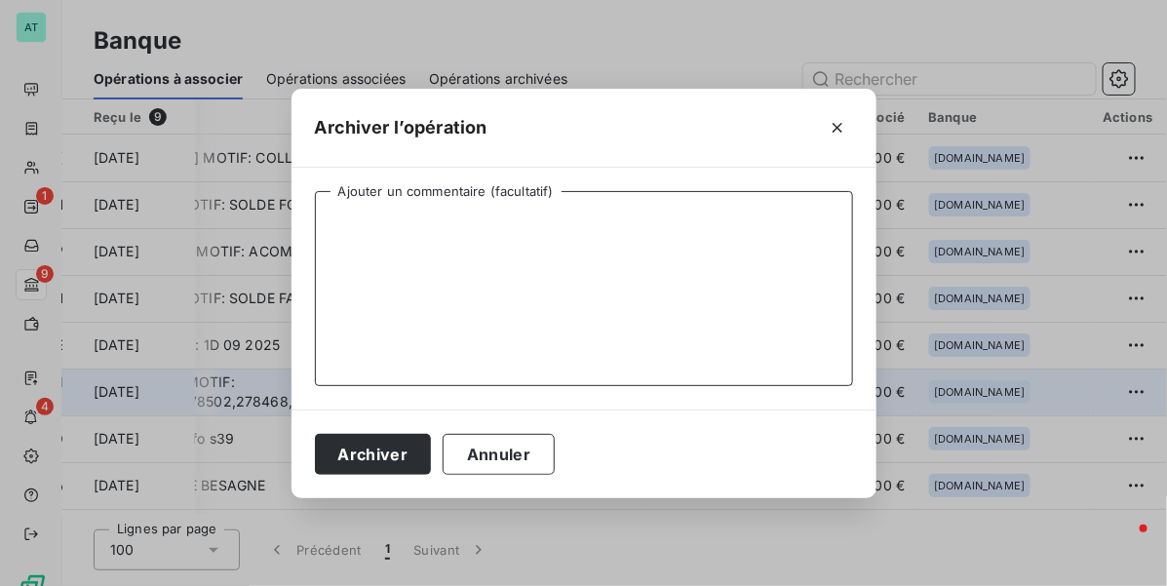
click at [611, 266] on textarea "Ajouter un commentaire (facultatif)" at bounding box center [584, 288] width 538 height 195
type textarea "PEM"
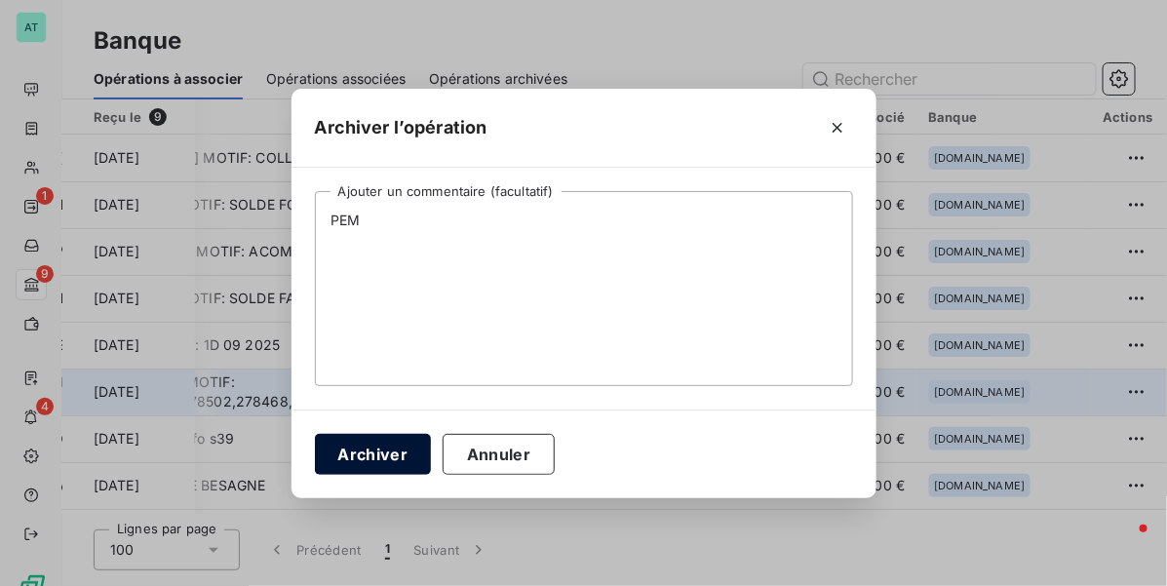
click at [352, 459] on button "Archiver" at bounding box center [373, 454] width 117 height 41
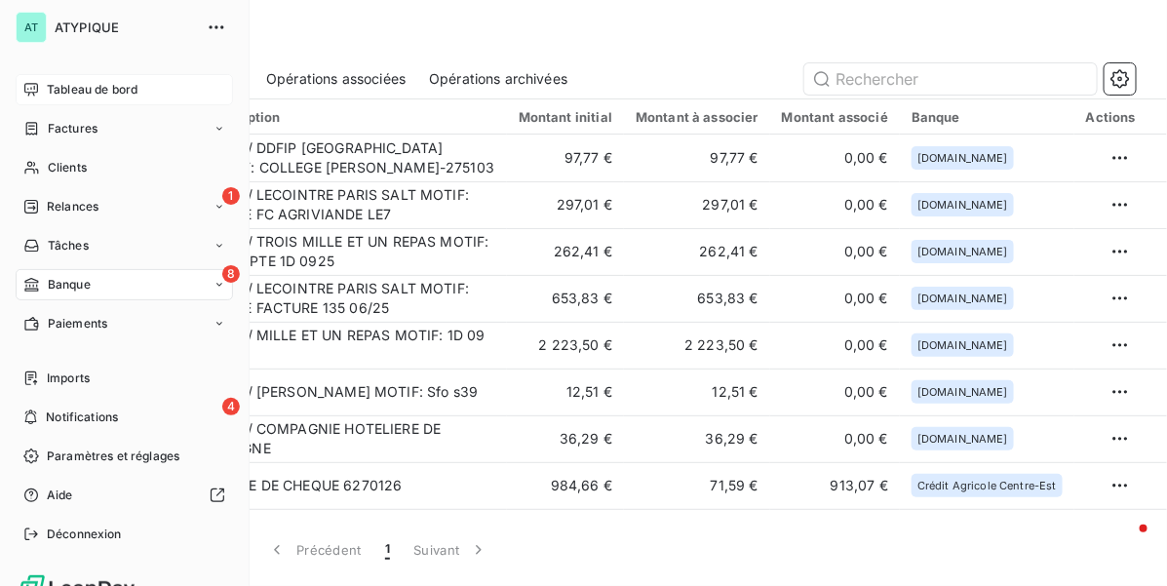
click at [47, 85] on span "Tableau de bord" at bounding box center [92, 90] width 91 height 18
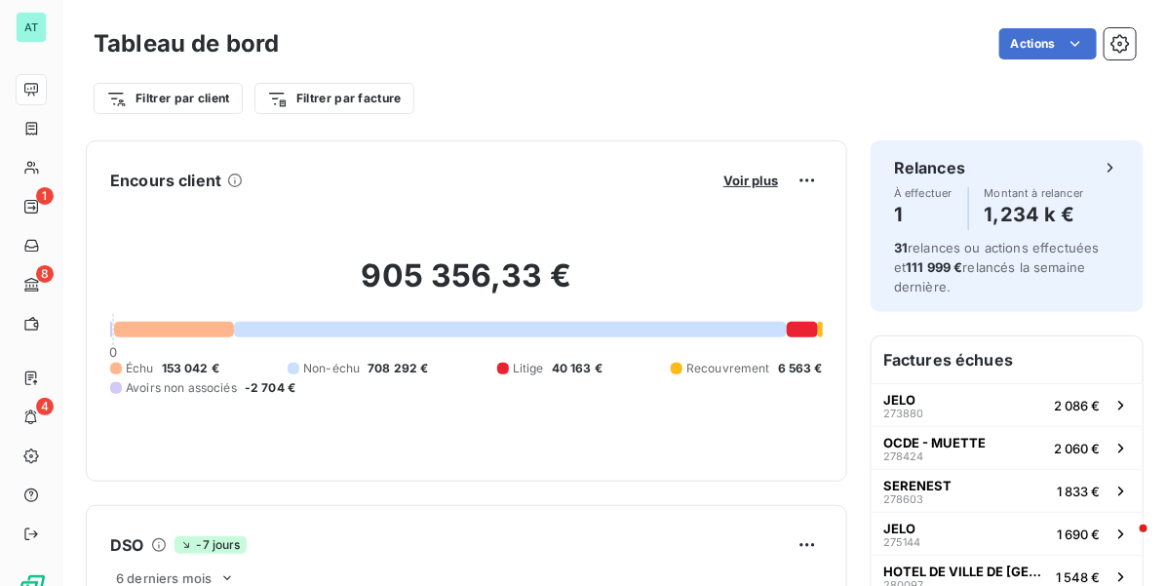
click at [663, 91] on div "Filtrer par client Filtrer par facture" at bounding box center [615, 98] width 1042 height 37
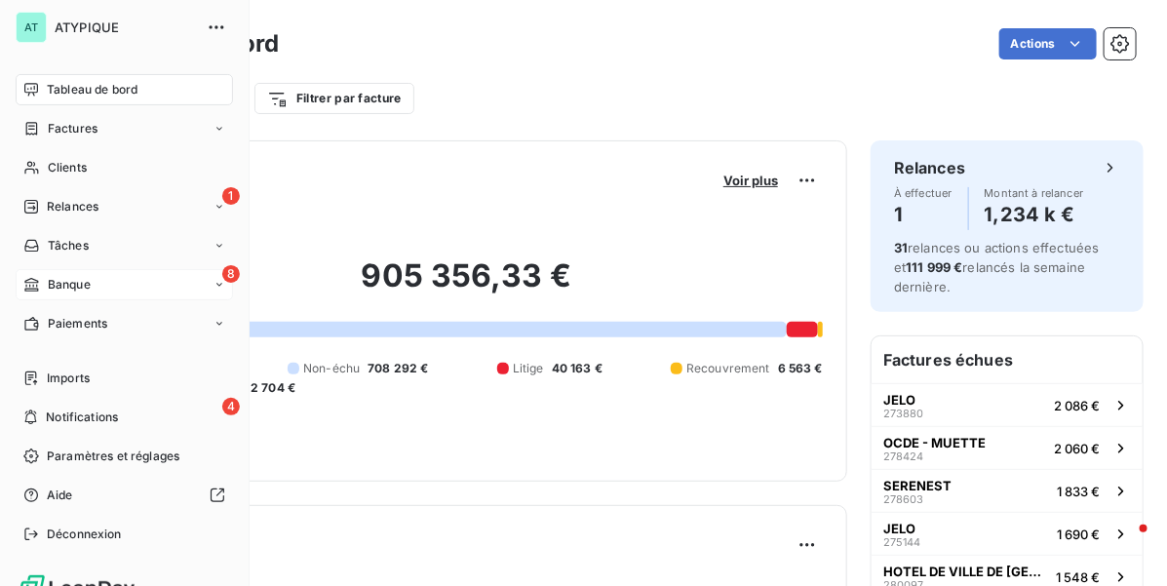
click at [113, 292] on div "8 Banque" at bounding box center [124, 284] width 217 height 31
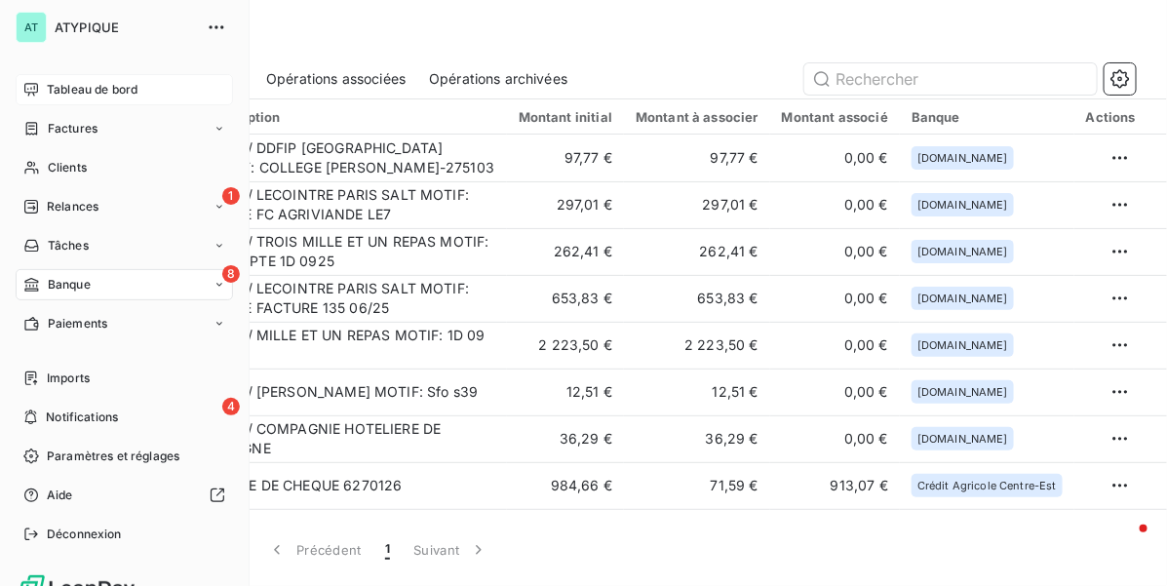
click at [75, 79] on div "Tableau de bord" at bounding box center [124, 89] width 217 height 31
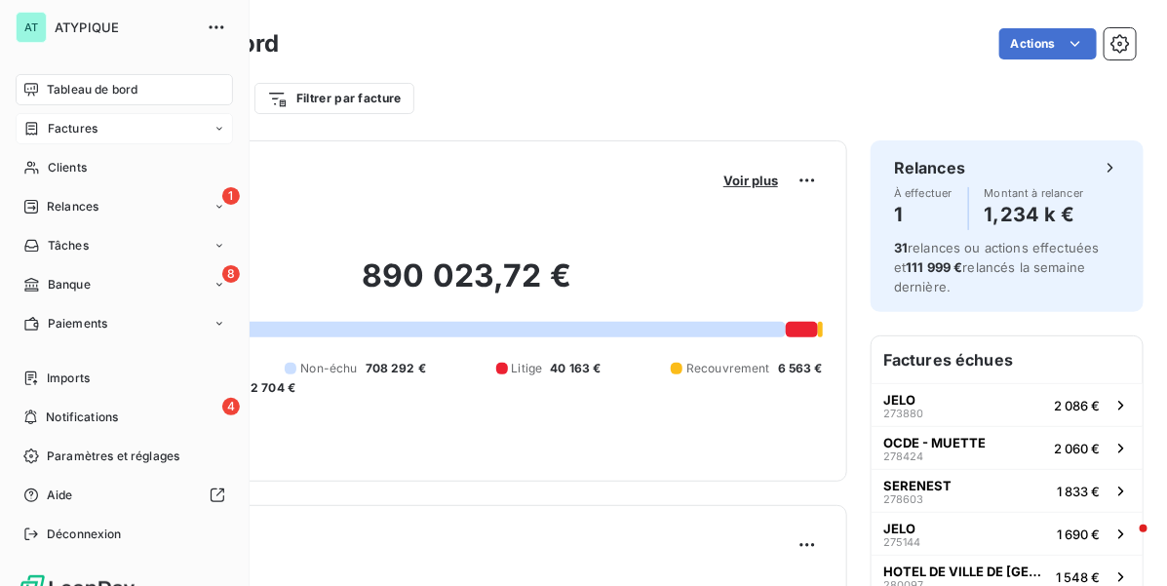
drag, startPoint x: 51, startPoint y: 115, endPoint x: 112, endPoint y: 125, distance: 62.2
click at [51, 115] on div "Factures" at bounding box center [124, 128] width 217 height 31
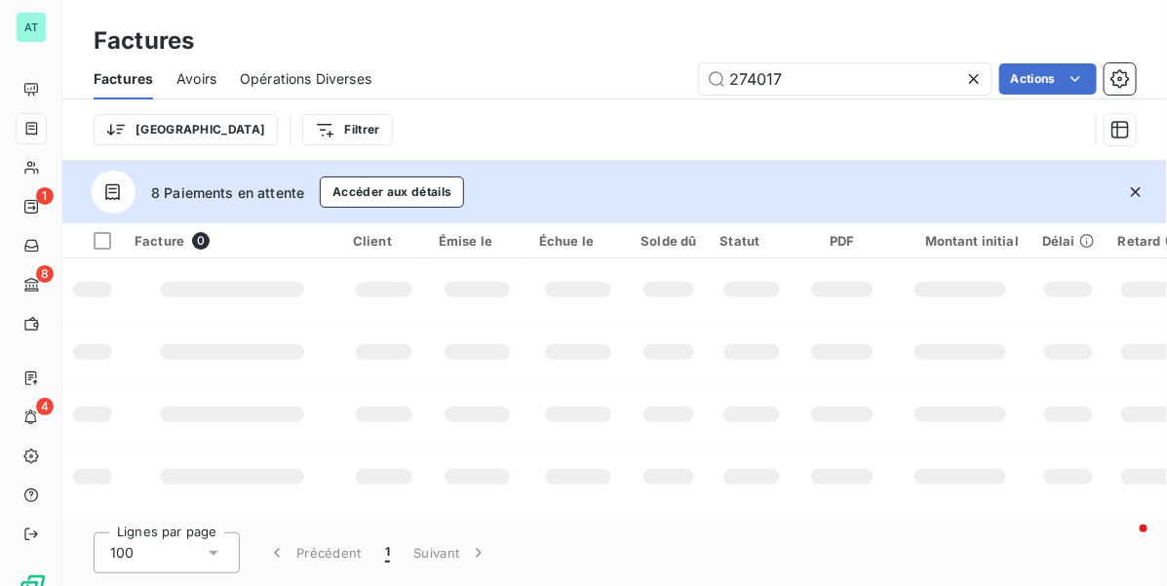
type input "274017"
click at [1137, 195] on icon "button" at bounding box center [1135, 191] width 19 height 19
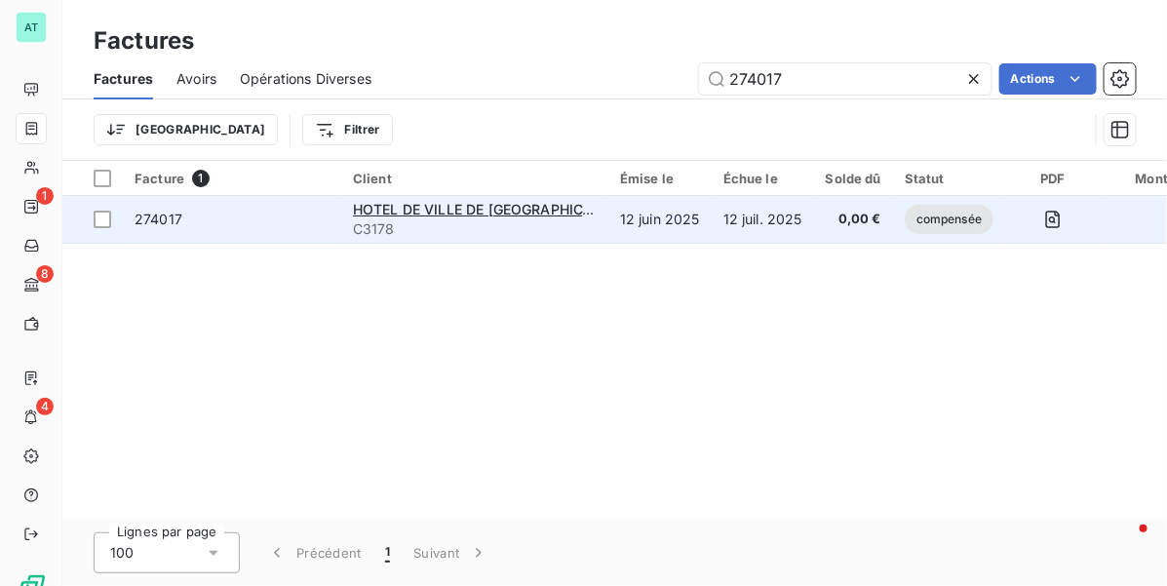
click at [163, 214] on span "274017" at bounding box center [159, 219] width 48 height 17
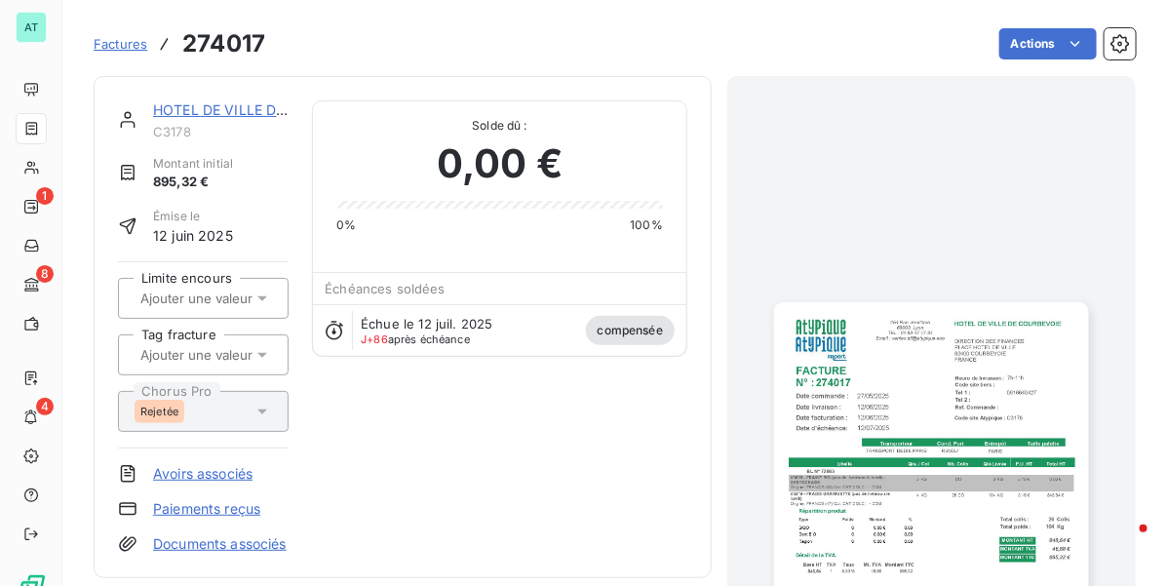
click at [108, 45] on span "Factures" at bounding box center [121, 44] width 54 height 16
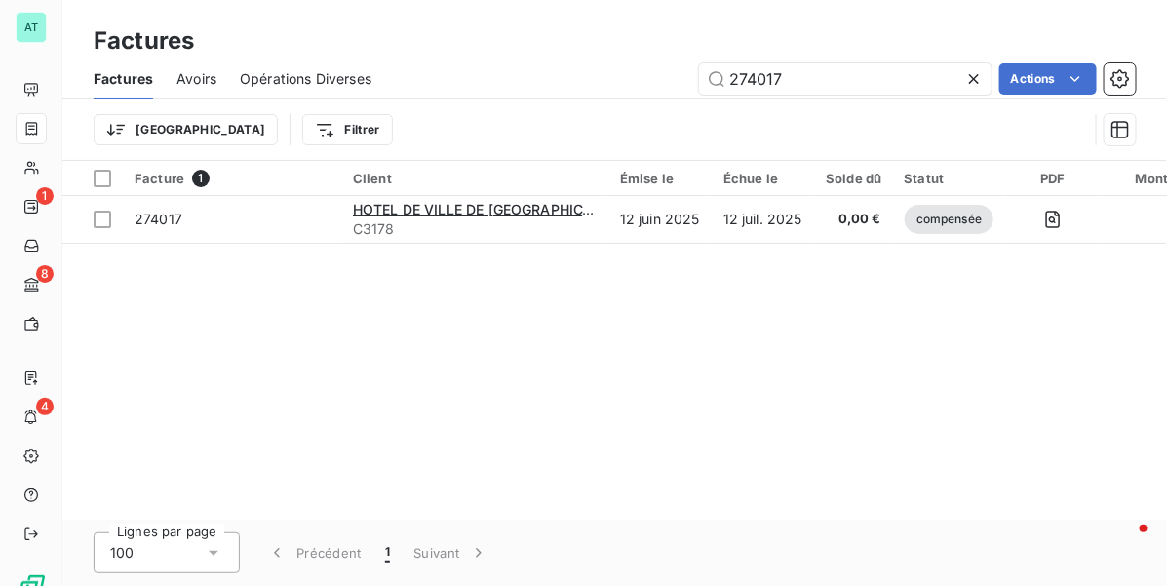
drag, startPoint x: 812, startPoint y: 80, endPoint x: 580, endPoint y: 107, distance: 233.6
click at [581, 107] on div "Factures Avoirs Opérations Diverses 274017 Actions Trier Filtrer" at bounding box center [614, 108] width 1104 height 101
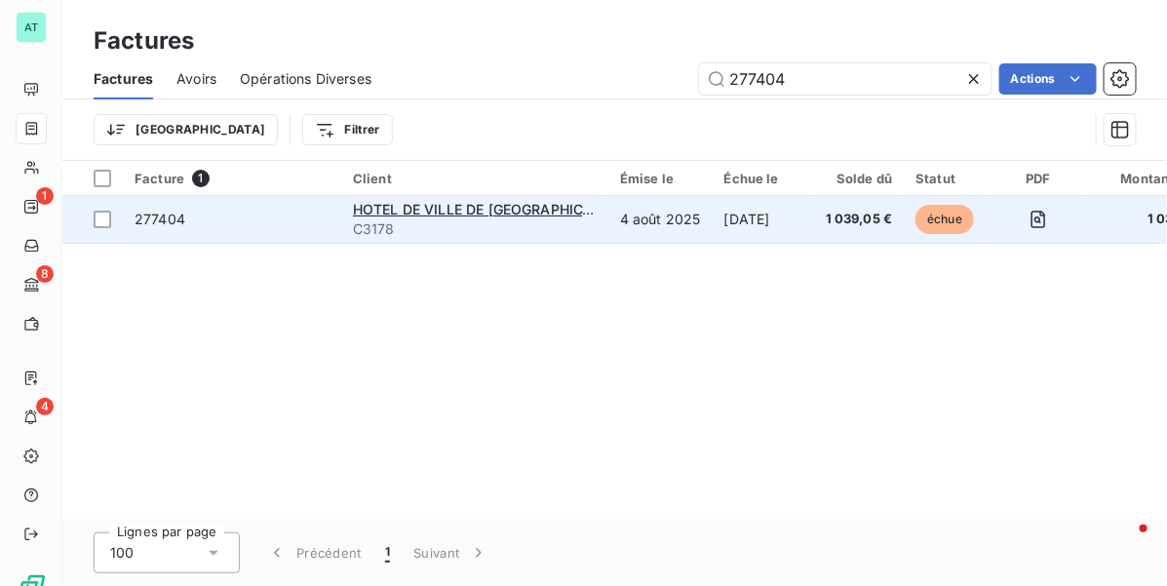
type input "277404"
click at [148, 234] on td "277404" at bounding box center [232, 219] width 218 height 47
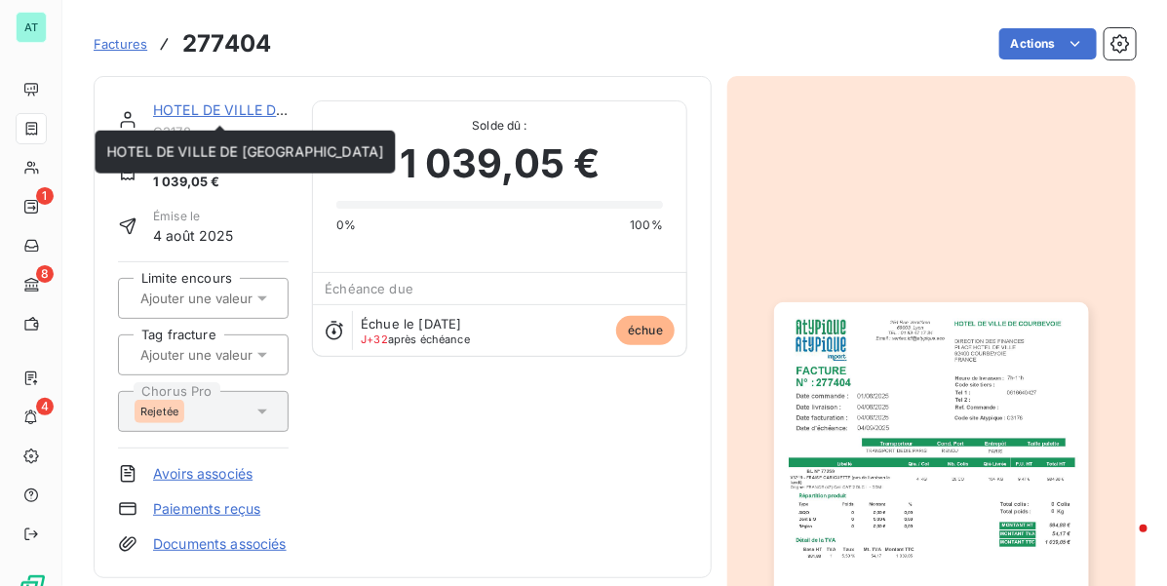
click at [236, 108] on link "HOTEL DE VILLE DE [GEOGRAPHIC_DATA]" at bounding box center [291, 109] width 277 height 17
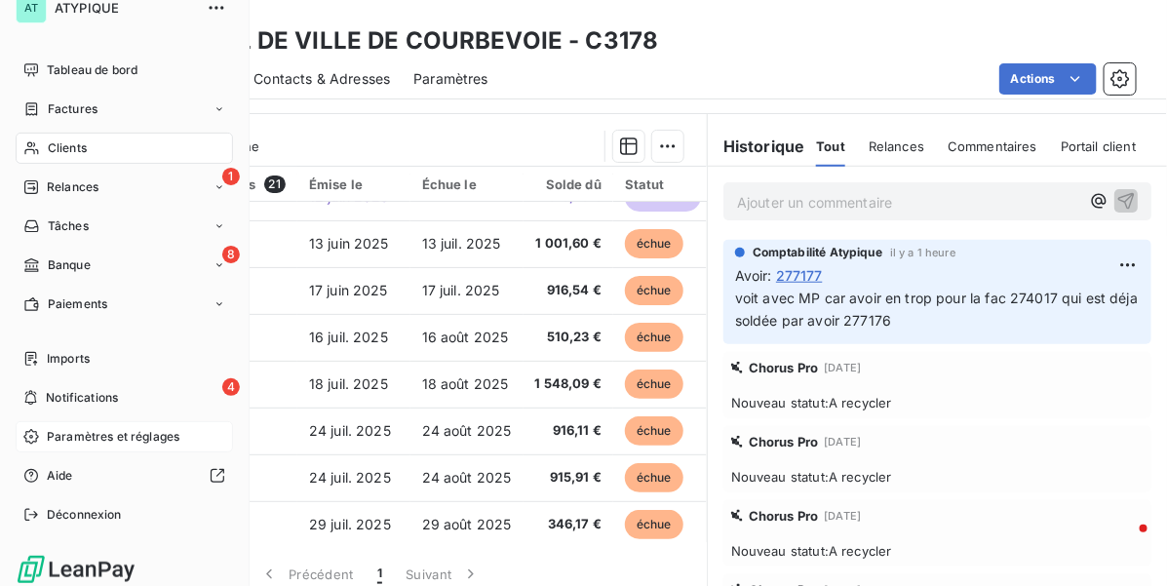
scroll to position [29, 0]
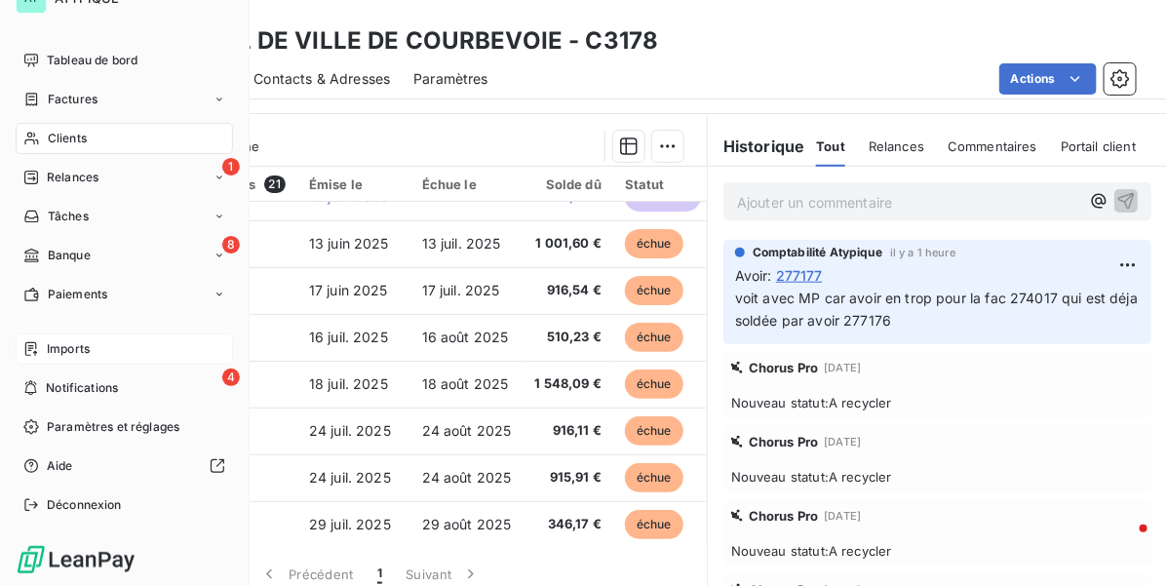
click at [105, 346] on div "Imports" at bounding box center [124, 348] width 217 height 31
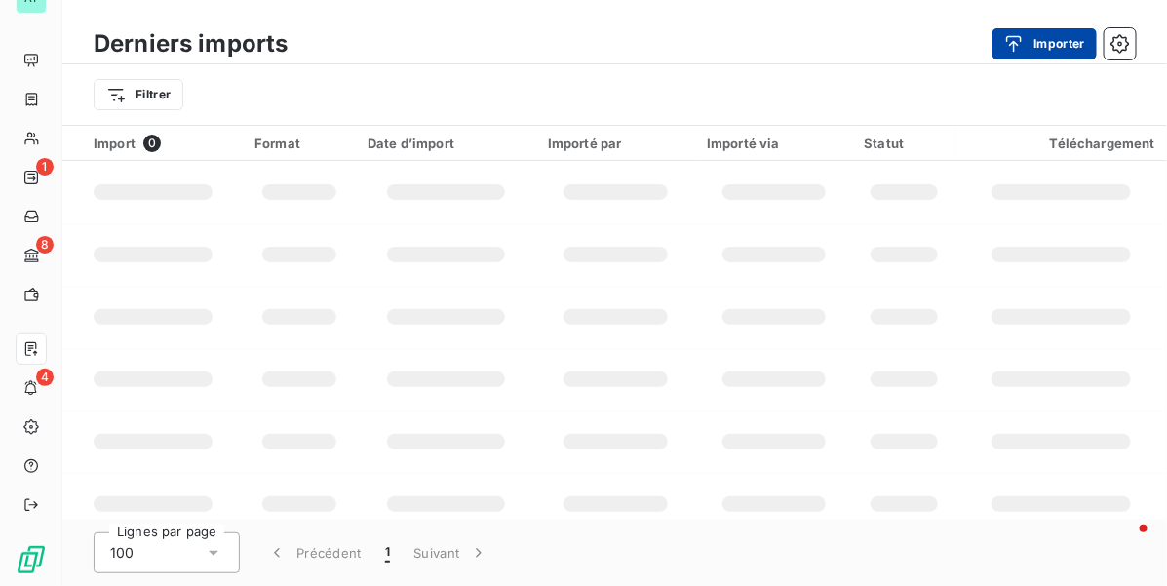
click at [1023, 49] on icon "button" at bounding box center [1013, 43] width 19 height 19
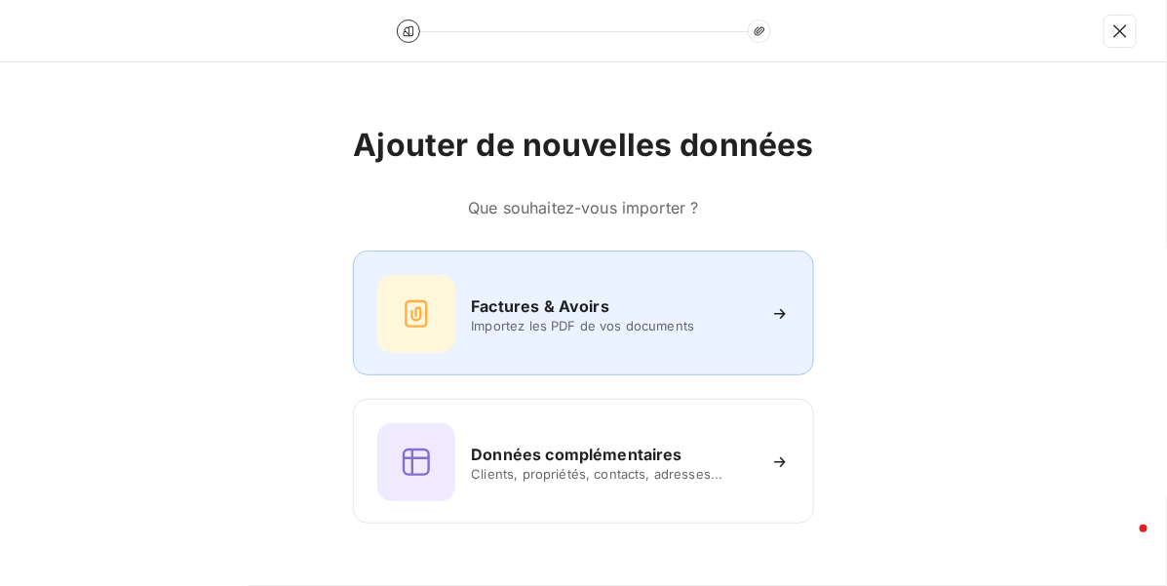
click at [596, 328] on span "Importez les PDF de vos documents" at bounding box center [612, 326] width 283 height 16
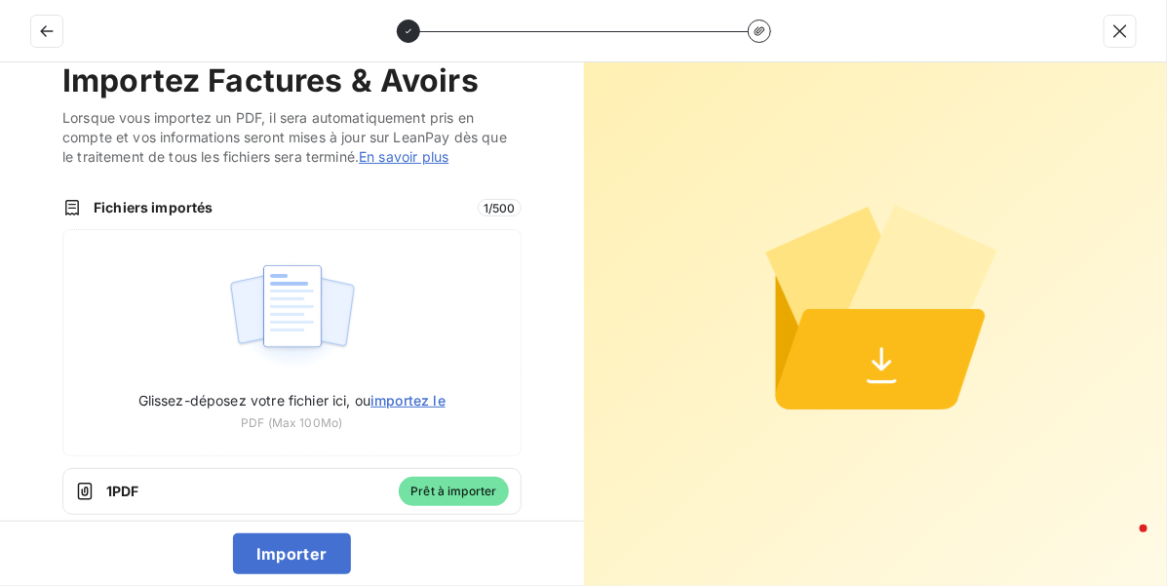
scroll to position [58, 0]
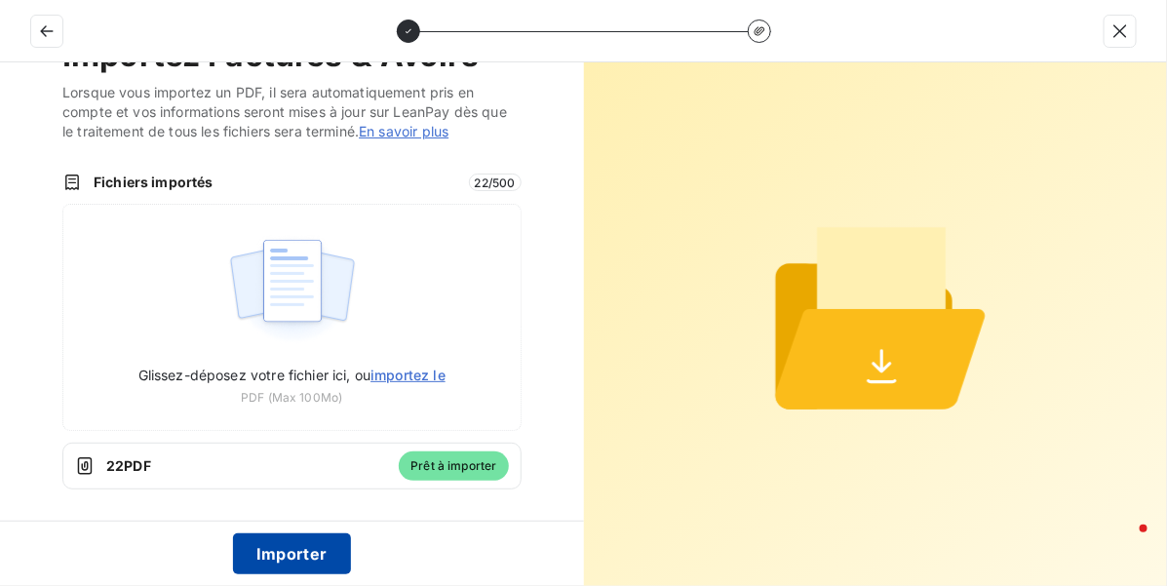
click at [300, 552] on button "Importer" at bounding box center [292, 553] width 118 height 41
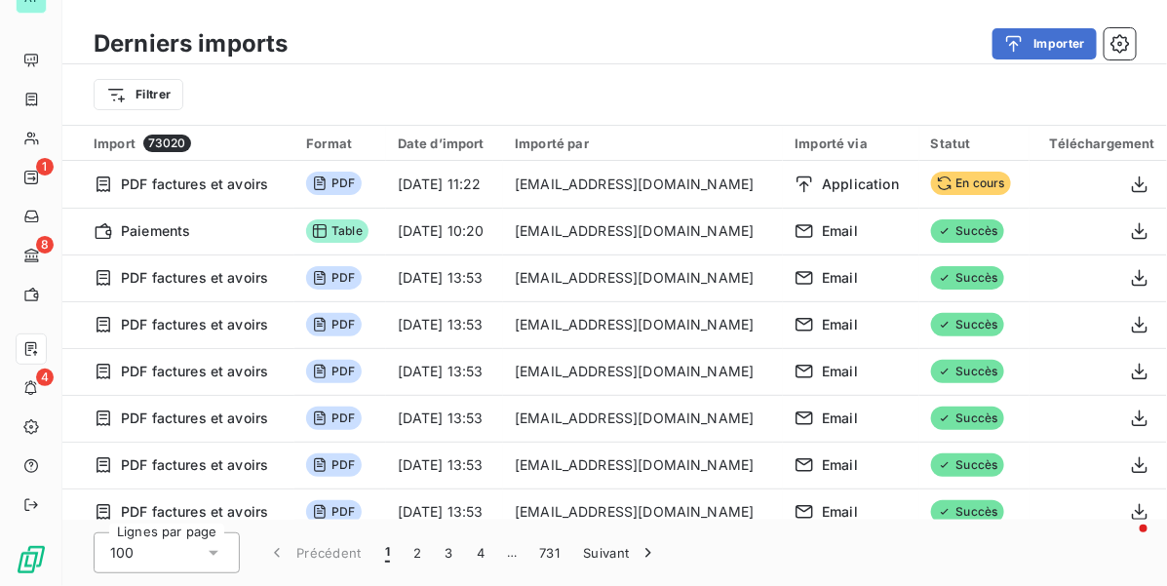
click at [571, 100] on div "Filtrer" at bounding box center [615, 94] width 1042 height 37
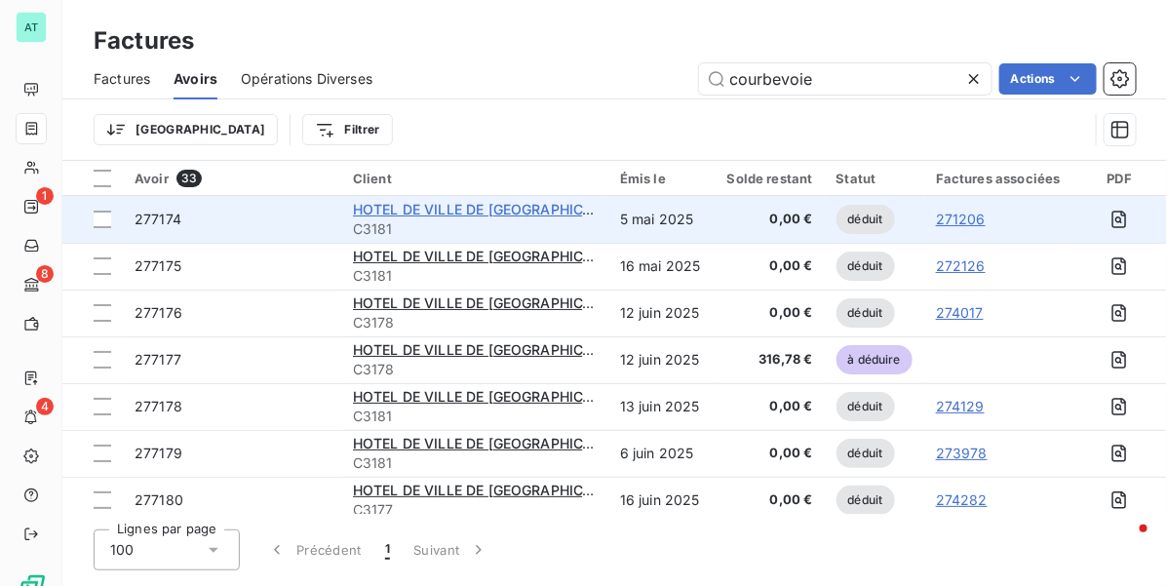
type input "courbevoie"
click at [514, 201] on span "HOTEL DE VILLE DE [GEOGRAPHIC_DATA]" at bounding box center [491, 209] width 276 height 17
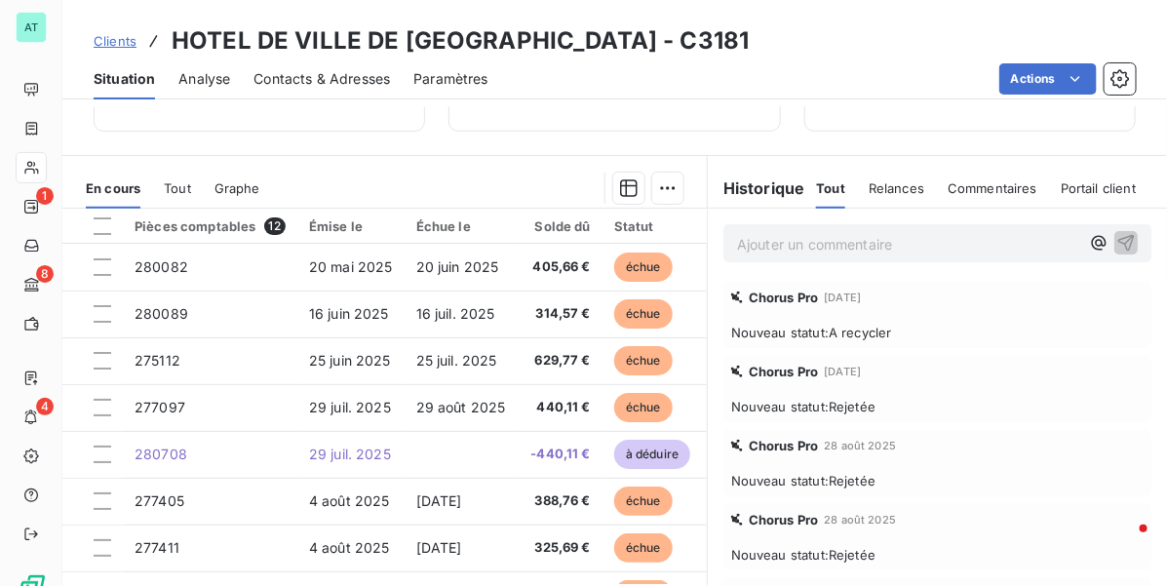
scroll to position [488, 0]
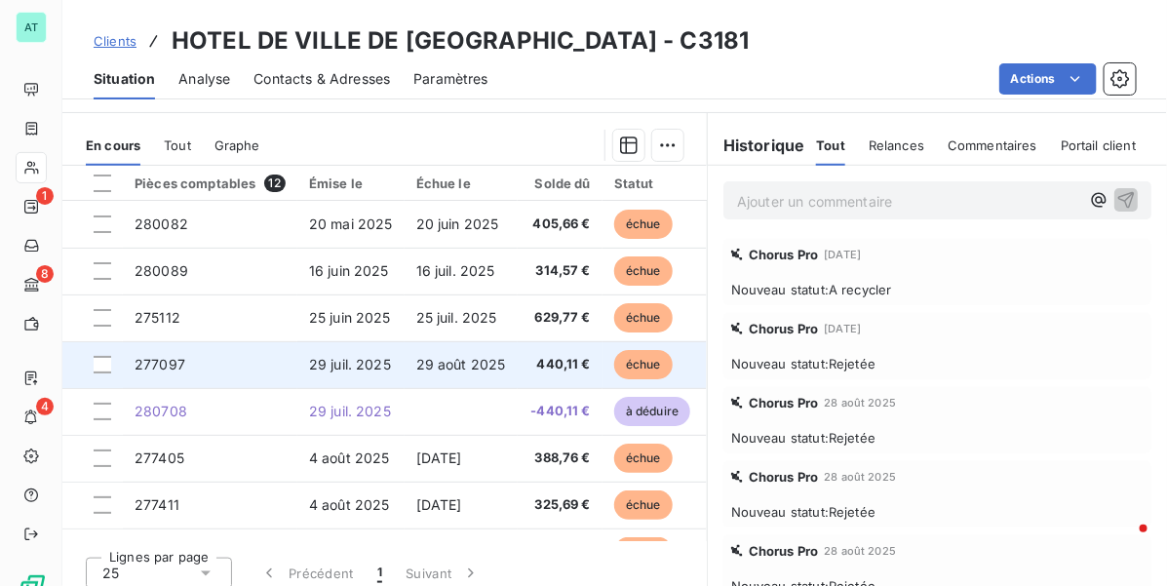
click at [377, 356] on span "29 juil. 2025" at bounding box center [350, 364] width 82 height 17
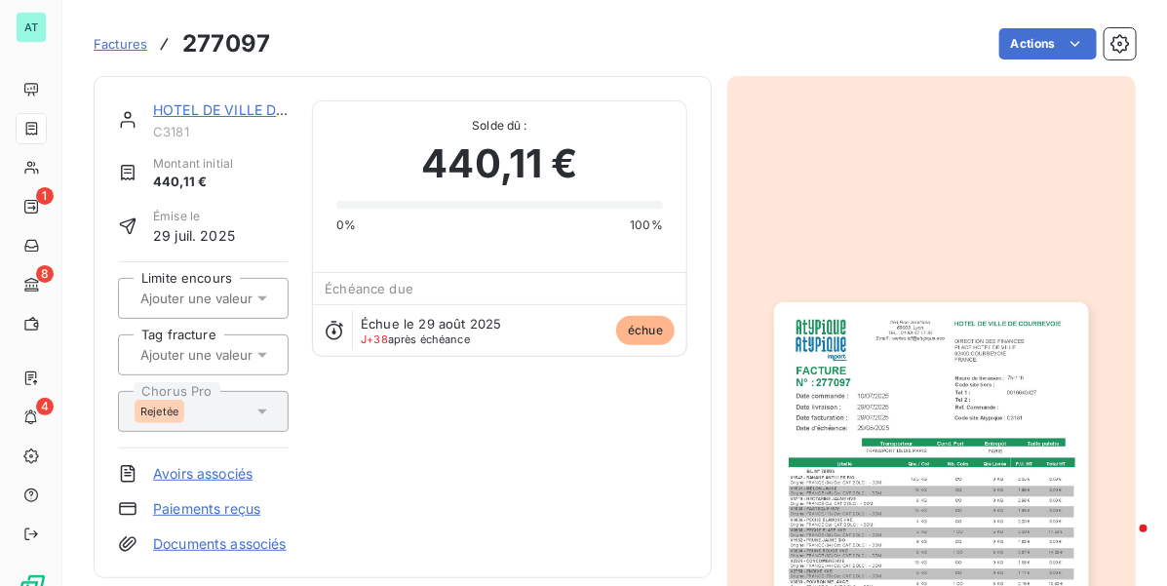
click at [226, 473] on link "Avoirs associés" at bounding box center [202, 473] width 99 height 19
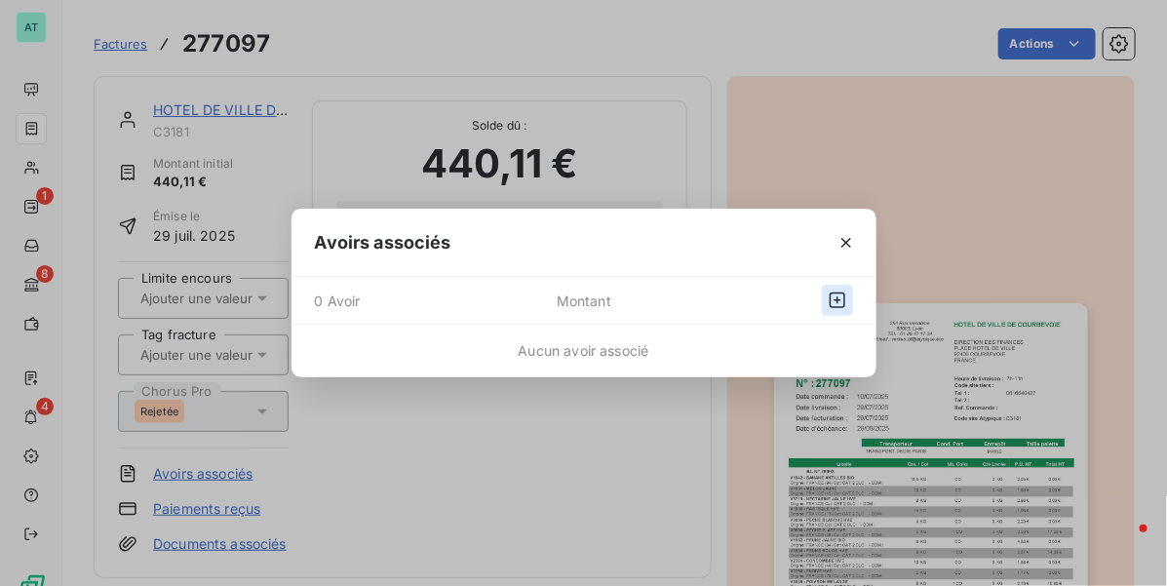
click at [840, 298] on icon "button" at bounding box center [837, 299] width 19 height 19
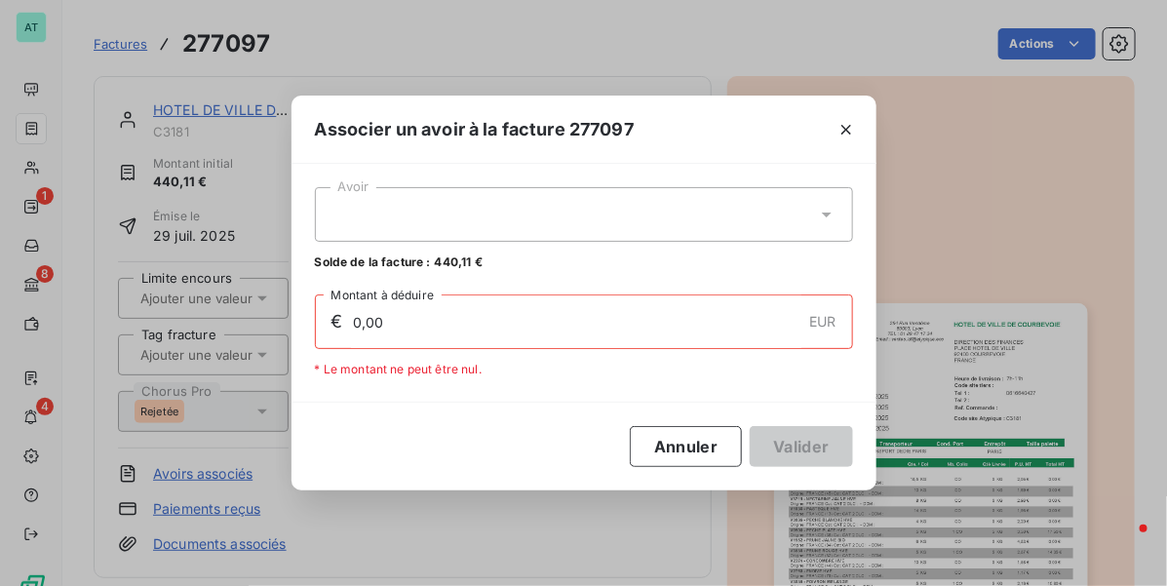
click at [527, 226] on div at bounding box center [584, 214] width 538 height 55
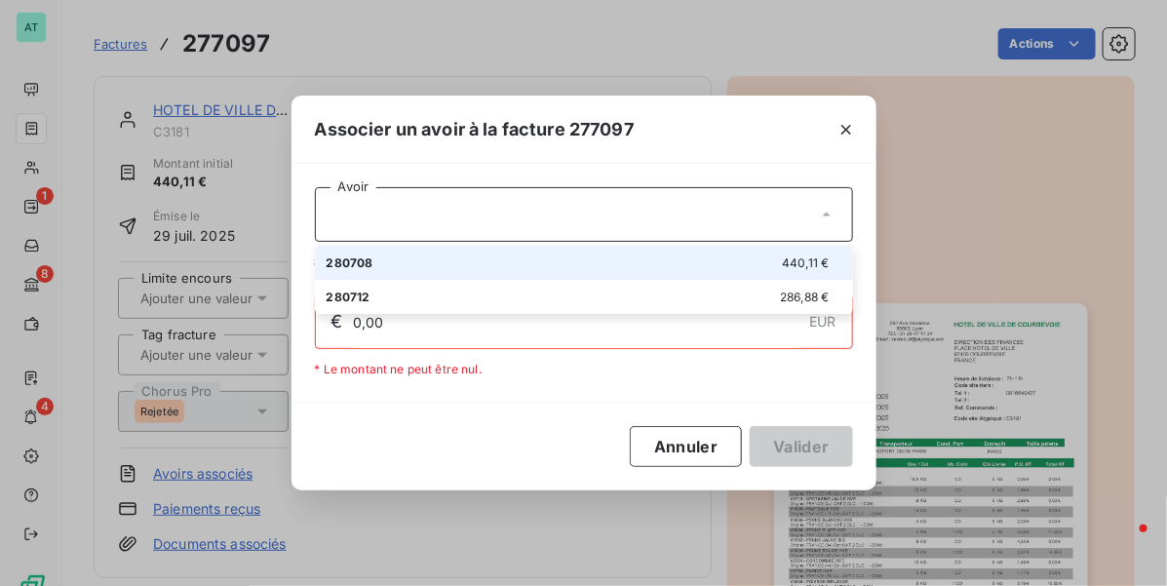
click at [567, 270] on div "280708 440,11 €" at bounding box center [584, 262] width 515 height 19
type input "440,11"
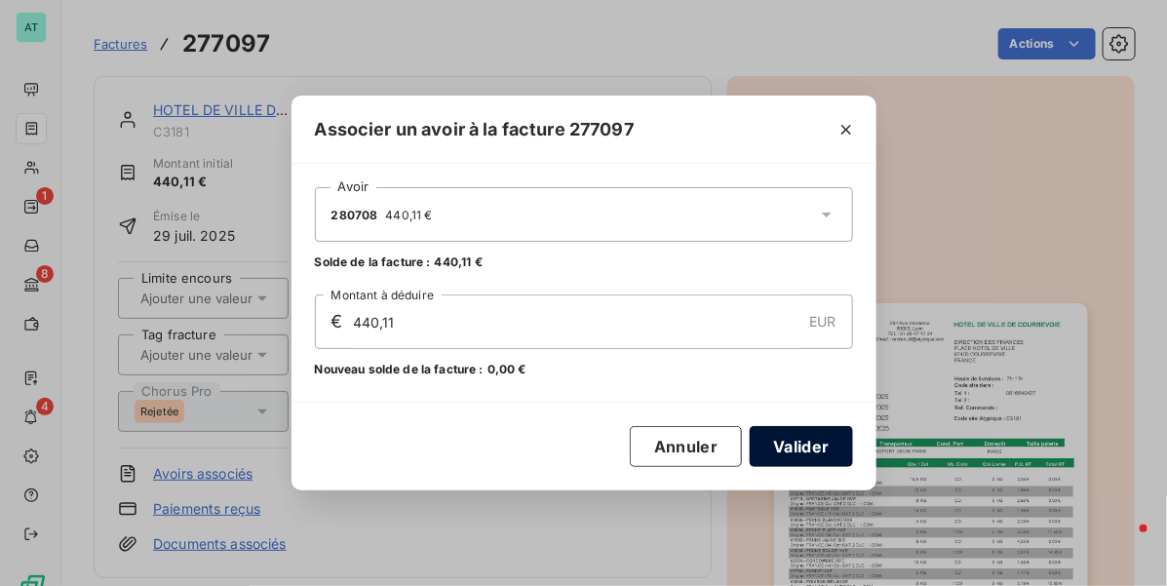
click at [800, 439] on button "Valider" at bounding box center [801, 446] width 102 height 41
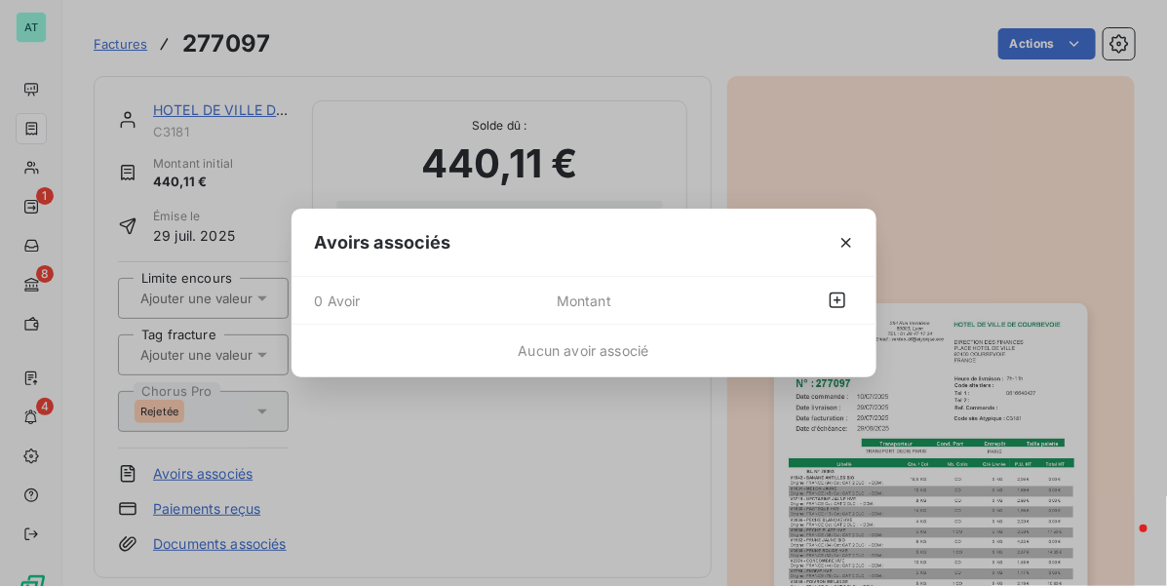
click at [640, 461] on div "Avoirs associés 0 Avoir Montant Aucun avoir associé" at bounding box center [583, 293] width 1167 height 586
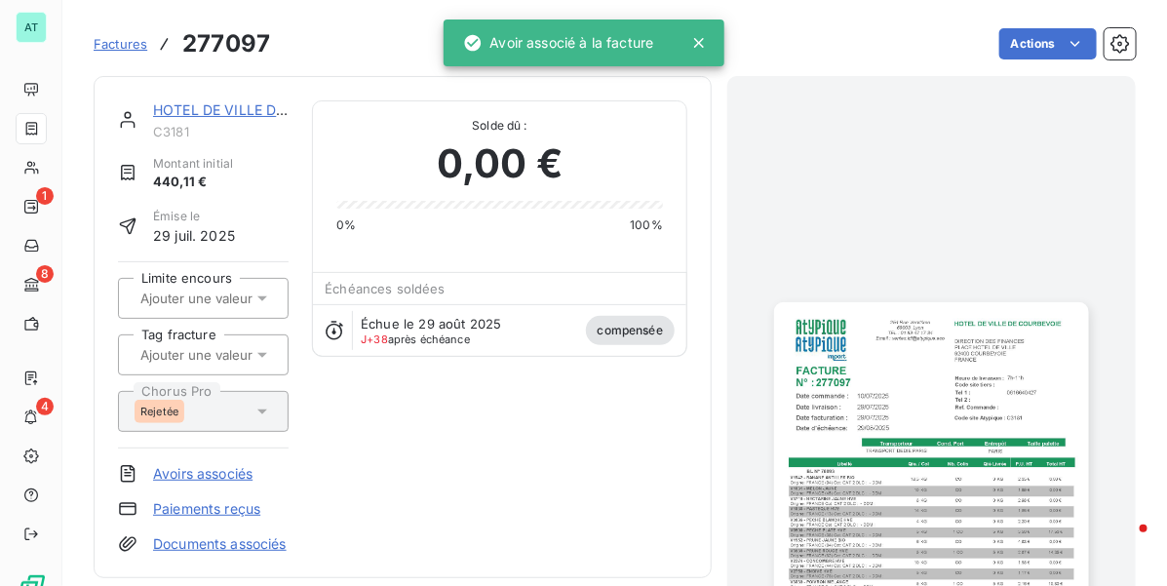
drag, startPoint x: 597, startPoint y: 429, endPoint x: 582, endPoint y: 398, distance: 34.4
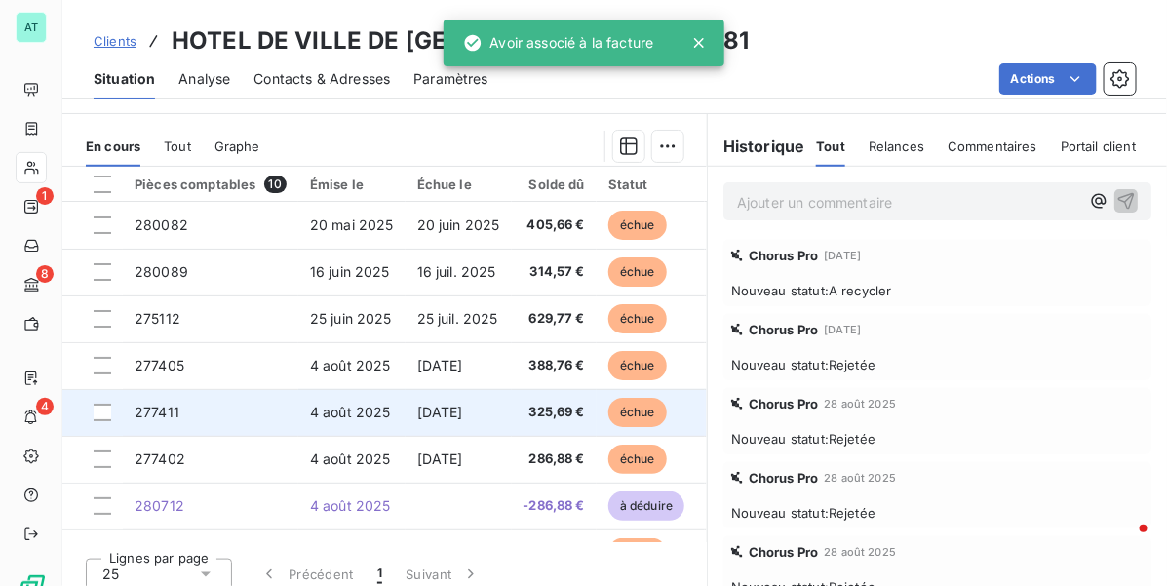
scroll to position [488, 0]
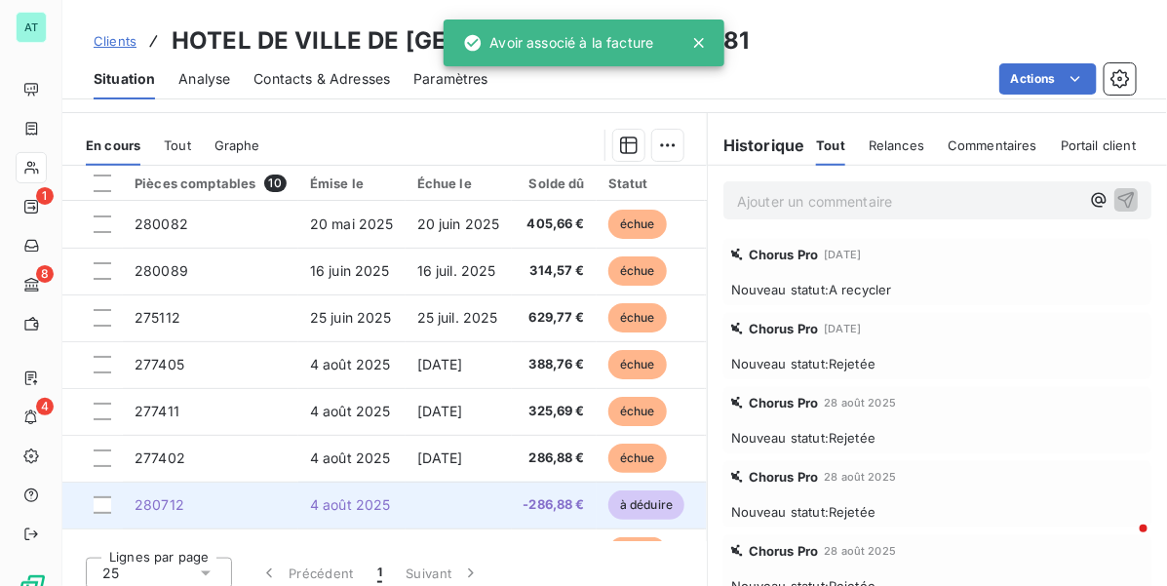
click at [431, 494] on td at bounding box center [458, 505] width 106 height 47
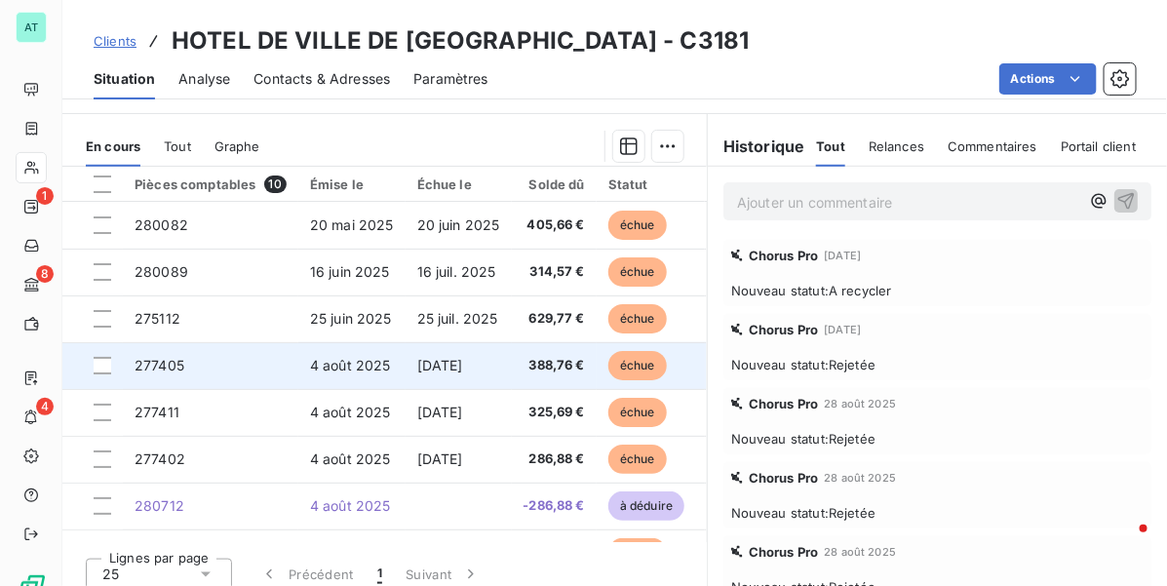
scroll to position [488, 0]
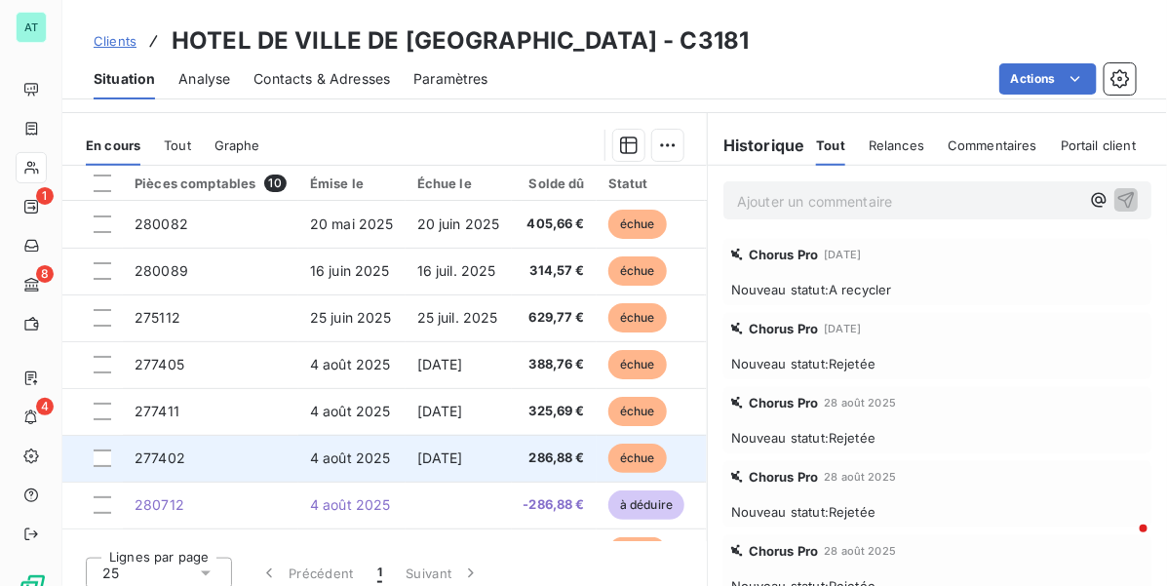
click at [476, 454] on td "[DATE]" at bounding box center [458, 458] width 106 height 47
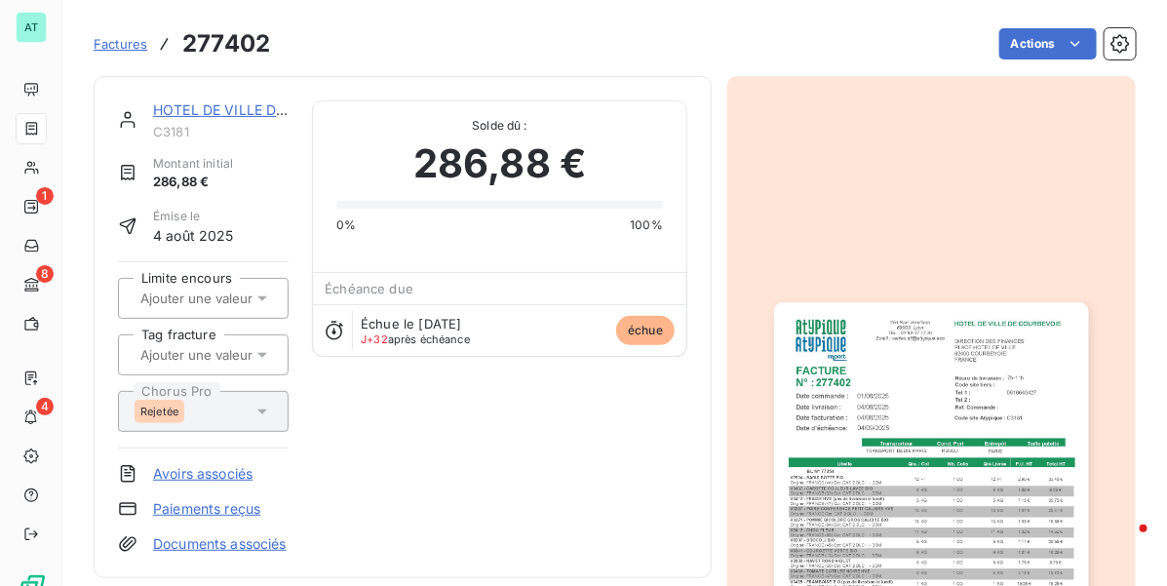
click at [231, 108] on link "HOTEL DE VILLE DE [GEOGRAPHIC_DATA]" at bounding box center [291, 109] width 277 height 17
click at [200, 475] on link "Avoirs associés" at bounding box center [202, 473] width 99 height 19
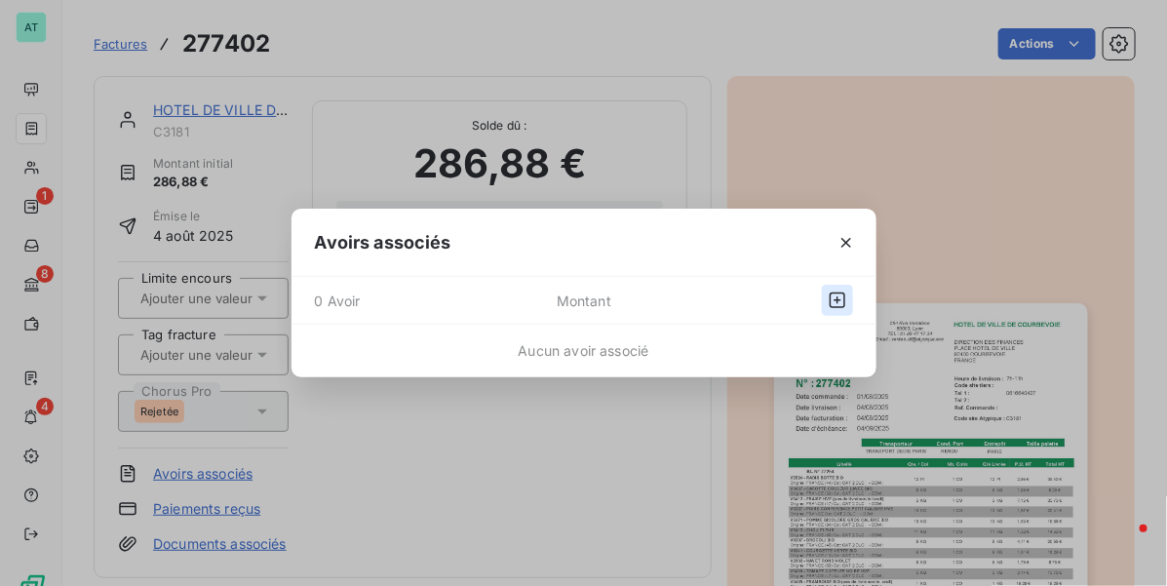
click at [830, 298] on icon "button" at bounding box center [838, 300] width 16 height 16
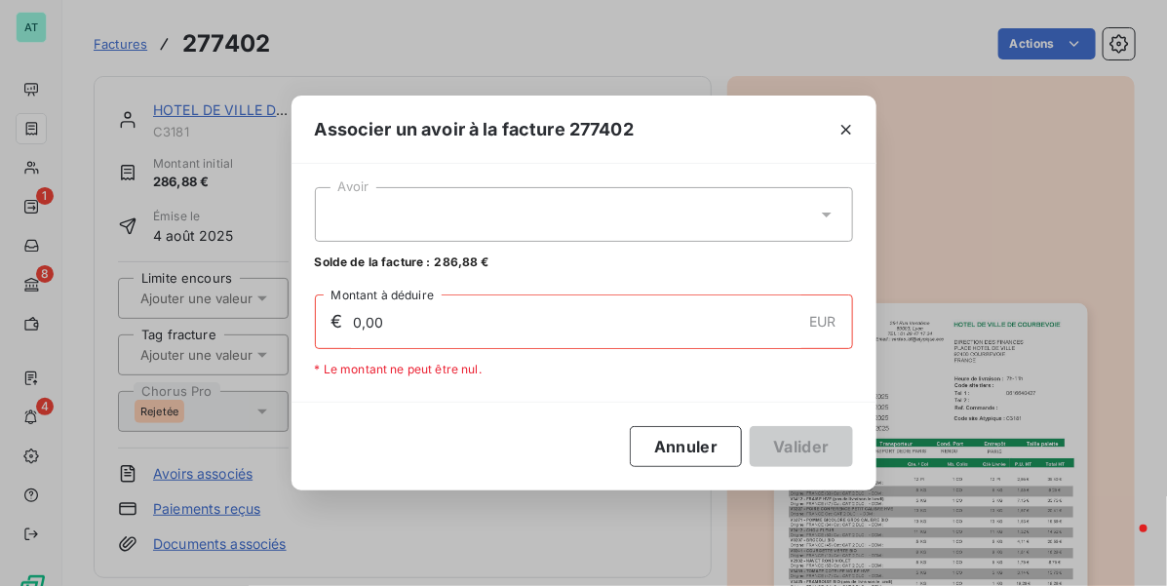
click at [693, 216] on div at bounding box center [584, 214] width 538 height 55
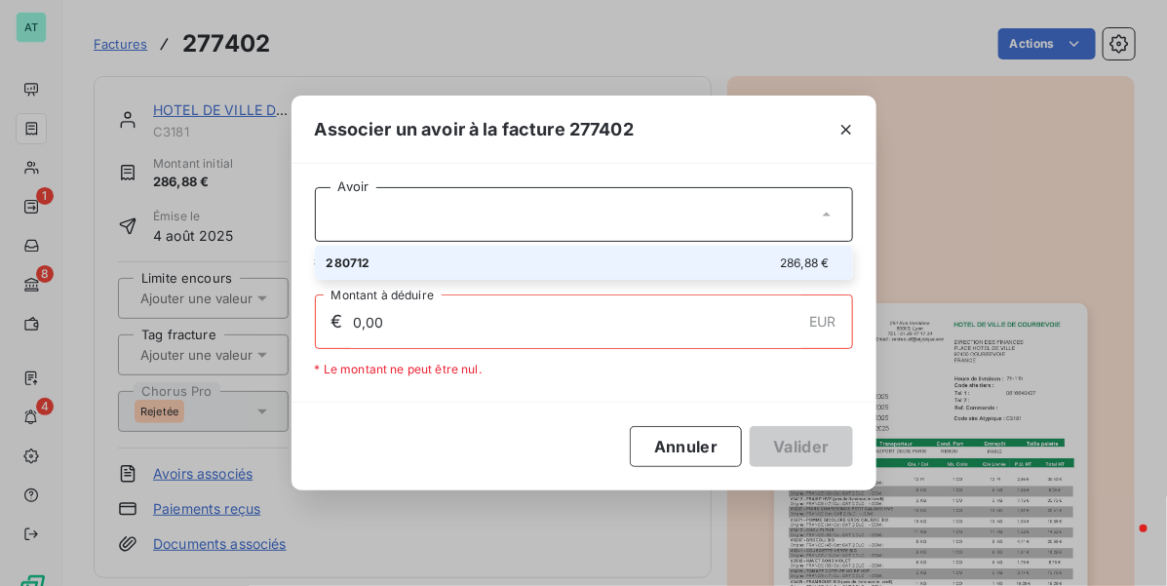
click at [679, 260] on div "280712 286,88 €" at bounding box center [584, 262] width 515 height 19
type input "286,88"
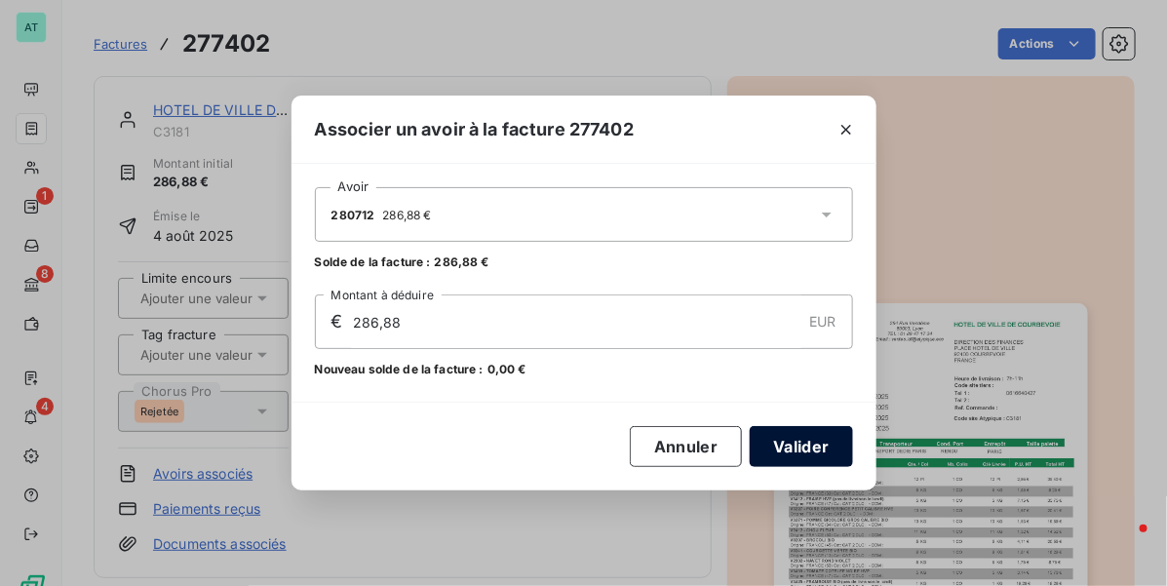
click at [794, 440] on button "Valider" at bounding box center [801, 446] width 102 height 41
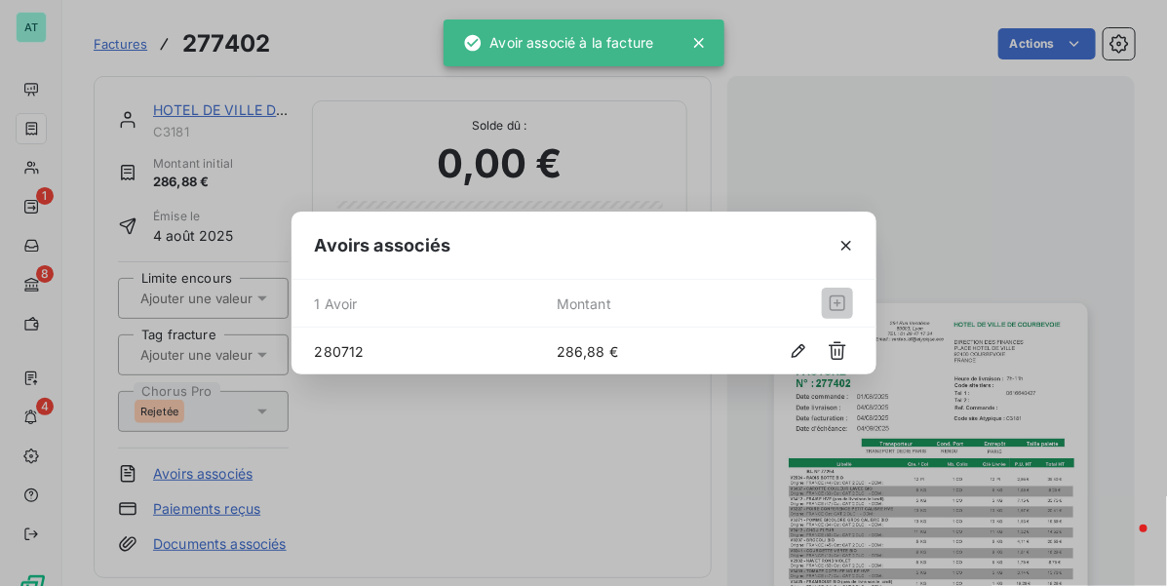
click at [581, 419] on div "Avoirs associés 1 Avoir Montant 280712 286,88 €" at bounding box center [583, 293] width 1167 height 586
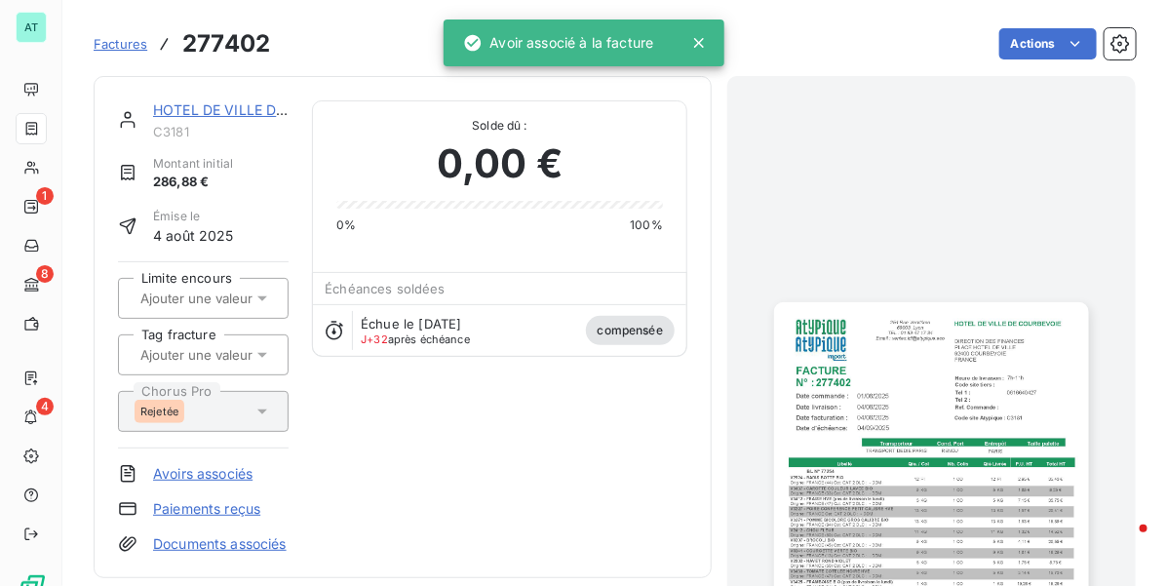
drag, startPoint x: 565, startPoint y: 373, endPoint x: 557, endPoint y: 349, distance: 25.9
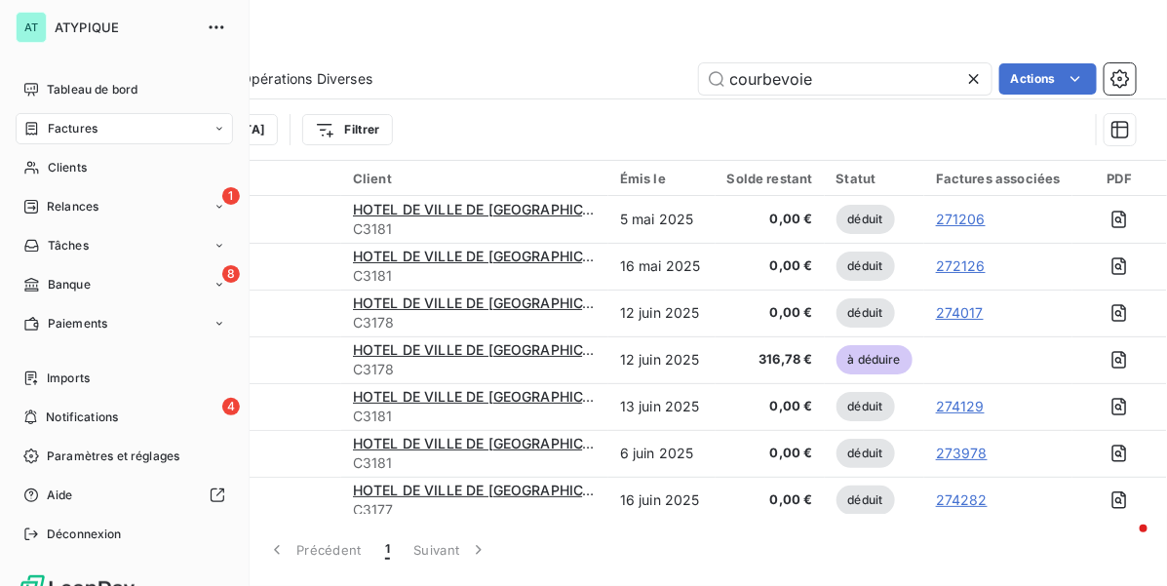
drag, startPoint x: 63, startPoint y: 162, endPoint x: 187, endPoint y: 141, distance: 125.5
click at [64, 162] on span "Clients" at bounding box center [67, 168] width 39 height 18
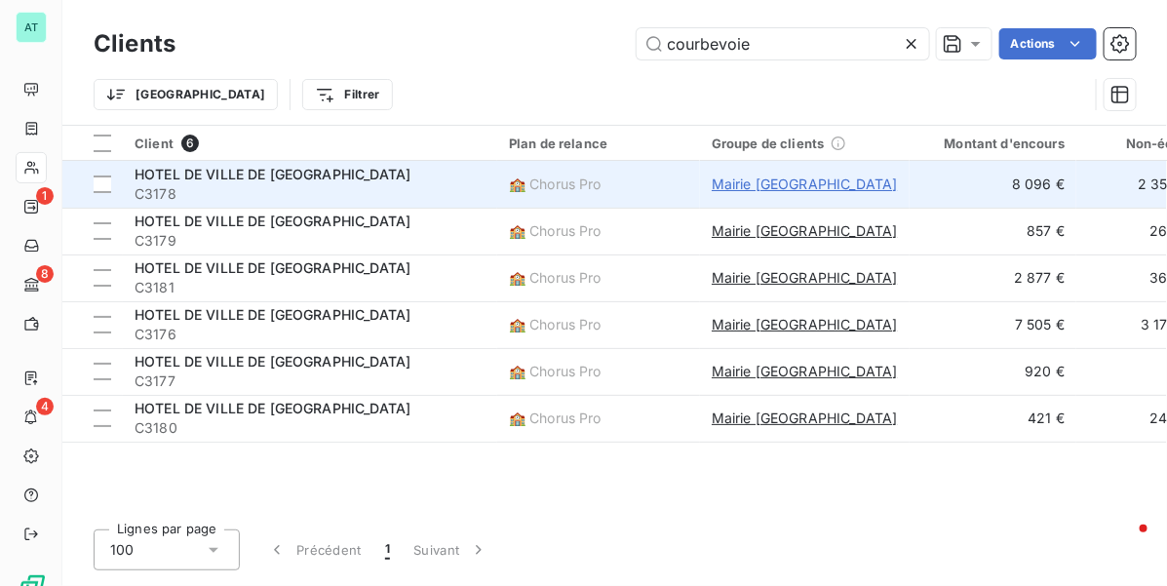
type input "courbevoie"
click at [824, 185] on span "Mairie [GEOGRAPHIC_DATA]" at bounding box center [805, 183] width 186 height 19
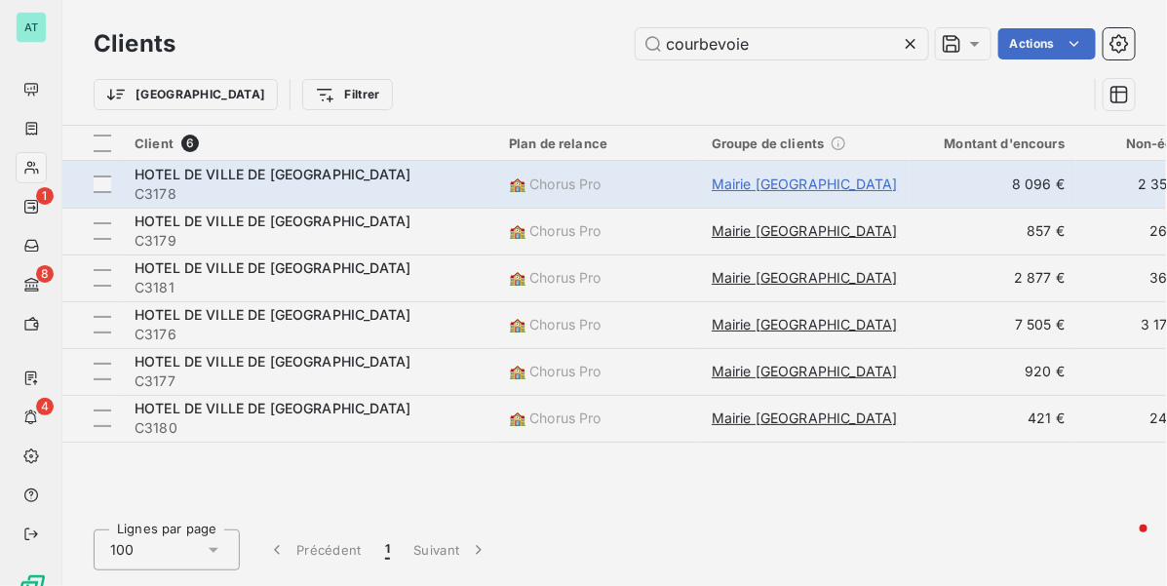
type input "Mairie [GEOGRAPHIC_DATA]"
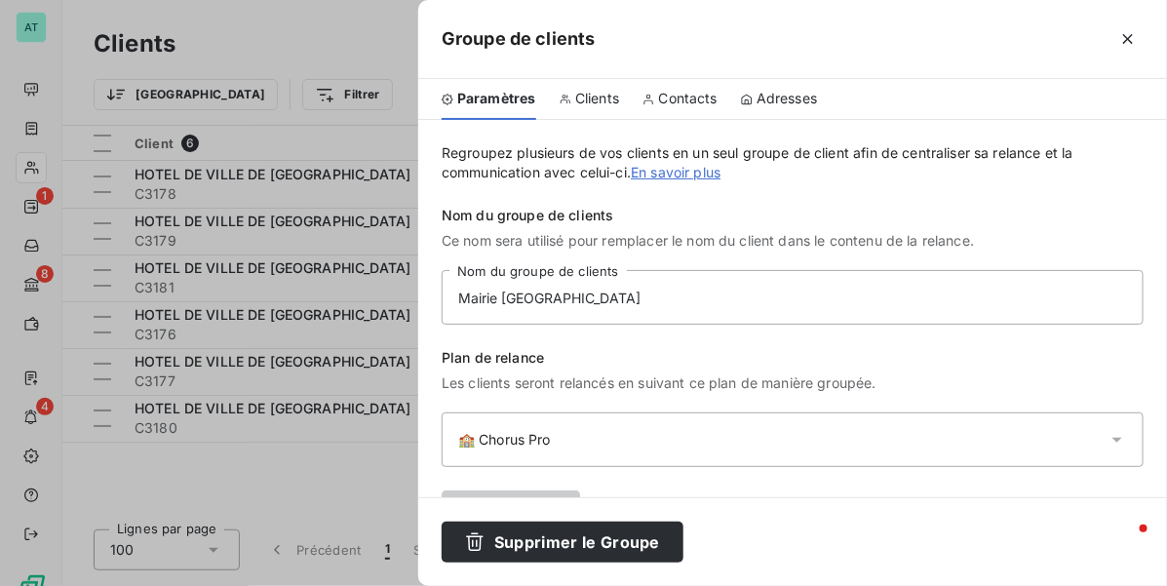
click at [580, 104] on span "Clients" at bounding box center [597, 98] width 44 height 19
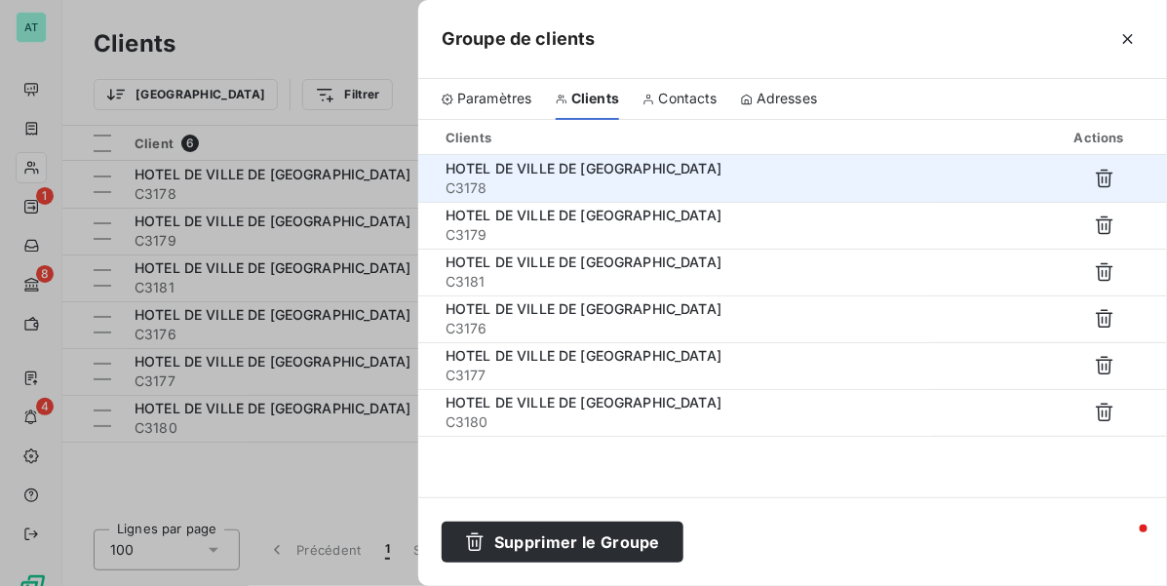
click at [570, 171] on span "HOTEL DE VILLE DE [GEOGRAPHIC_DATA]" at bounding box center [583, 168] width 276 height 17
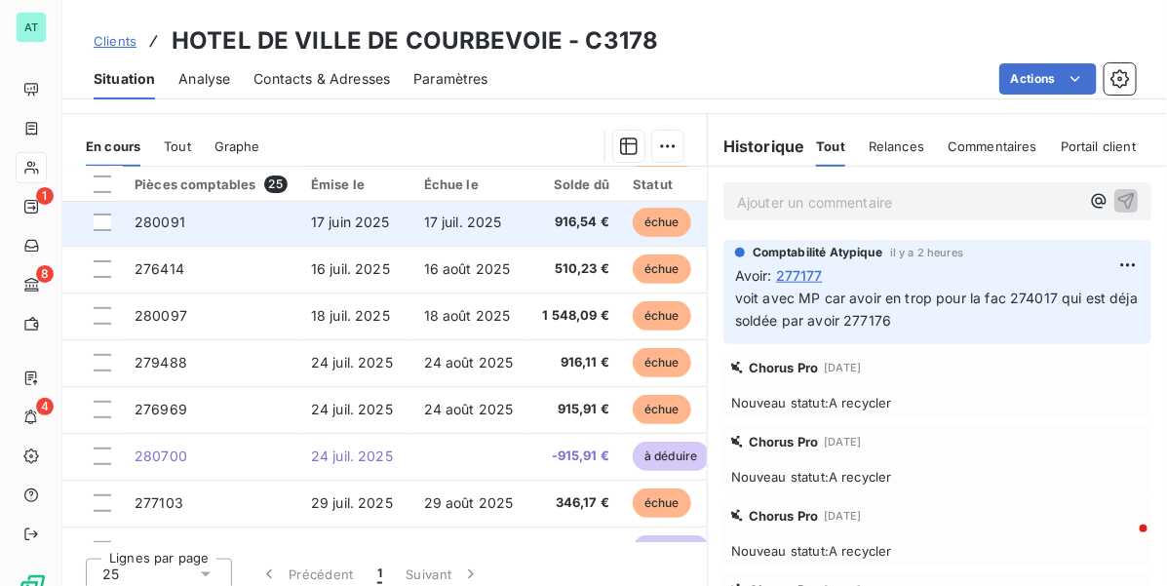
scroll to position [244, 0]
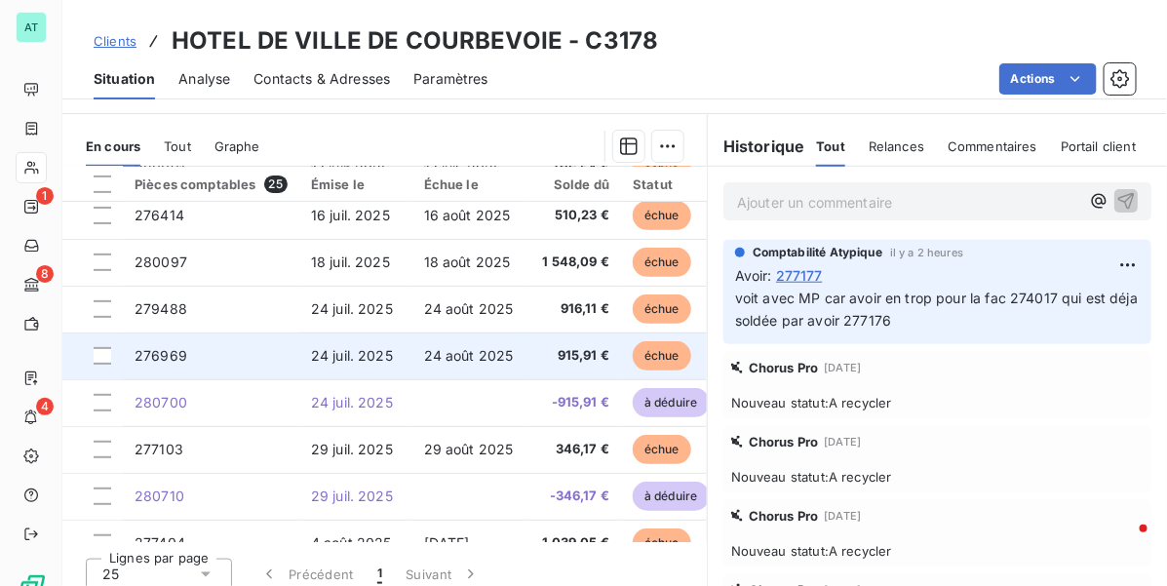
click at [400, 337] on td "24 juil. 2025" at bounding box center [355, 355] width 113 height 47
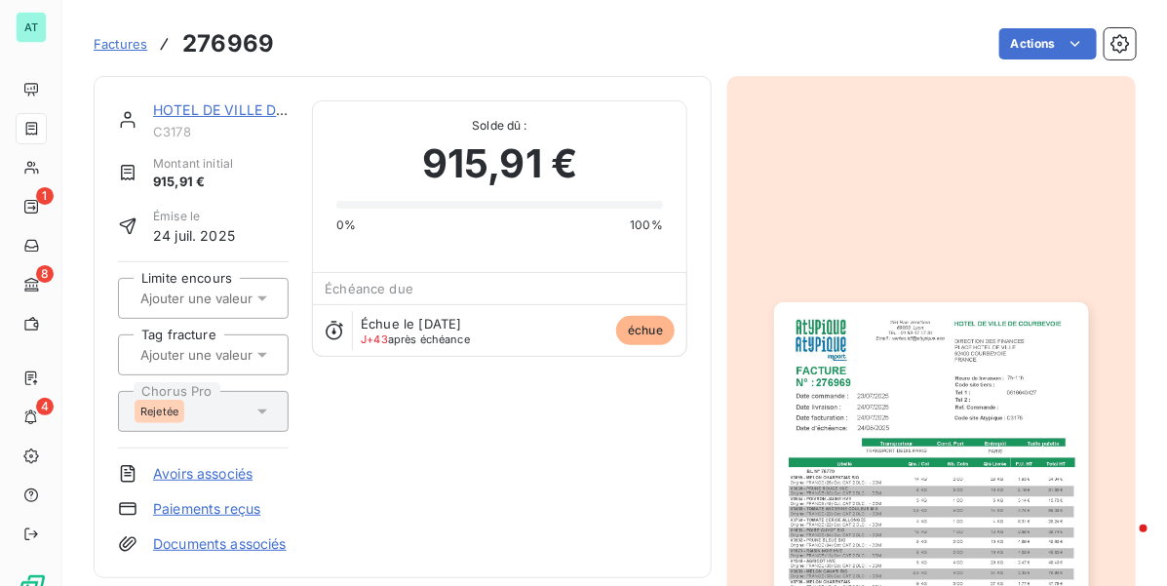
click at [217, 469] on link "Avoirs associés" at bounding box center [202, 473] width 99 height 19
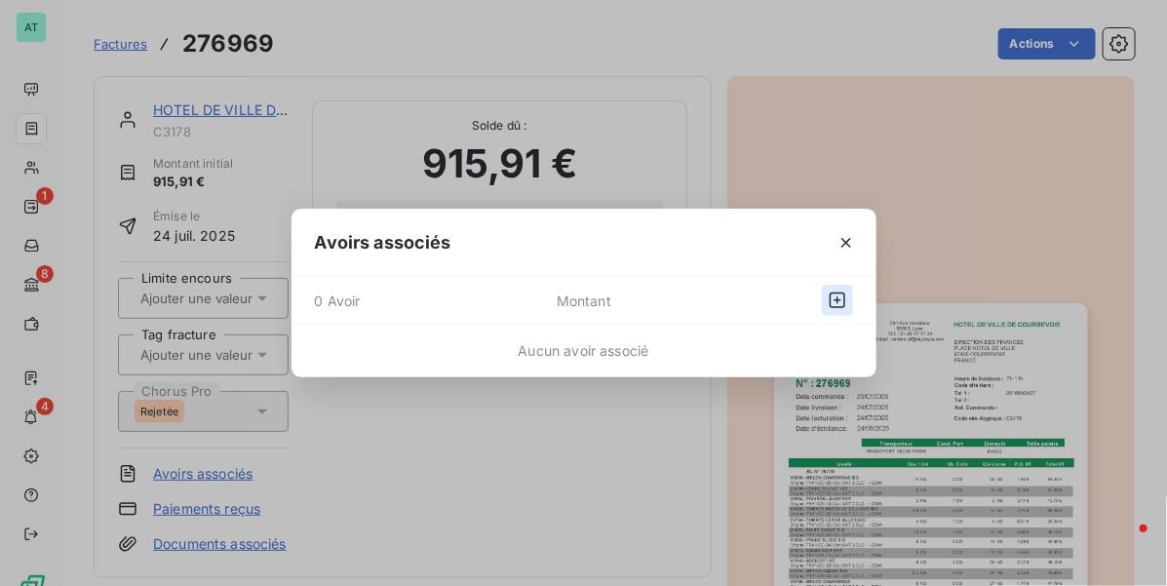
click at [830, 307] on icon "button" at bounding box center [838, 300] width 16 height 16
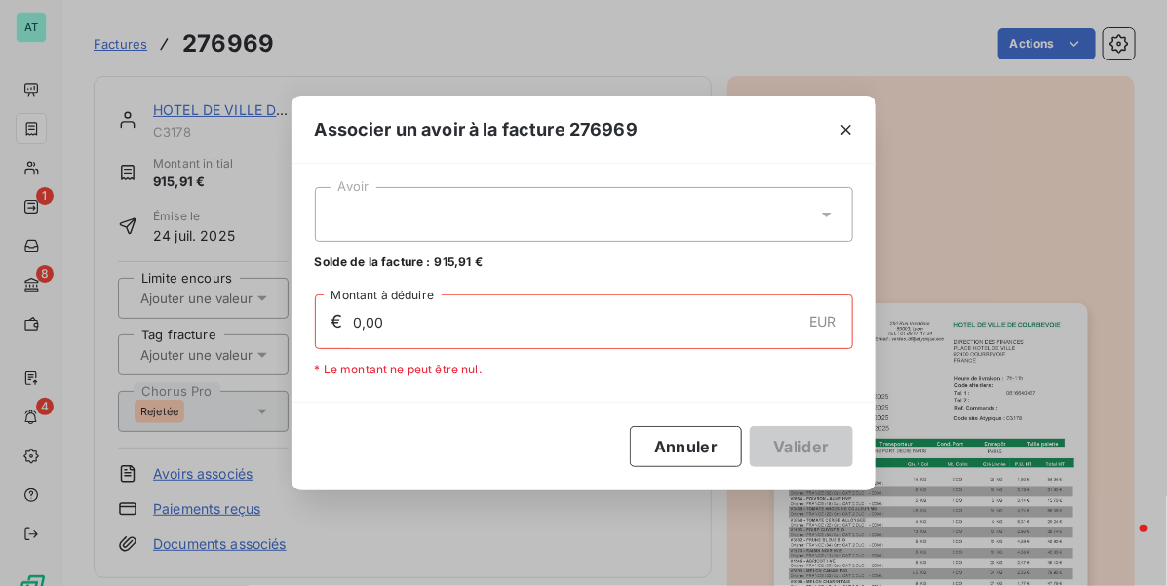
drag, startPoint x: 638, startPoint y: 212, endPoint x: 640, endPoint y: 221, distance: 9.9
click at [639, 212] on div at bounding box center [584, 214] width 538 height 55
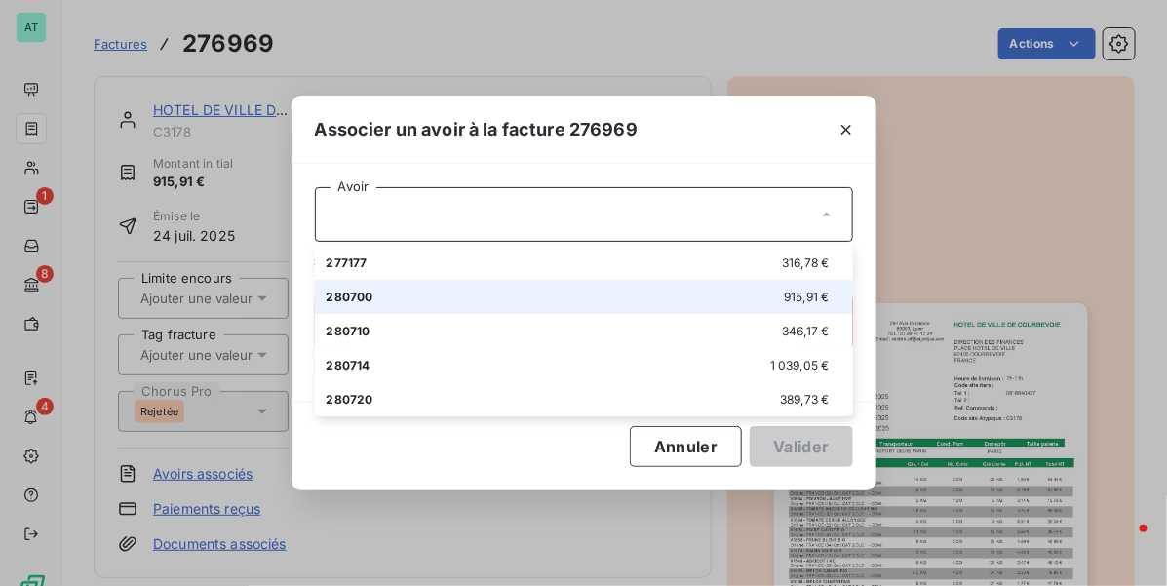
click at [622, 299] on div "280700 915,91 €" at bounding box center [584, 297] width 515 height 19
type input "915,91"
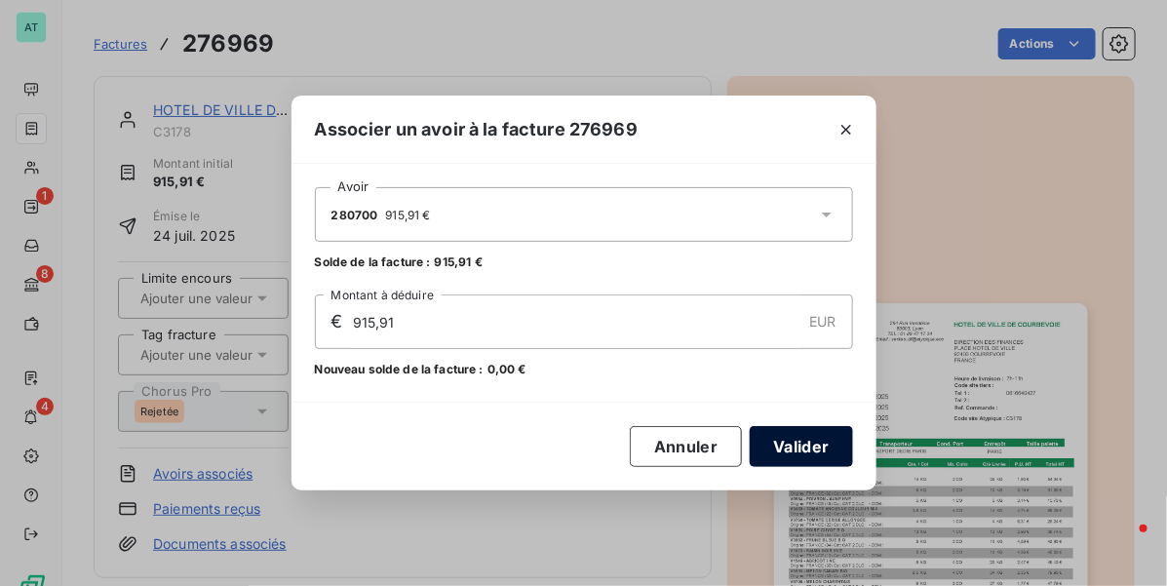
click at [799, 449] on button "Valider" at bounding box center [801, 446] width 102 height 41
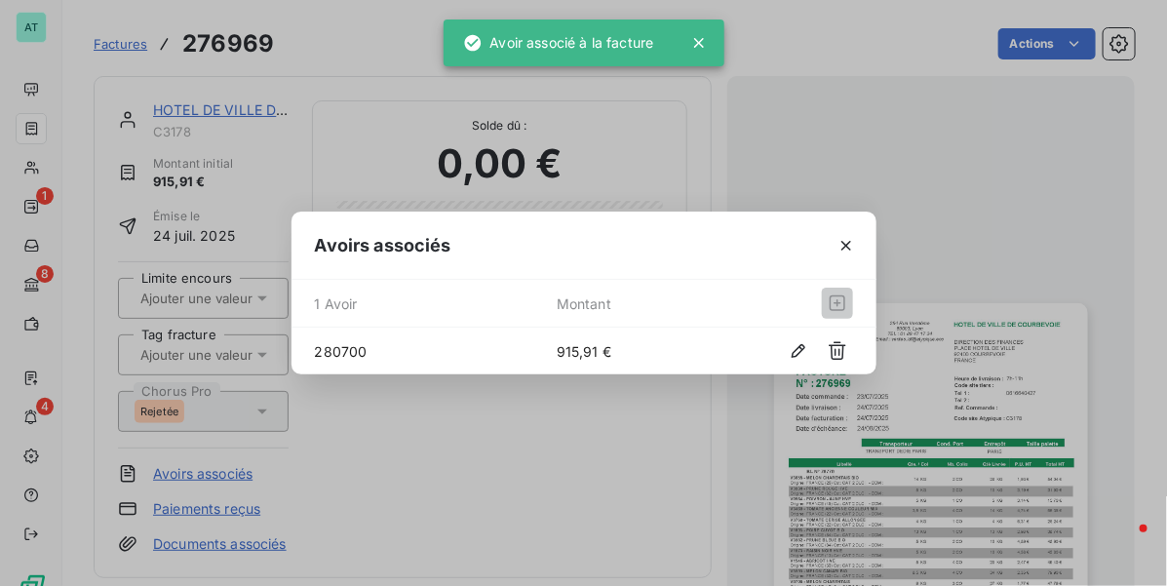
click at [629, 437] on div "Avoirs associés 1 Avoir Montant 280700 915,91 €" at bounding box center [583, 293] width 1167 height 586
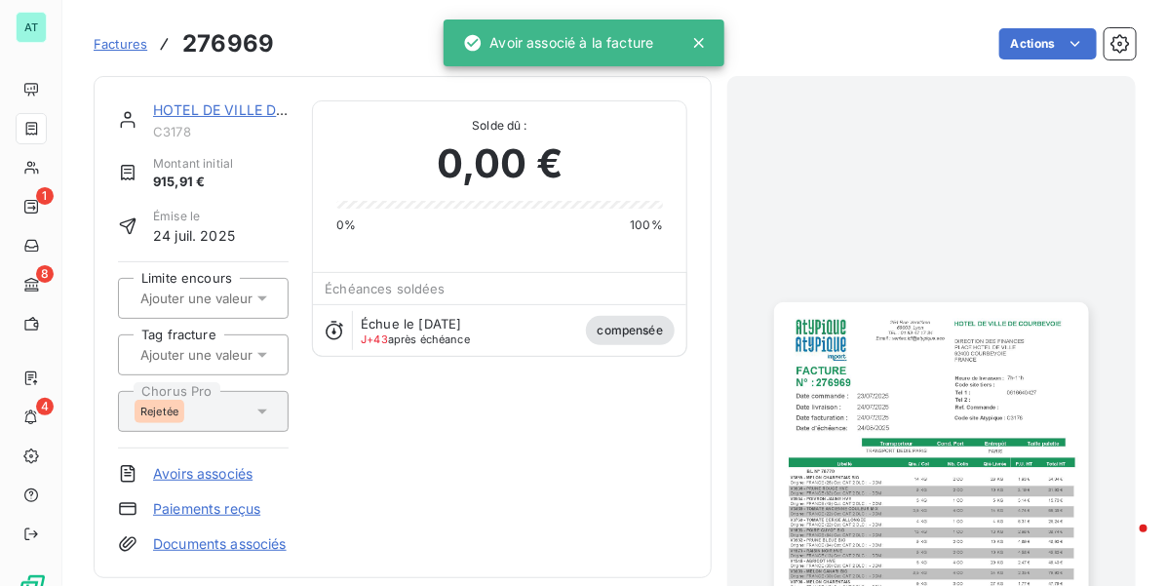
drag, startPoint x: 627, startPoint y: 422, endPoint x: 620, endPoint y: 406, distance: 17.0
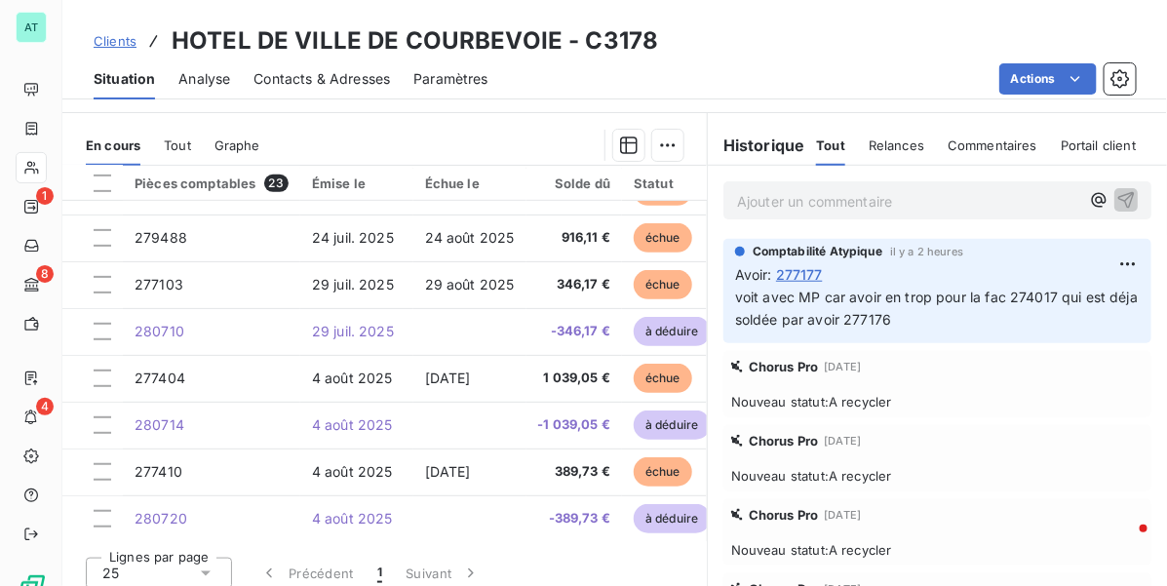
scroll to position [366, 0]
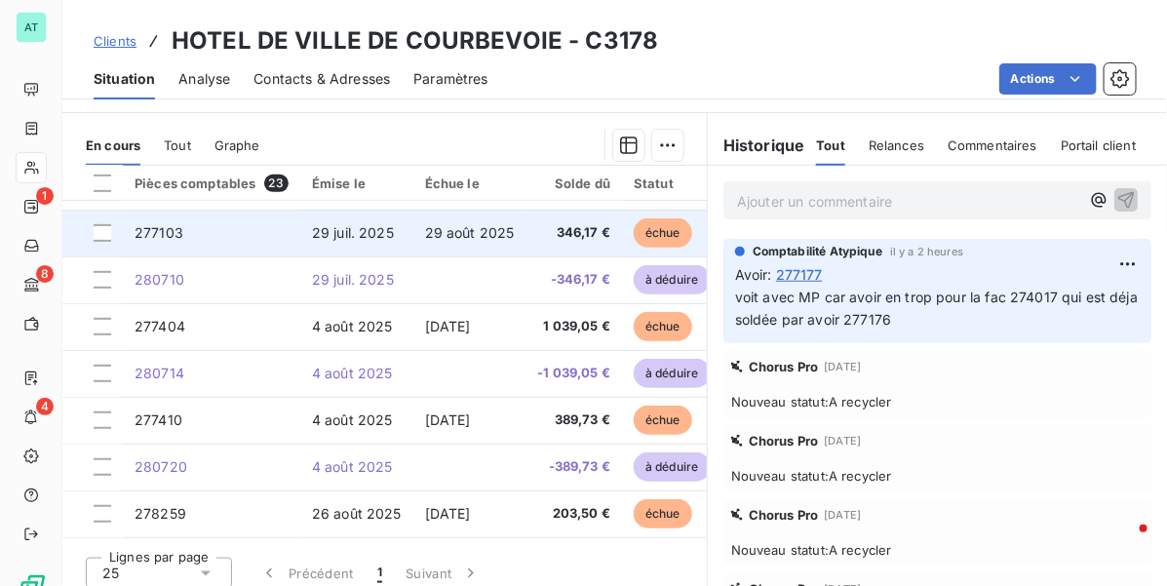
click at [480, 224] on span "29 août 2025" at bounding box center [470, 232] width 90 height 17
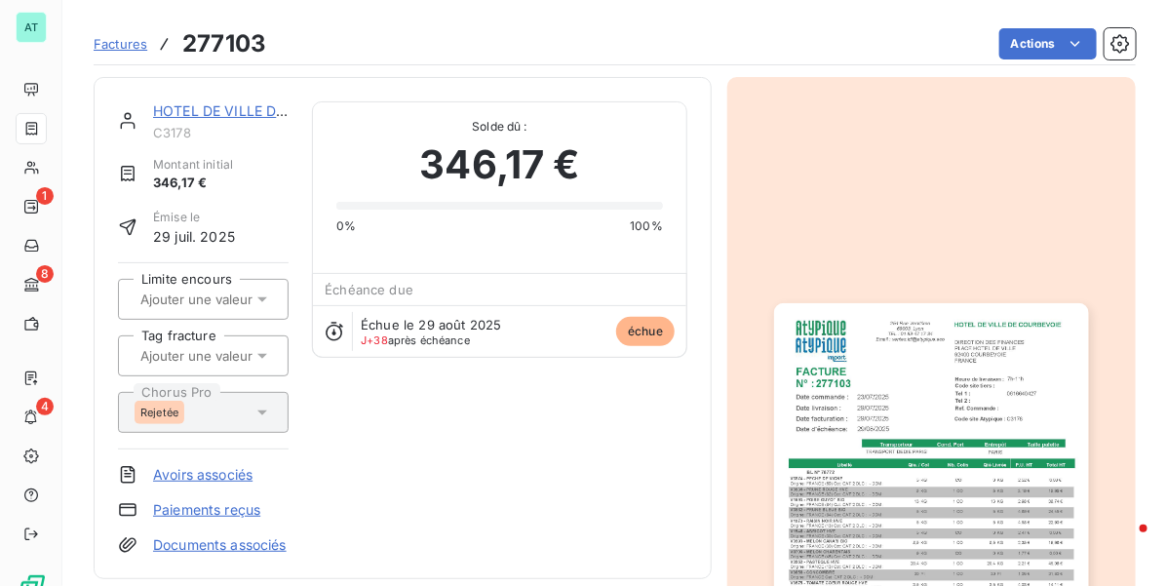
scroll to position [2, 0]
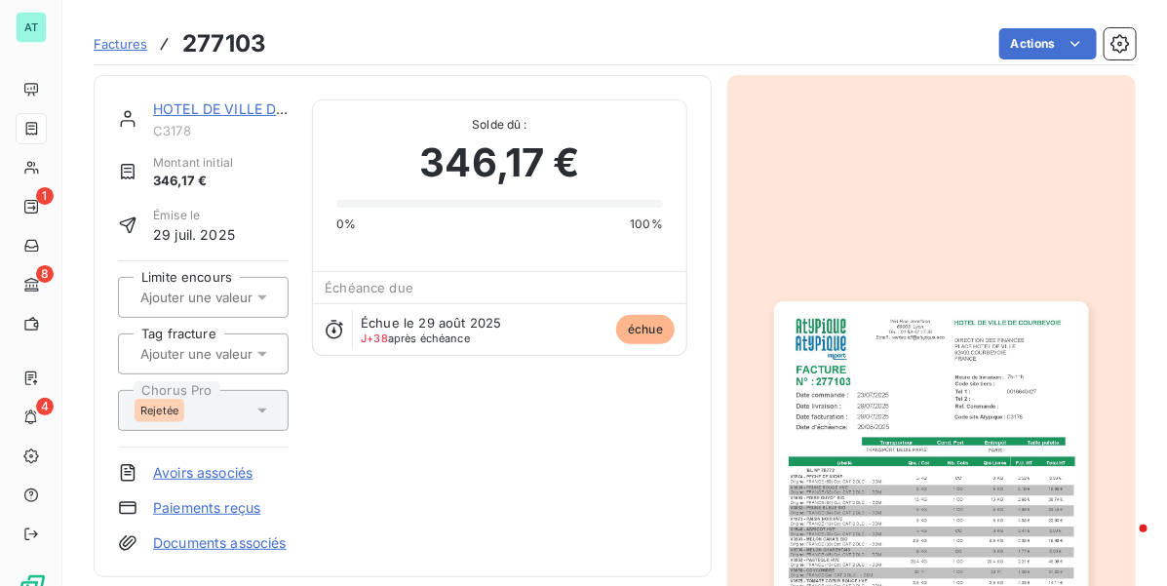
click at [214, 479] on link "Avoirs associés" at bounding box center [202, 472] width 99 height 19
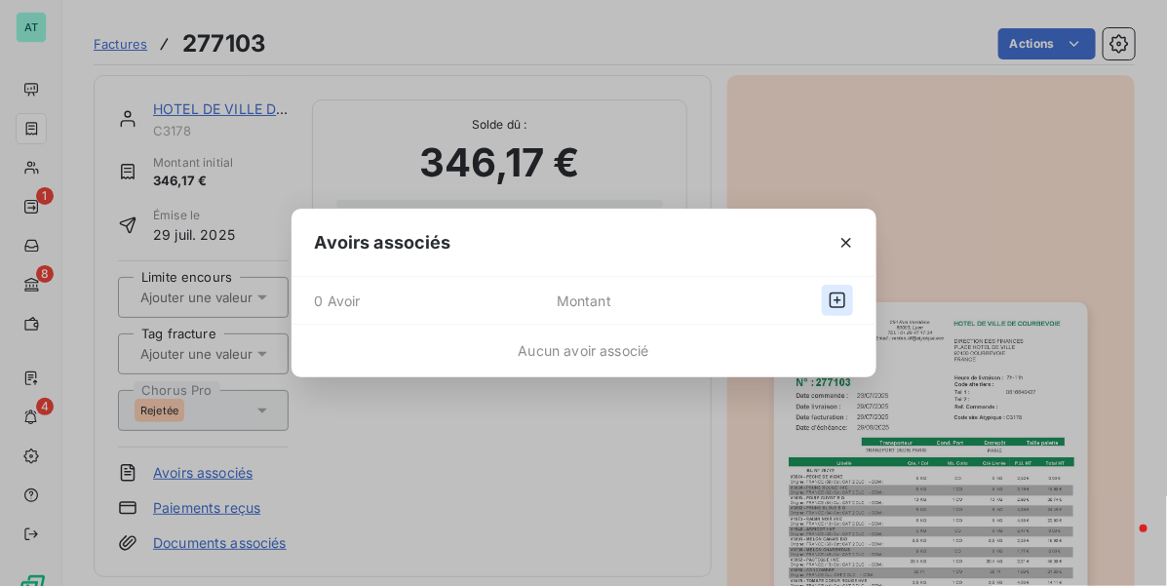
click at [843, 293] on icon "button" at bounding box center [837, 299] width 19 height 19
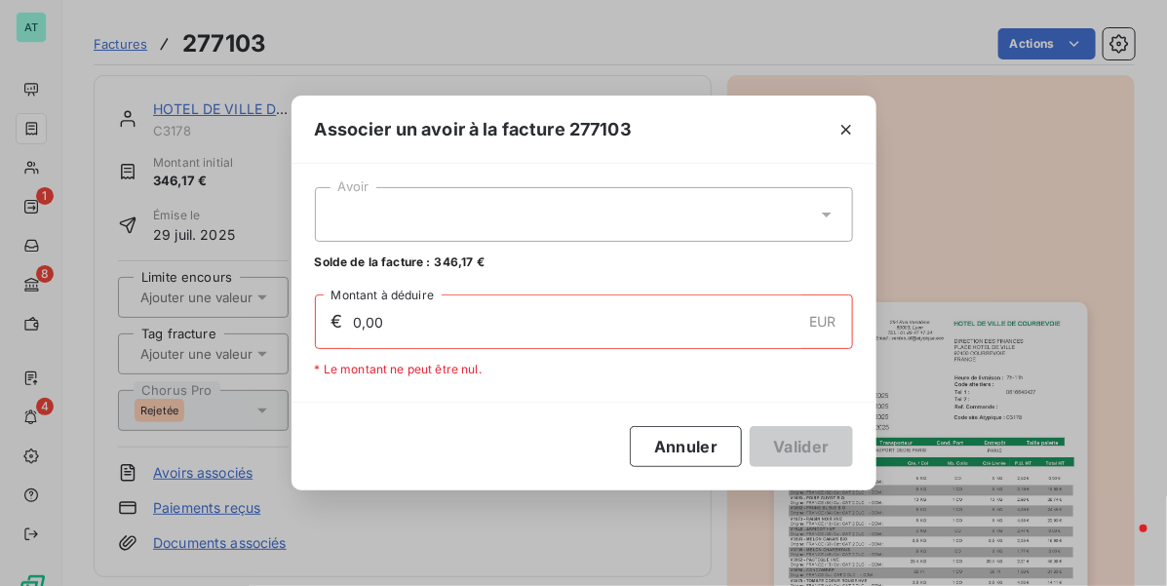
drag, startPoint x: 597, startPoint y: 222, endPoint x: 614, endPoint y: 241, distance: 25.5
click at [601, 225] on div at bounding box center [584, 214] width 538 height 55
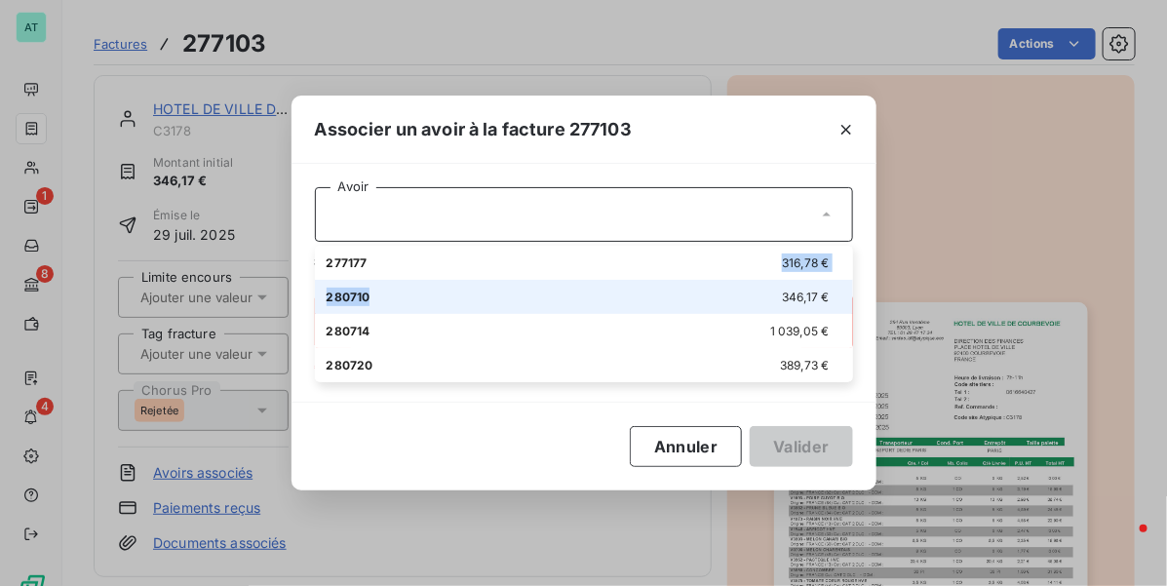
drag, startPoint x: 625, startPoint y: 268, endPoint x: 626, endPoint y: 289, distance: 20.5
click at [625, 286] on ul "277177 316,78 € 280710 346,17 € 280714 1 039,05 € 280720 389,73 €" at bounding box center [584, 314] width 538 height 136
click at [626, 292] on div "280710 346,17 €" at bounding box center [584, 297] width 515 height 19
type input "346,17"
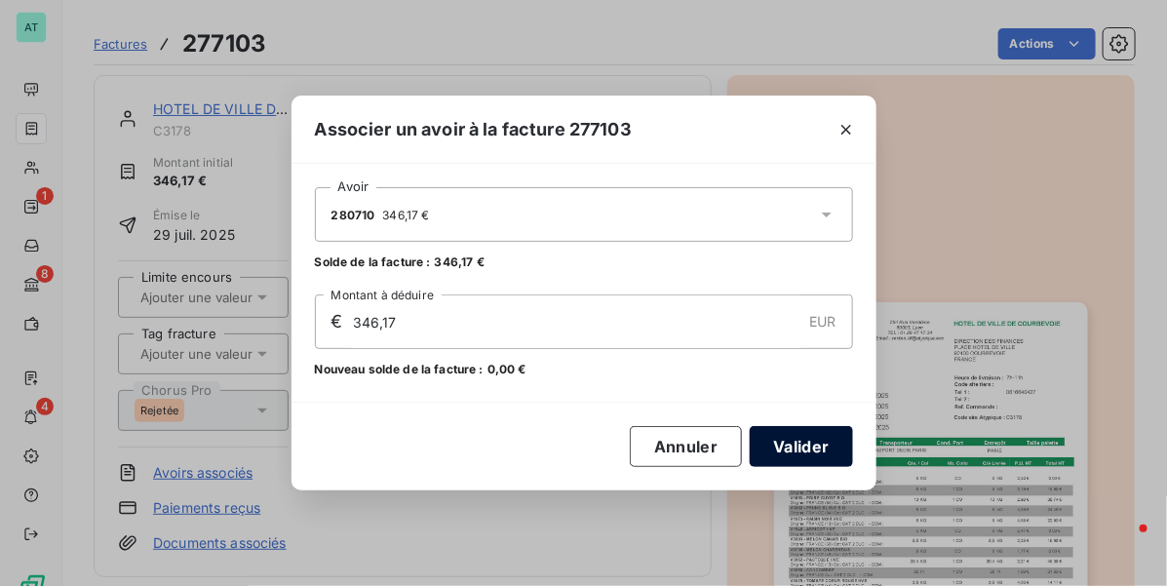
click at [786, 429] on button "Valider" at bounding box center [801, 446] width 102 height 41
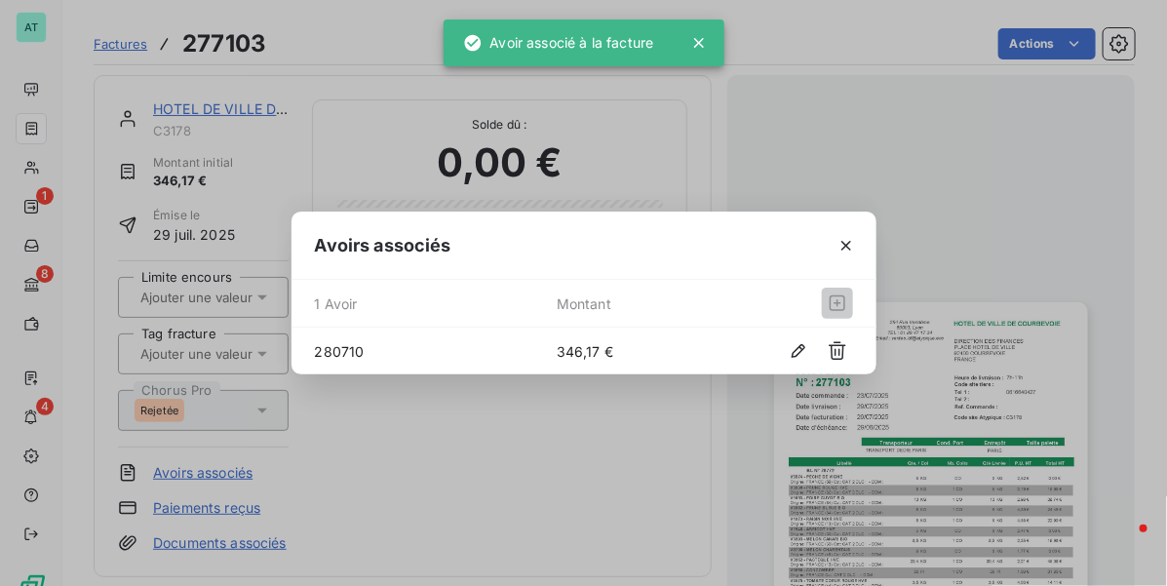
click at [659, 468] on div "Avoirs associés 1 Avoir Montant 280710 346,17 €" at bounding box center [583, 293] width 1167 height 586
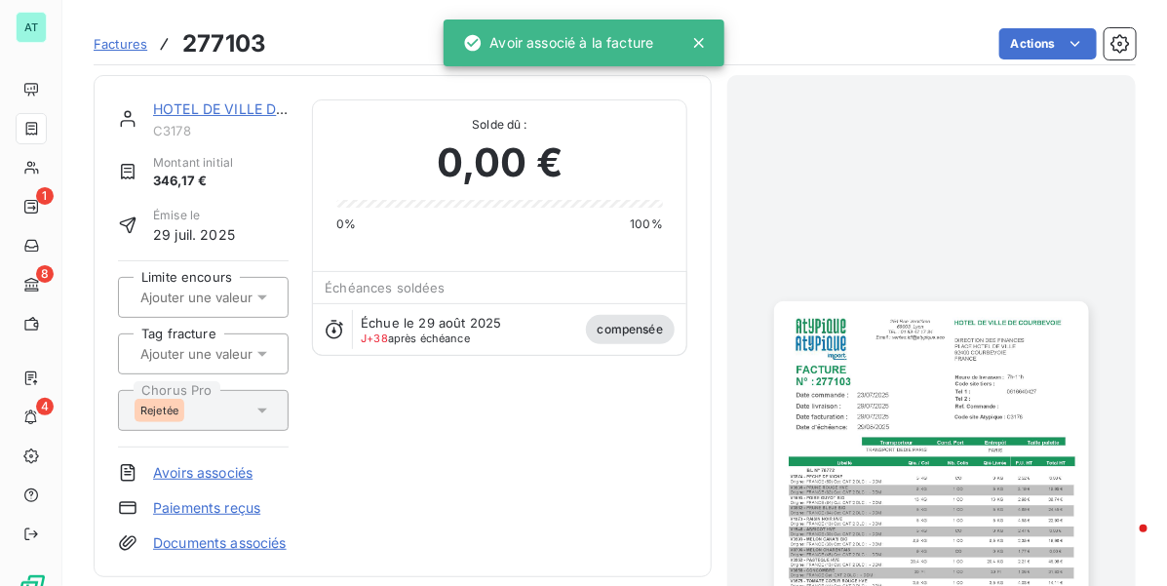
drag, startPoint x: 548, startPoint y: 454, endPoint x: 542, endPoint y: 441, distance: 14.8
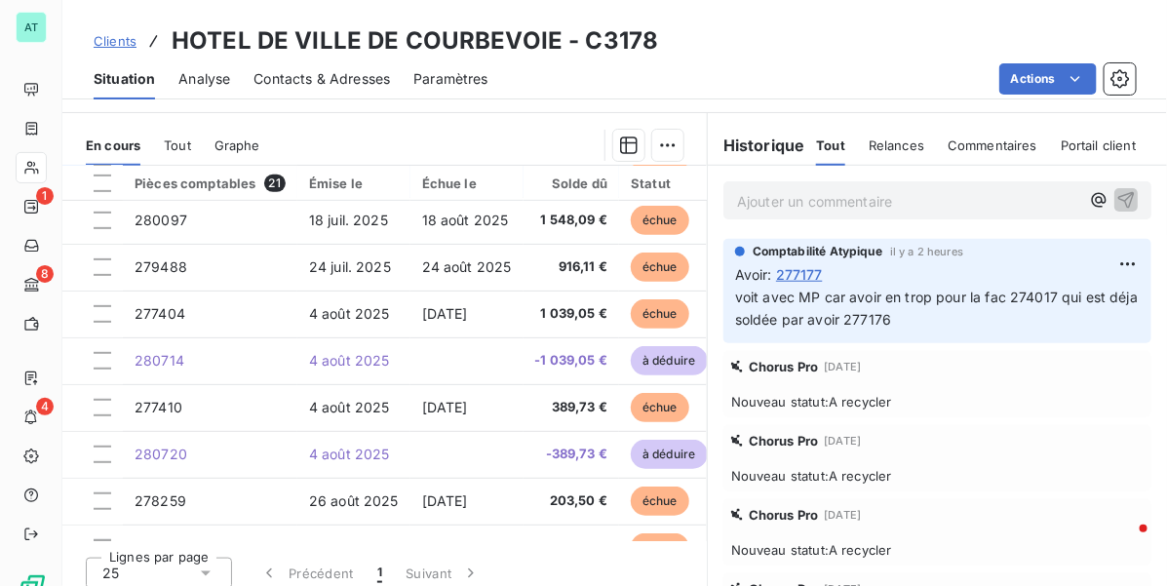
scroll to position [244, 0]
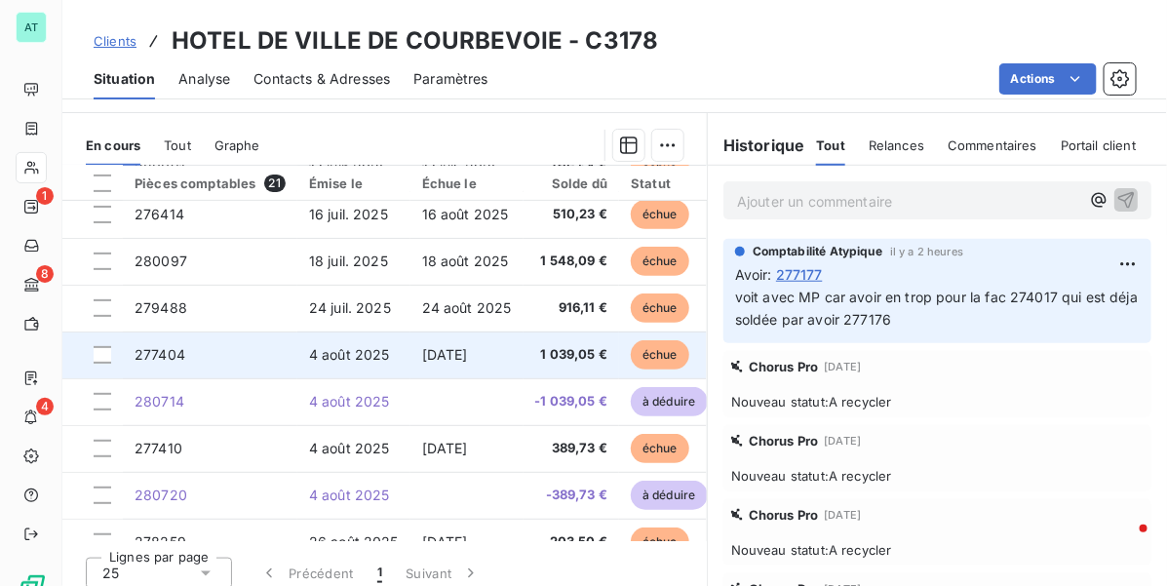
click at [458, 349] on td "[DATE]" at bounding box center [466, 354] width 113 height 47
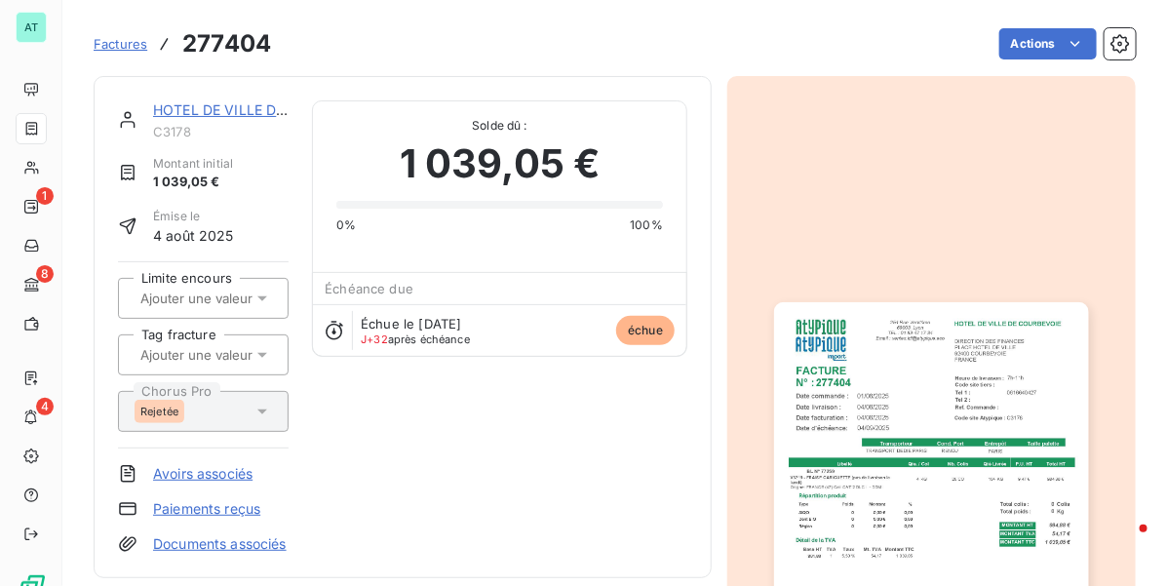
click at [220, 470] on link "Avoirs associés" at bounding box center [202, 473] width 99 height 19
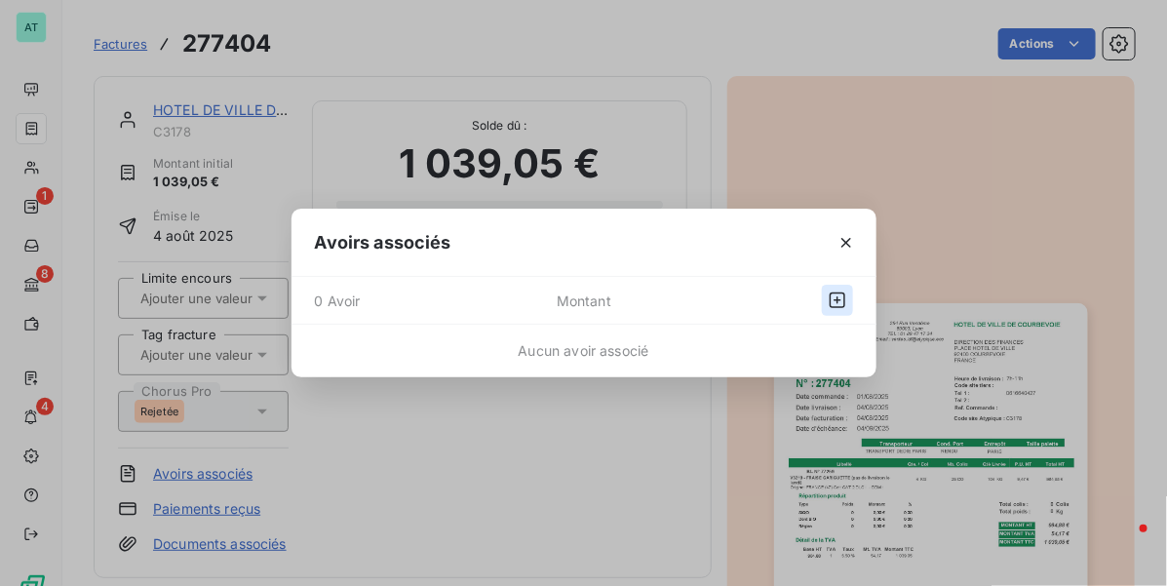
click at [827, 297] on button "button" at bounding box center [837, 300] width 31 height 31
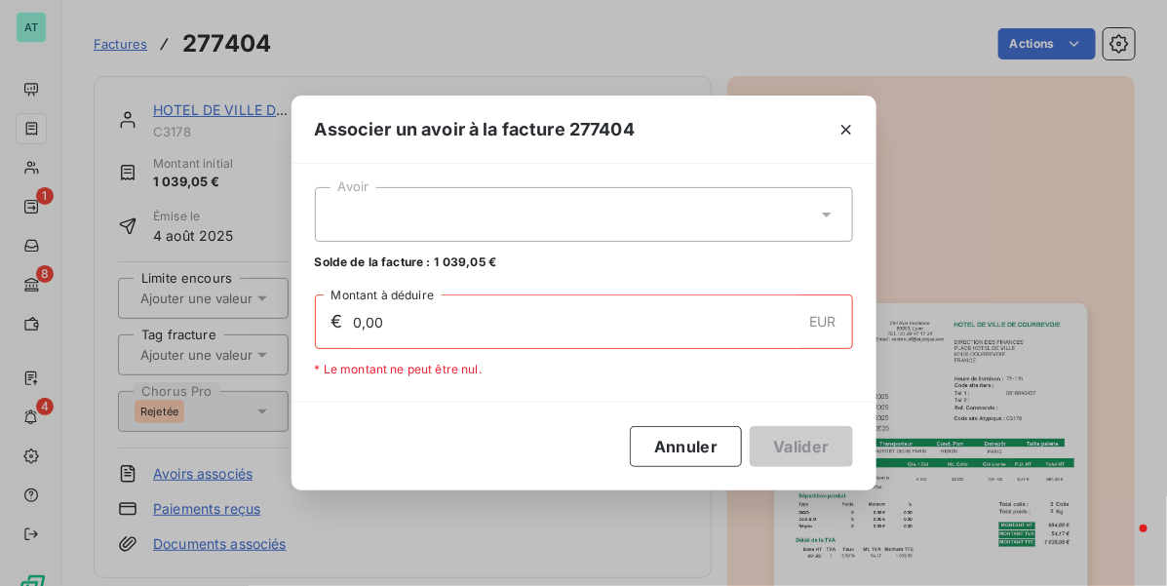
click at [630, 214] on div at bounding box center [584, 214] width 538 height 55
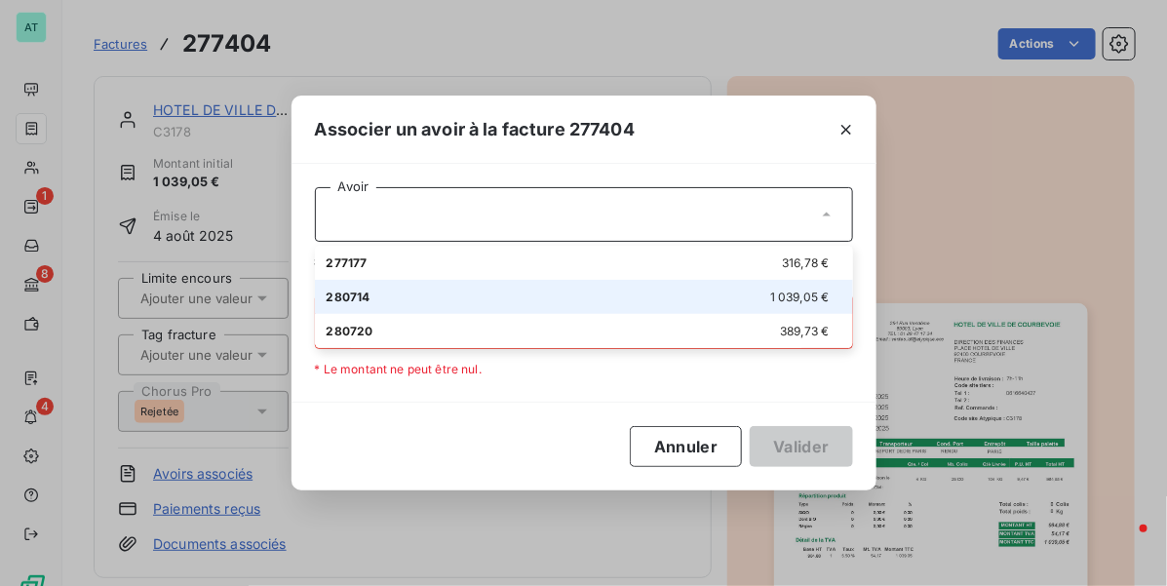
click at [644, 281] on li "280714 1 039,05 €" at bounding box center [584, 297] width 538 height 34
type input "1 039,05"
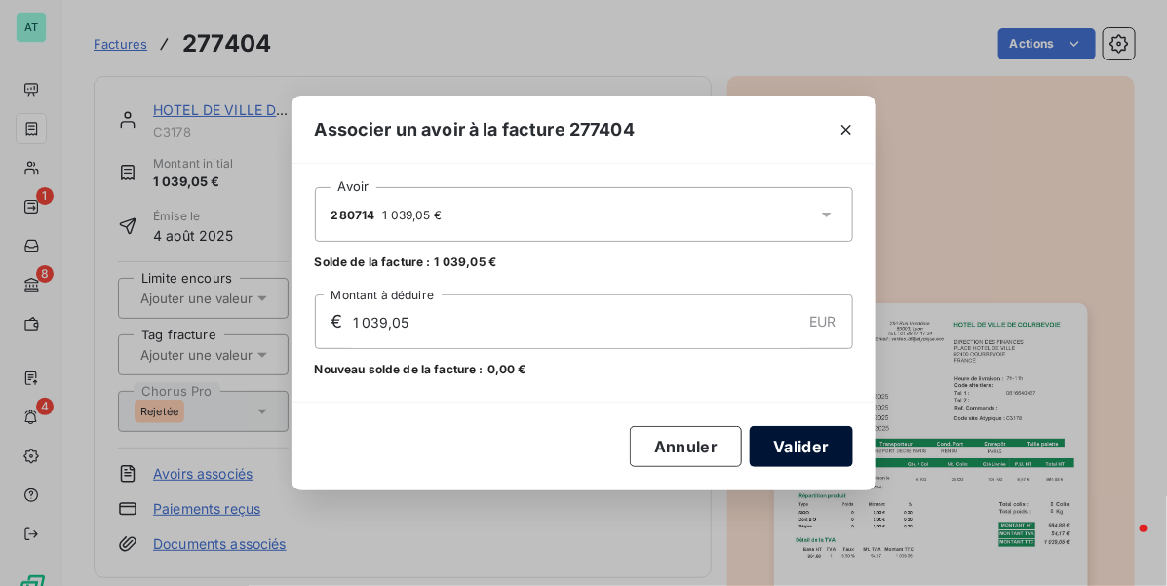
click at [799, 425] on div "Annuler Valider" at bounding box center [583, 446] width 585 height 89
click at [790, 441] on button "Valider" at bounding box center [801, 446] width 102 height 41
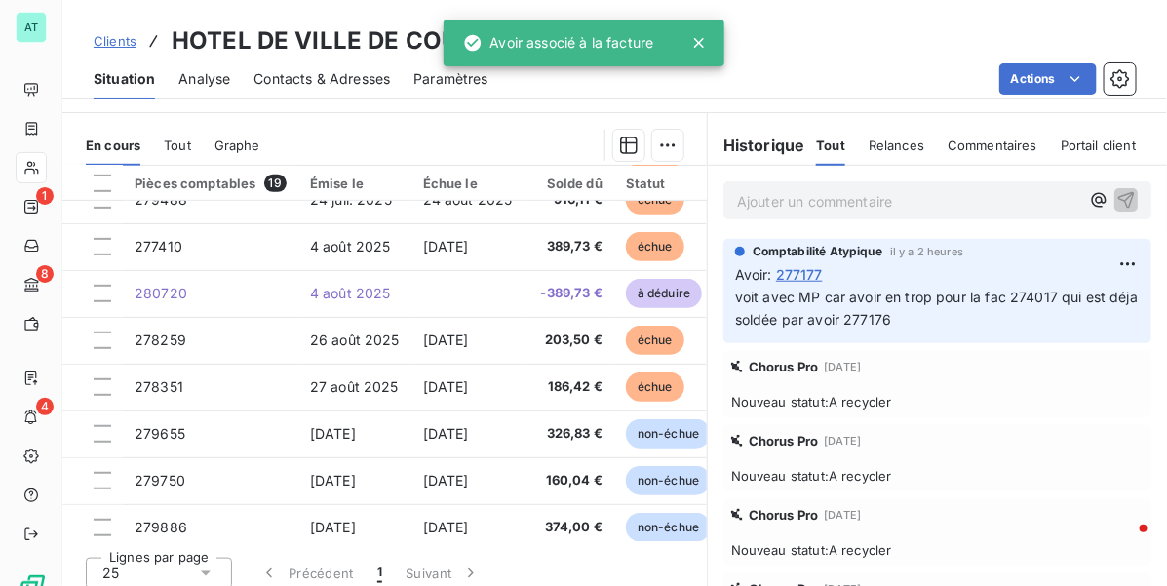
scroll to position [366, 0]
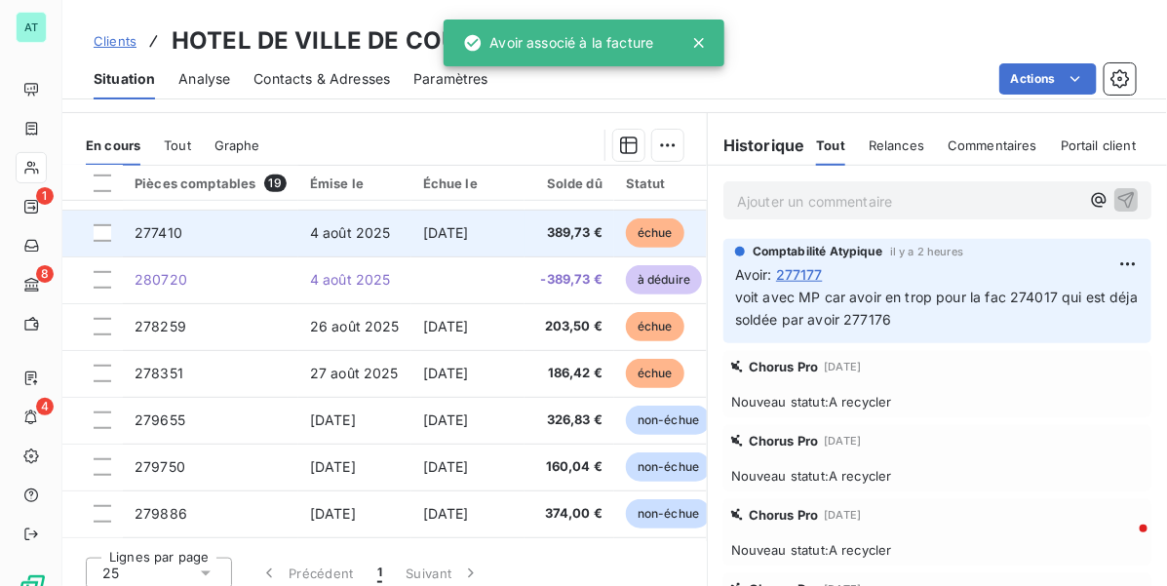
click at [469, 224] on span "[DATE]" at bounding box center [446, 232] width 46 height 17
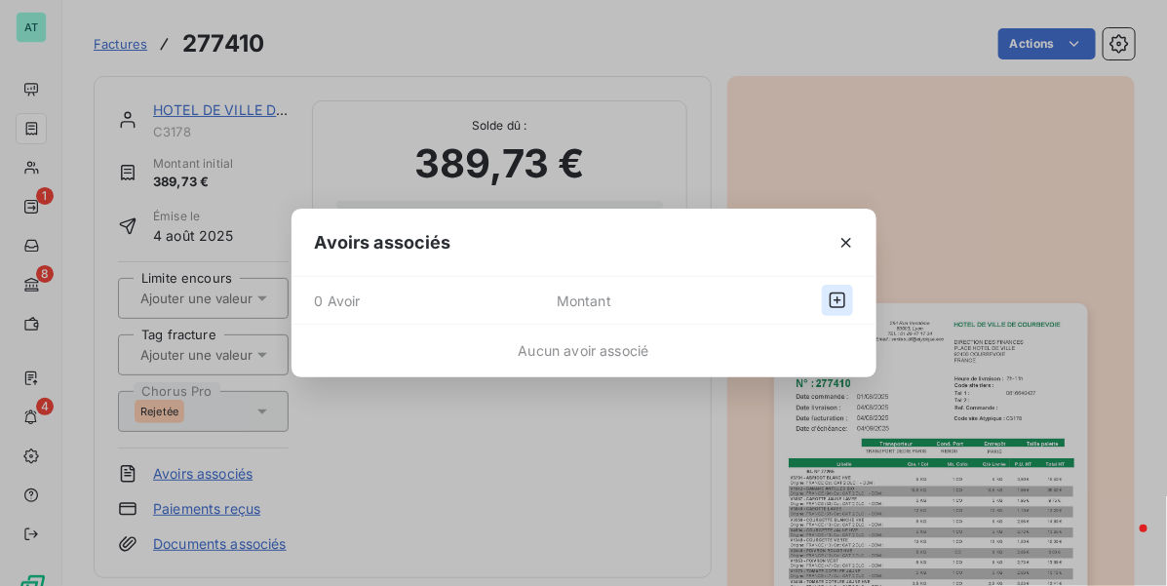
click at [826, 297] on button "button" at bounding box center [837, 300] width 31 height 31
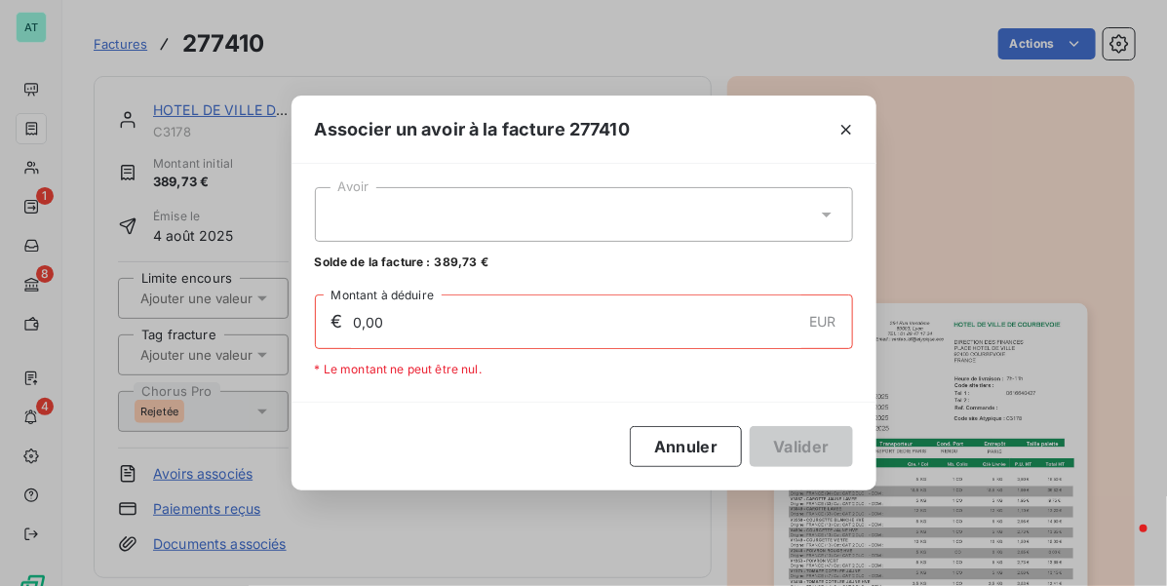
drag, startPoint x: 614, startPoint y: 221, endPoint x: 616, endPoint y: 236, distance: 14.8
click at [614, 220] on div at bounding box center [584, 214] width 538 height 55
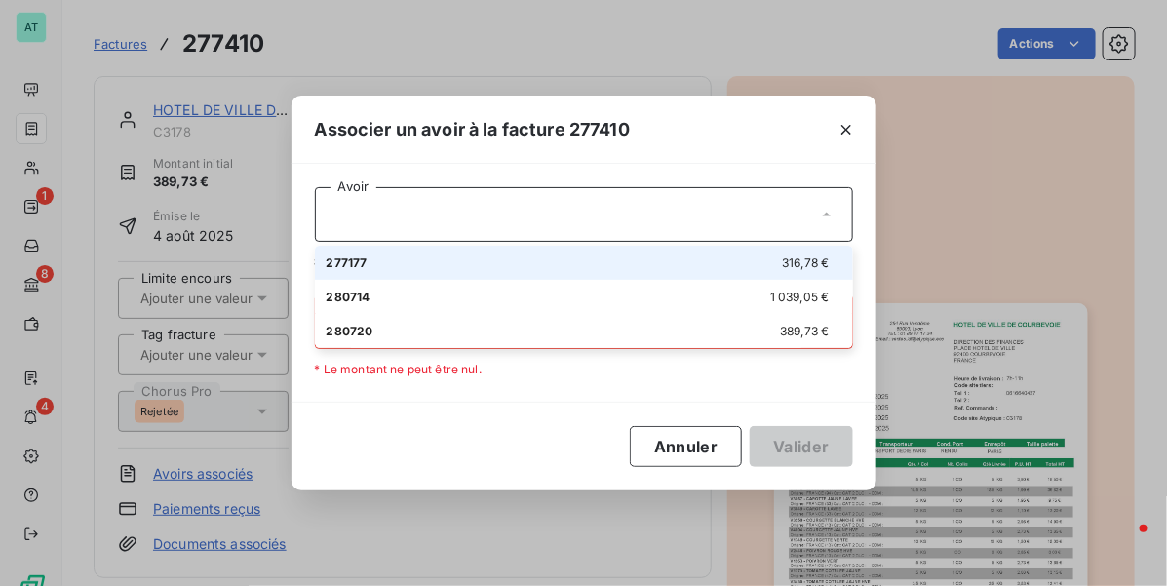
click at [619, 266] on div "277177 316,78 €" at bounding box center [584, 262] width 515 height 19
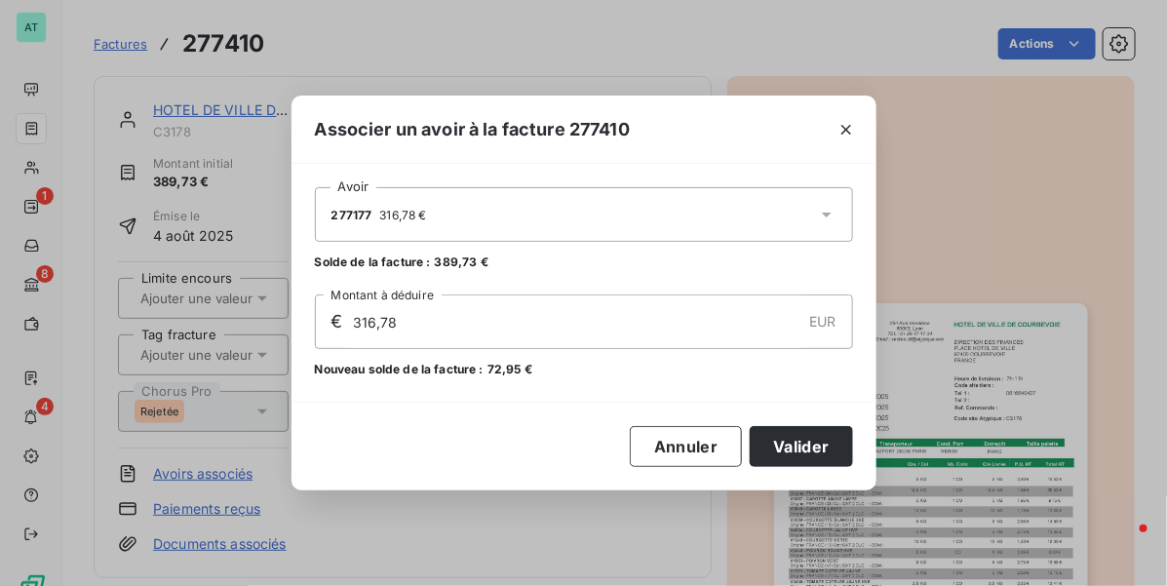
click at [646, 205] on div "277177 316,78 €" at bounding box center [584, 214] width 538 height 55
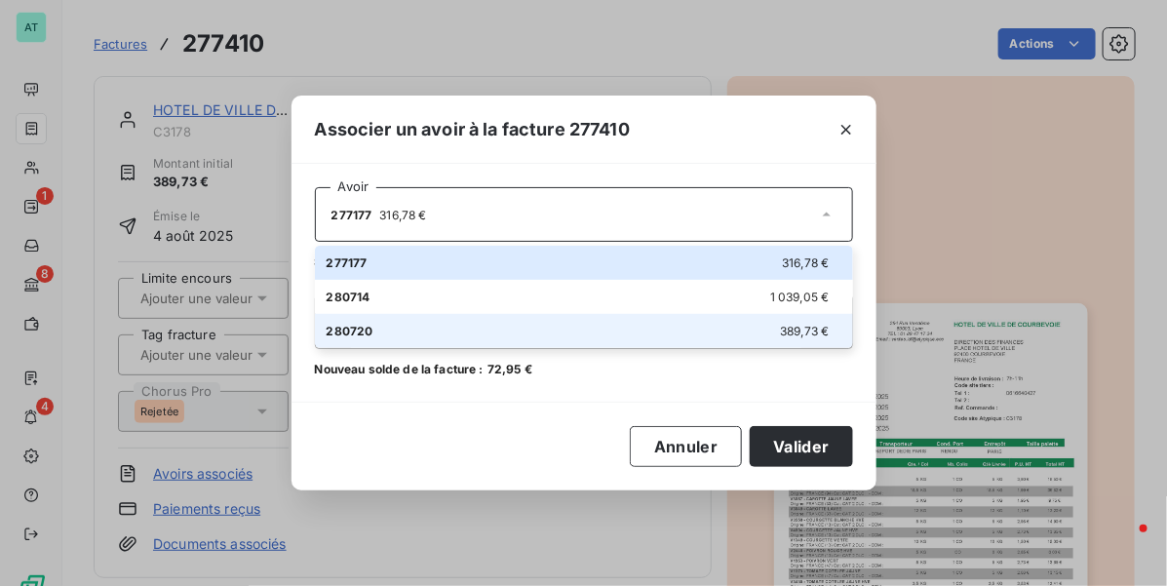
click at [612, 334] on div "280720 389,73 €" at bounding box center [584, 331] width 515 height 19
type input "389,73"
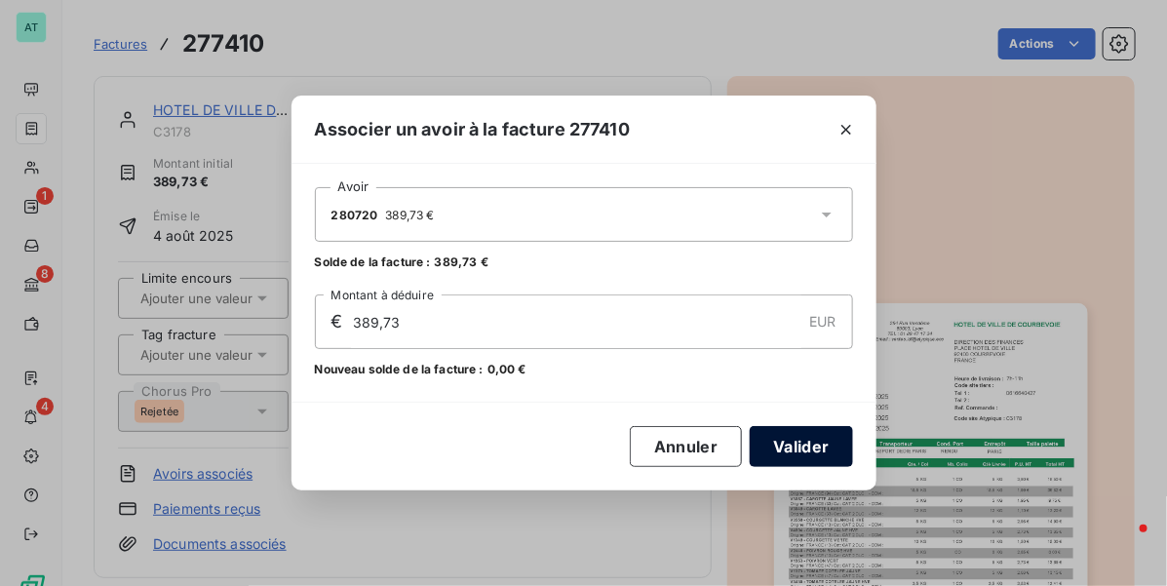
click at [799, 444] on button "Valider" at bounding box center [801, 446] width 102 height 41
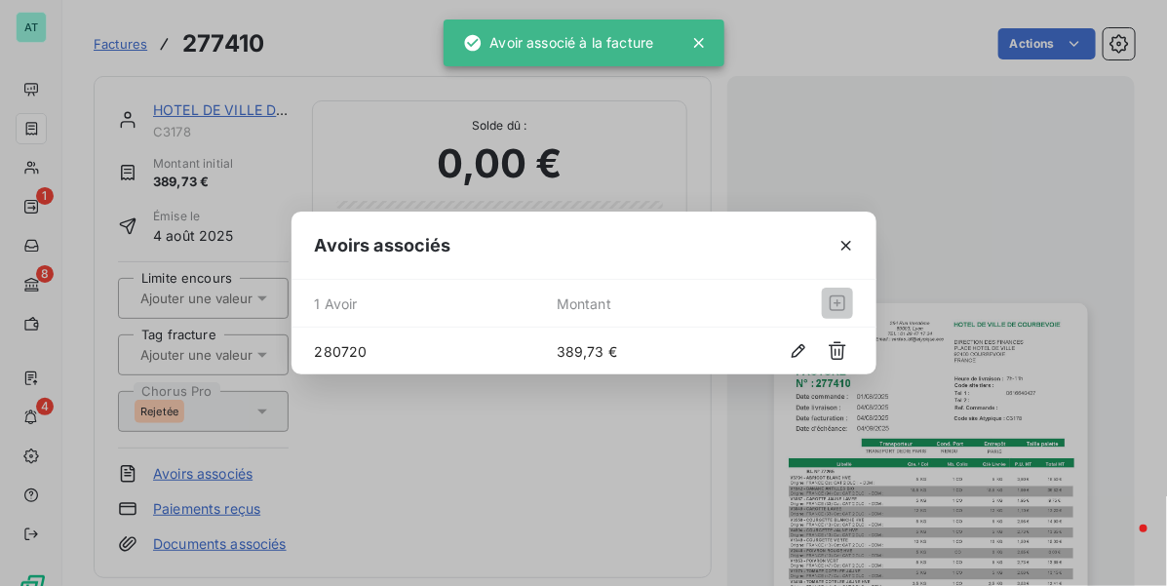
click at [611, 440] on div "Avoirs associés 1 Avoir Montant 280720 389,73 €" at bounding box center [583, 293] width 1167 height 586
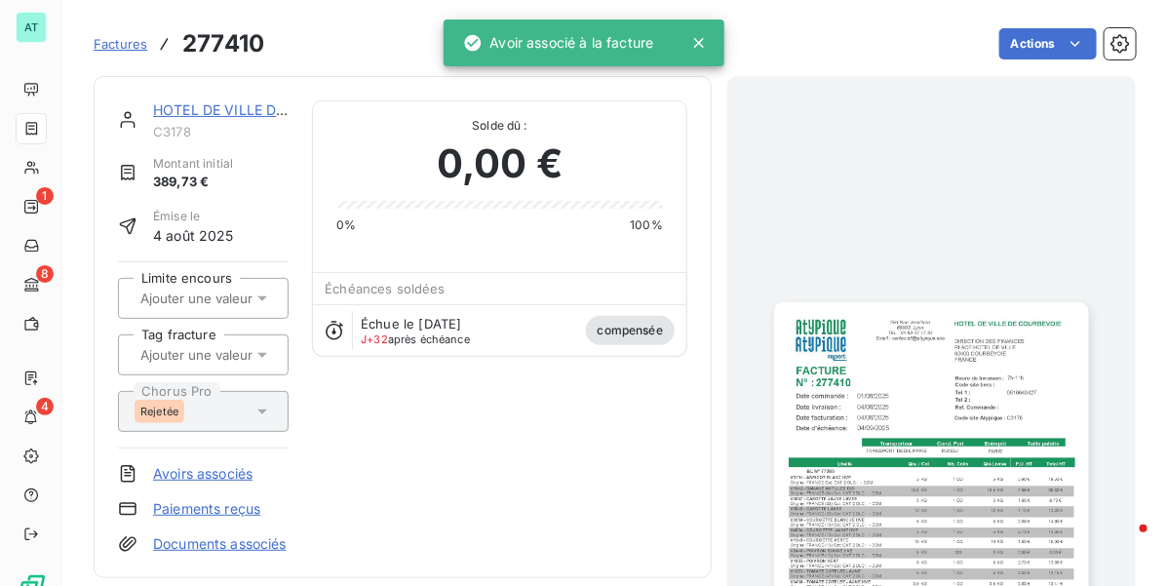
drag, startPoint x: 616, startPoint y: 396, endPoint x: 601, endPoint y: 387, distance: 17.1
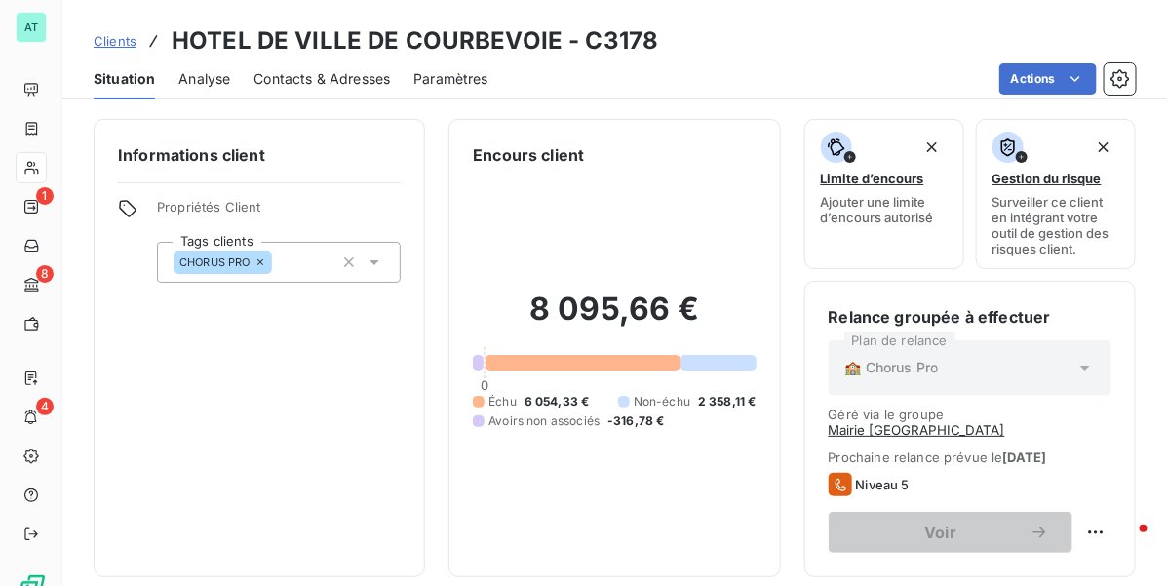
click at [1005, 422] on button "Mairie [GEOGRAPHIC_DATA]" at bounding box center [917, 430] width 176 height 16
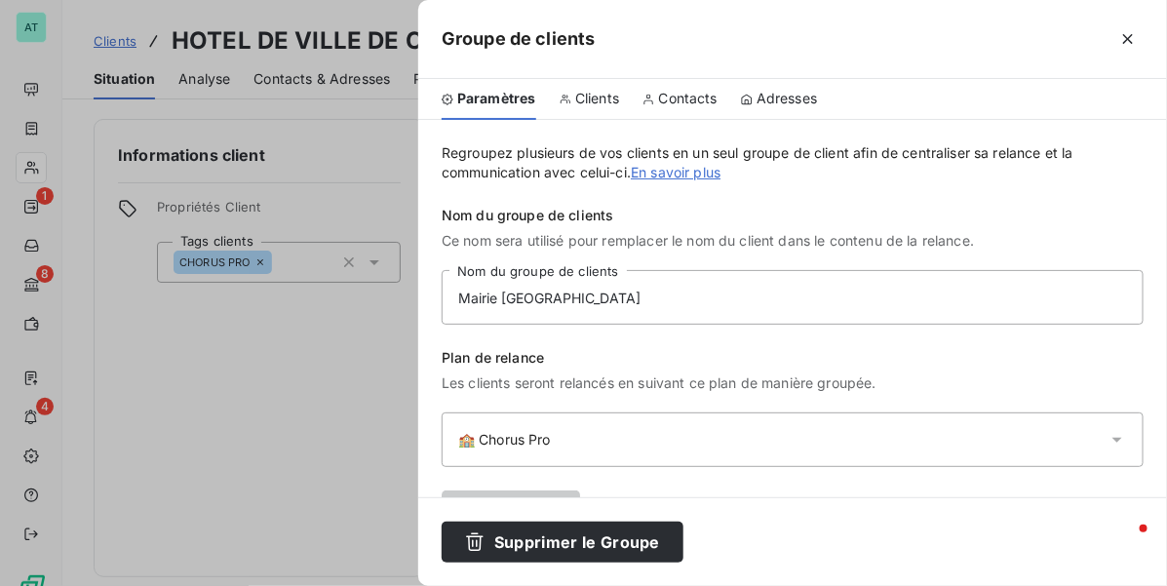
drag, startPoint x: 590, startPoint y: 98, endPoint x: 610, endPoint y: 113, distance: 25.2
click at [591, 98] on span "Clients" at bounding box center [597, 98] width 44 height 19
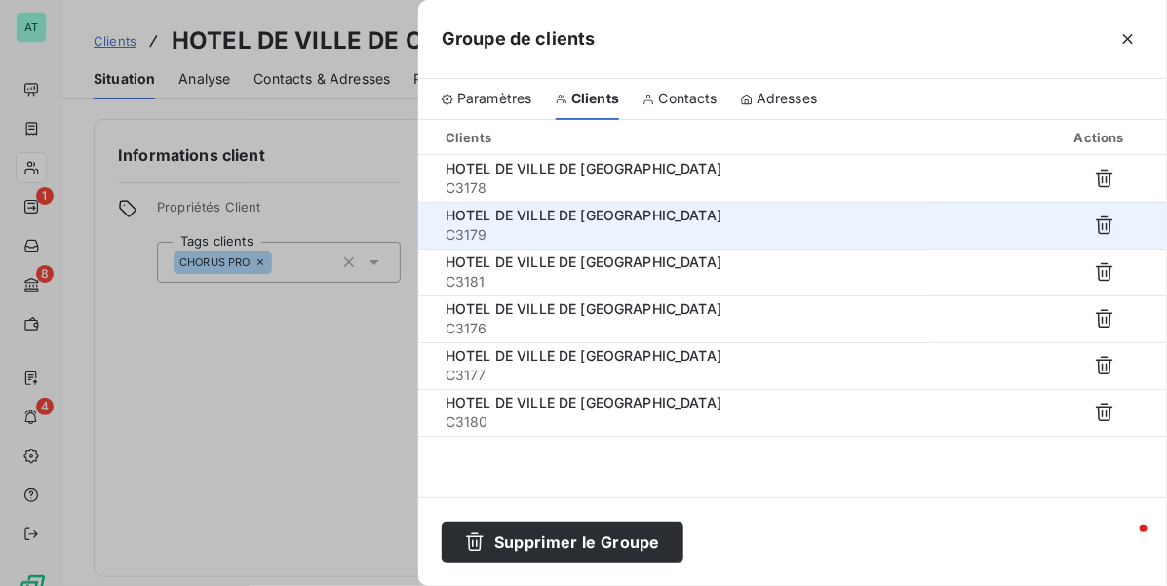
click at [606, 226] on span "C3179" at bounding box center [680, 234] width 470 height 19
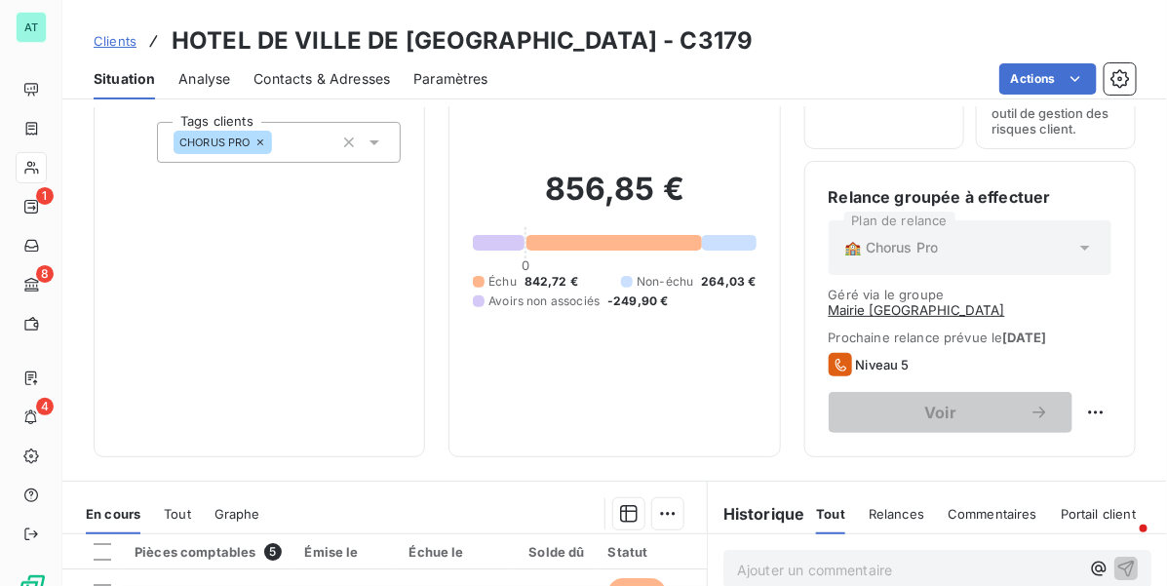
scroll to position [487, 0]
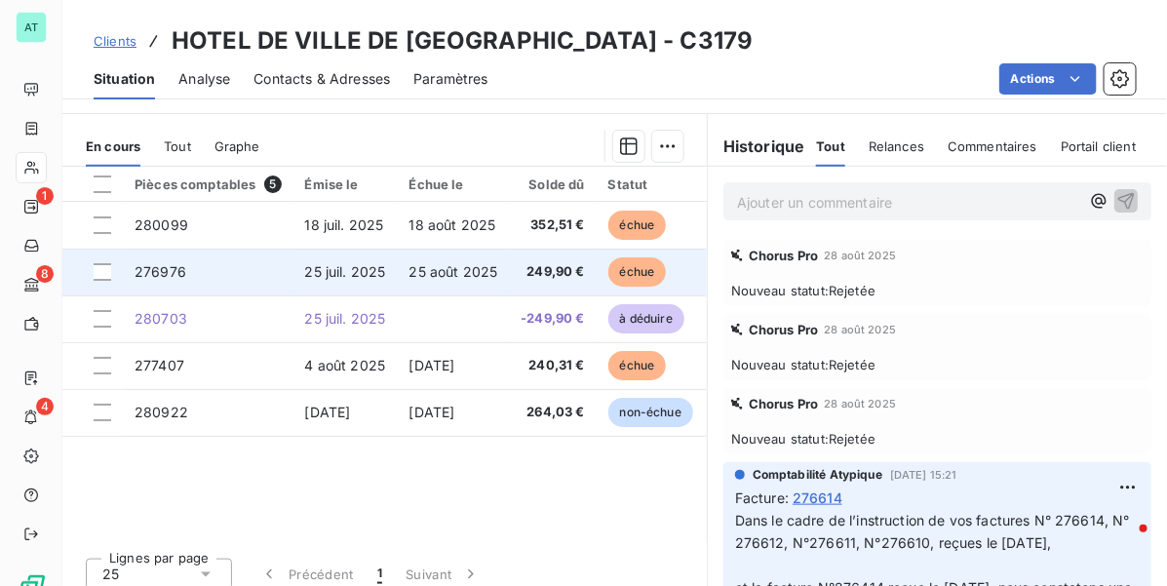
click at [554, 262] on span "249,90 €" at bounding box center [552, 271] width 63 height 19
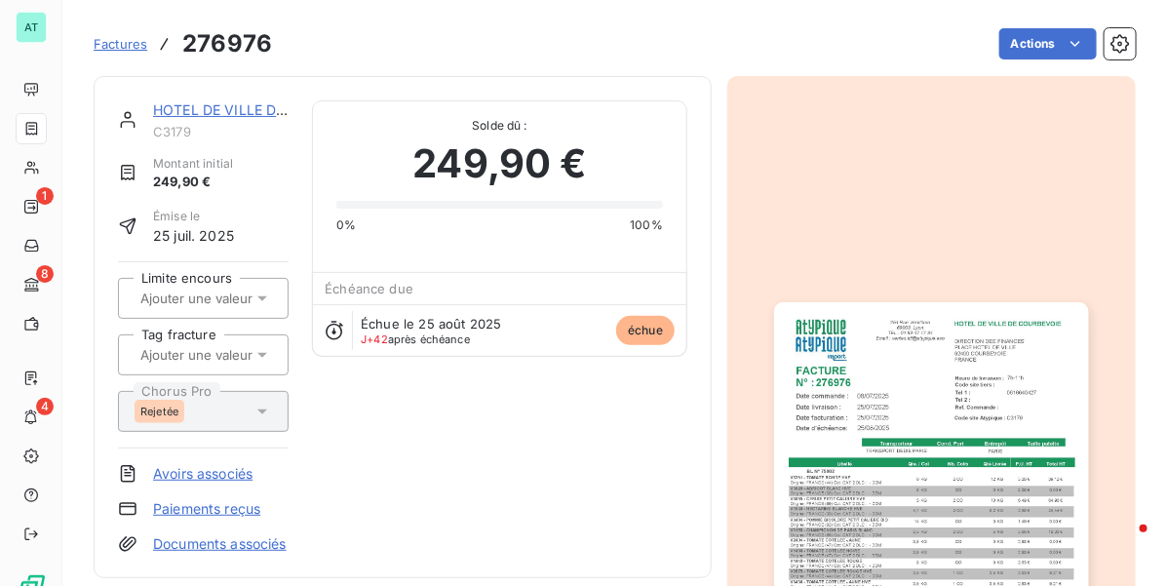
click at [217, 479] on link "Avoirs associés" at bounding box center [202, 473] width 99 height 19
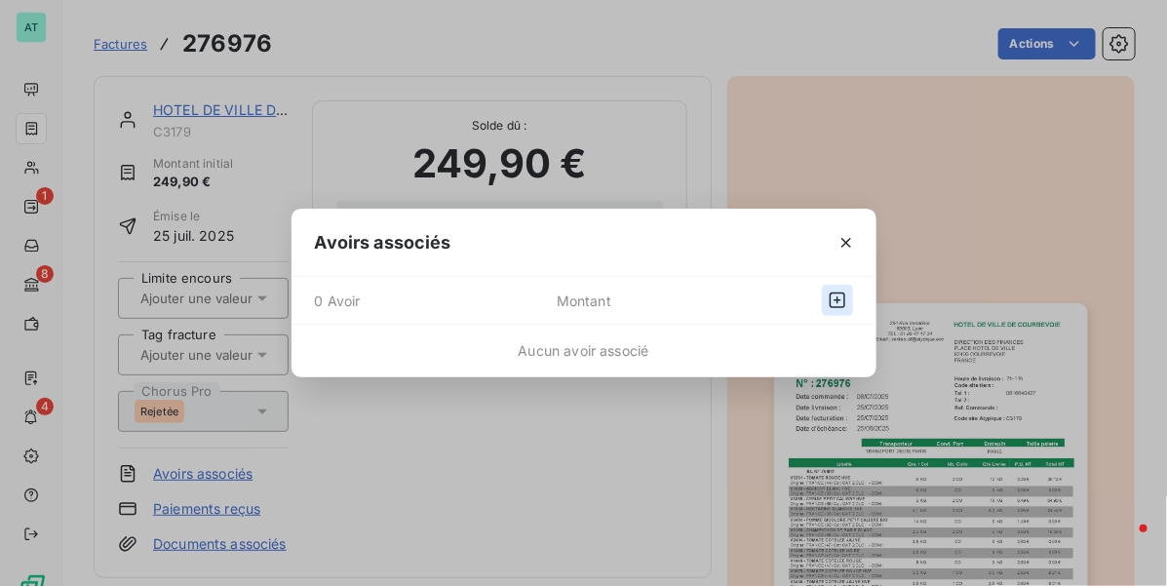
click at [830, 305] on icon "button" at bounding box center [838, 300] width 16 height 16
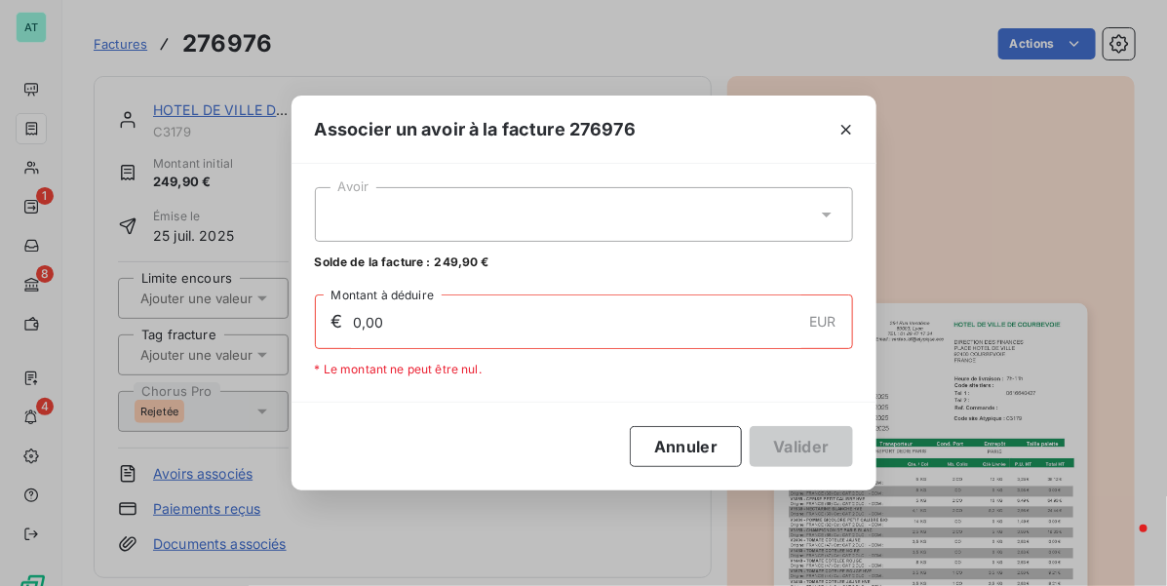
click at [649, 201] on div at bounding box center [584, 214] width 538 height 55
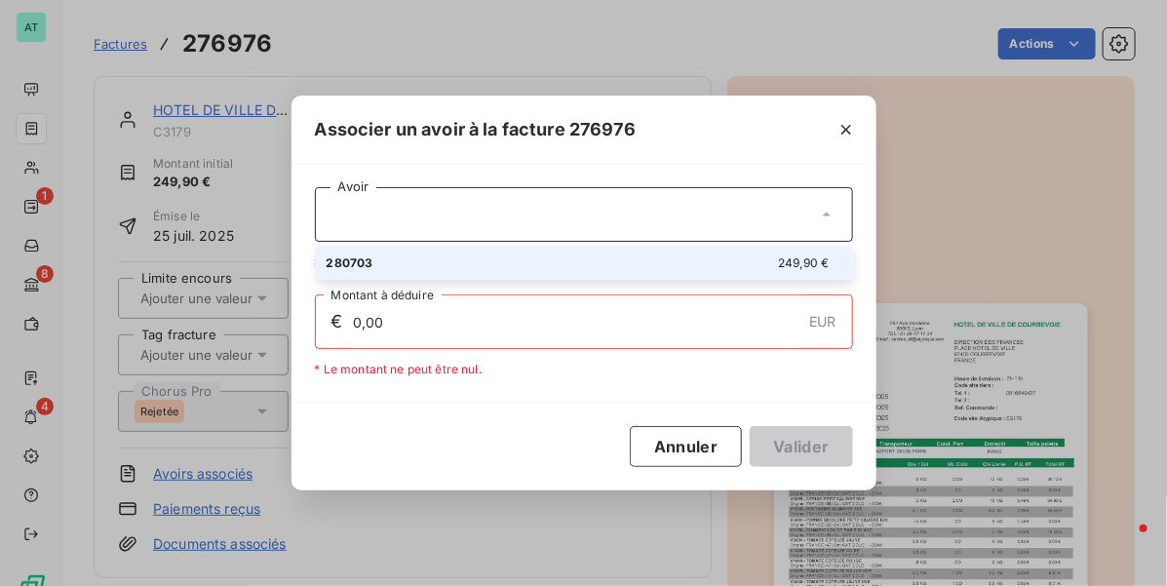
click at [570, 256] on div "280703 249,90 €" at bounding box center [584, 262] width 515 height 19
type input "249,90"
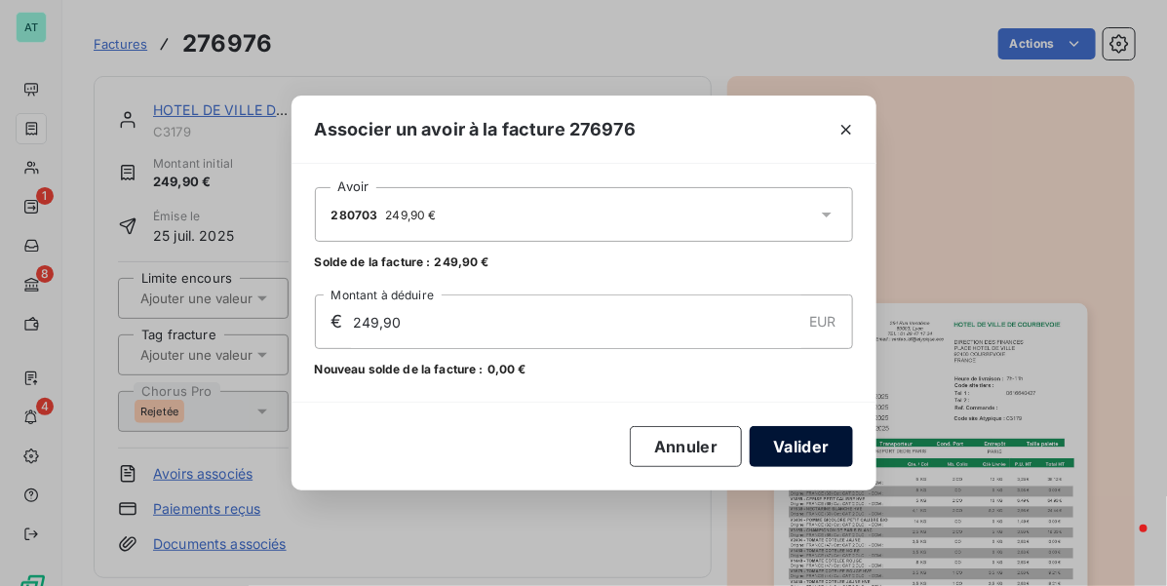
click at [820, 446] on button "Valider" at bounding box center [801, 446] width 102 height 41
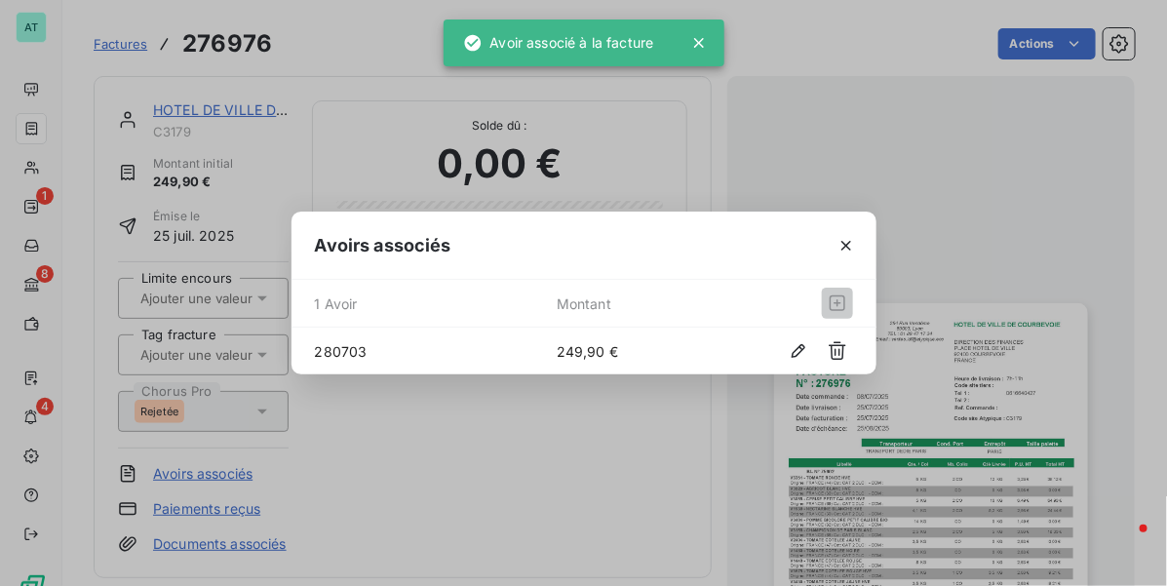
click at [622, 429] on div "Avoirs associés 1 Avoir Montant 280703 249,90 €" at bounding box center [583, 293] width 1167 height 586
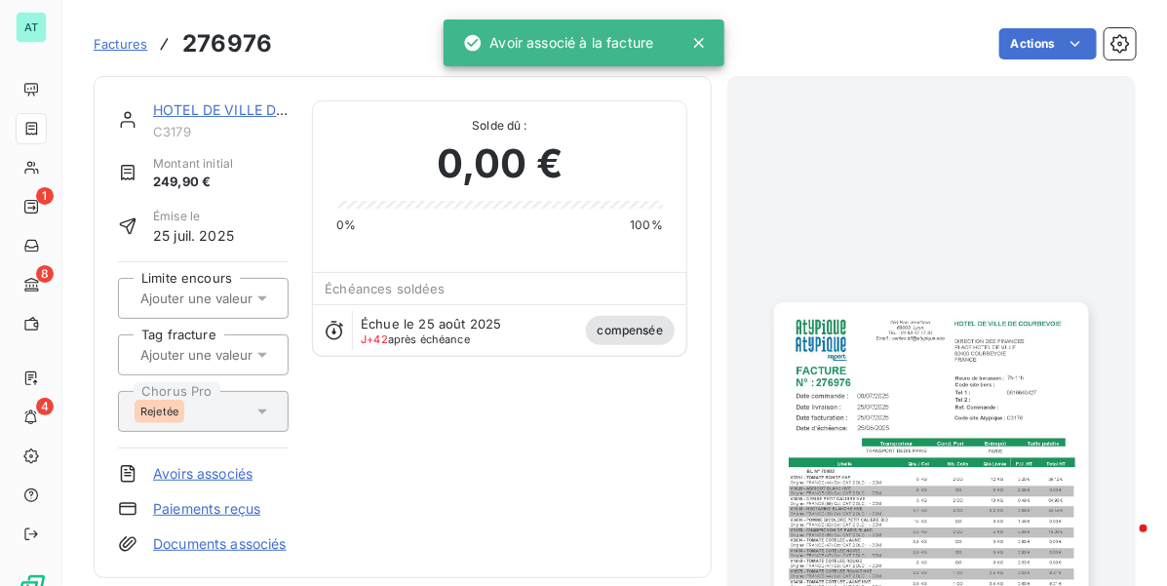
drag, startPoint x: 588, startPoint y: 417, endPoint x: 568, endPoint y: 400, distance: 26.2
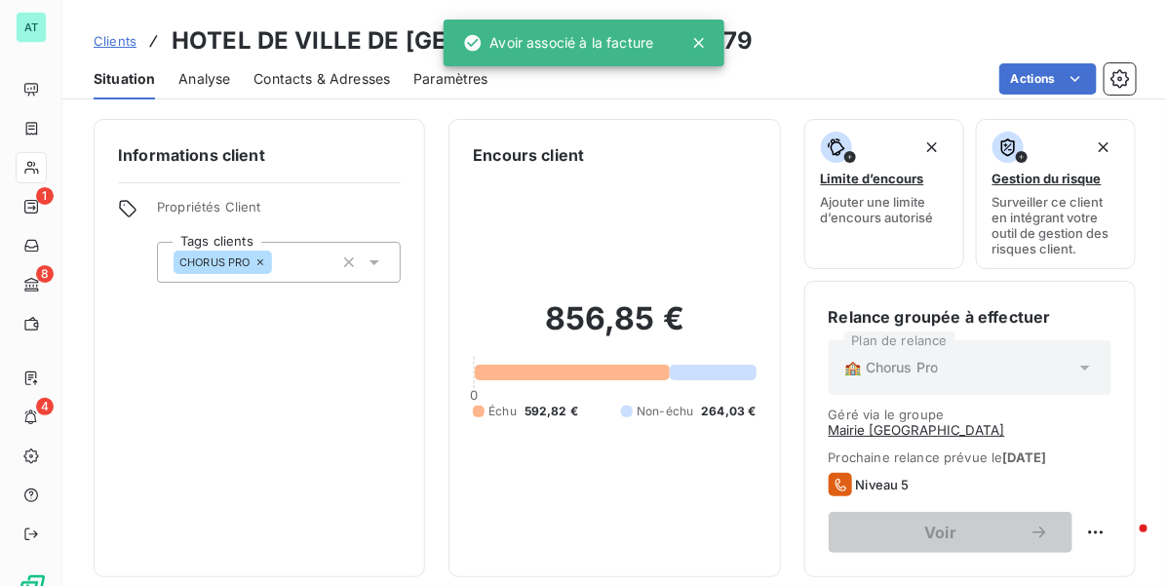
click at [1005, 422] on button "Mairie [GEOGRAPHIC_DATA]" at bounding box center [917, 430] width 176 height 16
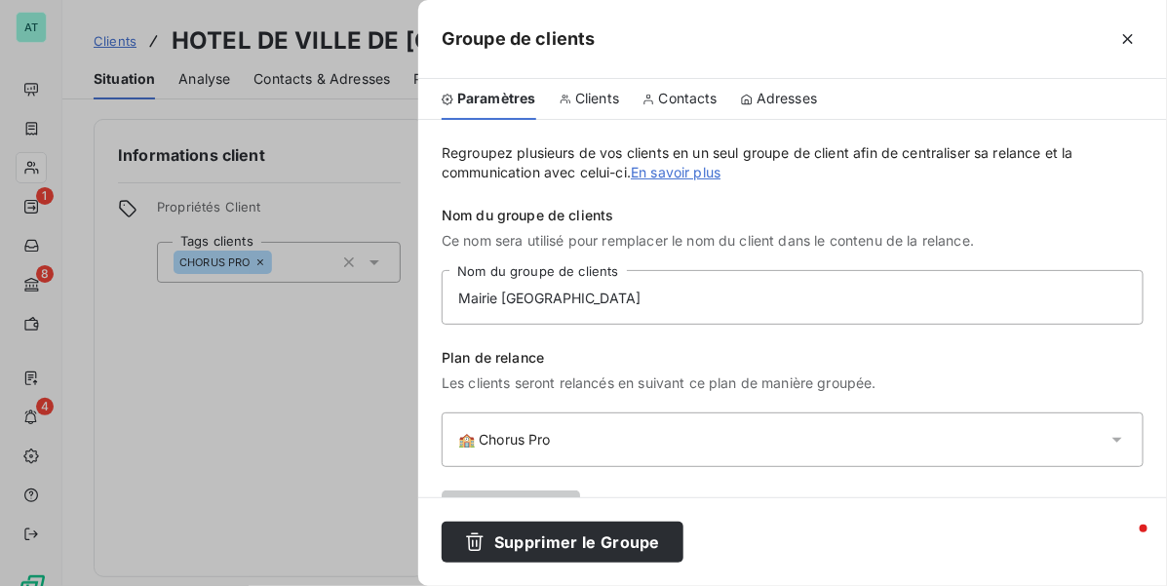
click at [609, 98] on span "Clients" at bounding box center [597, 98] width 44 height 19
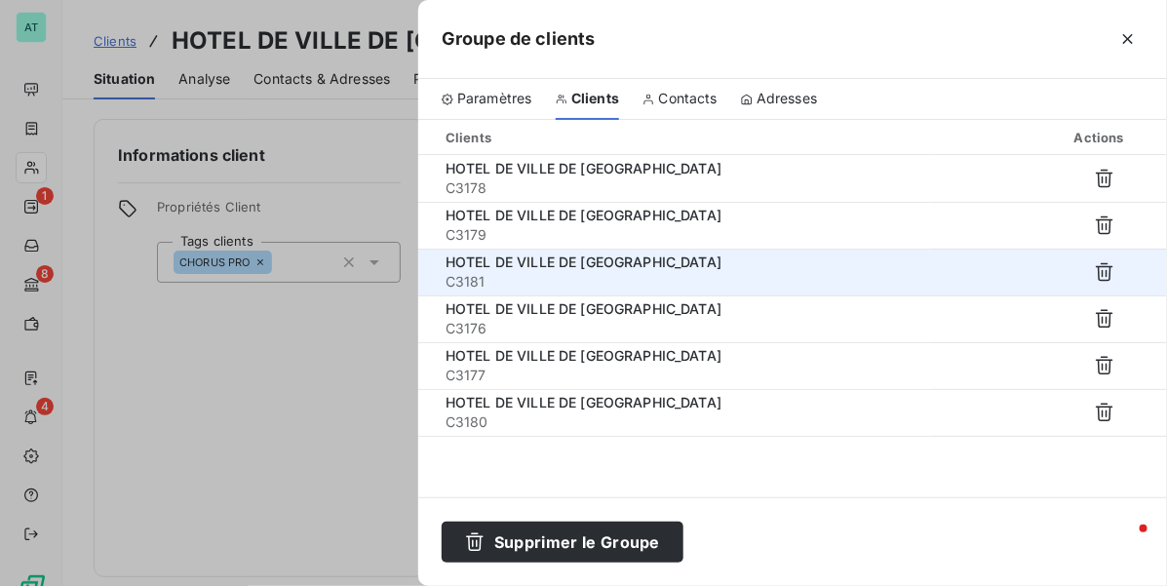
click at [650, 278] on span "C3181" at bounding box center [680, 281] width 470 height 19
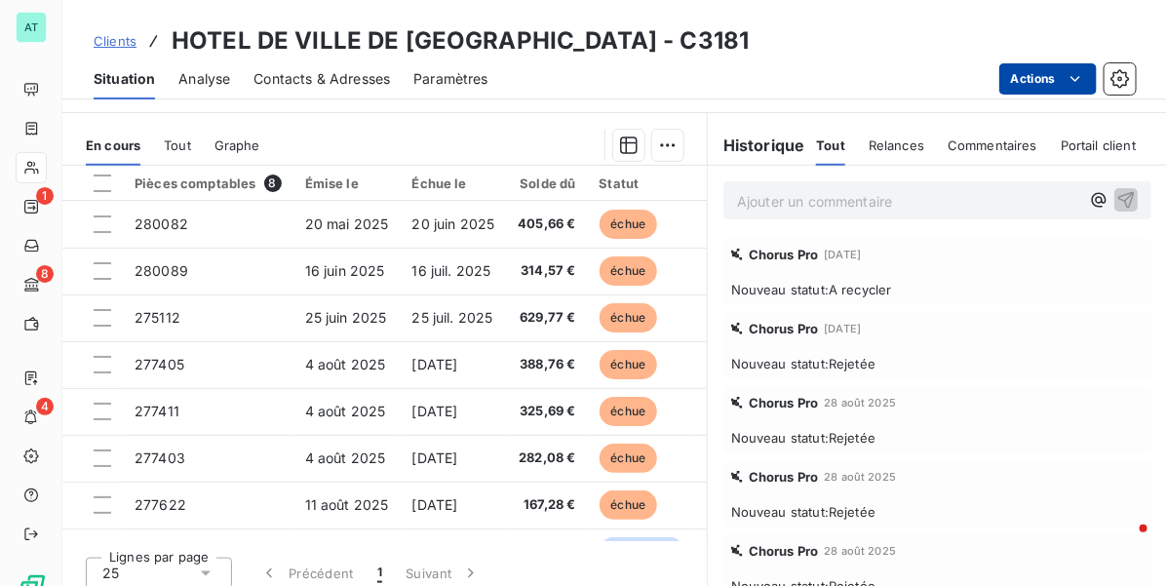
click at [1035, 83] on html "AT 1 8 4 Clients HOTEL DE VILLE DE COURBEVOIE - C3181 Situation Analyse Contact…" at bounding box center [583, 293] width 1167 height 586
drag, startPoint x: 665, startPoint y: 71, endPoint x: 688, endPoint y: 83, distance: 26.2
click at [666, 71] on html "AT 1 8 4 Clients HOTEL DE VILLE DE COURBEVOIE - C3181 Situation Analyse Contact…" at bounding box center [583, 293] width 1167 height 586
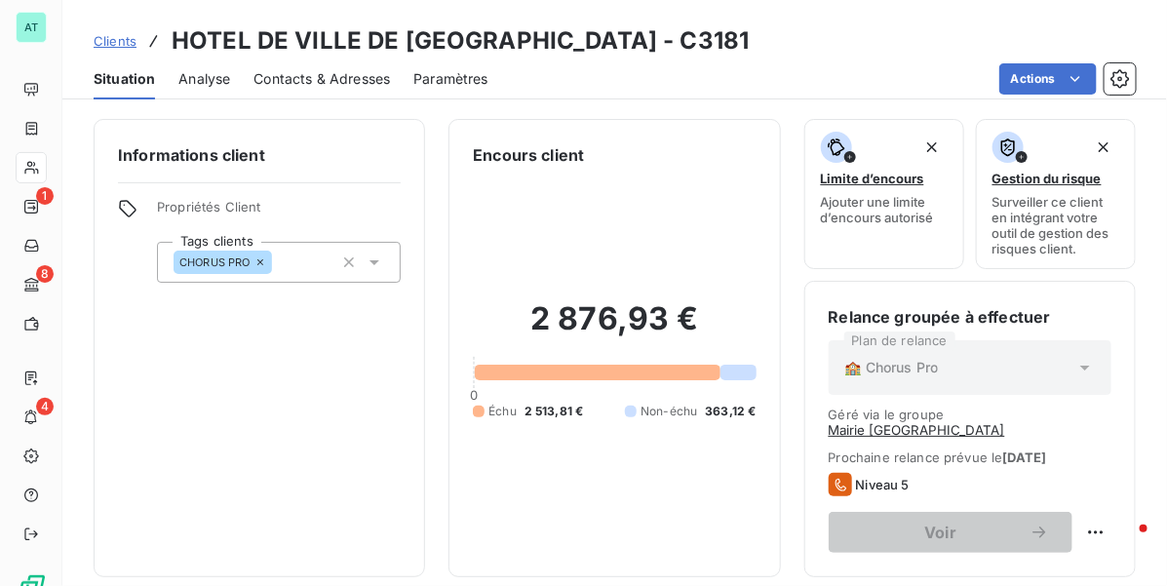
click at [967, 422] on button "Mairie [GEOGRAPHIC_DATA]" at bounding box center [917, 430] width 176 height 16
click at [1005, 422] on button "Mairie [GEOGRAPHIC_DATA]" at bounding box center [917, 430] width 176 height 16
click at [957, 422] on button "Mairie [GEOGRAPHIC_DATA]" at bounding box center [917, 430] width 176 height 16
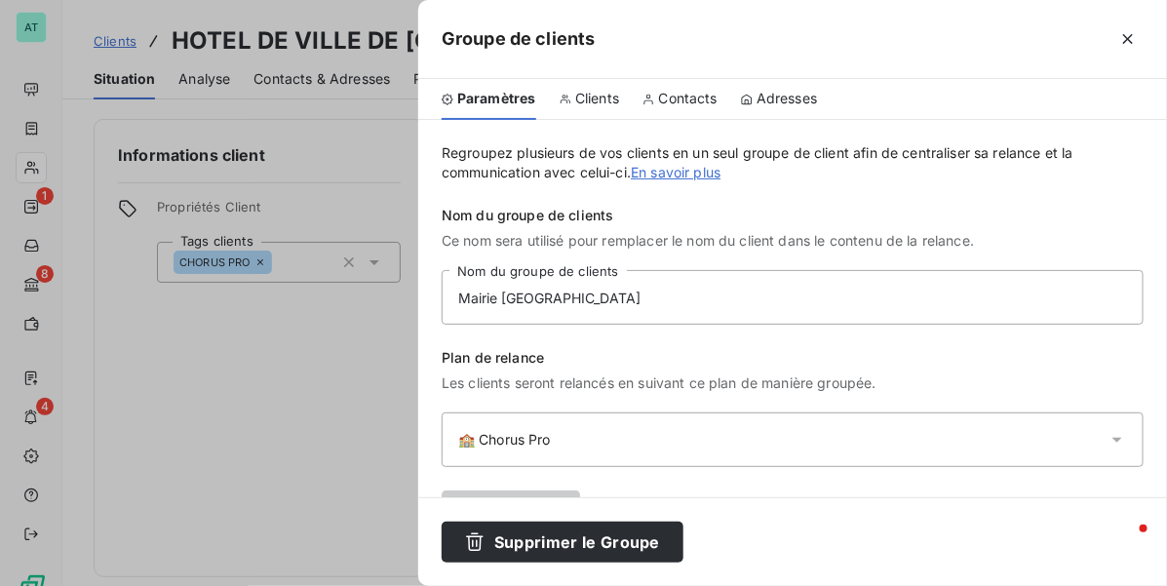
click at [586, 108] on div "Clients" at bounding box center [590, 99] width 60 height 41
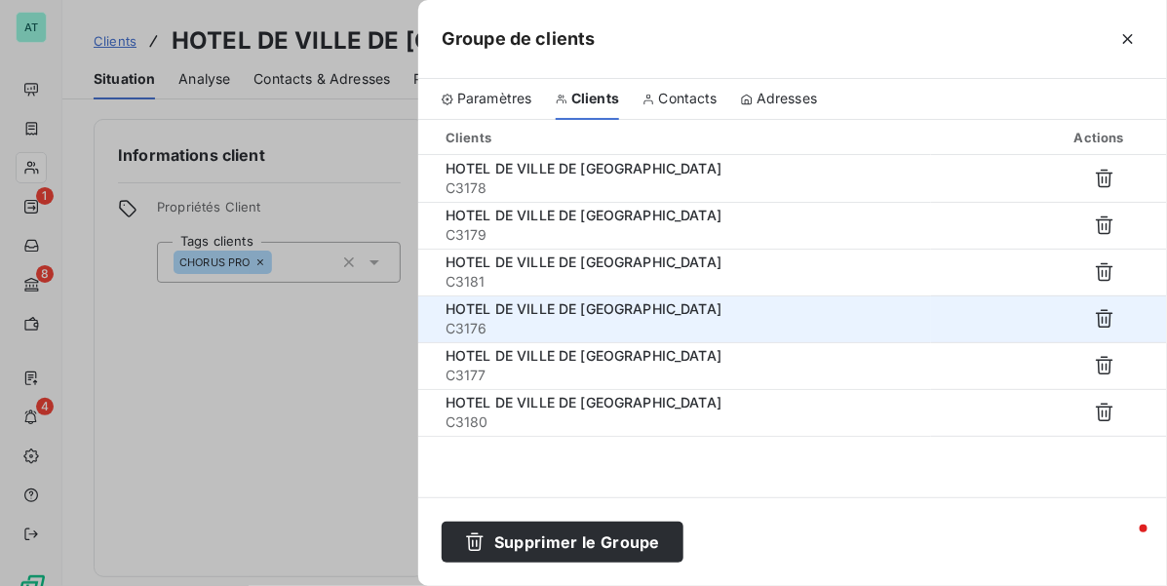
click at [524, 304] on span "HOTEL DE VILLE DE [GEOGRAPHIC_DATA]" at bounding box center [583, 308] width 276 height 17
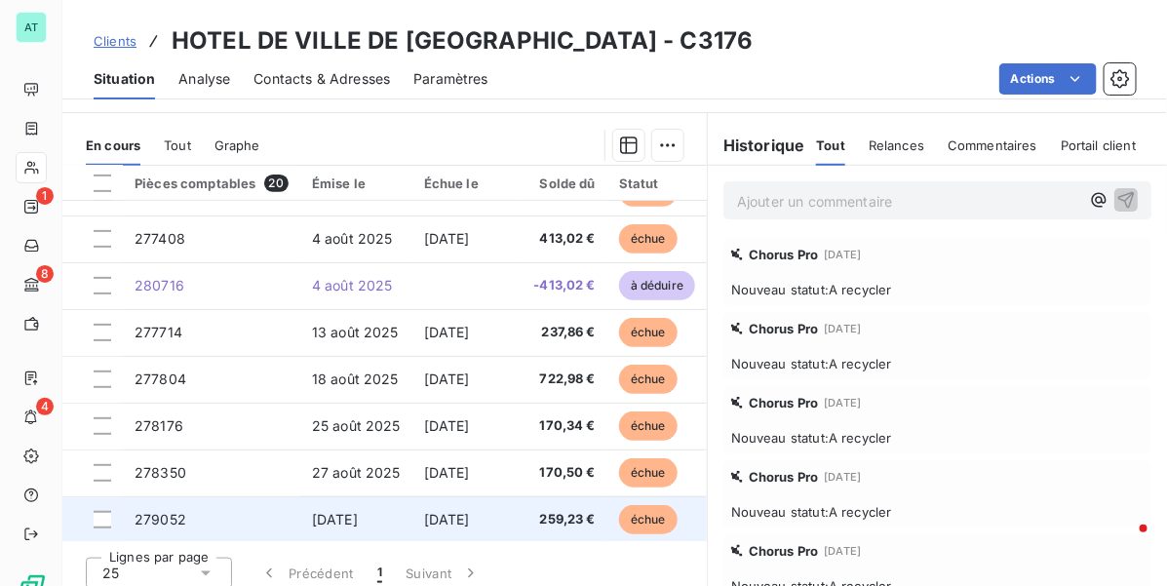
scroll to position [244, 0]
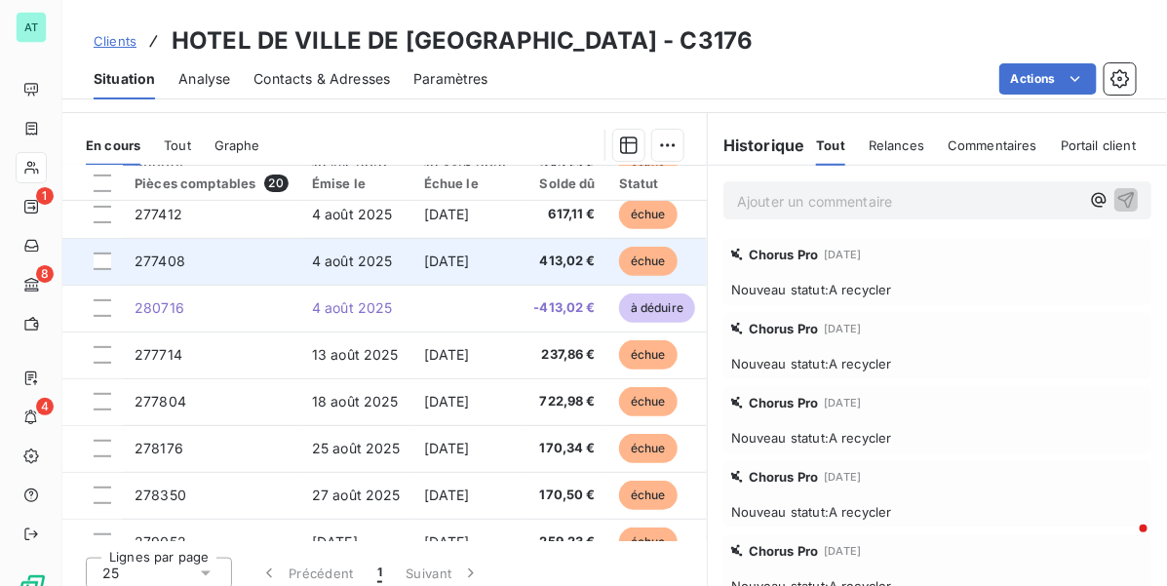
click at [566, 251] on span "413,02 €" at bounding box center [564, 260] width 61 height 19
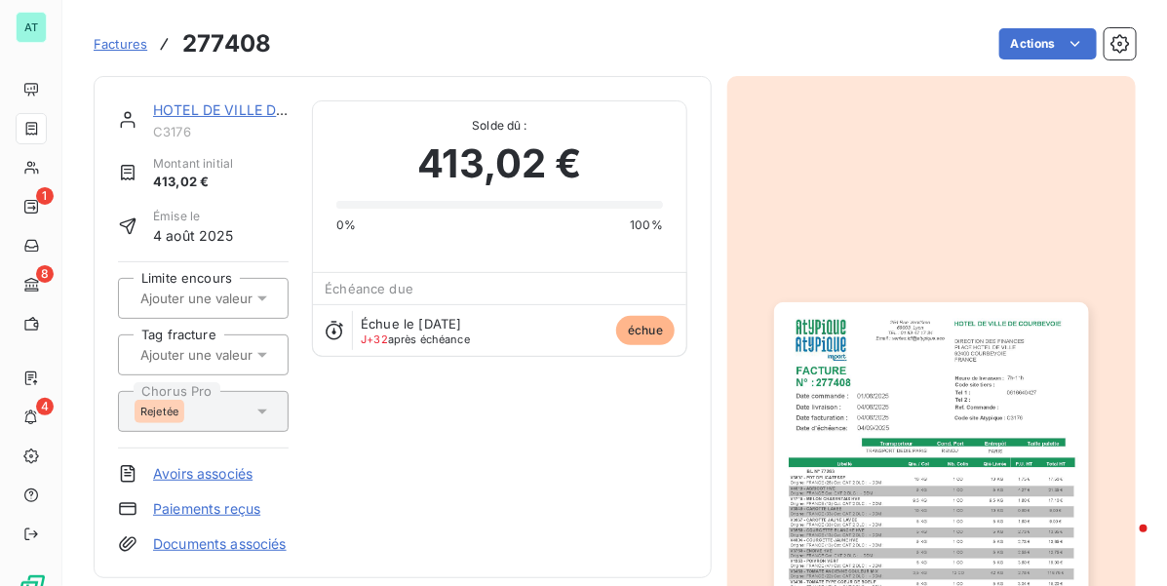
click at [206, 479] on link "Avoirs associés" at bounding box center [202, 473] width 99 height 19
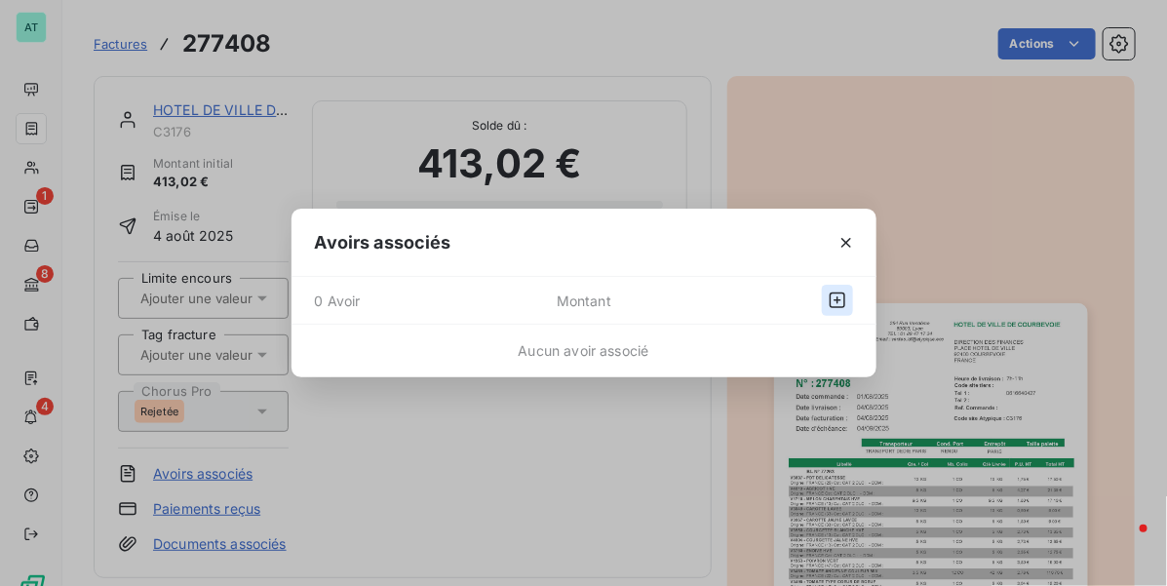
click at [830, 303] on icon "button" at bounding box center [838, 300] width 16 height 16
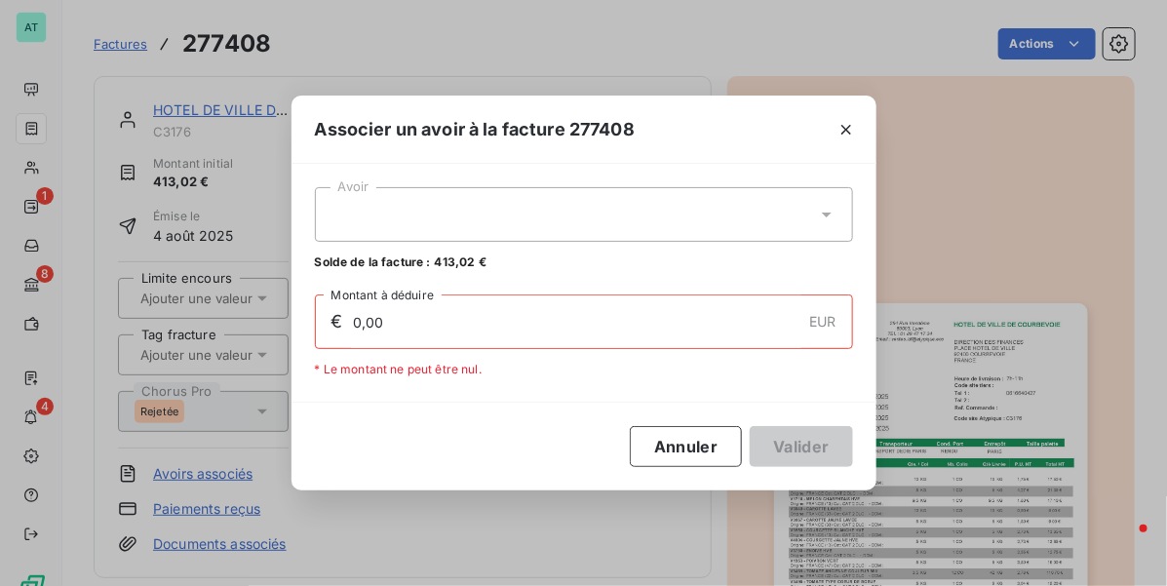
drag, startPoint x: 565, startPoint y: 217, endPoint x: 597, endPoint y: 241, distance: 39.0
click at [568, 215] on div at bounding box center [584, 214] width 538 height 55
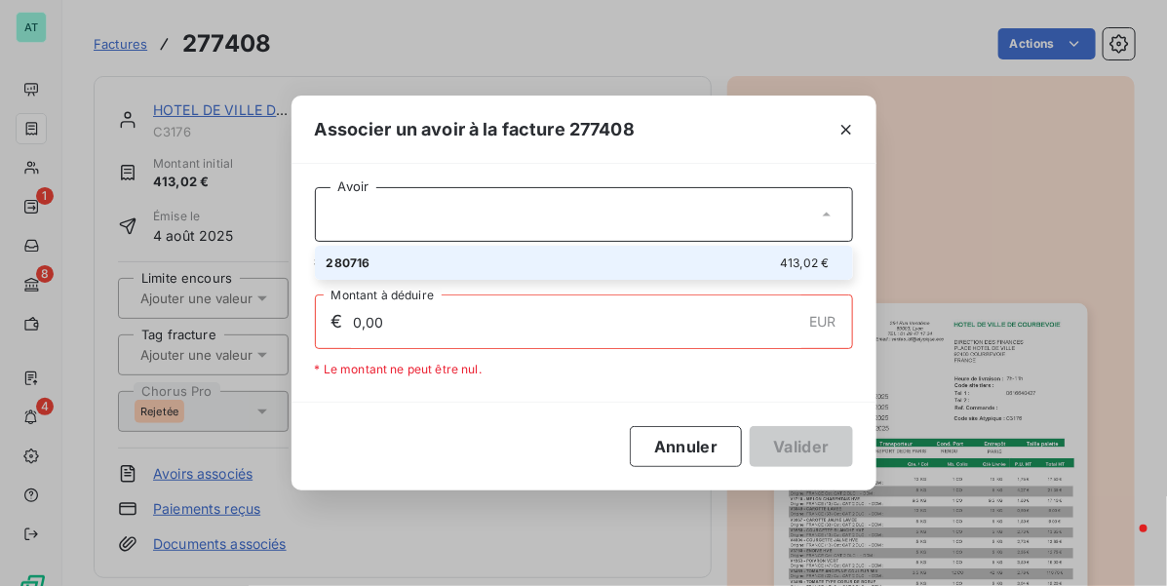
drag, startPoint x: 577, startPoint y: 259, endPoint x: 825, endPoint y: 312, distance: 253.1
click at [581, 259] on div "280716 413,02 €" at bounding box center [584, 262] width 515 height 19
type input "413,02"
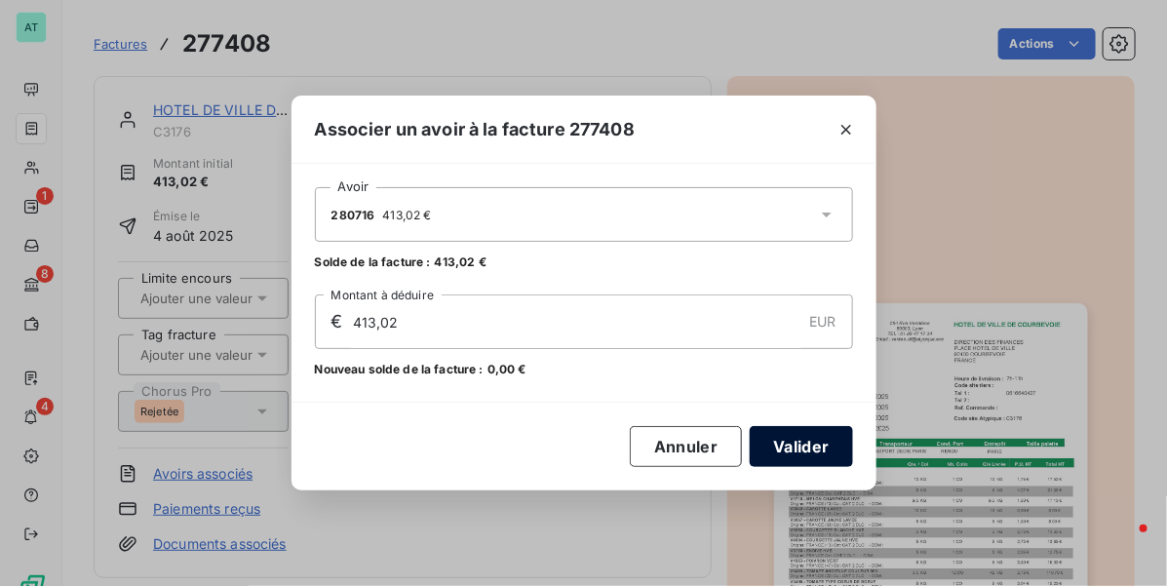
click at [786, 441] on button "Valider" at bounding box center [801, 446] width 102 height 41
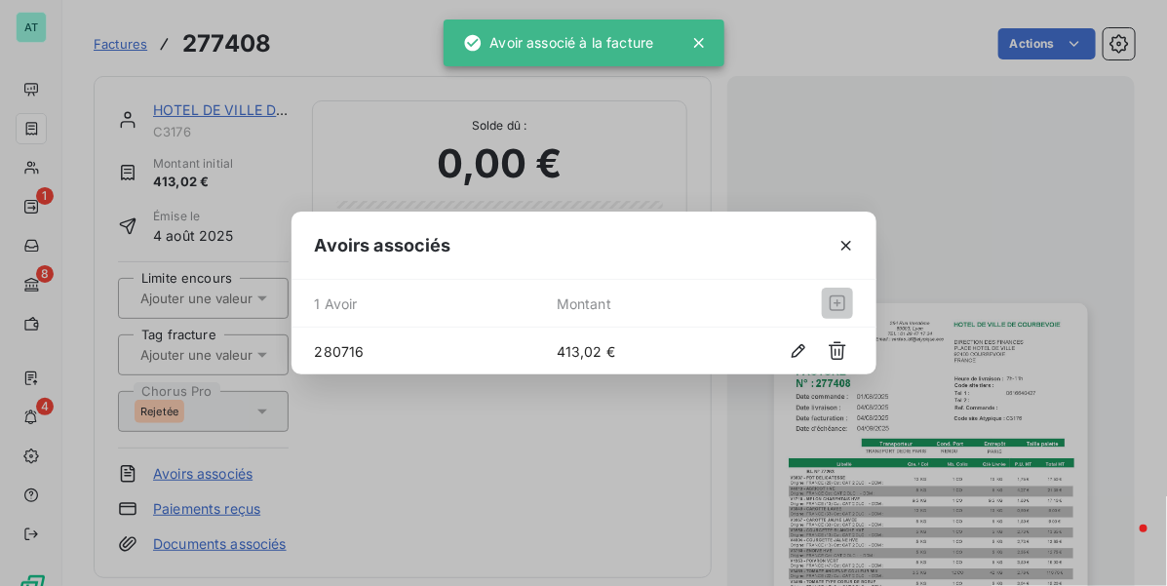
drag, startPoint x: 559, startPoint y: 432, endPoint x: 548, endPoint y: 420, distance: 15.9
click at [559, 434] on div "Avoirs associés 1 Avoir Montant 280716 413,02 €" at bounding box center [583, 293] width 1167 height 586
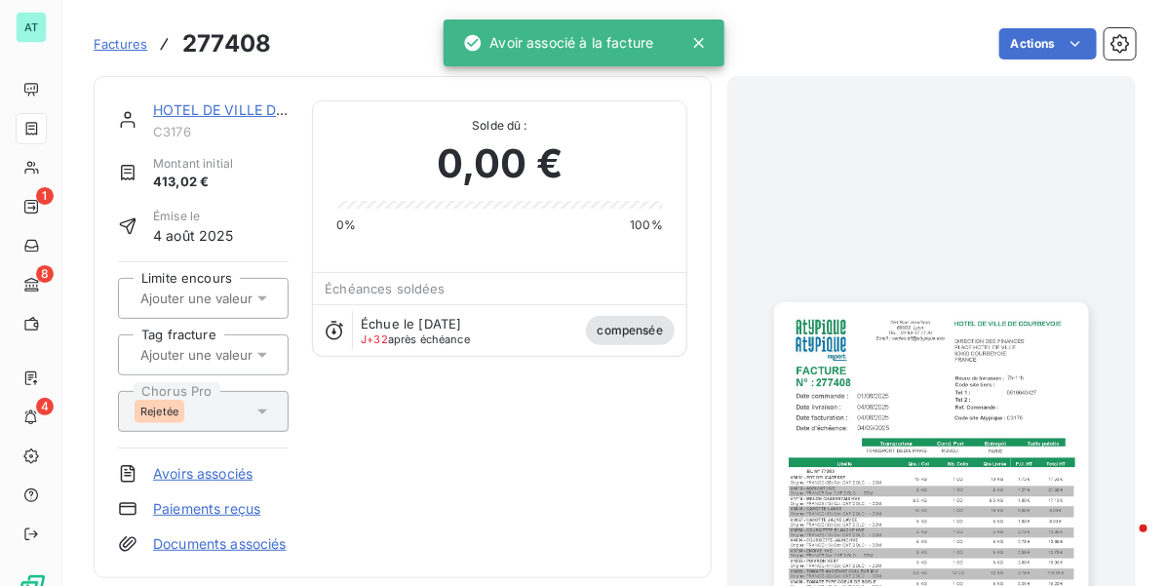
drag, startPoint x: 554, startPoint y: 401, endPoint x: 557, endPoint y: 387, distance: 14.0
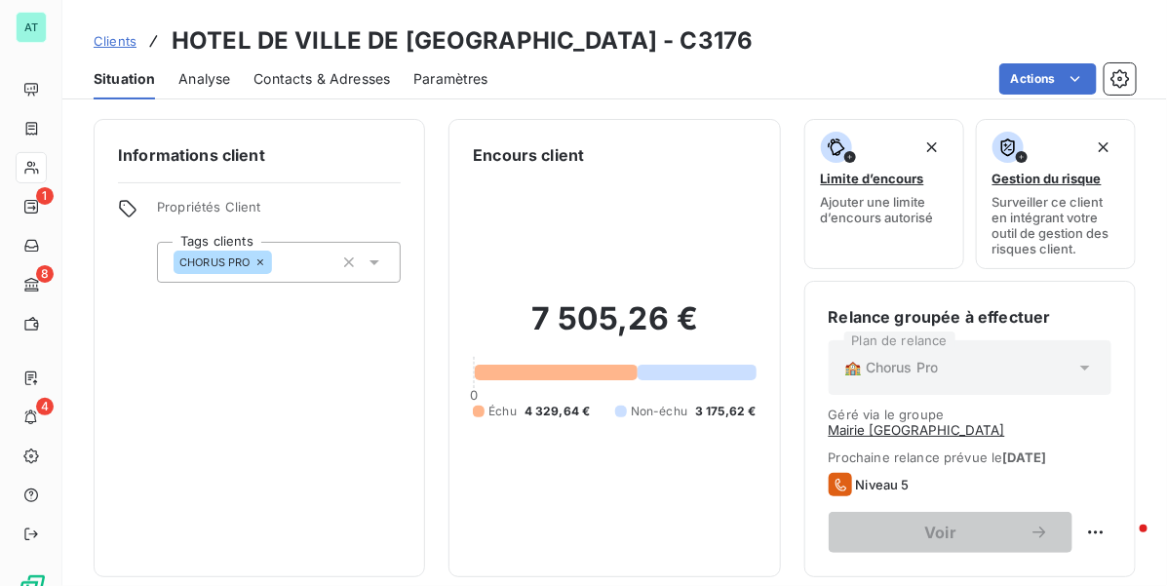
click at [991, 422] on button "Mairie [GEOGRAPHIC_DATA]" at bounding box center [917, 430] width 176 height 16
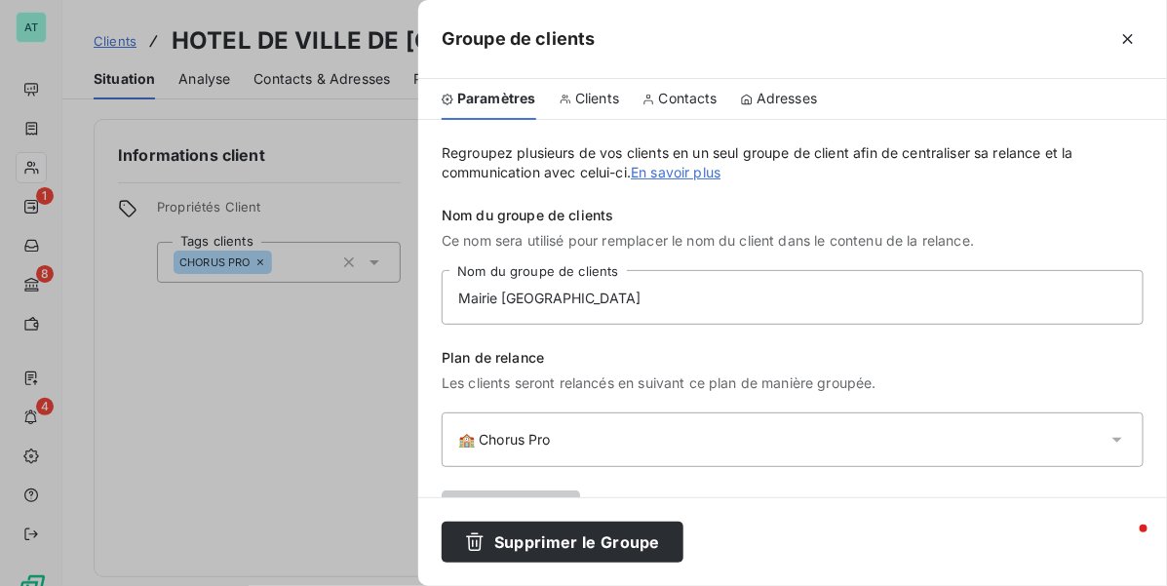
click at [621, 100] on div "Paramètres Clients Contacts Adresses" at bounding box center [792, 99] width 749 height 41
click at [607, 100] on span "Clients" at bounding box center [597, 98] width 44 height 19
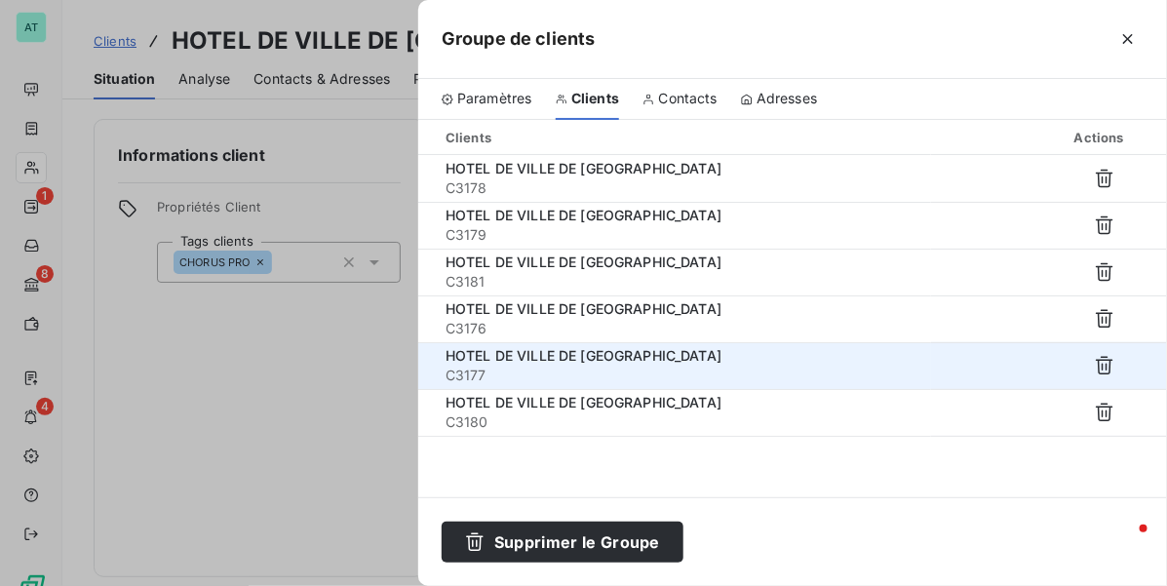
click at [705, 353] on div "HOTEL DE VILLE DE [GEOGRAPHIC_DATA]" at bounding box center [680, 355] width 470 height 19
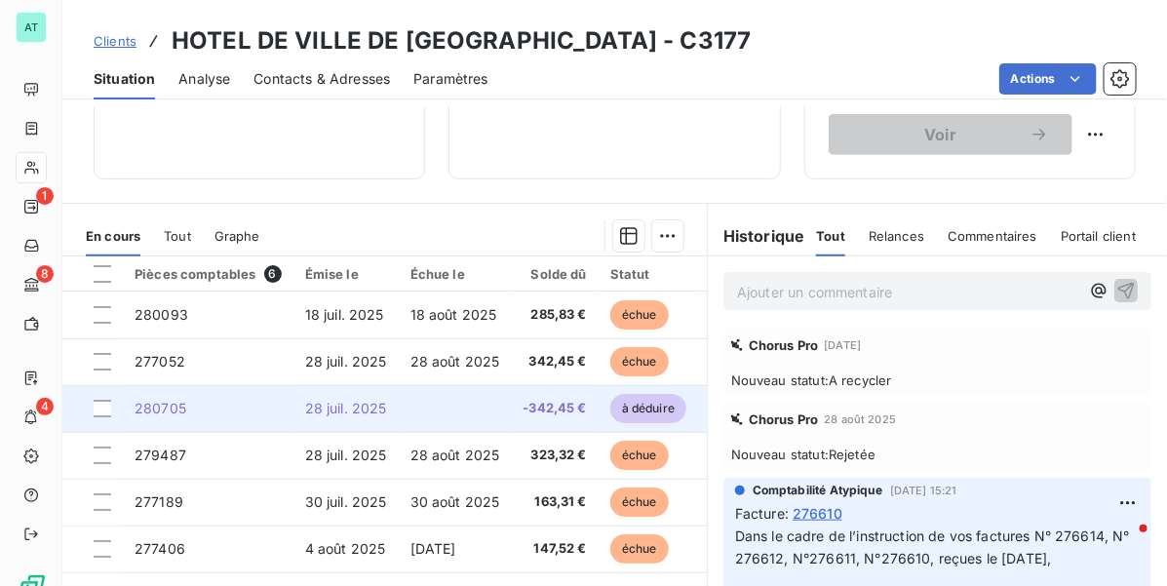
scroll to position [487, 0]
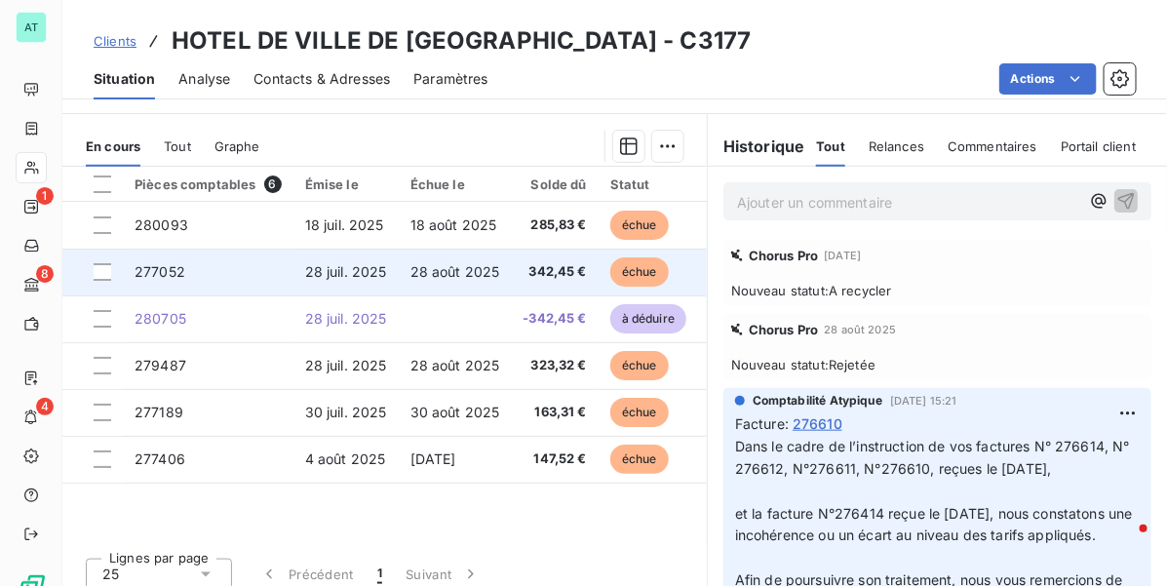
click at [476, 263] on span "28 août 2025" at bounding box center [455, 271] width 90 height 17
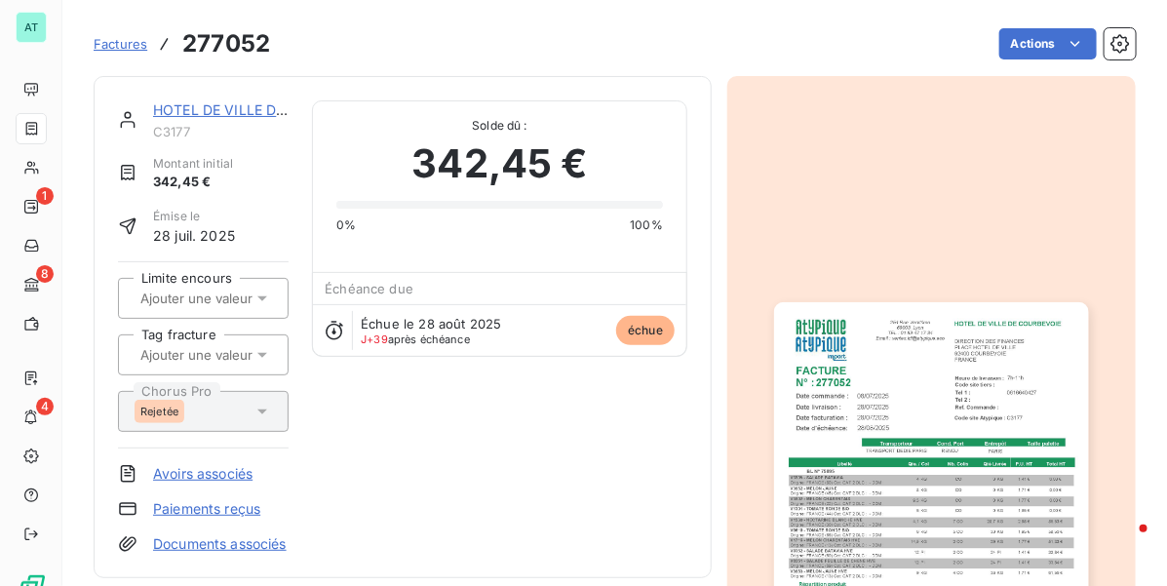
click at [219, 479] on link "Avoirs associés" at bounding box center [202, 473] width 99 height 19
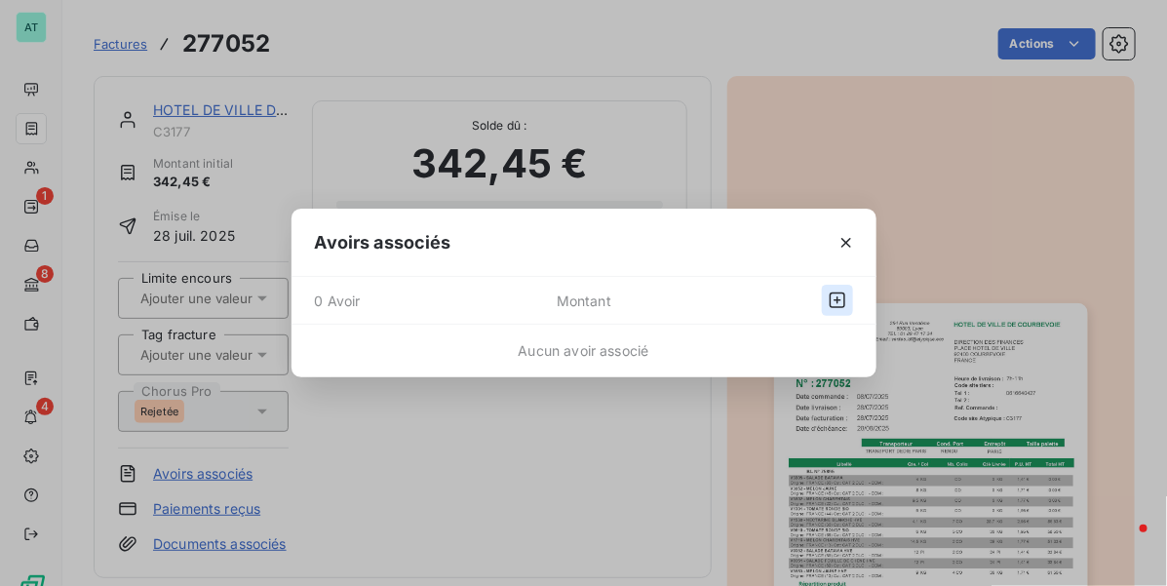
click at [822, 295] on button "button" at bounding box center [837, 300] width 31 height 31
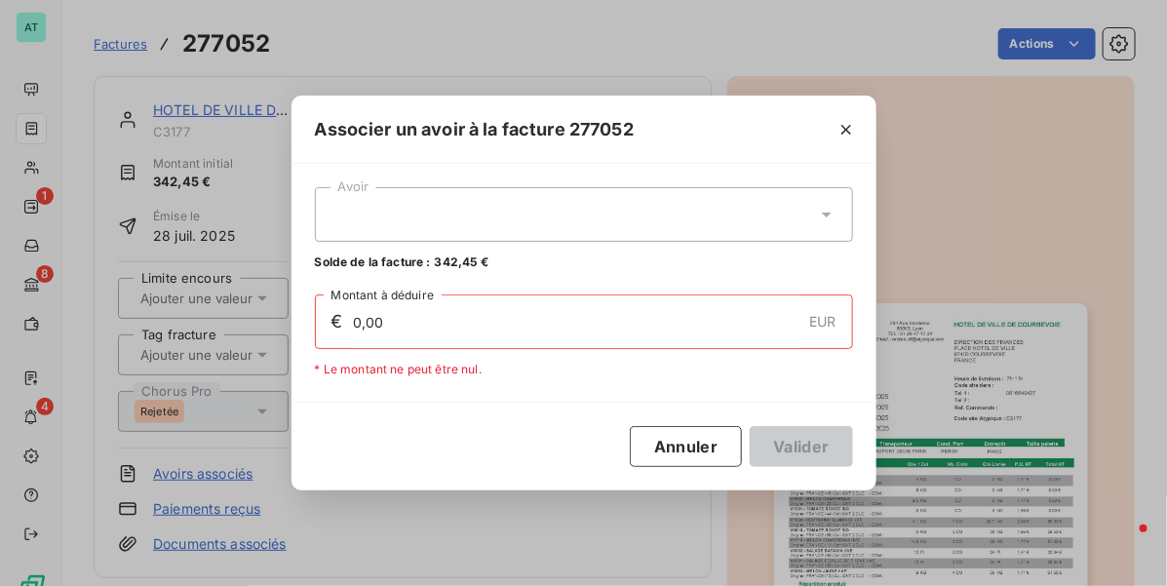
click at [678, 220] on div at bounding box center [584, 214] width 538 height 55
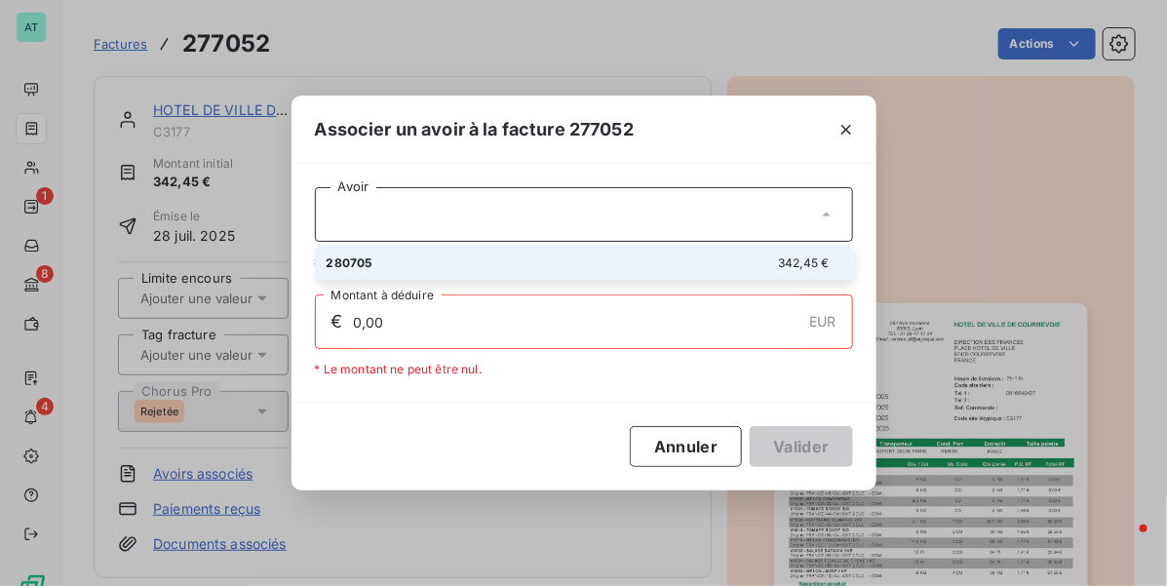
click at [636, 264] on div "280705 342,45 €" at bounding box center [584, 262] width 515 height 19
type input "342,45"
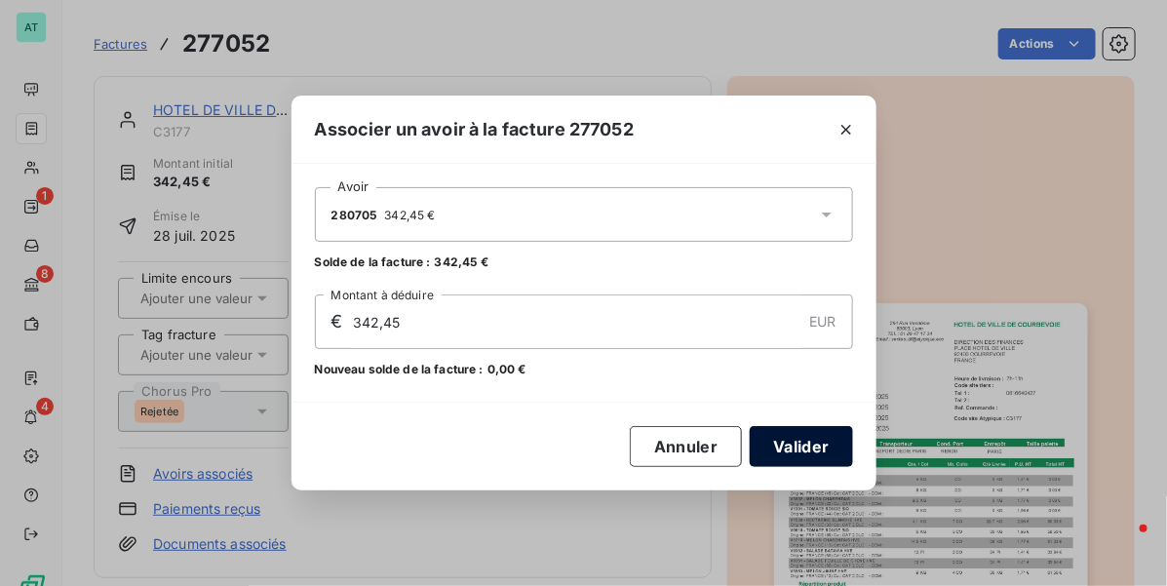
click at [814, 446] on button "Valider" at bounding box center [801, 446] width 102 height 41
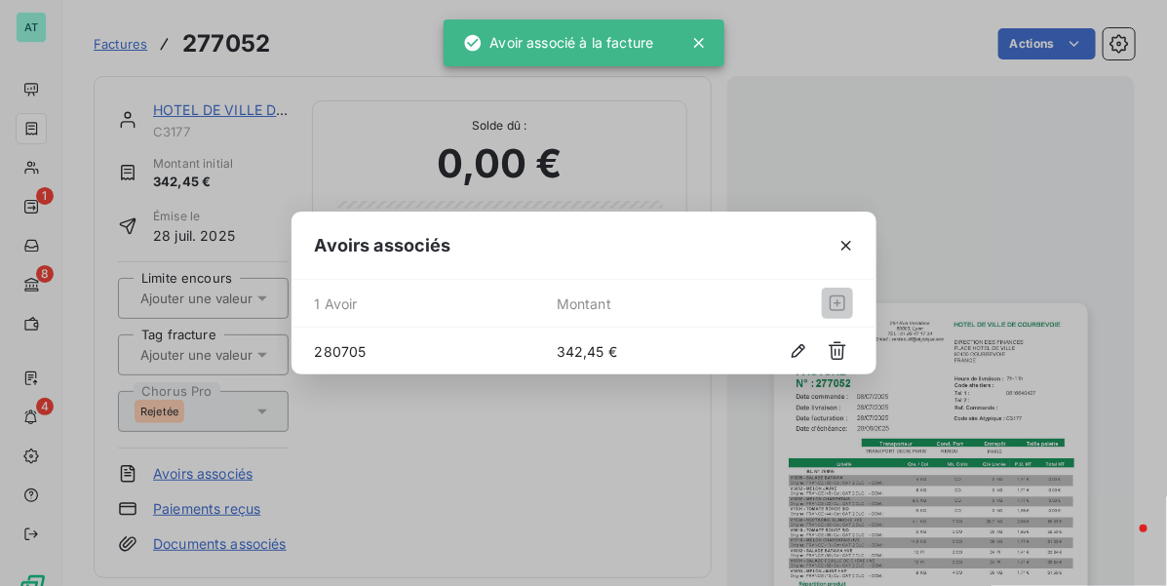
click at [622, 439] on div "Avoirs associés 1 Avoir Montant 280705 342,45 €" at bounding box center [583, 293] width 1167 height 586
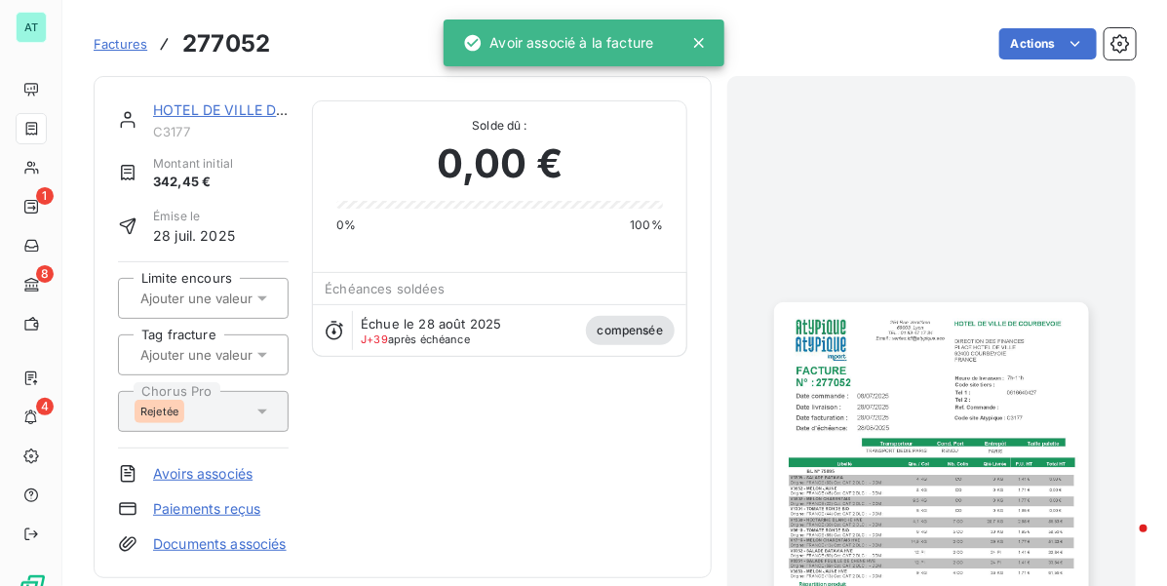
drag, startPoint x: 609, startPoint y: 431, endPoint x: 595, endPoint y: 411, distance: 24.4
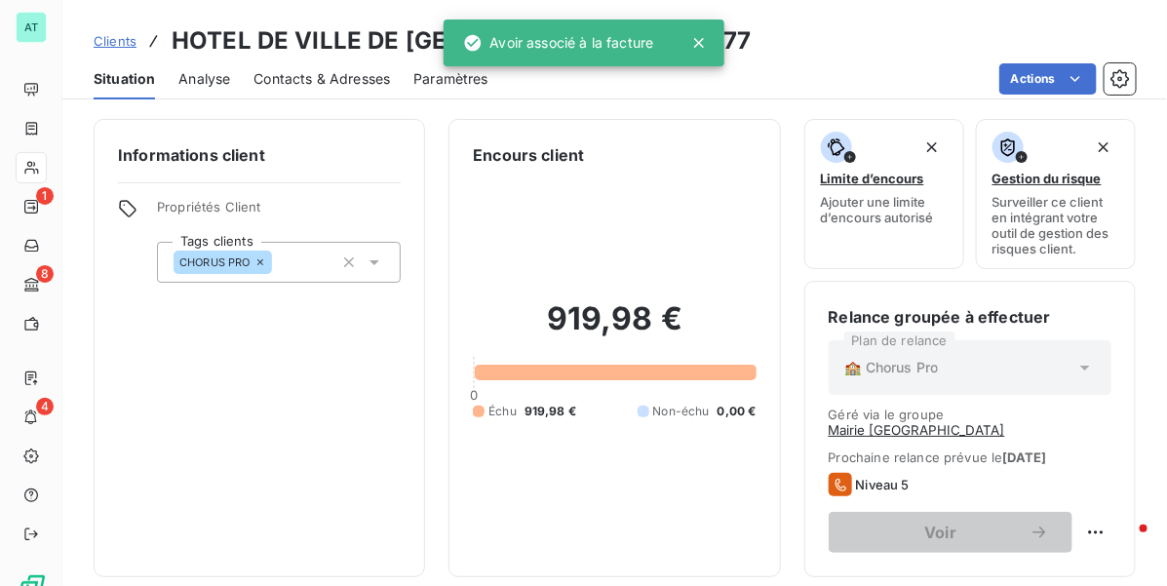
drag, startPoint x: 586, startPoint y: 298, endPoint x: 542, endPoint y: 299, distance: 43.9
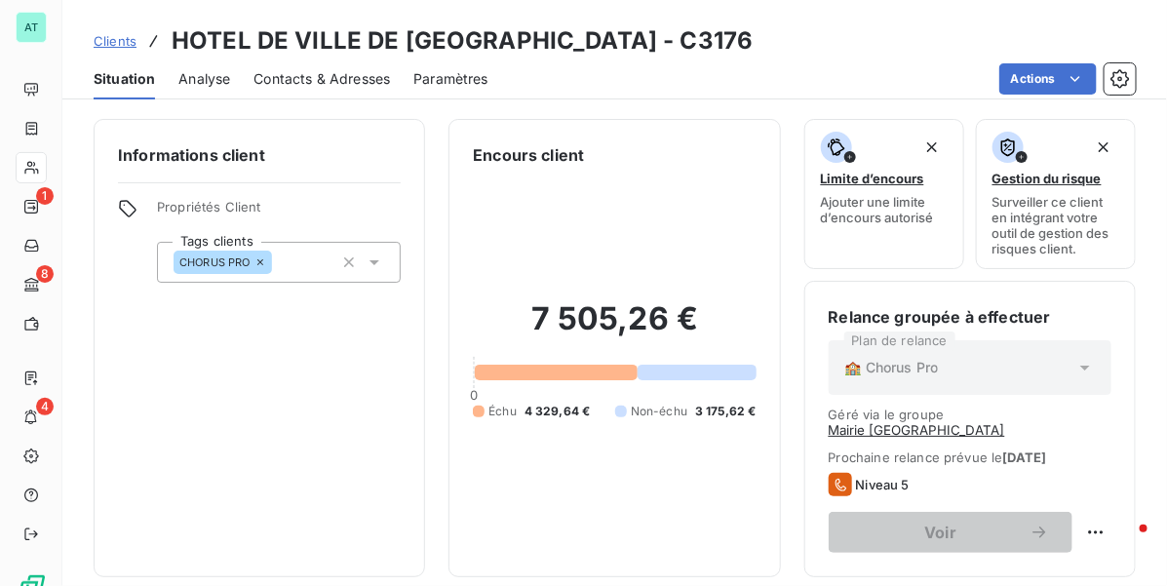
click at [616, 226] on div "7 505,26 € 0 Échu 4 329,64 € Non-échu 3 175,62 €" at bounding box center [614, 360] width 283 height 386
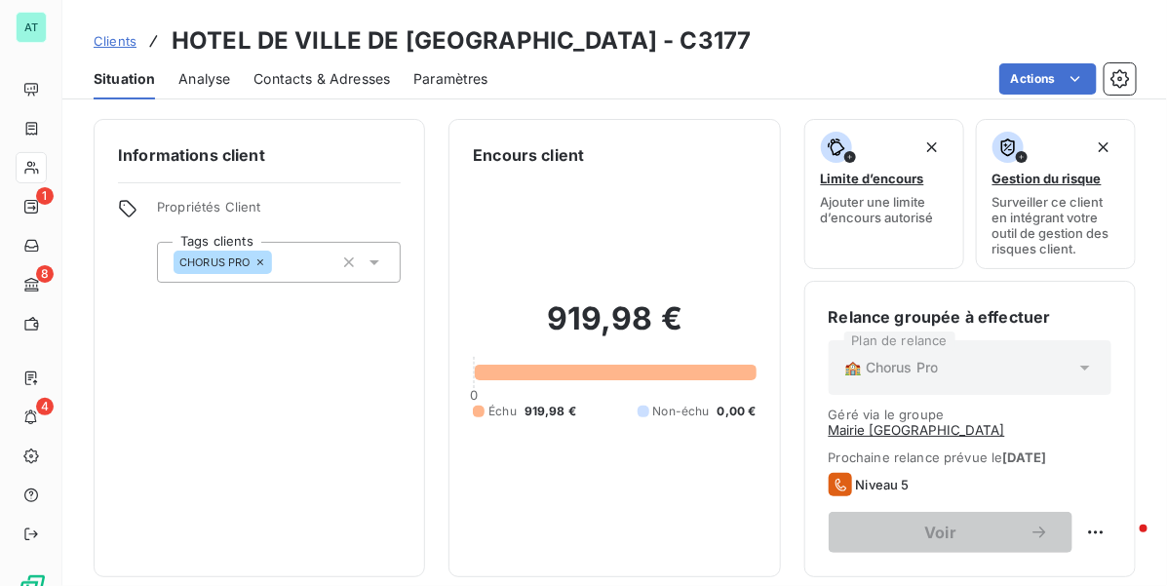
click at [1005, 422] on button "Mairie [GEOGRAPHIC_DATA]" at bounding box center [917, 430] width 176 height 16
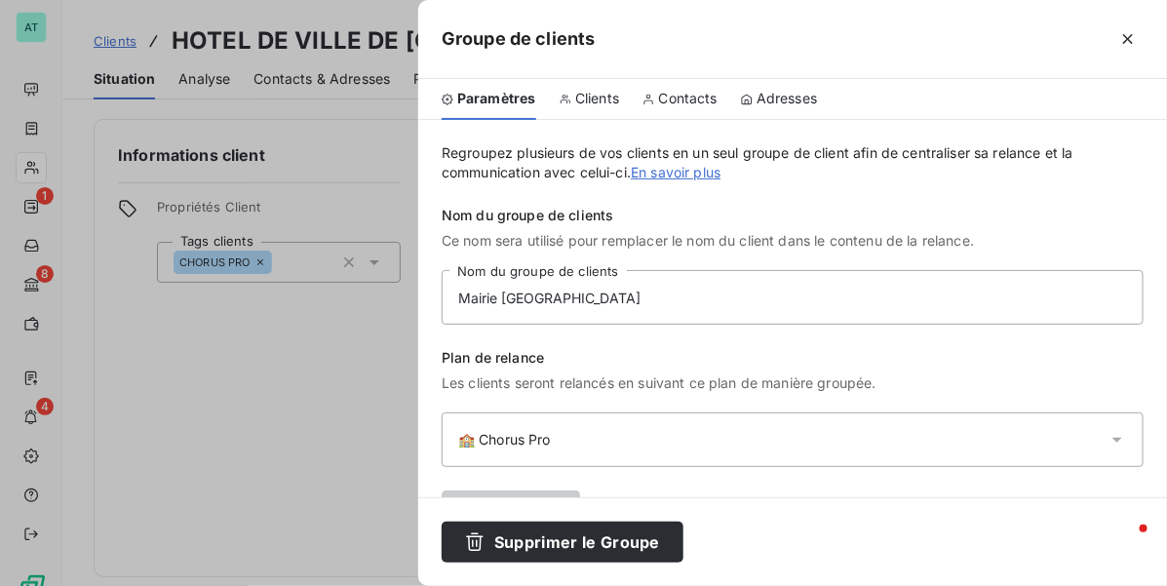
drag, startPoint x: 698, startPoint y: 100, endPoint x: 678, endPoint y: 103, distance: 19.7
click at [697, 100] on span "Contacts" at bounding box center [688, 98] width 58 height 19
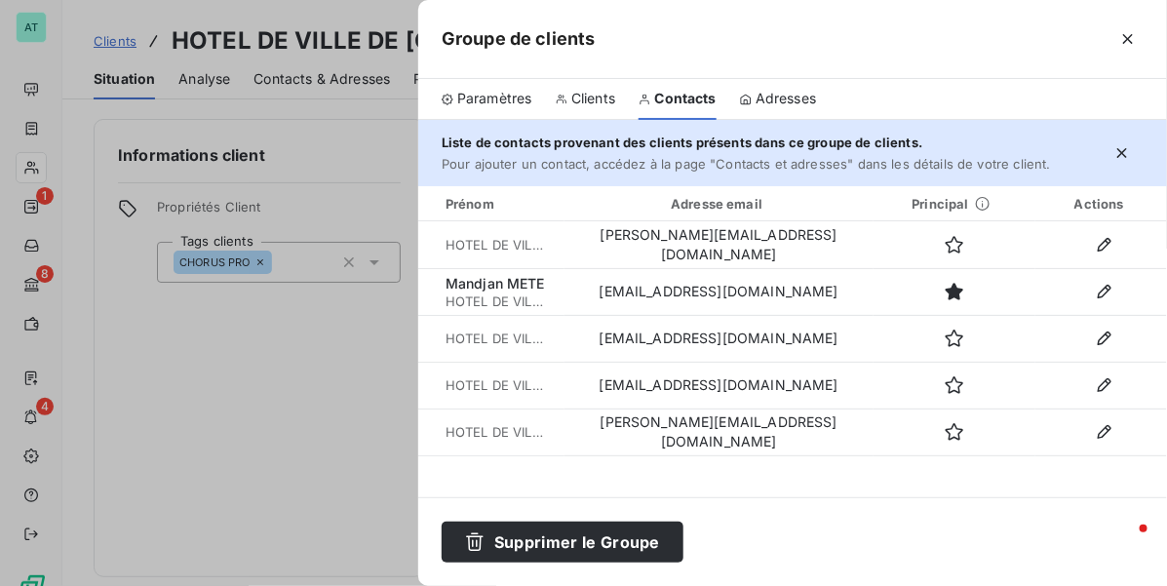
click at [601, 108] on span "Clients" at bounding box center [593, 98] width 44 height 19
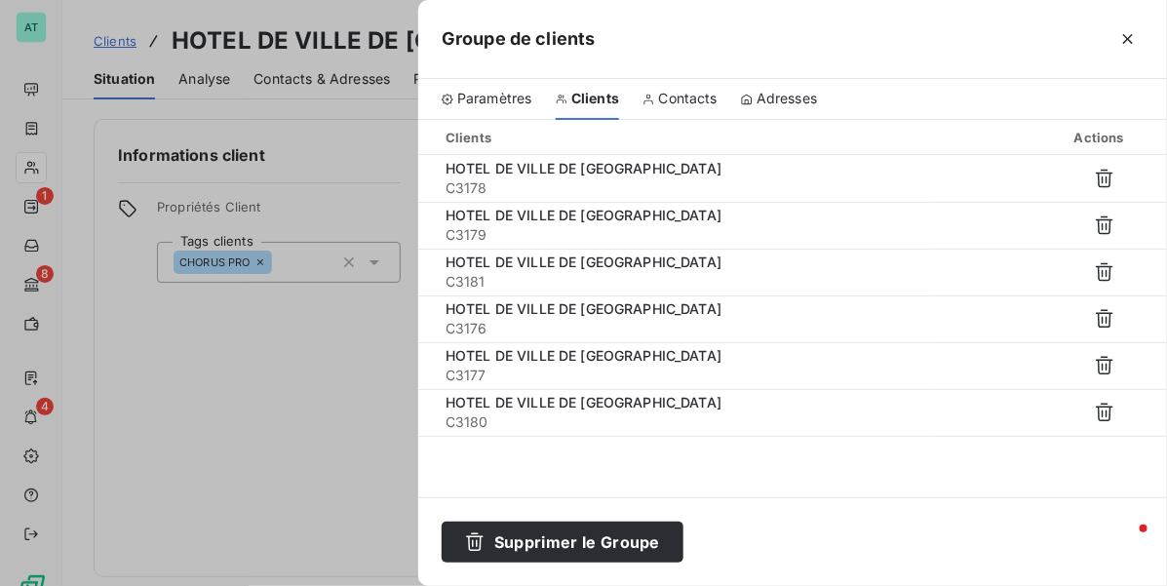
click at [303, 391] on div at bounding box center [583, 293] width 1167 height 586
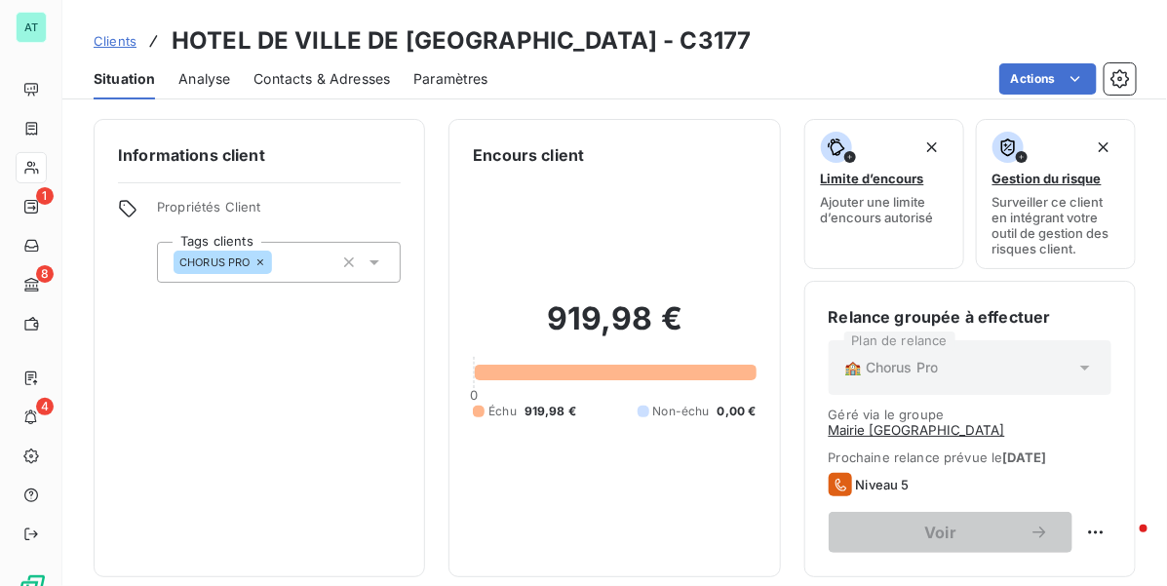
click at [1005, 422] on button "Mairie [GEOGRAPHIC_DATA]" at bounding box center [917, 430] width 176 height 16
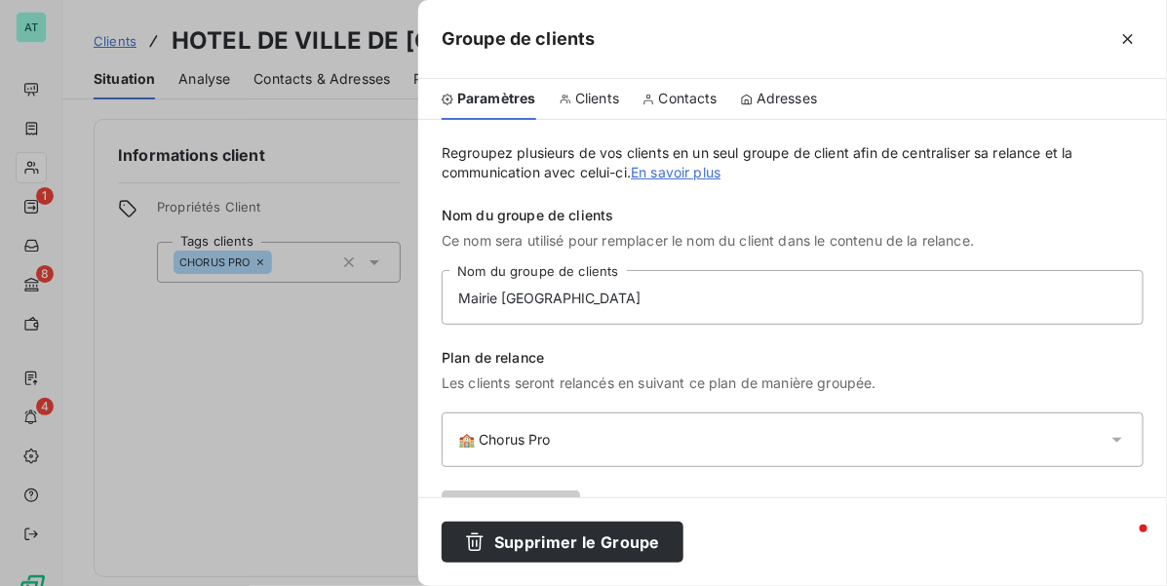
click at [599, 107] on span "Clients" at bounding box center [597, 98] width 44 height 19
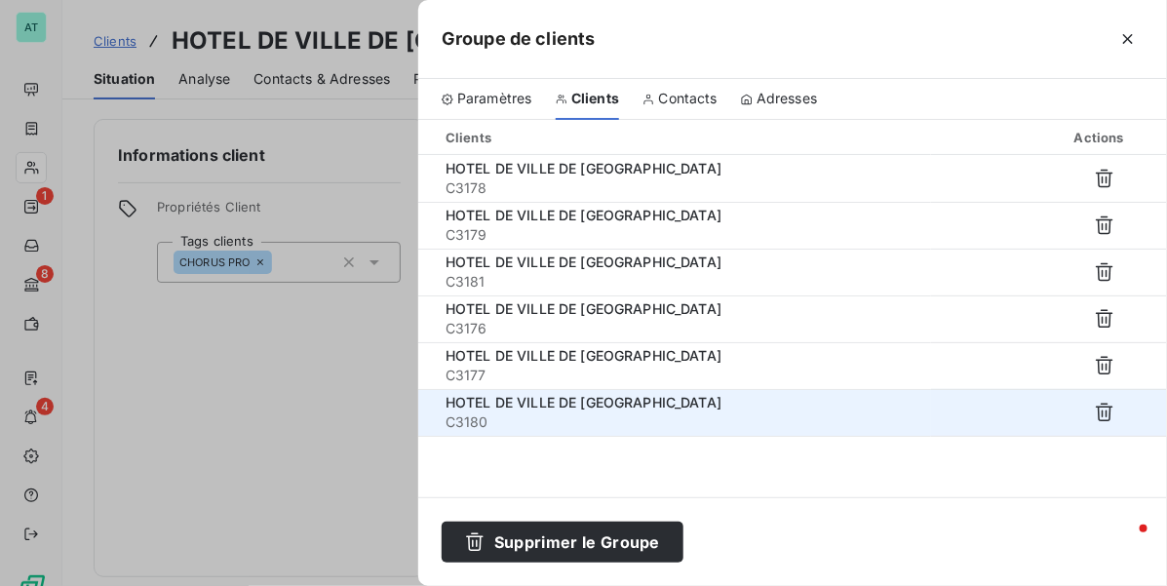
click at [636, 405] on span "HOTEL DE VILLE DE [GEOGRAPHIC_DATA]" at bounding box center [583, 402] width 276 height 17
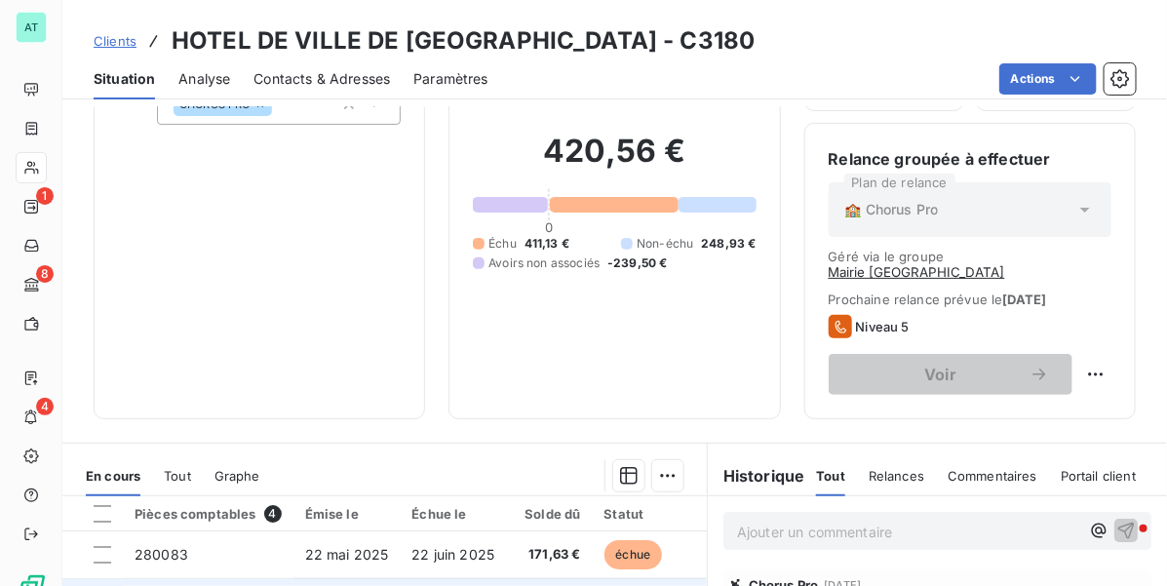
scroll to position [488, 0]
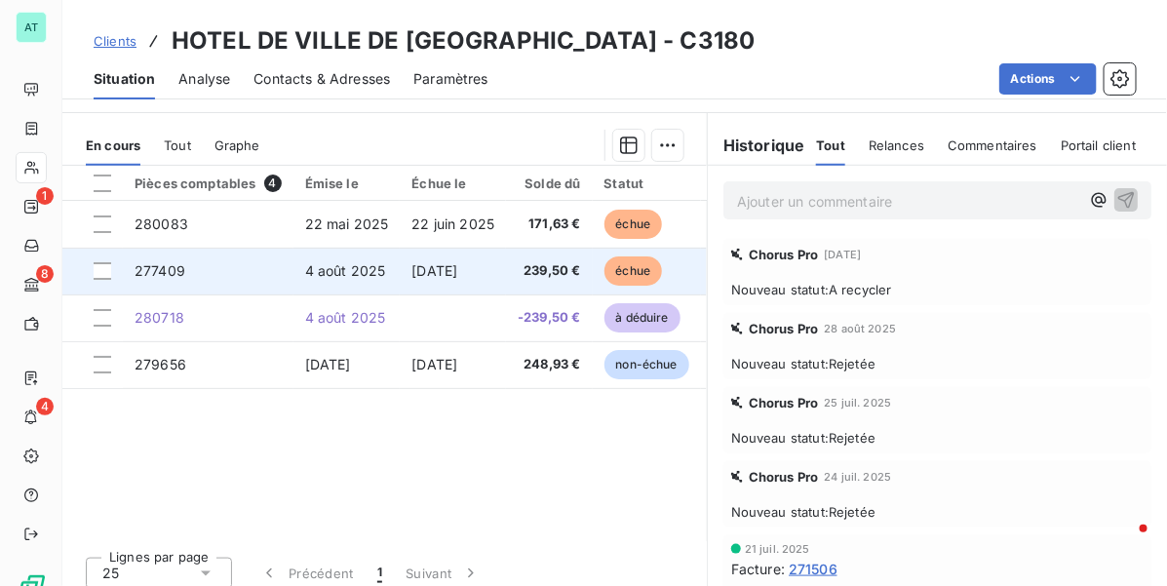
click at [537, 268] on td "239,50 €" at bounding box center [549, 271] width 86 height 47
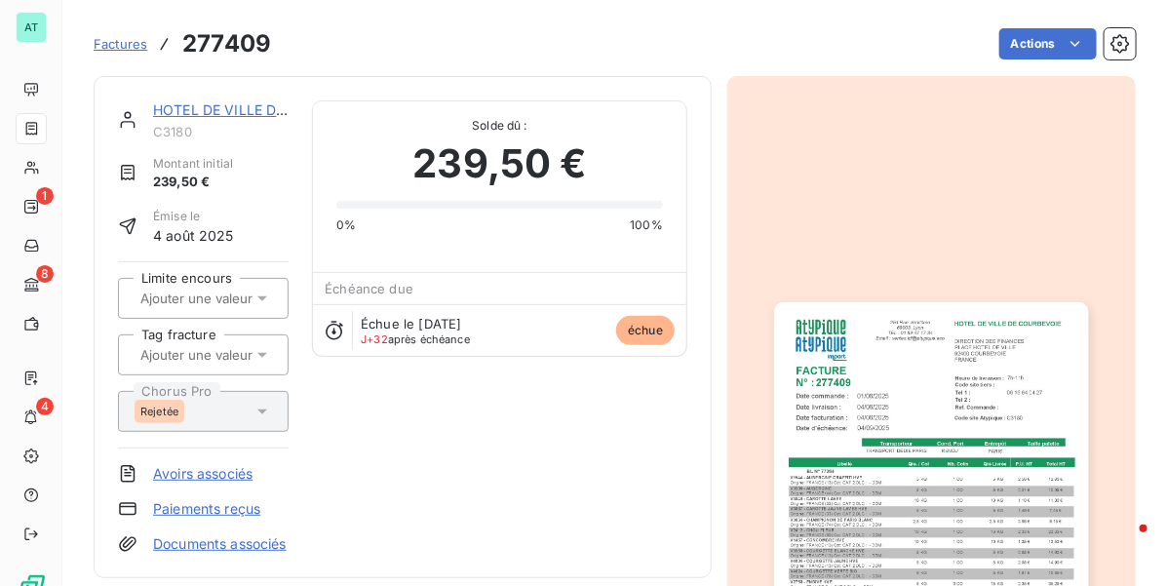
click at [222, 475] on link "Avoirs associés" at bounding box center [202, 473] width 99 height 19
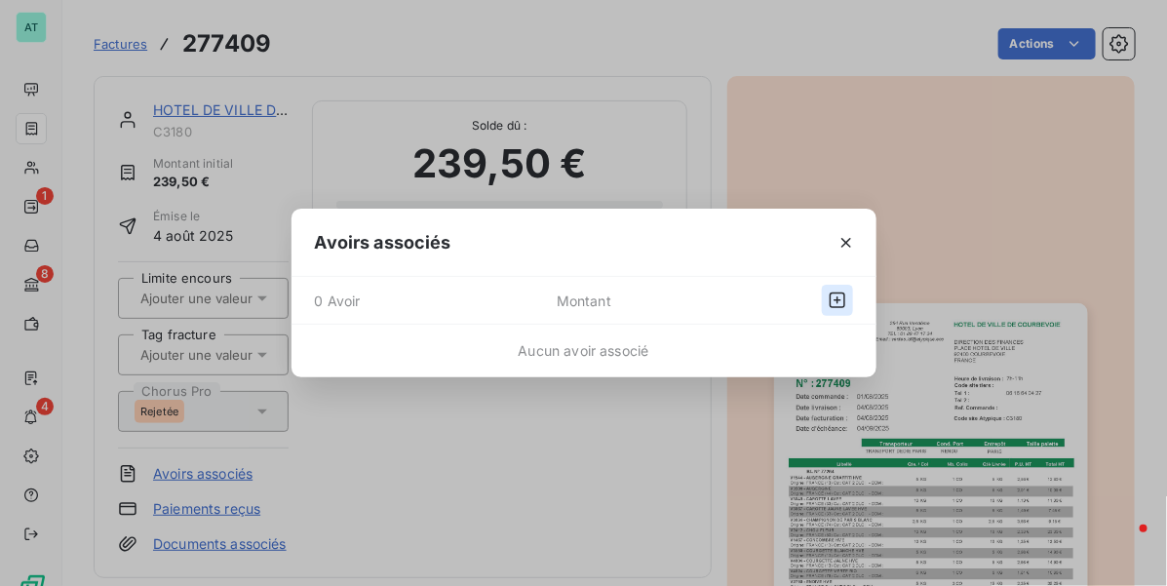
click at [848, 300] on button "button" at bounding box center [837, 300] width 31 height 31
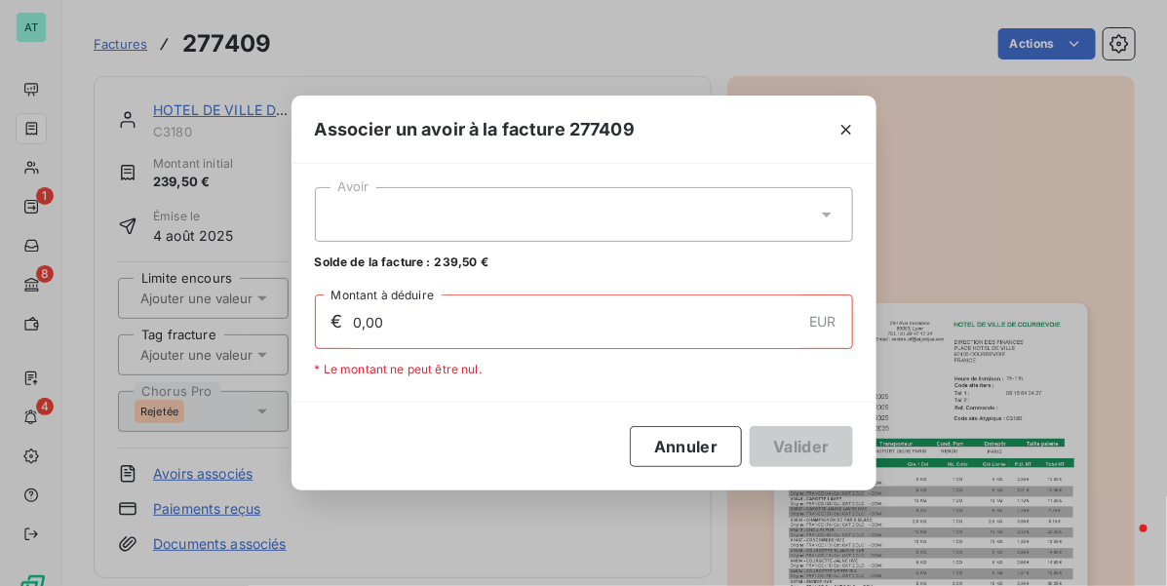
drag, startPoint x: 522, startPoint y: 222, endPoint x: 527, endPoint y: 239, distance: 17.3
click at [524, 220] on div at bounding box center [584, 214] width 538 height 55
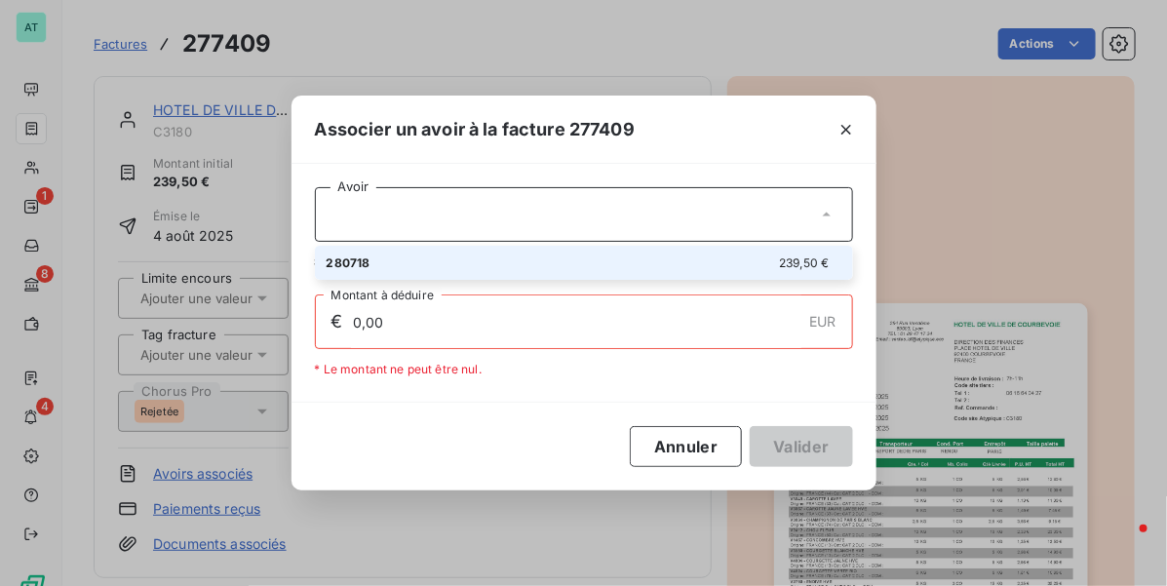
click at [548, 265] on div "280718 239,50 €" at bounding box center [584, 262] width 515 height 19
type input "239,50"
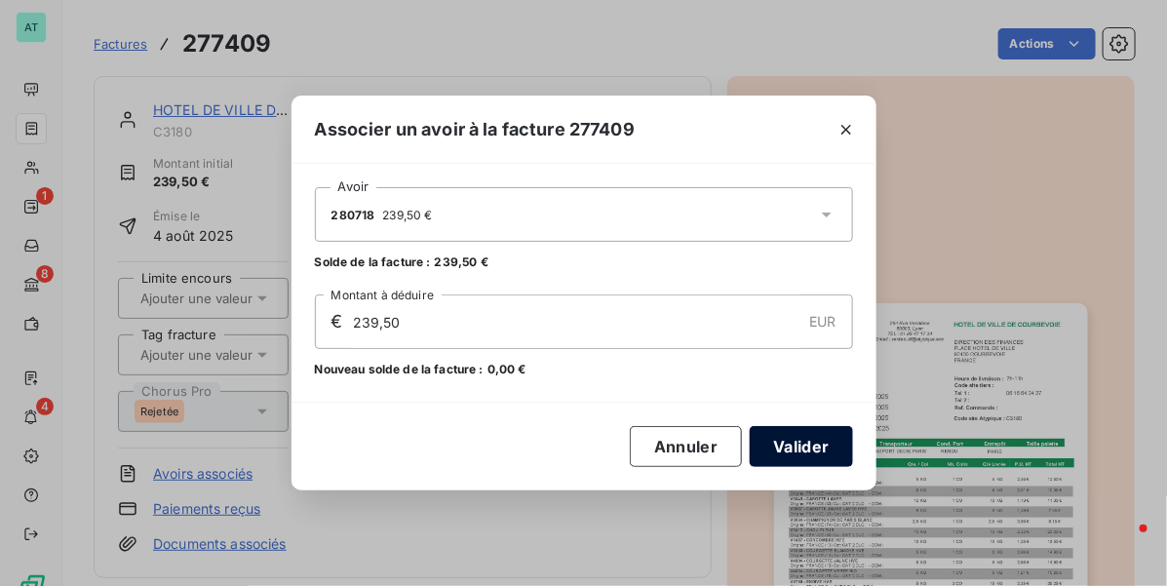
click at [799, 450] on button "Valider" at bounding box center [801, 446] width 102 height 41
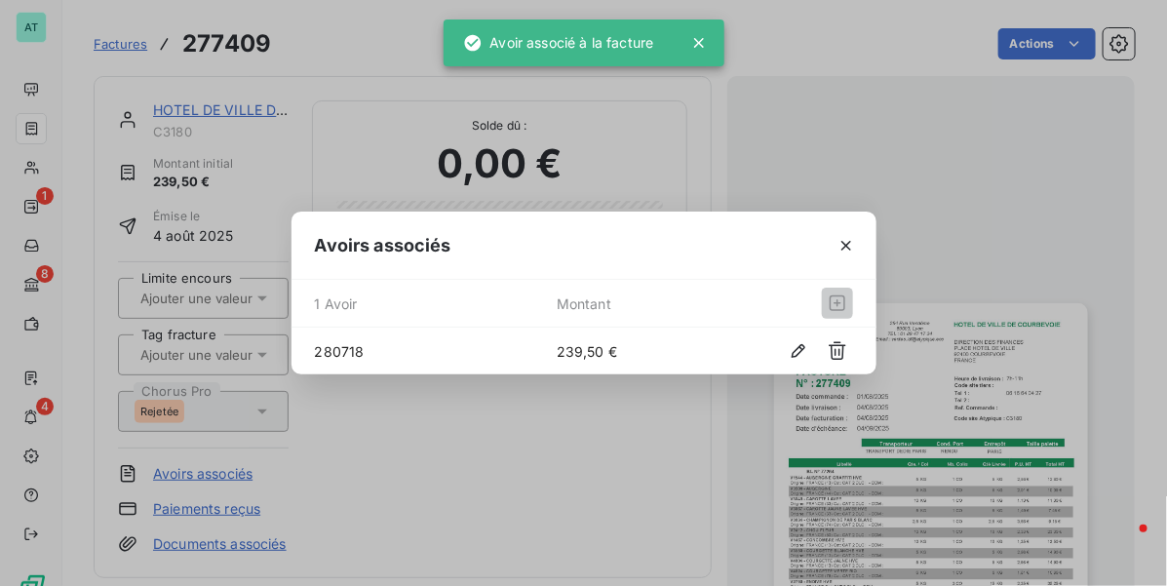
click at [492, 405] on div "Avoirs associés 1 Avoir Montant 280718 239,50 €" at bounding box center [583, 293] width 1167 height 586
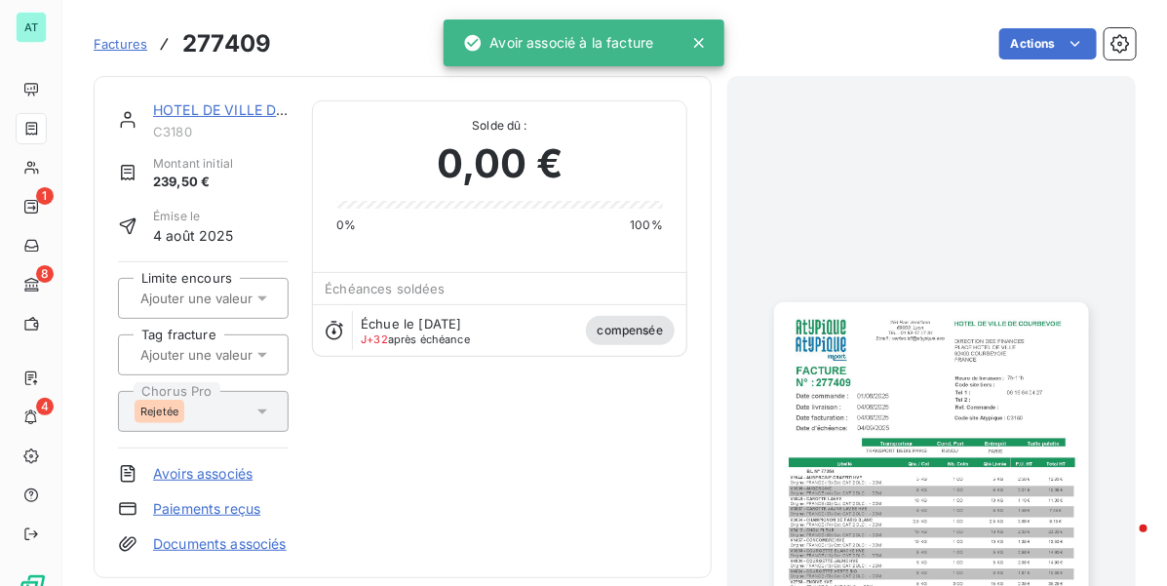
drag, startPoint x: 499, startPoint y: 334, endPoint x: 495, endPoint y: 279, distance: 55.7
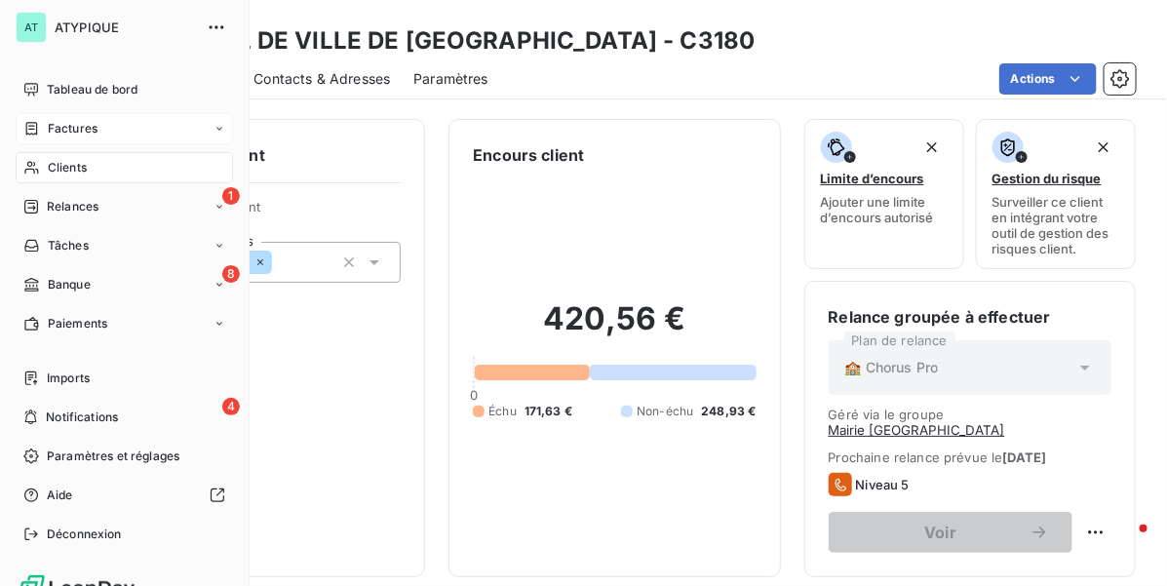
click at [118, 133] on div "Factures" at bounding box center [124, 128] width 217 height 31
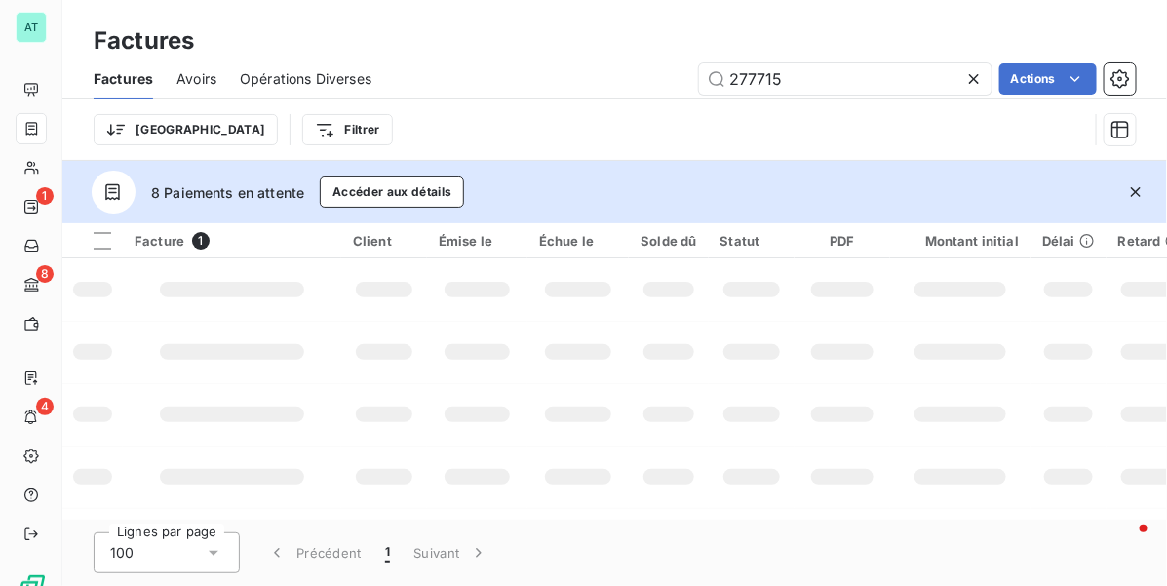
drag, startPoint x: 197, startPoint y: 85, endPoint x: 247, endPoint y: 88, distance: 49.8
click at [198, 85] on span "Avoirs" at bounding box center [196, 78] width 40 height 19
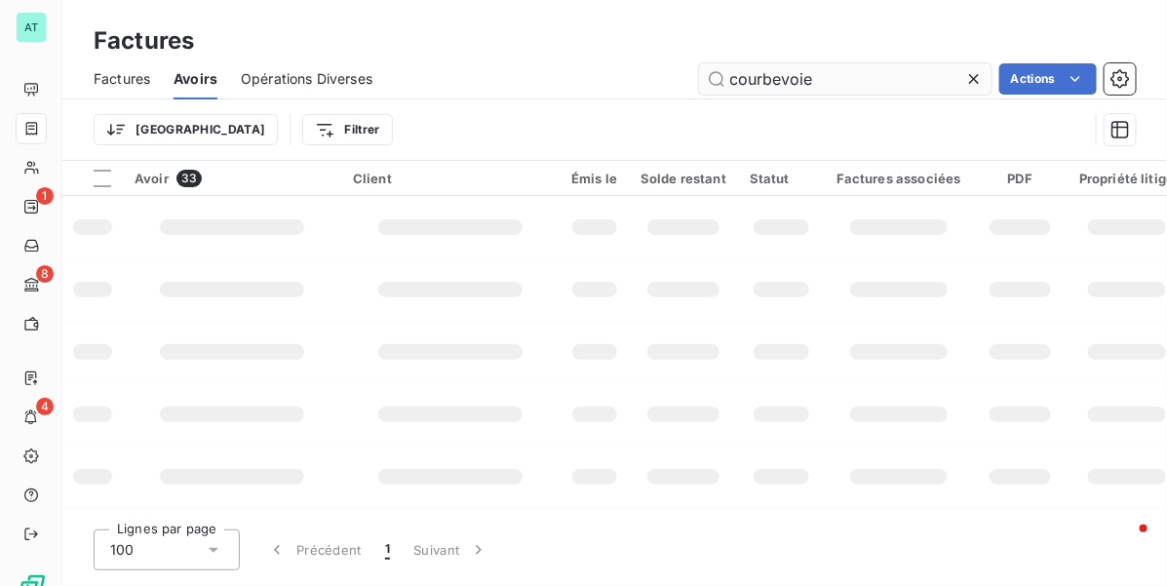
click at [836, 79] on input "courbevoie" at bounding box center [845, 78] width 292 height 31
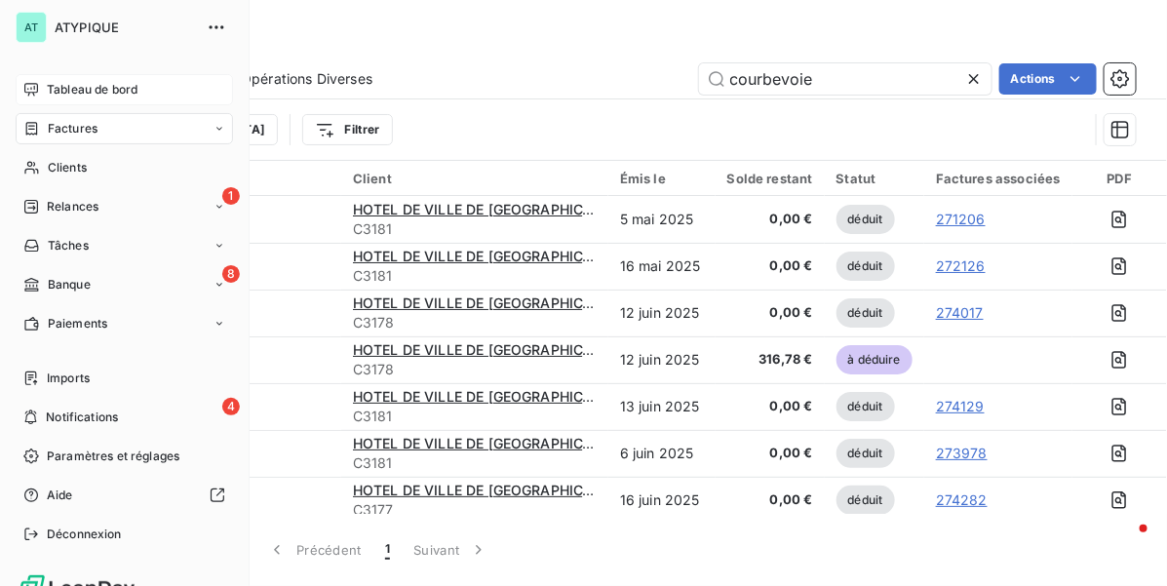
click at [76, 93] on span "Tableau de bord" at bounding box center [92, 90] width 91 height 18
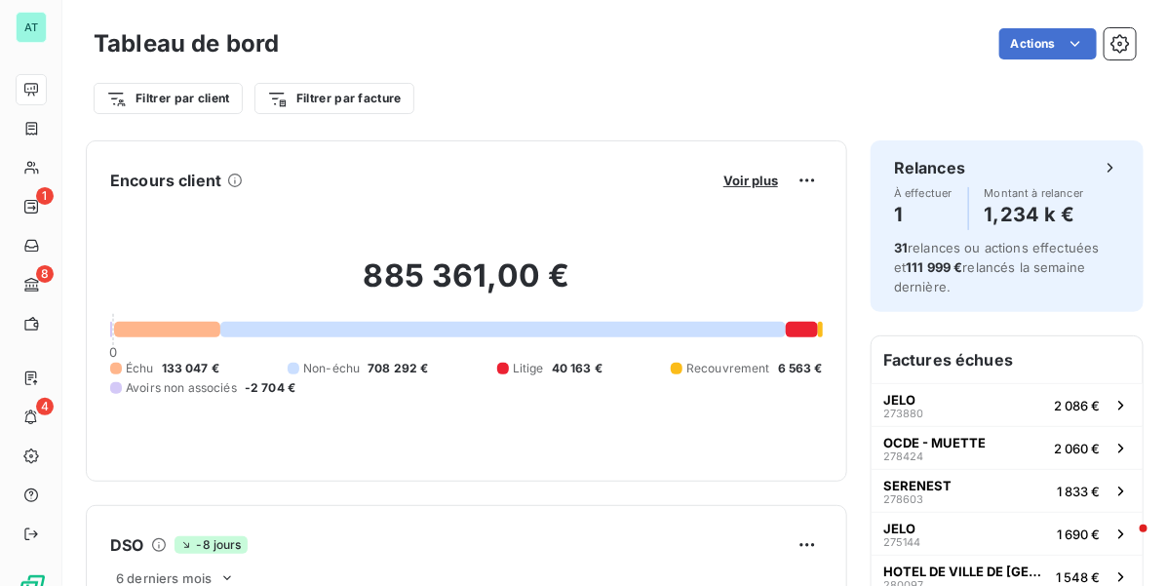
click at [727, 91] on div "Filtrer par client Filtrer par facture" at bounding box center [615, 98] width 1042 height 37
click at [733, 174] on span "Voir plus" at bounding box center [750, 181] width 55 height 16
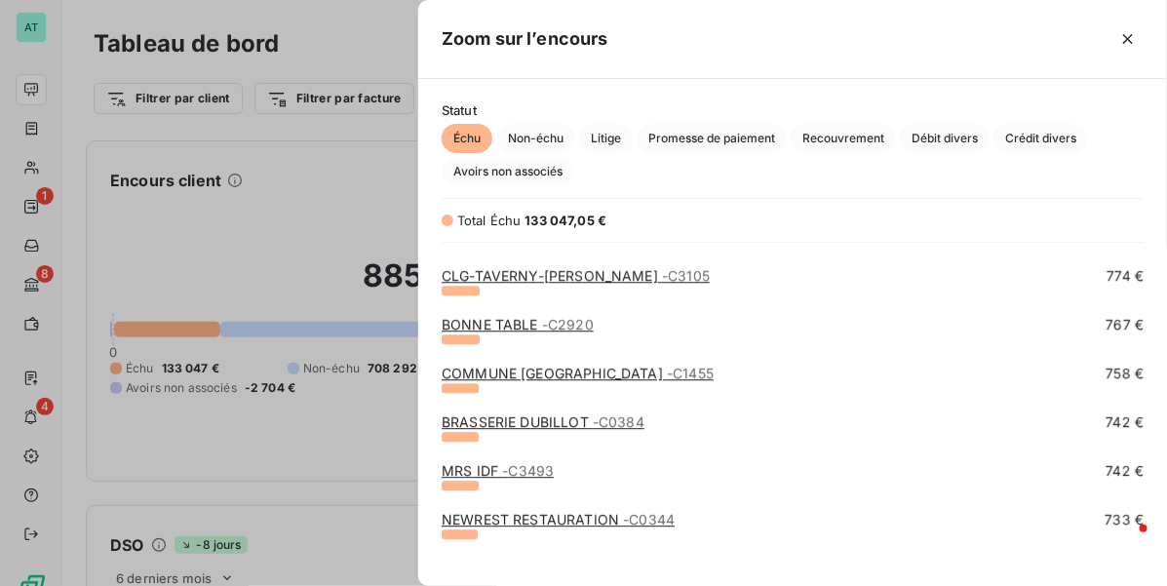
scroll to position [2437, 0]
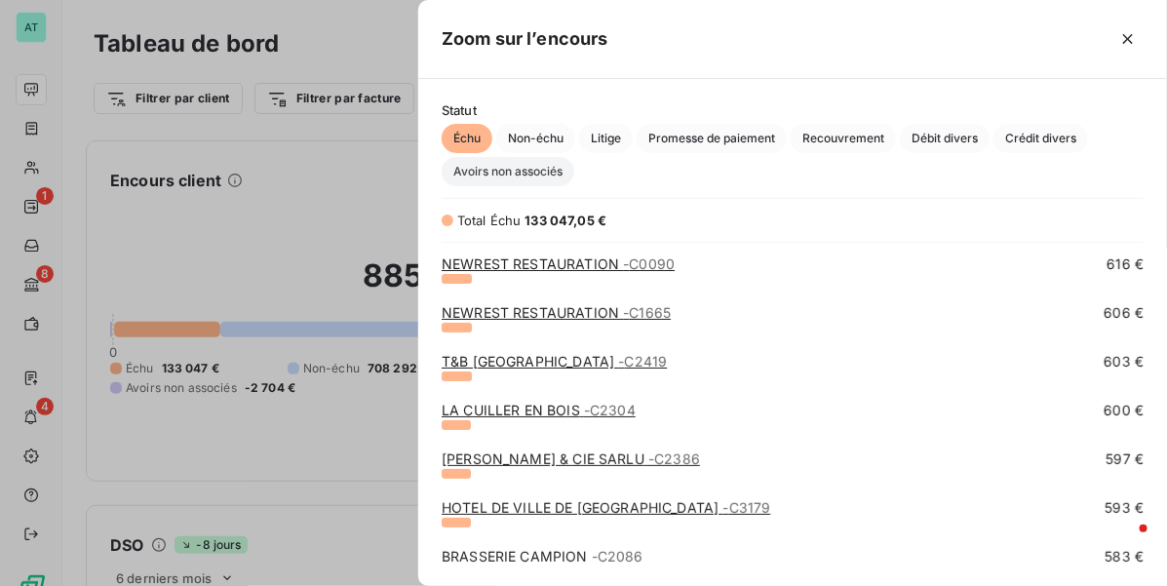
click at [539, 177] on span "Avoirs non associés" at bounding box center [508, 171] width 133 height 29
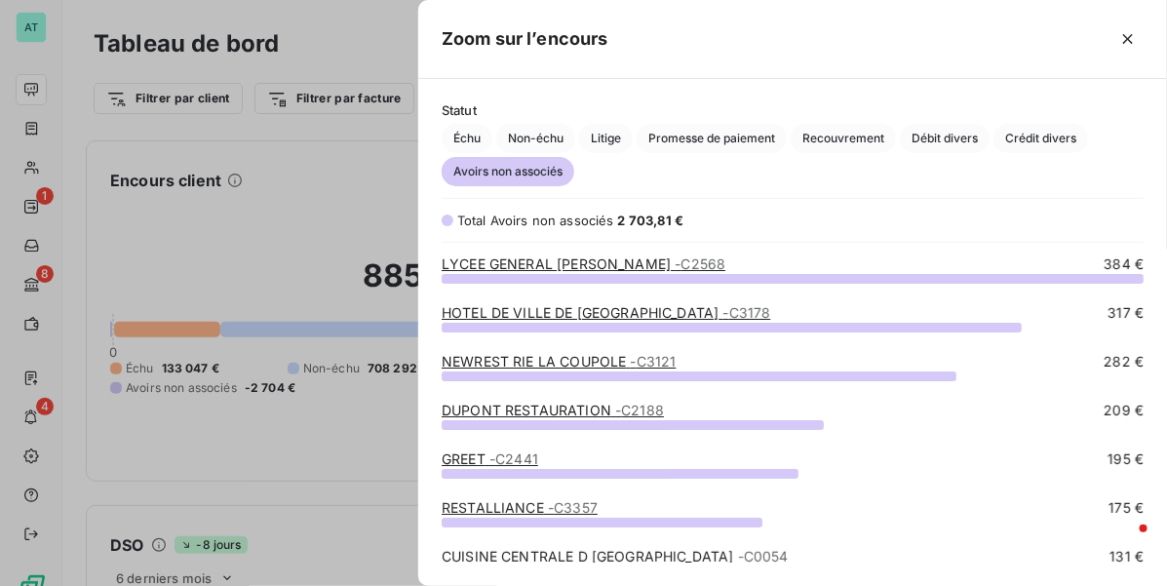
scroll to position [289, 731]
click at [548, 261] on link "LYCEE GENERAL ET - C2568" at bounding box center [584, 263] width 284 height 17
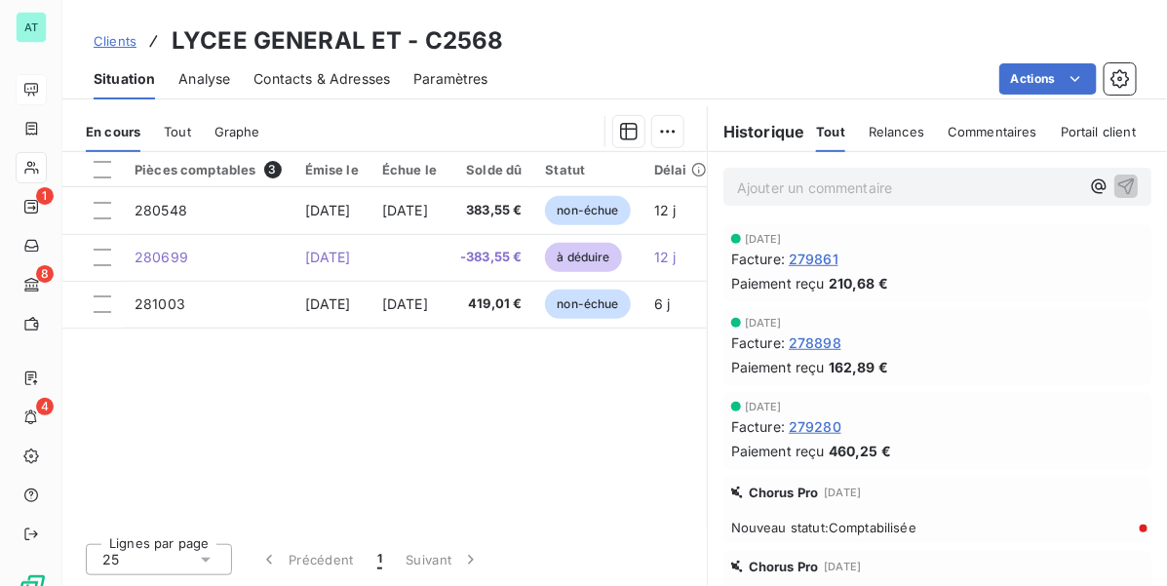
scroll to position [459, 0]
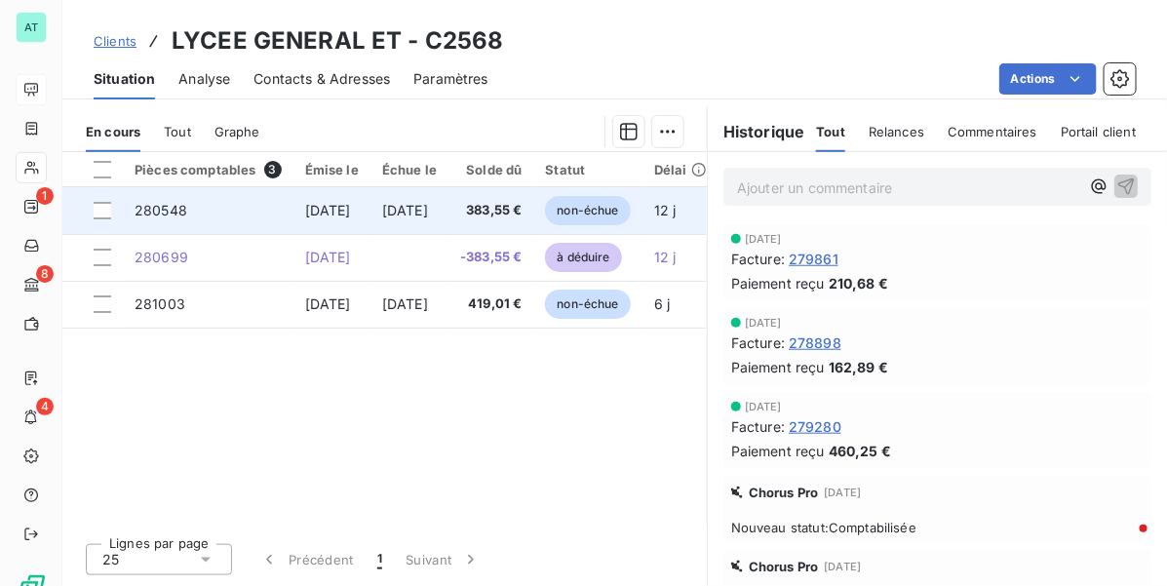
click at [368, 201] on td "[DATE]" at bounding box center [331, 210] width 77 height 47
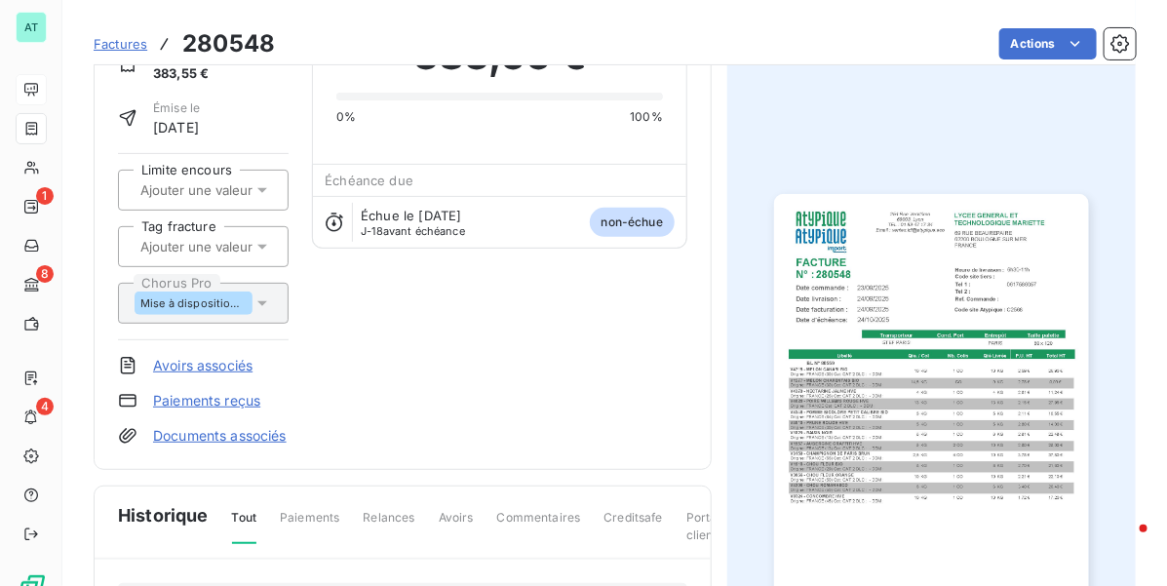
scroll to position [124, 0]
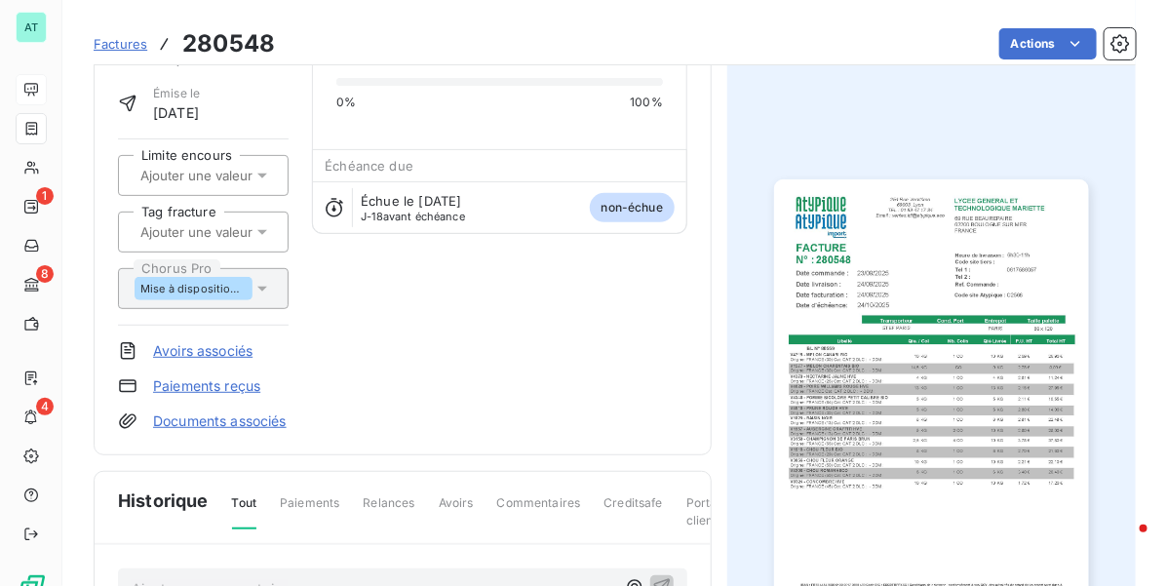
click at [195, 348] on link "Avoirs associés" at bounding box center [202, 350] width 99 height 19
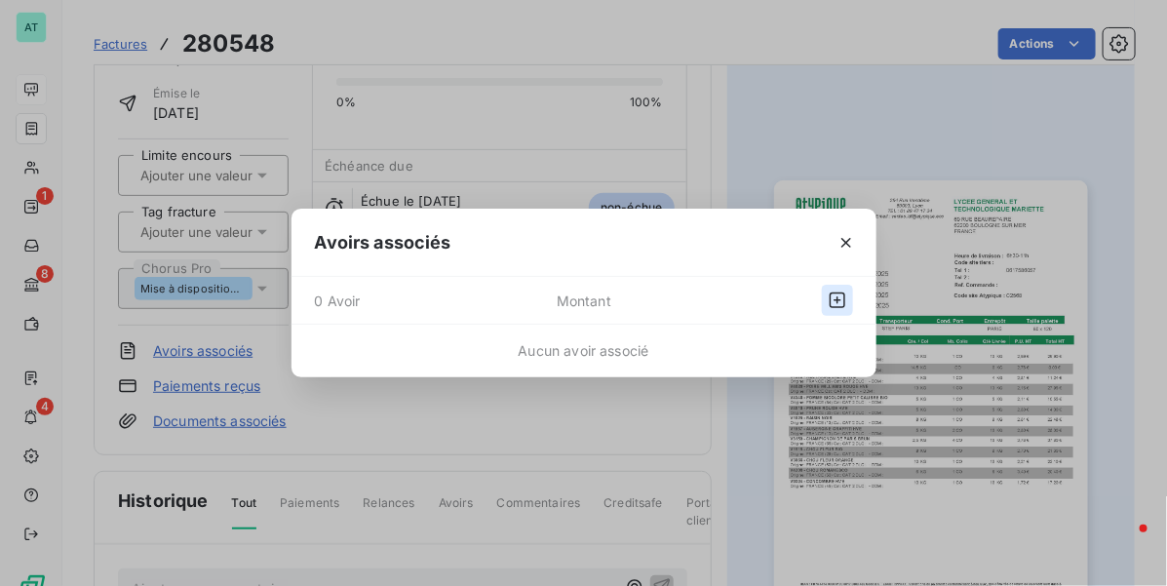
click at [841, 308] on icon "button" at bounding box center [837, 299] width 19 height 19
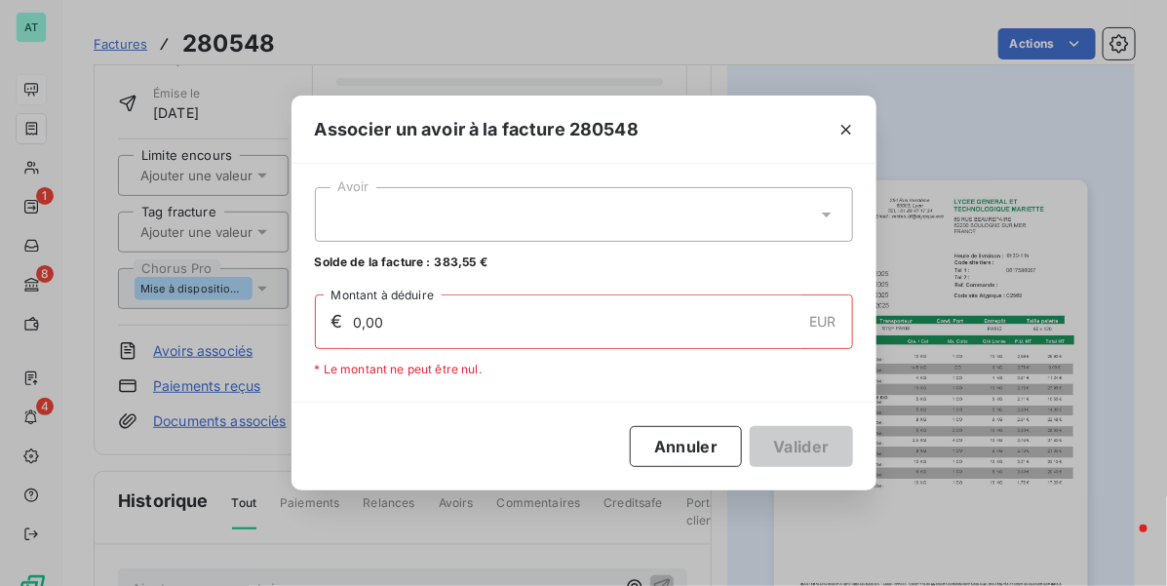
drag, startPoint x: 709, startPoint y: 313, endPoint x: 714, endPoint y: 299, distance: 14.5
click at [709, 314] on input "0,00" at bounding box center [576, 321] width 450 height 53
drag, startPoint x: 705, startPoint y: 266, endPoint x: 713, endPoint y: 235, distance: 32.2
click at [704, 266] on div "Solde de la facture : 383,55 €" at bounding box center [584, 262] width 538 height 18
click at [713, 232] on div at bounding box center [584, 214] width 538 height 55
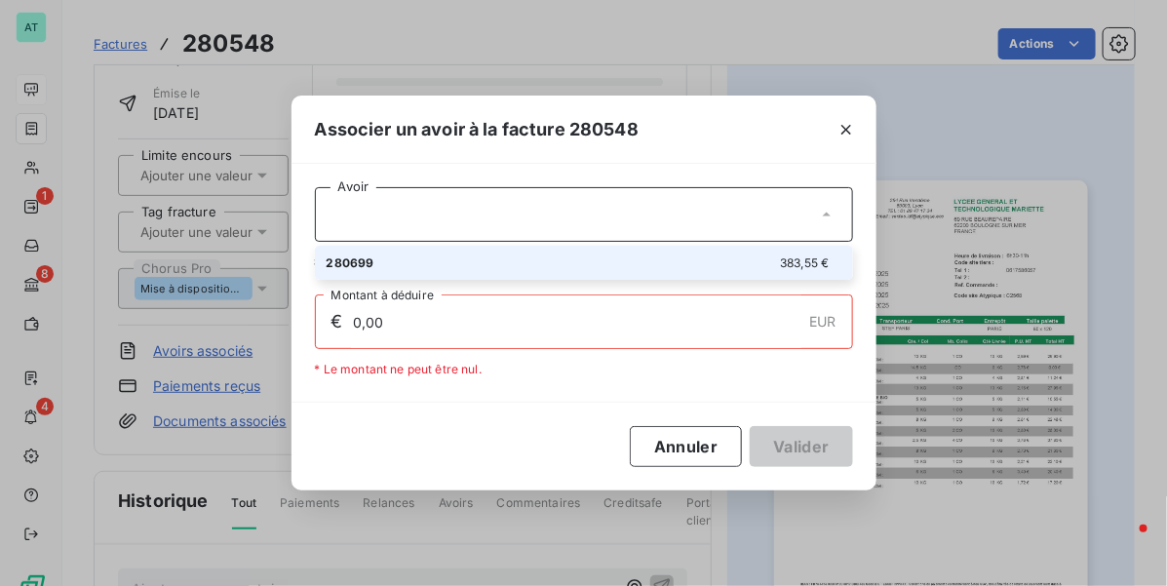
drag, startPoint x: 717, startPoint y: 274, endPoint x: 827, endPoint y: 368, distance: 144.4
click at [718, 274] on li "280699 383,55 €" at bounding box center [584, 263] width 538 height 34
type input "383,55"
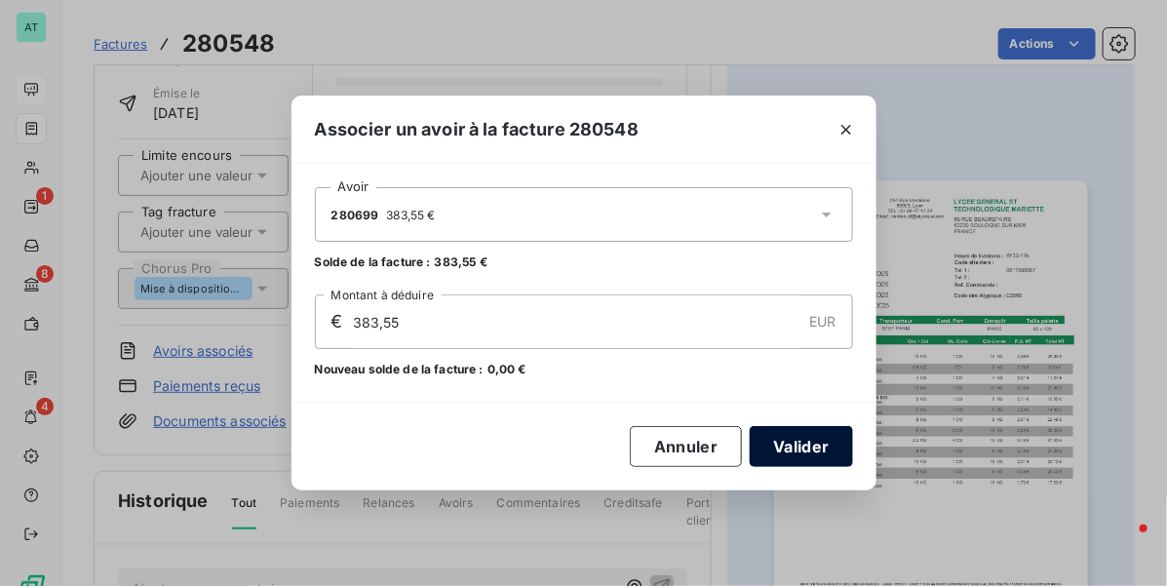
click at [824, 455] on button "Valider" at bounding box center [801, 446] width 102 height 41
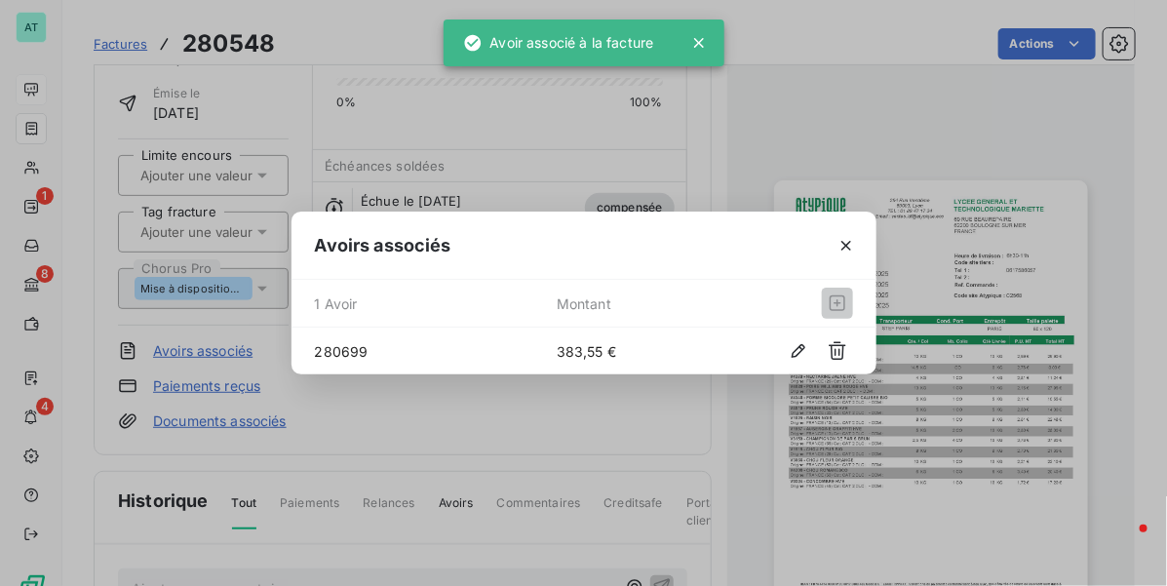
click at [592, 159] on div "Avoirs associés 1 Avoir Montant 280699 383,55 €" at bounding box center [583, 293] width 1167 height 586
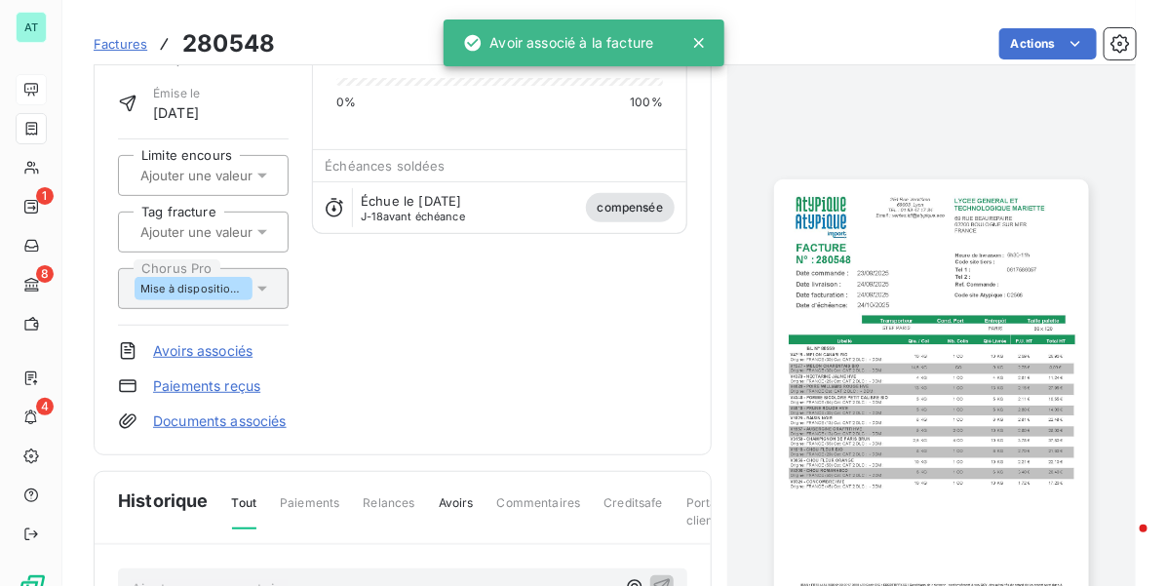
drag, startPoint x: 580, startPoint y: 152, endPoint x: 566, endPoint y: 124, distance: 31.4
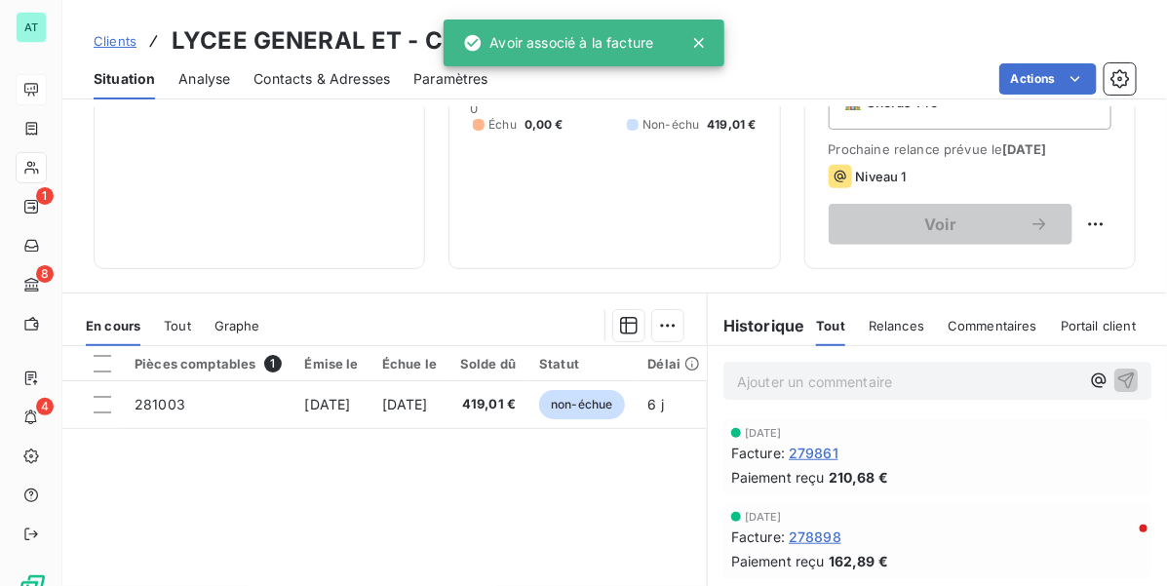
scroll to position [459, 0]
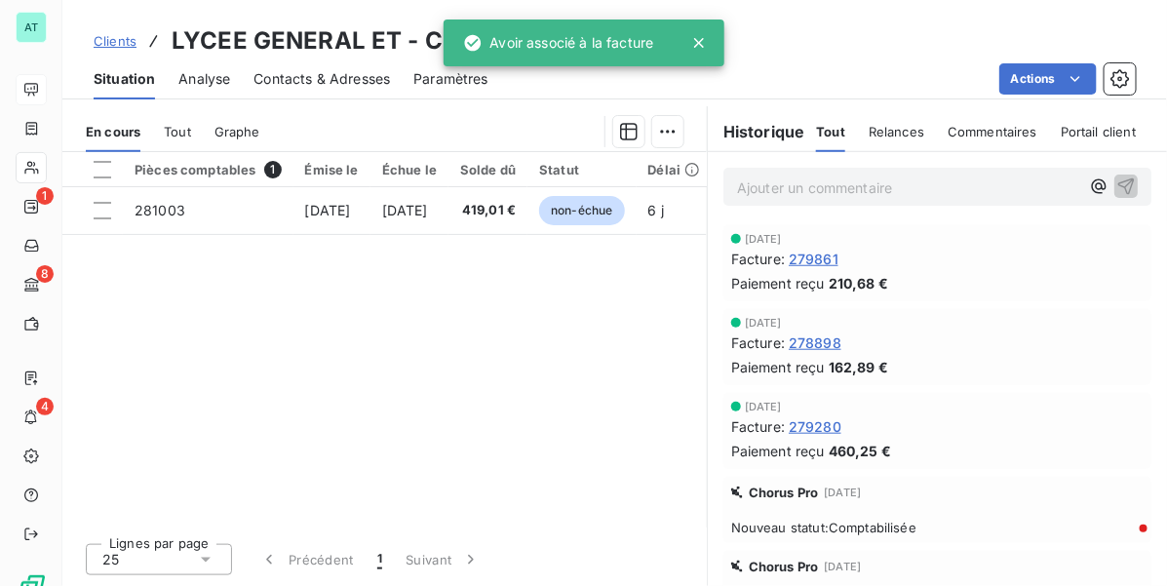
drag, startPoint x: 587, startPoint y: 137, endPoint x: 576, endPoint y: 132, distance: 12.2
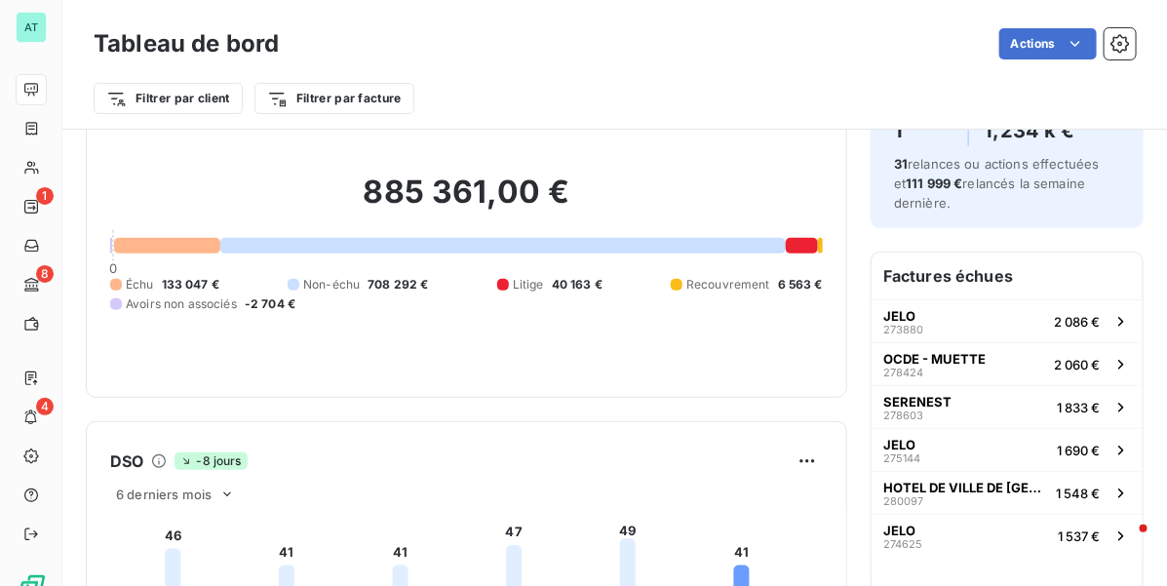
scroll to position [1, 0]
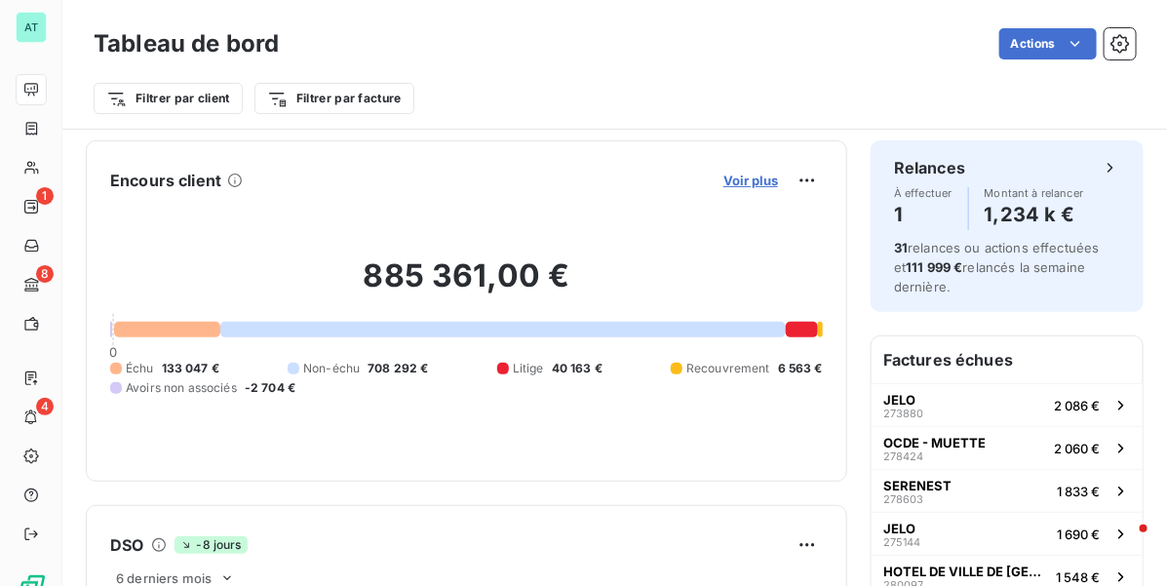
click at [731, 176] on span "Voir plus" at bounding box center [750, 181] width 55 height 16
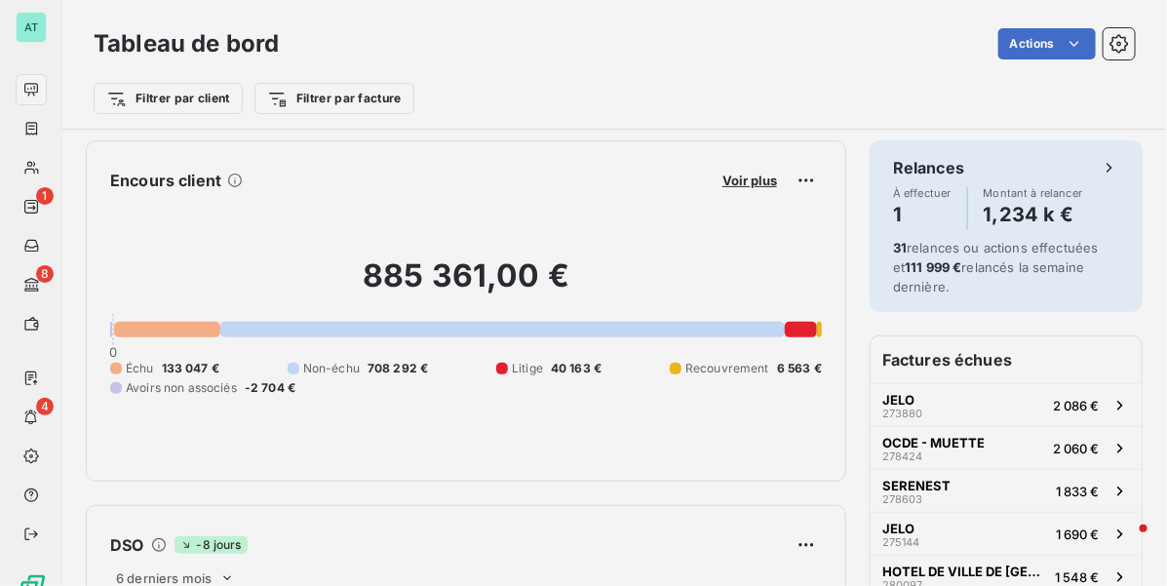
scroll to position [567, 731]
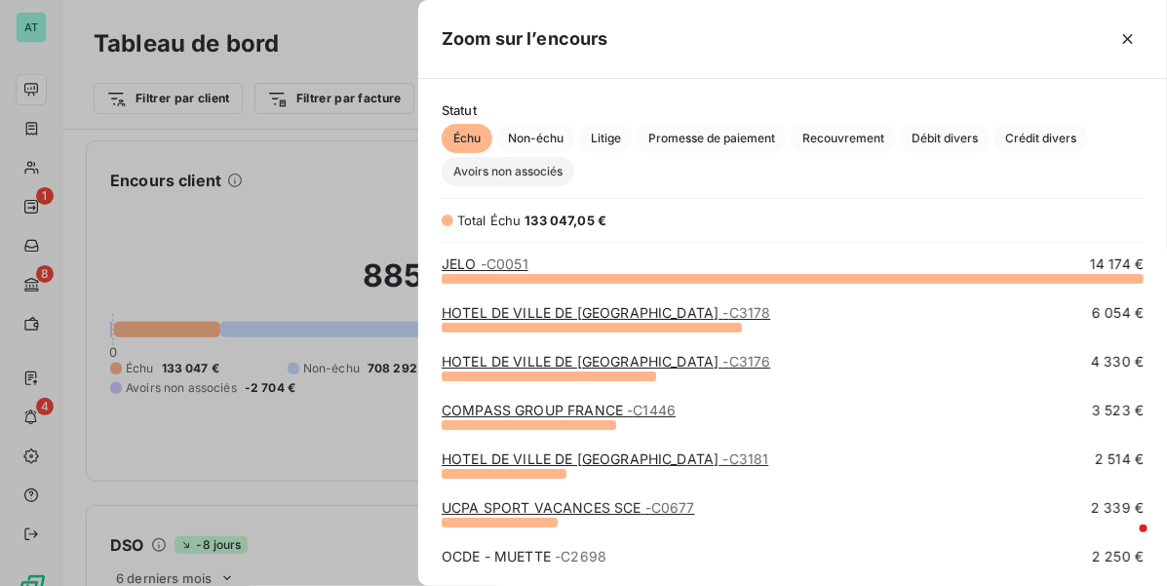
click at [552, 174] on span "Avoirs non associés" at bounding box center [508, 171] width 133 height 29
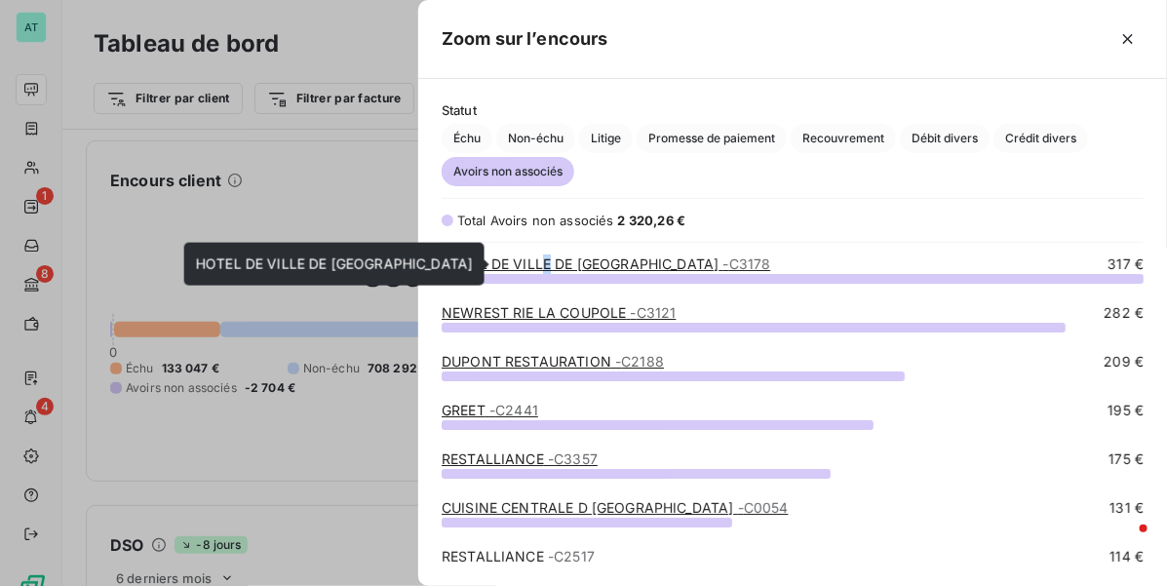
click at [548, 263] on link "HOTEL DE VILLE DE COURBEVOIE - C3178" at bounding box center [606, 263] width 328 height 17
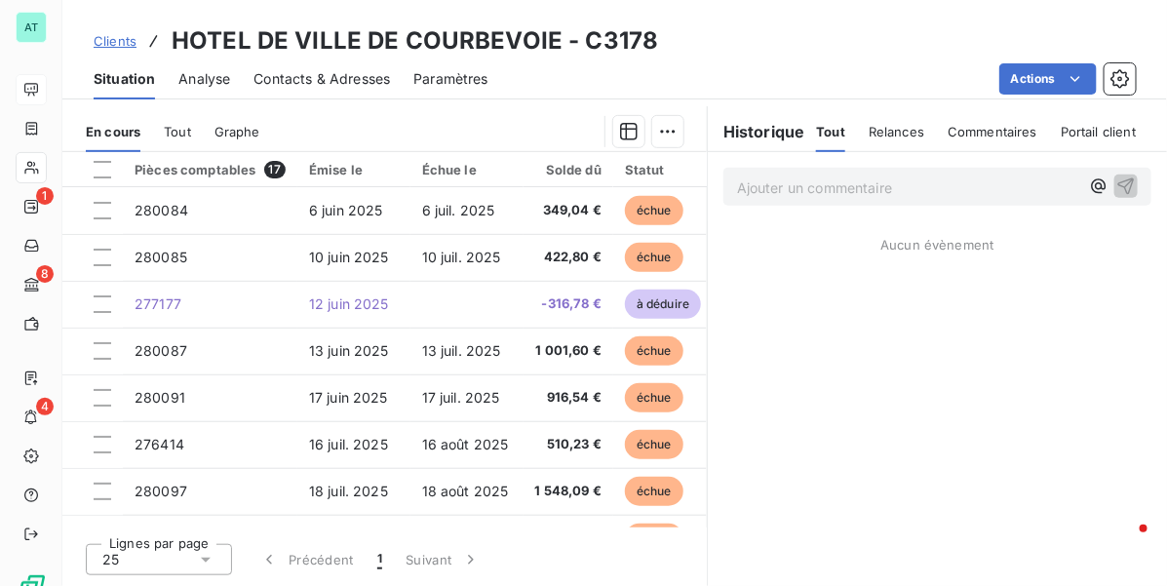
scroll to position [487, 0]
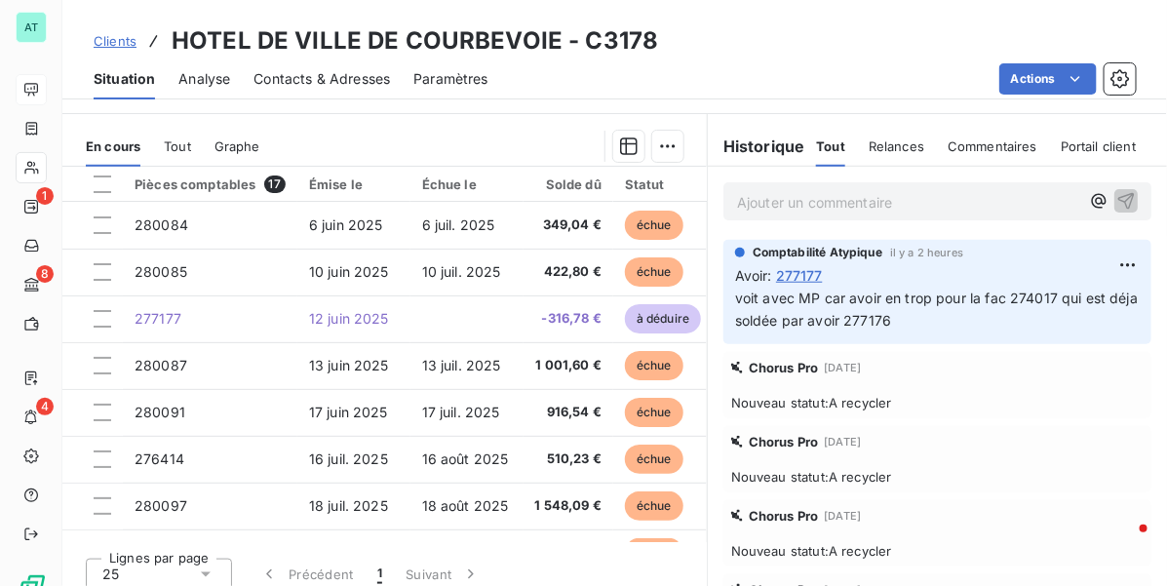
drag, startPoint x: 699, startPoint y: 159, endPoint x: 786, endPoint y: 129, distance: 91.9
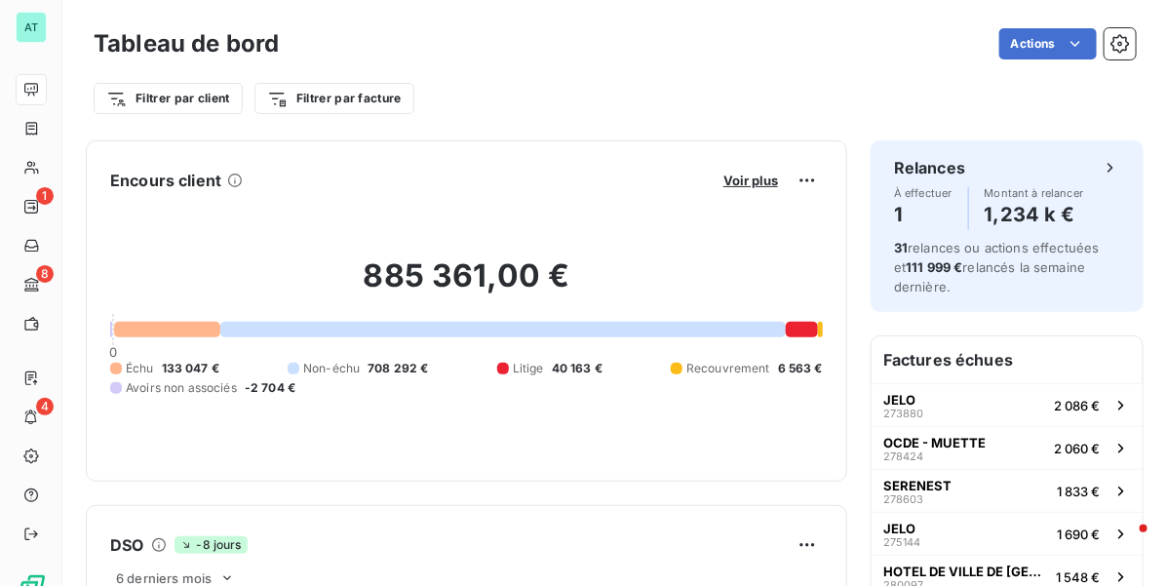
drag, startPoint x: 859, startPoint y: 59, endPoint x: 866, endPoint y: 49, distance: 12.7
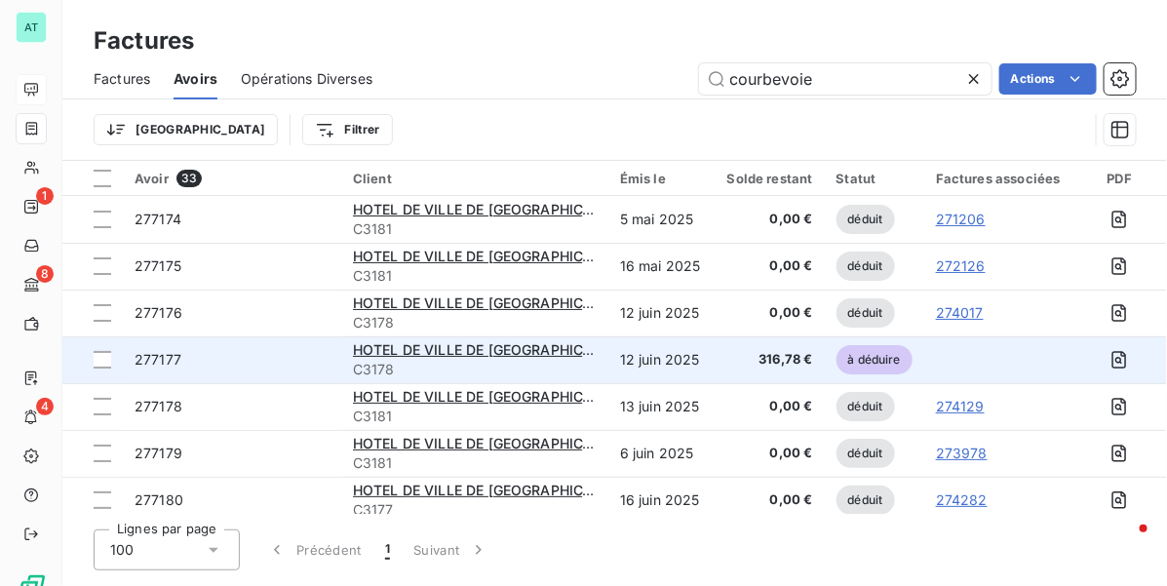
drag, startPoint x: 1017, startPoint y: 342, endPoint x: 996, endPoint y: 338, distance: 20.8
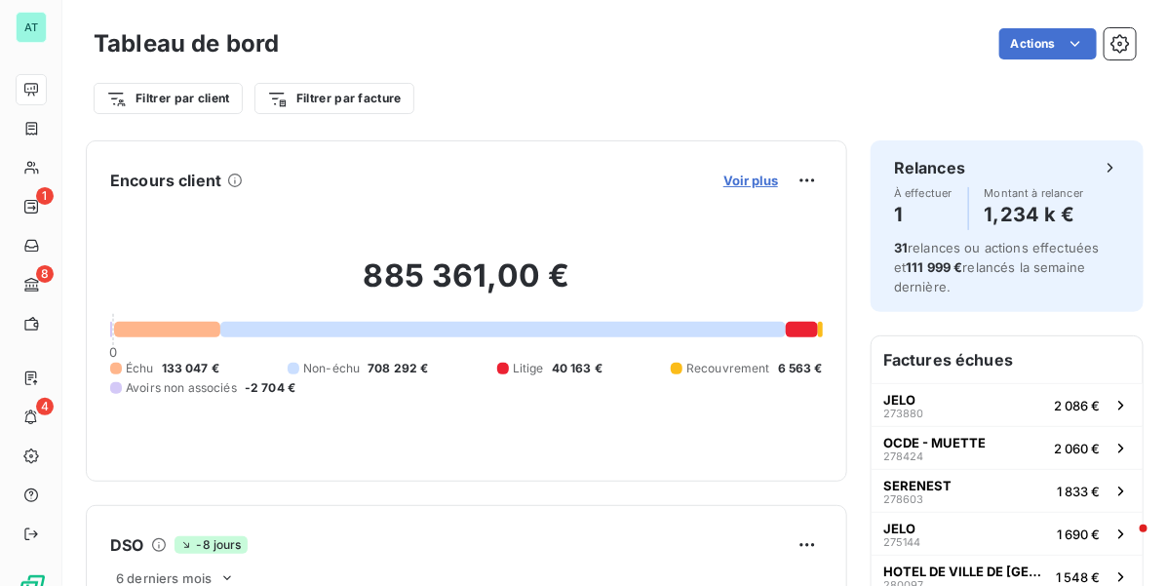
click at [747, 173] on span "Voir plus" at bounding box center [750, 181] width 55 height 16
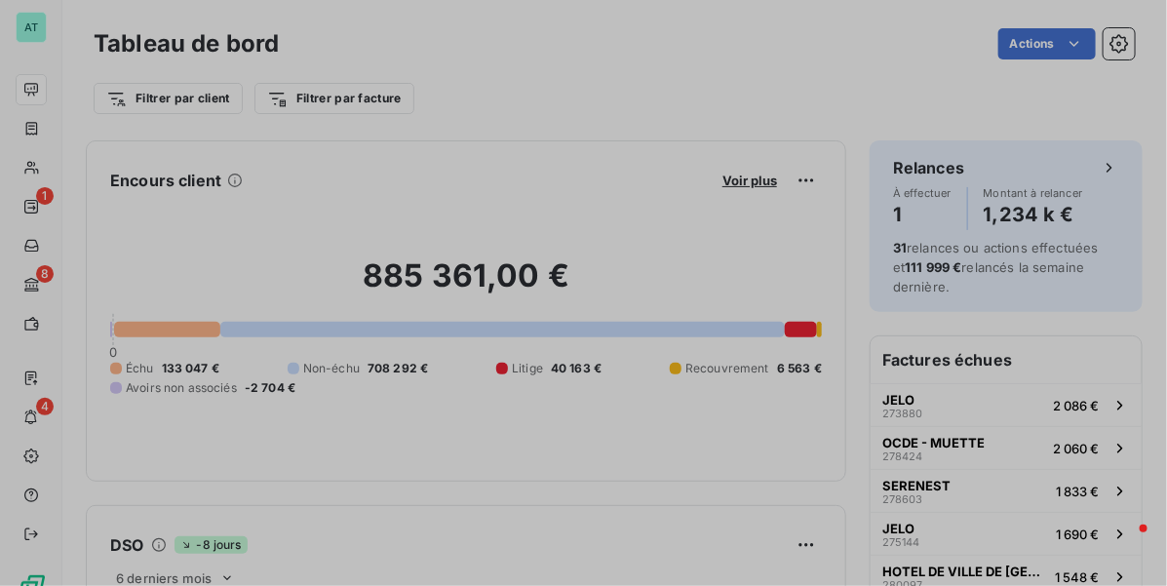
scroll to position [567, 731]
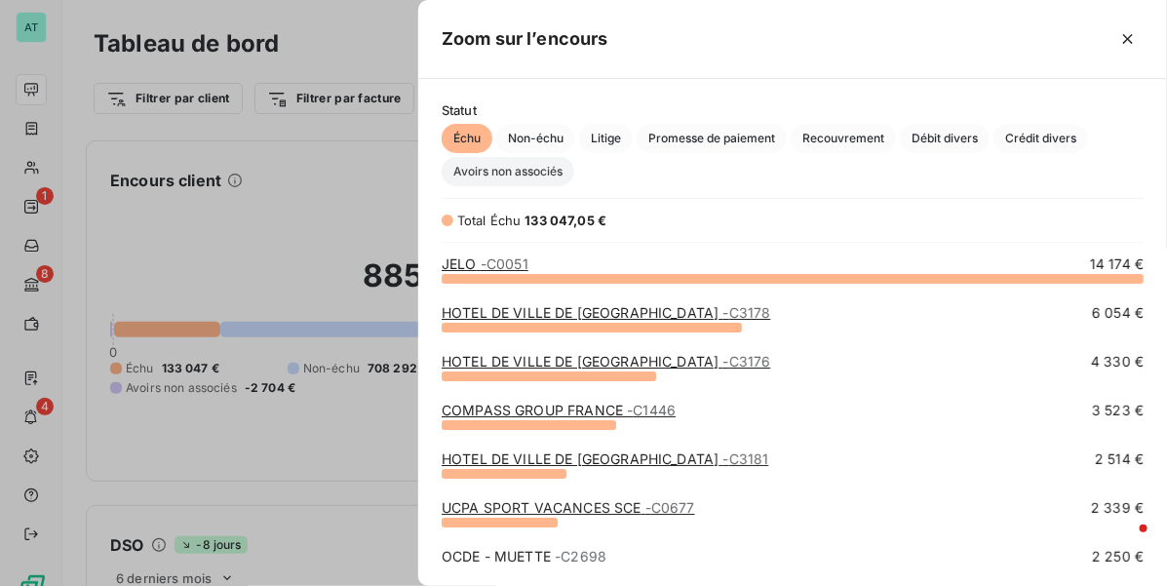
click at [494, 175] on span "Avoirs non associés" at bounding box center [508, 171] width 133 height 29
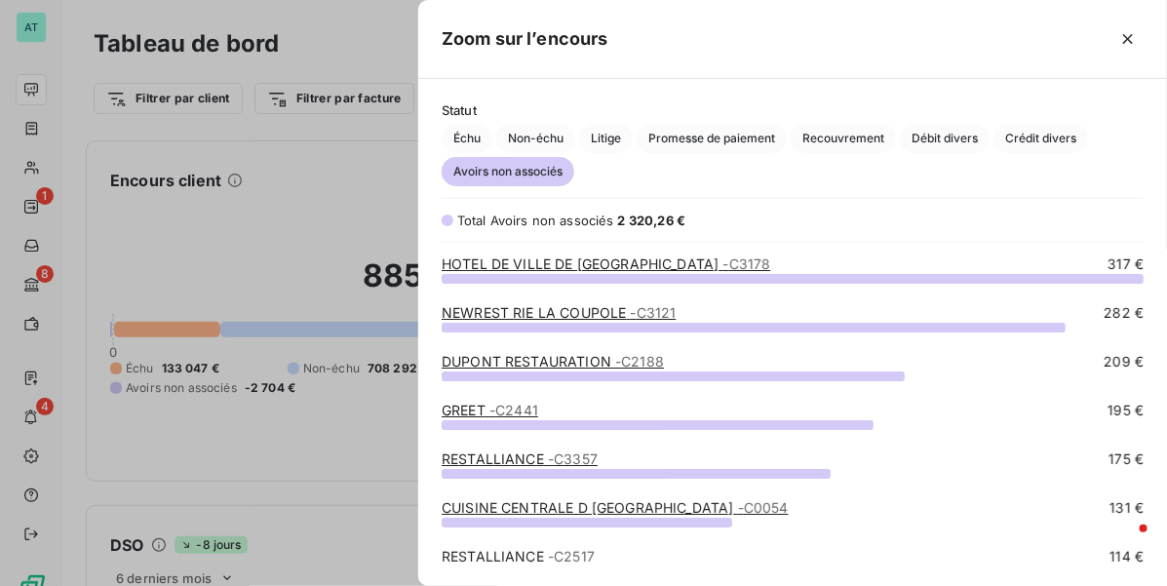
click at [625, 320] on link "NEWREST RIE LA COUPOLE - C3121" at bounding box center [559, 312] width 234 height 17
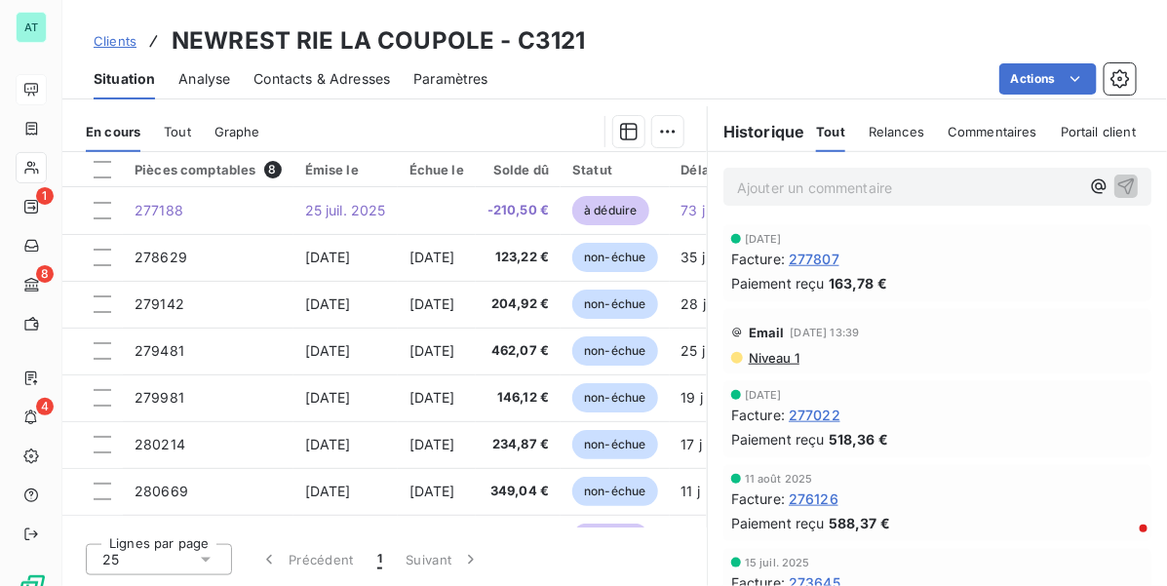
scroll to position [41, 0]
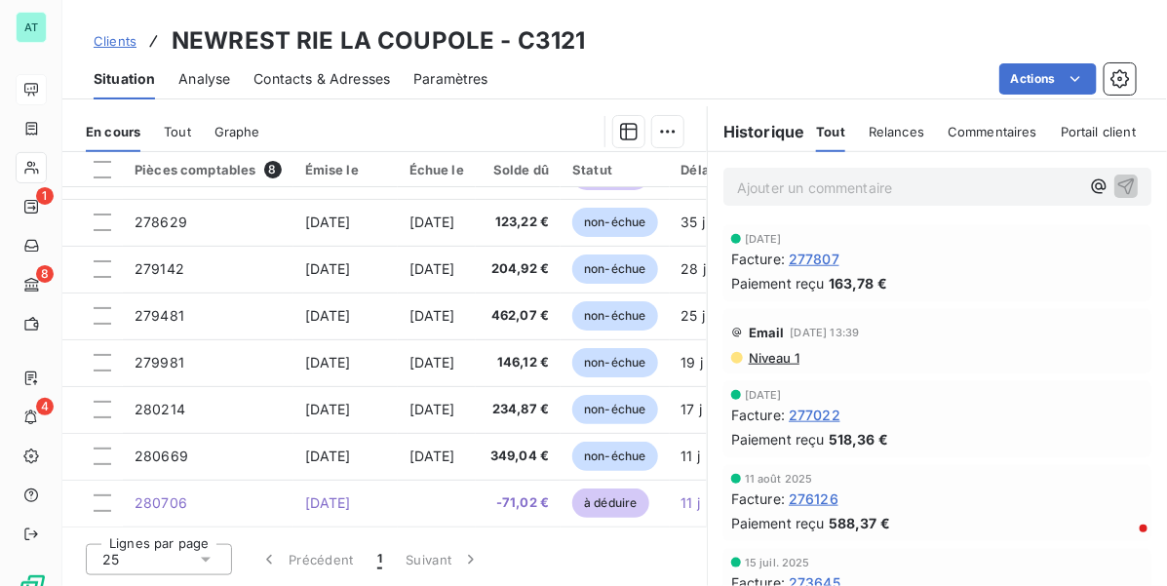
drag, startPoint x: 674, startPoint y: 192, endPoint x: 749, endPoint y: 107, distance: 113.2
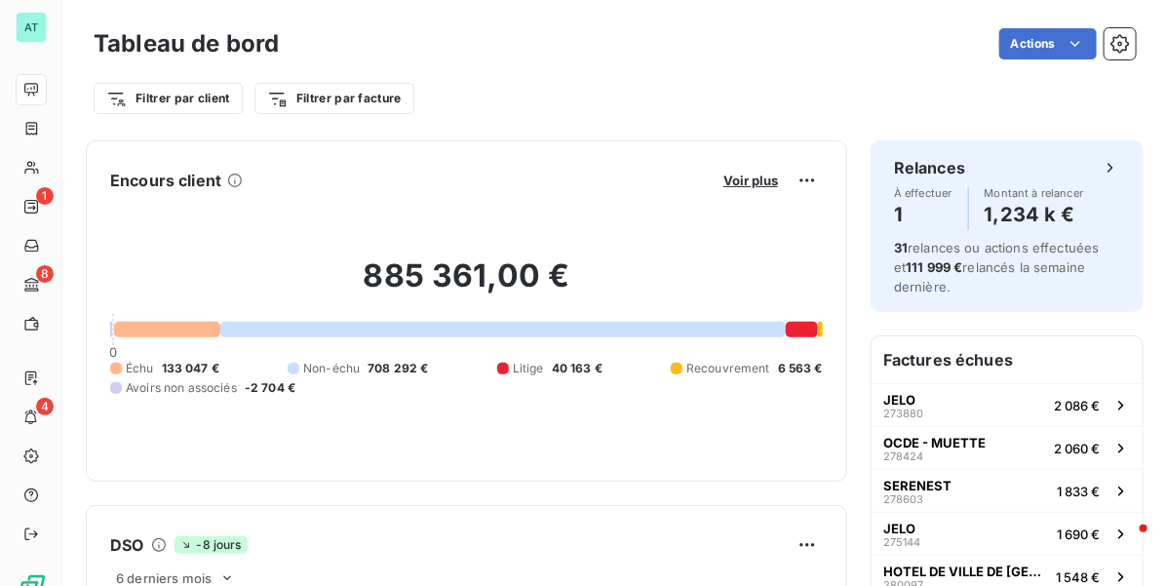
drag, startPoint x: 757, startPoint y: 64, endPoint x: 757, endPoint y: 52, distance: 12.7
click at [726, 183] on span "Voir plus" at bounding box center [750, 181] width 55 height 16
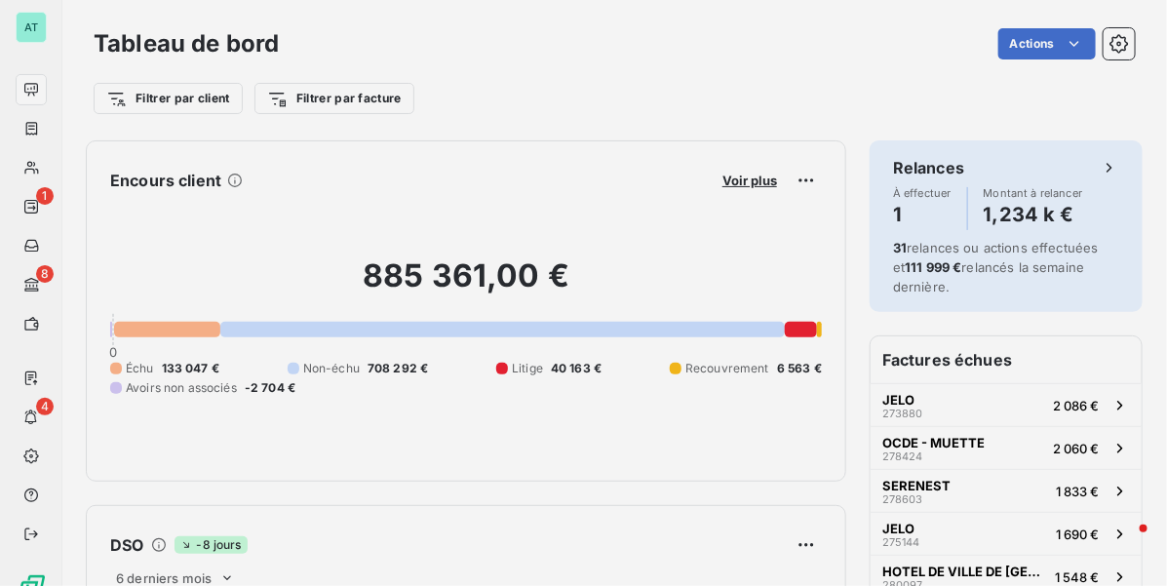
scroll to position [567, 731]
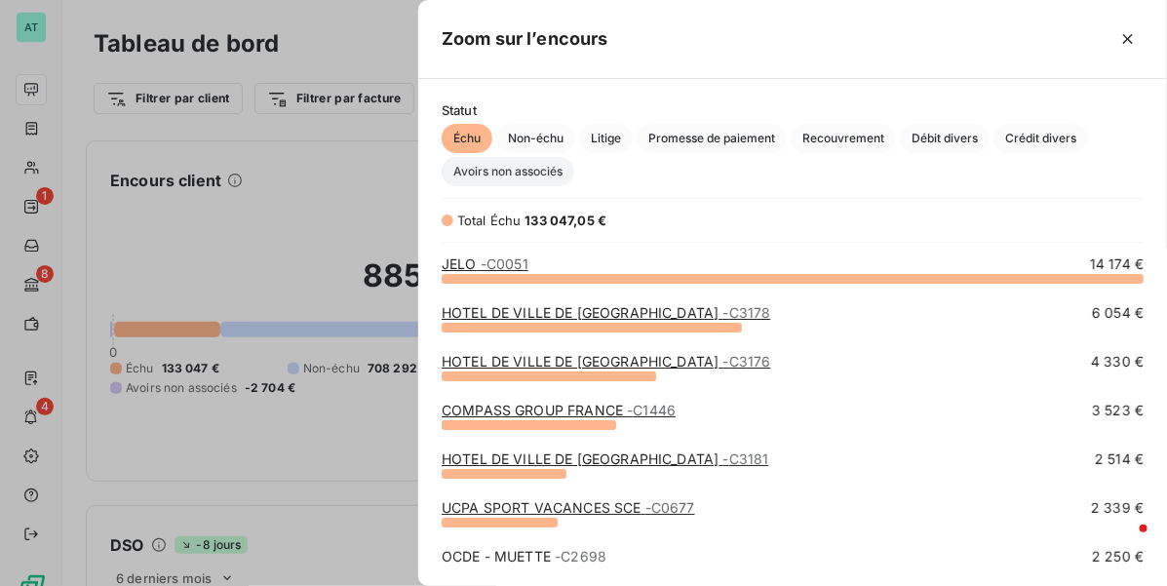
click at [554, 178] on span "Avoirs non associés" at bounding box center [508, 171] width 133 height 29
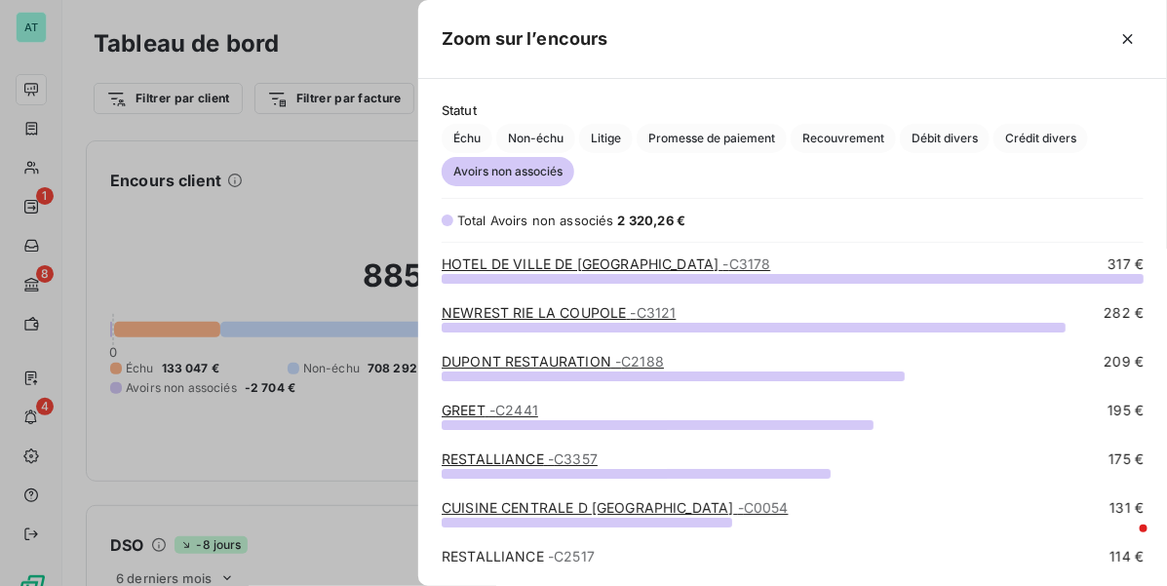
click at [585, 366] on link "DUPONT RESTAURATION - C2188" at bounding box center [553, 361] width 222 height 17
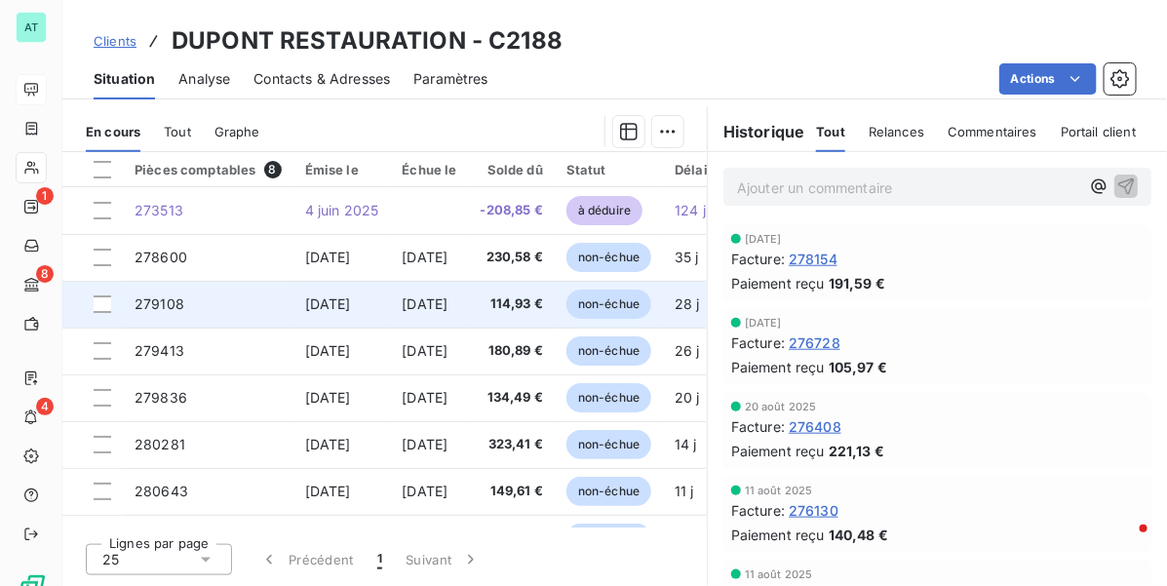
drag, startPoint x: 684, startPoint y: 302, endPoint x: 664, endPoint y: 285, distance: 27.0
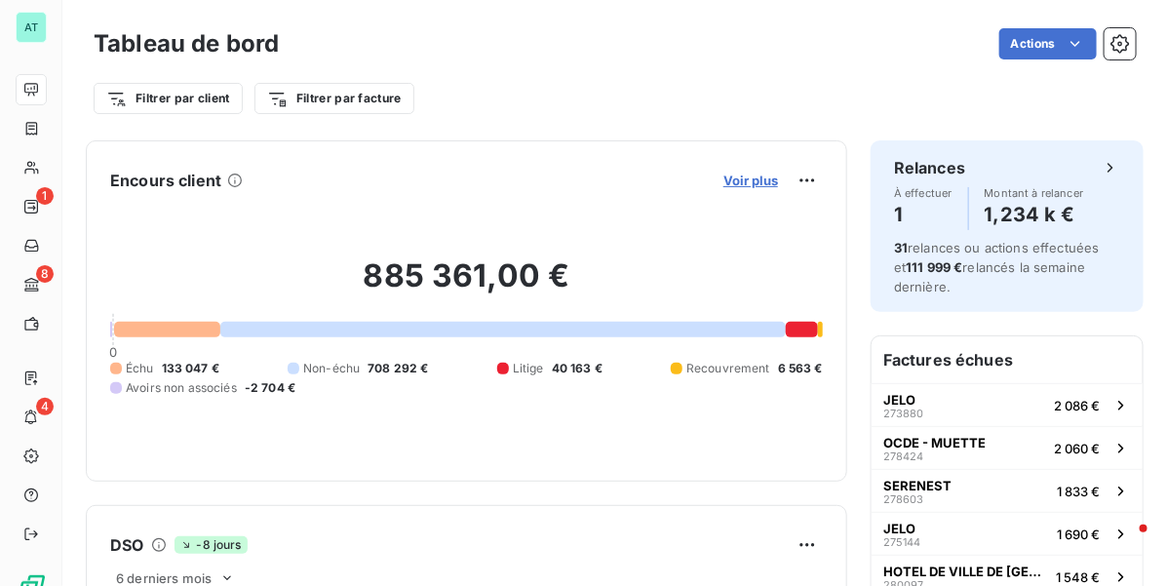
click at [723, 180] on span "Voir plus" at bounding box center [750, 181] width 55 height 16
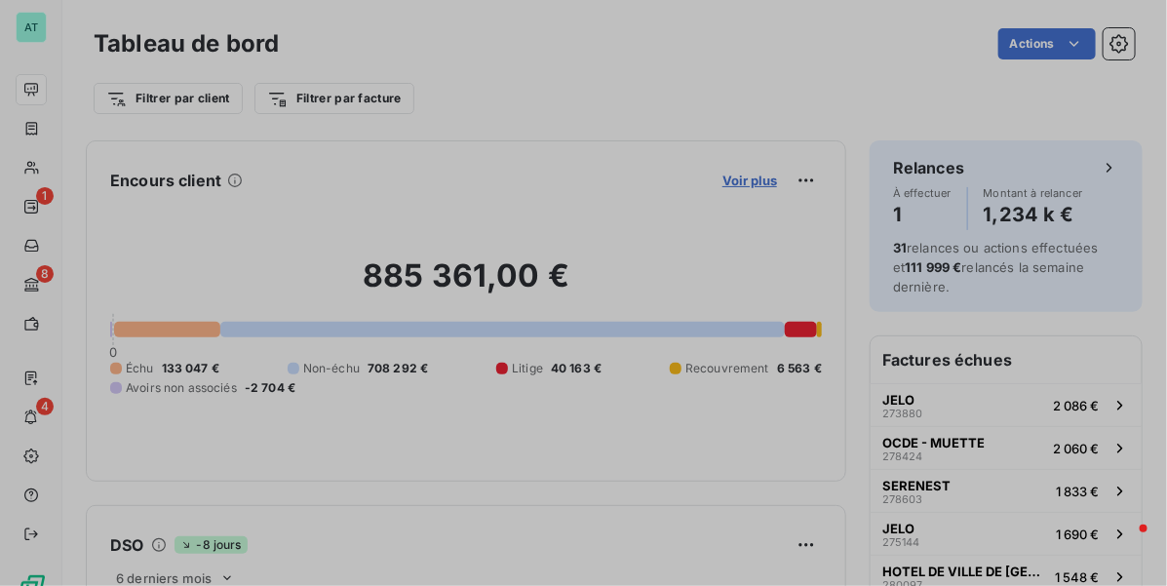
scroll to position [567, 731]
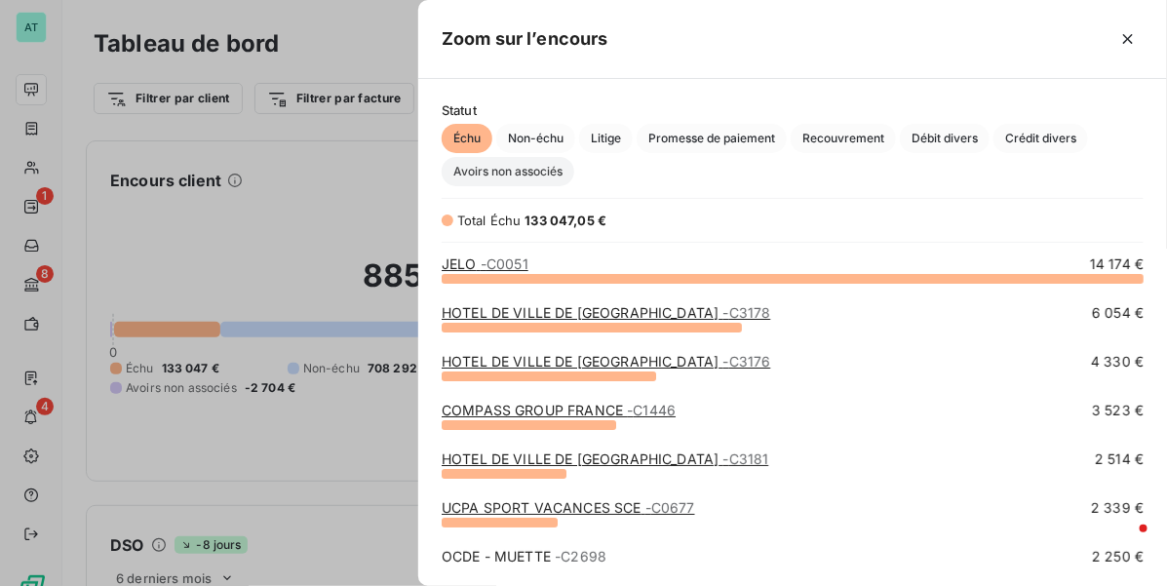
click at [533, 175] on span "Avoirs non associés" at bounding box center [508, 171] width 133 height 29
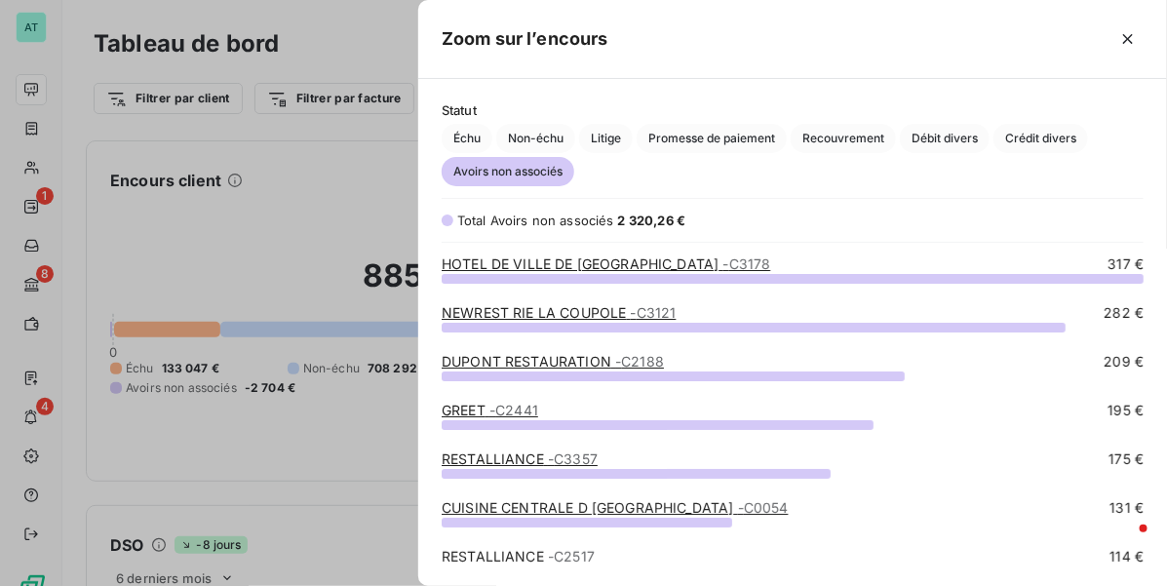
click at [508, 409] on span "- C2441" at bounding box center [513, 410] width 49 height 17
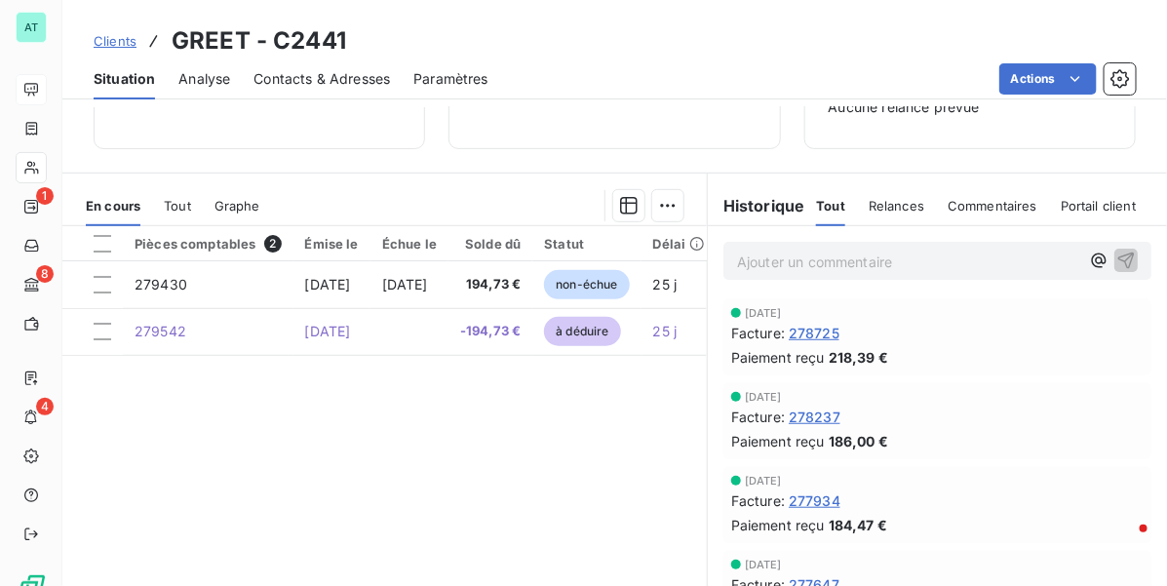
scroll to position [328, 0]
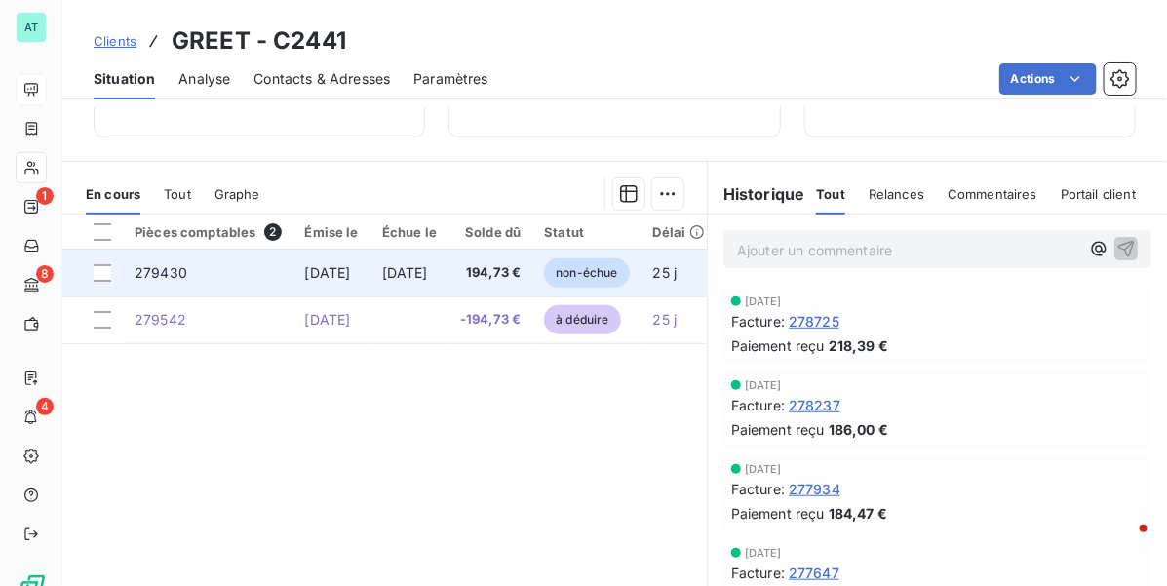
click at [370, 281] on td "[DATE]" at bounding box center [331, 273] width 77 height 47
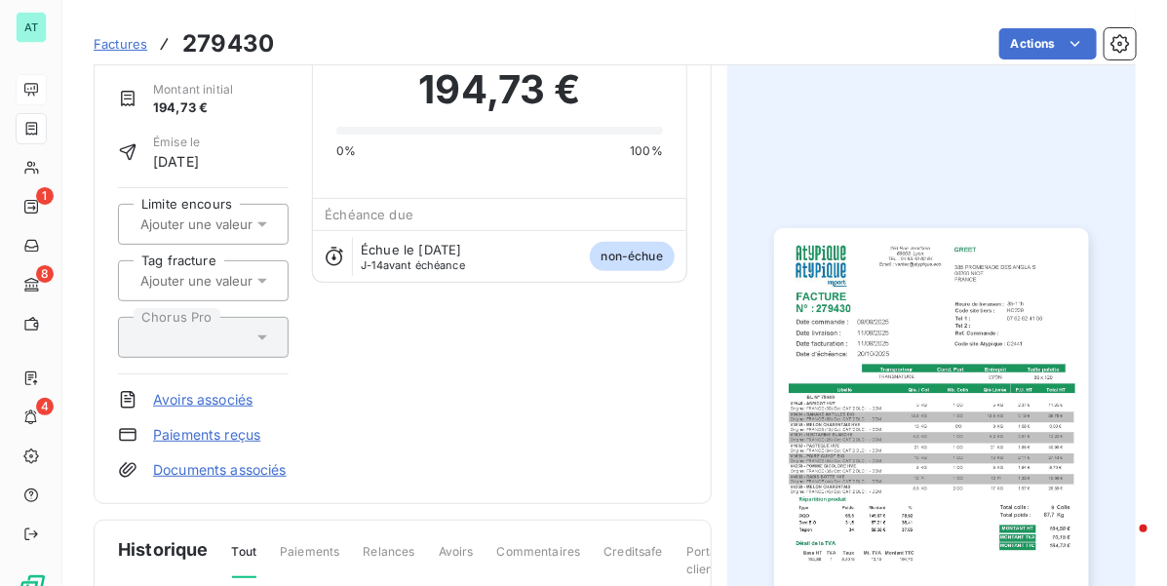
scroll to position [367, 0]
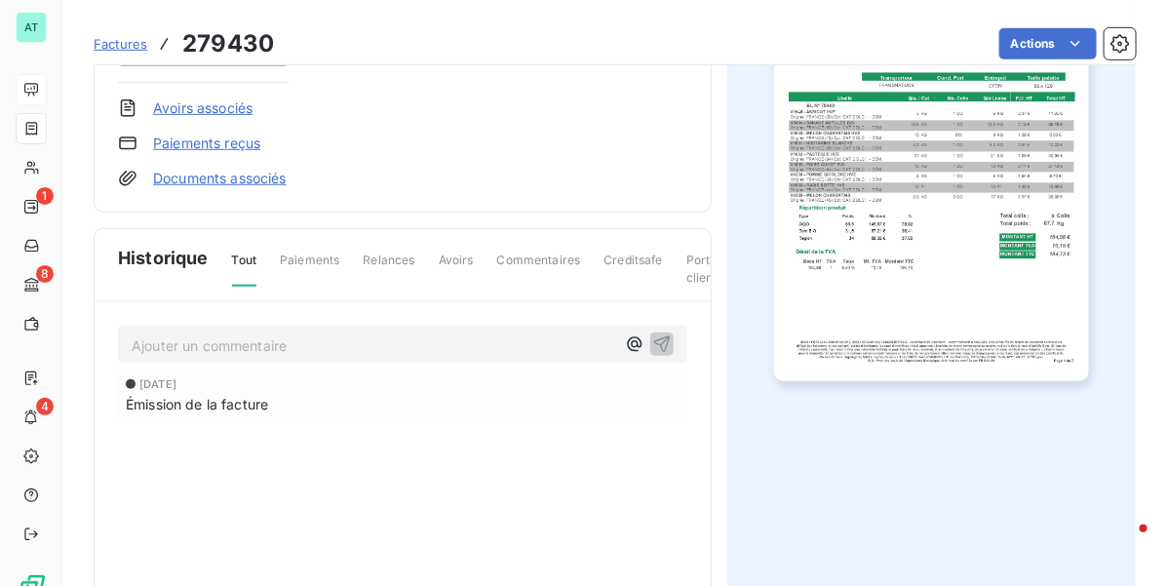
click at [215, 114] on link "Avoirs associés" at bounding box center [202, 107] width 99 height 19
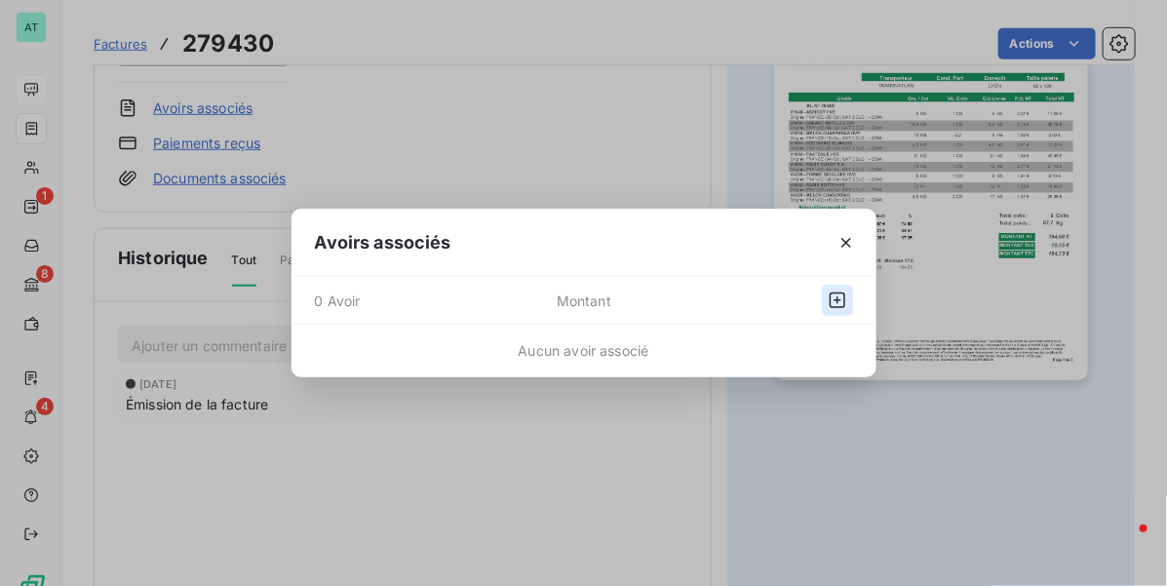
click at [821, 298] on div at bounding box center [798, 300] width 107 height 31
click at [830, 302] on icon "button" at bounding box center [837, 299] width 19 height 19
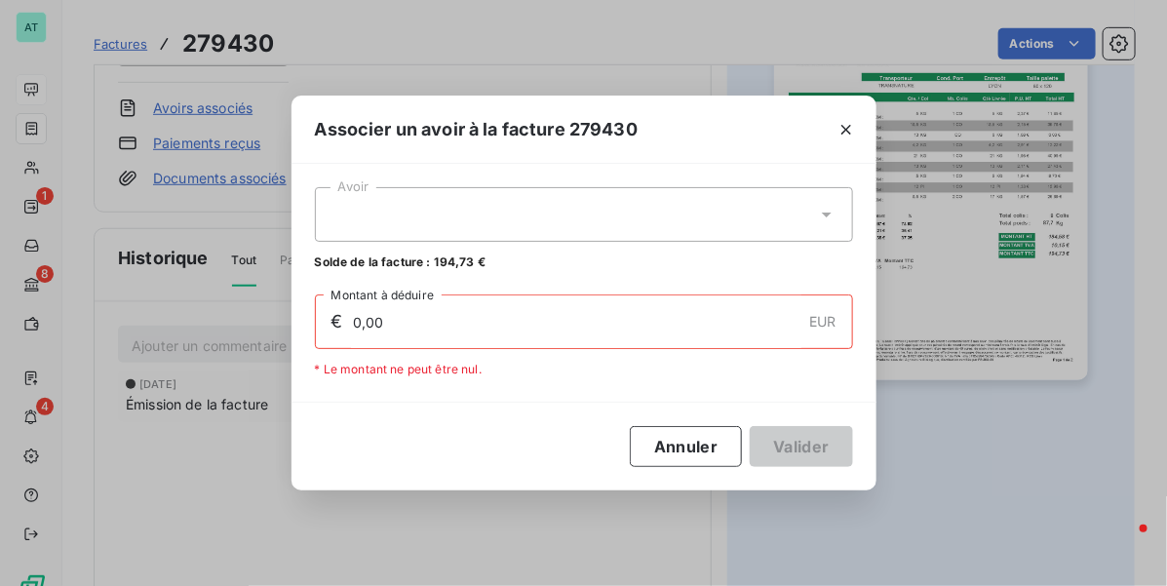
click at [526, 215] on div at bounding box center [584, 214] width 538 height 55
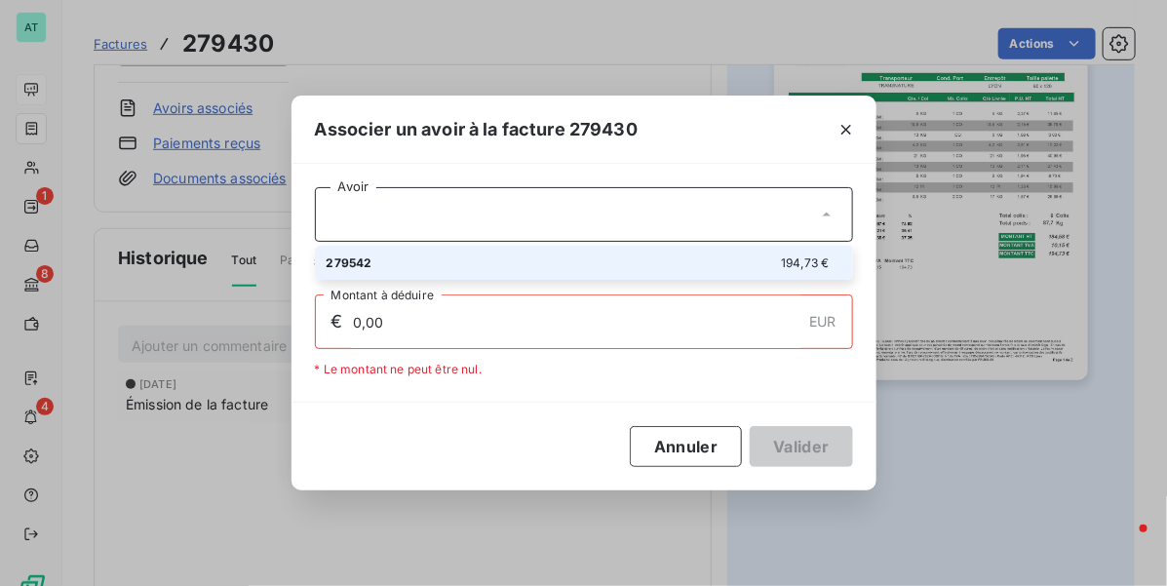
click at [508, 263] on div "279542 194,73 €" at bounding box center [584, 262] width 515 height 19
type input "194,73"
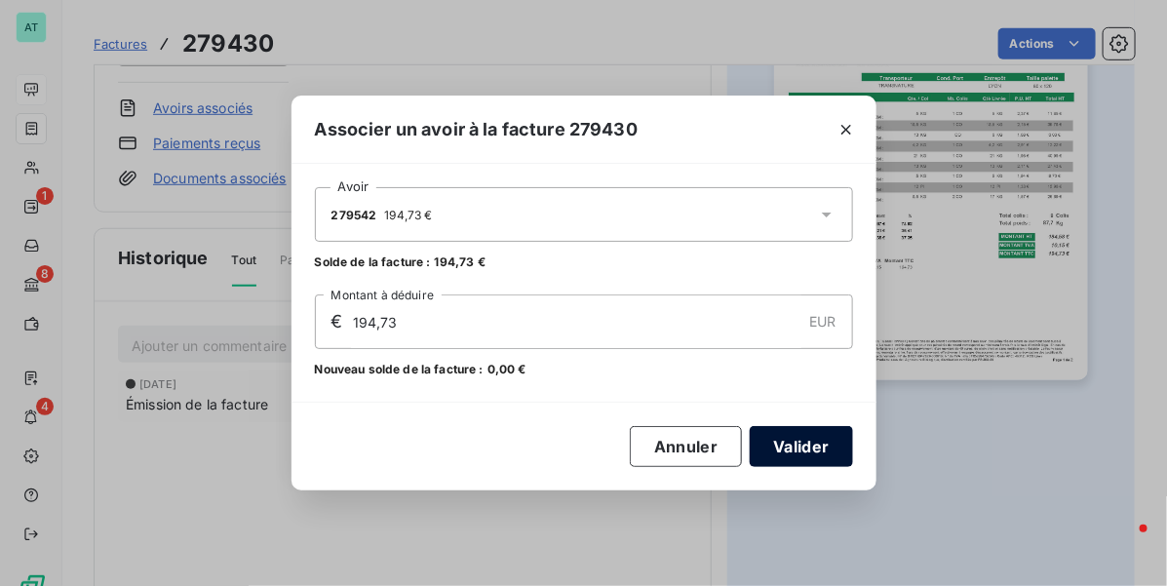
click at [799, 455] on button "Valider" at bounding box center [801, 446] width 102 height 41
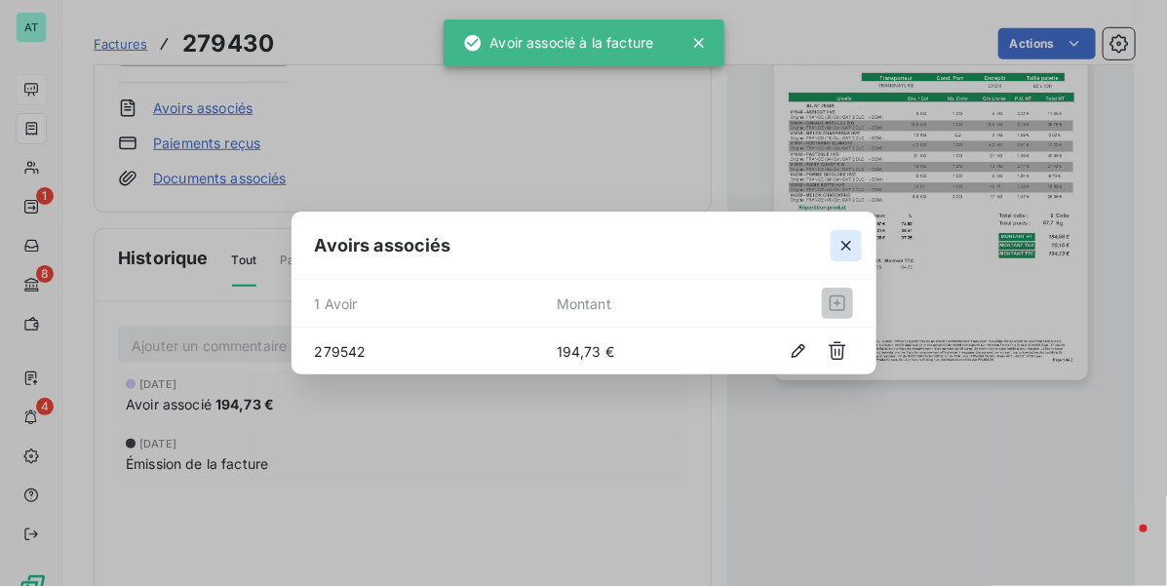
click at [838, 236] on icon "button" at bounding box center [845, 245] width 19 height 19
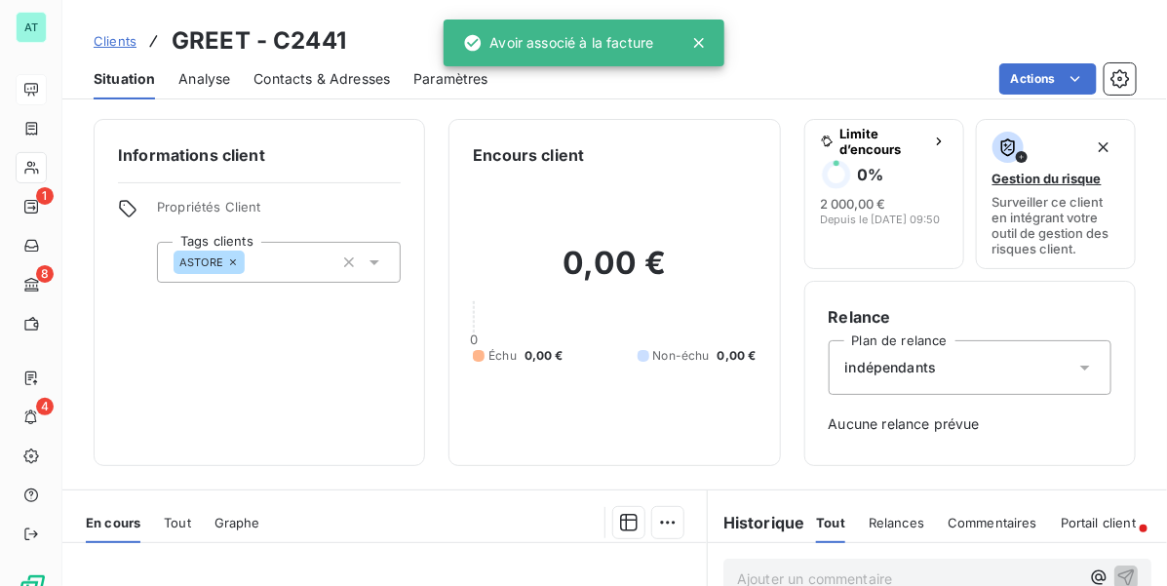
drag, startPoint x: 765, startPoint y: 154, endPoint x: 755, endPoint y: 146, distance: 12.5
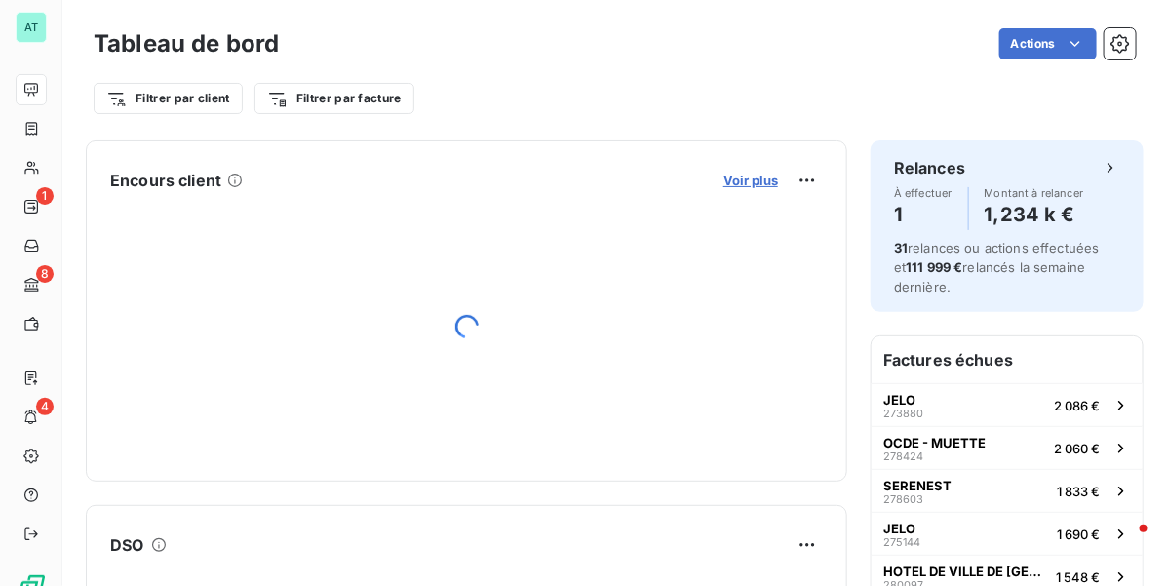
click at [734, 185] on span "Voir plus" at bounding box center [750, 181] width 55 height 16
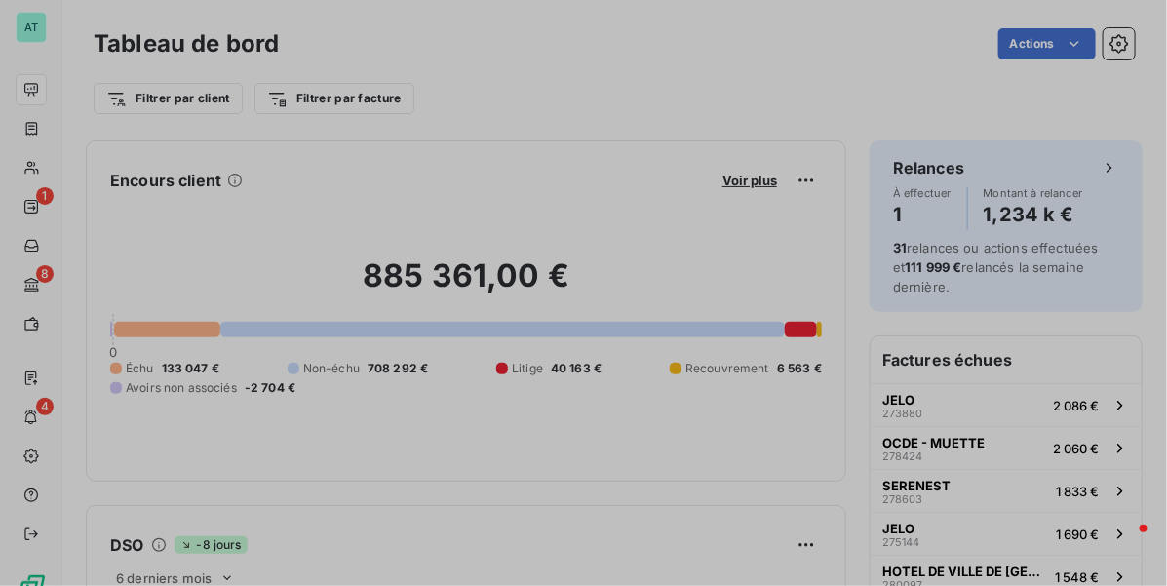
scroll to position [19, 19]
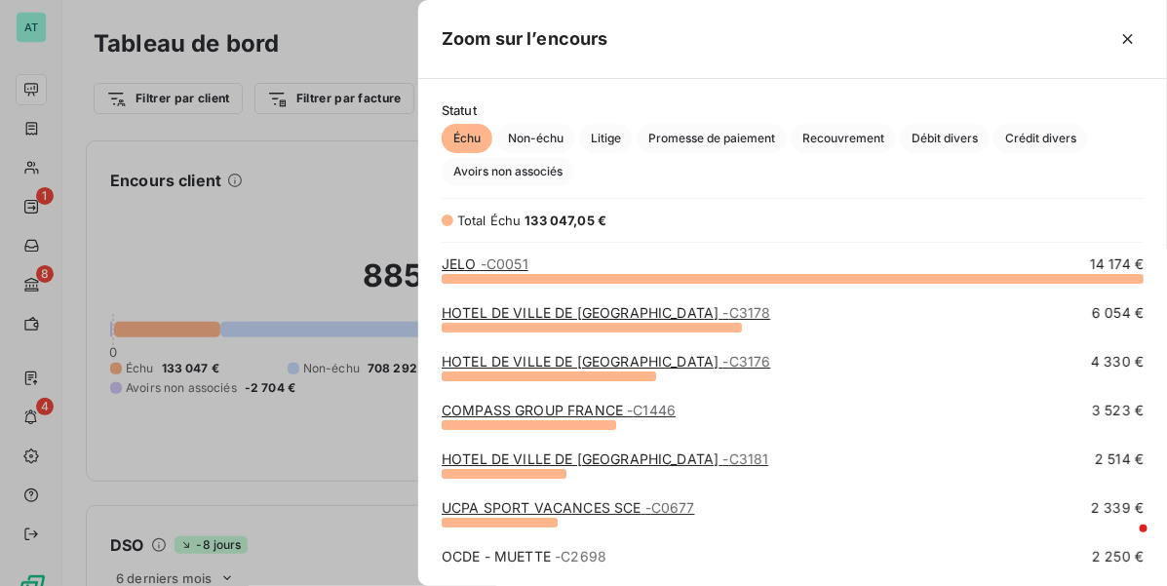
drag, startPoint x: 507, startPoint y: 173, endPoint x: 722, endPoint y: 206, distance: 218.0
click at [507, 172] on span "Avoirs non associés" at bounding box center [508, 171] width 133 height 29
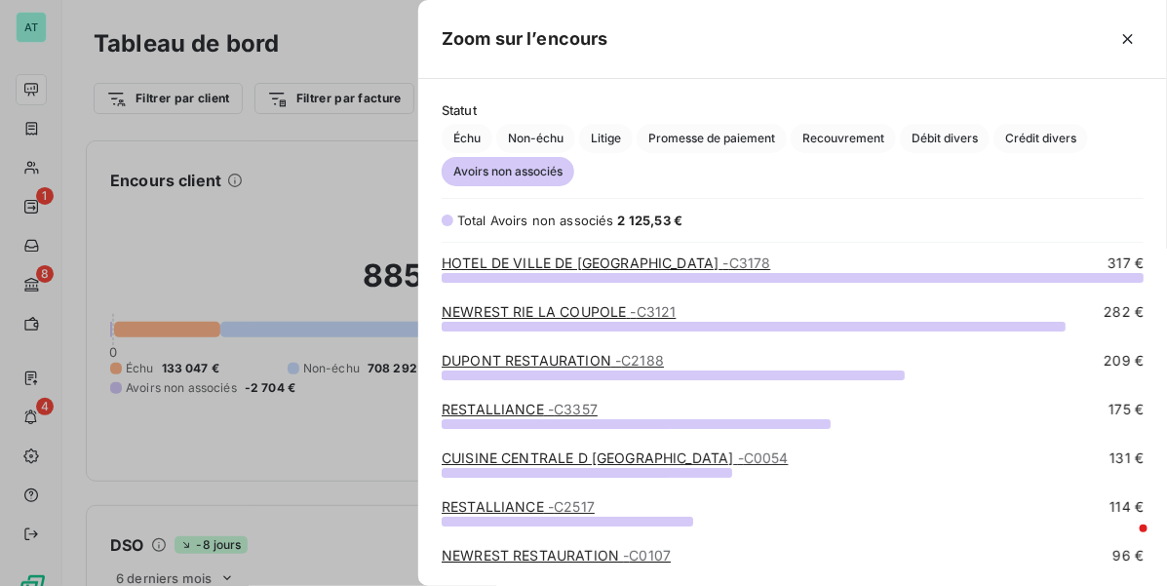
scroll to position [0, 0]
click at [523, 411] on link "RESTALLIANCE - C3357" at bounding box center [520, 410] width 156 height 17
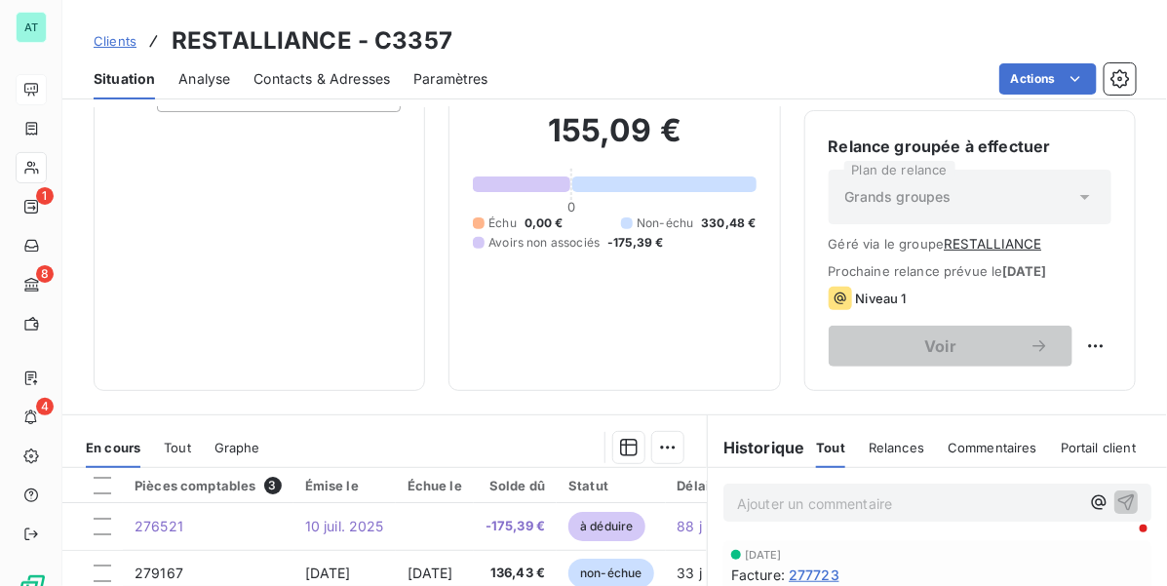
scroll to position [487, 0]
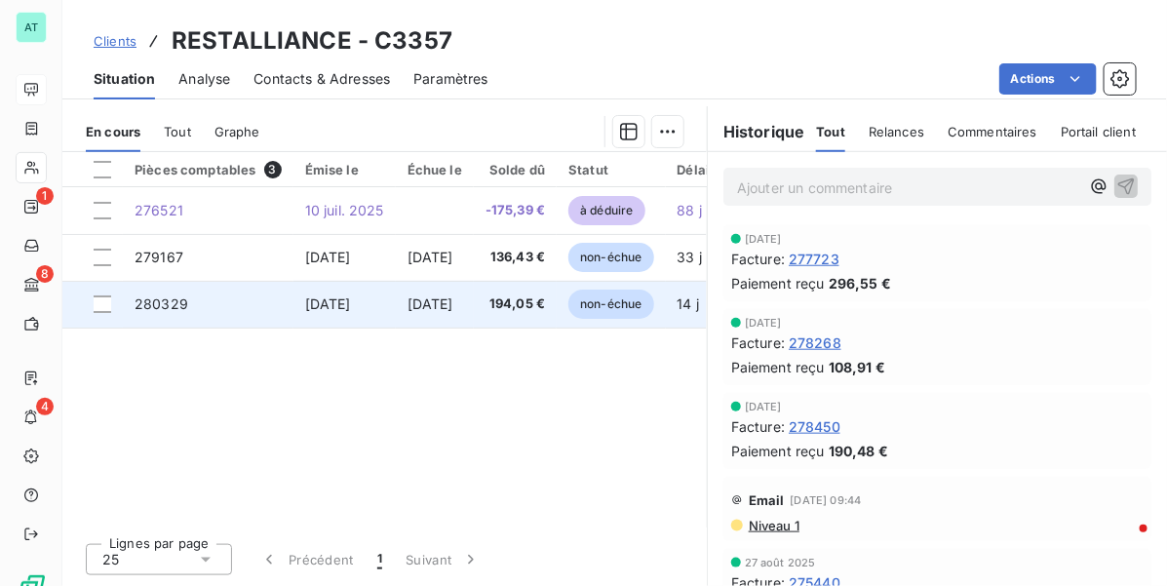
drag, startPoint x: 703, startPoint y: 289, endPoint x: 674, endPoint y: 281, distance: 30.5
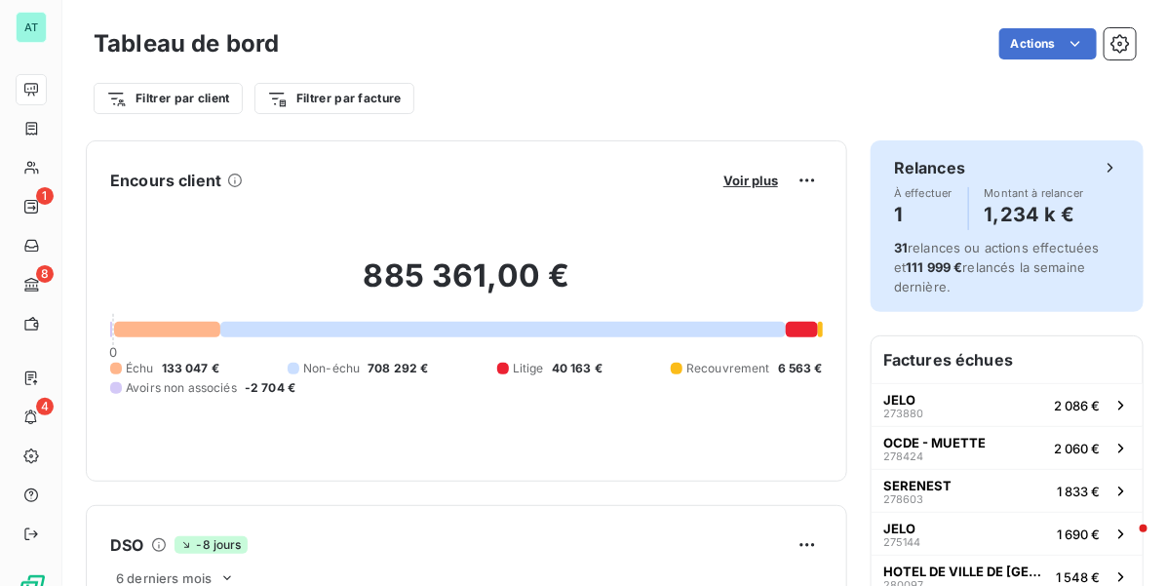
click at [929, 256] on div "31 relances ou actions effectuées et 111 999 € relancés la semaine dernière." at bounding box center [1007, 267] width 226 height 58
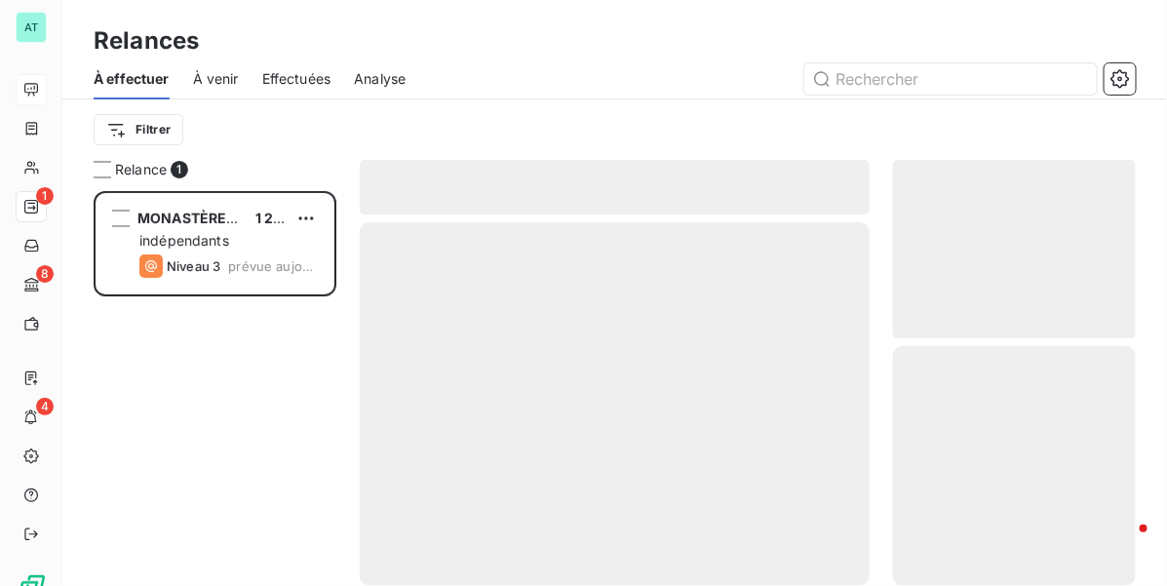
scroll to position [377, 224]
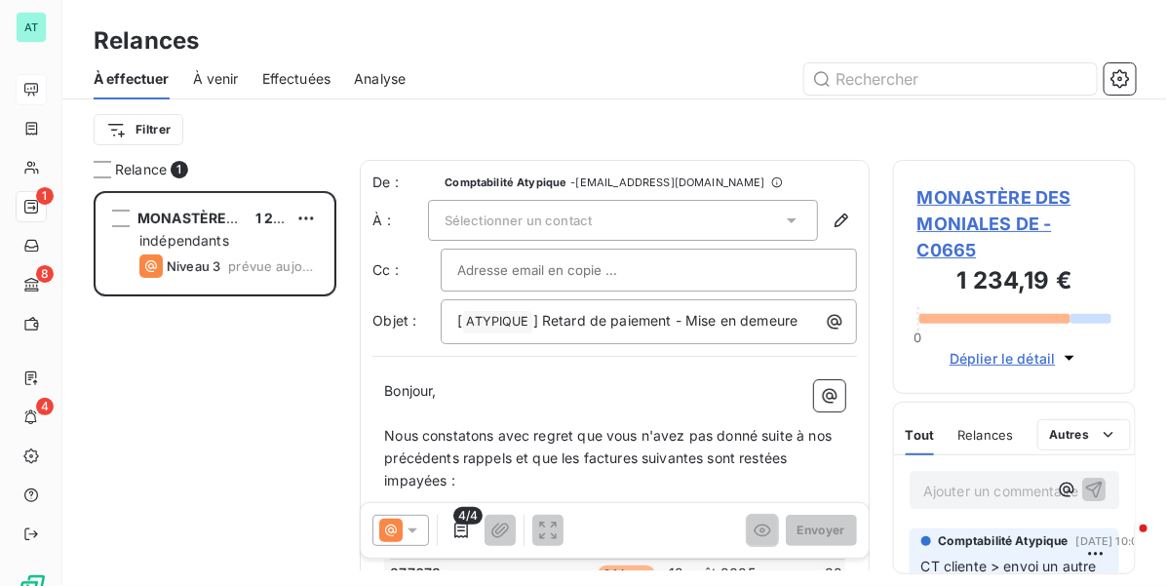
drag, startPoint x: 392, startPoint y: 244, endPoint x: 55, endPoint y: 263, distance: 337.8
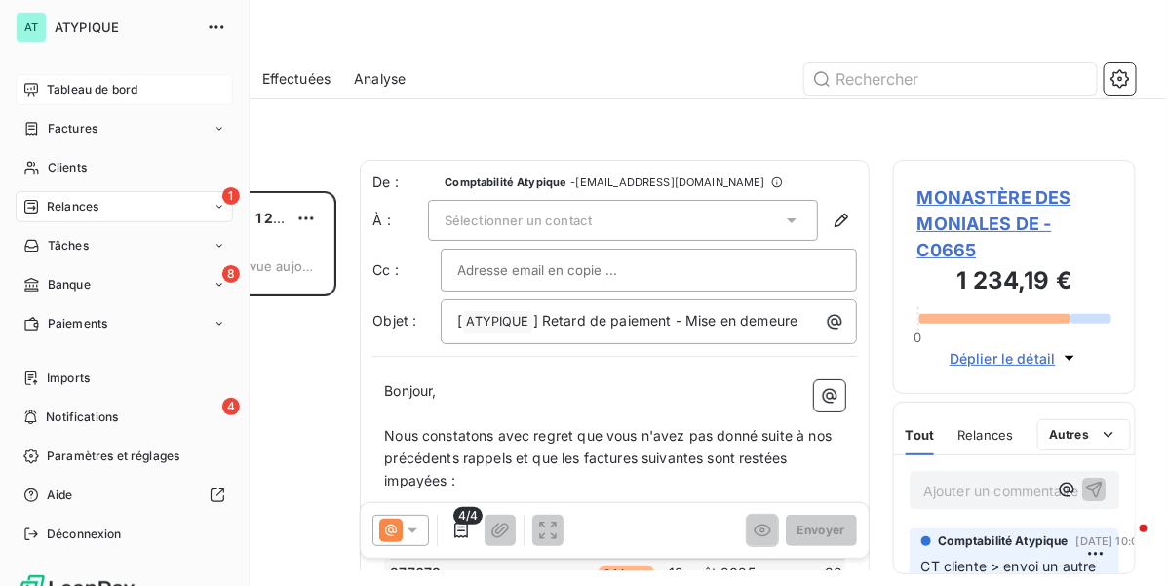
click at [69, 81] on span "Tableau de bord" at bounding box center [92, 90] width 91 height 18
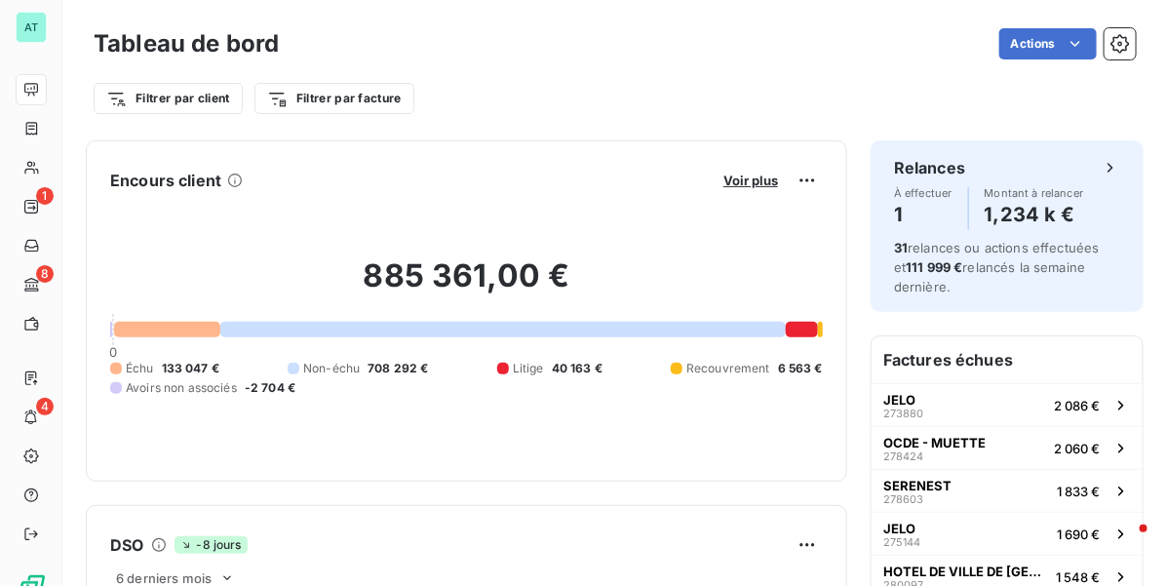
scroll to position [2, 0]
click at [737, 172] on button "Voir plus" at bounding box center [750, 180] width 66 height 18
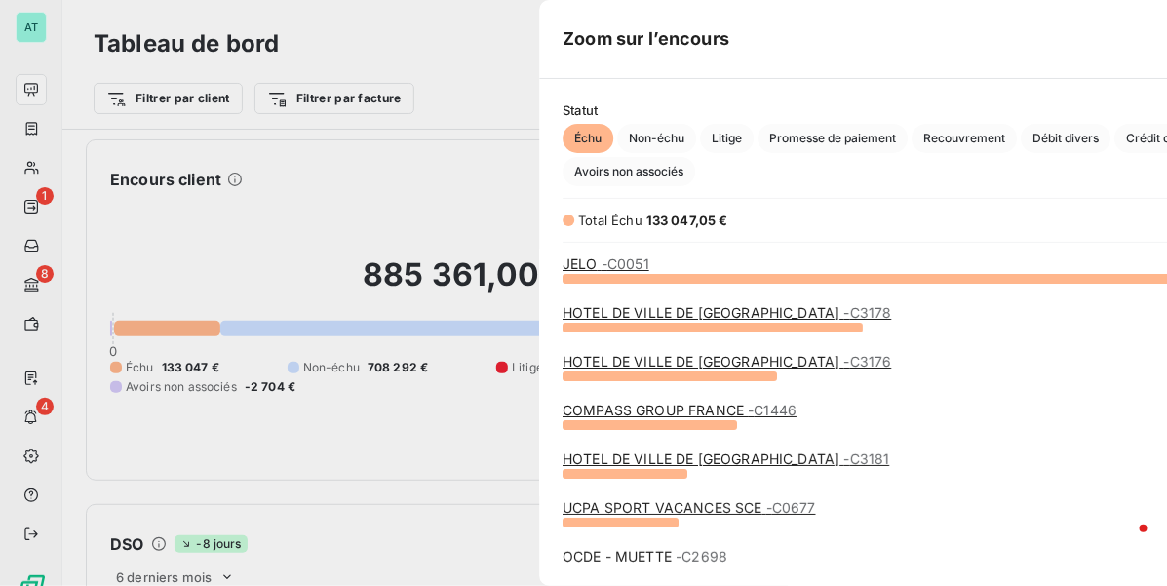
click at [737, 174] on div "Échu Non-échu Litige Promesse de paiement Recouvrement Débit divers Crédit dive…" at bounding box center [913, 155] width 702 height 62
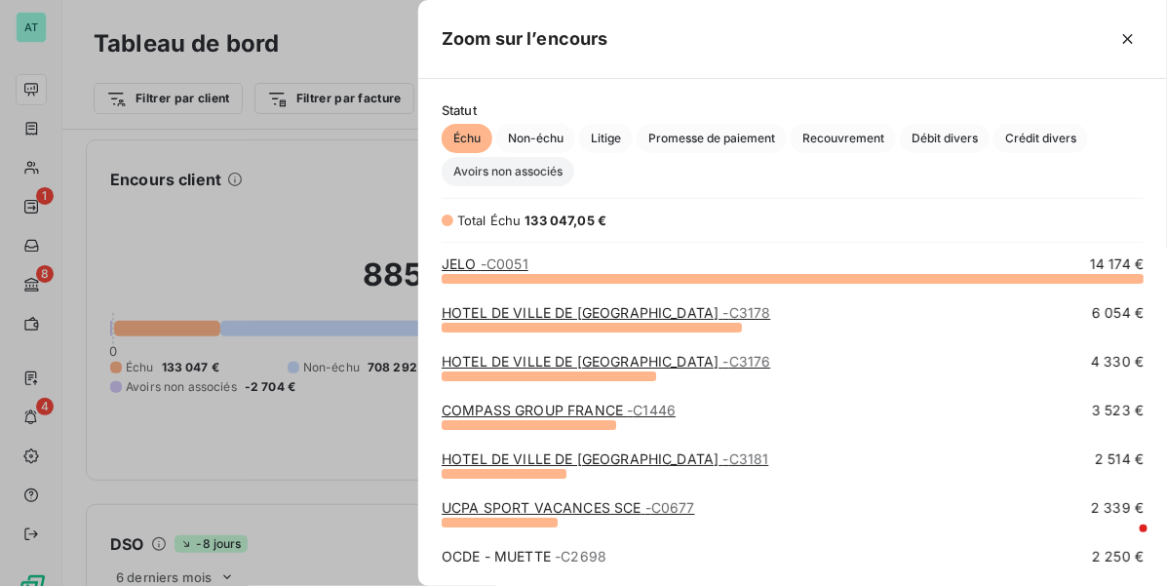
click at [504, 169] on span "Avoirs non associés" at bounding box center [508, 171] width 133 height 29
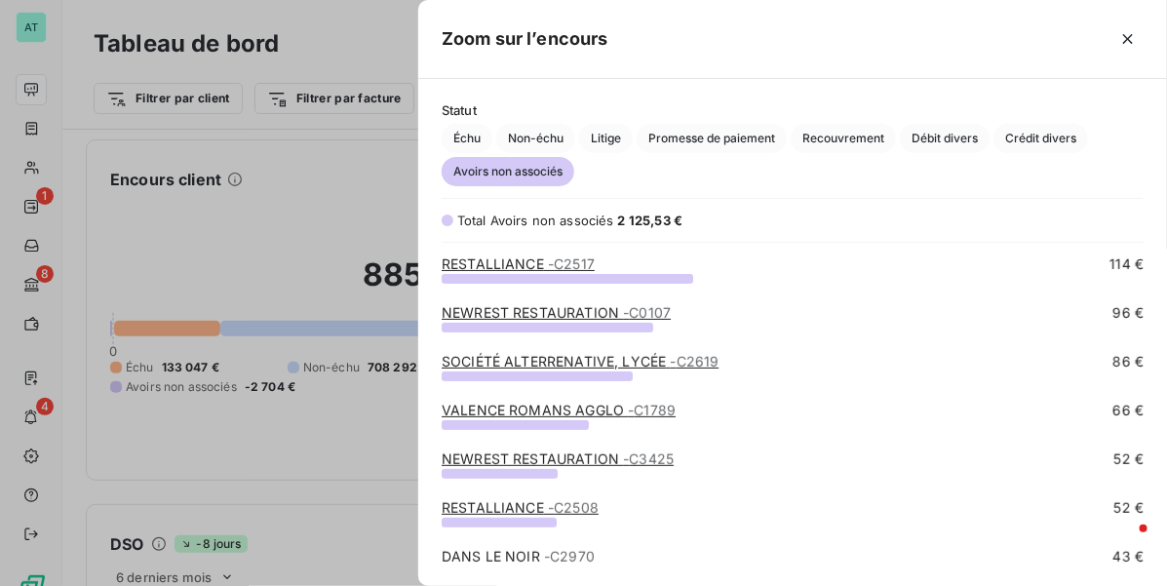
scroll to position [122, 0]
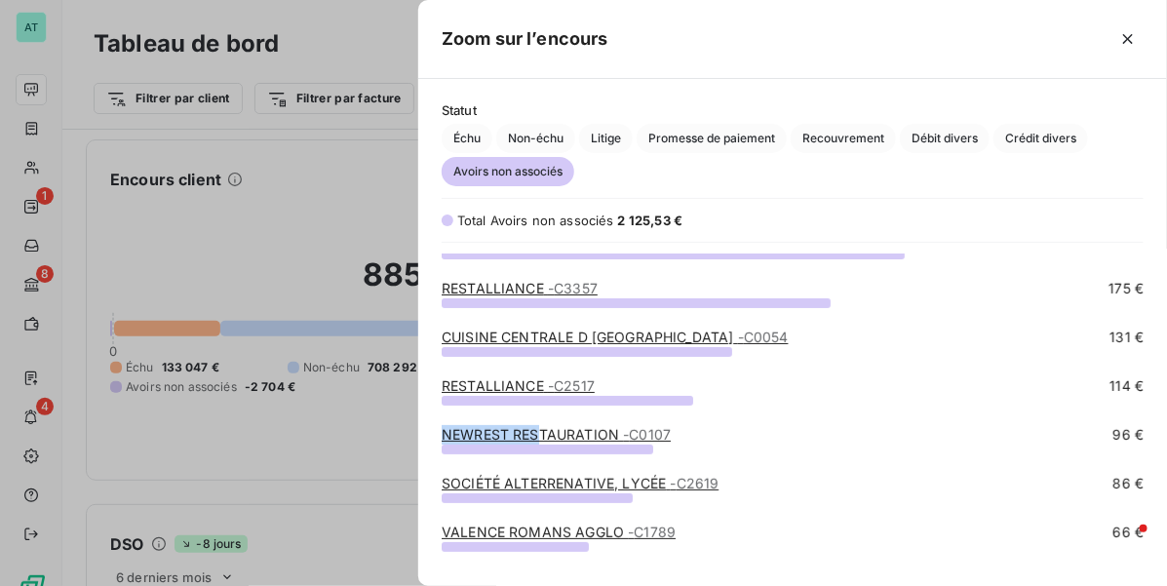
drag, startPoint x: 539, startPoint y: 431, endPoint x: 865, endPoint y: 412, distance: 326.1
click at [585, 440] on link "NEWREST RESTAURATION - C0107" at bounding box center [556, 434] width 229 height 17
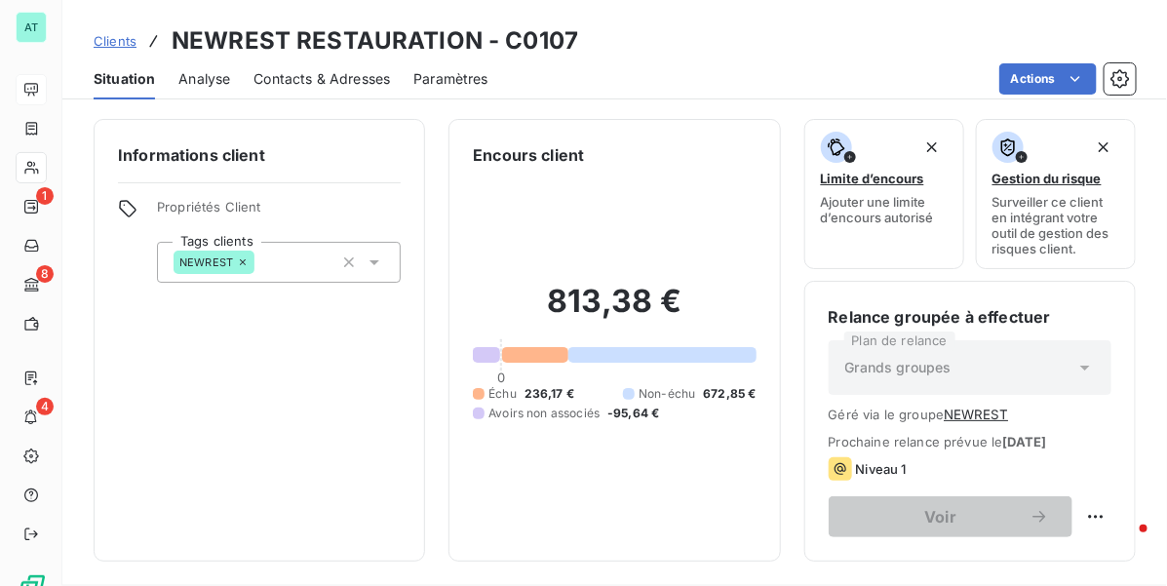
drag, startPoint x: 766, startPoint y: 295, endPoint x: 753, endPoint y: 259, distance: 38.6
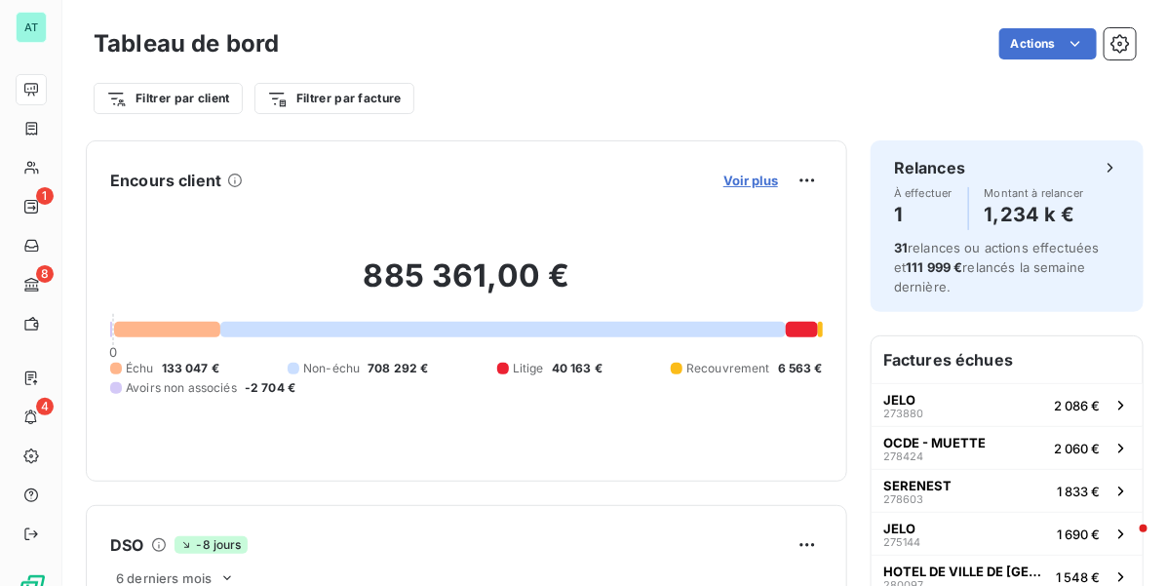
click at [744, 182] on span "Voir plus" at bounding box center [750, 181] width 55 height 16
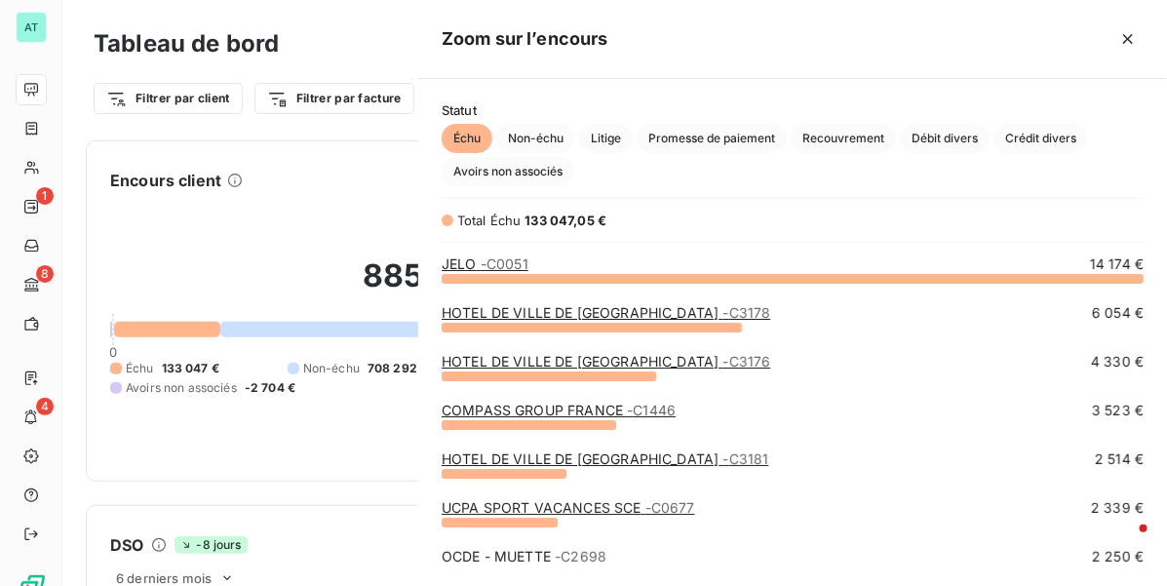
scroll to position [567, 731]
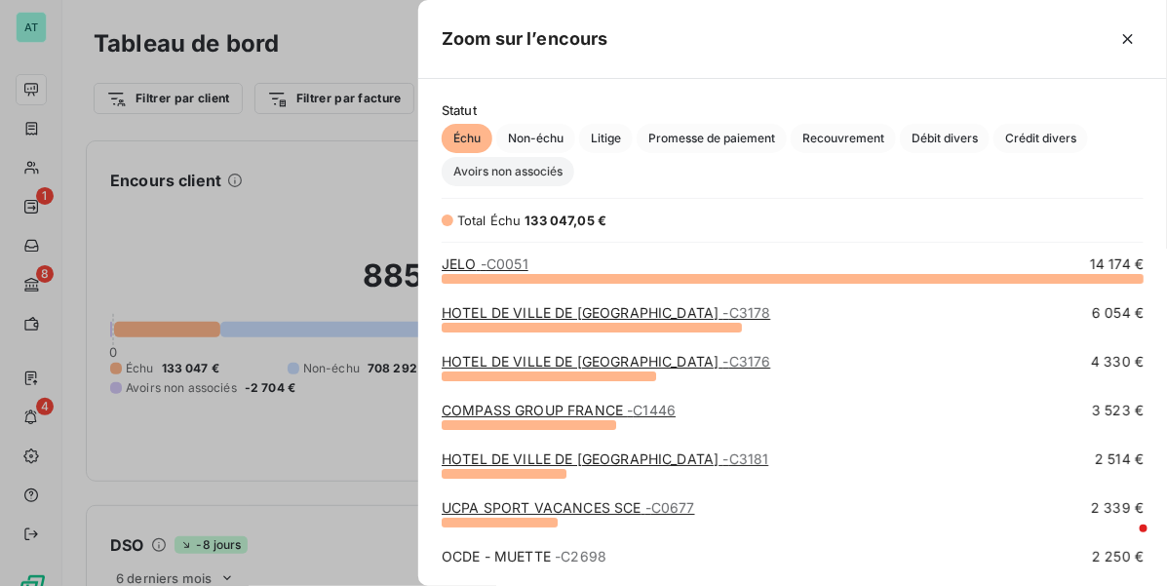
click at [499, 161] on span "Avoirs non associés" at bounding box center [508, 171] width 133 height 29
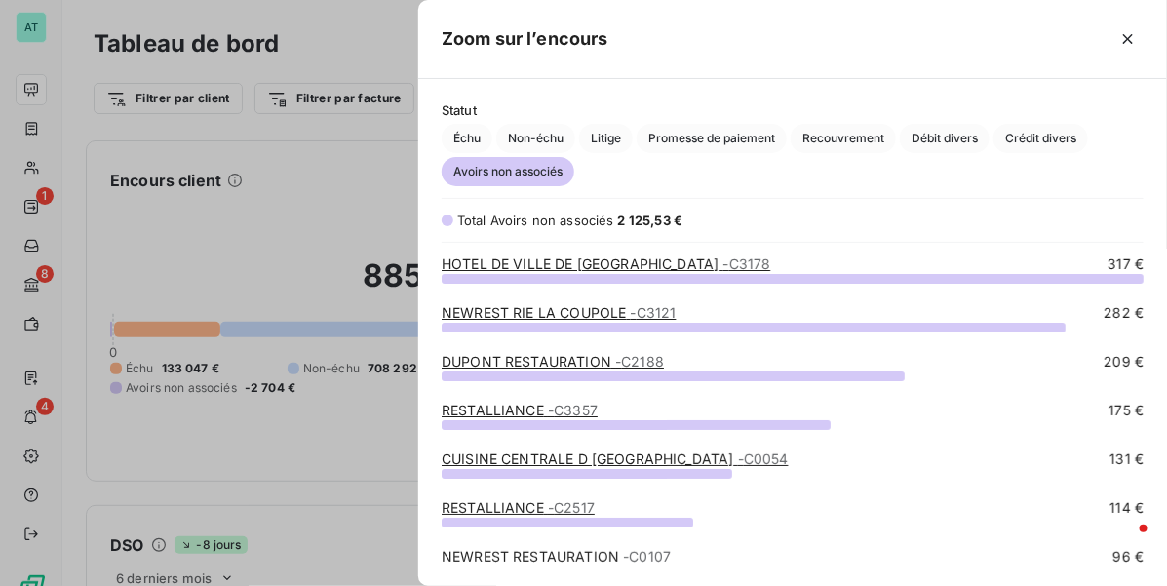
click at [653, 455] on link "CUISINE CENTRALE D [GEOGRAPHIC_DATA] - C0054" at bounding box center [615, 458] width 346 height 17
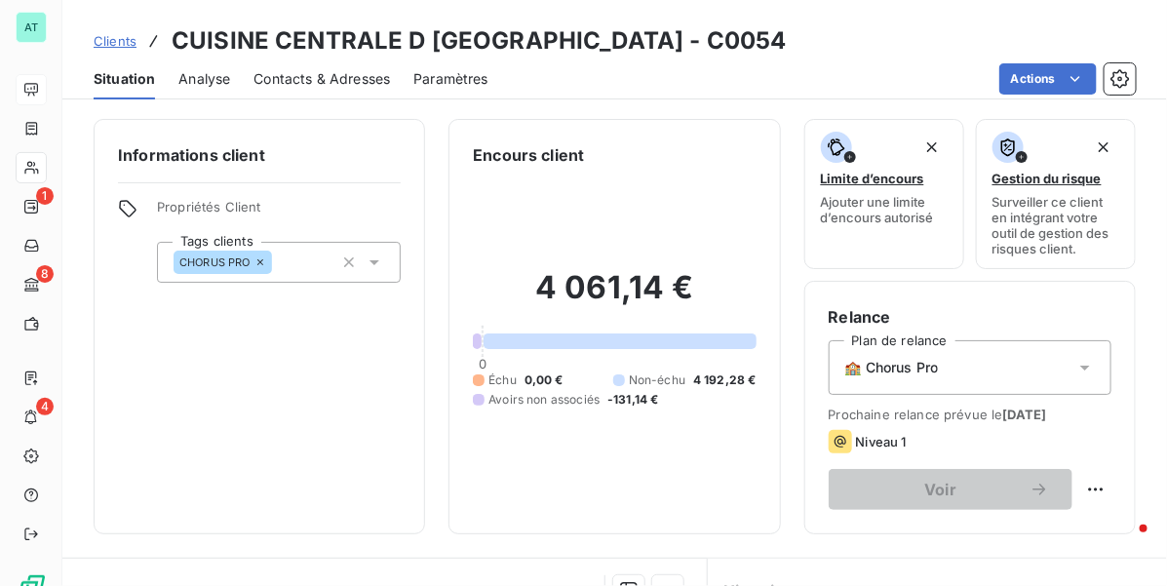
drag, startPoint x: 334, startPoint y: 115, endPoint x: 328, endPoint y: 93, distance: 23.4
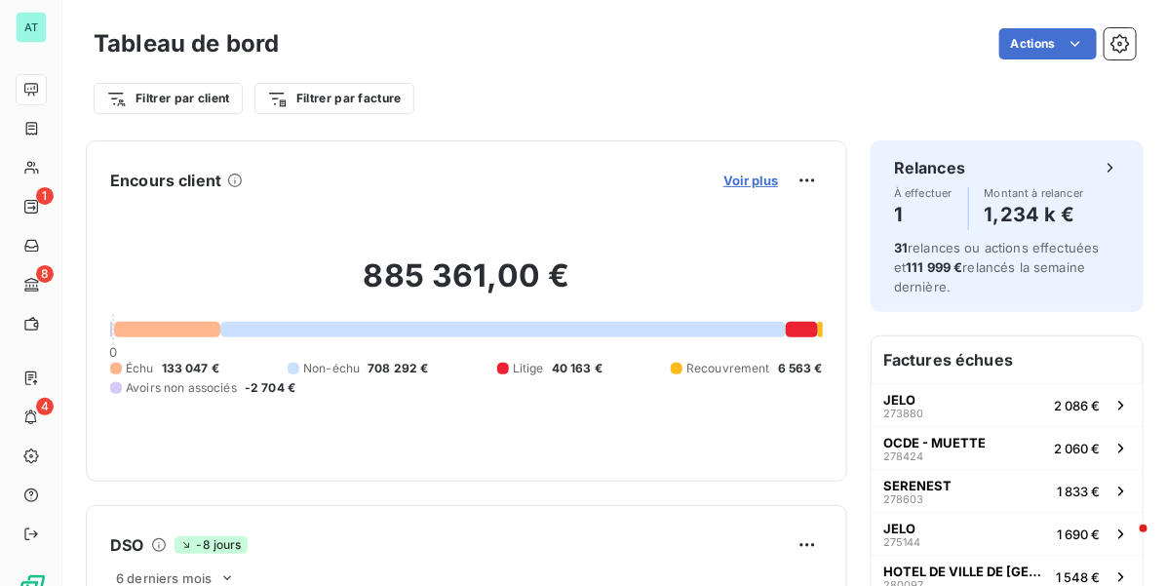
click at [751, 173] on span "Voir plus" at bounding box center [750, 181] width 55 height 16
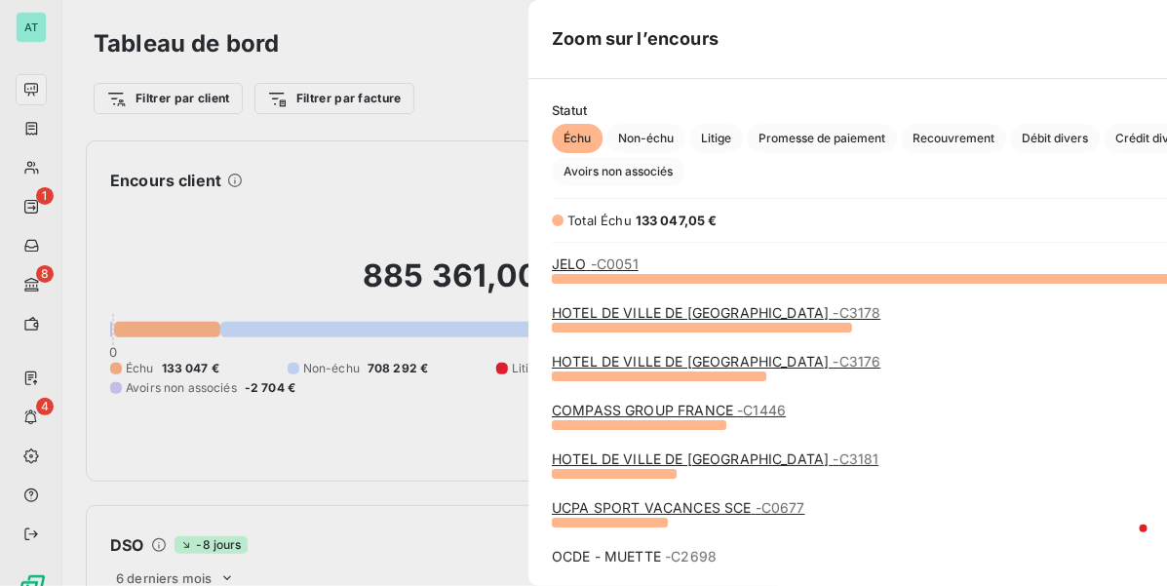
scroll to position [567, 731]
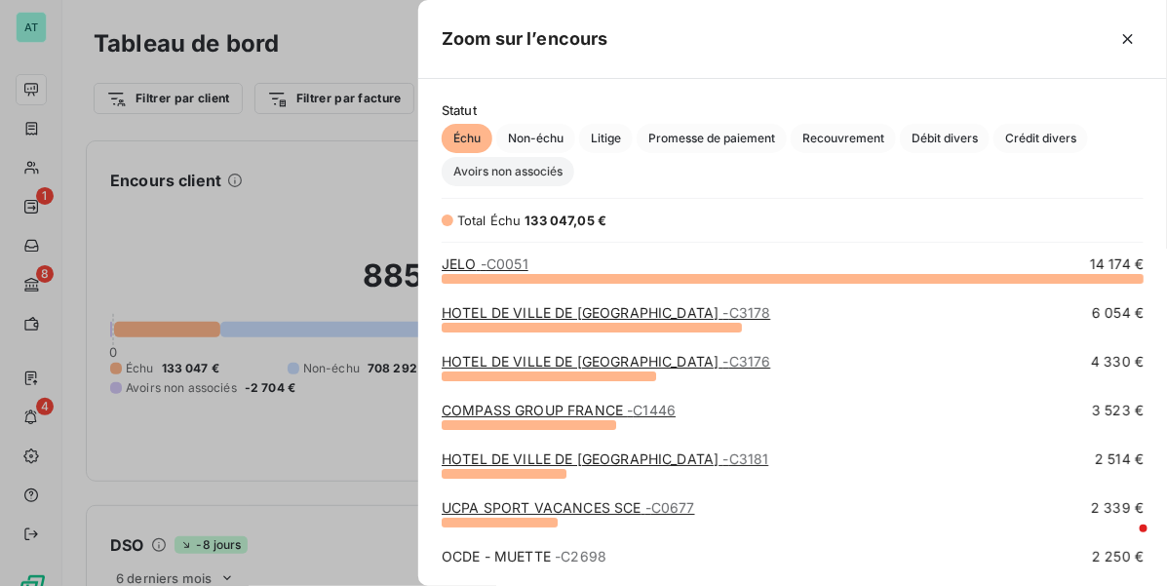
click at [537, 180] on span "Avoirs non associés" at bounding box center [508, 171] width 133 height 29
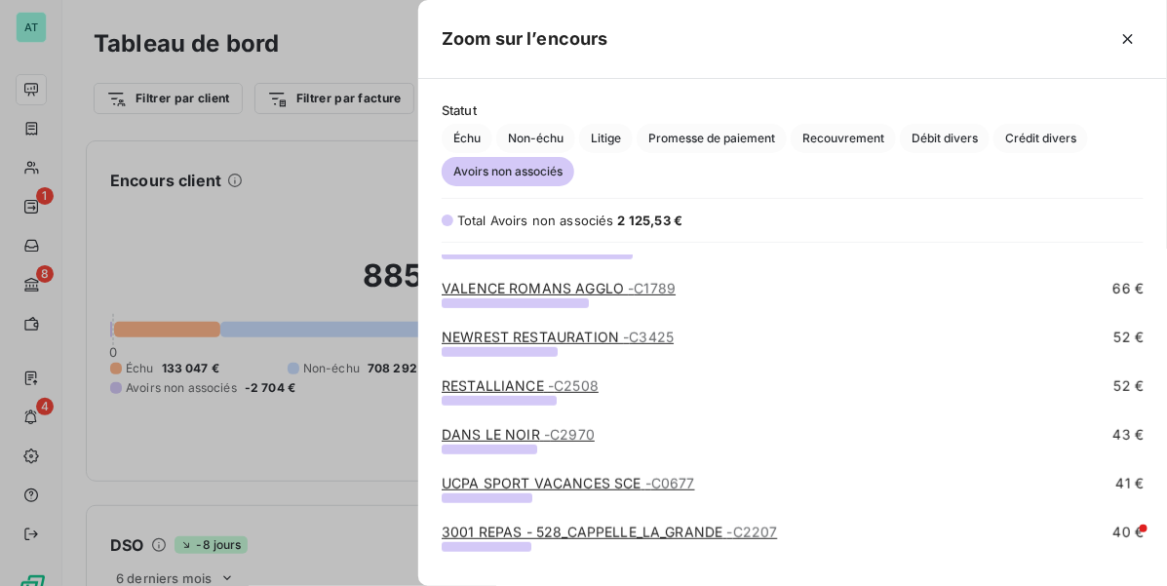
scroll to position [244, 0]
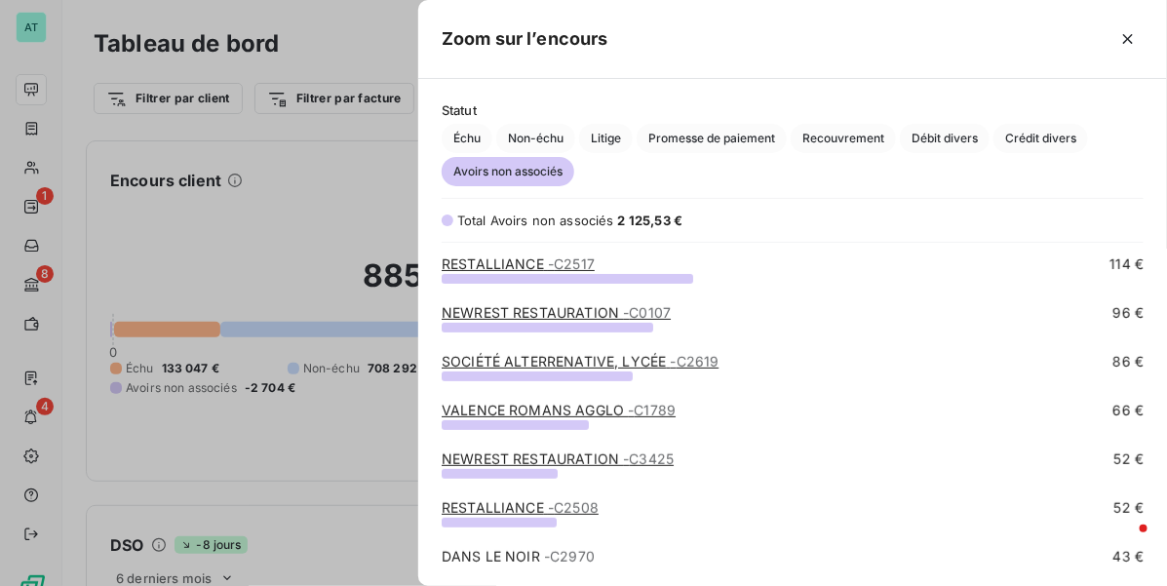
click at [654, 353] on link "SOCIÉTÉ ALTERRENATIVE, LYCÉE - C2619" at bounding box center [580, 361] width 277 height 17
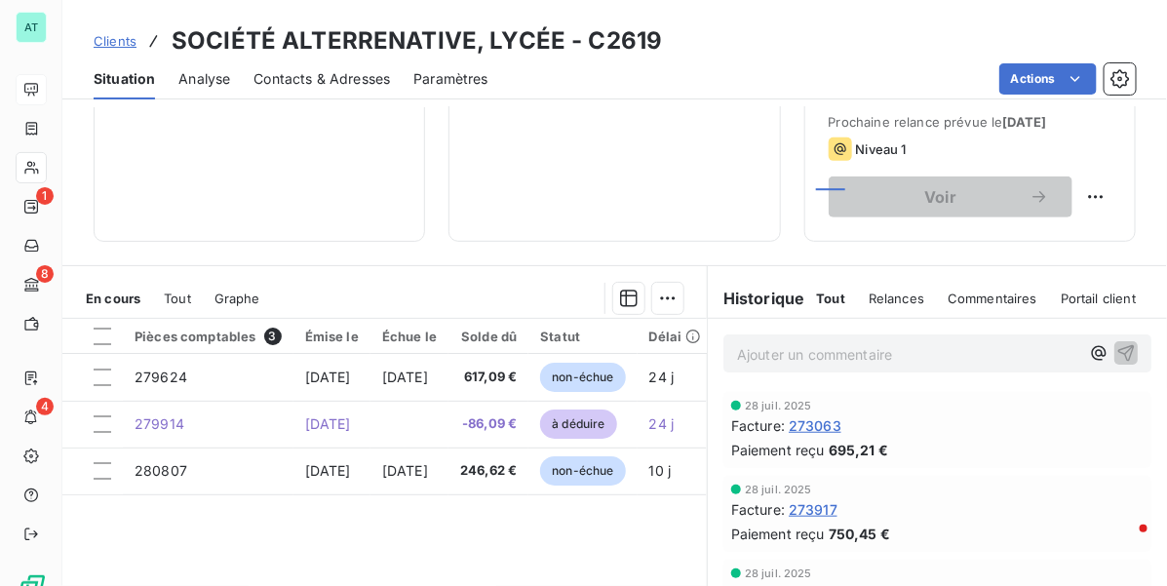
scroll to position [366, 0]
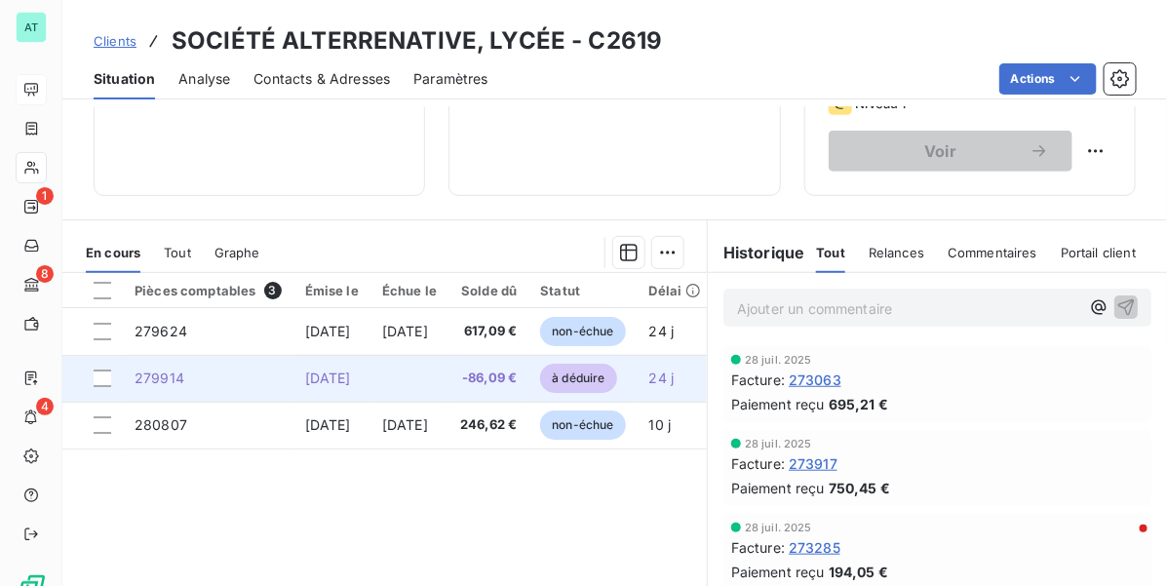
click at [298, 368] on td "[DATE]" at bounding box center [331, 378] width 77 height 47
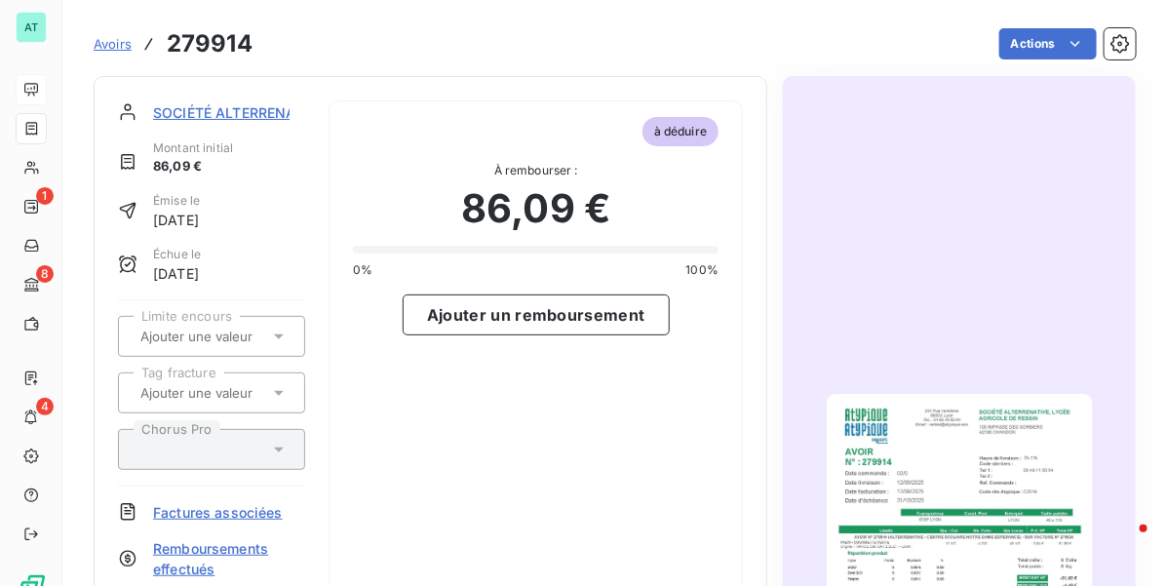
click at [968, 456] on img "button" at bounding box center [960, 582] width 266 height 376
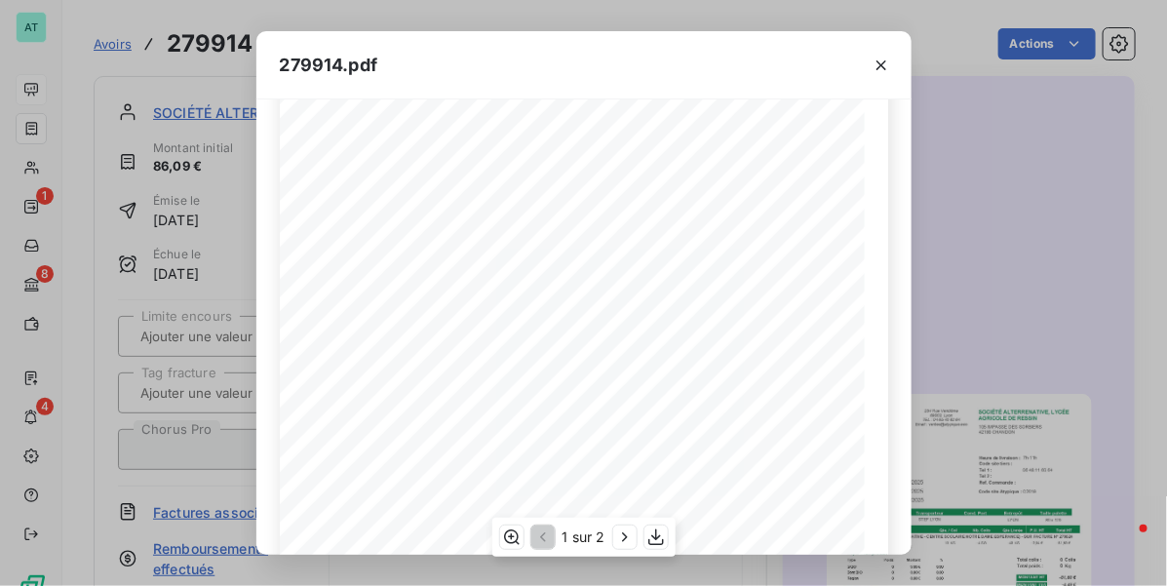
scroll to position [122, 0]
click at [999, 307] on div "279914.pdf SOCIÉTÉ ALTERRENATIVE, LYCÉE AGRICOLE DE RESSIN [STREET_ADDRESS] AVO…" at bounding box center [583, 293] width 1167 height 586
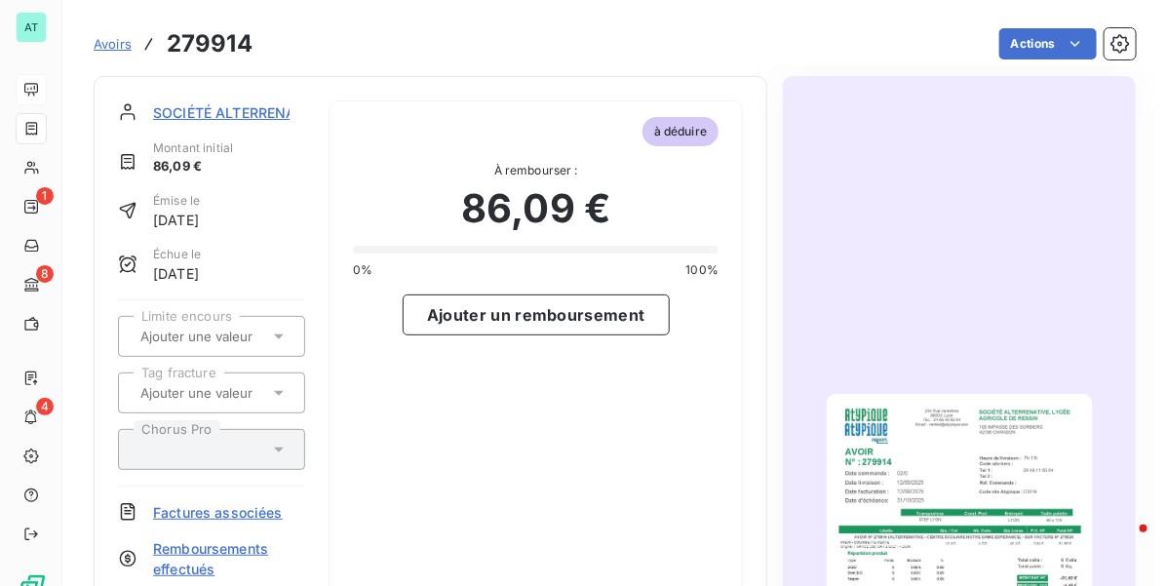
drag, startPoint x: 683, startPoint y: 300, endPoint x: 634, endPoint y: 290, distance: 50.7
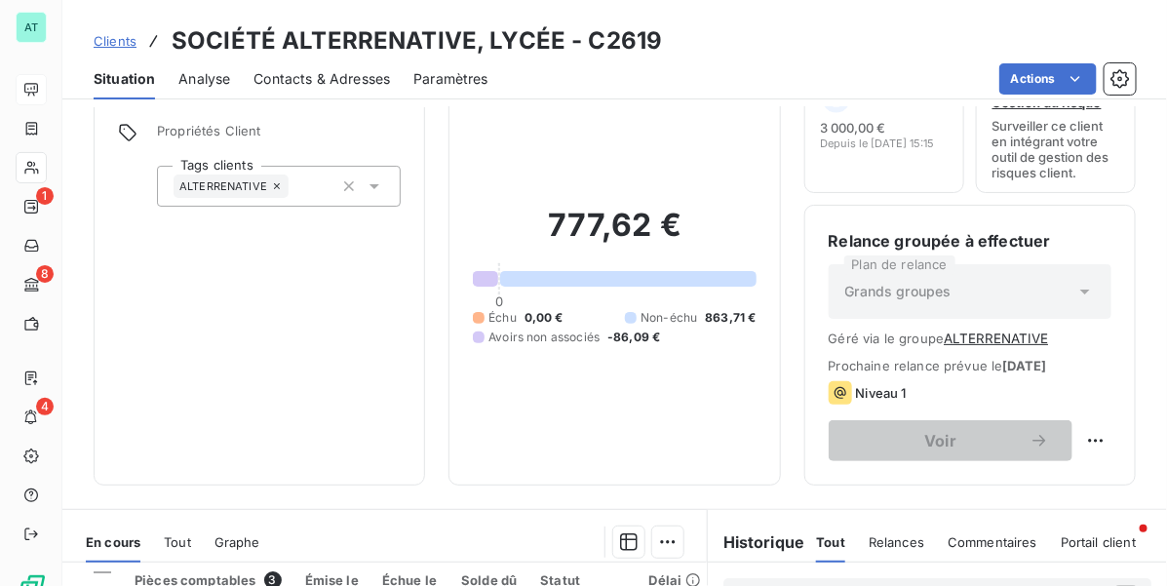
scroll to position [244, 0]
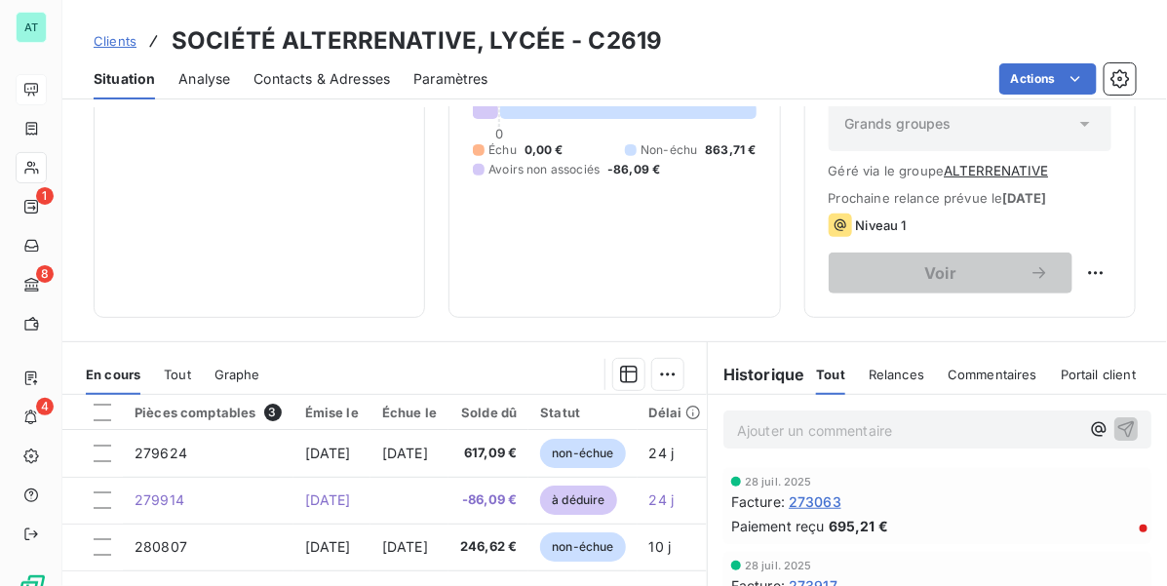
drag, startPoint x: 673, startPoint y: 198, endPoint x: 692, endPoint y: 156, distance: 46.2
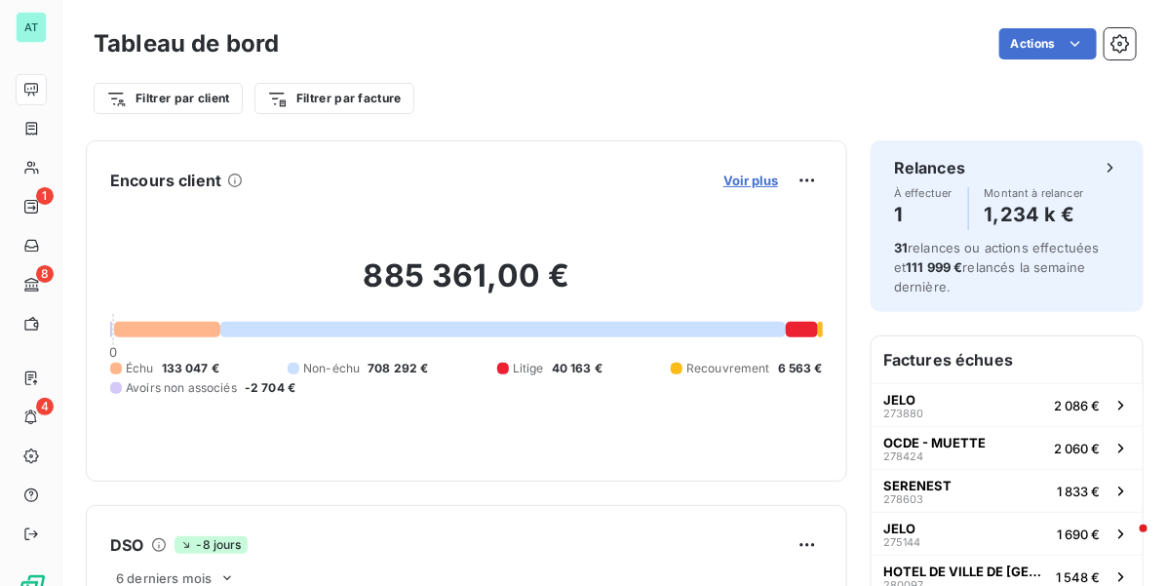
click at [733, 180] on span "Voir plus" at bounding box center [750, 181] width 55 height 16
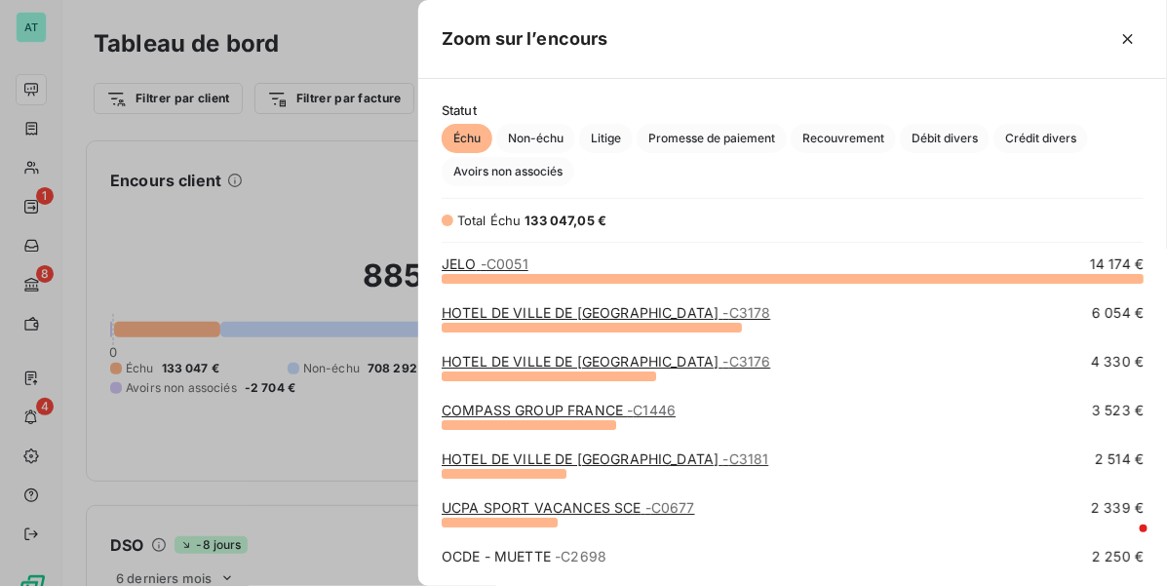
scroll to position [122, 0]
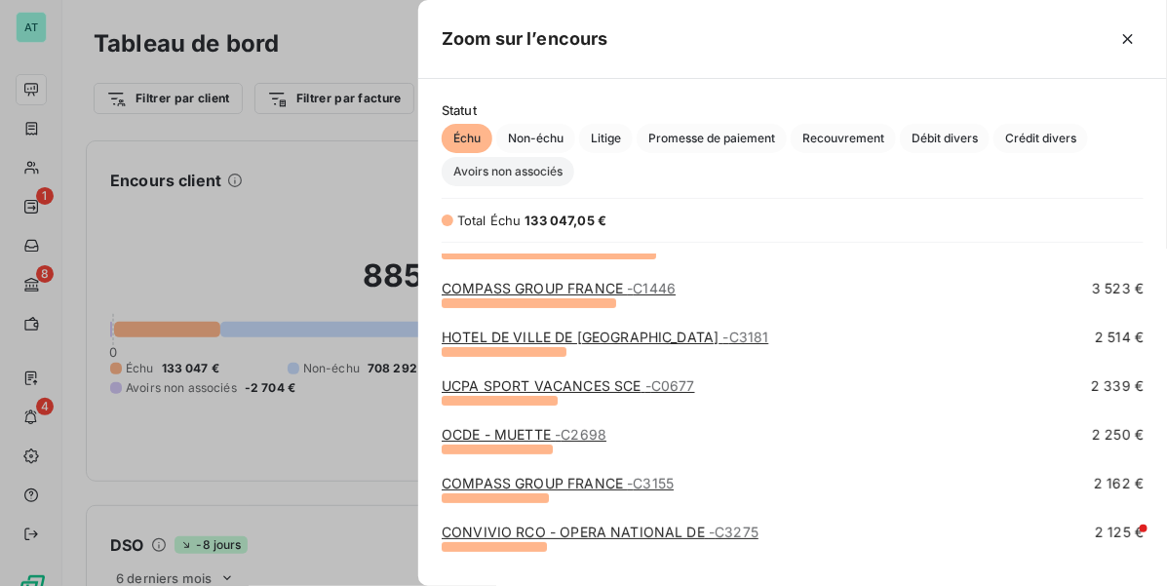
click at [549, 169] on span "Avoirs non associés" at bounding box center [508, 171] width 133 height 29
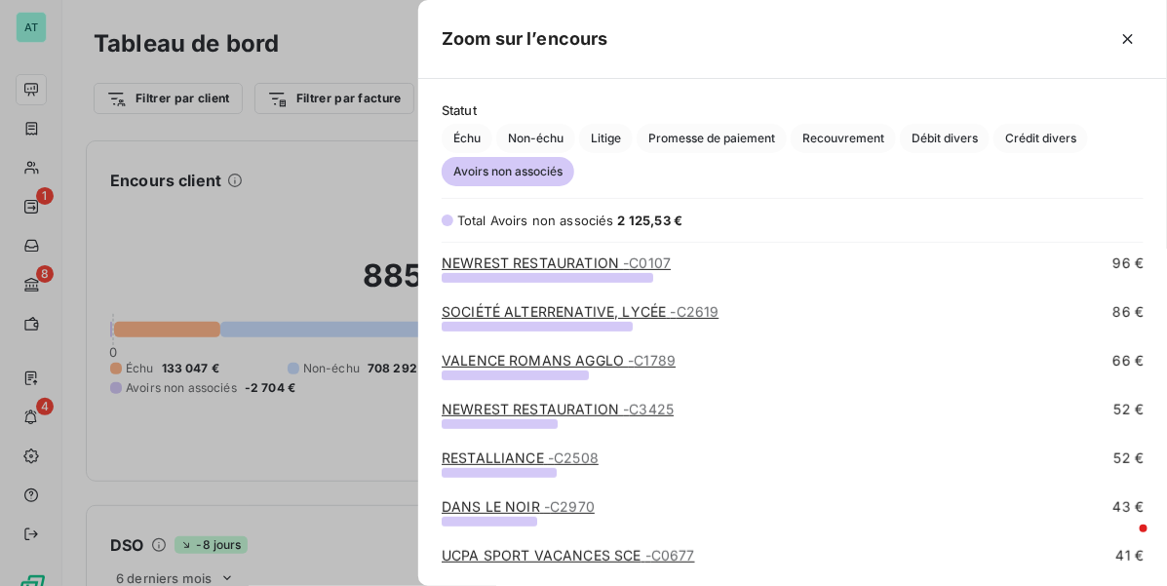
scroll to position [244, 0]
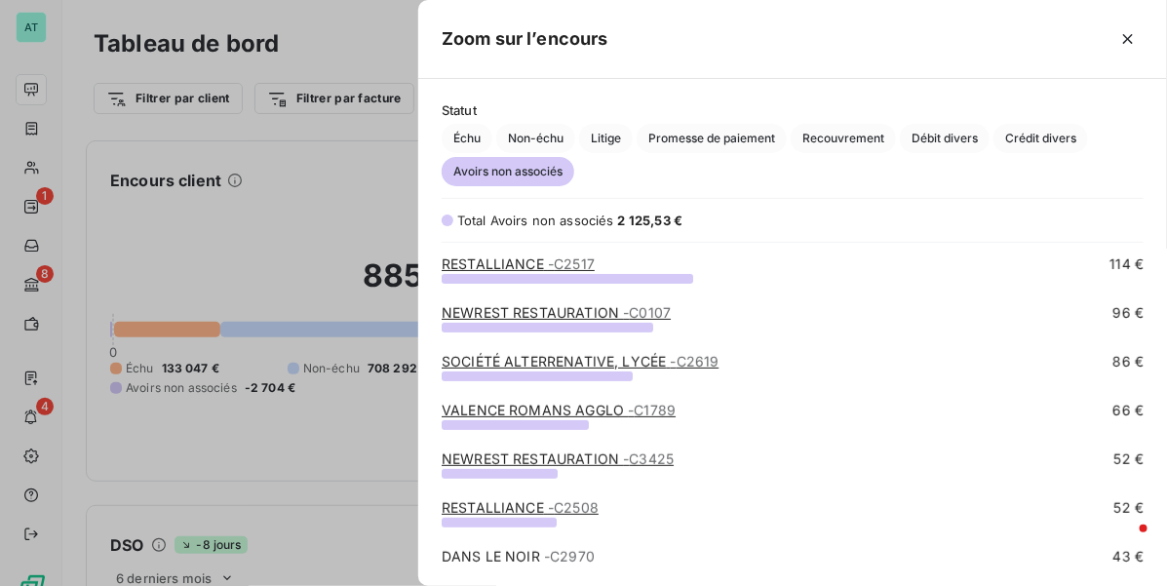
click at [628, 410] on span "- C1789" at bounding box center [652, 410] width 48 height 17
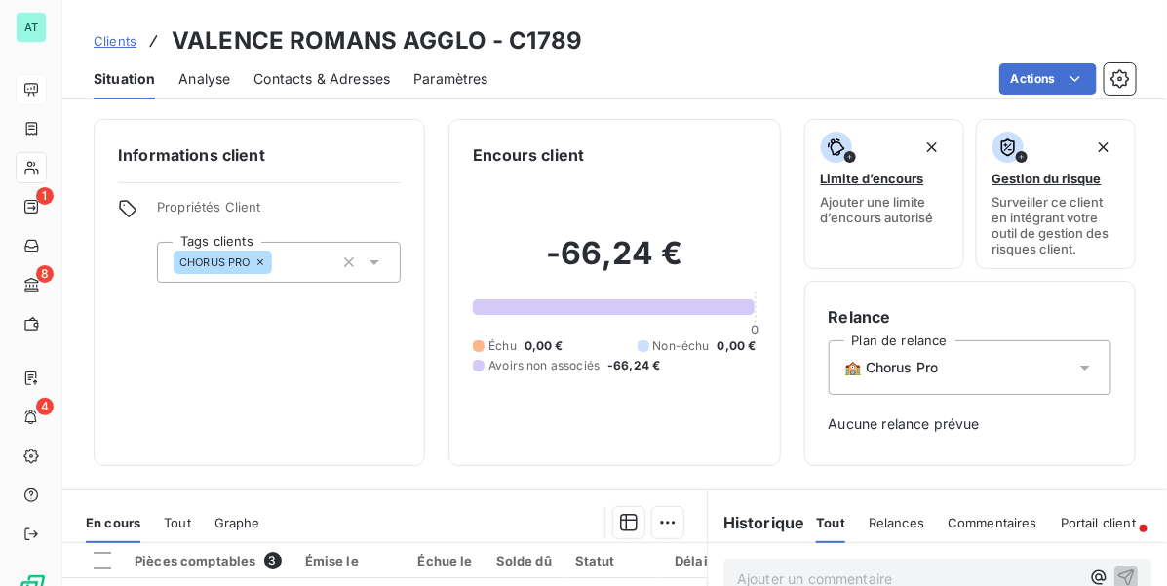
drag, startPoint x: 800, startPoint y: 214, endPoint x: 767, endPoint y: 212, distance: 33.3
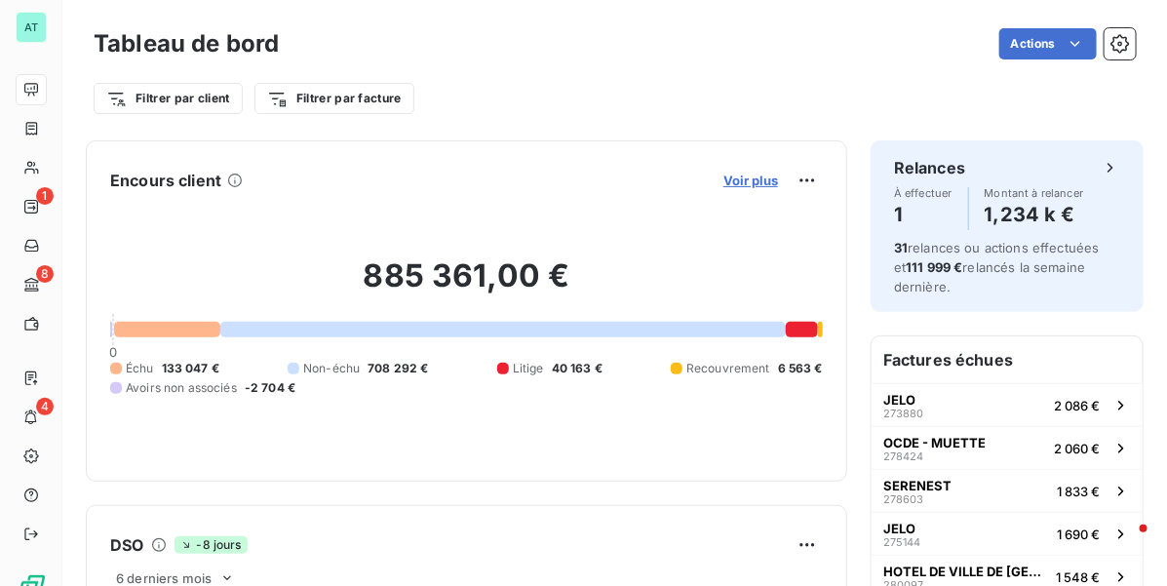
click at [736, 180] on span "Voir plus" at bounding box center [750, 181] width 55 height 16
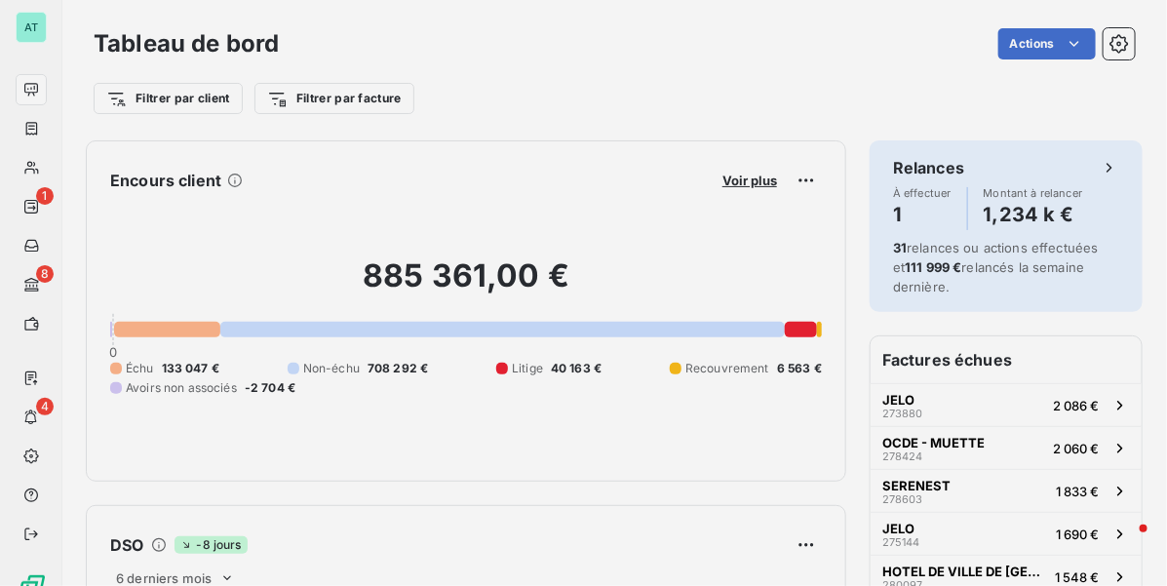
scroll to position [567, 731]
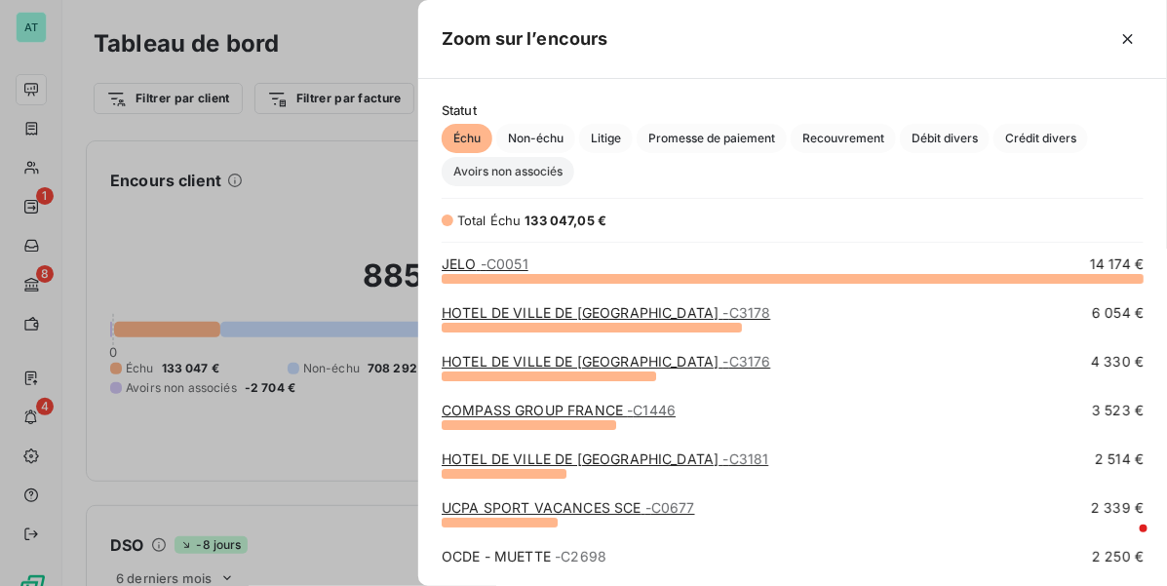
drag, startPoint x: 544, startPoint y: 173, endPoint x: 568, endPoint y: 171, distance: 24.4
click at [544, 172] on span "Avoirs non associés" at bounding box center [508, 171] width 133 height 29
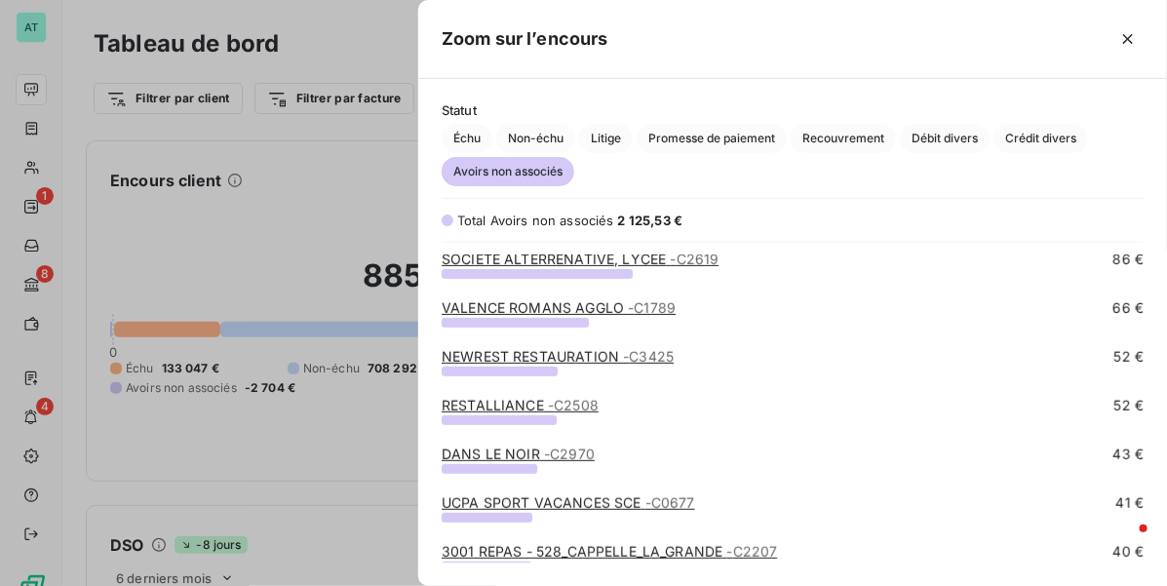
scroll to position [366, 0]
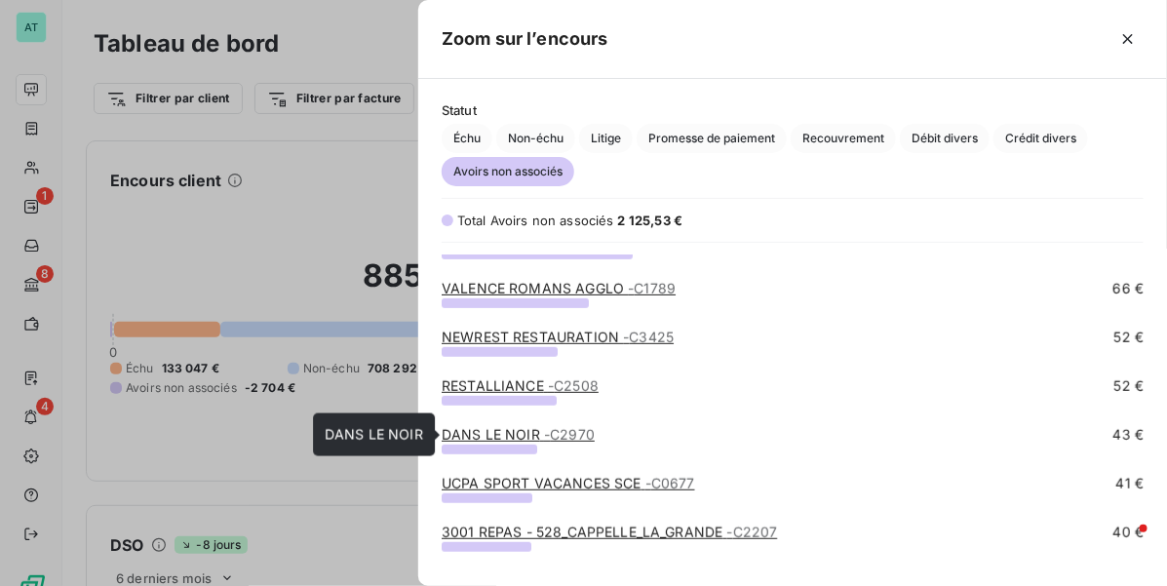
click at [546, 437] on span "- C2970" at bounding box center [569, 434] width 51 height 17
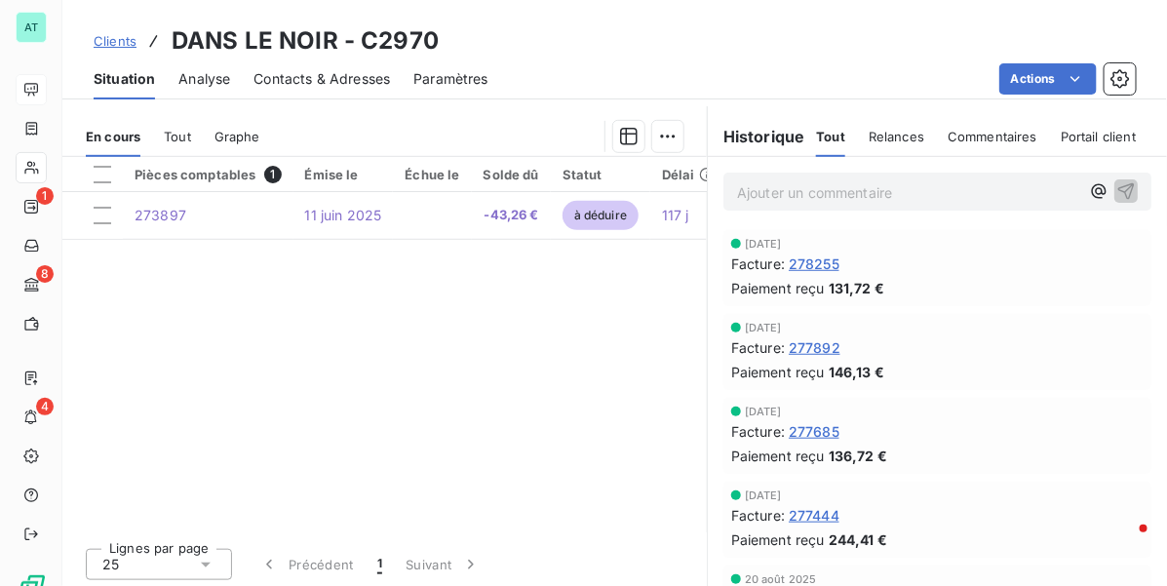
scroll to position [391, 0]
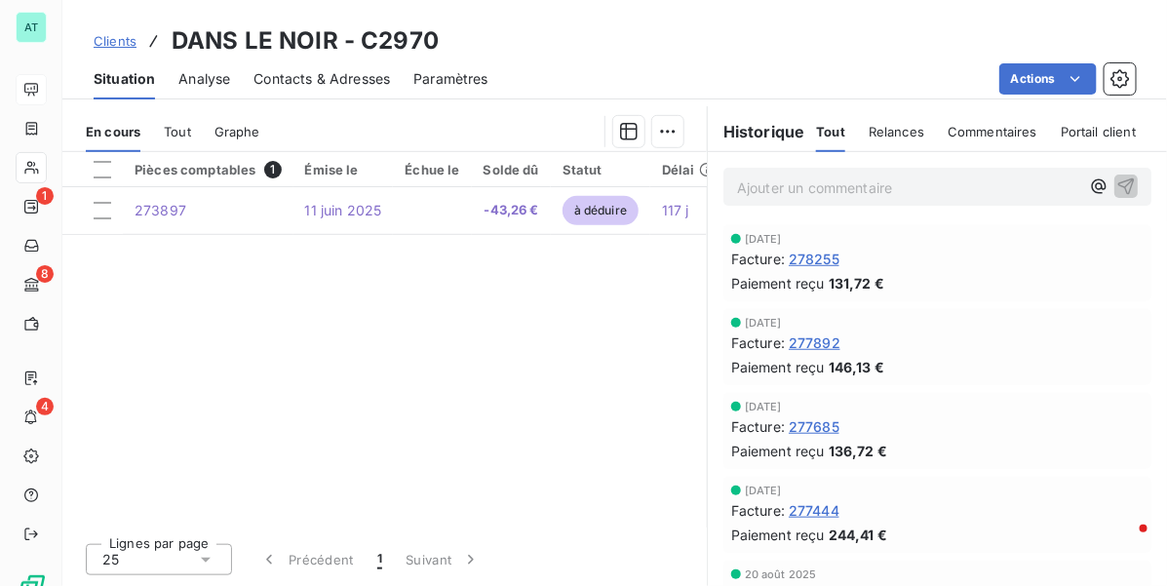
drag, startPoint x: 645, startPoint y: 304, endPoint x: 626, endPoint y: 286, distance: 26.9
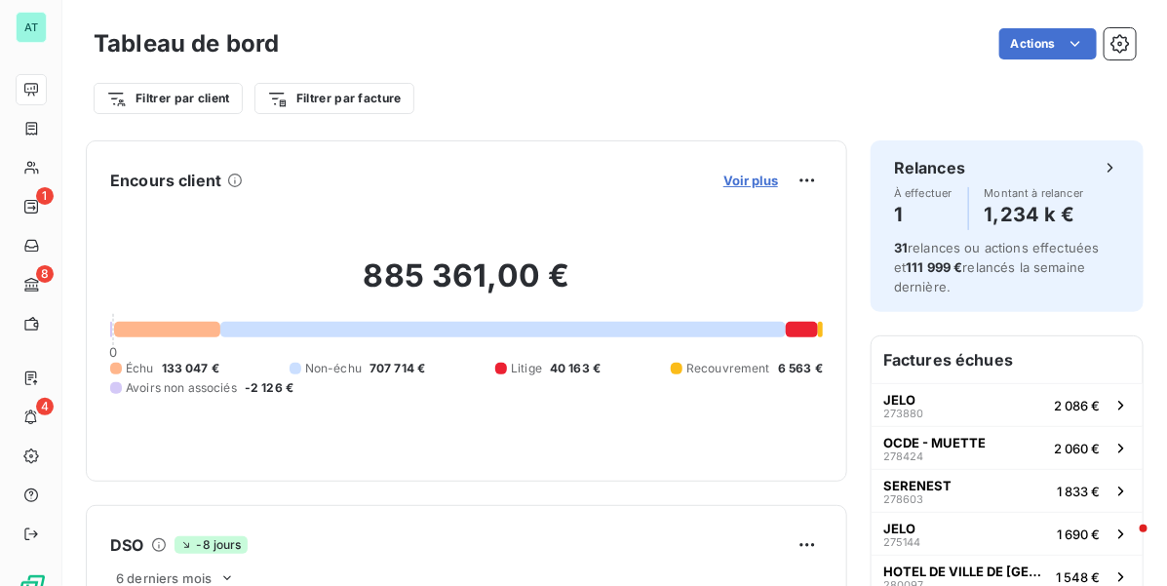
click at [723, 183] on span "Voir plus" at bounding box center [750, 181] width 55 height 16
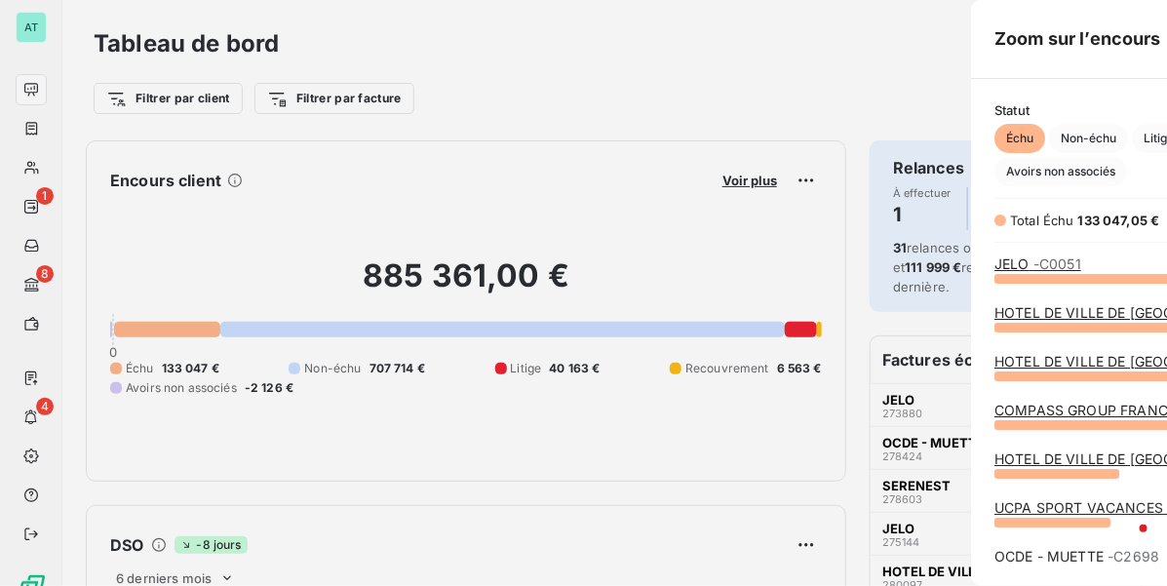
scroll to position [567, 731]
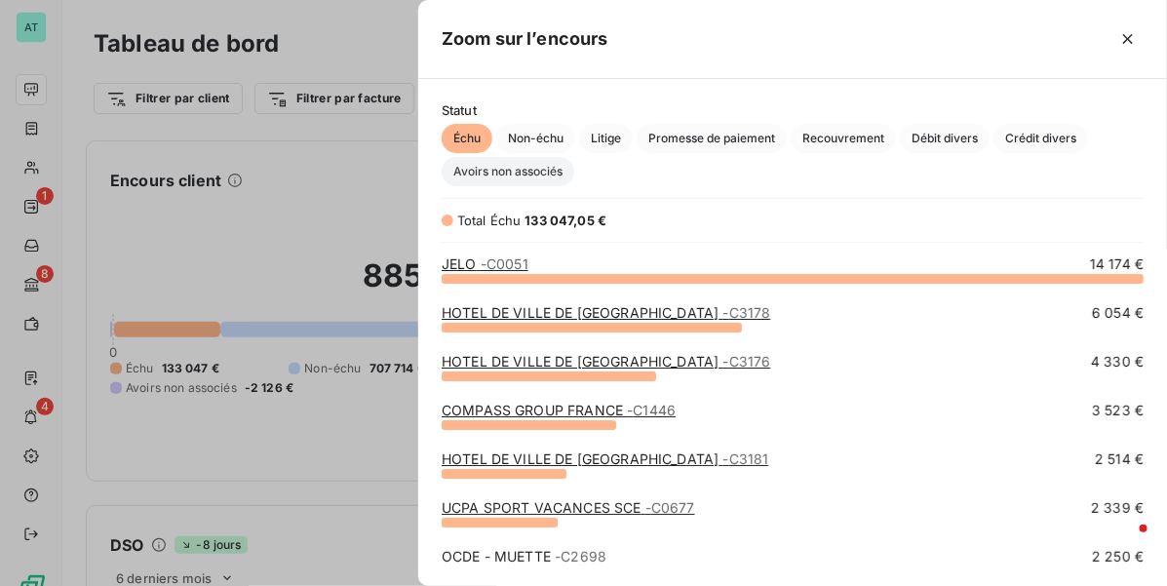
click at [537, 177] on span "Avoirs non associés" at bounding box center [508, 171] width 133 height 29
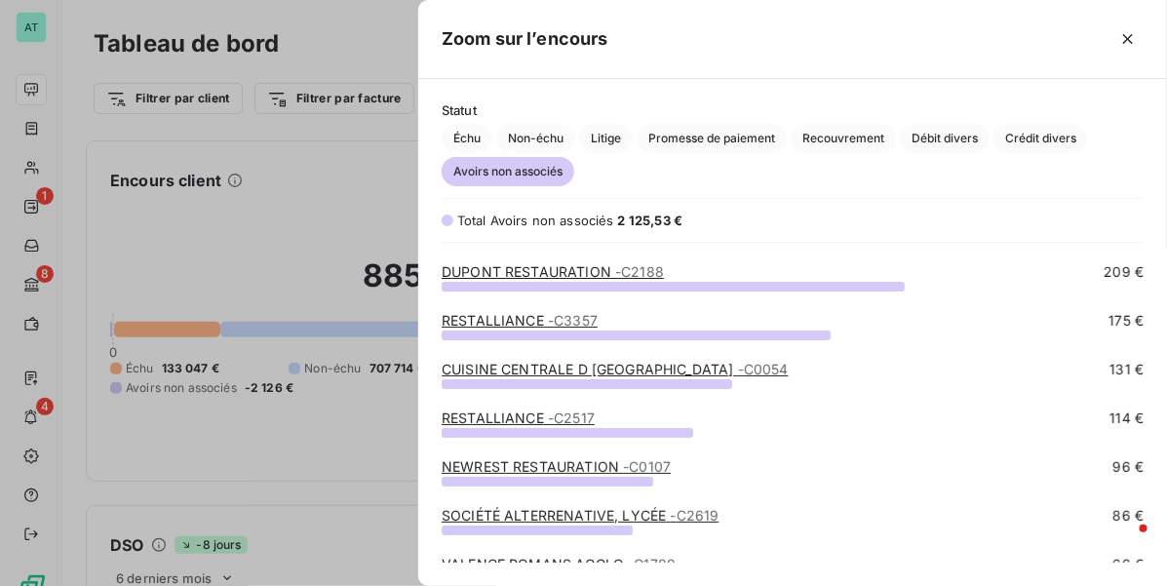
scroll to position [366, 0]
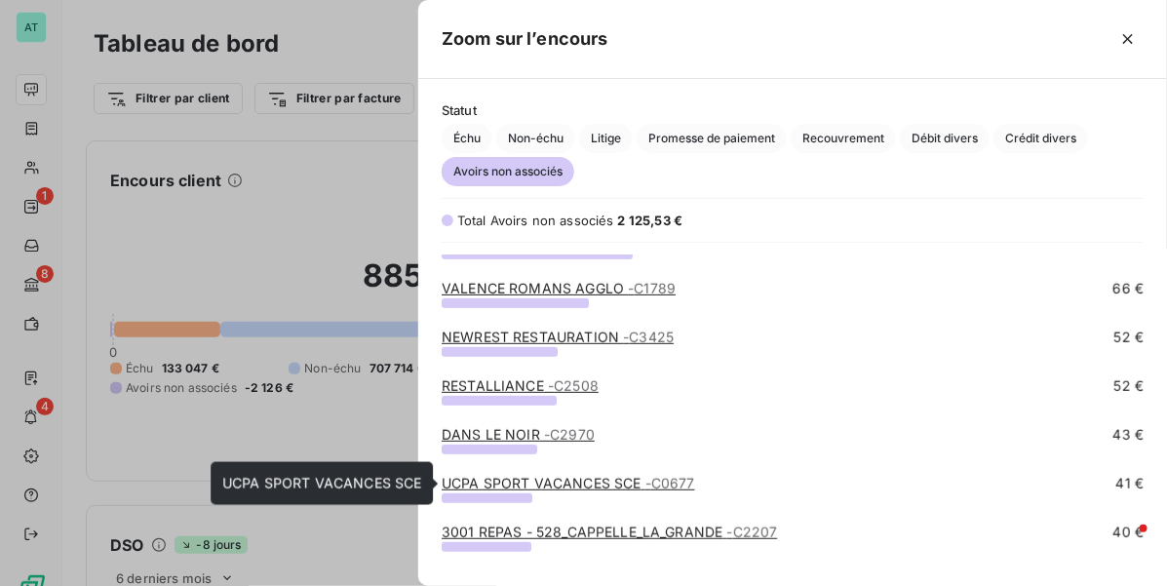
click at [610, 479] on link "UCPA SPORT VACANCES SCE - C0677" at bounding box center [568, 483] width 253 height 17
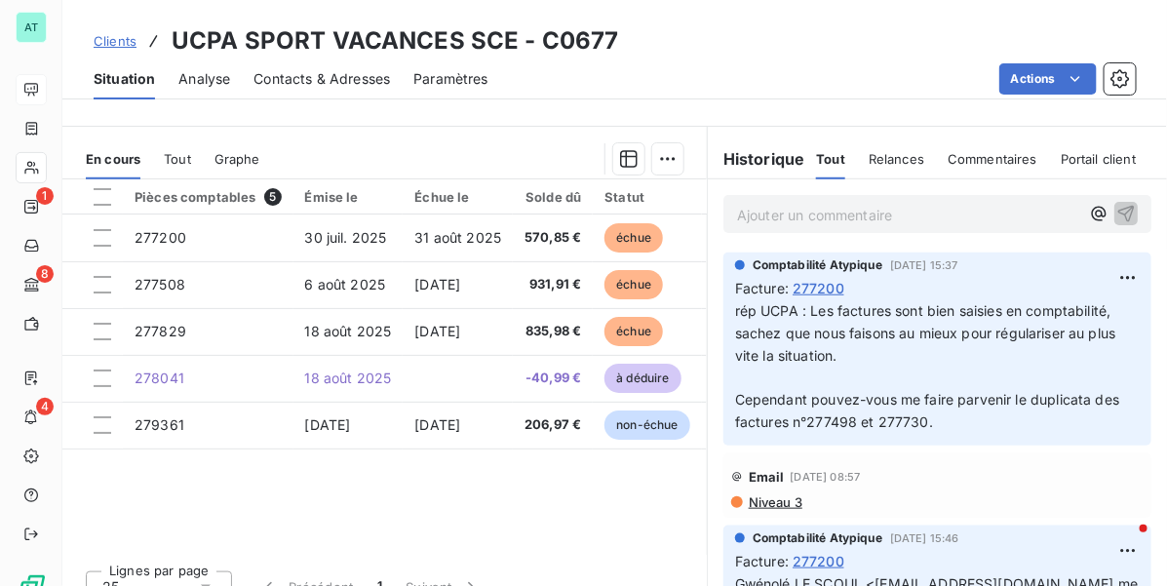
scroll to position [487, 0]
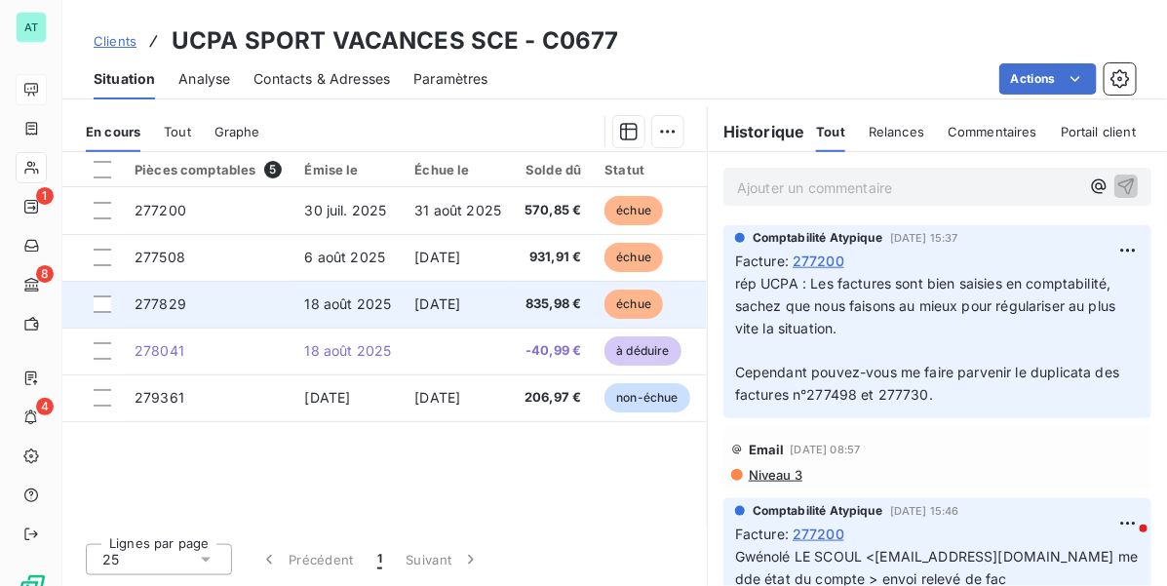
drag, startPoint x: 605, startPoint y: 331, endPoint x: 582, endPoint y: 300, distance: 39.0
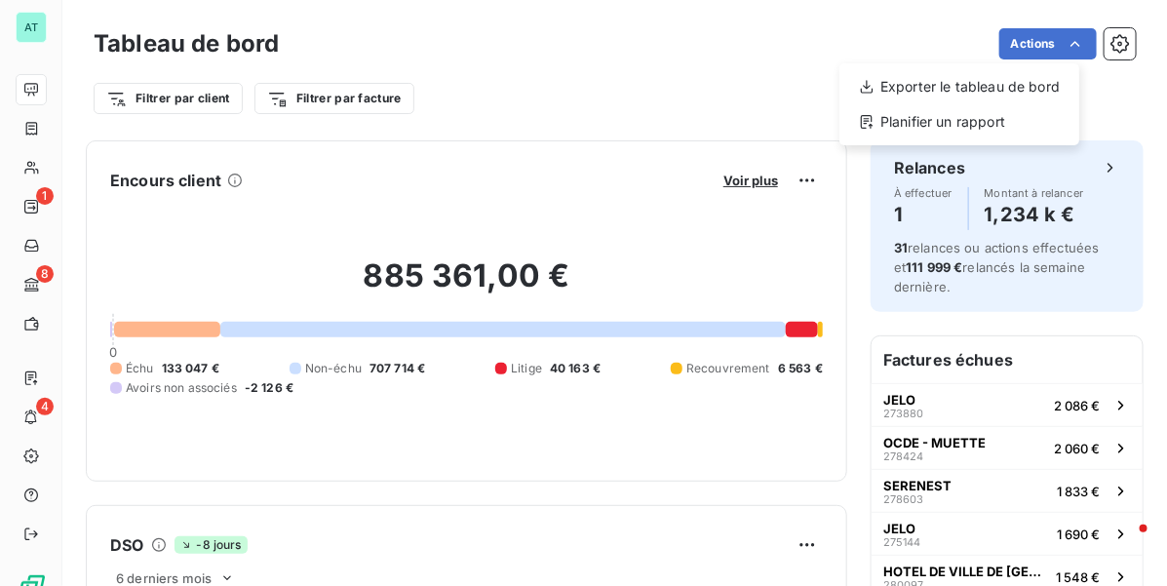
drag, startPoint x: 636, startPoint y: 110, endPoint x: 666, endPoint y: 122, distance: 32.4
click at [639, 110] on html "AT 1 8 4 Tableau de bord Actions Exporter le tableau de bord Planifier un rappo…" at bounding box center [583, 293] width 1167 height 586
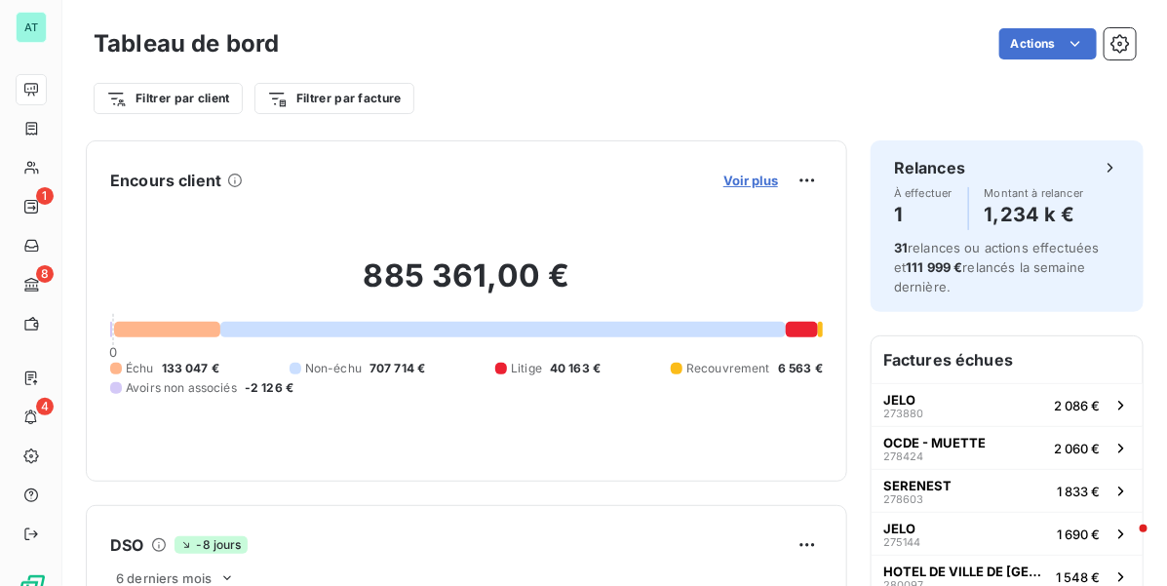
click at [723, 174] on span "Voir plus" at bounding box center [750, 181] width 55 height 16
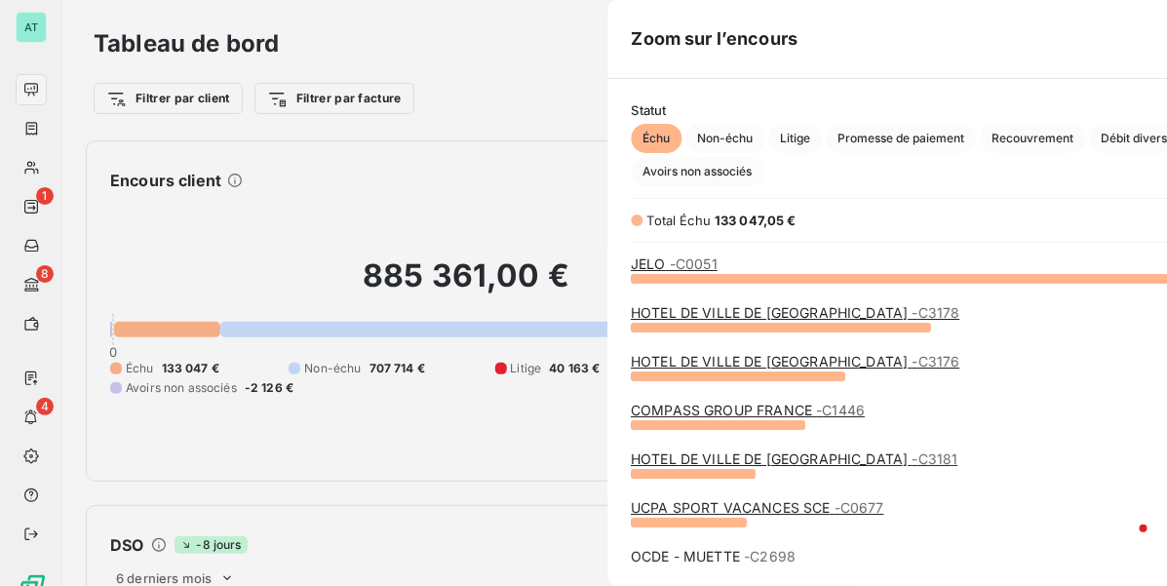
click at [713, 178] on div "Échu Non-échu Litige Promesse de paiement Recouvrement Débit divers Crédit dive…" at bounding box center [983, 155] width 702 height 62
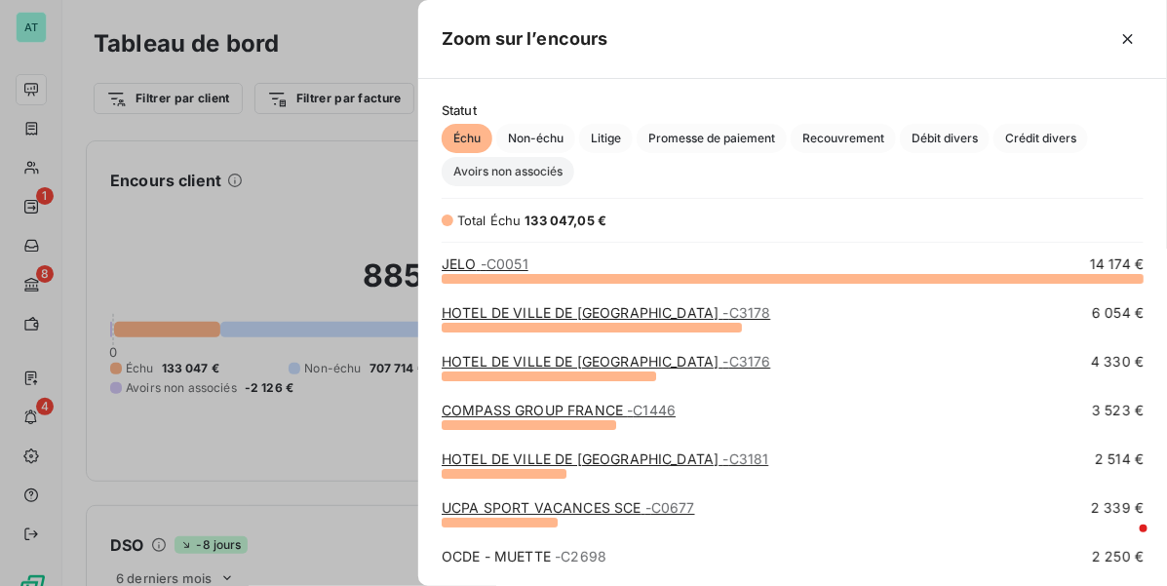
drag, startPoint x: 514, startPoint y: 171, endPoint x: 685, endPoint y: 185, distance: 172.2
click at [517, 171] on span "Avoirs non associés" at bounding box center [508, 171] width 133 height 29
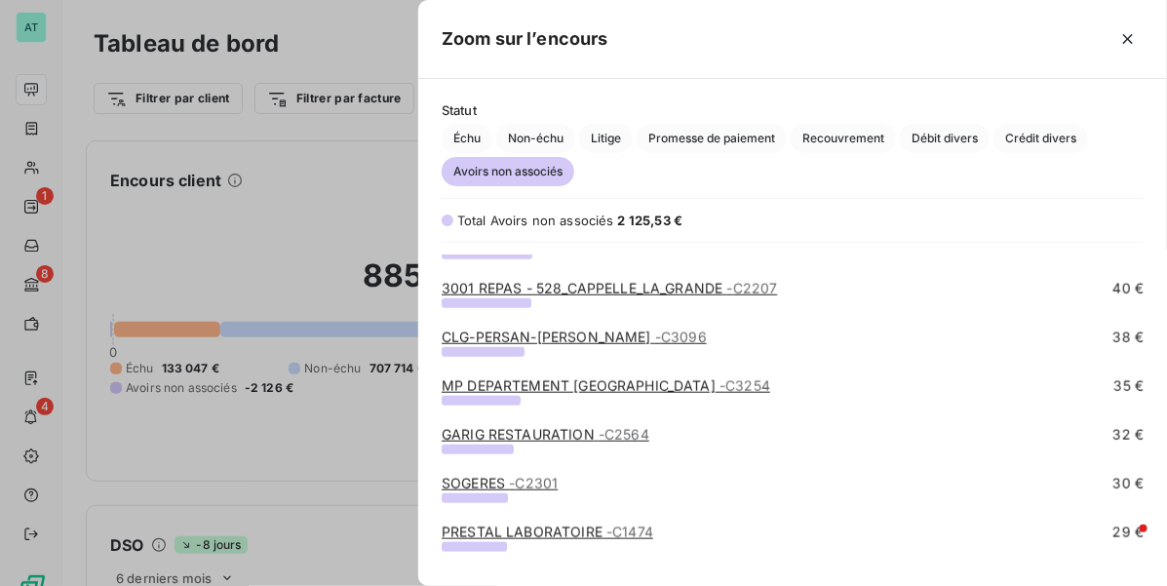
scroll to position [487, 0]
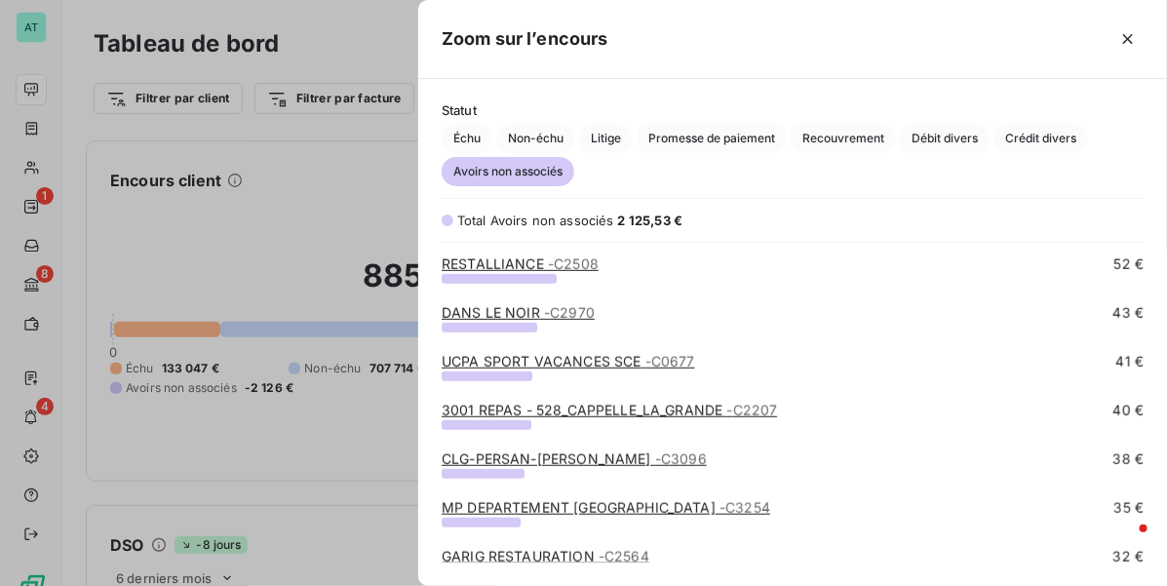
click at [675, 454] on span "- C3096" at bounding box center [681, 458] width 52 height 17
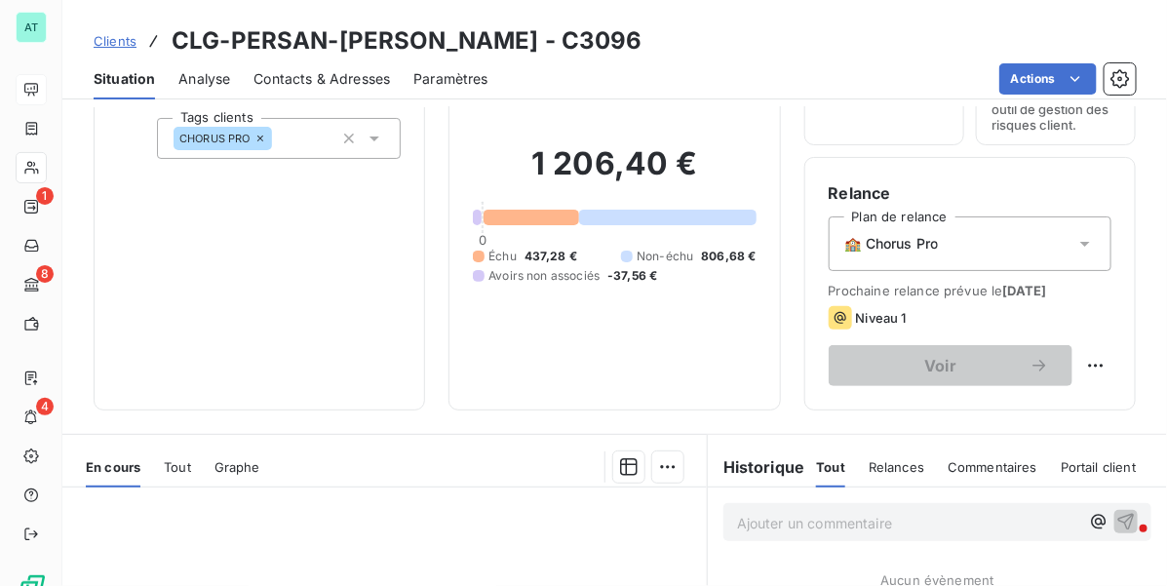
scroll to position [459, 0]
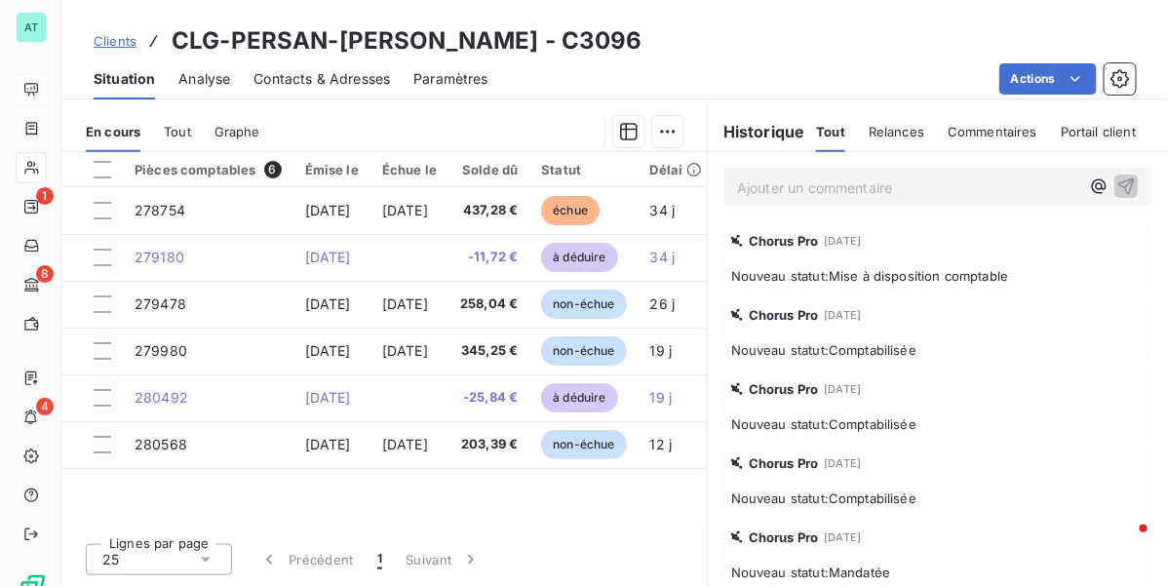
drag, startPoint x: 893, startPoint y: 81, endPoint x: 897, endPoint y: 70, distance: 11.4
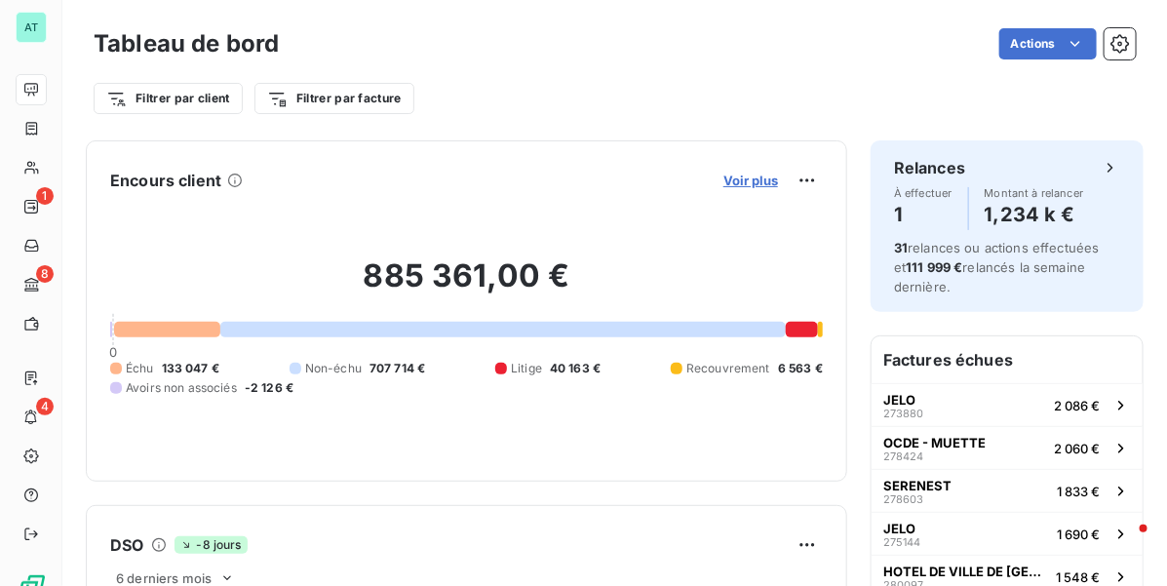
click at [726, 177] on span "Voir plus" at bounding box center [750, 181] width 55 height 16
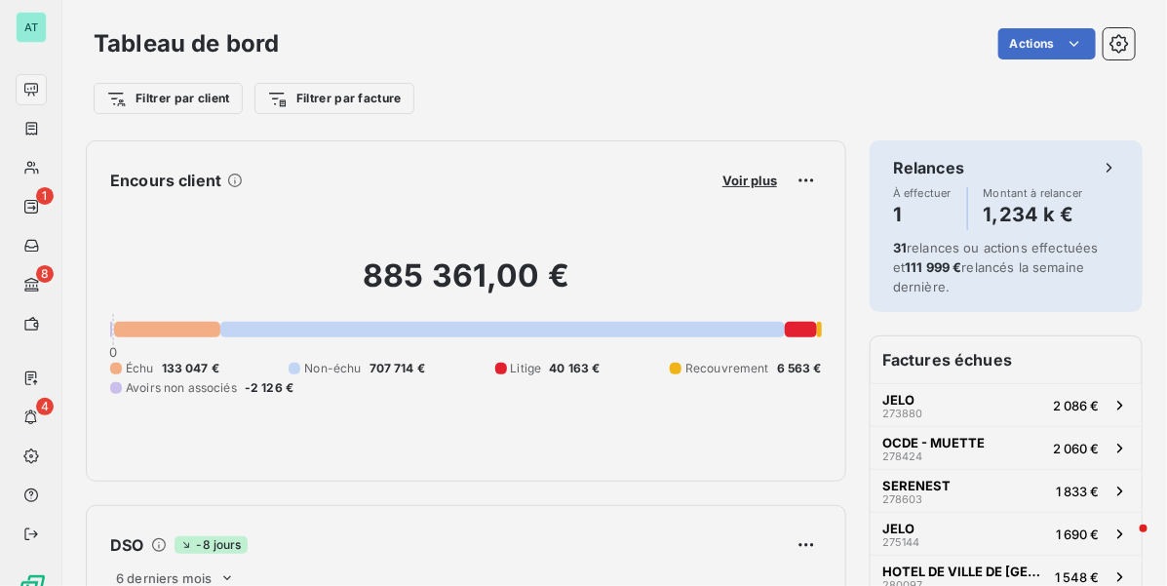
scroll to position [567, 731]
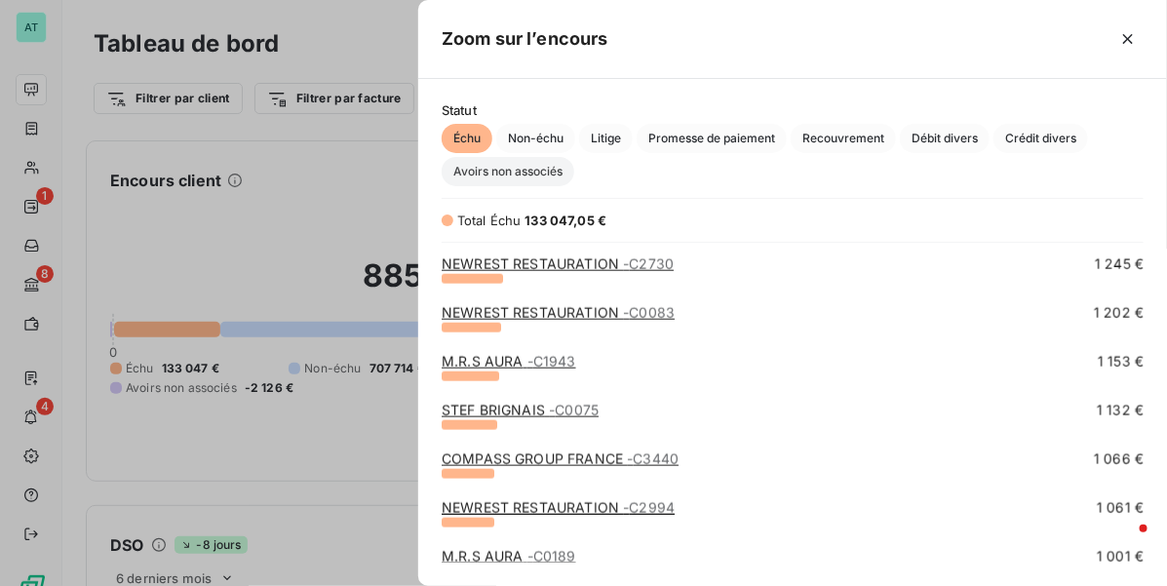
click at [534, 178] on span "Avoirs non associés" at bounding box center [508, 171] width 133 height 29
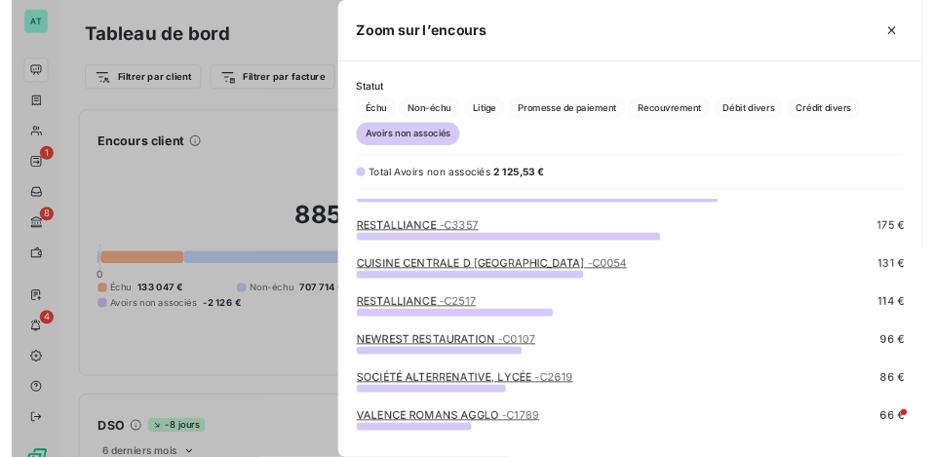
scroll to position [244, 0]
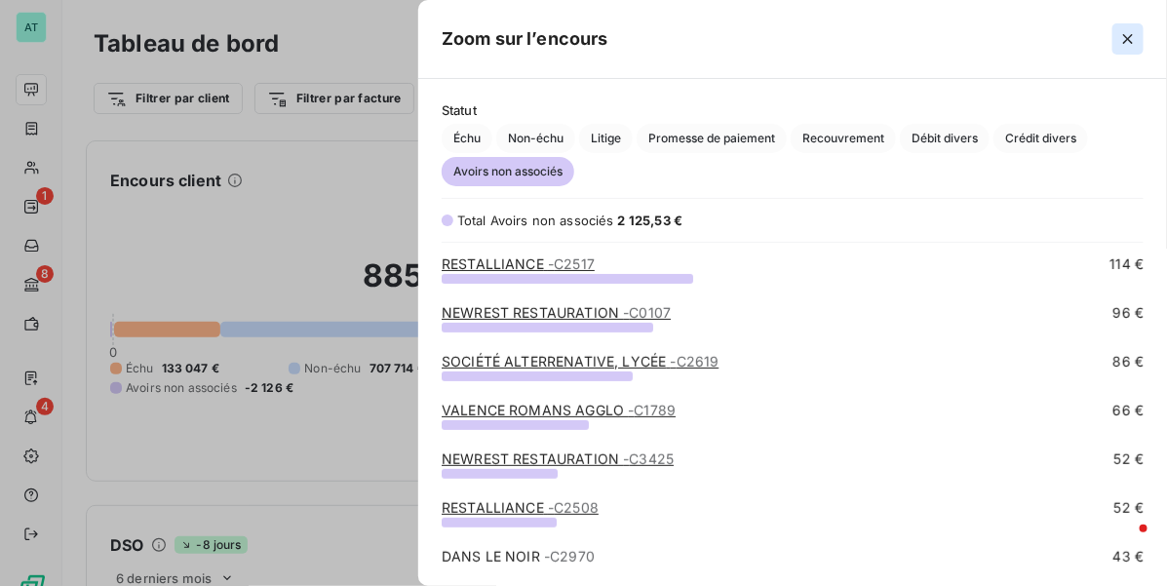
click at [1124, 34] on icon "button" at bounding box center [1127, 38] width 19 height 19
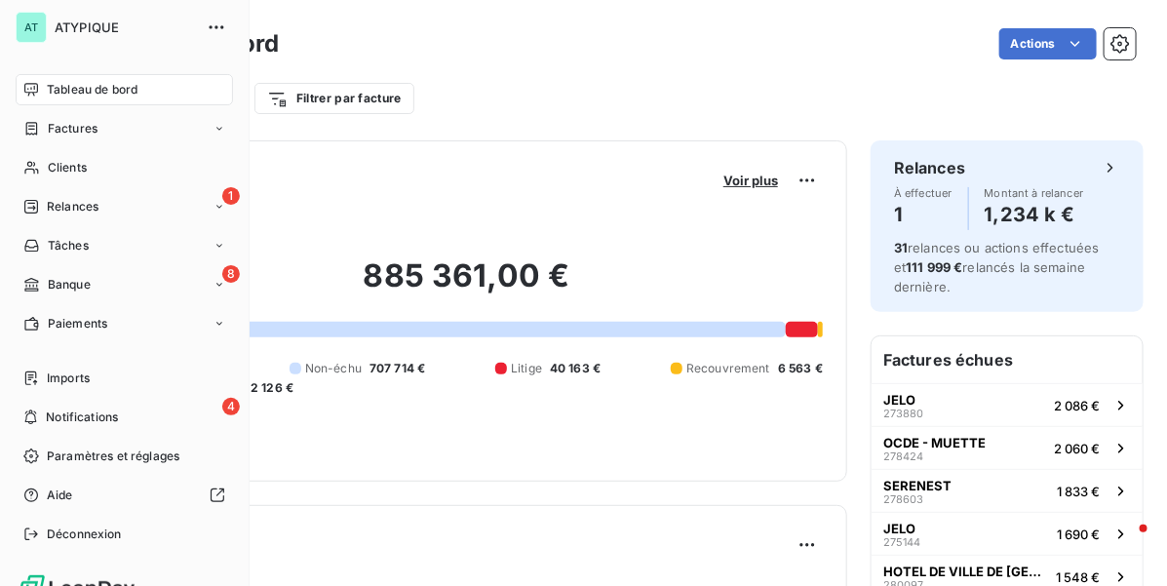
click at [120, 85] on span "Tableau de bord" at bounding box center [92, 90] width 91 height 18
